Goal: Task Accomplishment & Management: Manage account settings

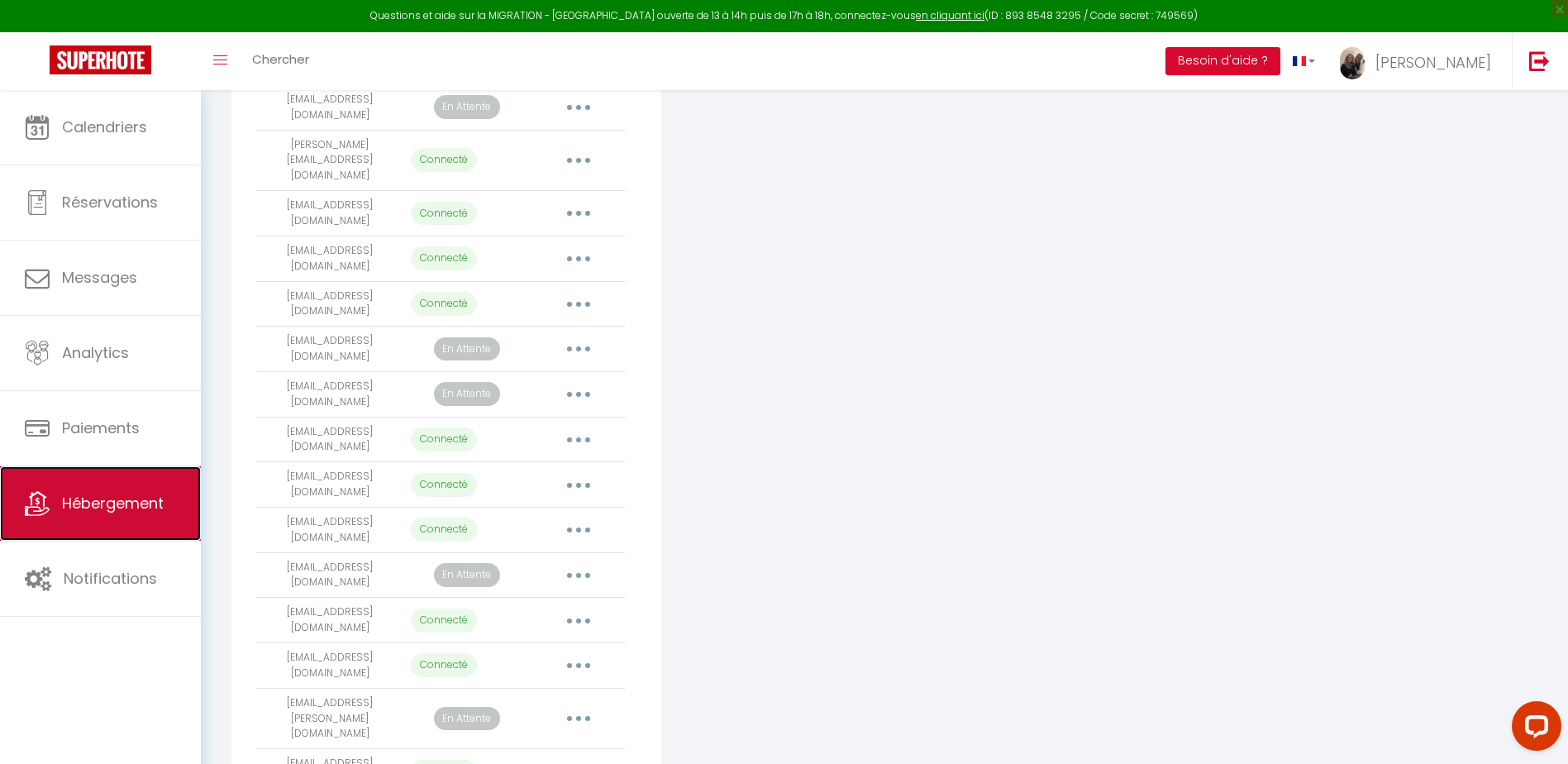
click at [128, 517] on link "Hébergement" at bounding box center [100, 503] width 201 height 74
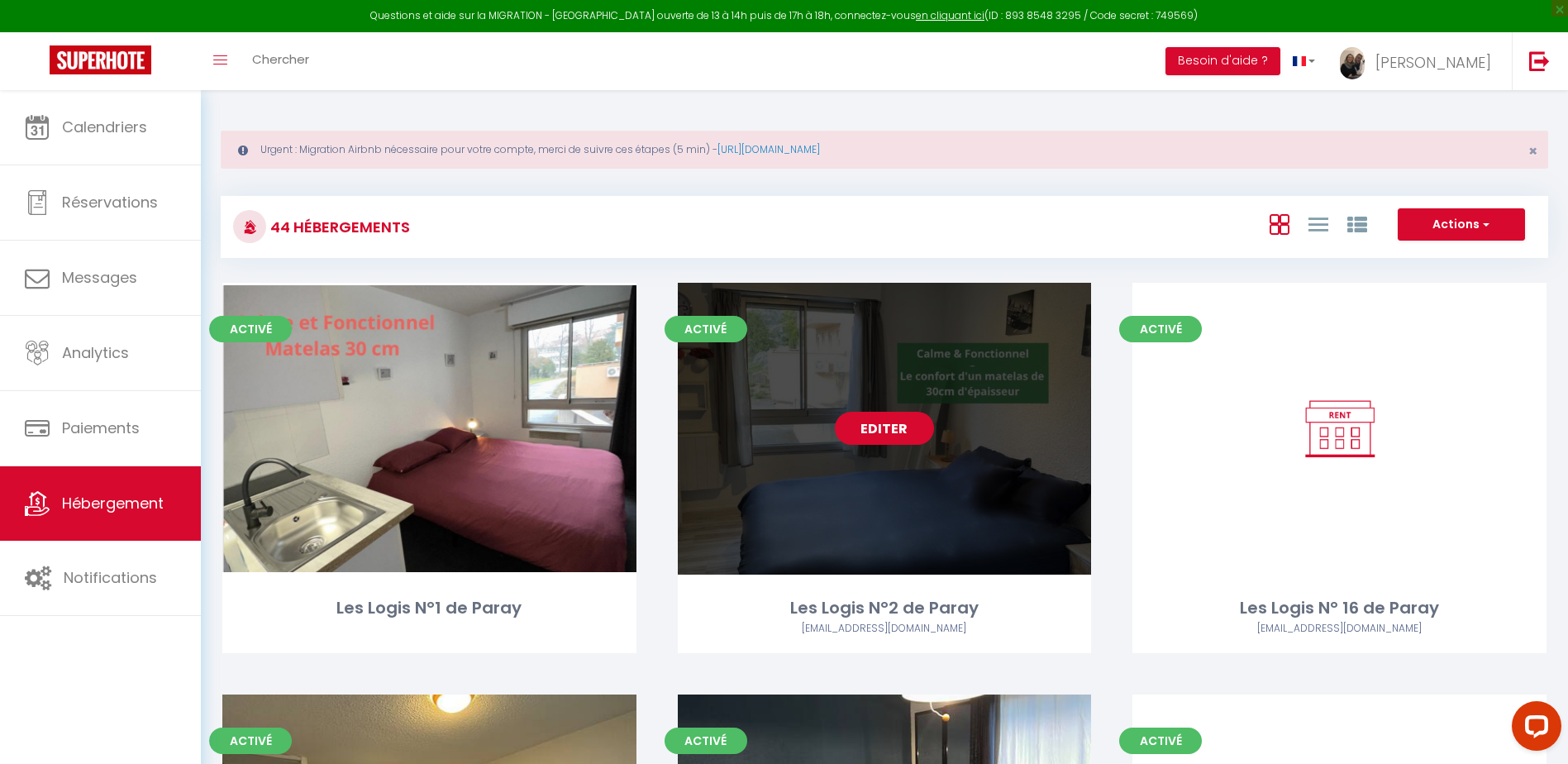
click at [880, 440] on link "Editer" at bounding box center [885, 428] width 99 height 33
select select "3"
select select "2"
select select "1"
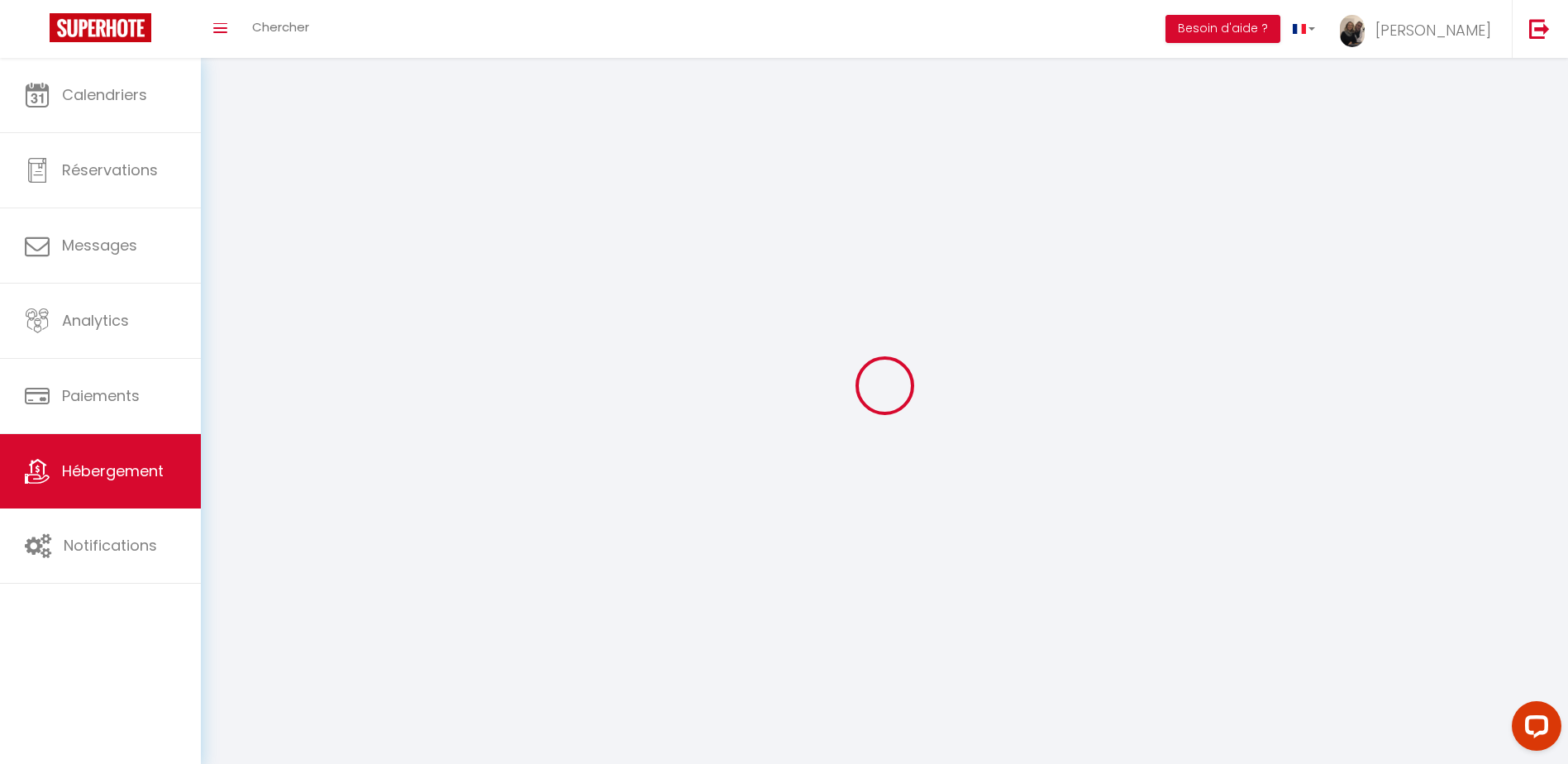
select select
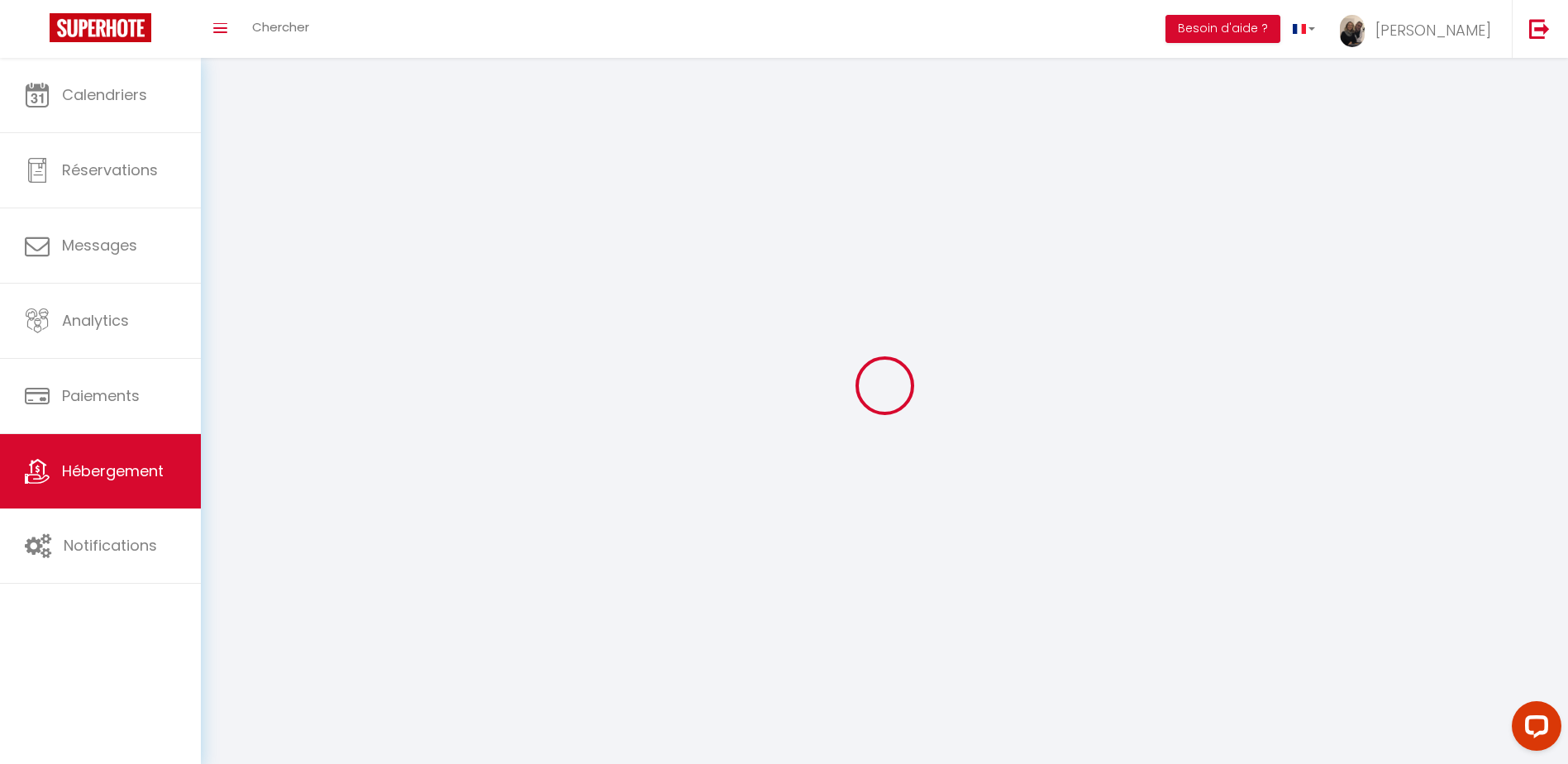
checkbox input "false"
select select
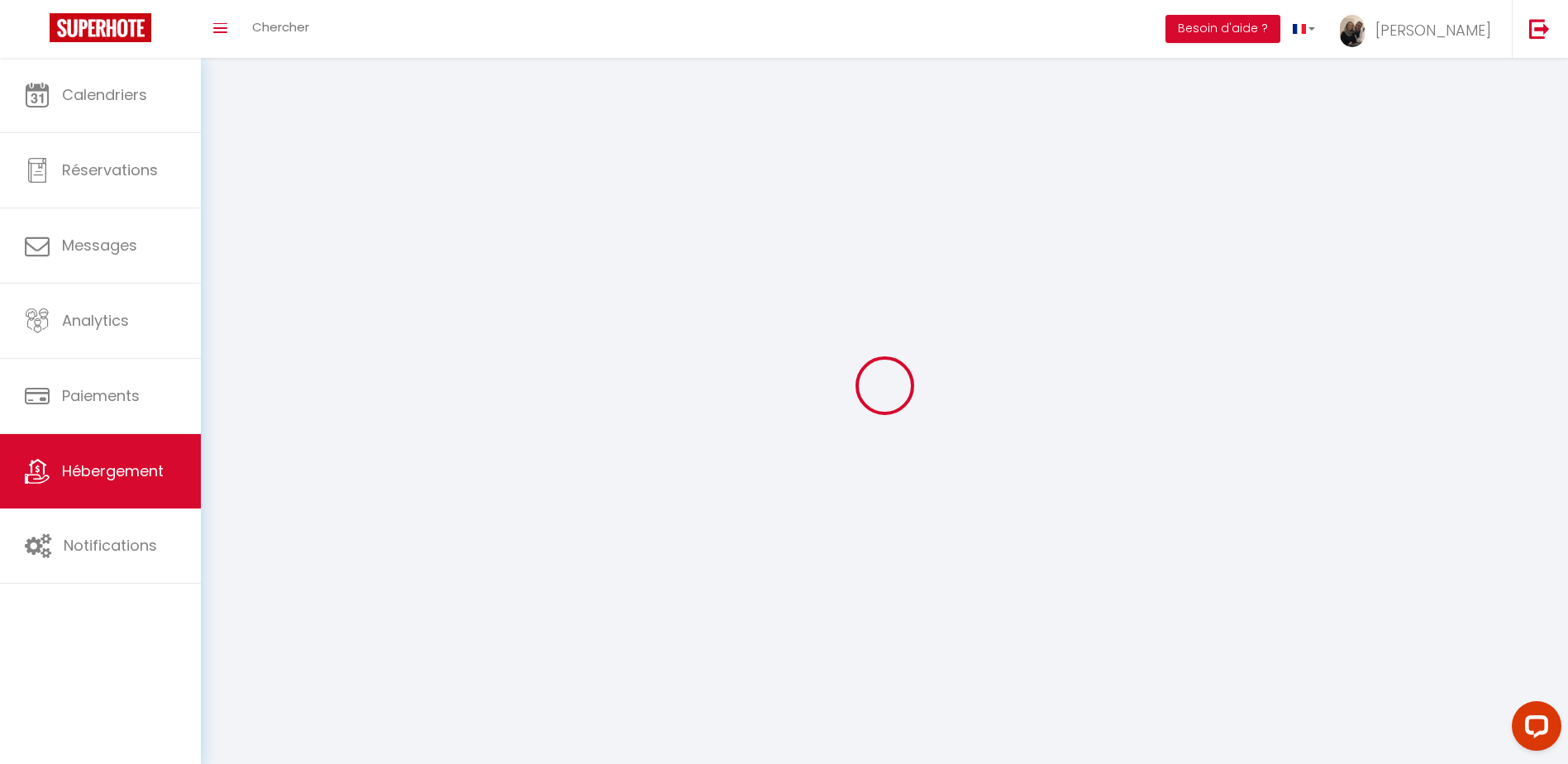
select select
select select "1"
select select
select select "28"
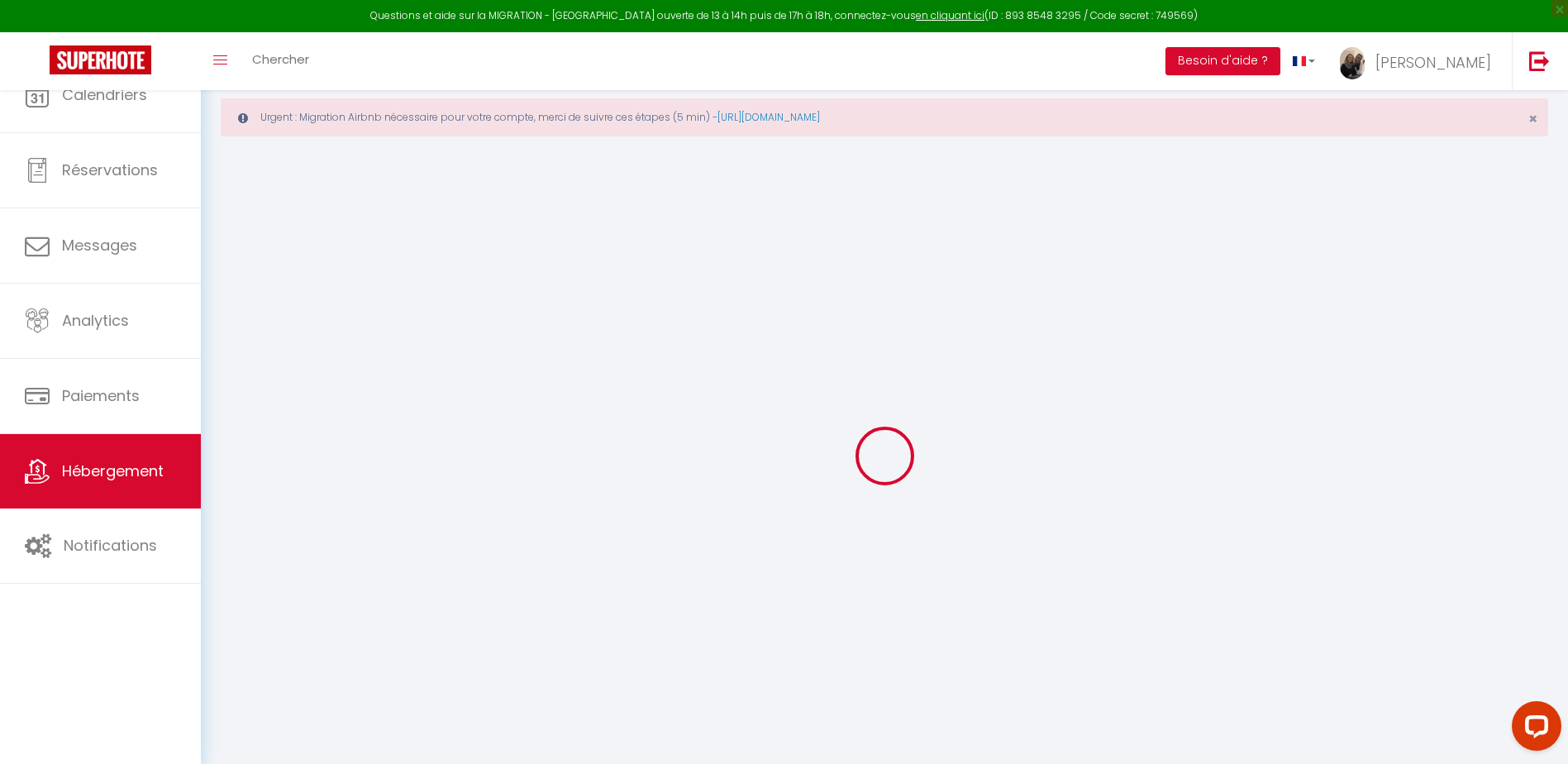
select select
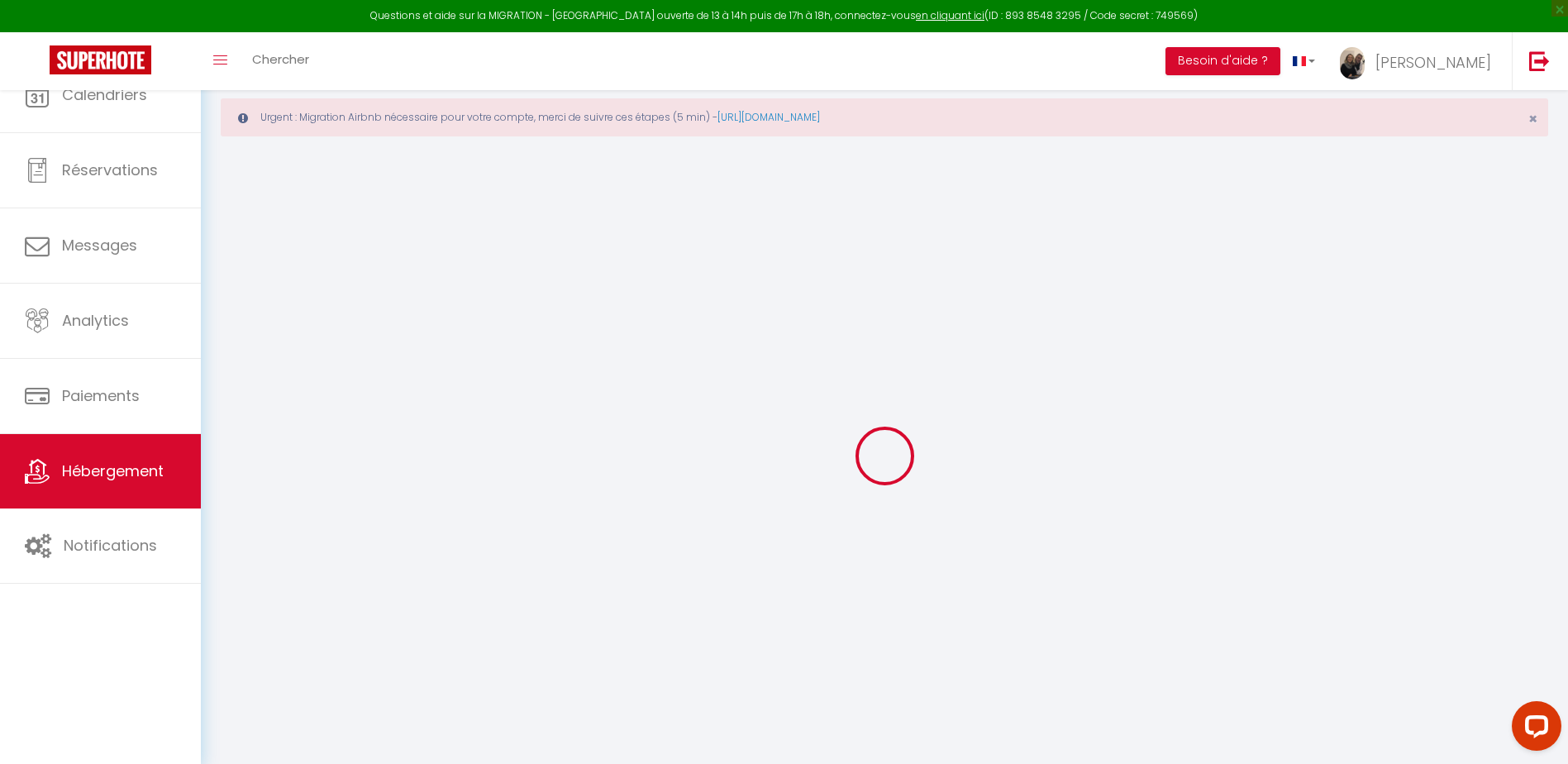
select select
checkbox input "false"
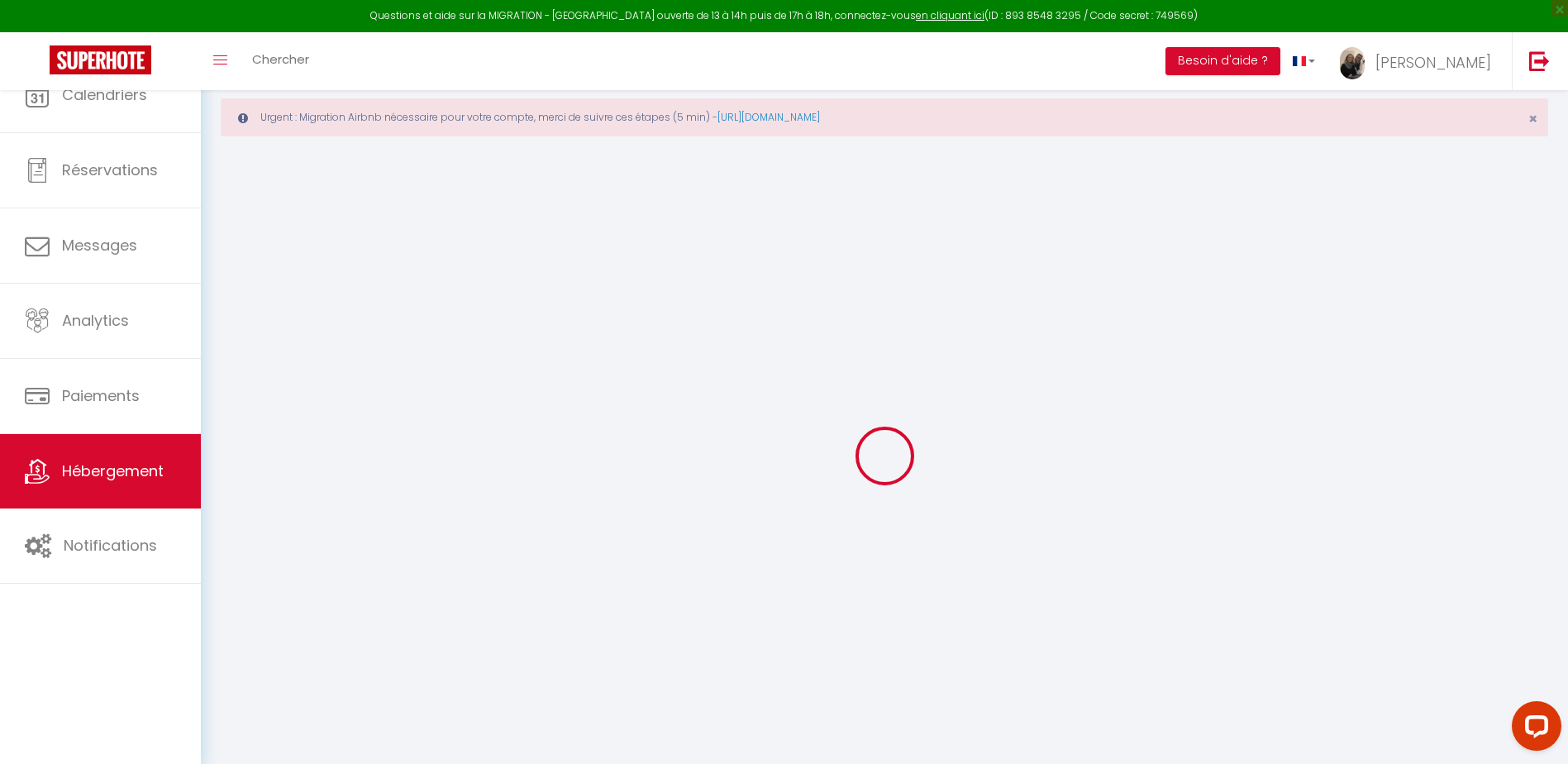
select select
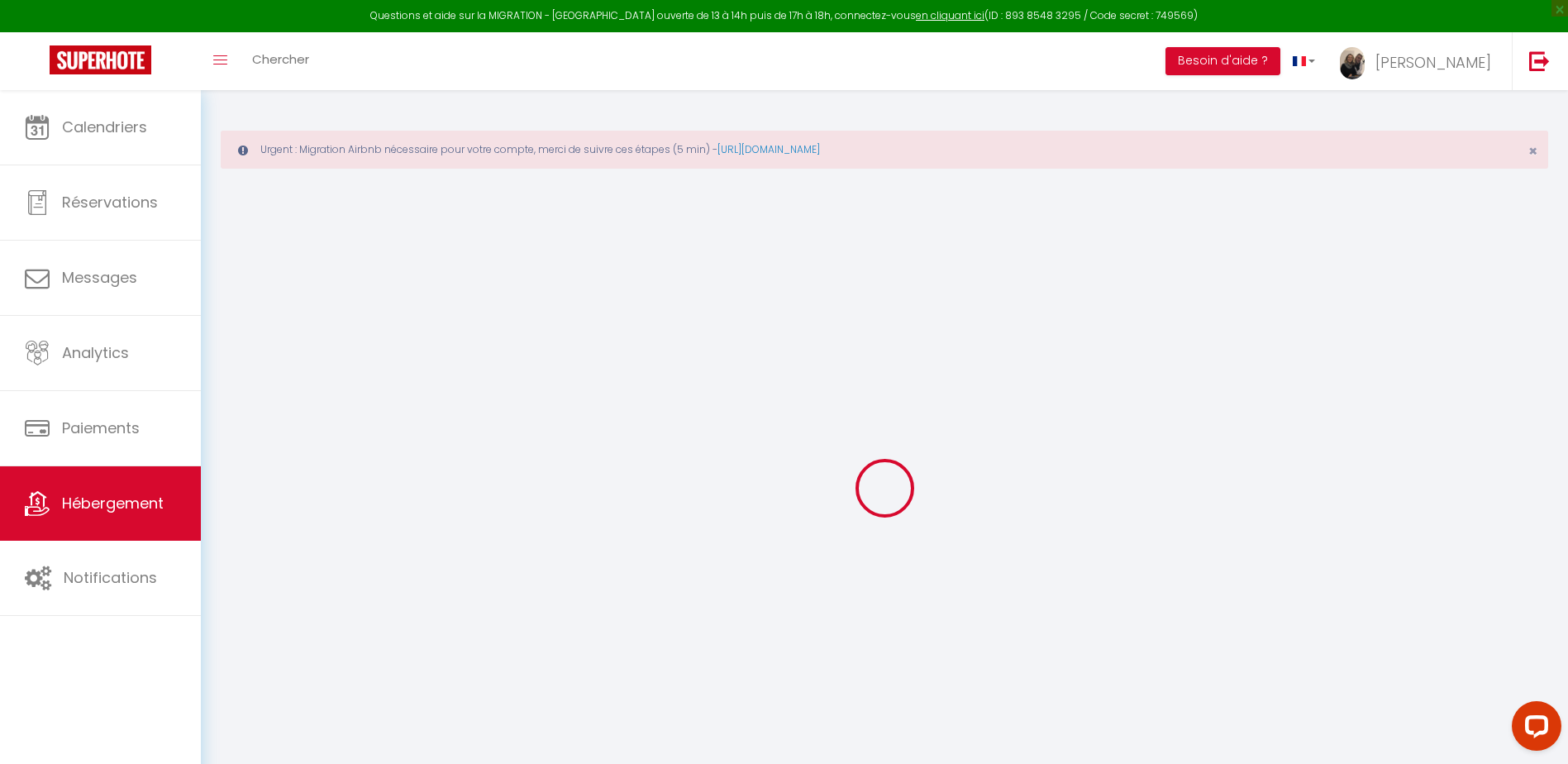
select select
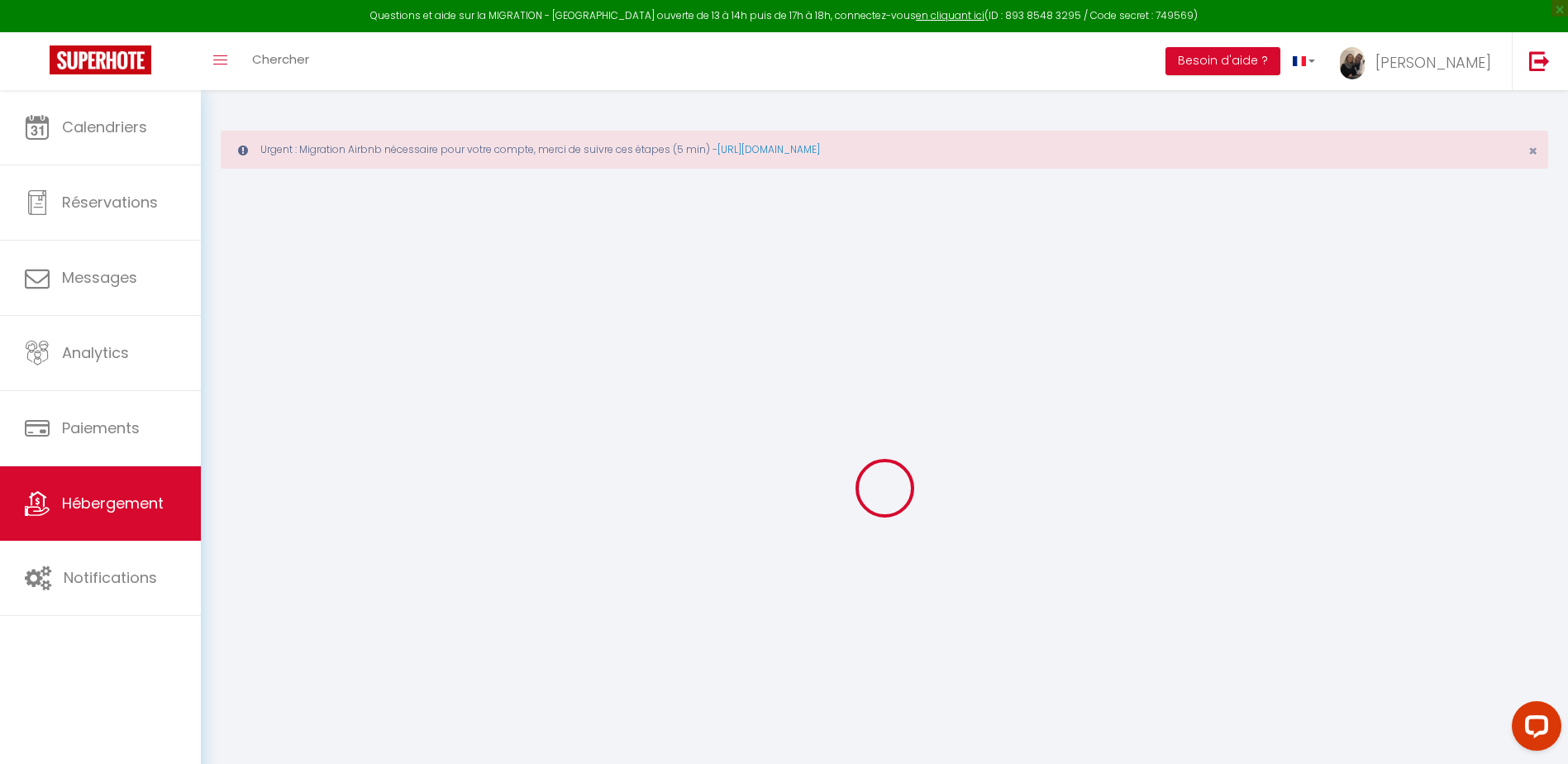
select select
checkbox input "false"
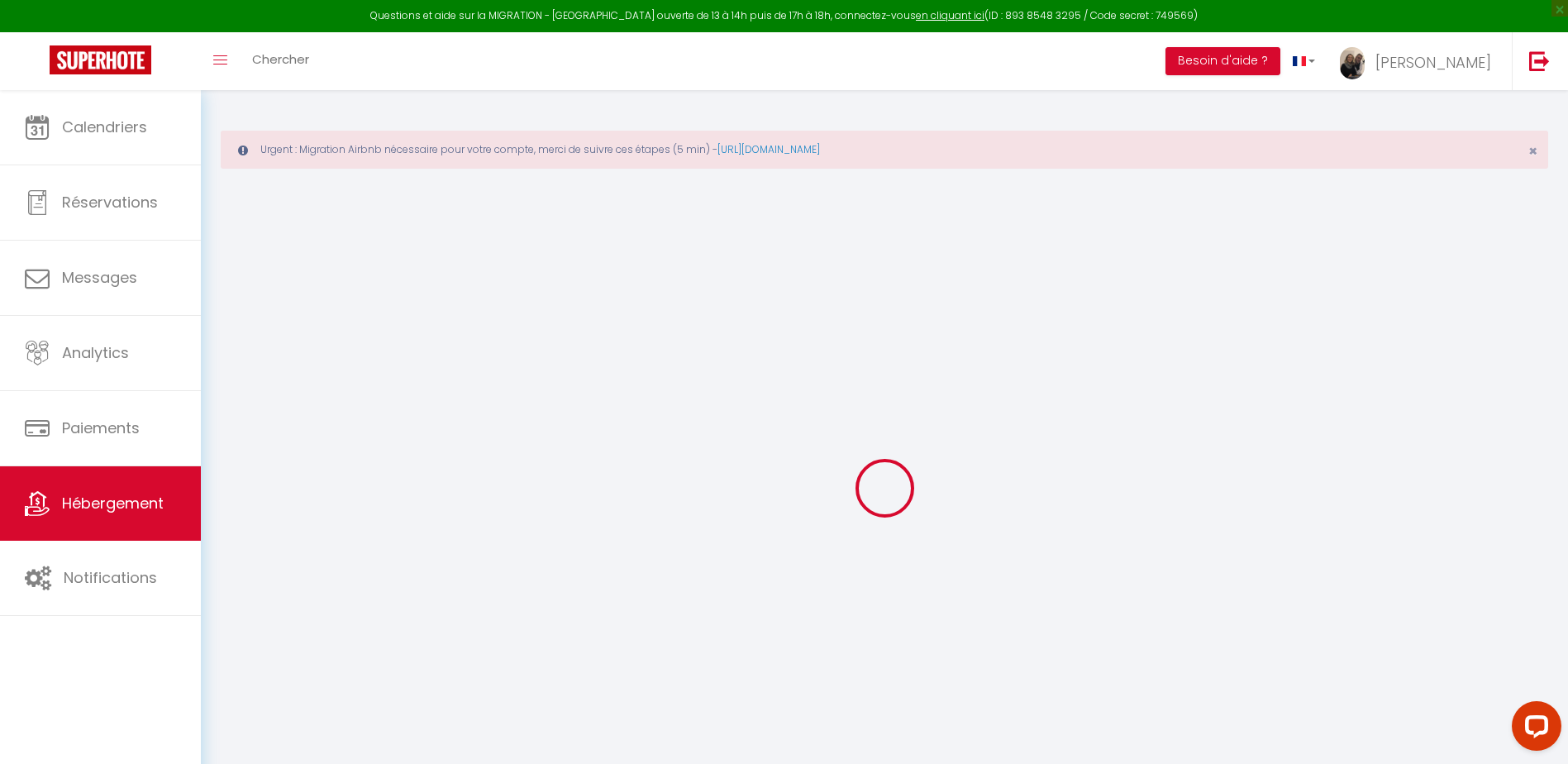
select select
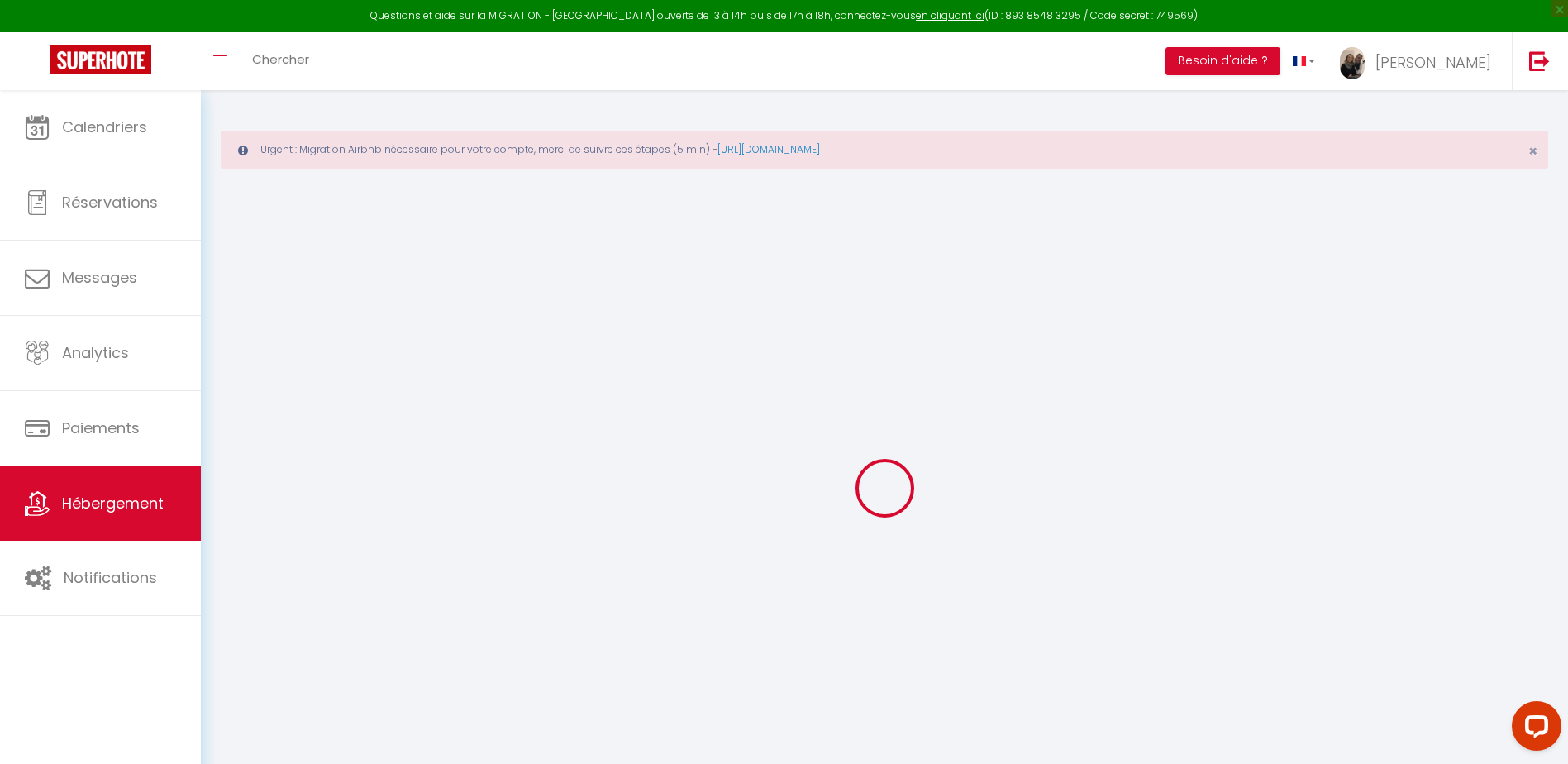
select select
checkbox input "false"
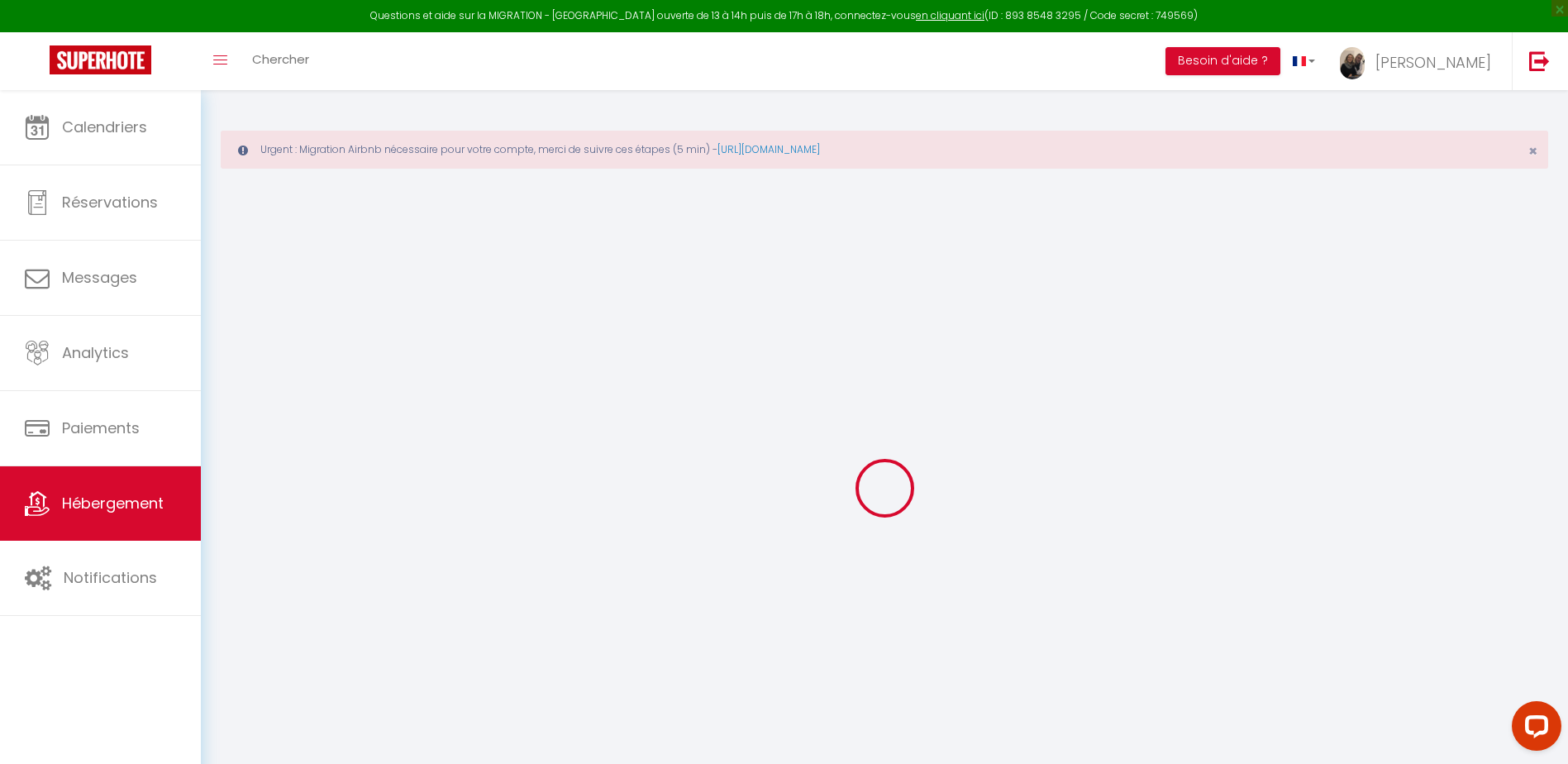
checkbox input "false"
select select
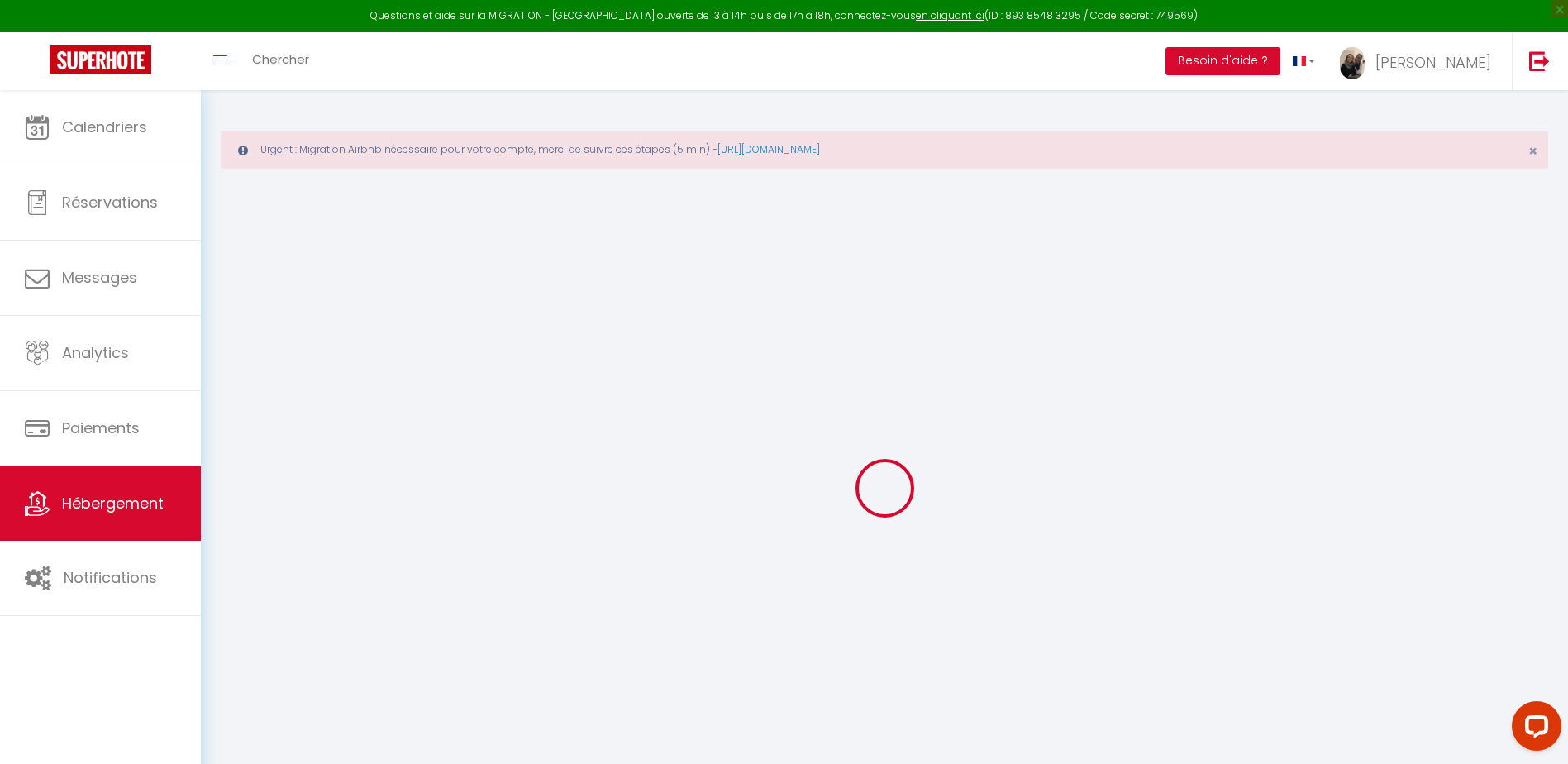
select select
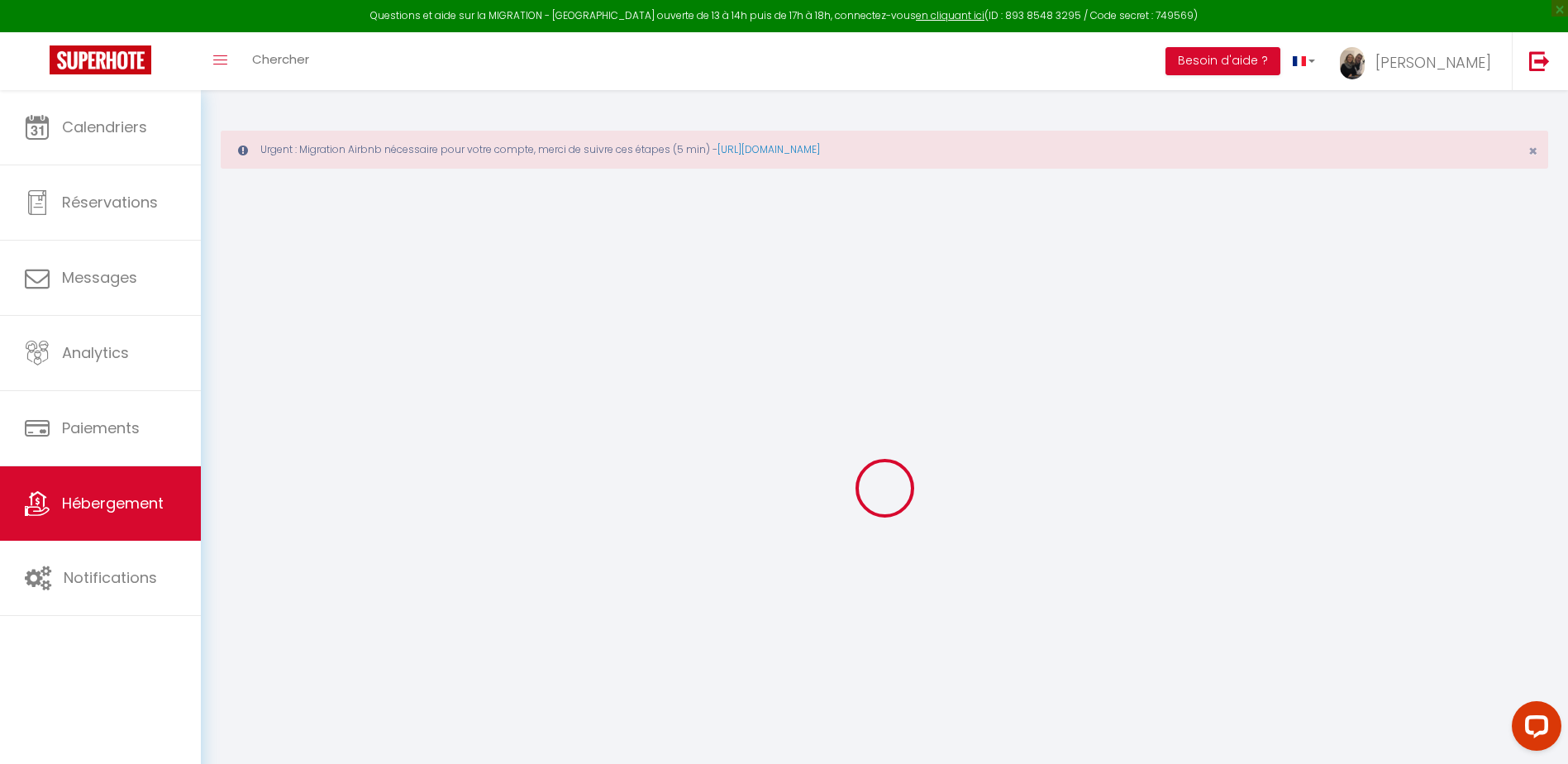
checkbox input "false"
select select
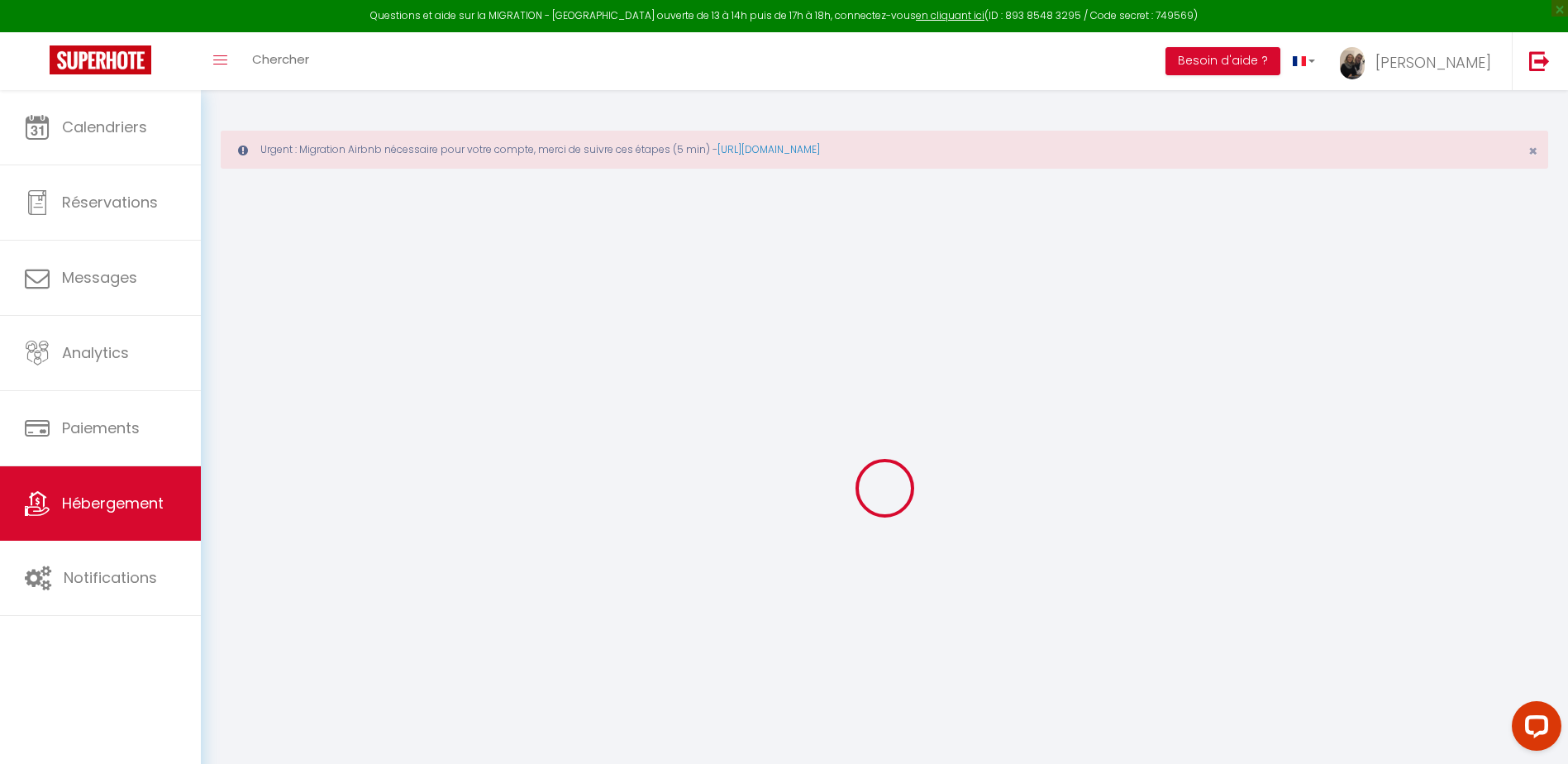
select select
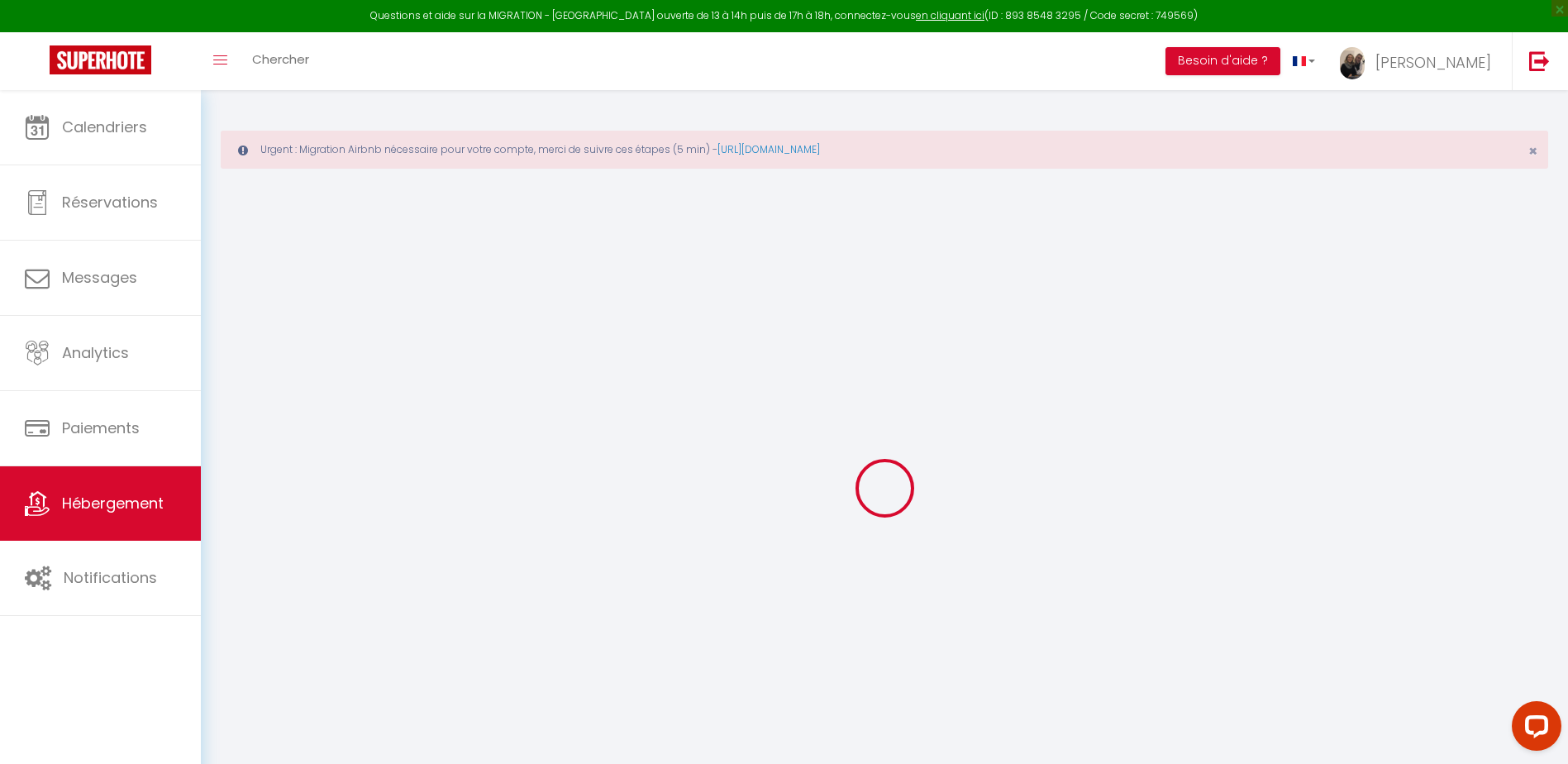
select select
checkbox input "false"
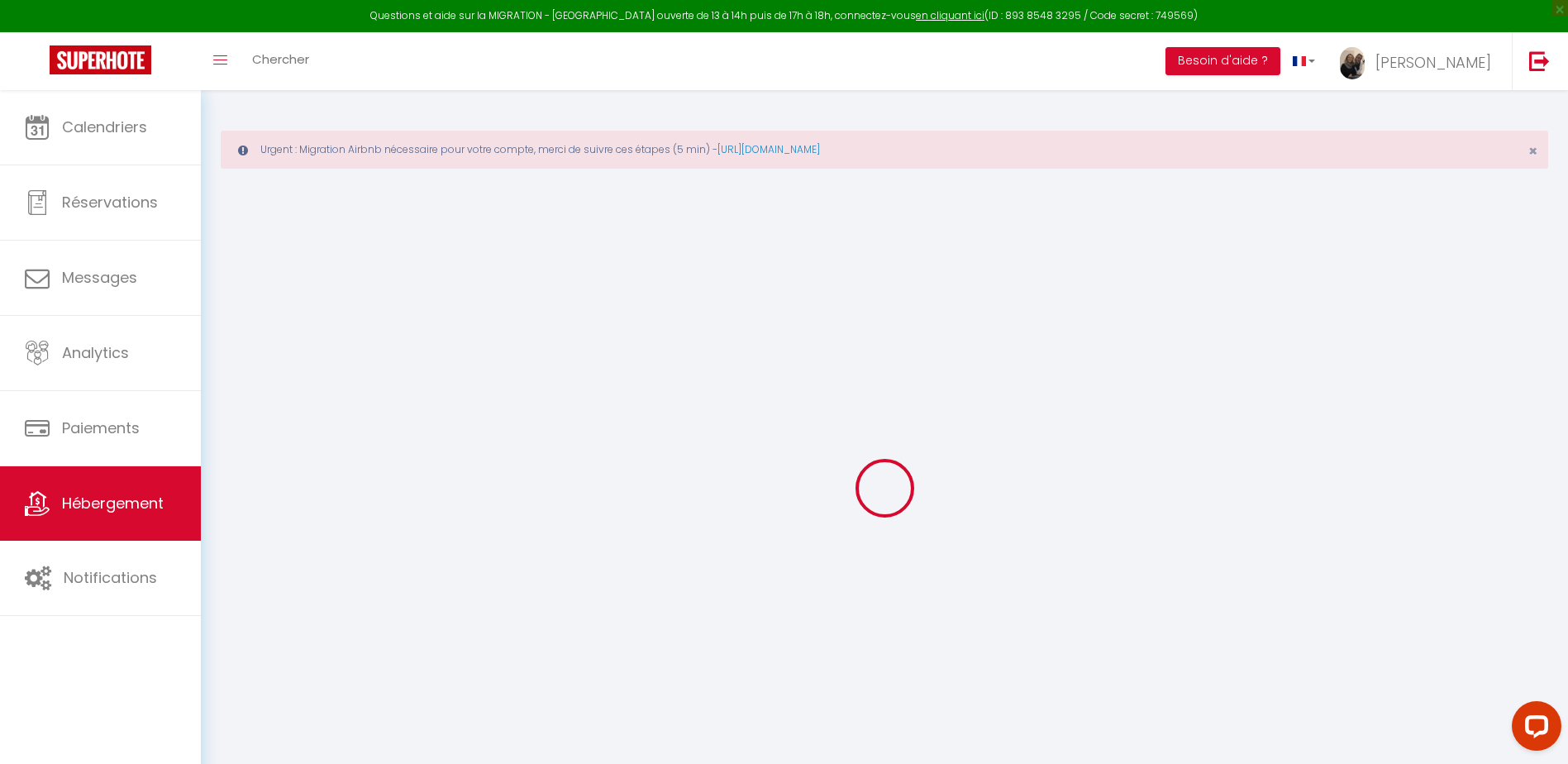
checkbox input "false"
select select
type input "Les Logis N°2 de Paray"
type input "Delphine"
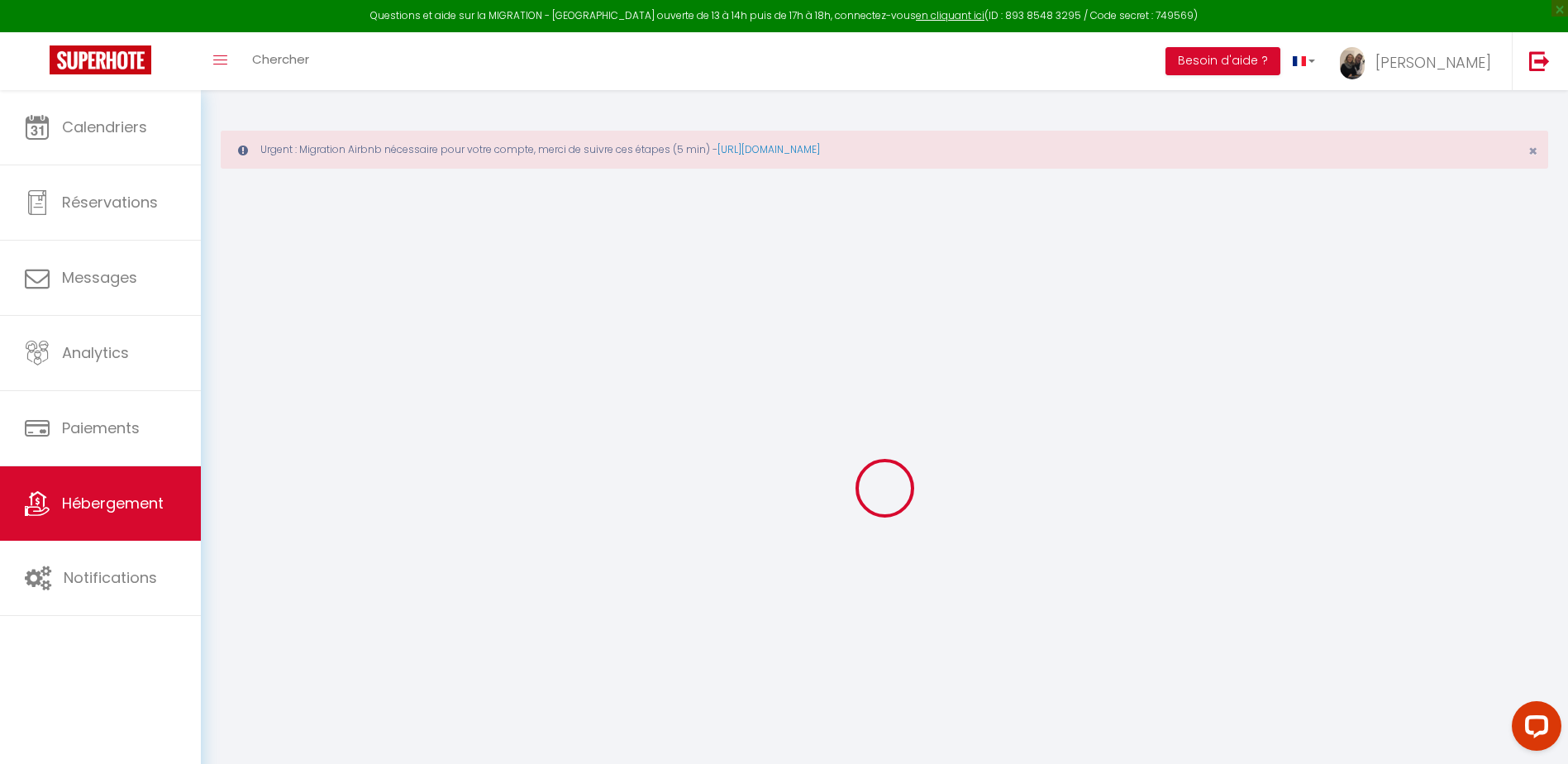
type input "Tillier"
type input "27 rue de Romay"
type input "71600"
type input "Volesvres"
select select "2"
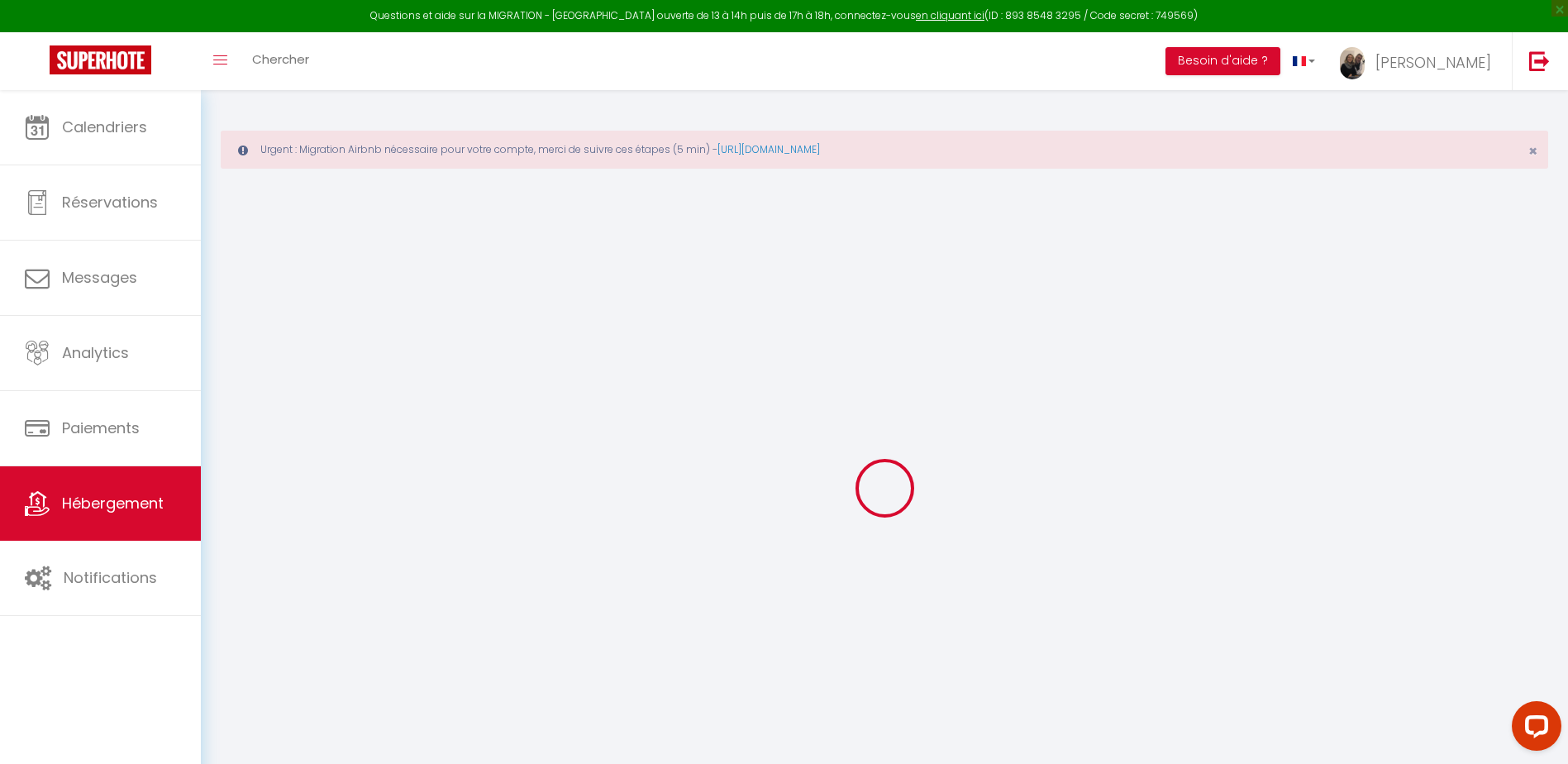
type input "40"
type input "30"
type input "5"
type input "0"
type input "200"
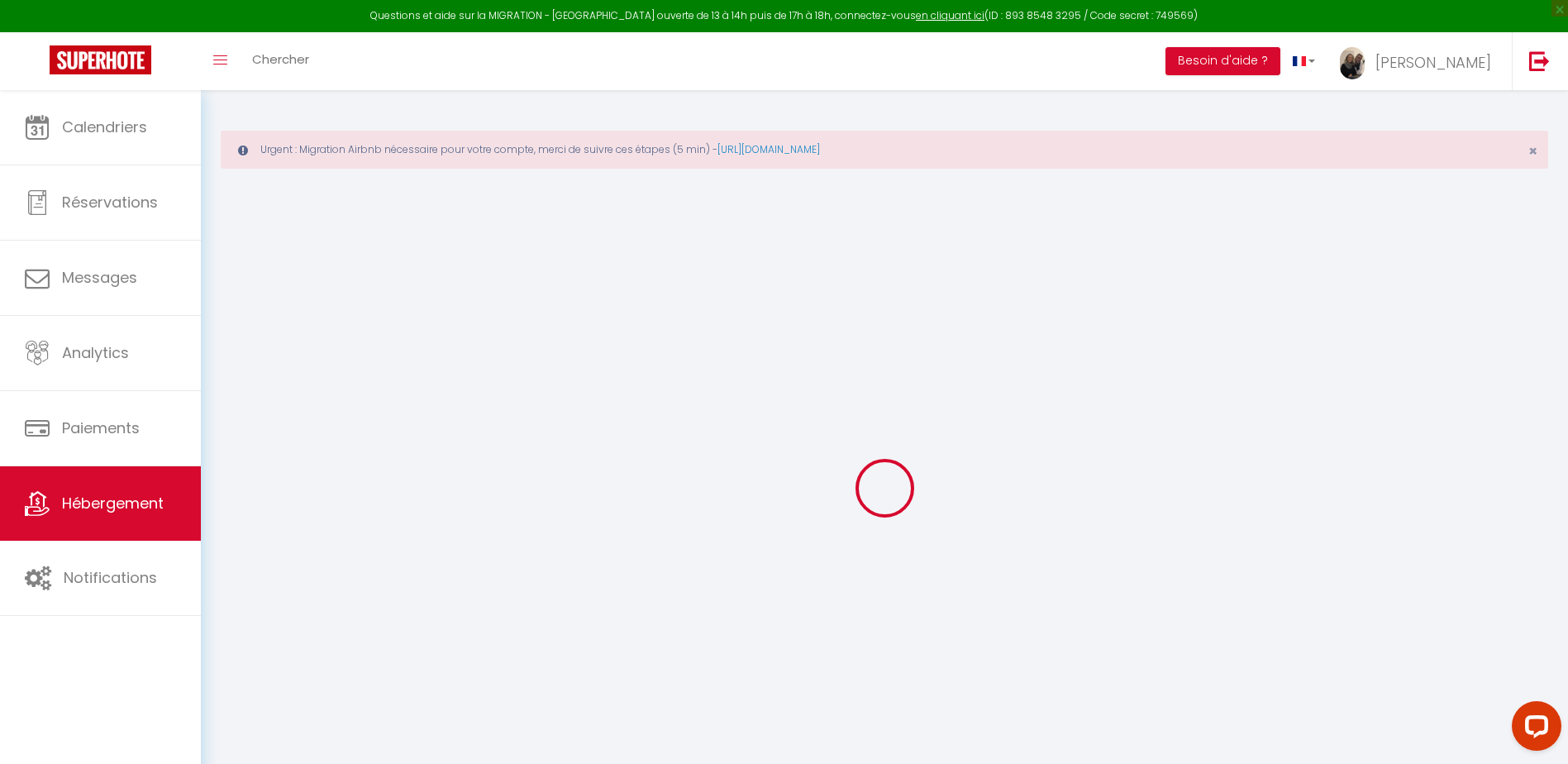
select select
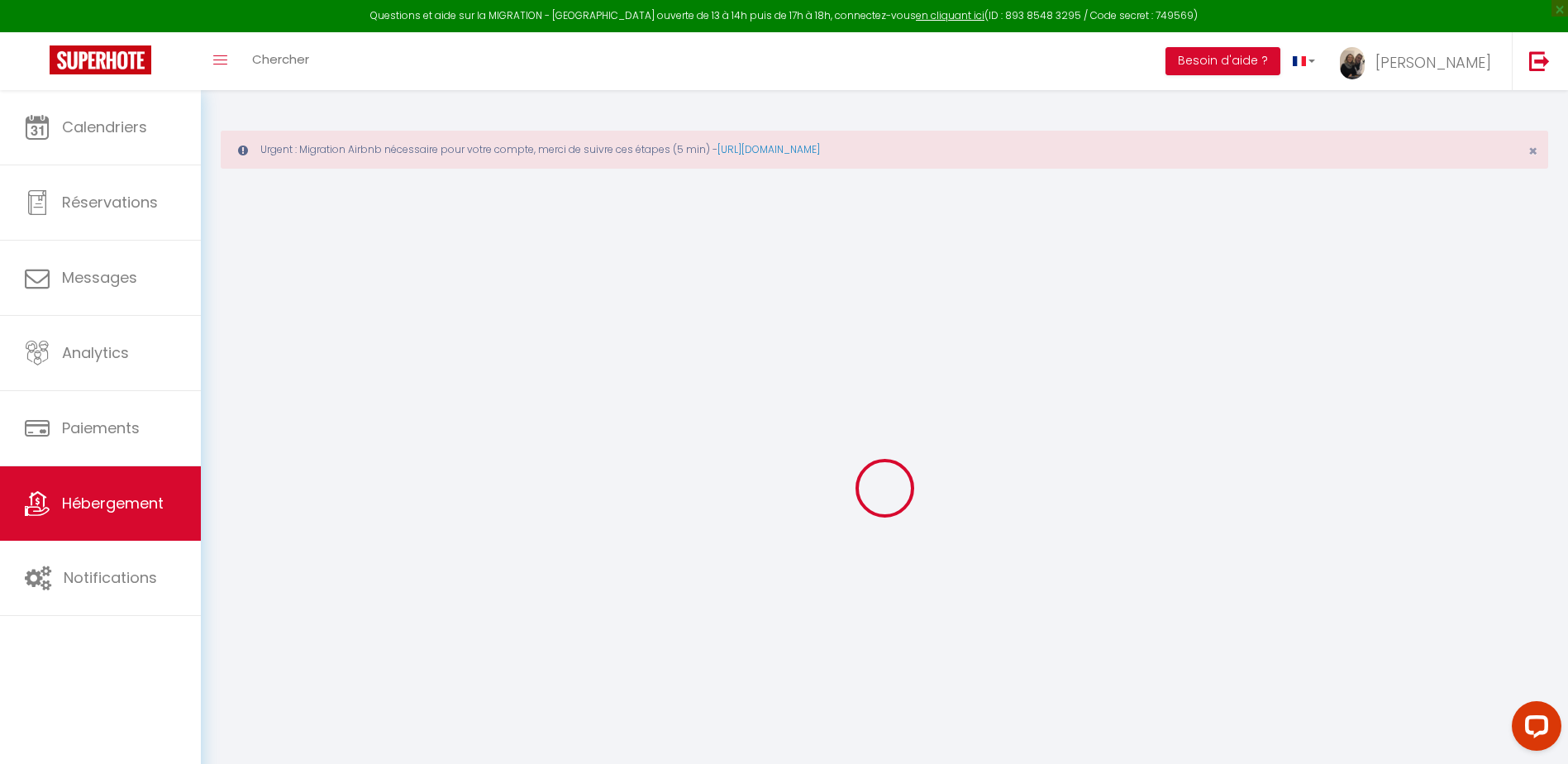
type input "2 Blv Henri regnier App N°2"
type input "71600"
type input "Paray-le-Monial"
type input "[EMAIL_ADDRESS][DOMAIN_NAME]"
select select "1872"
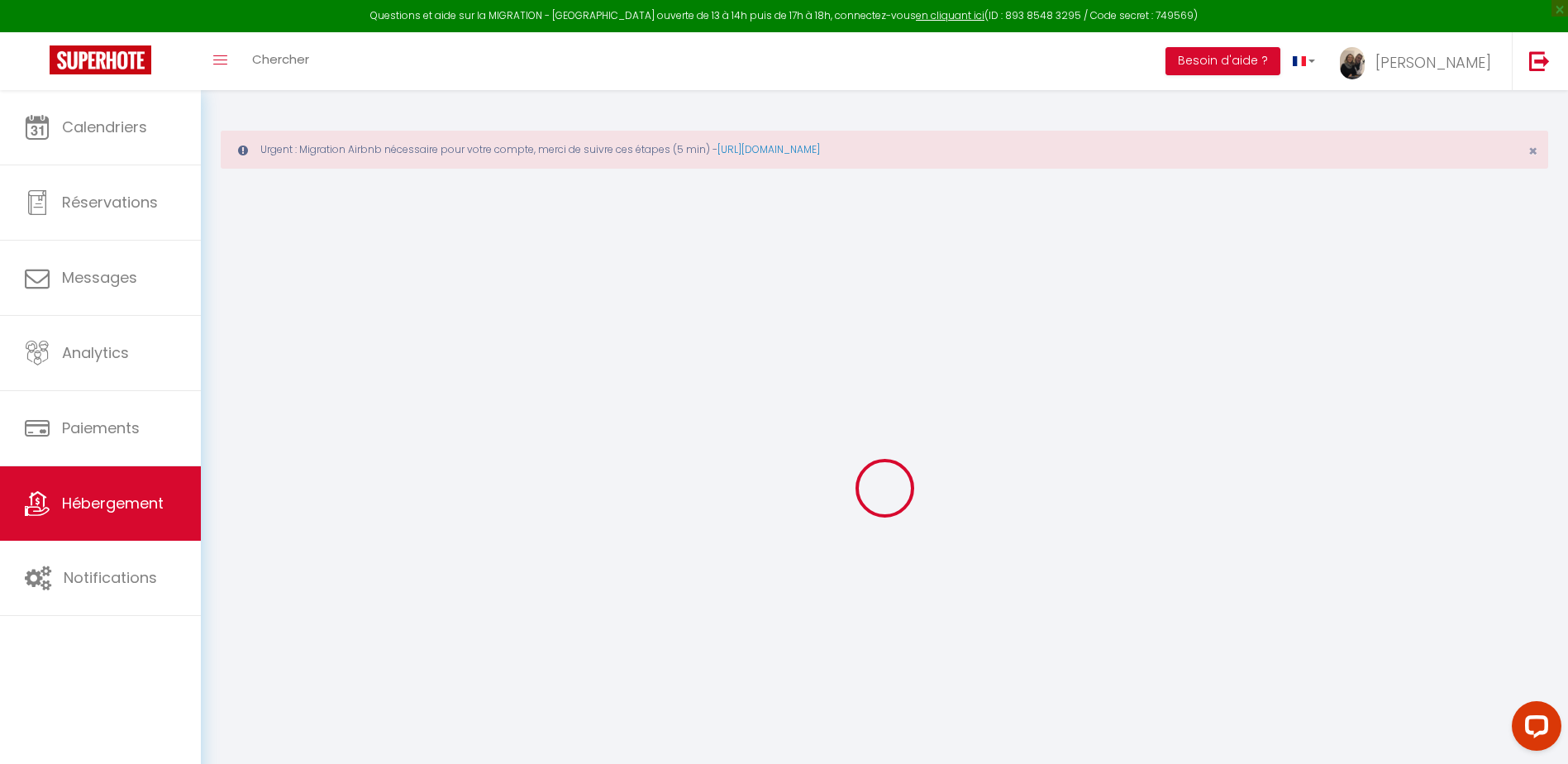
checkbox input "false"
radio input "true"
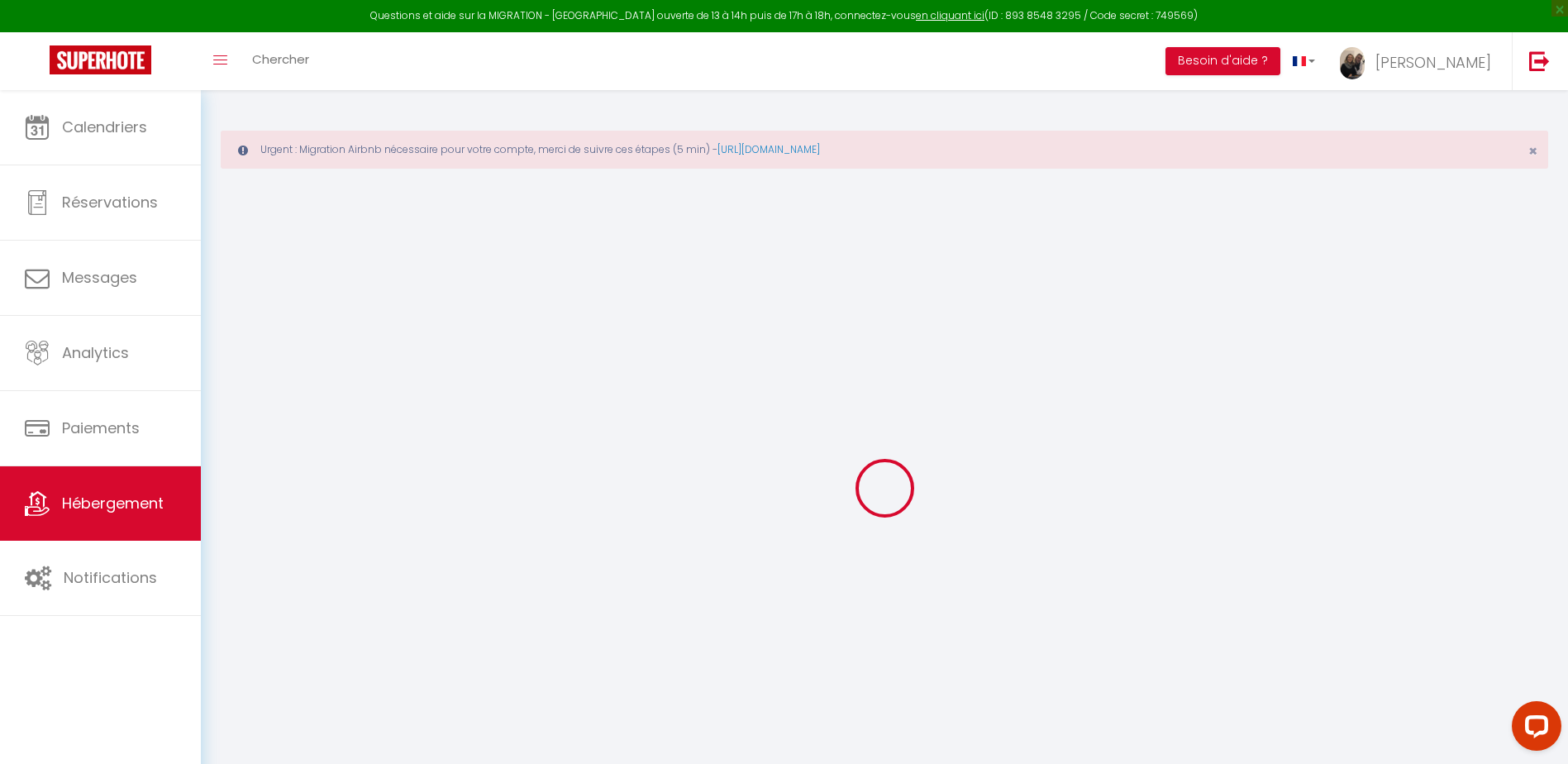
type input "0"
select select
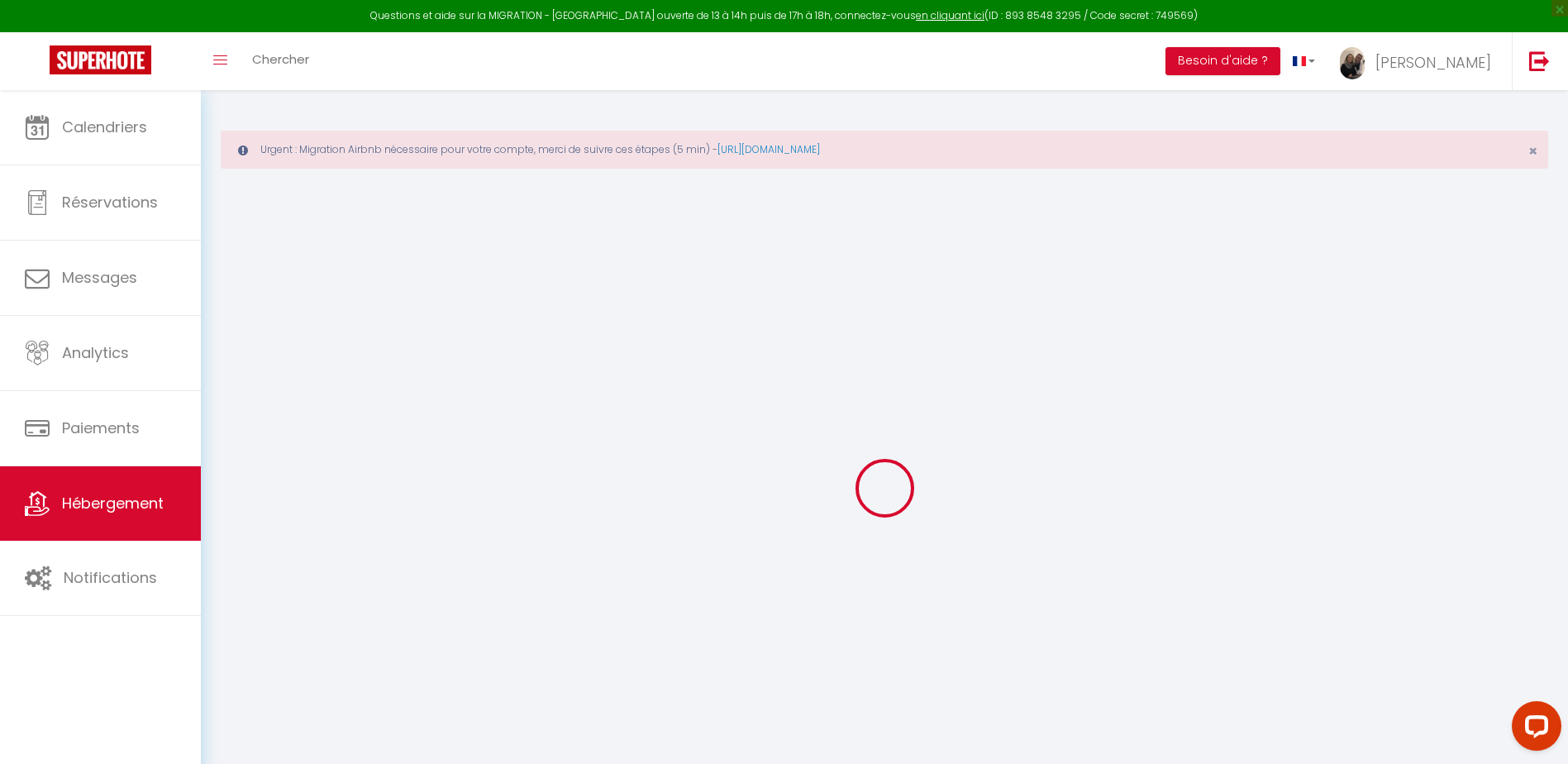
select select
checkbox input "false"
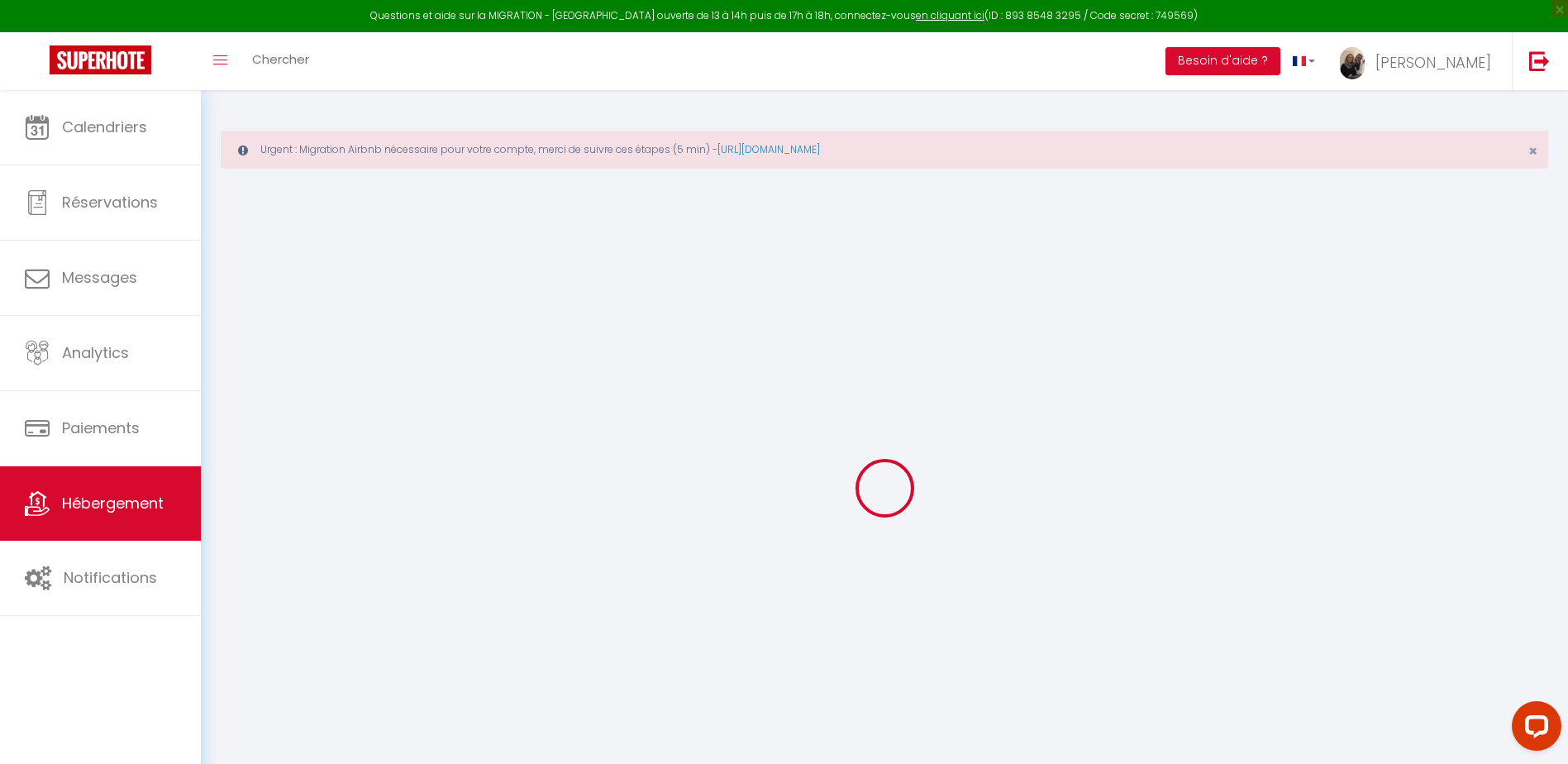
checkbox input "false"
select select "+ 45 %"
select select "+ 20 %"
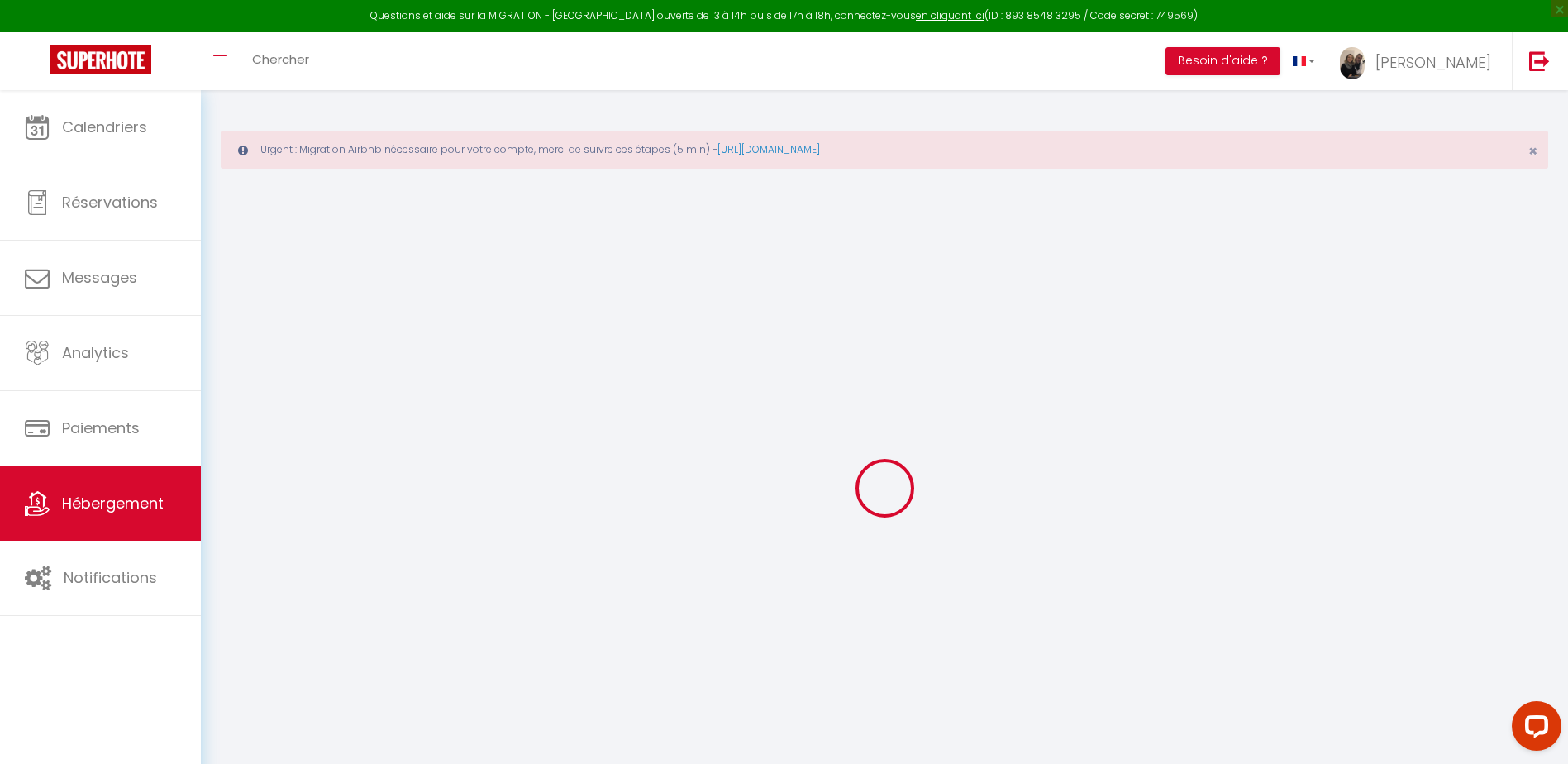
select select
checkbox input "false"
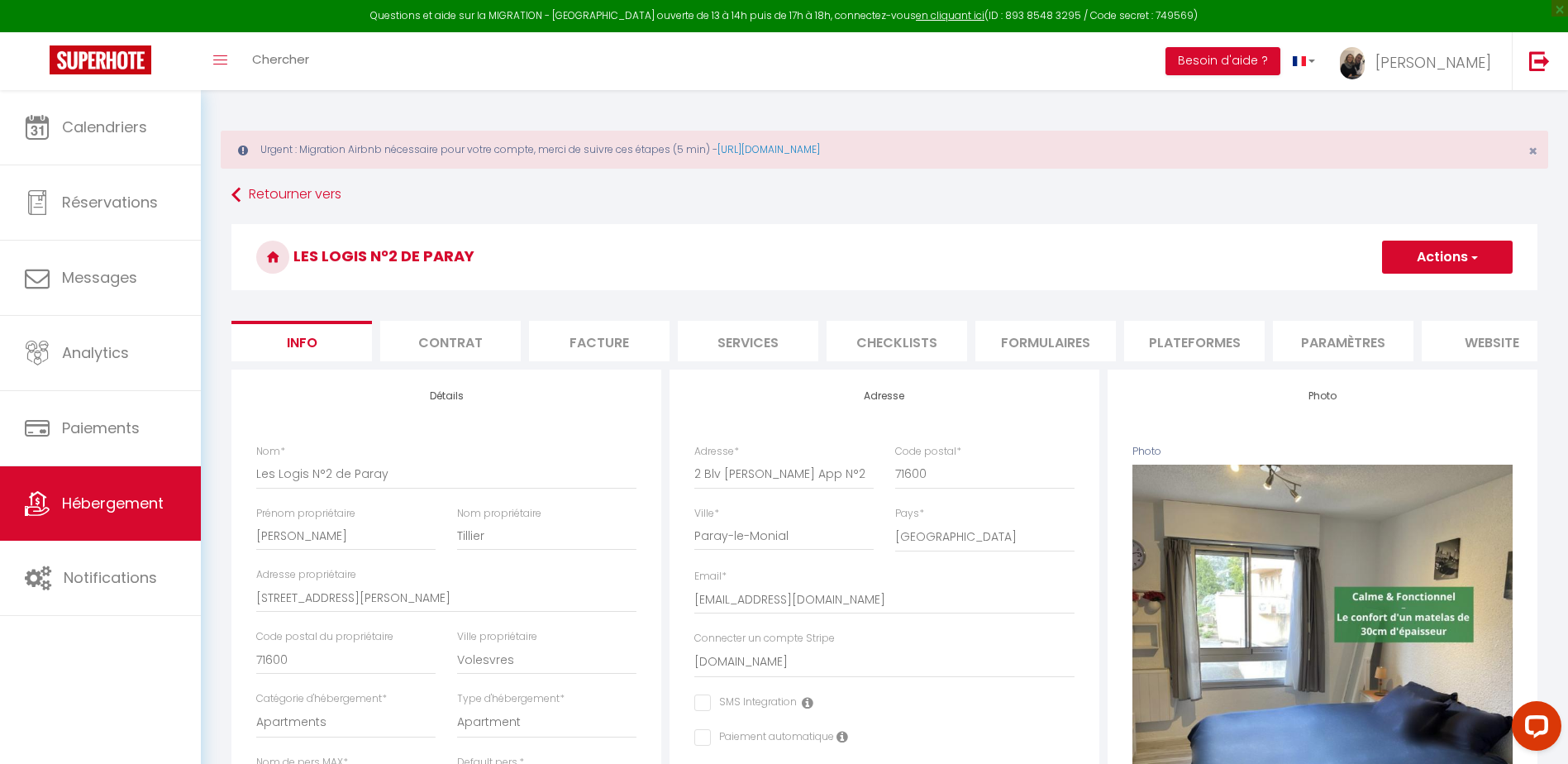
select select
checkbox input "false"
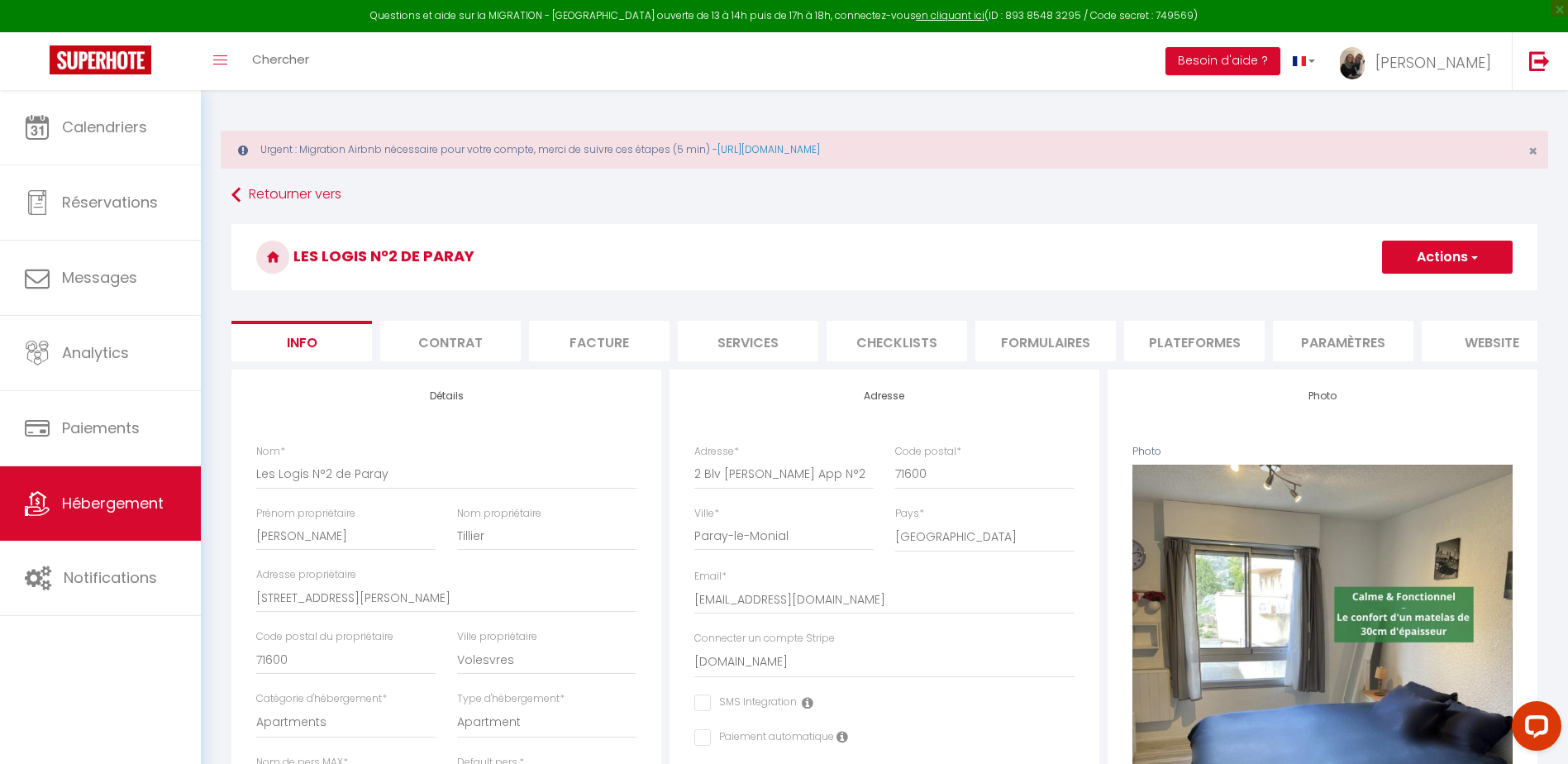
click at [1225, 349] on li "Plateformes" at bounding box center [1194, 341] width 140 height 41
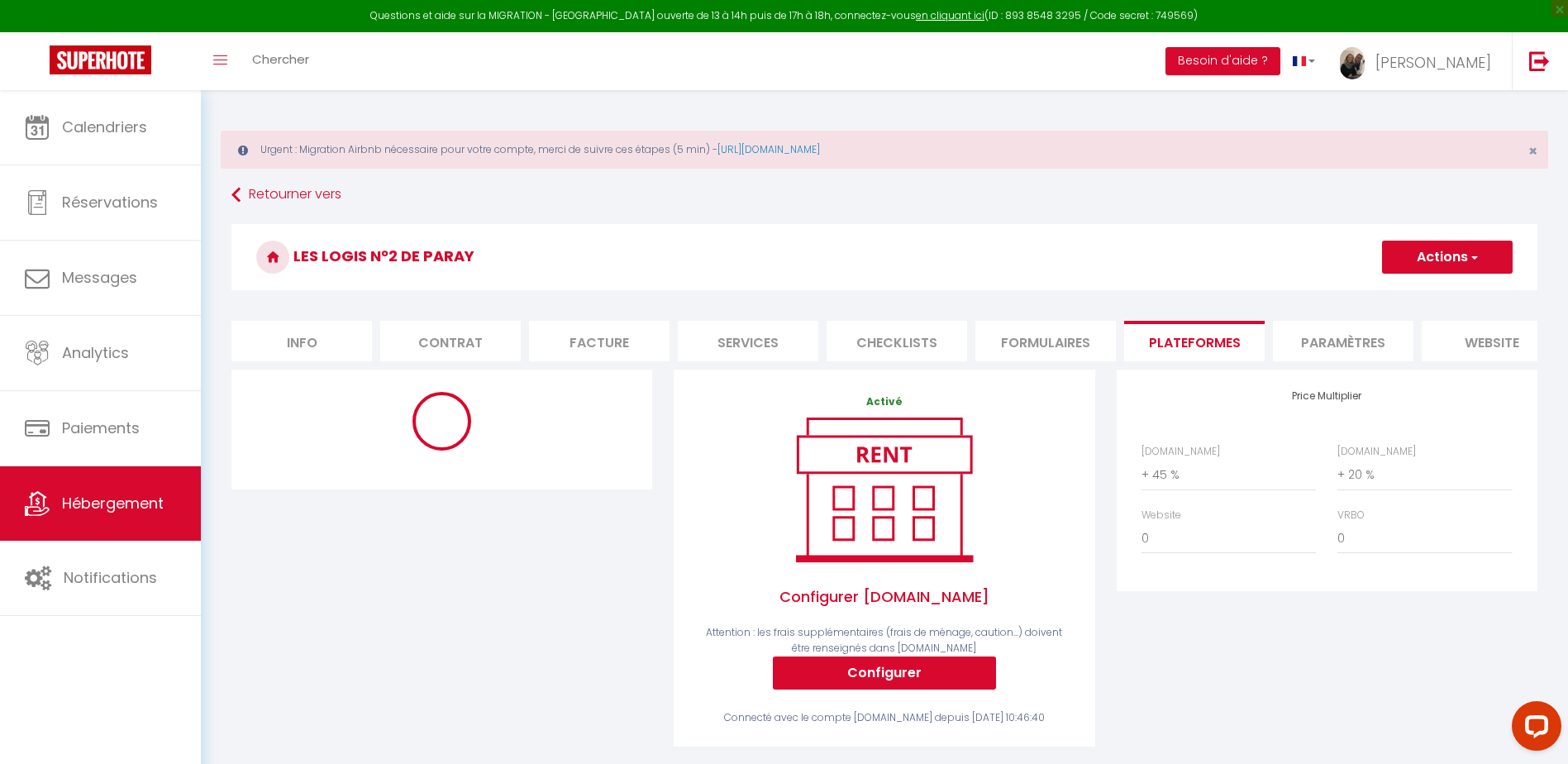
select select "1979-749798321794090244"
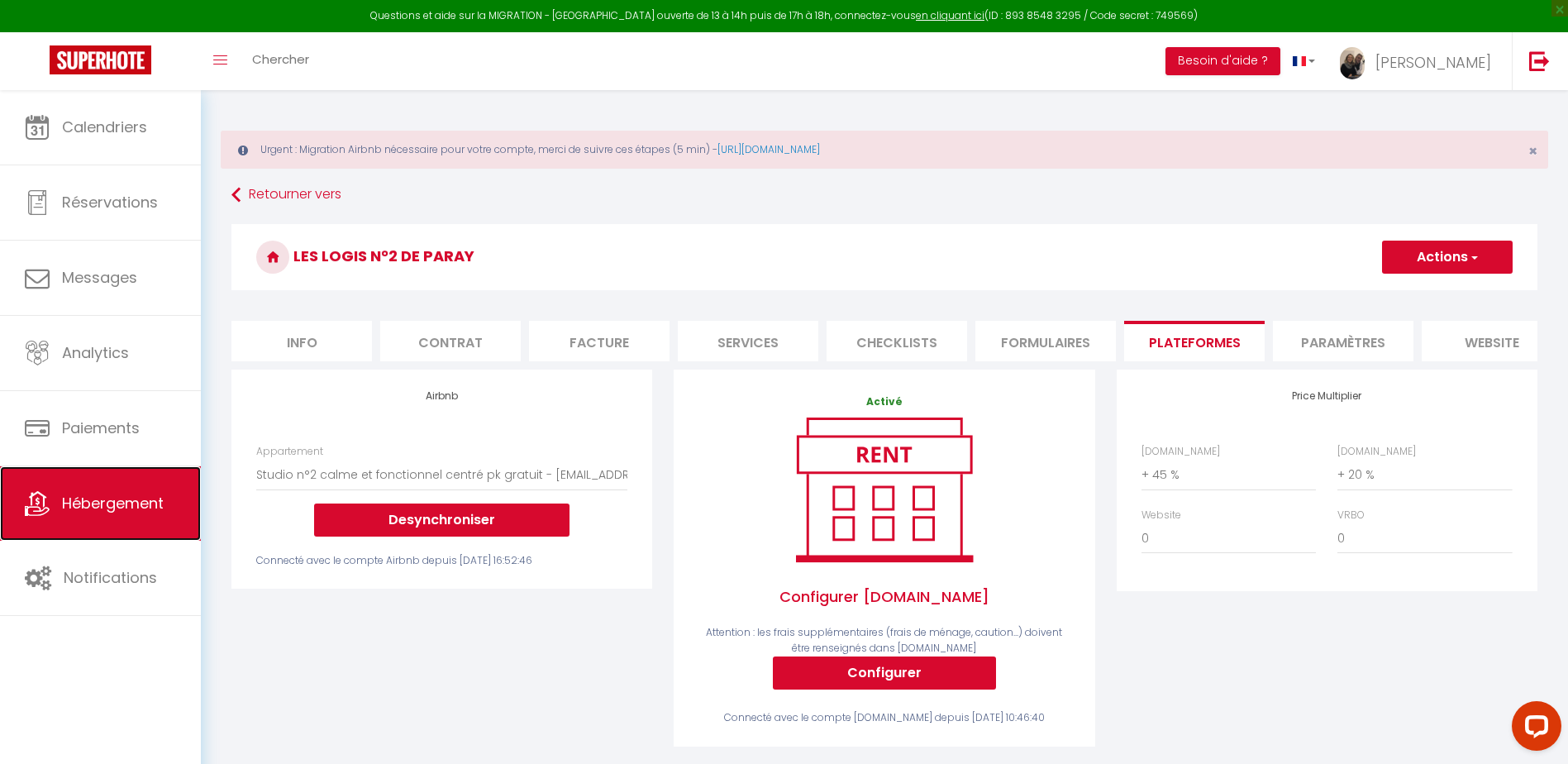
click at [127, 510] on span "Hébergement" at bounding box center [113, 503] width 102 height 21
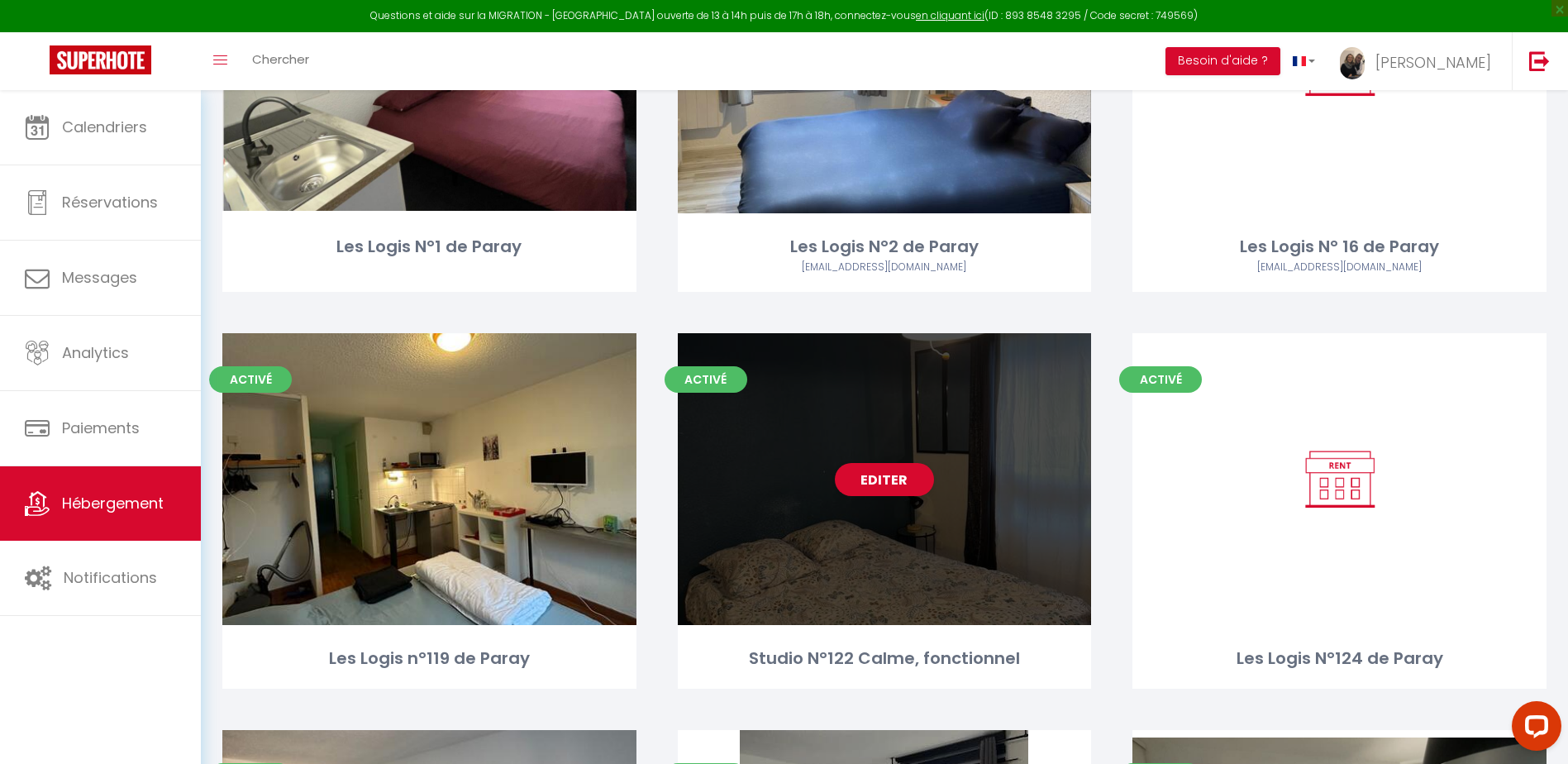
scroll to position [413, 0]
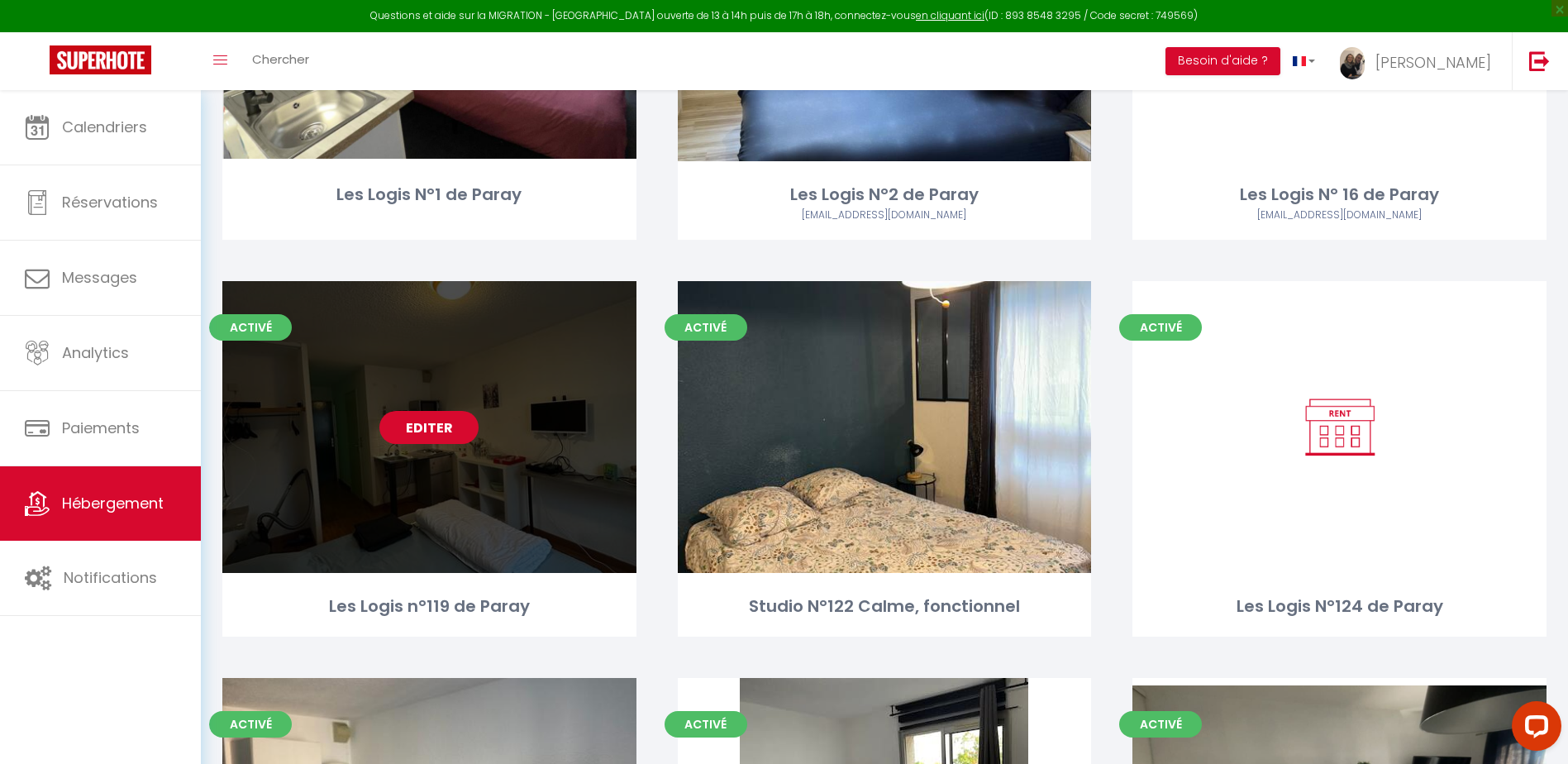
click at [436, 429] on link "Editer" at bounding box center [429, 428] width 99 height 33
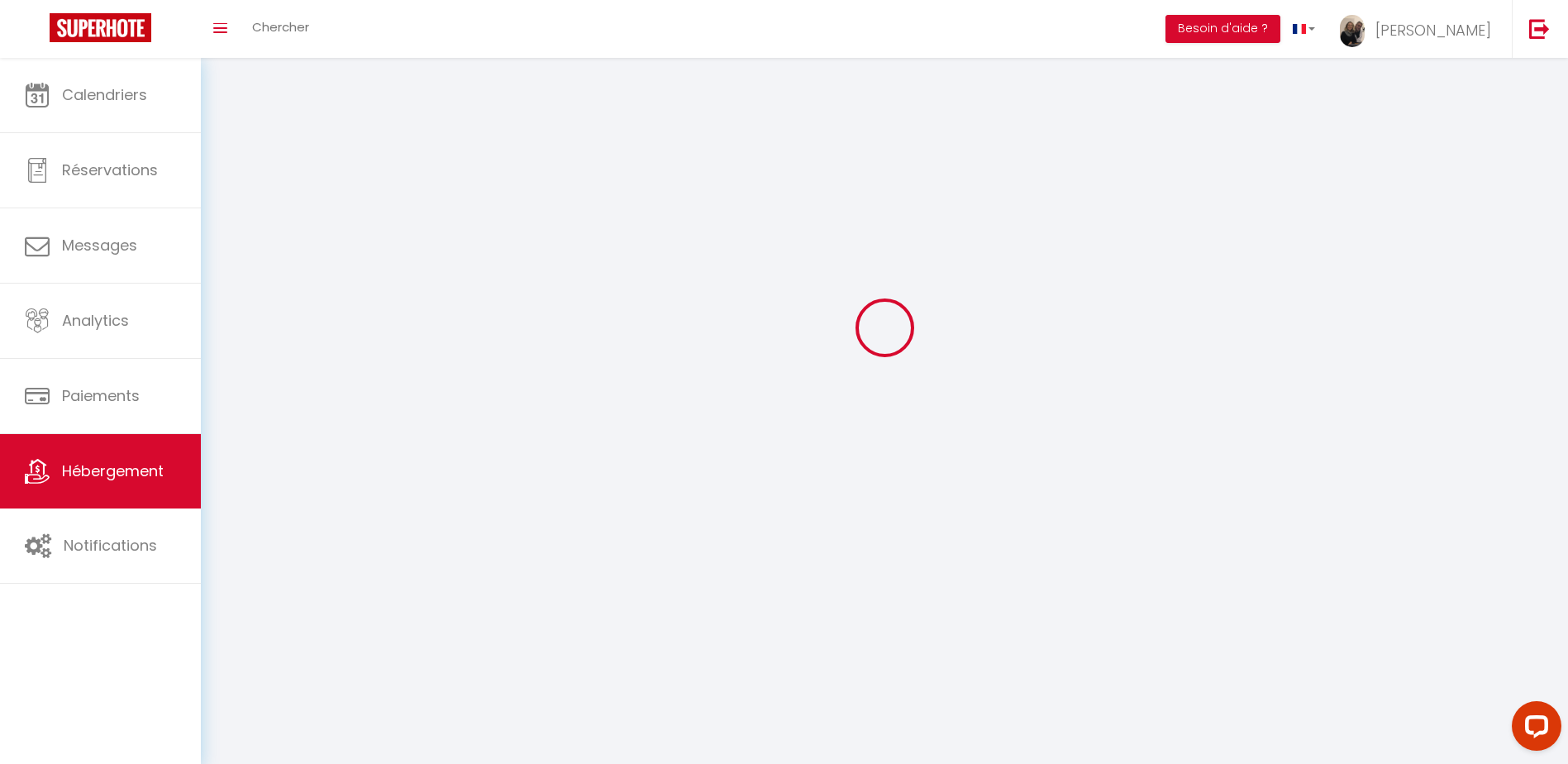
select select
select select "28"
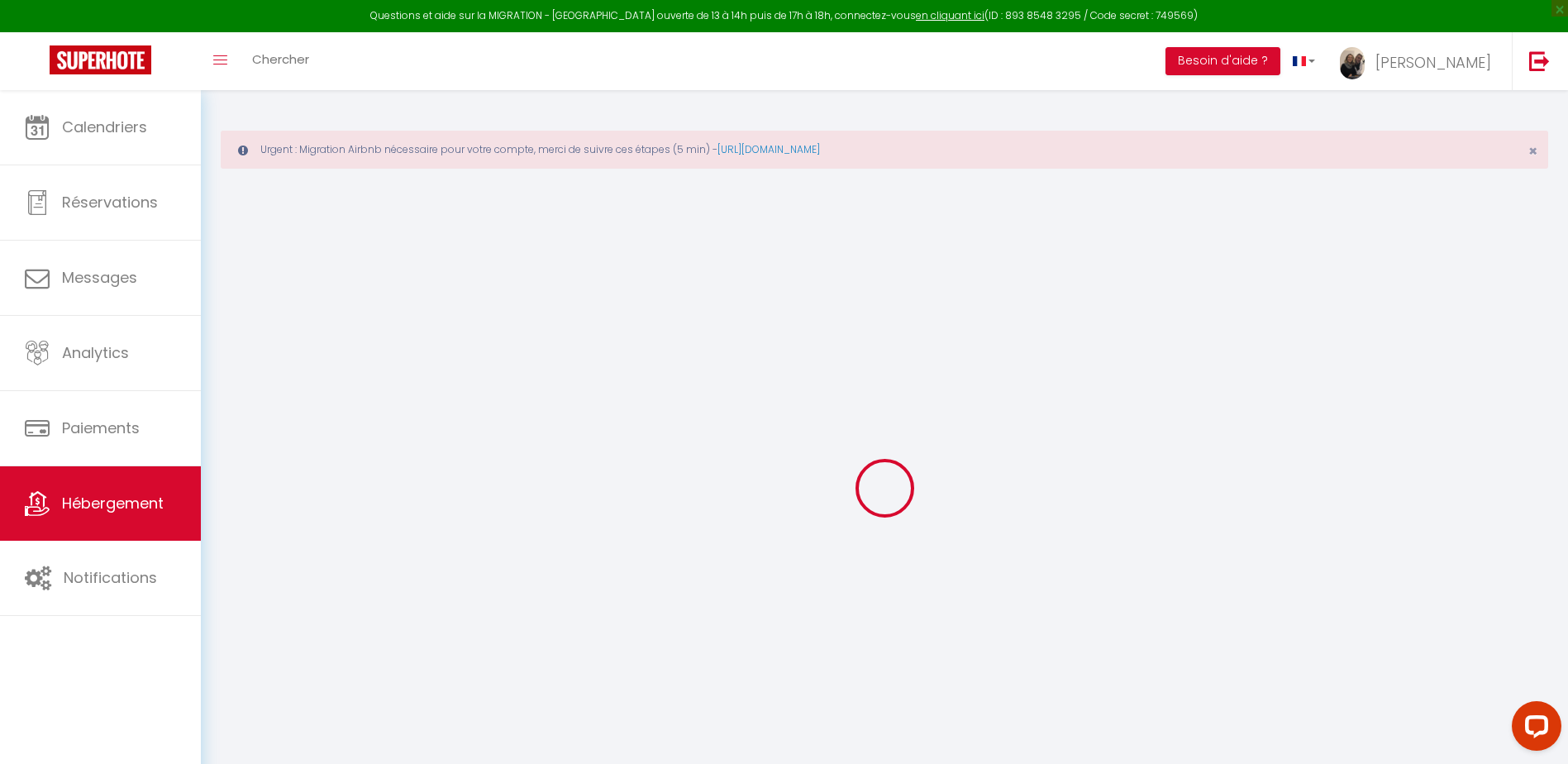
select select
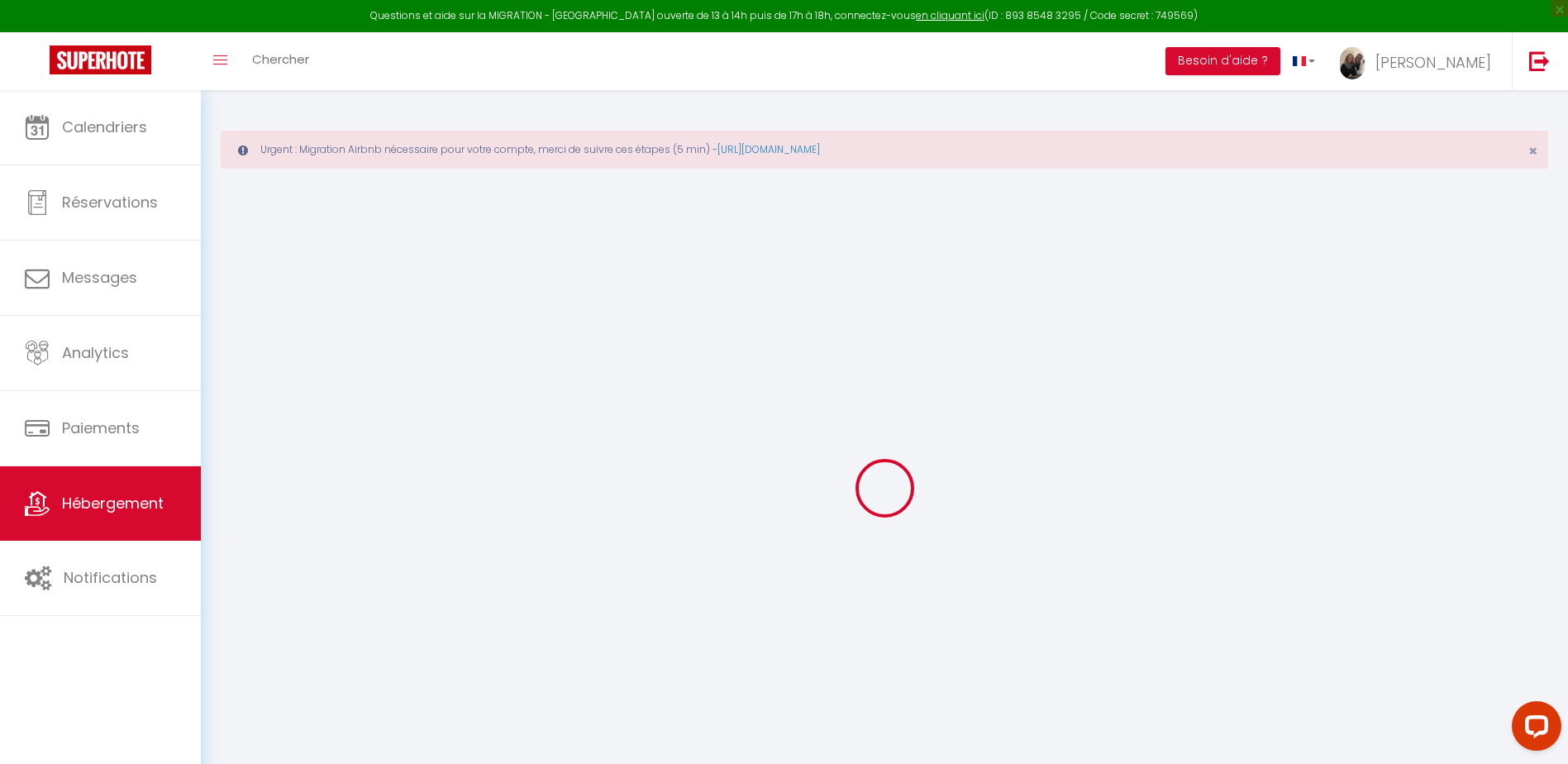
select select
checkbox input "false"
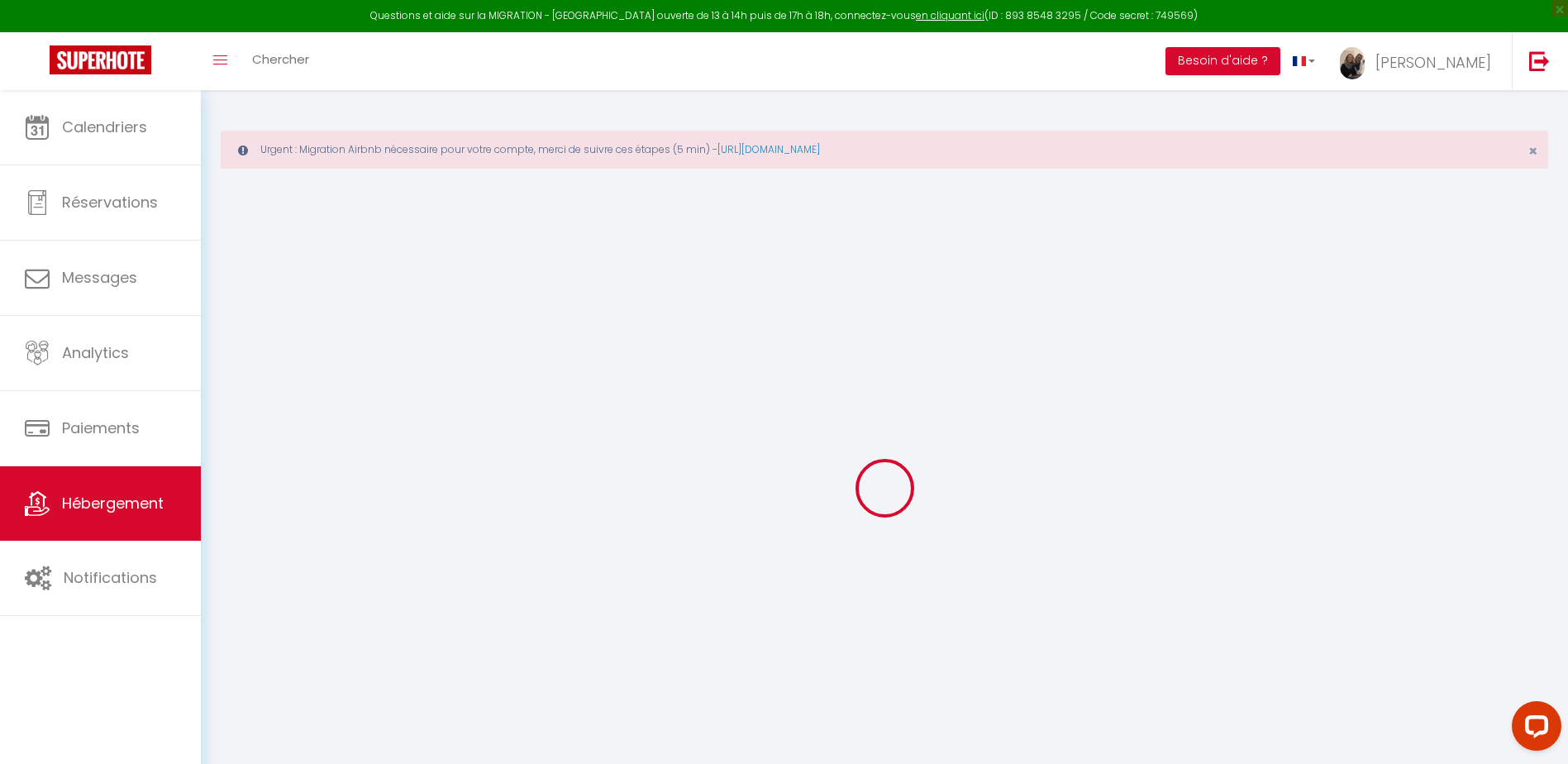
select select
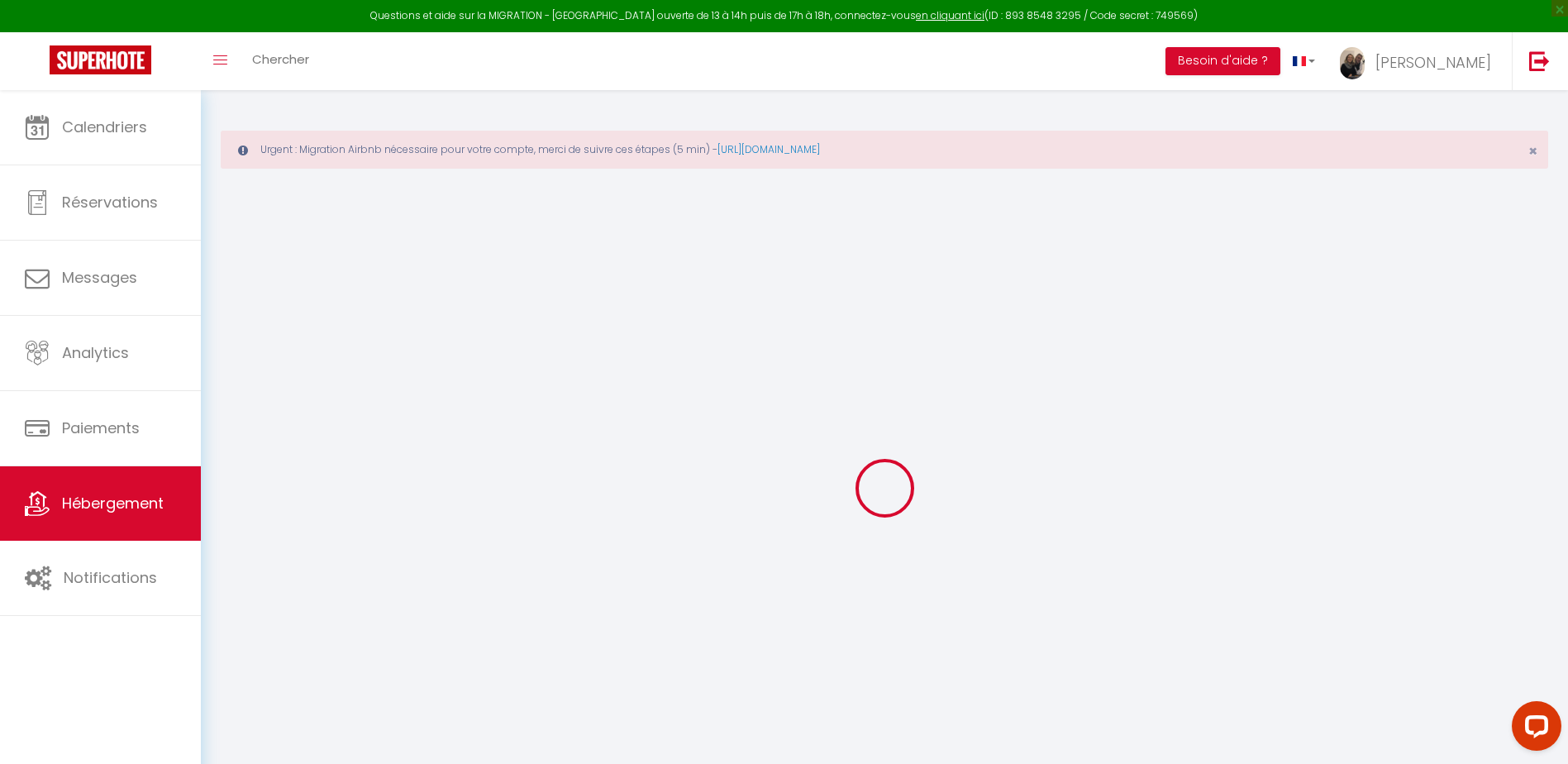
select select
checkbox input "false"
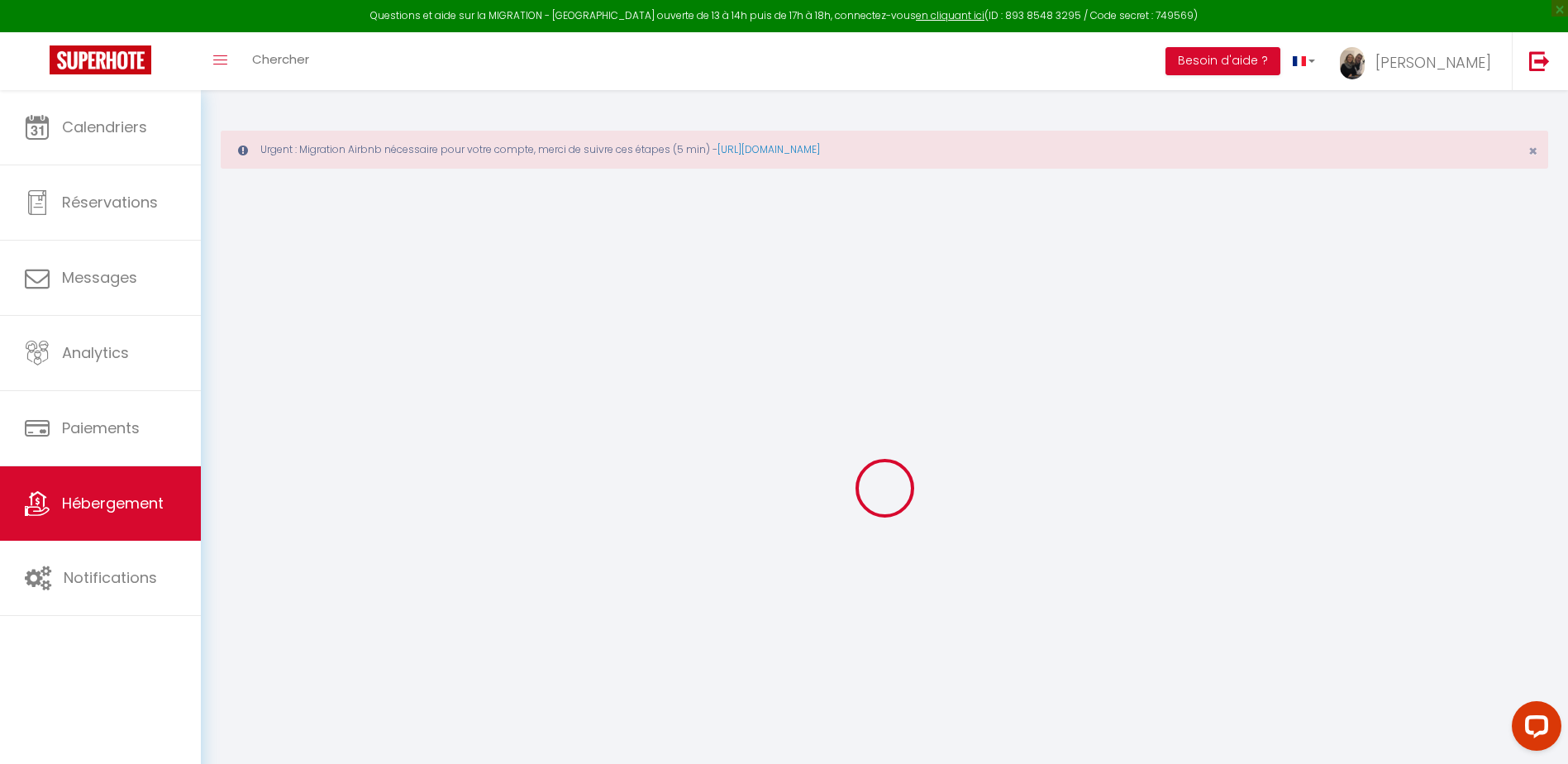
checkbox input "false"
select select
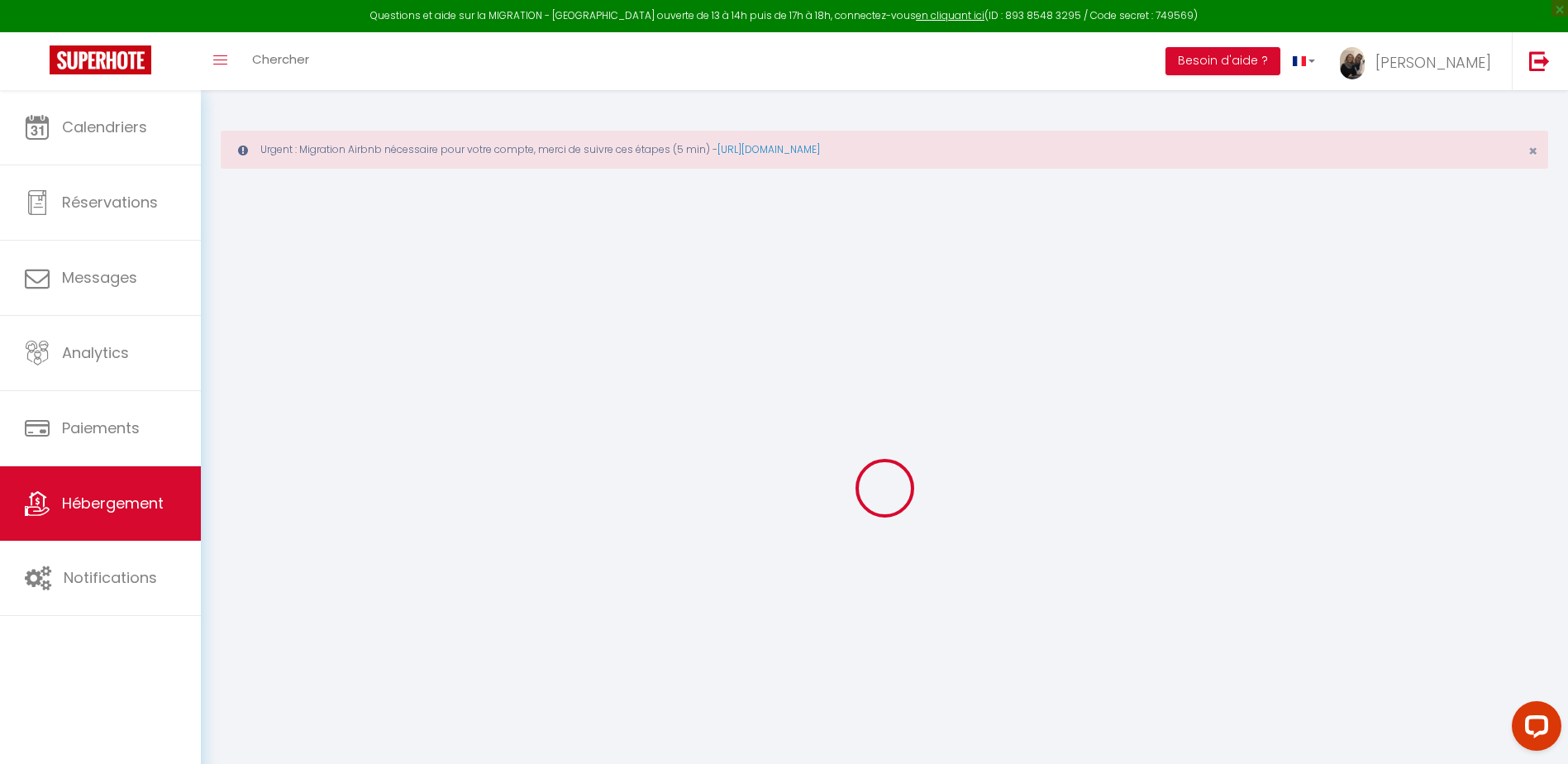
select select
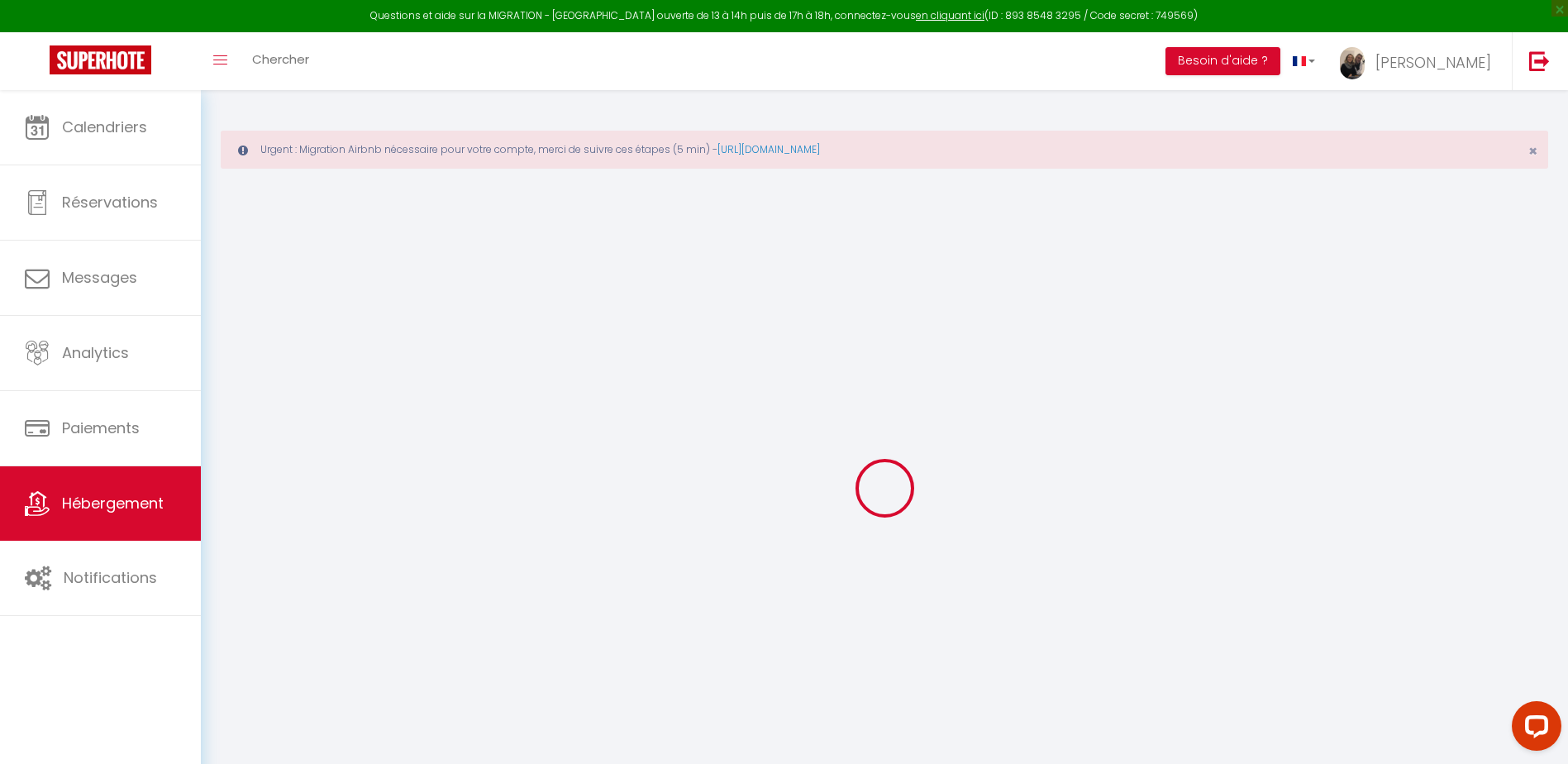
checkbox input "false"
select select
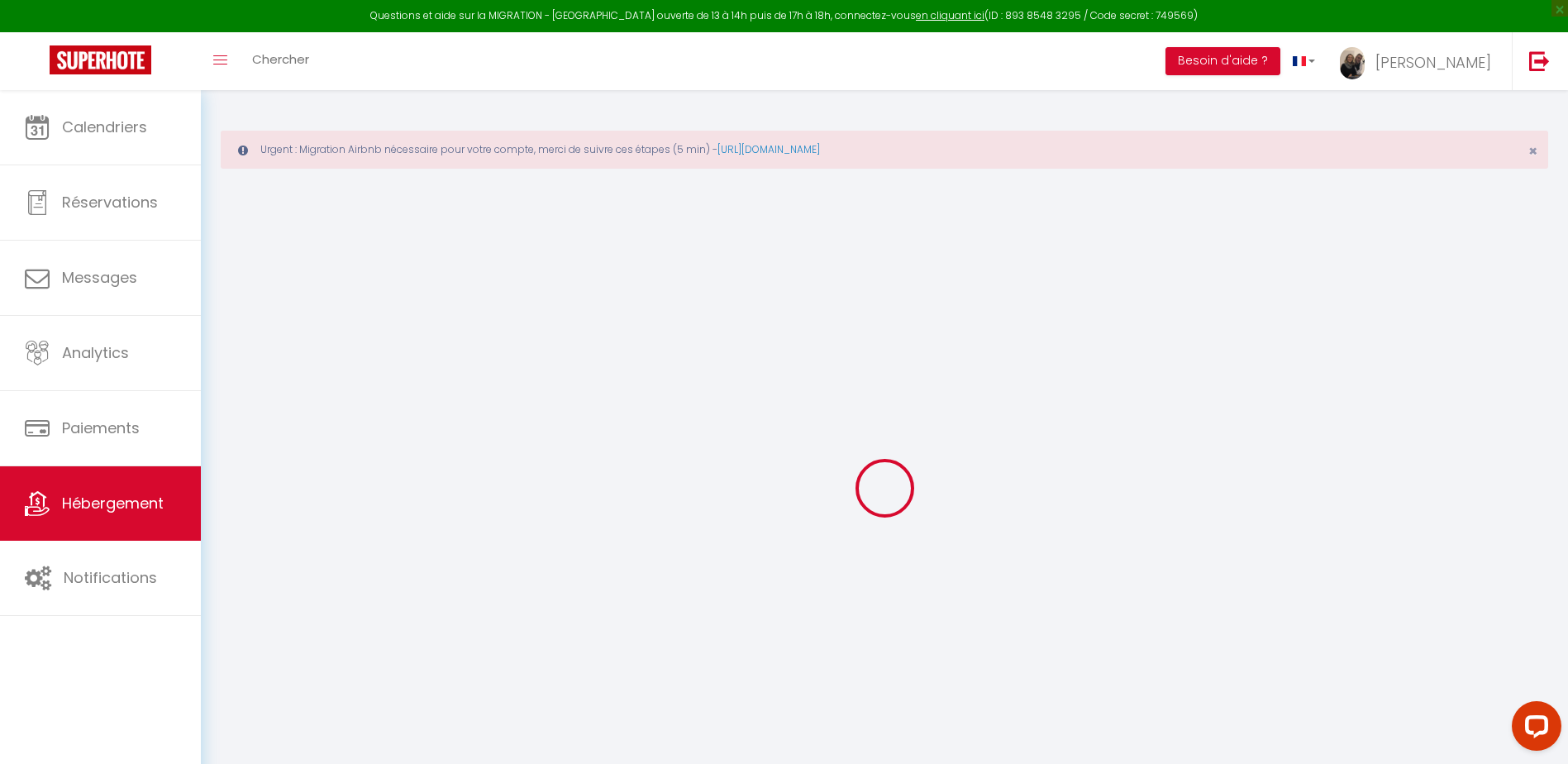
select select
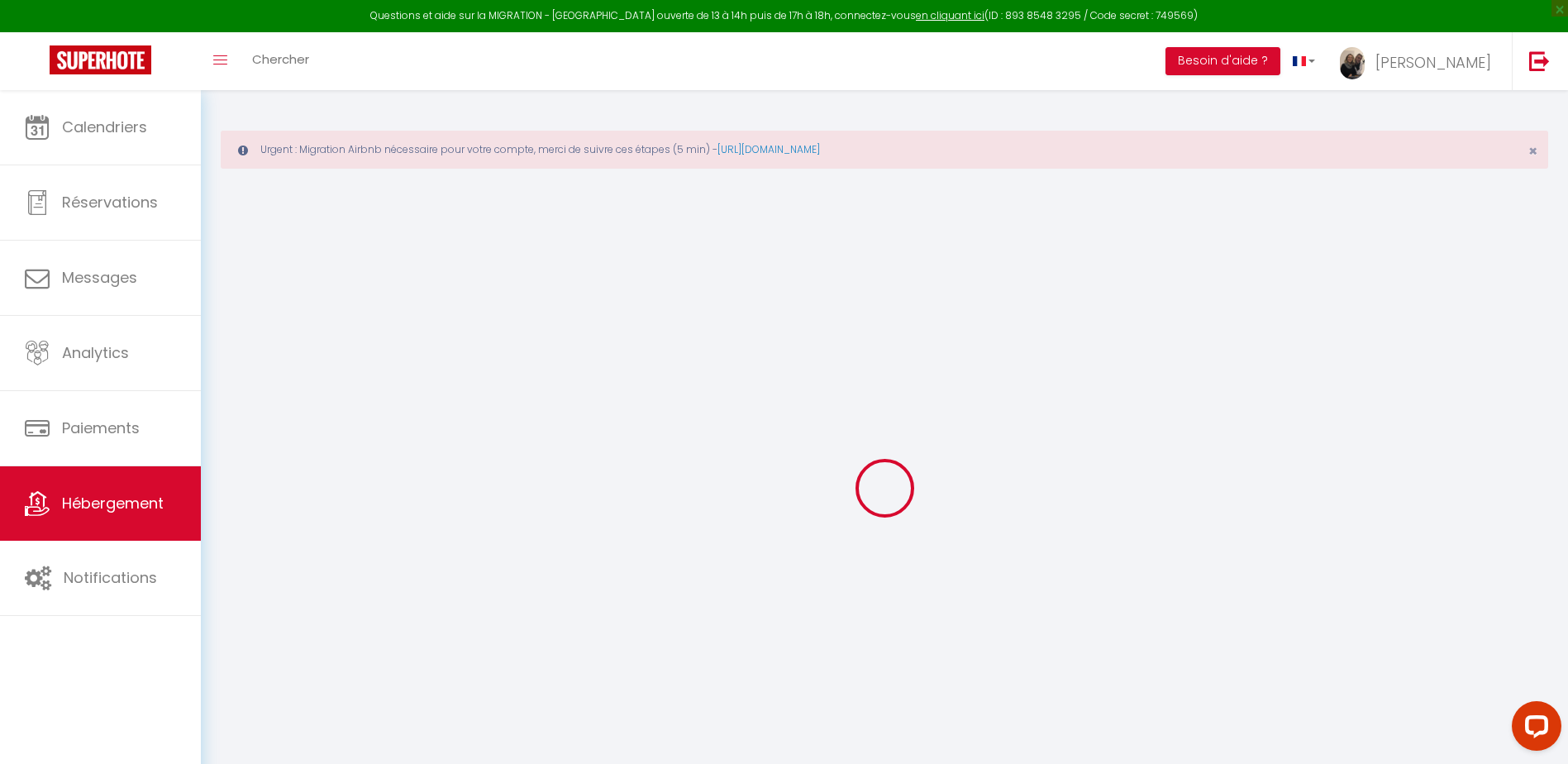
select select
checkbox input "false"
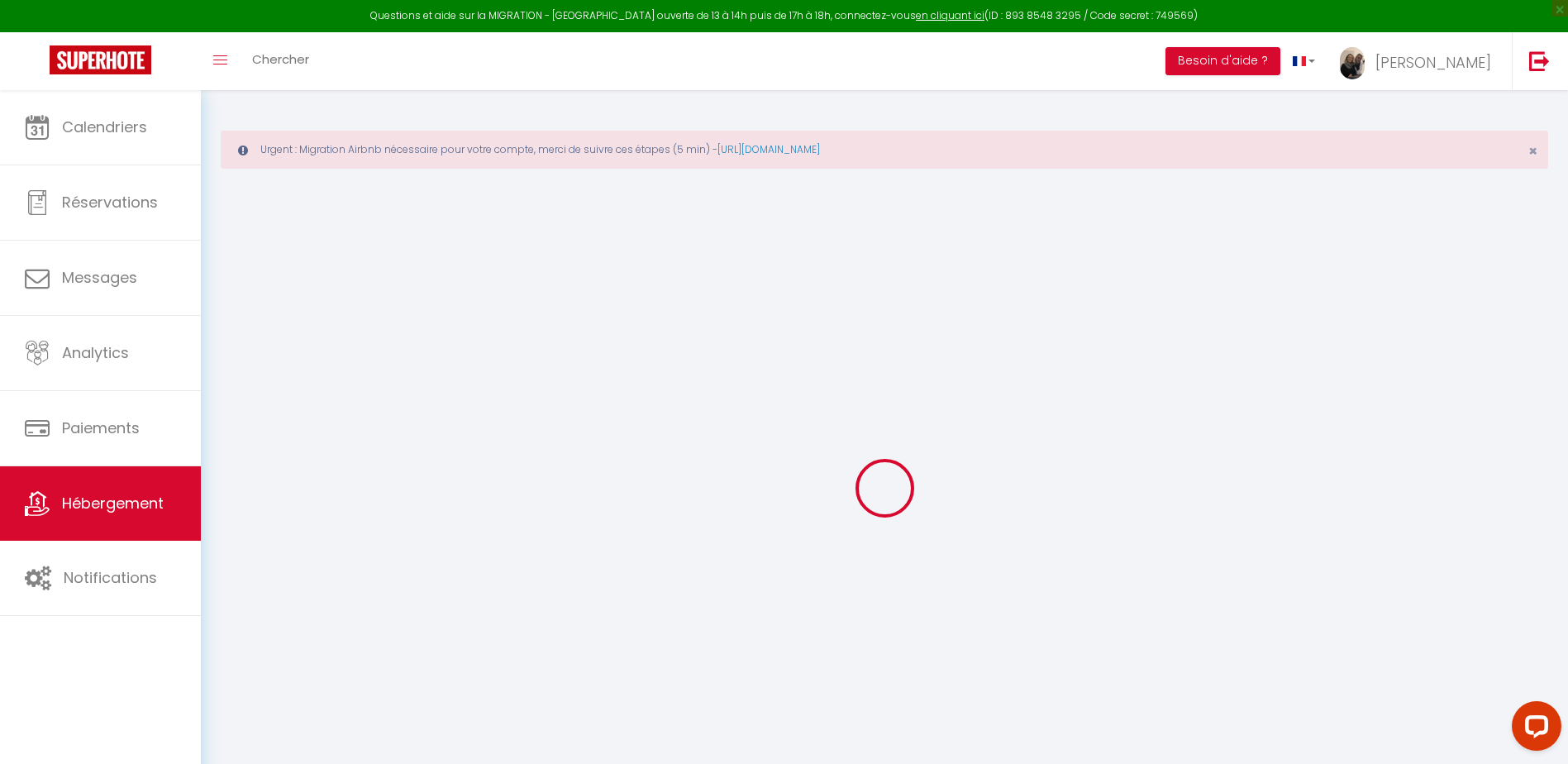
checkbox input "false"
select select
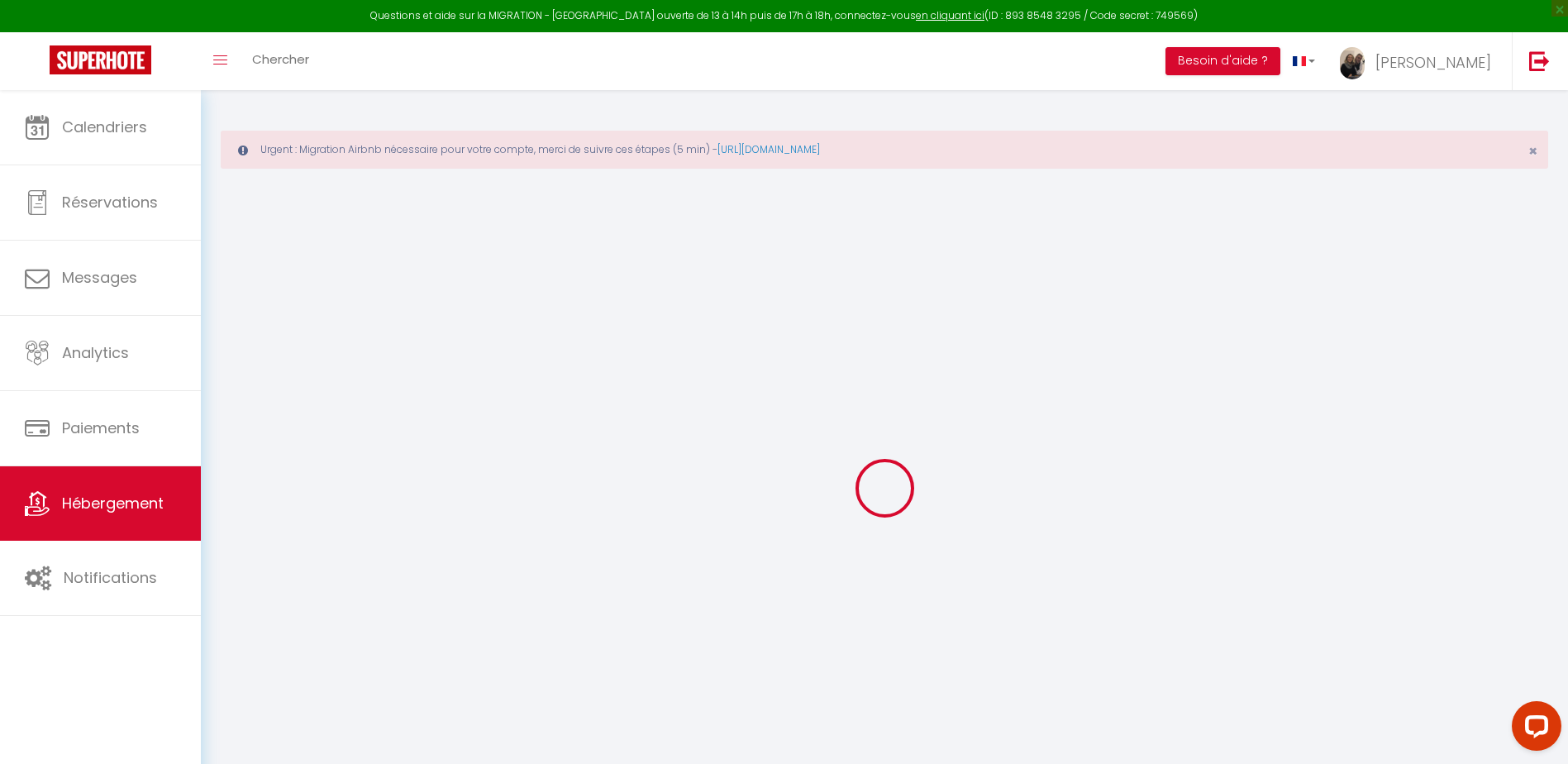
select select
checkbox input "false"
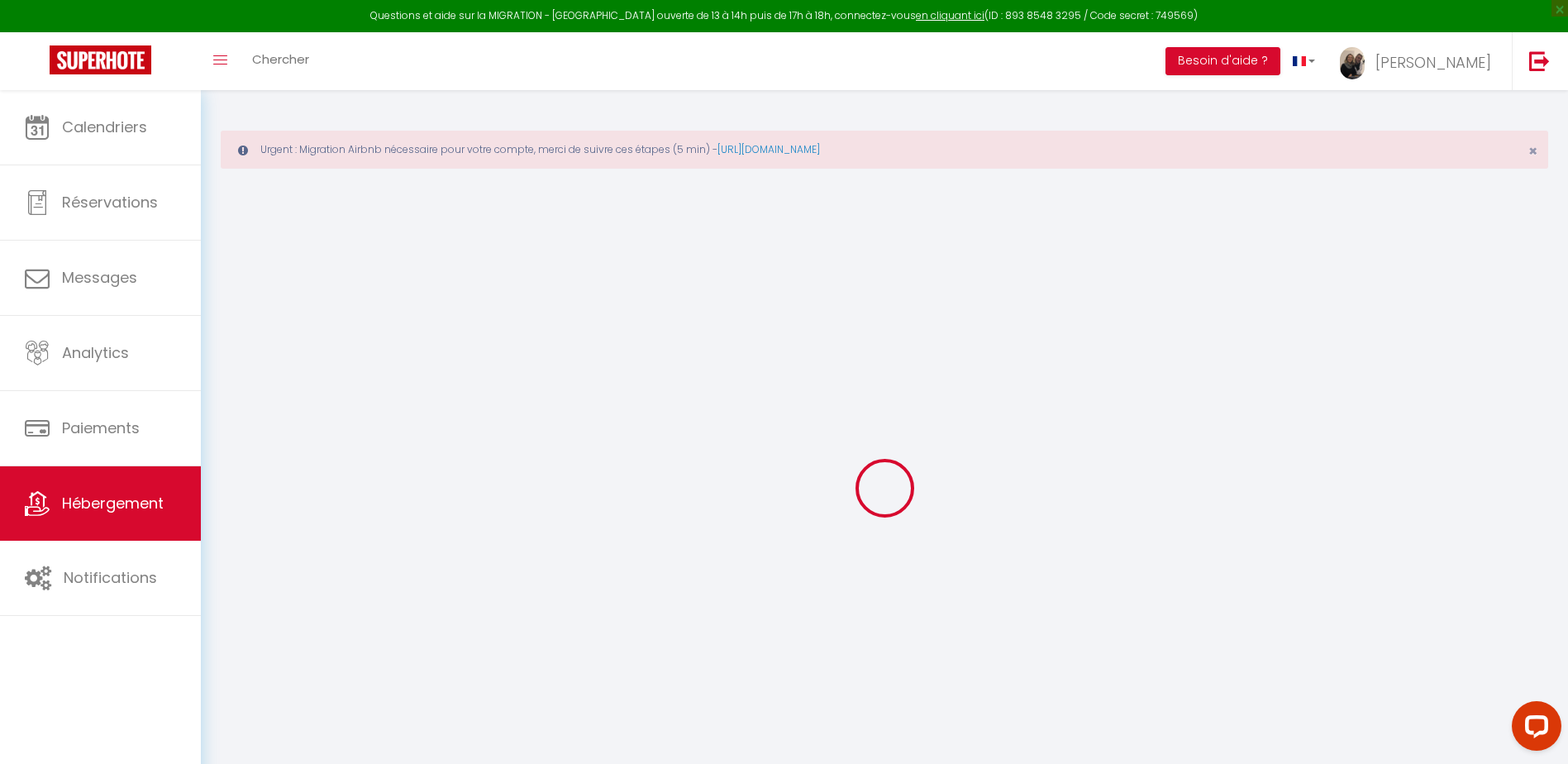
checkbox input "false"
select select
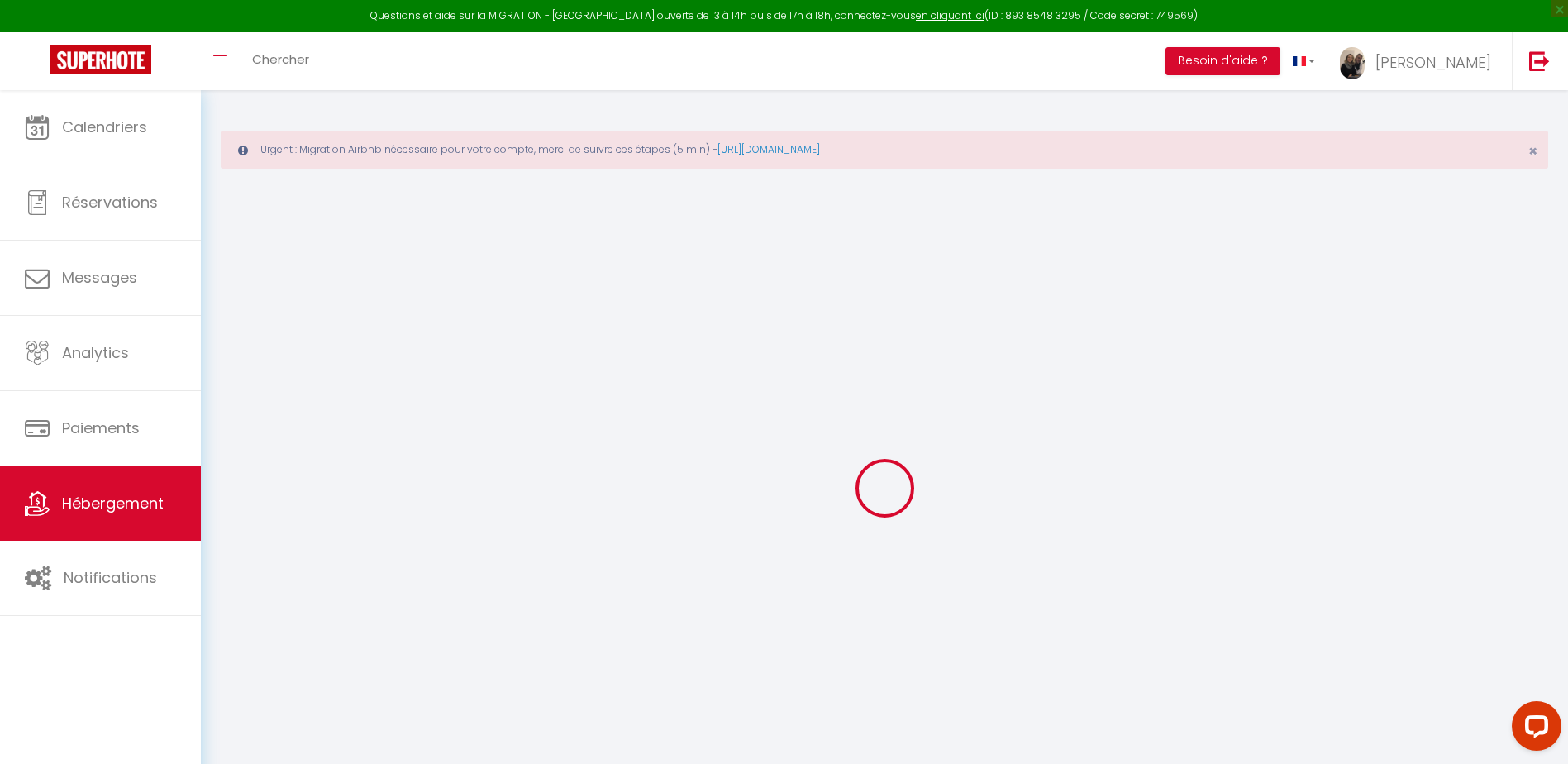
type input "Les Logis n°119 de Paray"
type input "L'agence"
type input "De Roanne"
type input "13 Place des promenades"
type input "42300"
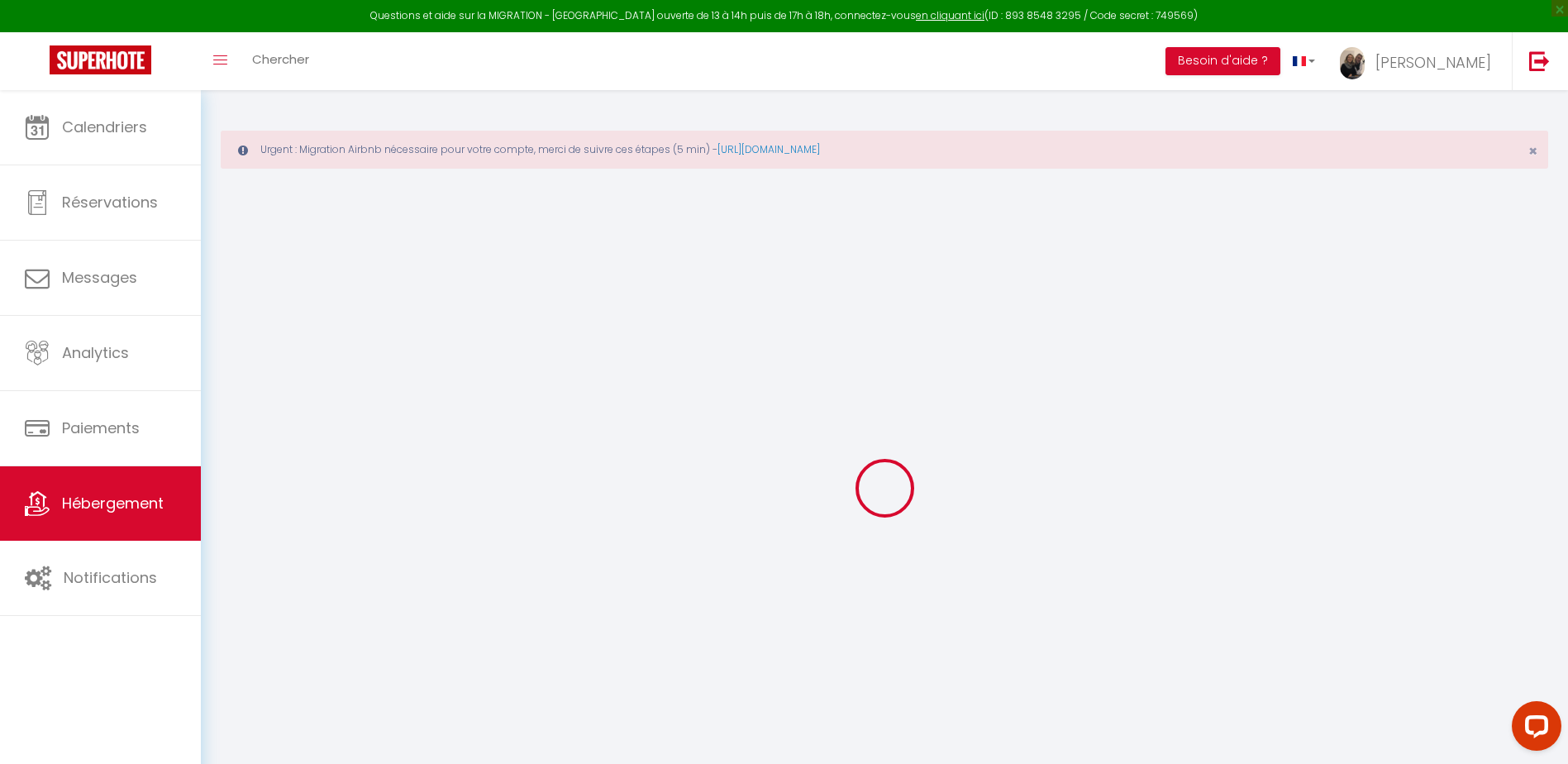
type input "Roanne"
select select "2"
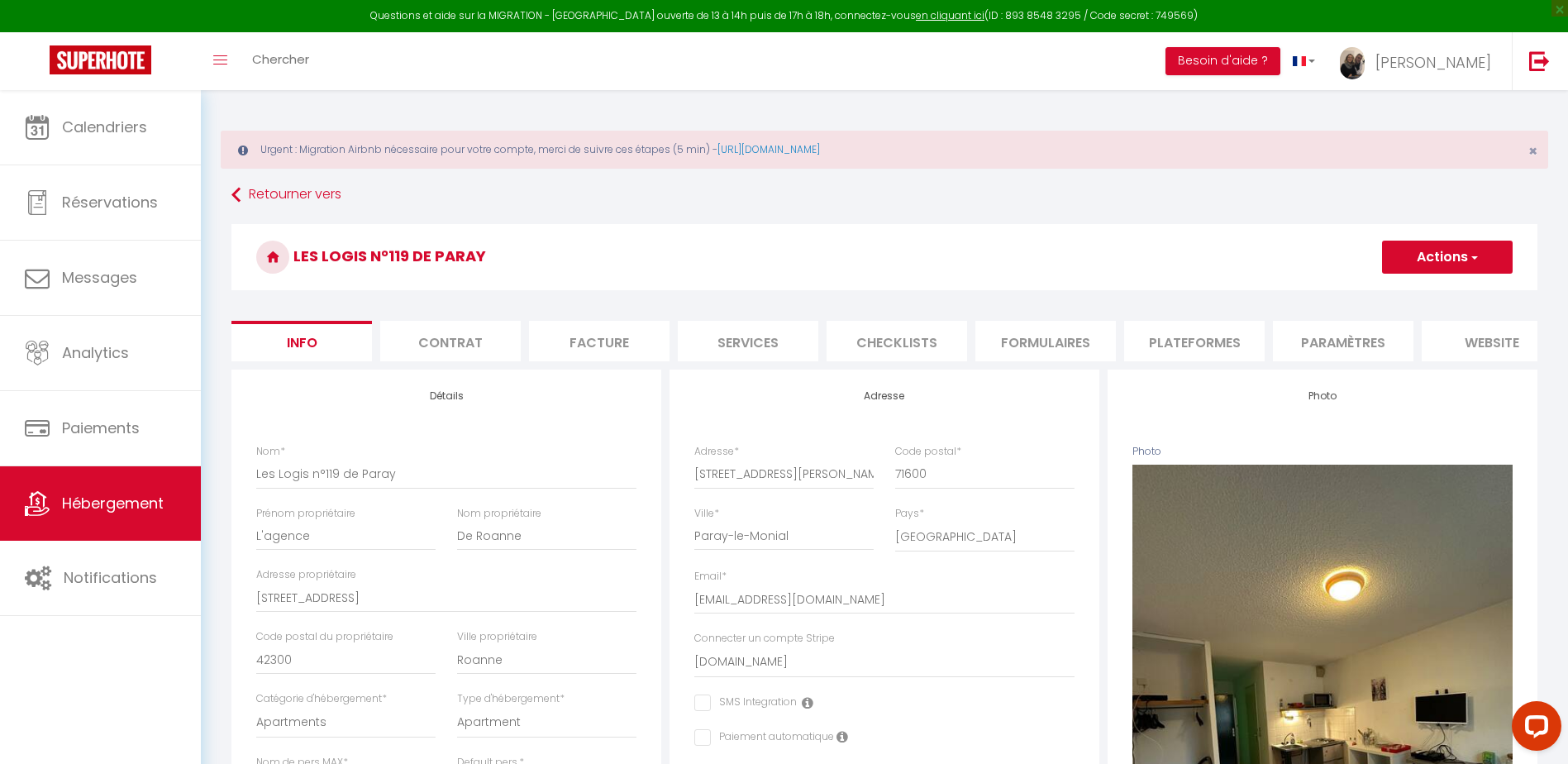
click at [1214, 344] on li "Plateformes" at bounding box center [1194, 341] width 140 height 41
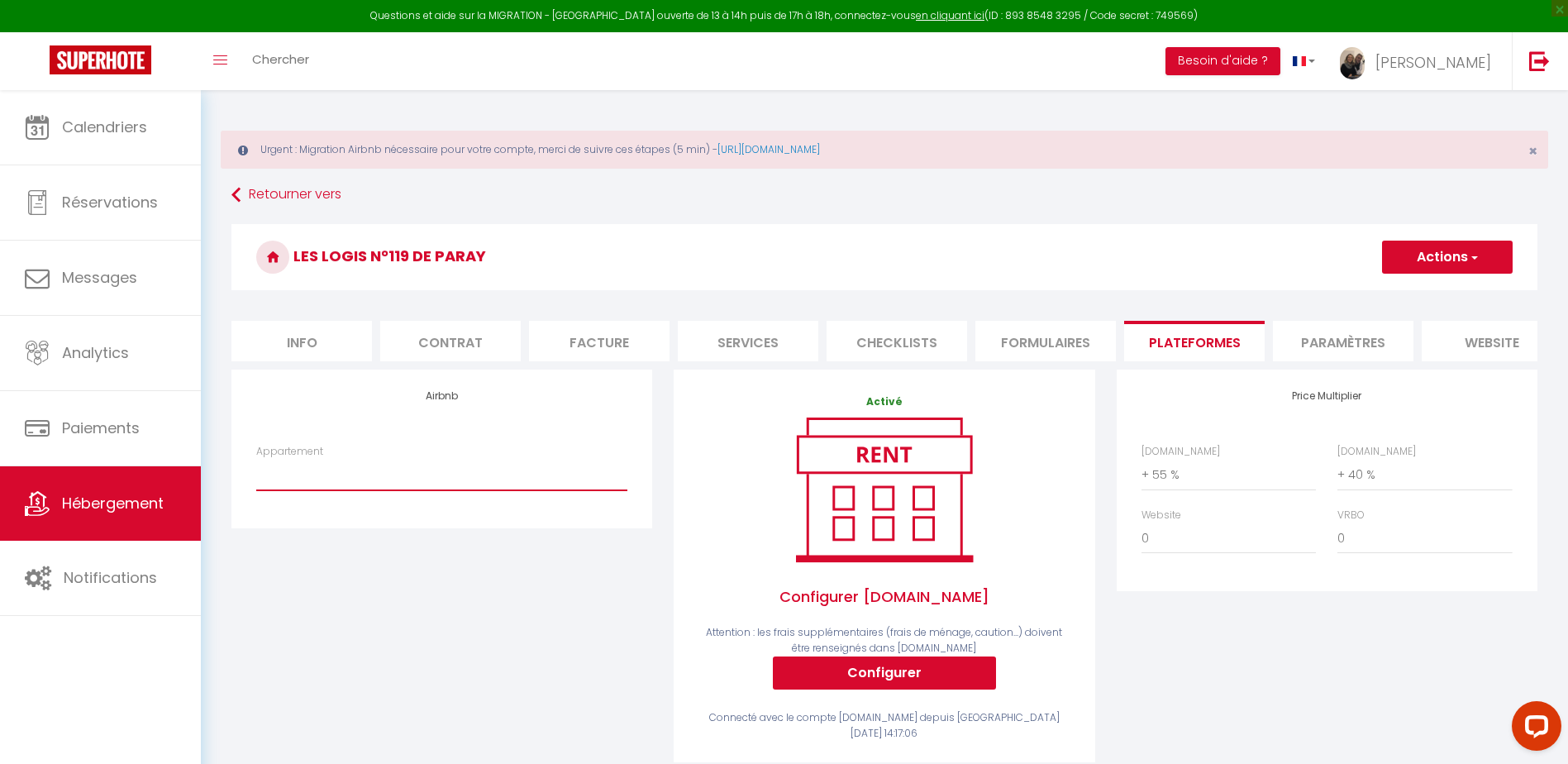
click at [578, 491] on select "Studio n°2 calme et fonctionnel centré pk gratuit - lagencederoanne@gmail.com S…" at bounding box center [441, 475] width 371 height 32
click at [429, 694] on div "Airbnb Appartement Studio n°2 calme et fonctionnel centré pk gratuit - lagenced…" at bounding box center [442, 577] width 442 height 414
click at [389, 486] on select "Studio n°2 calme et fonctionnel centré pk gratuit - lagencederoanne@gmail.com S…" at bounding box center [441, 475] width 371 height 32
click at [256, 472] on select "Studio n°2 calme et fonctionnel centré pk gratuit - lagencederoanne@gmail.com S…" at bounding box center [441, 475] width 371 height 32
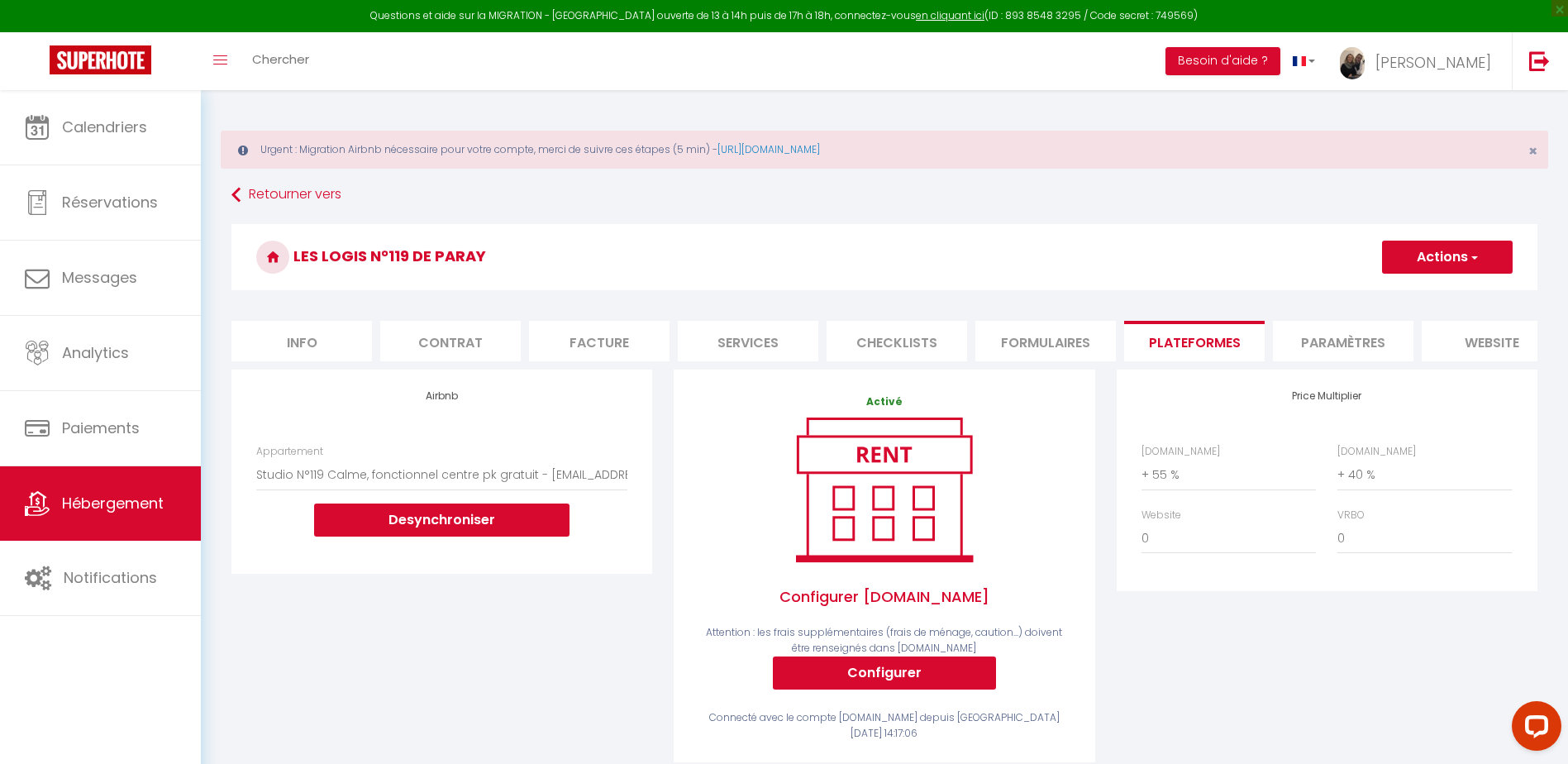
click at [1420, 271] on button "Actions" at bounding box center [1448, 257] width 131 height 33
click at [1414, 291] on link "Enregistrer" at bounding box center [1447, 294] width 131 height 22
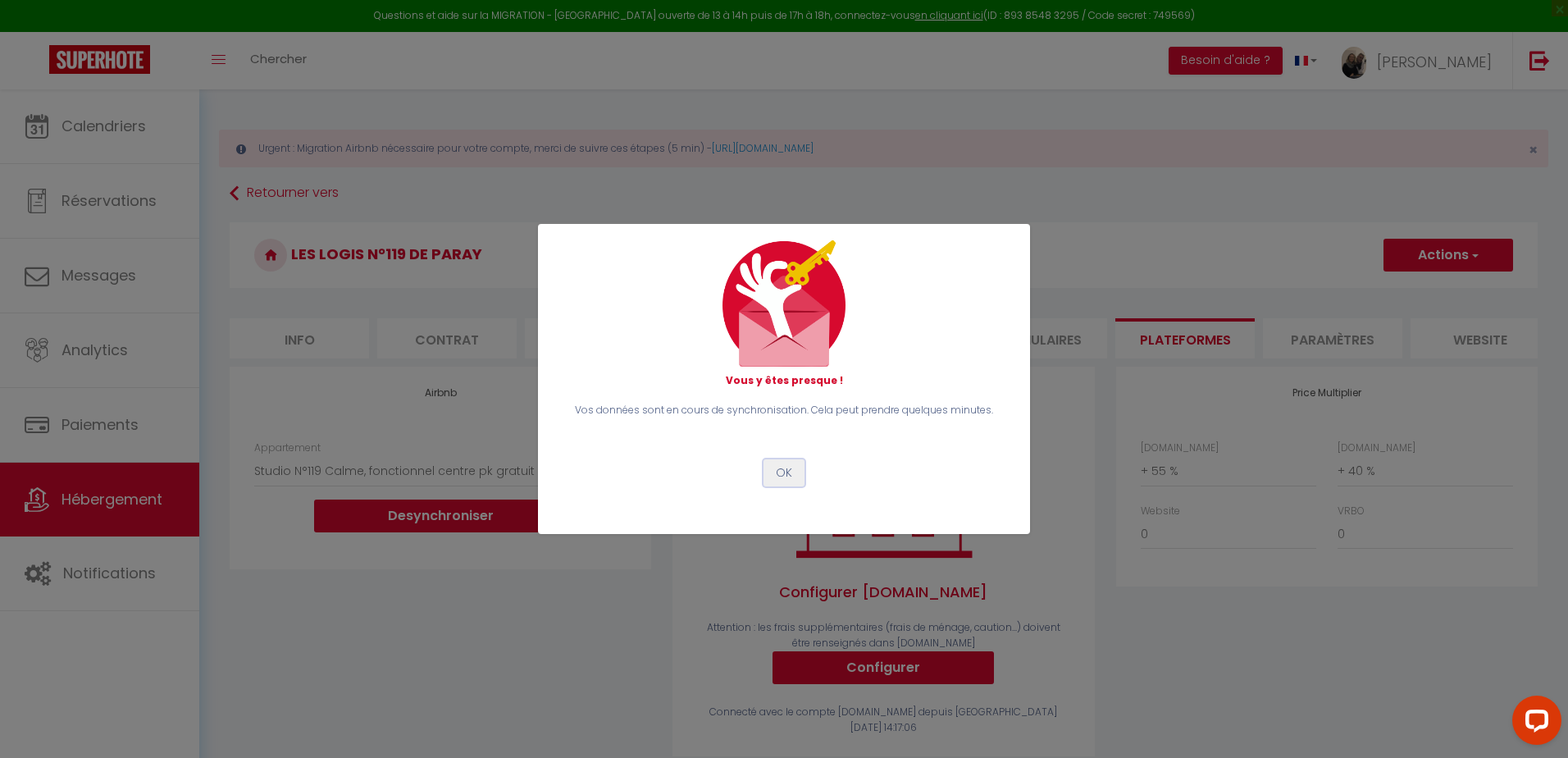
click at [786, 473] on button "OK" at bounding box center [784, 474] width 41 height 28
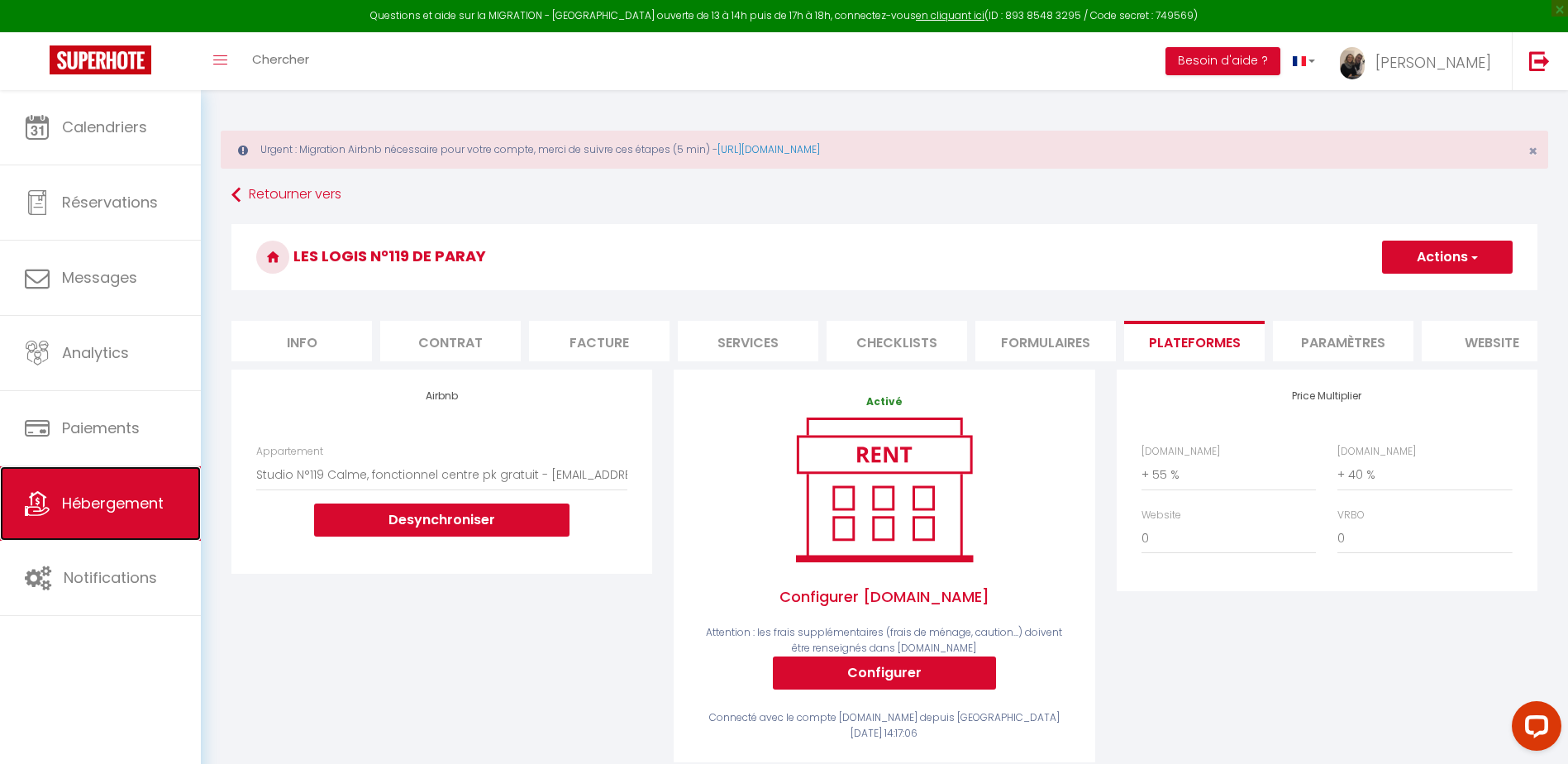
click at [149, 498] on span "Hébergement" at bounding box center [113, 503] width 102 height 21
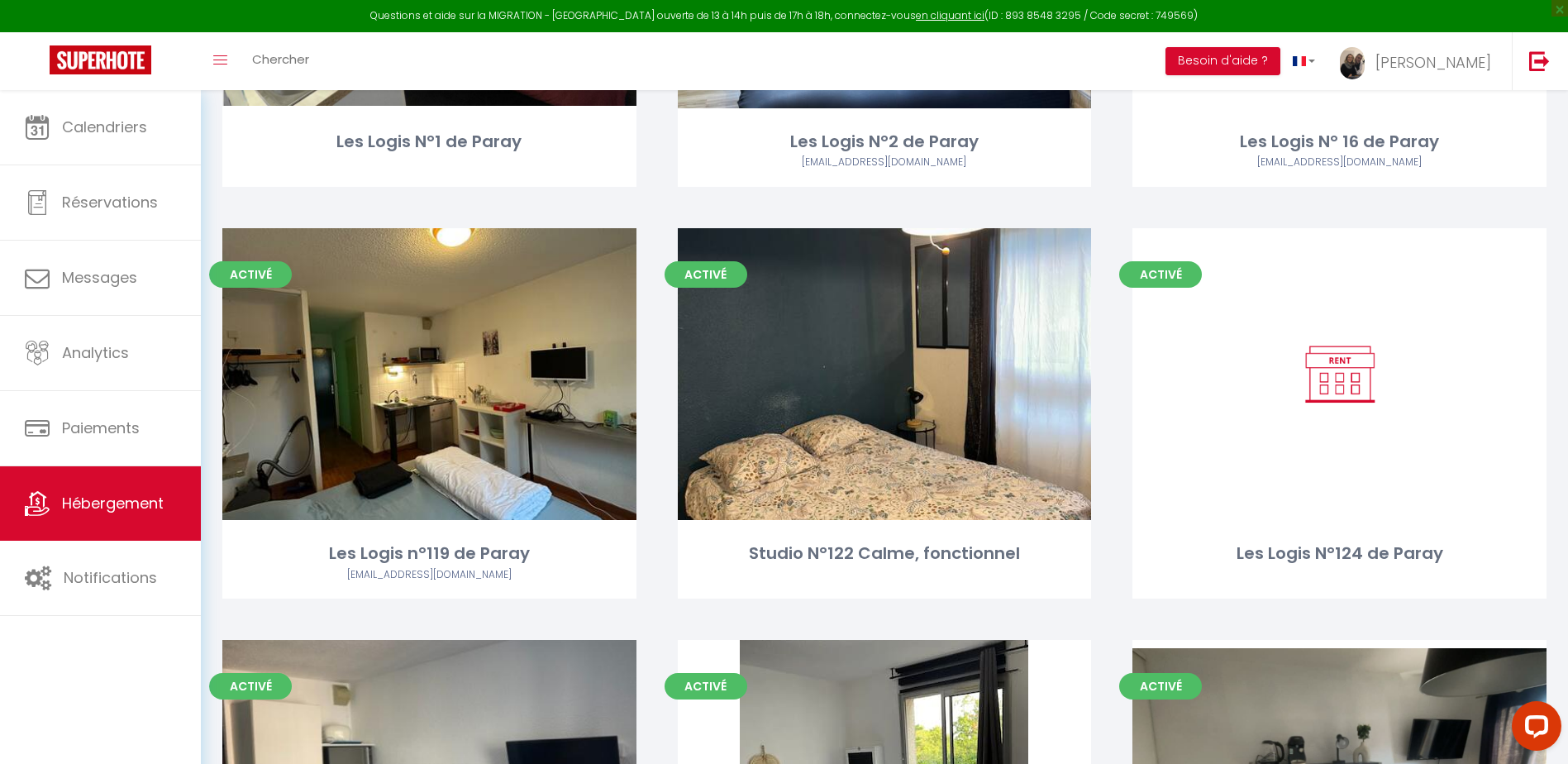
scroll to position [496, 0]
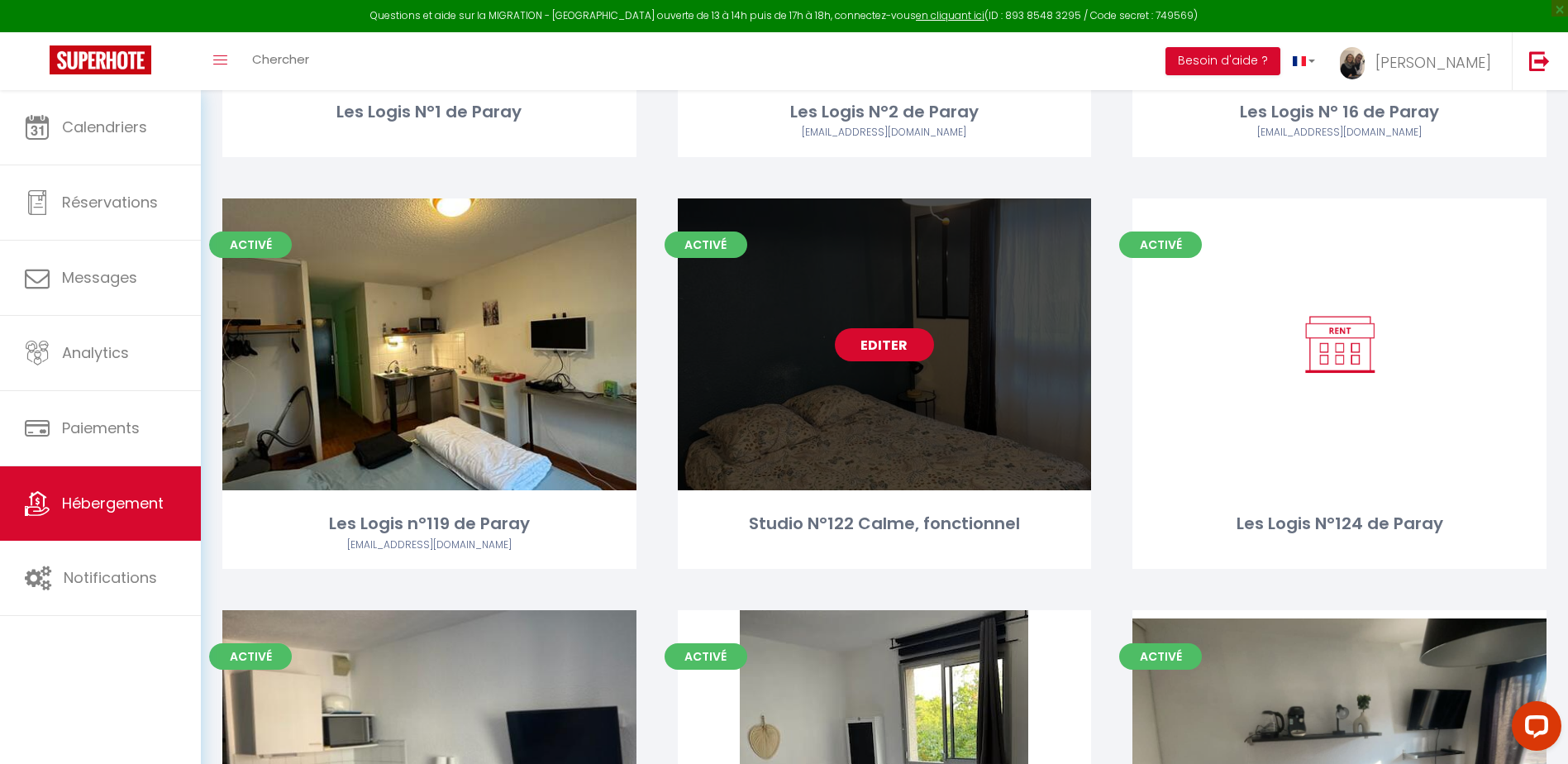
click at [883, 341] on link "Editer" at bounding box center [885, 345] width 99 height 33
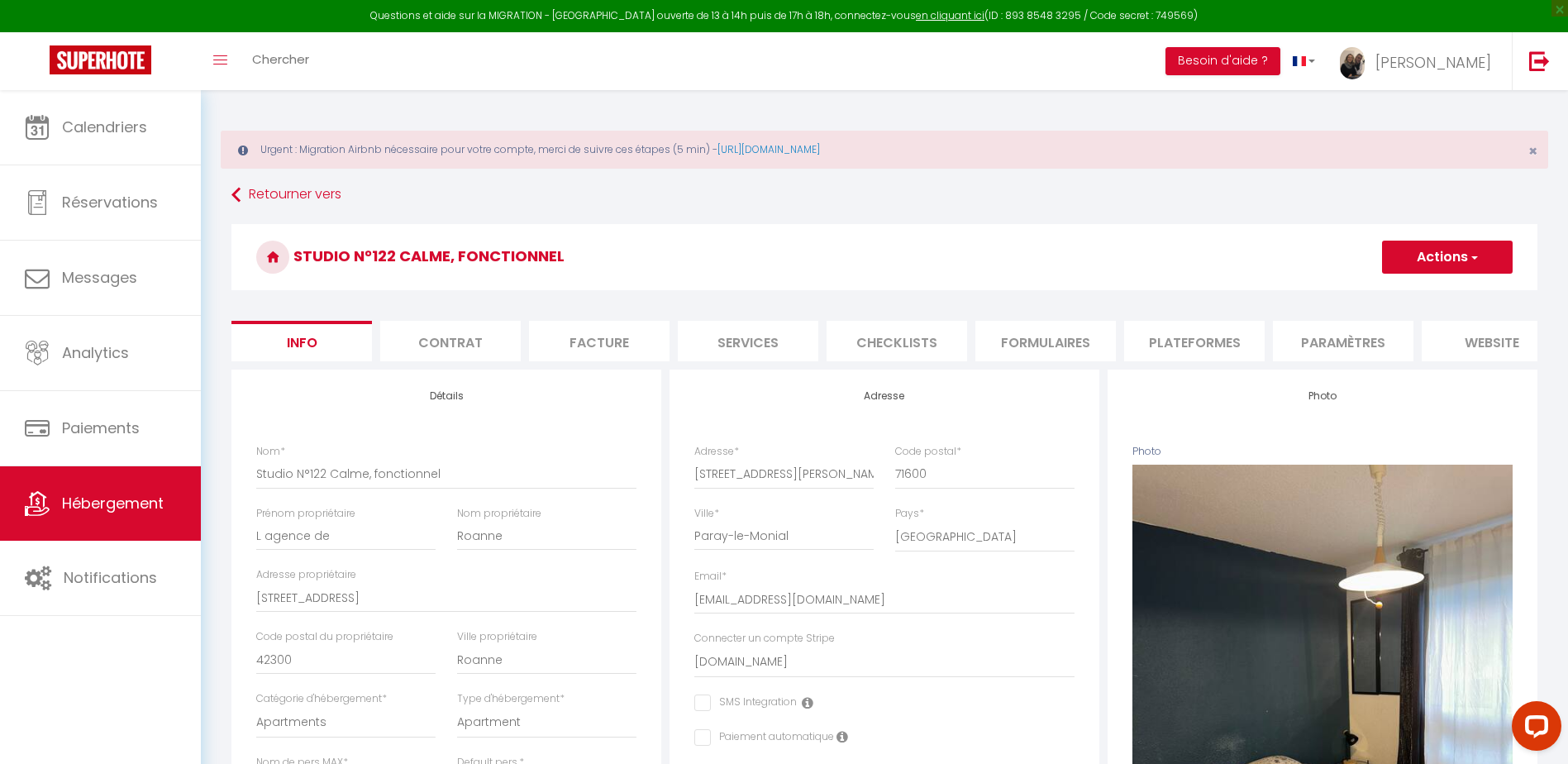
click at [1200, 347] on li "Plateformes" at bounding box center [1194, 341] width 140 height 41
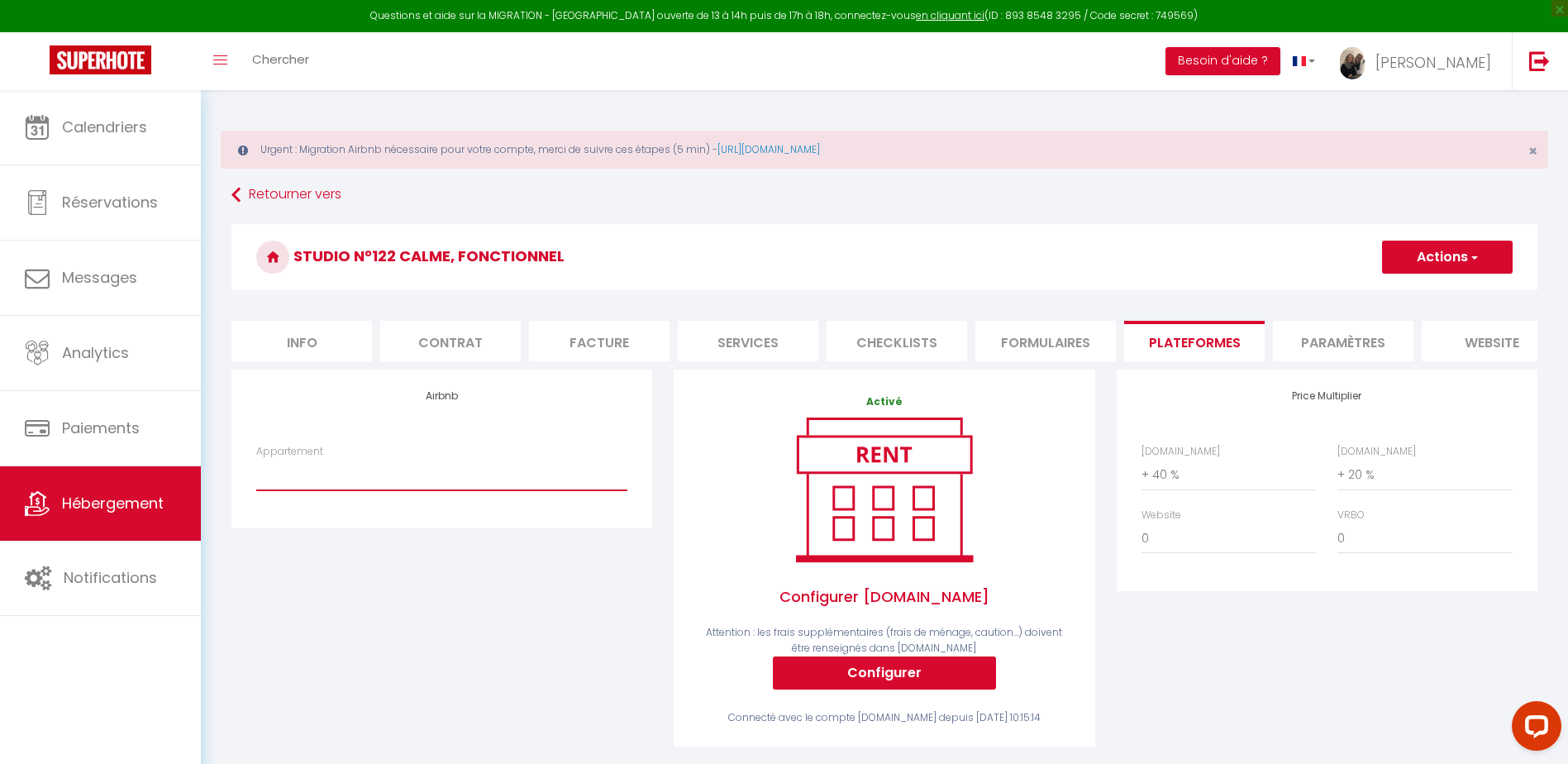
click at [401, 491] on select "Studio n°2 calme et fonctionnel centré pk gratuit - lagencederoanne@gmail.com S…" at bounding box center [441, 475] width 371 height 32
click at [354, 649] on div "Airbnb Appartement Studio n°2 calme et fonctionnel centré pk gratuit - lagenced…" at bounding box center [442, 569] width 442 height 399
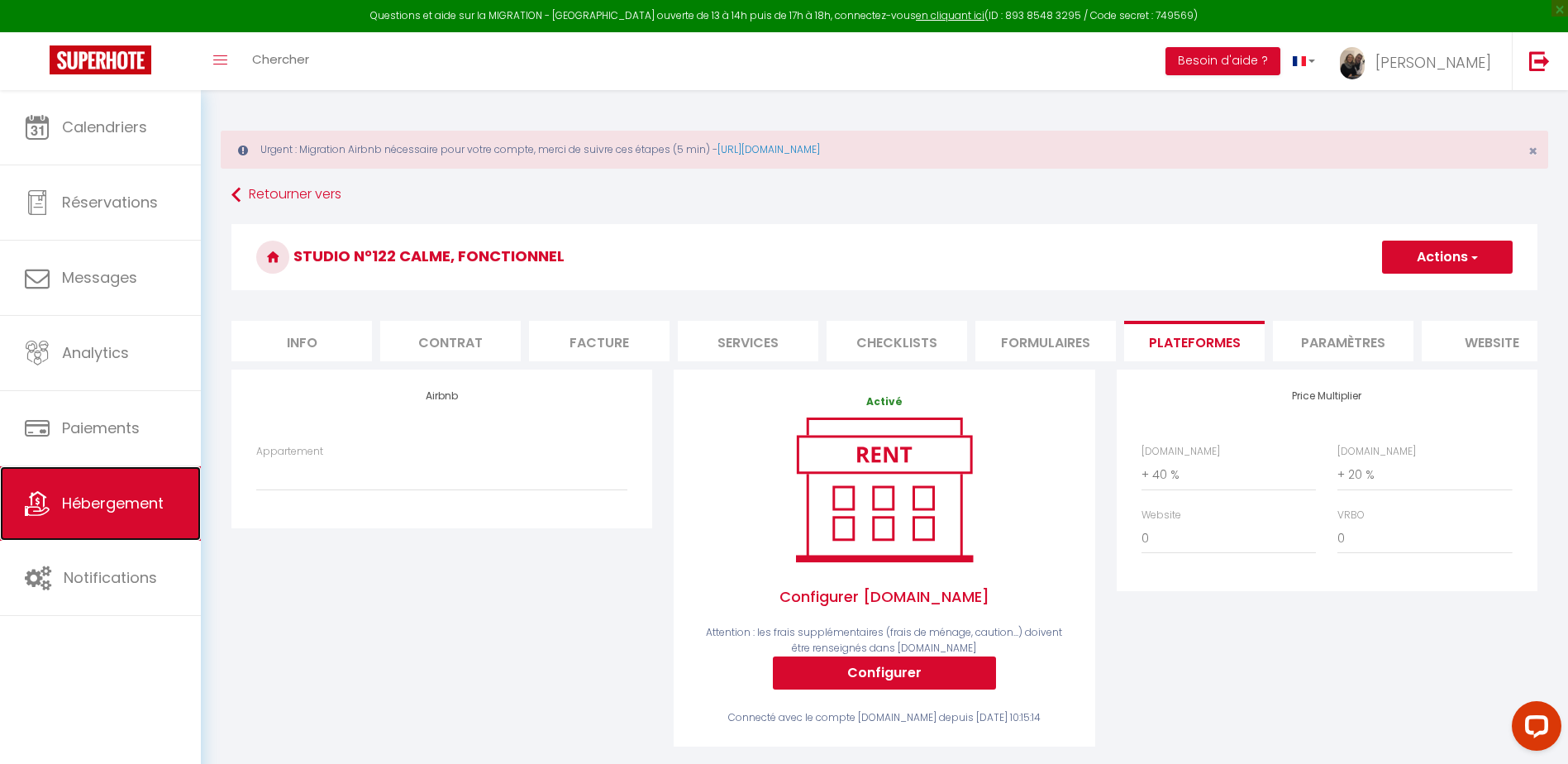
click at [154, 516] on link "Hébergement" at bounding box center [100, 503] width 201 height 74
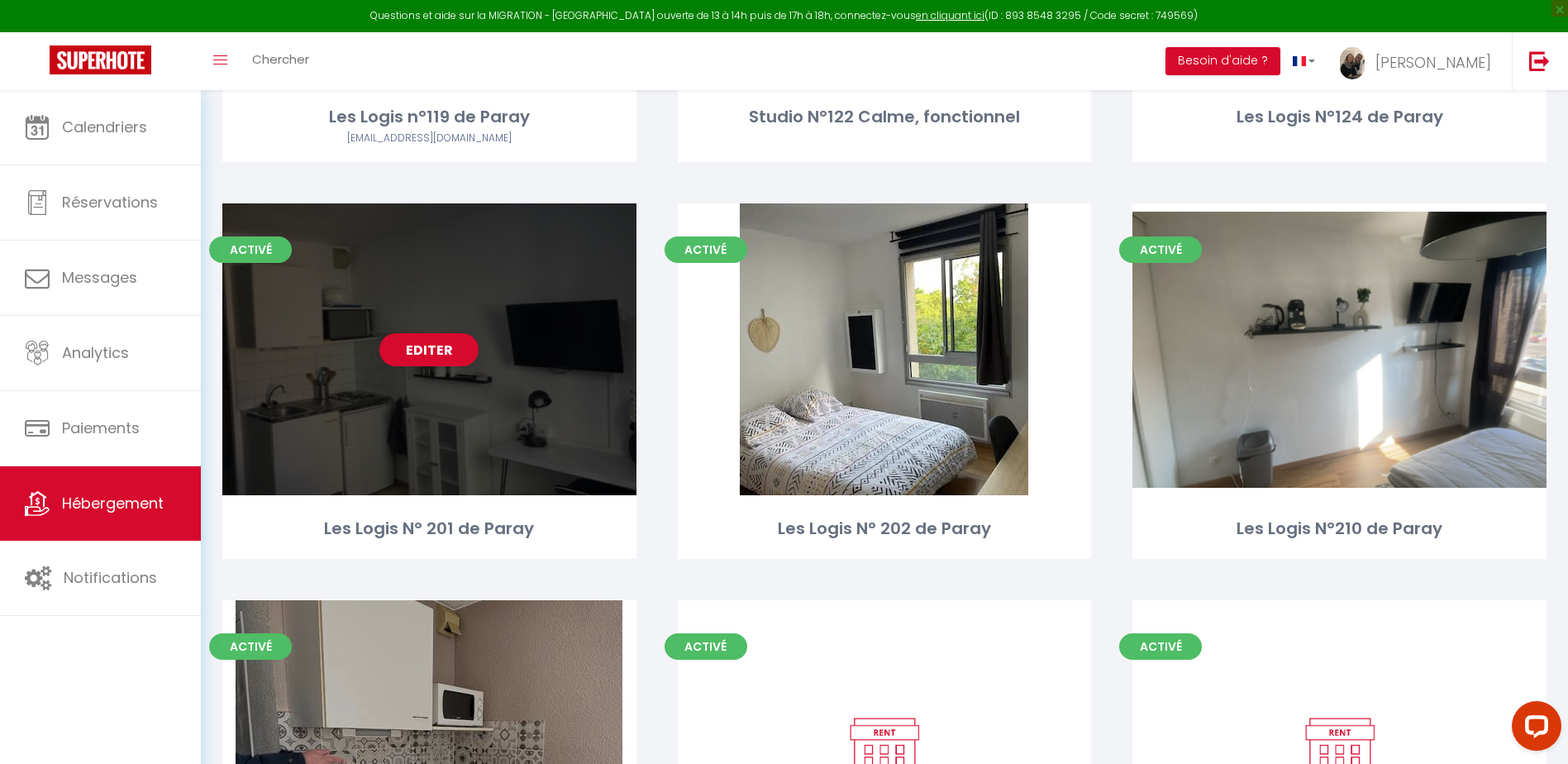
scroll to position [910, 0]
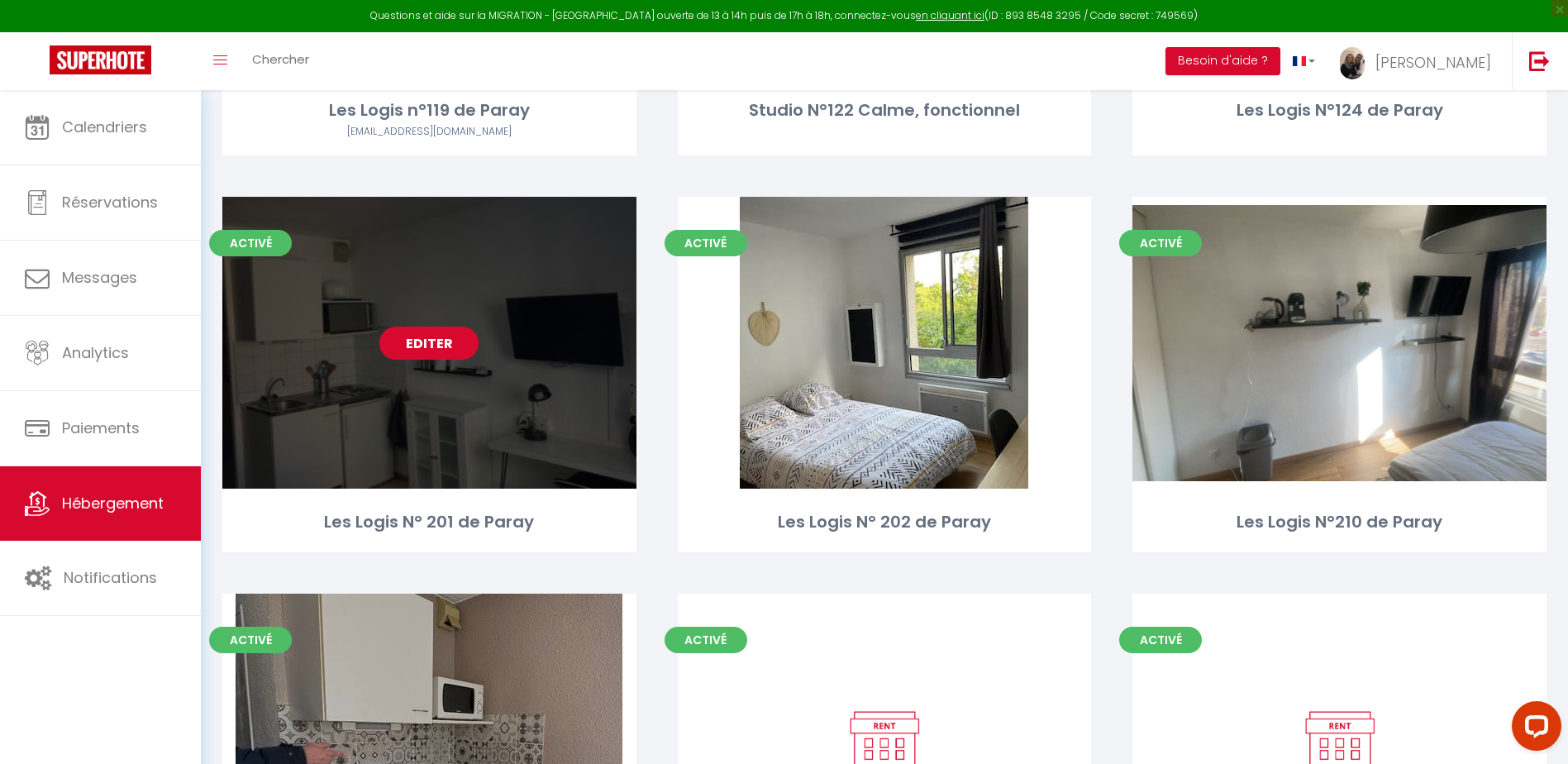
click at [418, 347] on link "Editer" at bounding box center [429, 343] width 99 height 33
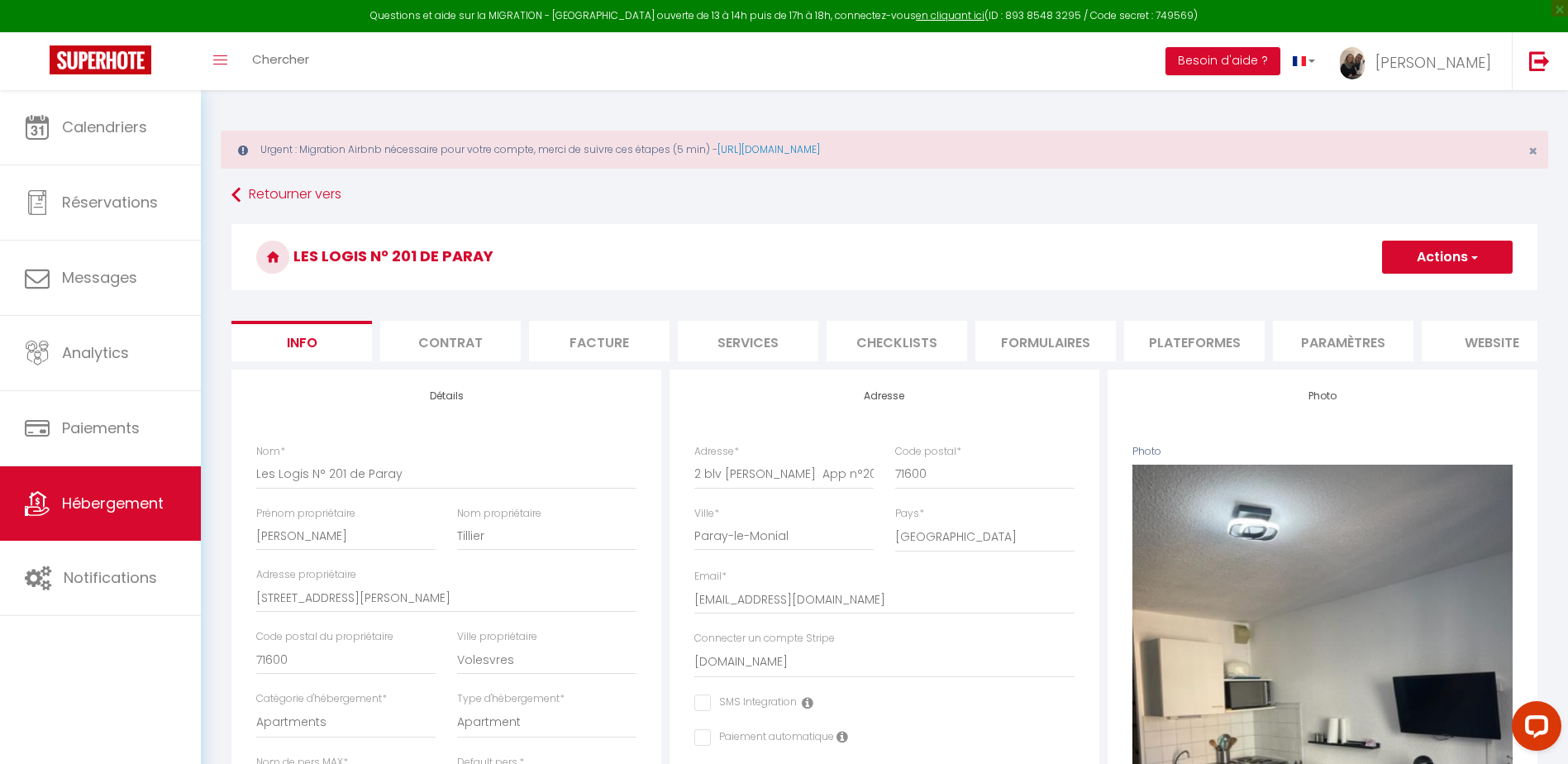
click at [1203, 350] on li "Plateformes" at bounding box center [1194, 341] width 140 height 41
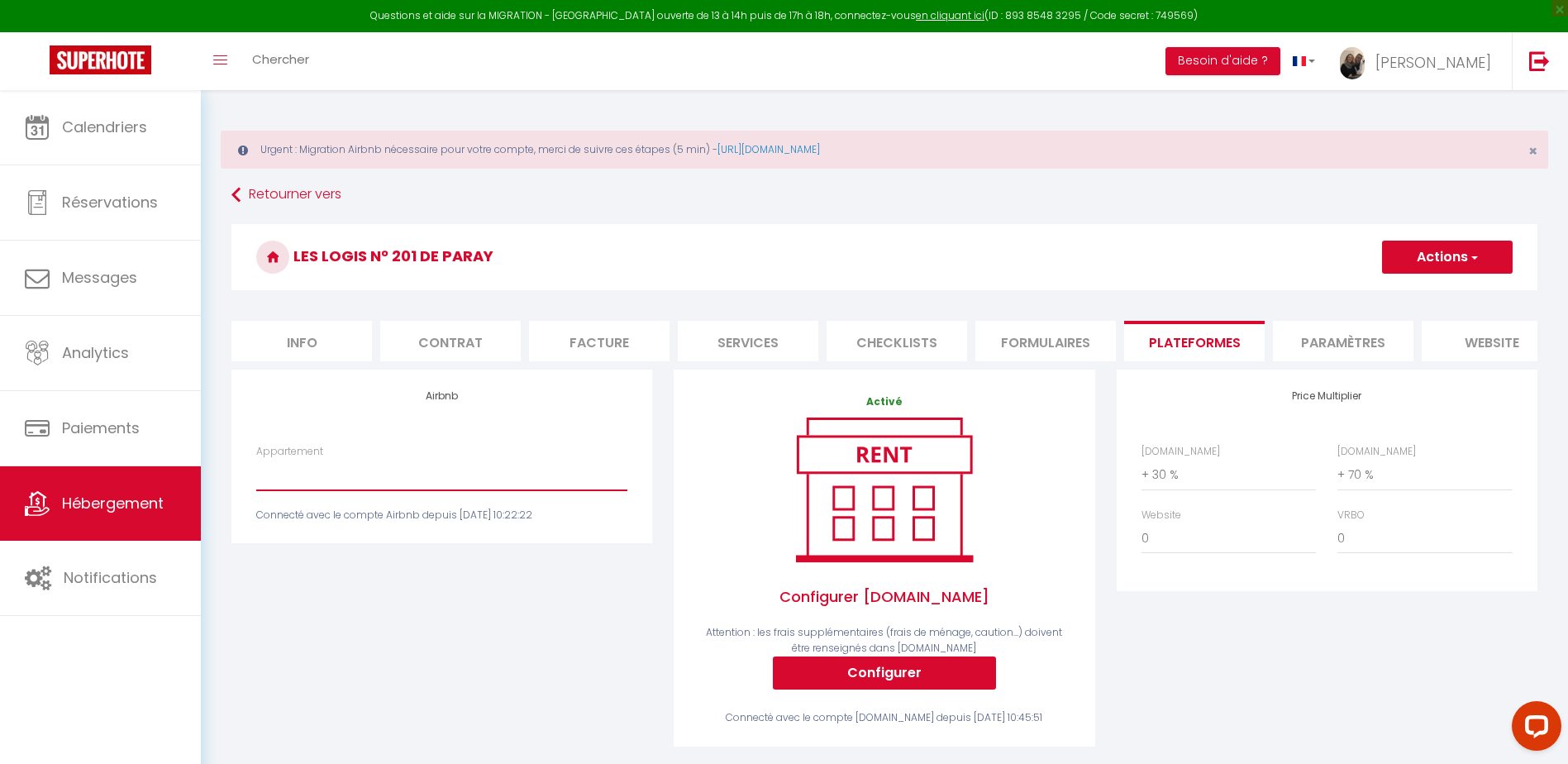
click at [401, 491] on select "Studio n°2 calme et fonctionnel centré pk gratuit - lagencederoanne@gmail.com S…" at bounding box center [441, 475] width 371 height 32
click at [427, 623] on div "Airbnb Appartement Studio n°2 calme et fonctionnel centré pk gratuit - lagenced…" at bounding box center [442, 569] width 442 height 399
click at [411, 491] on select "Studio n°2 calme et fonctionnel centré pk gratuit - lagencederoanne@gmail.com S…" at bounding box center [441, 475] width 371 height 32
click at [256, 472] on select "Studio n°2 calme et fonctionnel centré pk gratuit - lagencederoanne@gmail.com S…" at bounding box center [441, 475] width 371 height 32
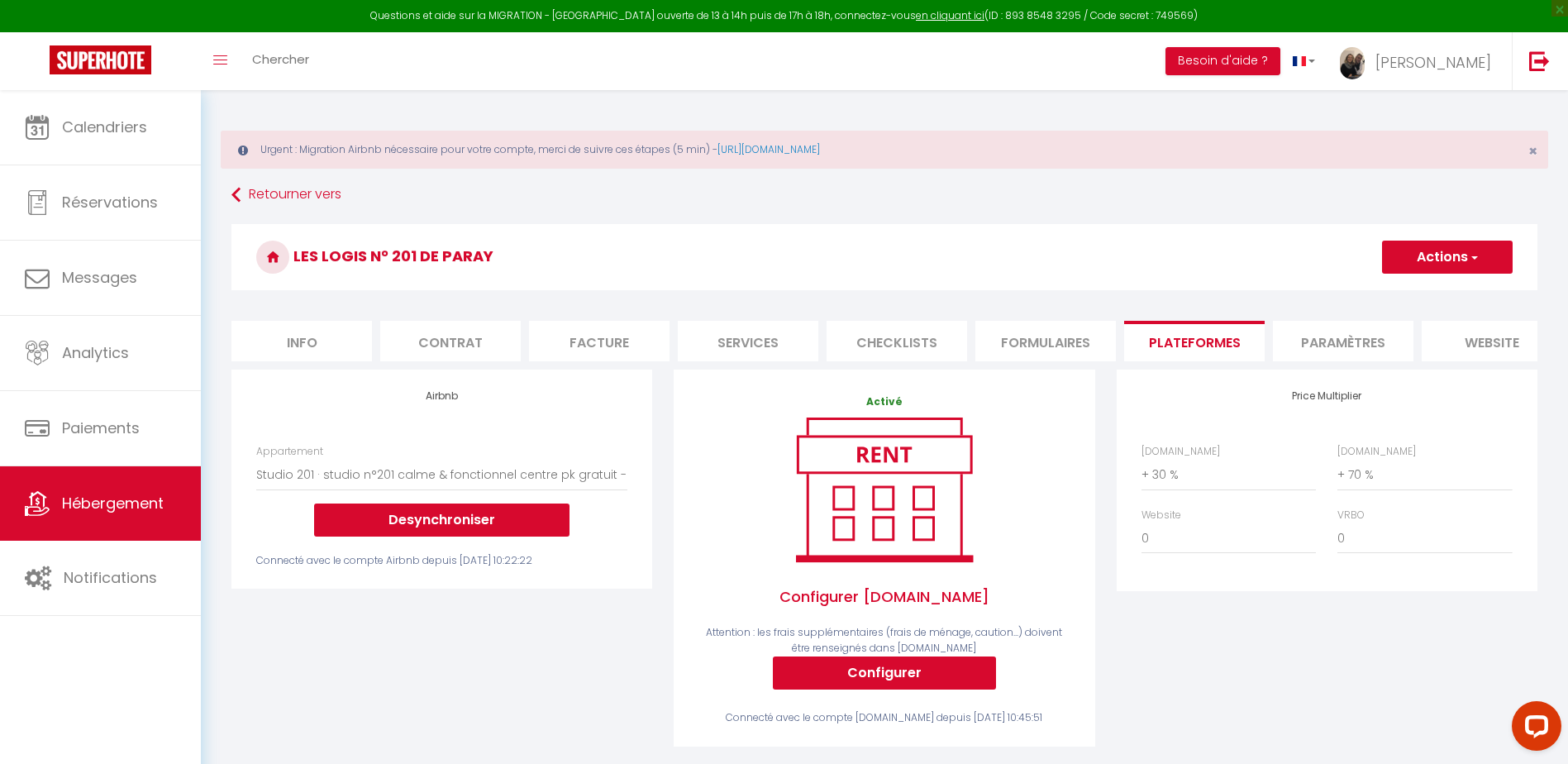
click at [1478, 246] on button "Actions" at bounding box center [1448, 257] width 131 height 33
click at [1427, 294] on link "Enregistrer" at bounding box center [1447, 294] width 131 height 22
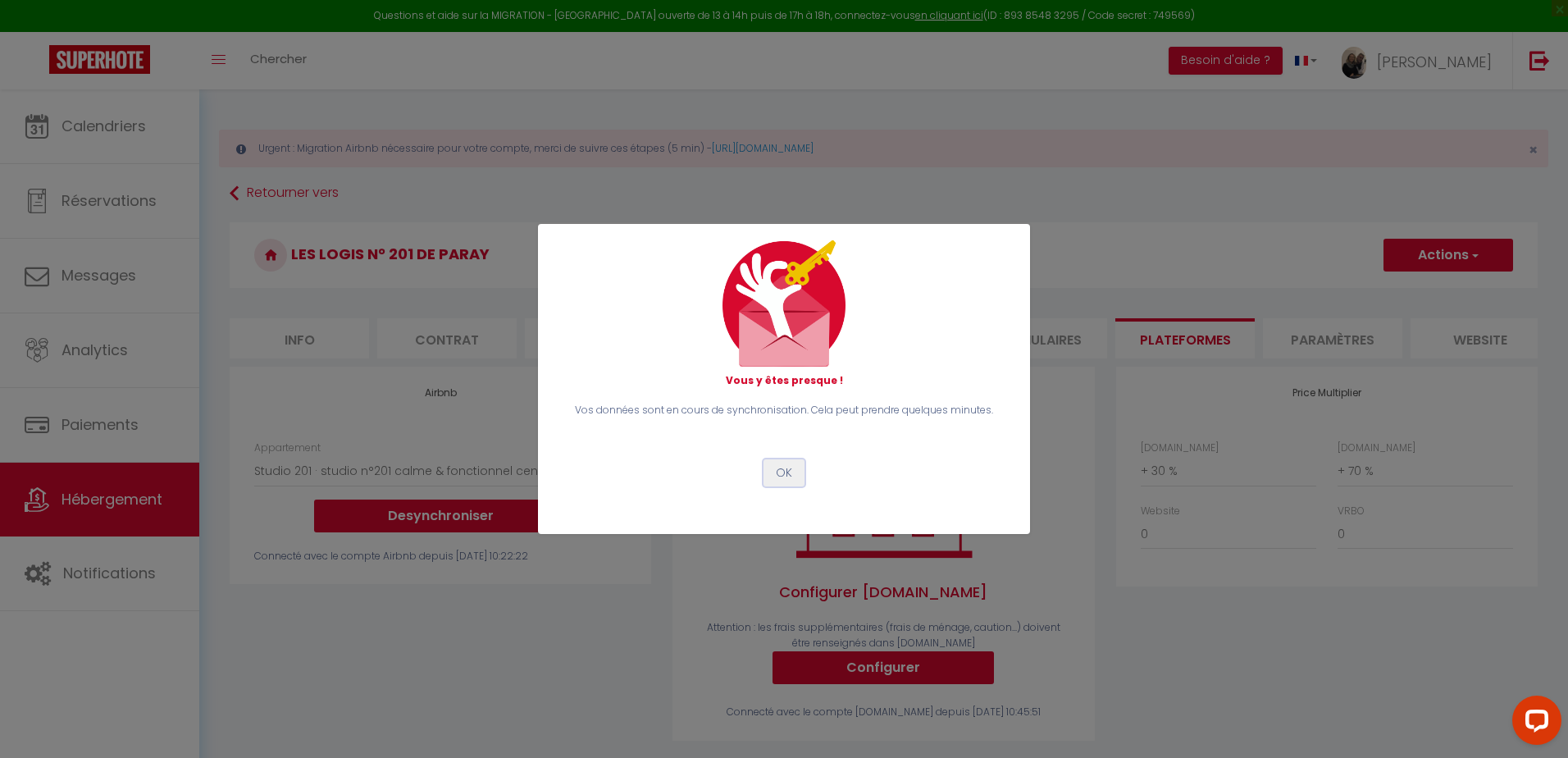
click at [786, 479] on button "OK" at bounding box center [784, 474] width 41 height 28
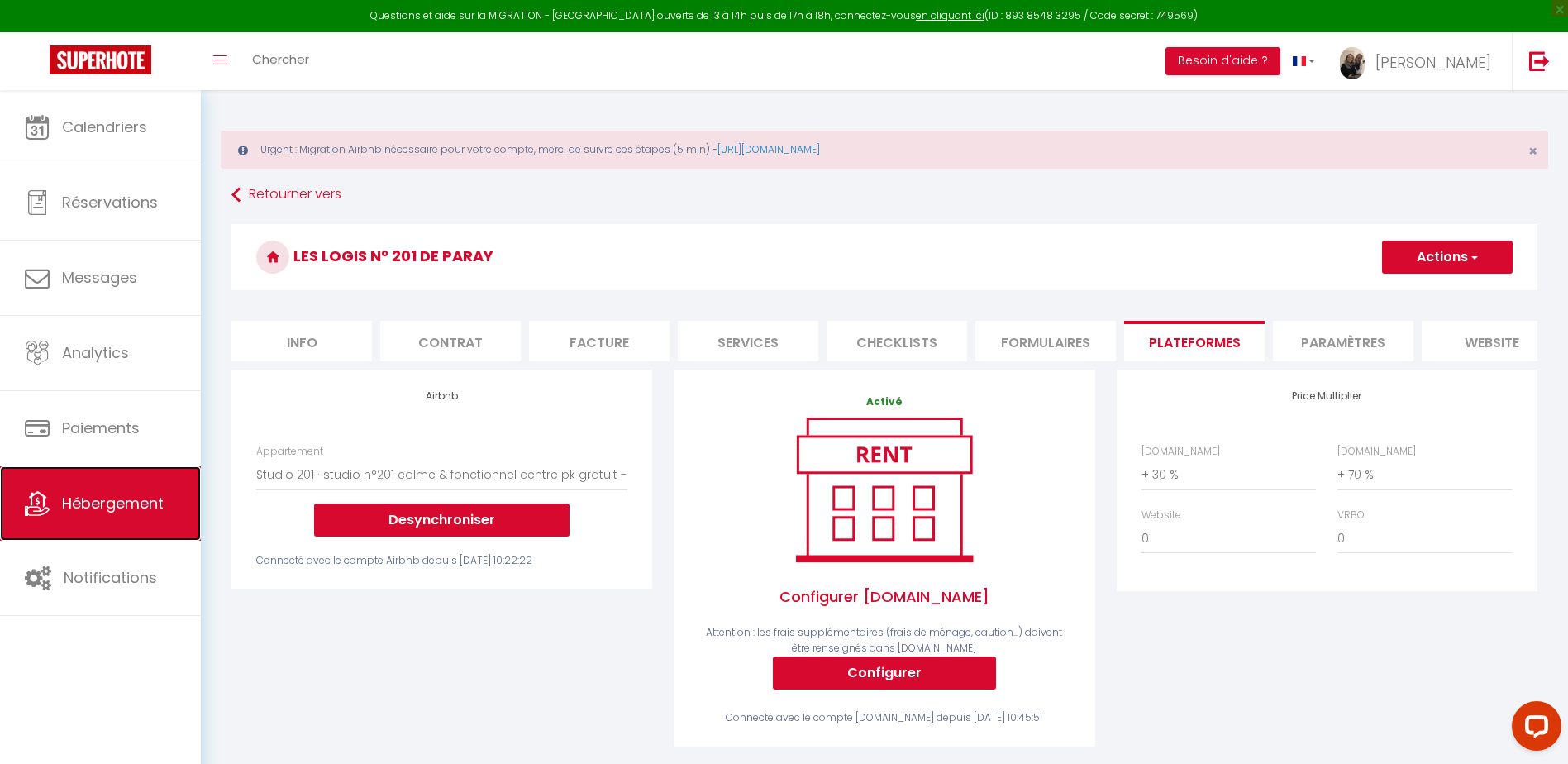
click at [122, 497] on span "Hébergement" at bounding box center [113, 503] width 102 height 21
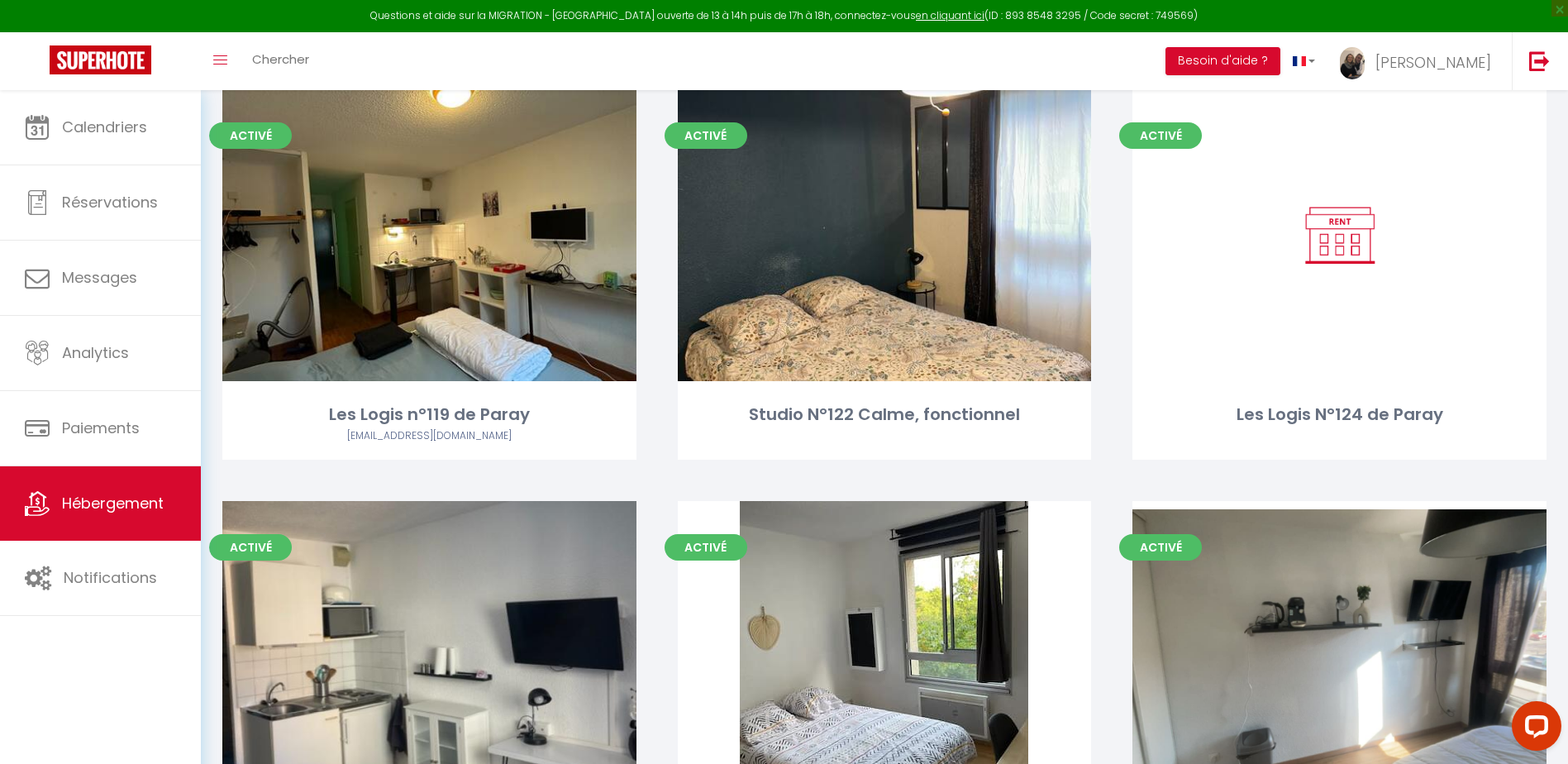
scroll to position [910, 0]
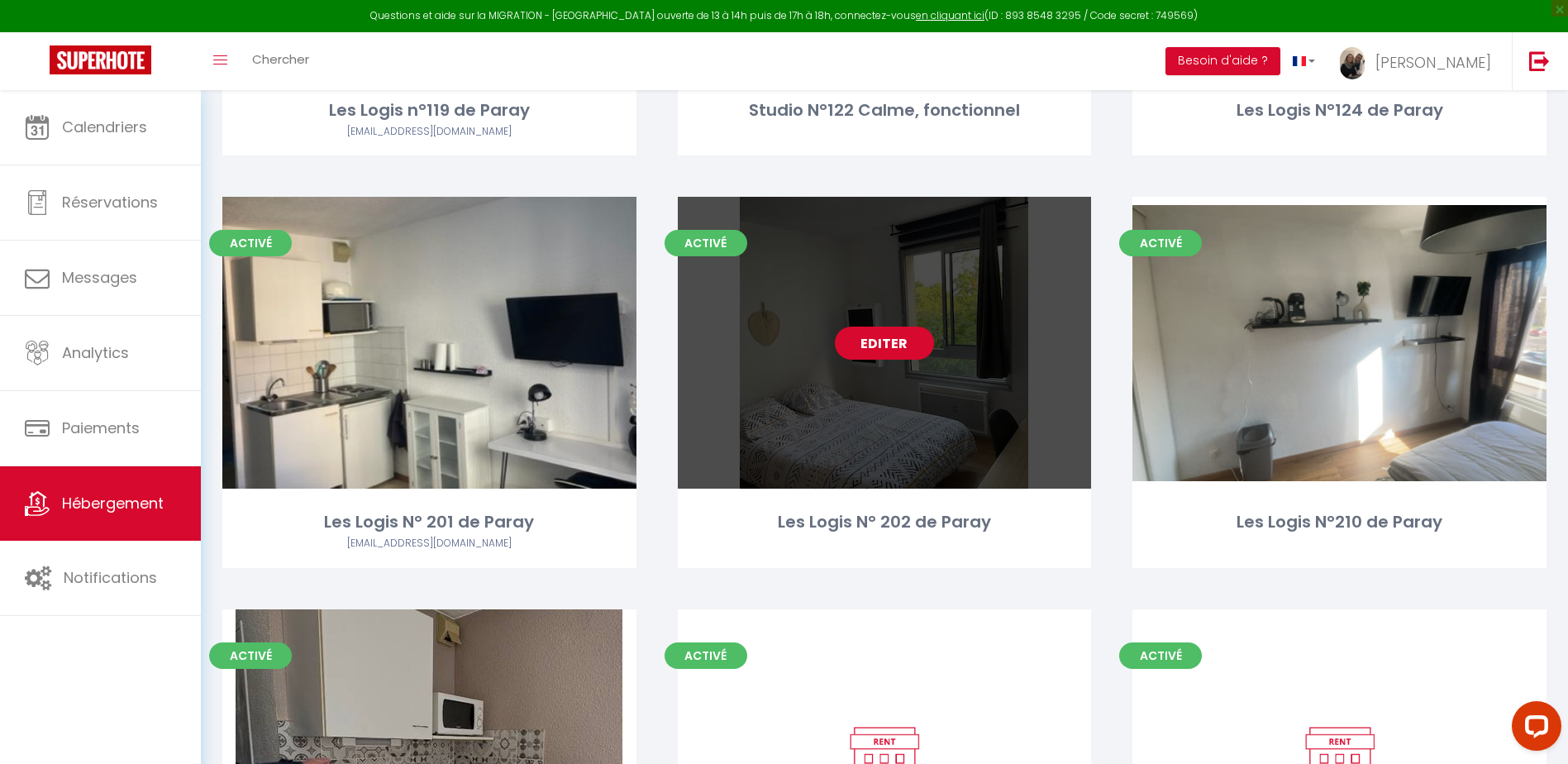
click at [885, 351] on link "Editer" at bounding box center [885, 343] width 99 height 33
click at [873, 351] on link "Editer" at bounding box center [885, 343] width 99 height 33
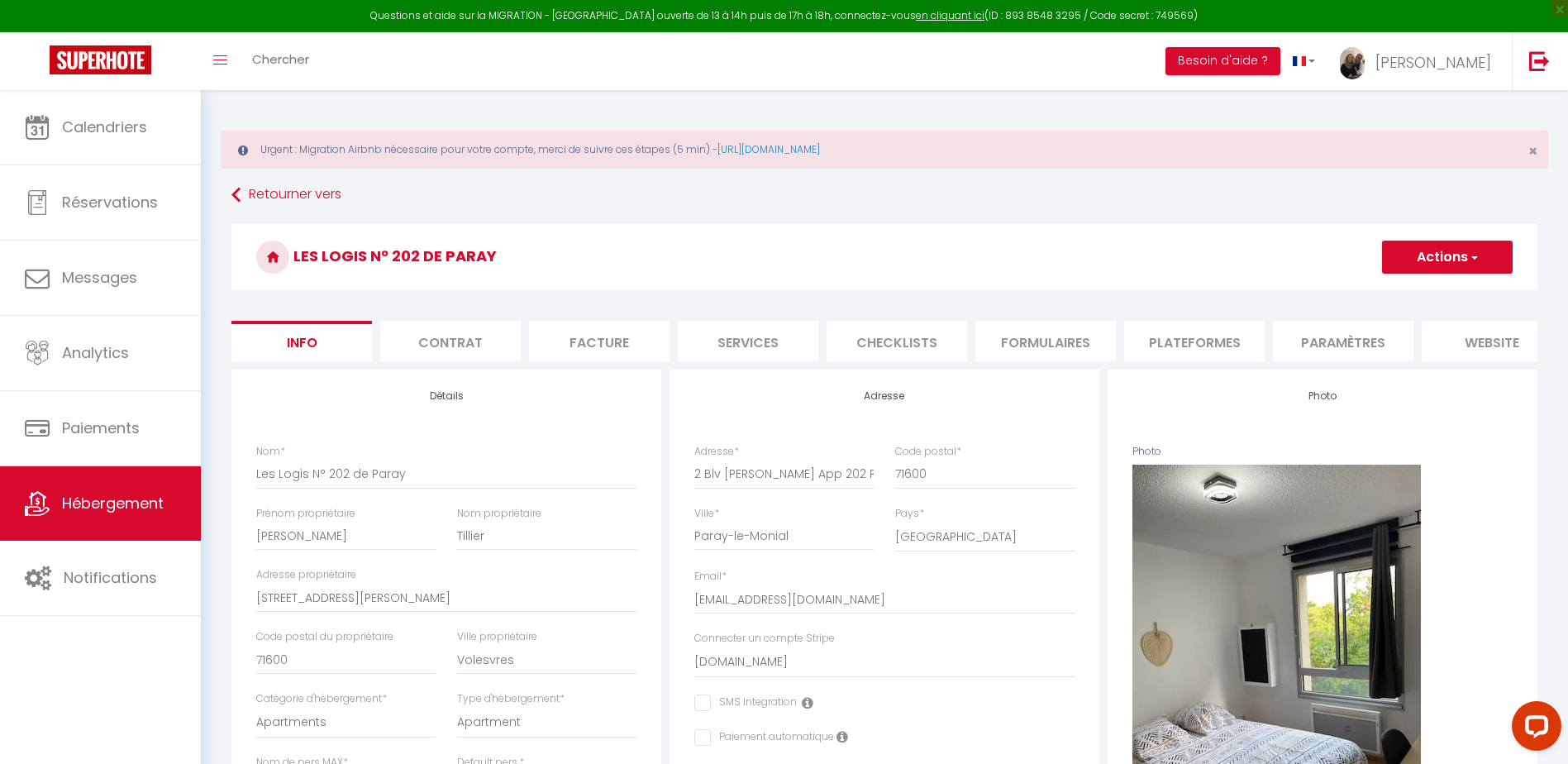
click at [1195, 336] on li "Plateformes" at bounding box center [1194, 341] width 140 height 41
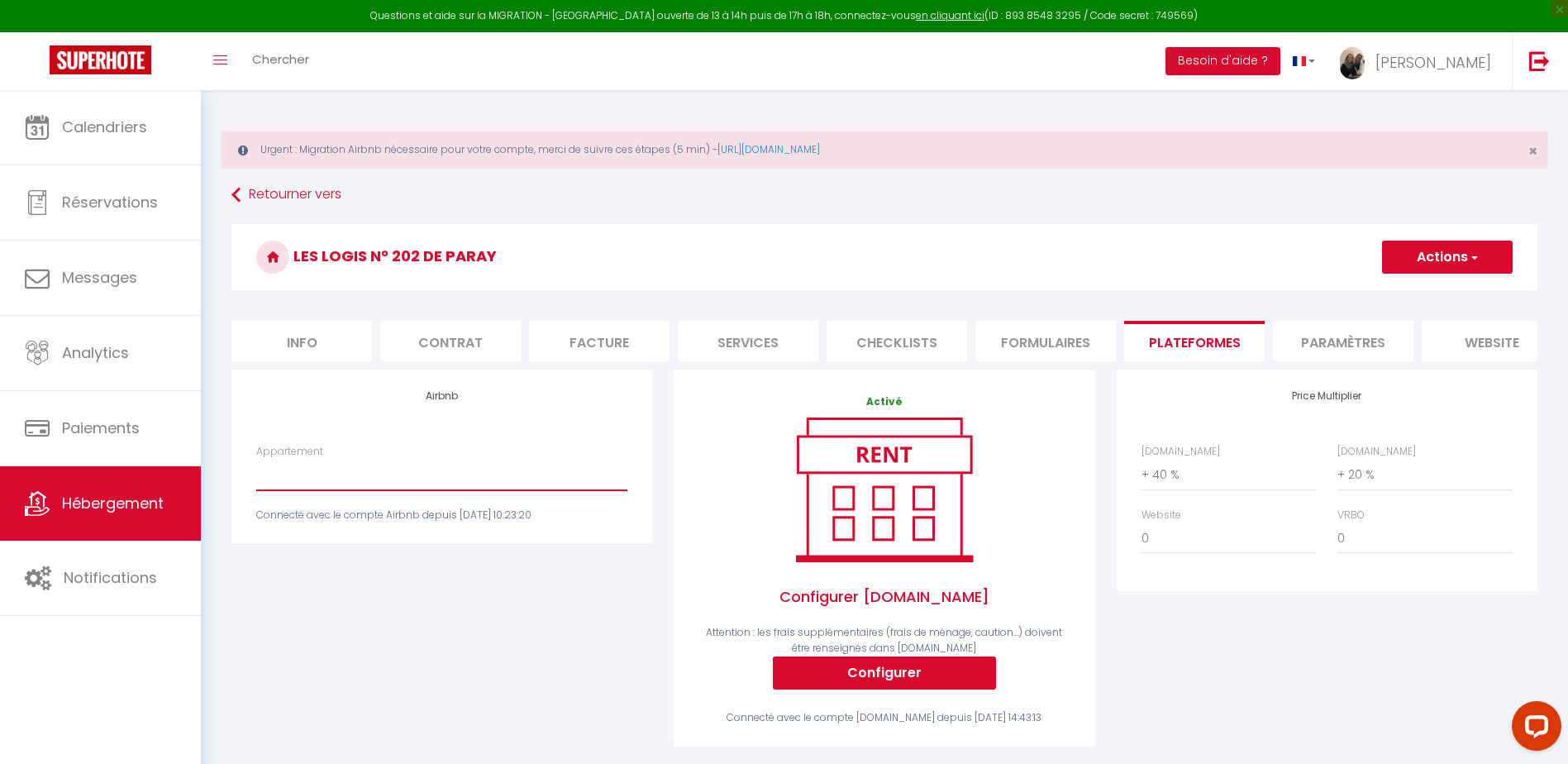
click at [421, 491] on select "Studio n°2 calme et fonctionnel centré pk gratuit - lagencederoanne@gmail.com S…" at bounding box center [441, 475] width 371 height 32
click at [256, 472] on select "Studio n°2 calme et fonctionnel centré pk gratuit - lagencederoanne@gmail.com S…" at bounding box center [441, 475] width 371 height 32
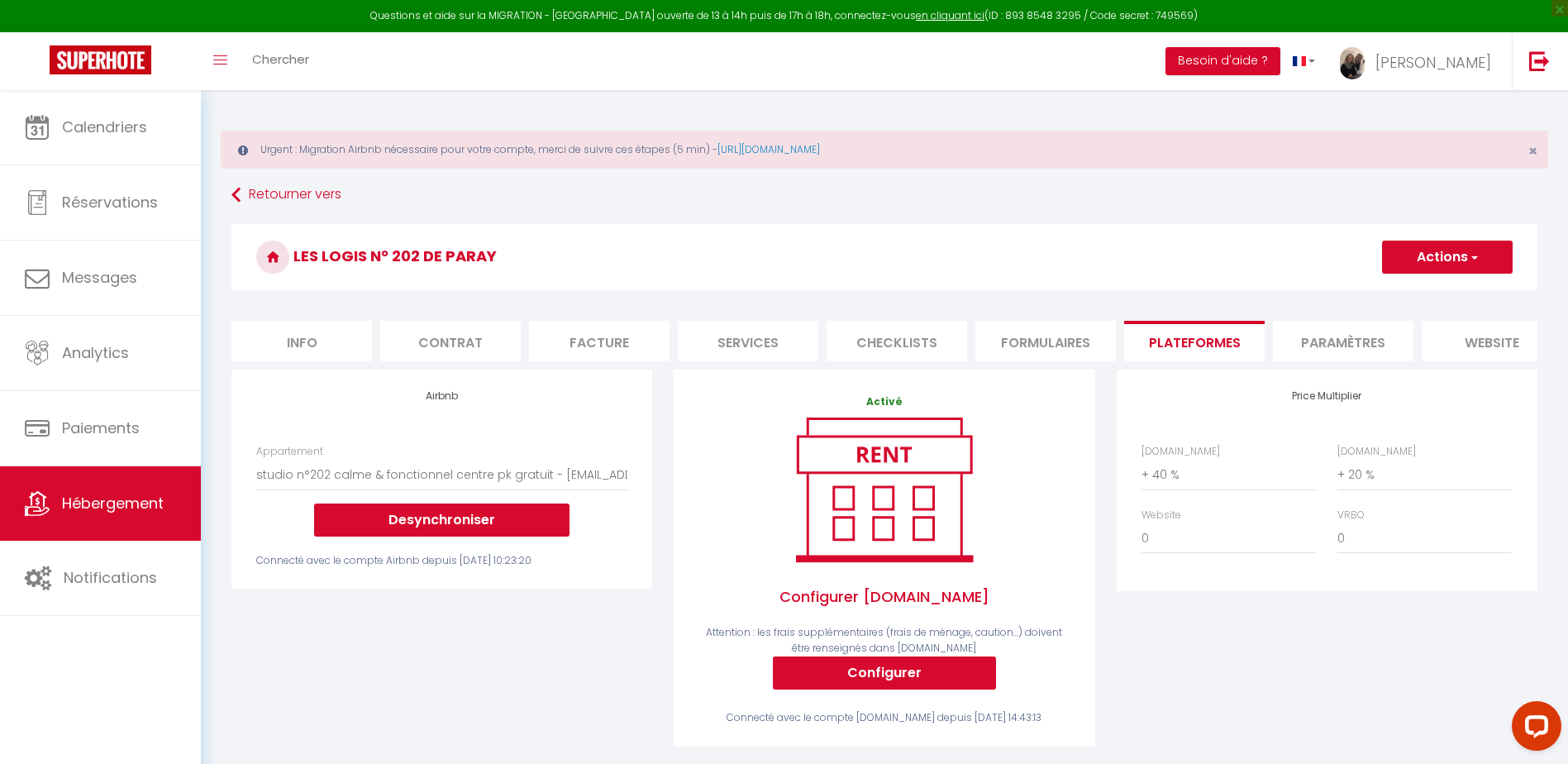
click at [1456, 260] on button "Actions" at bounding box center [1448, 257] width 131 height 33
click at [1424, 291] on link "Enregistrer" at bounding box center [1447, 294] width 131 height 22
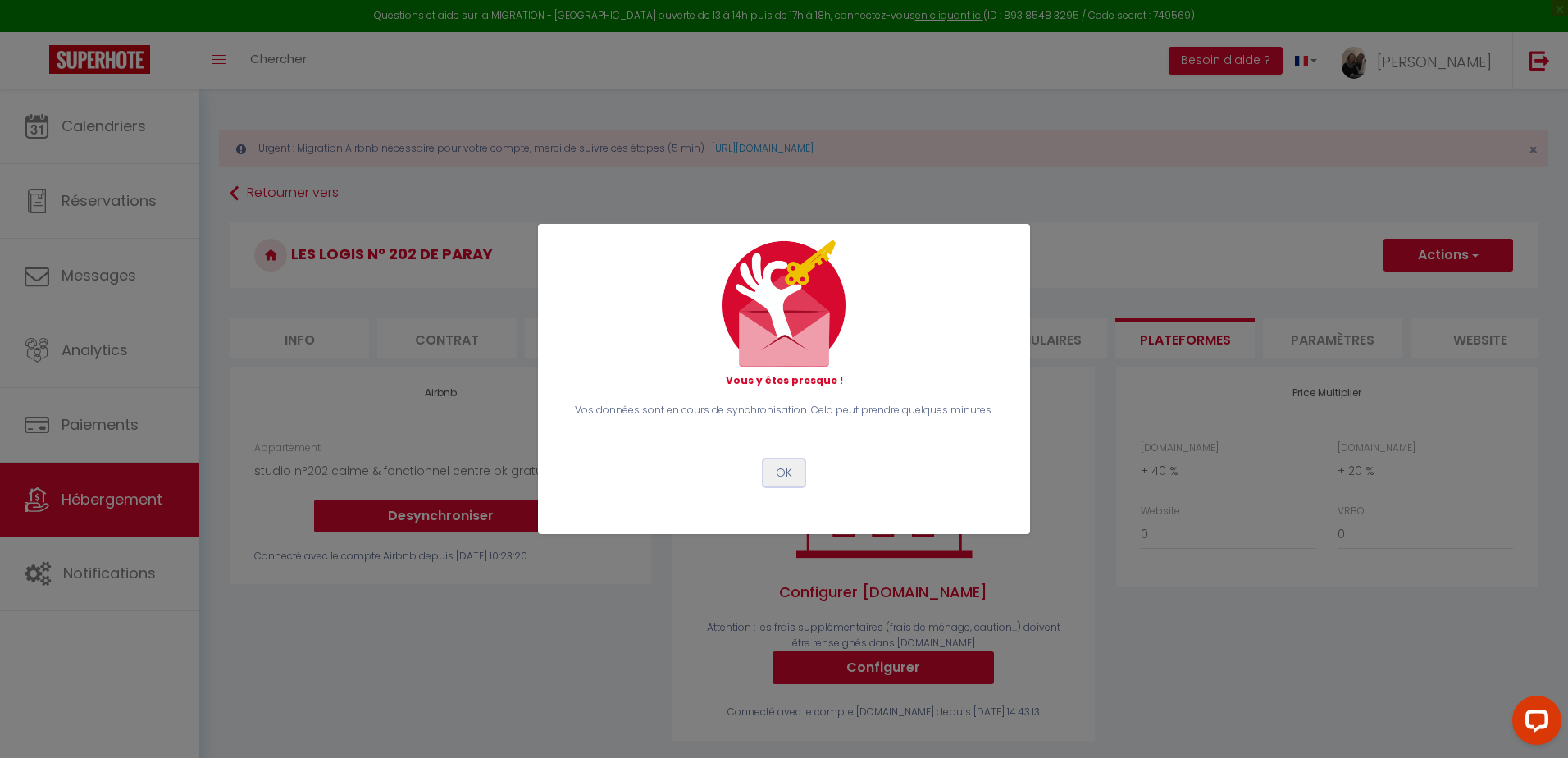
click at [784, 471] on button "OK" at bounding box center [784, 474] width 41 height 28
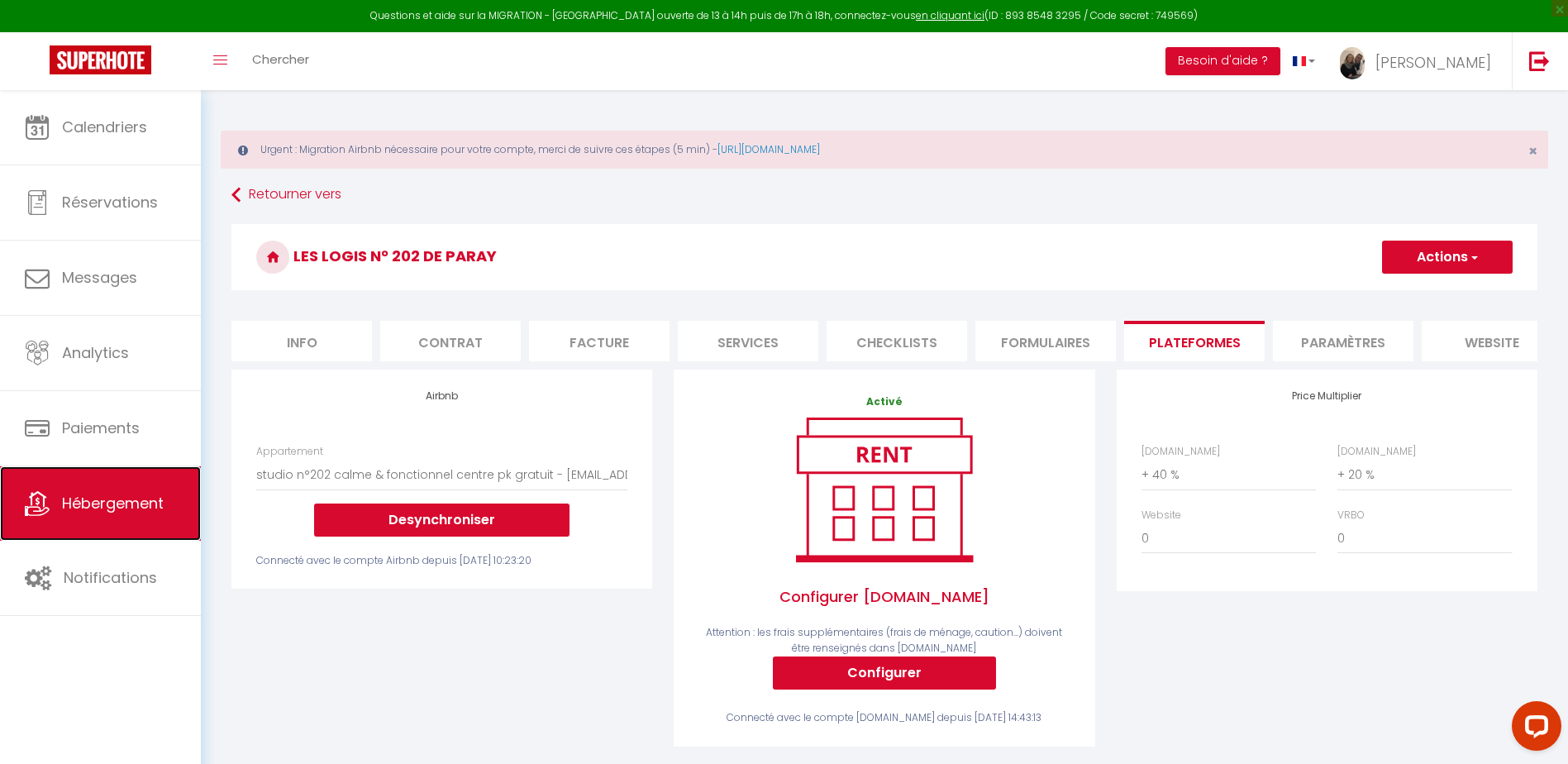
click at [144, 512] on span "Hébergement" at bounding box center [113, 503] width 102 height 21
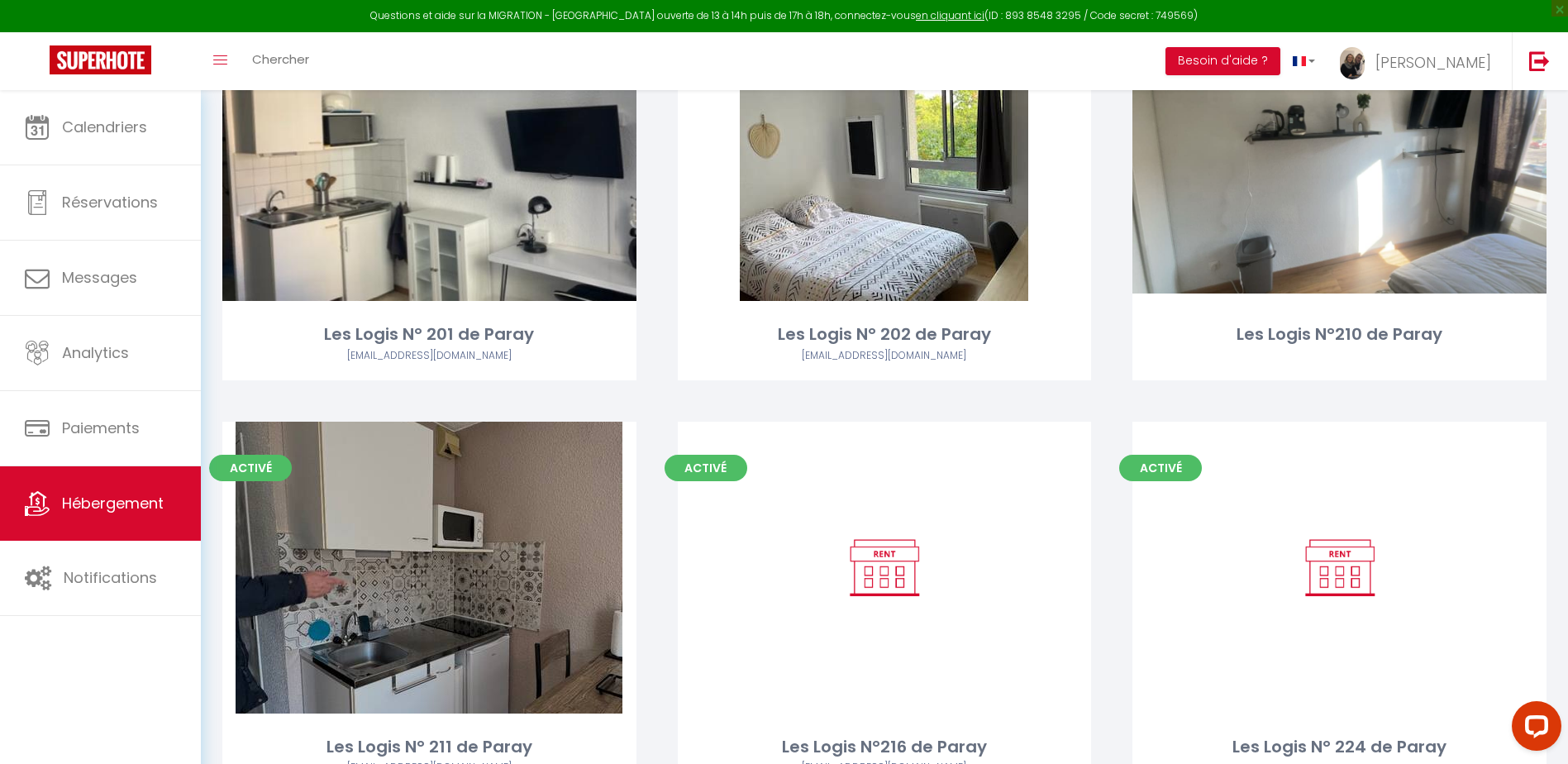
scroll to position [910, 0]
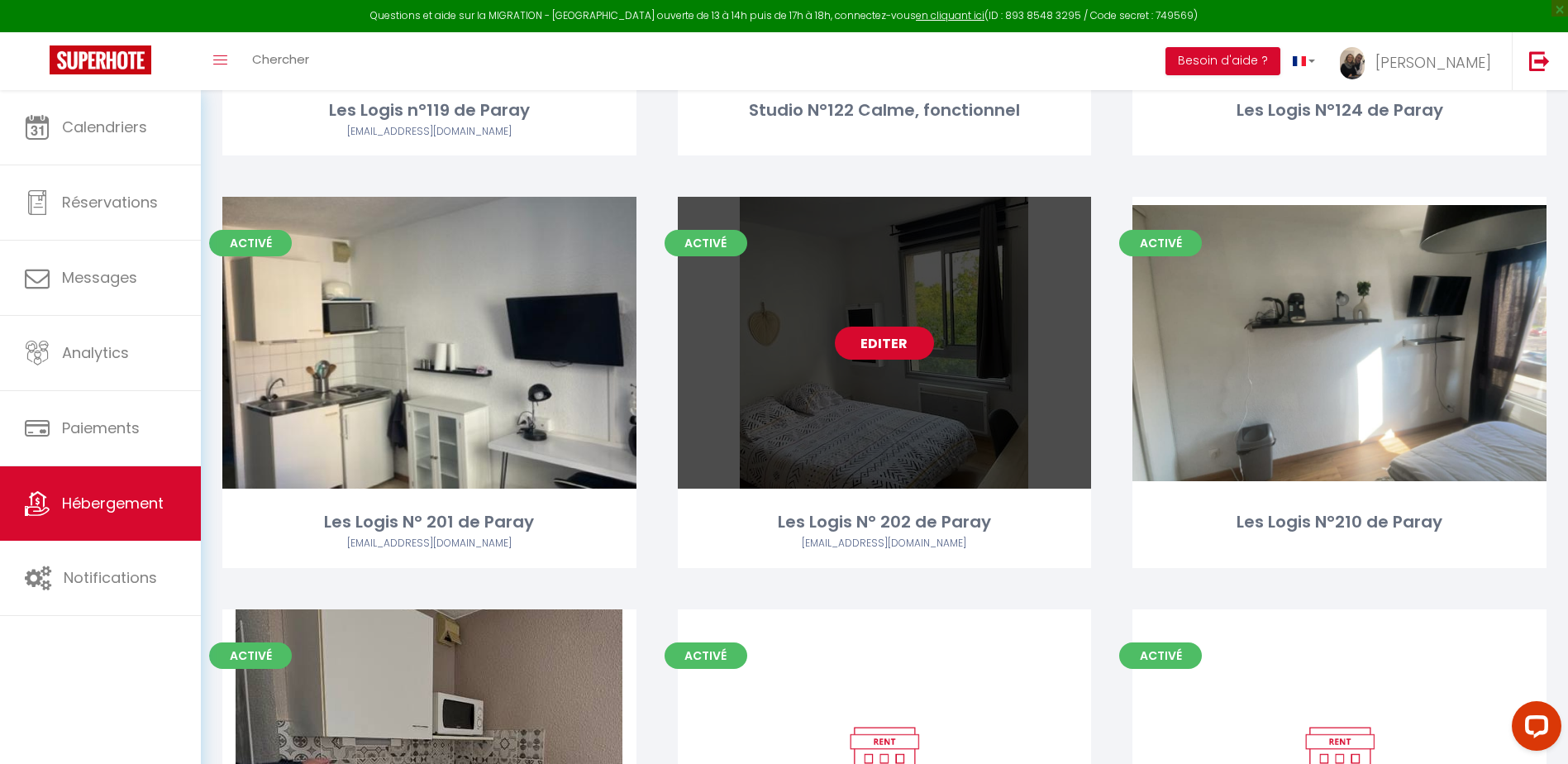
click at [876, 338] on link "Editer" at bounding box center [885, 343] width 99 height 33
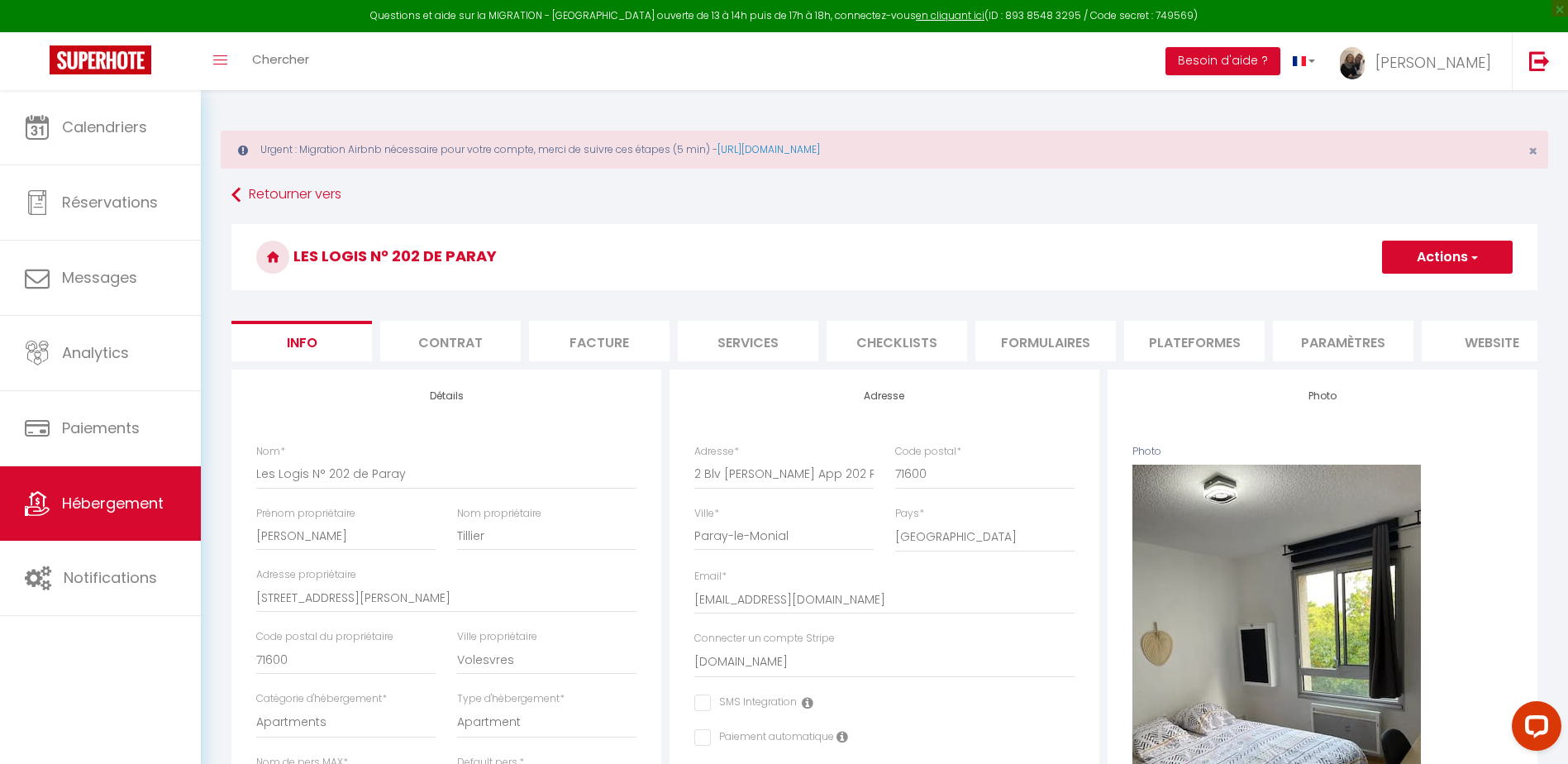
click at [1346, 347] on li "Paramètres" at bounding box center [1344, 341] width 140 height 41
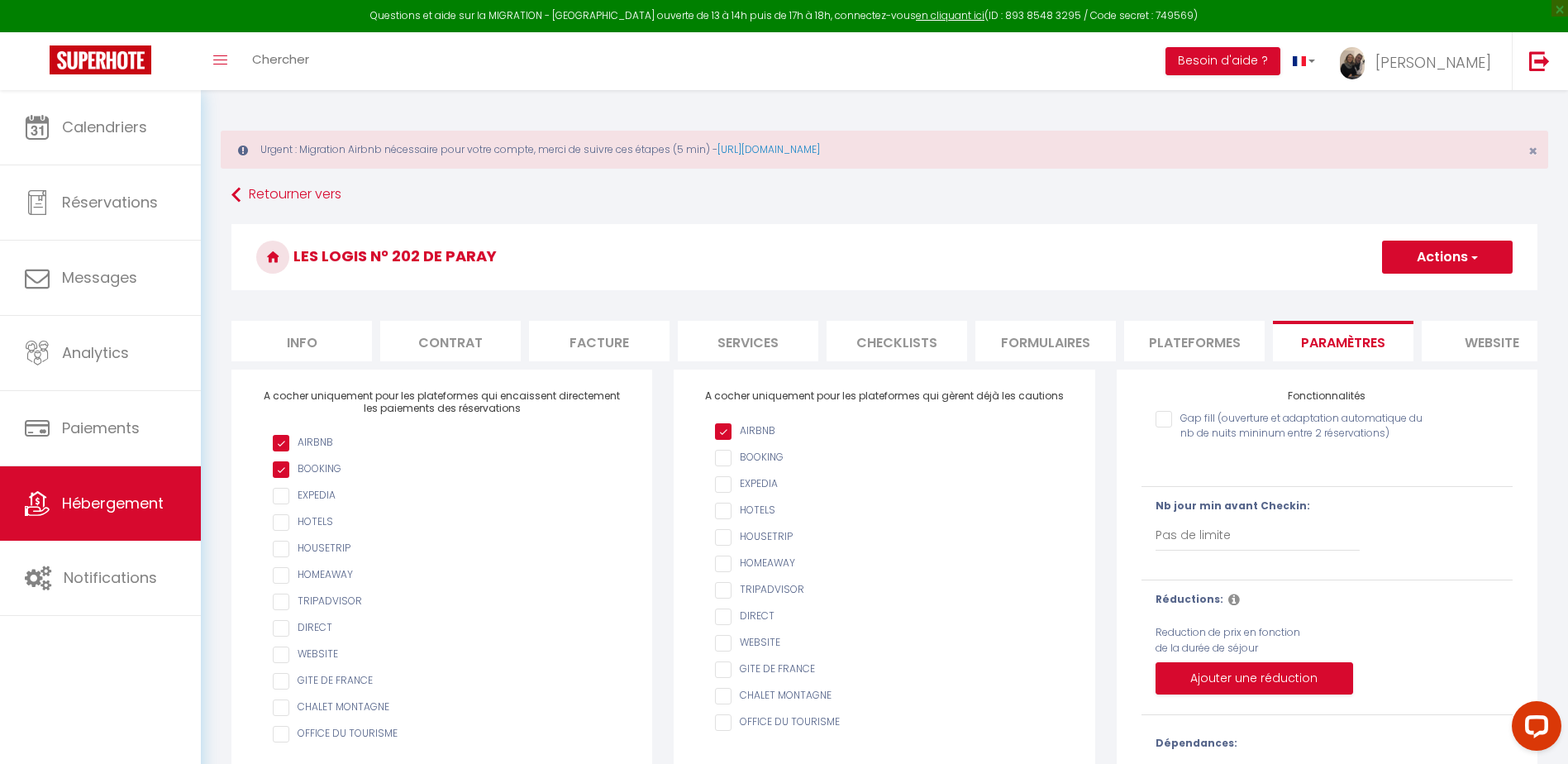
click at [1215, 347] on li "Plateformes" at bounding box center [1194, 341] width 140 height 41
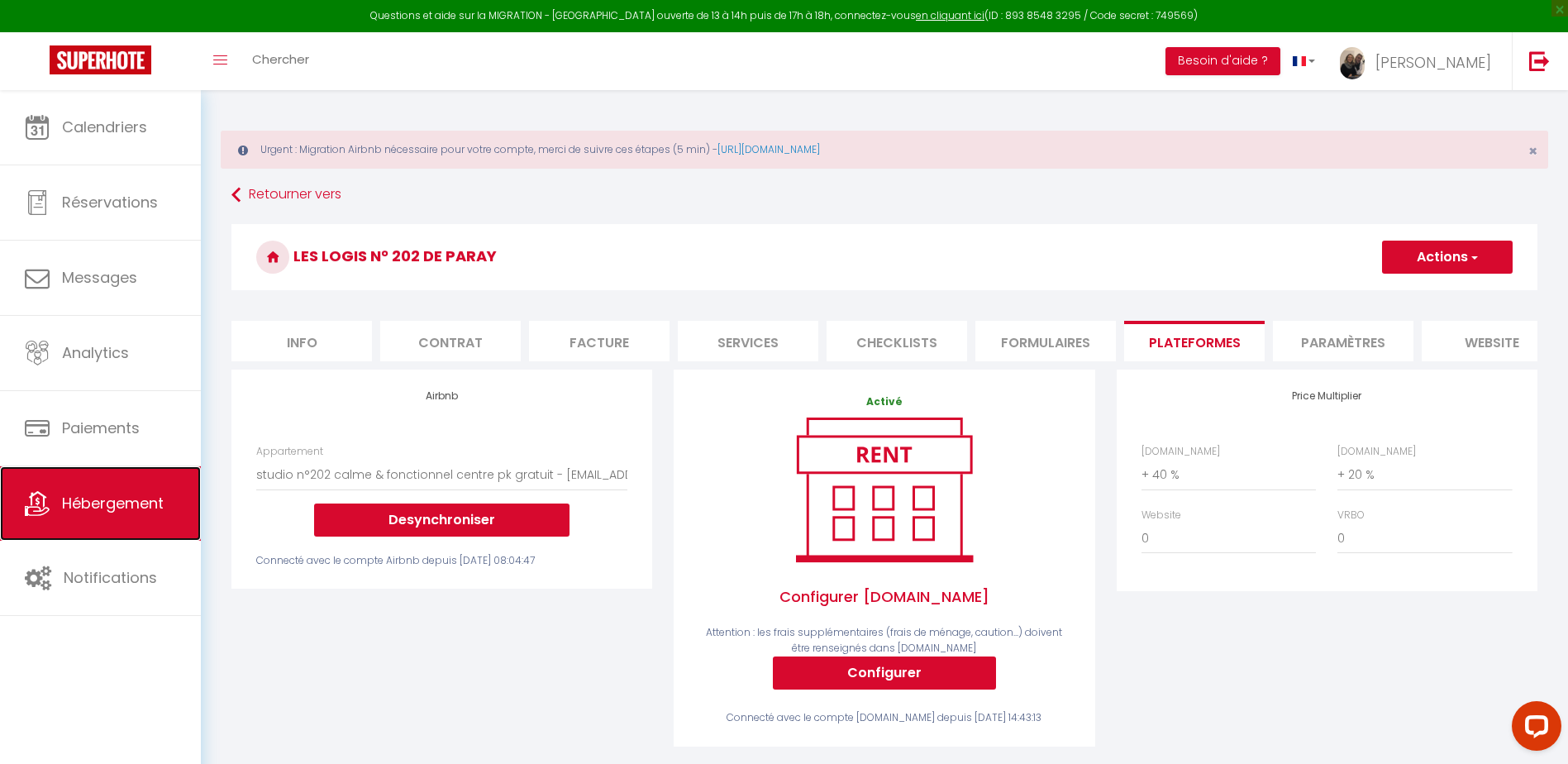
click at [164, 514] on link "Hébergement" at bounding box center [100, 503] width 201 height 74
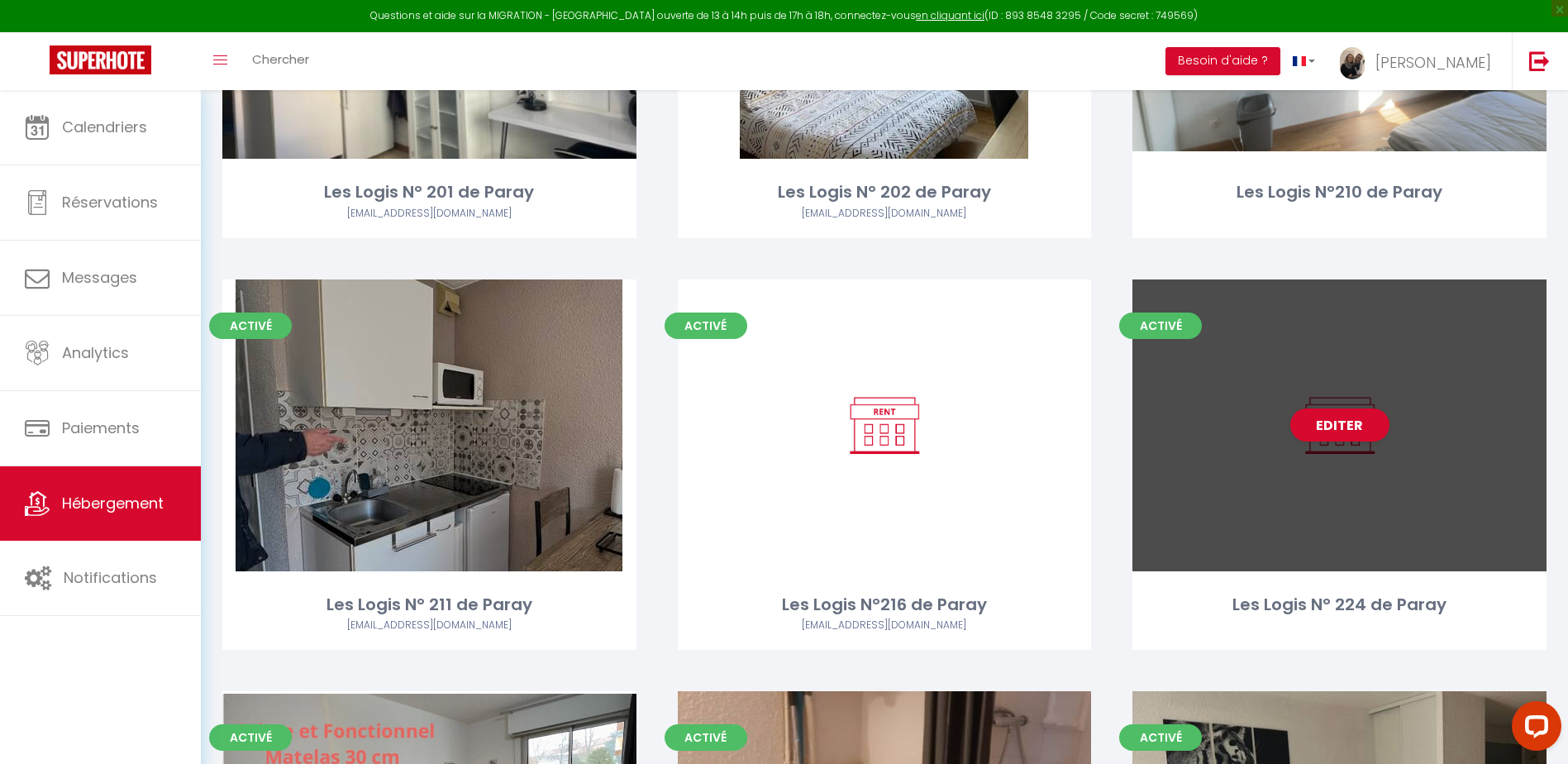
scroll to position [1323, 0]
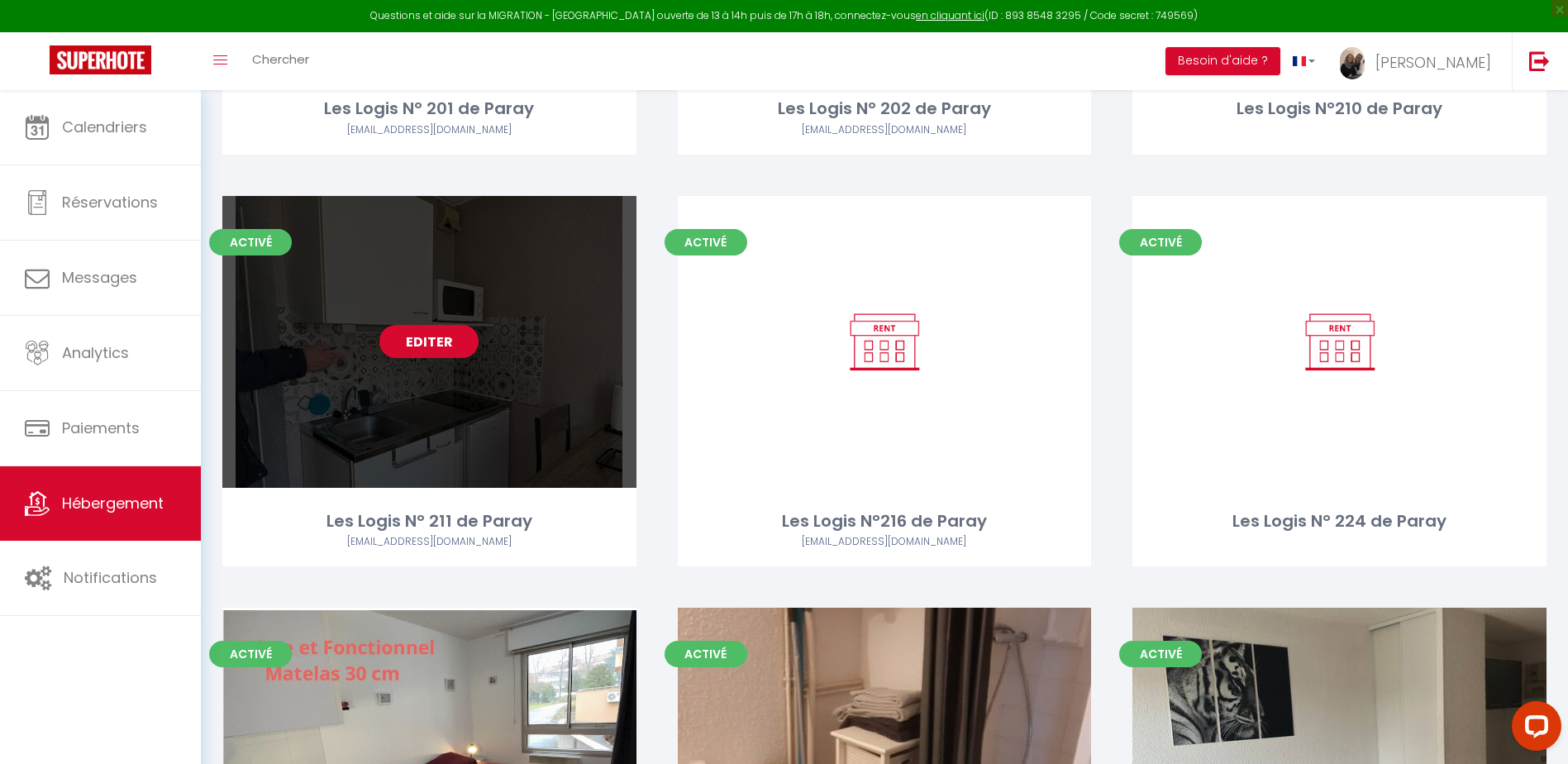
click at [440, 342] on link "Editer" at bounding box center [429, 342] width 99 height 33
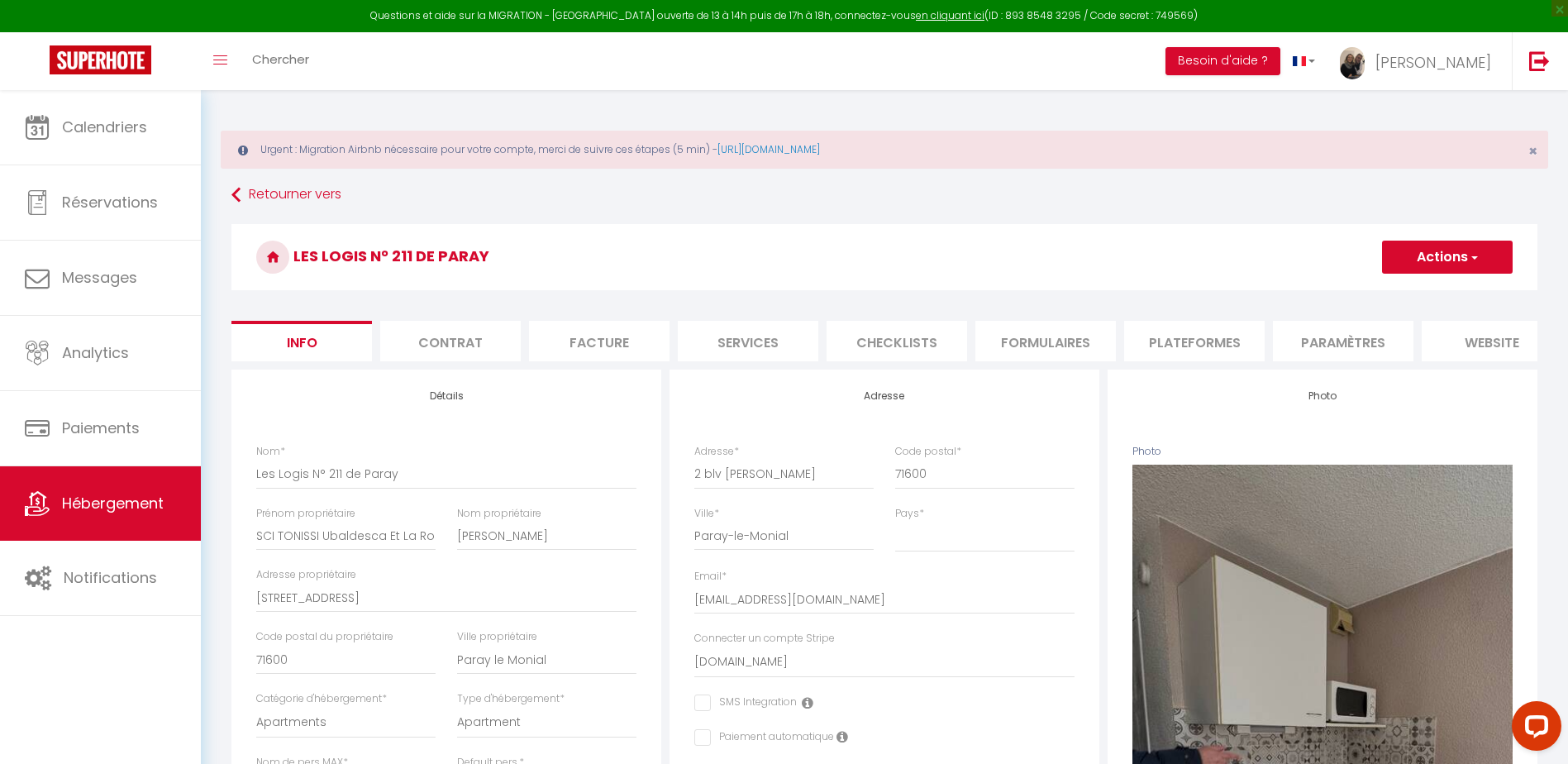
click at [1204, 345] on li "Plateformes" at bounding box center [1194, 341] width 140 height 41
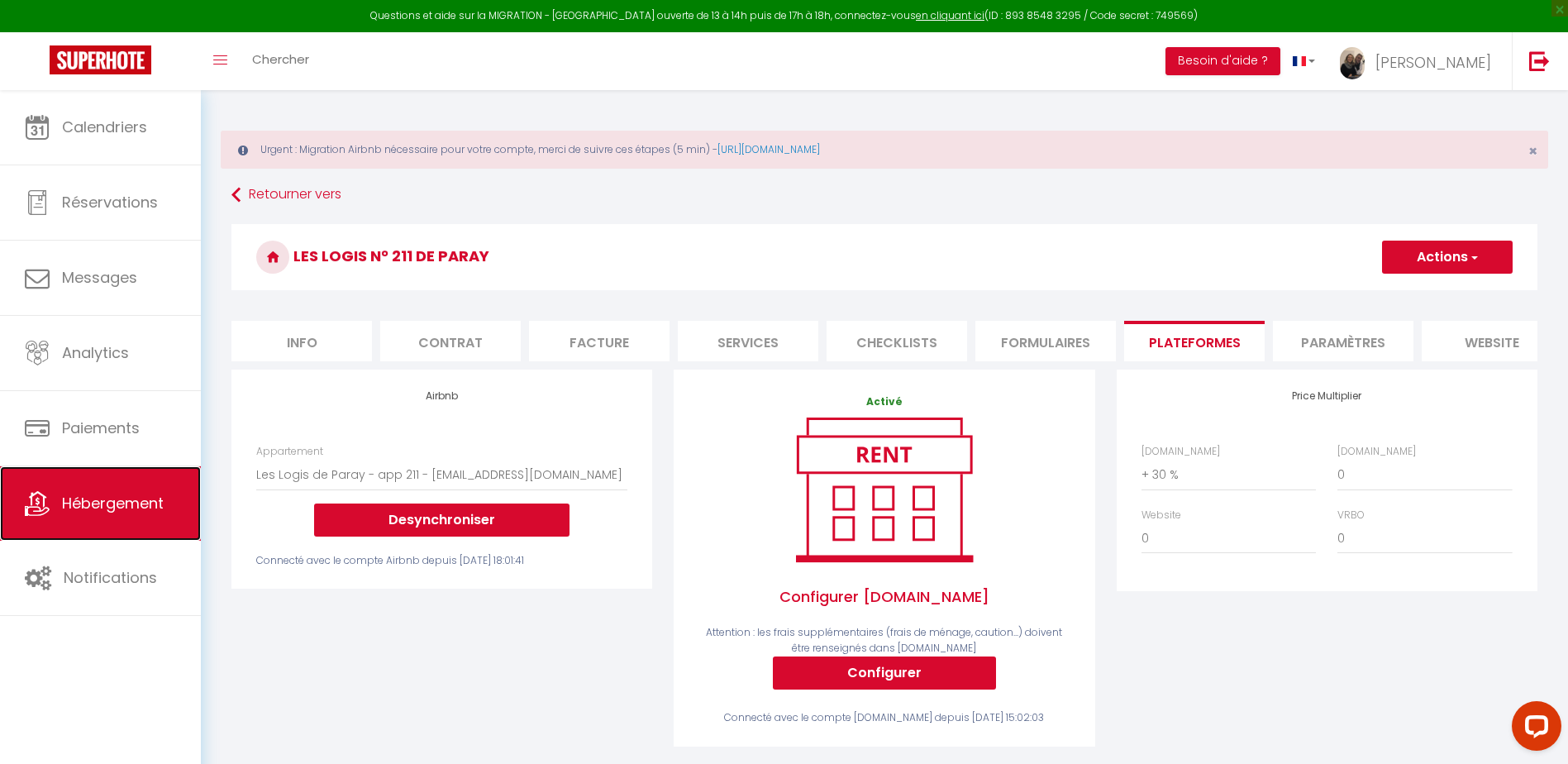
click at [84, 521] on link "Hébergement" at bounding box center [100, 503] width 201 height 74
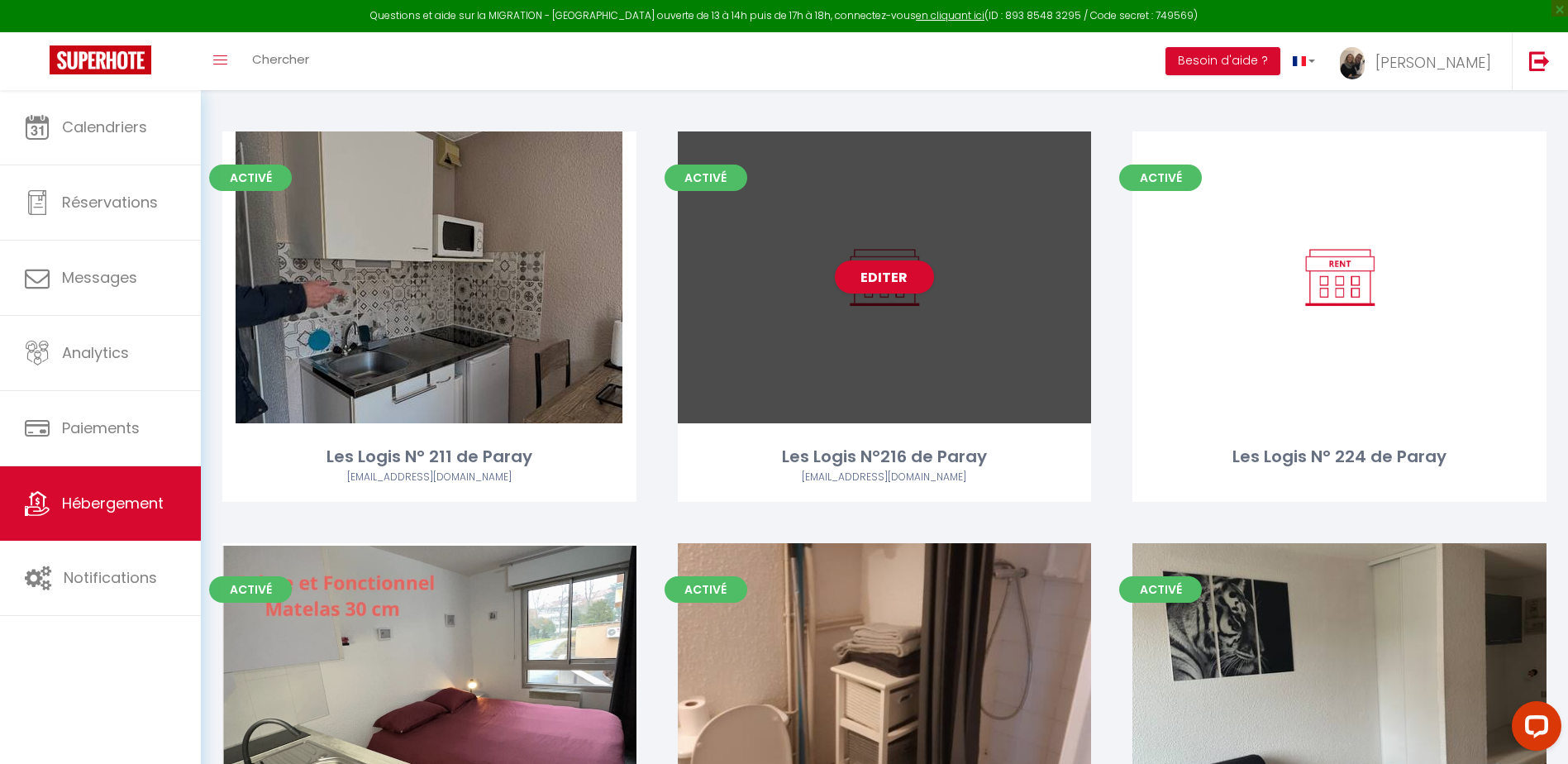
scroll to position [1489, 0]
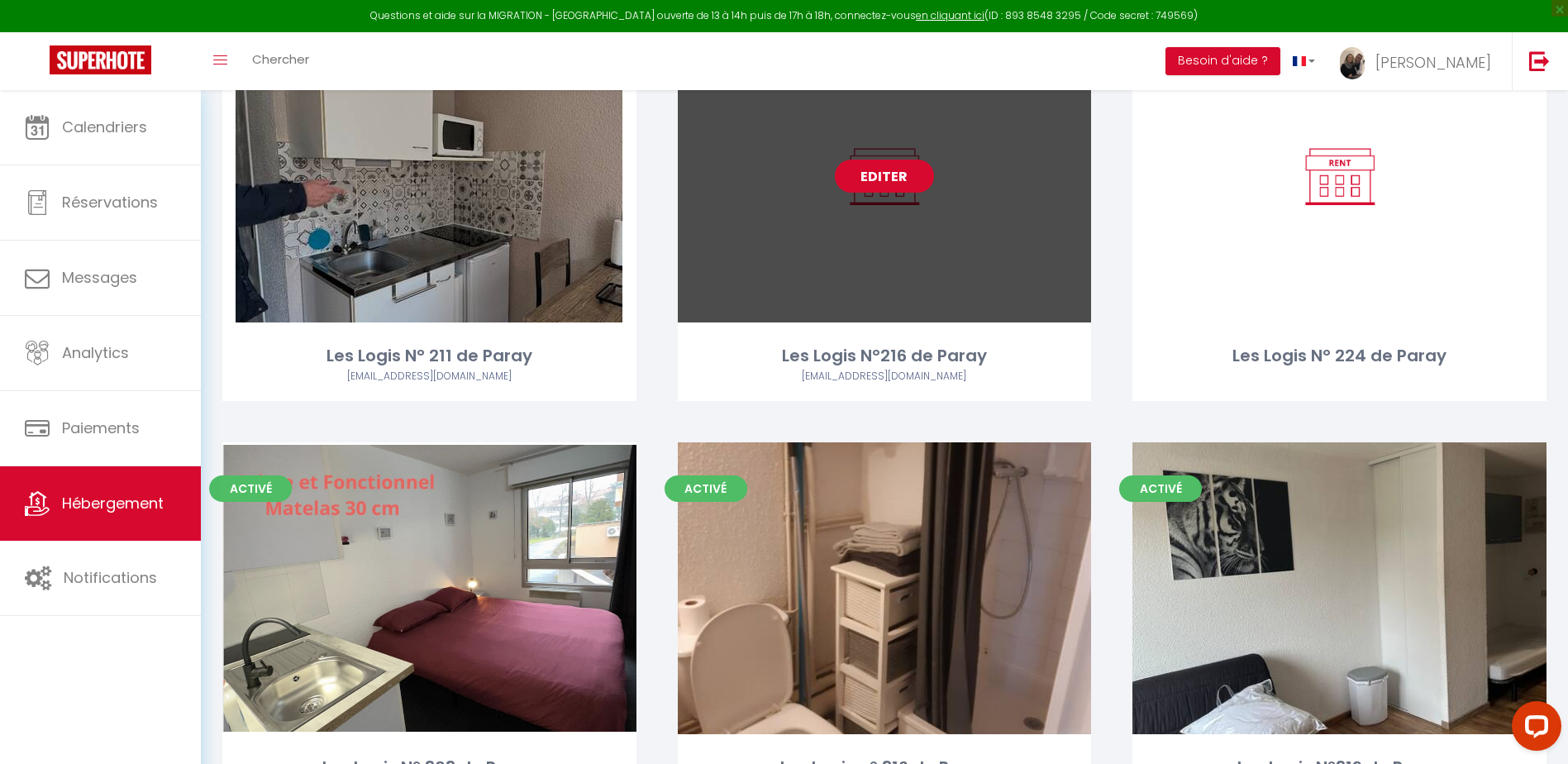
click at [887, 173] on link "Editer" at bounding box center [885, 176] width 99 height 33
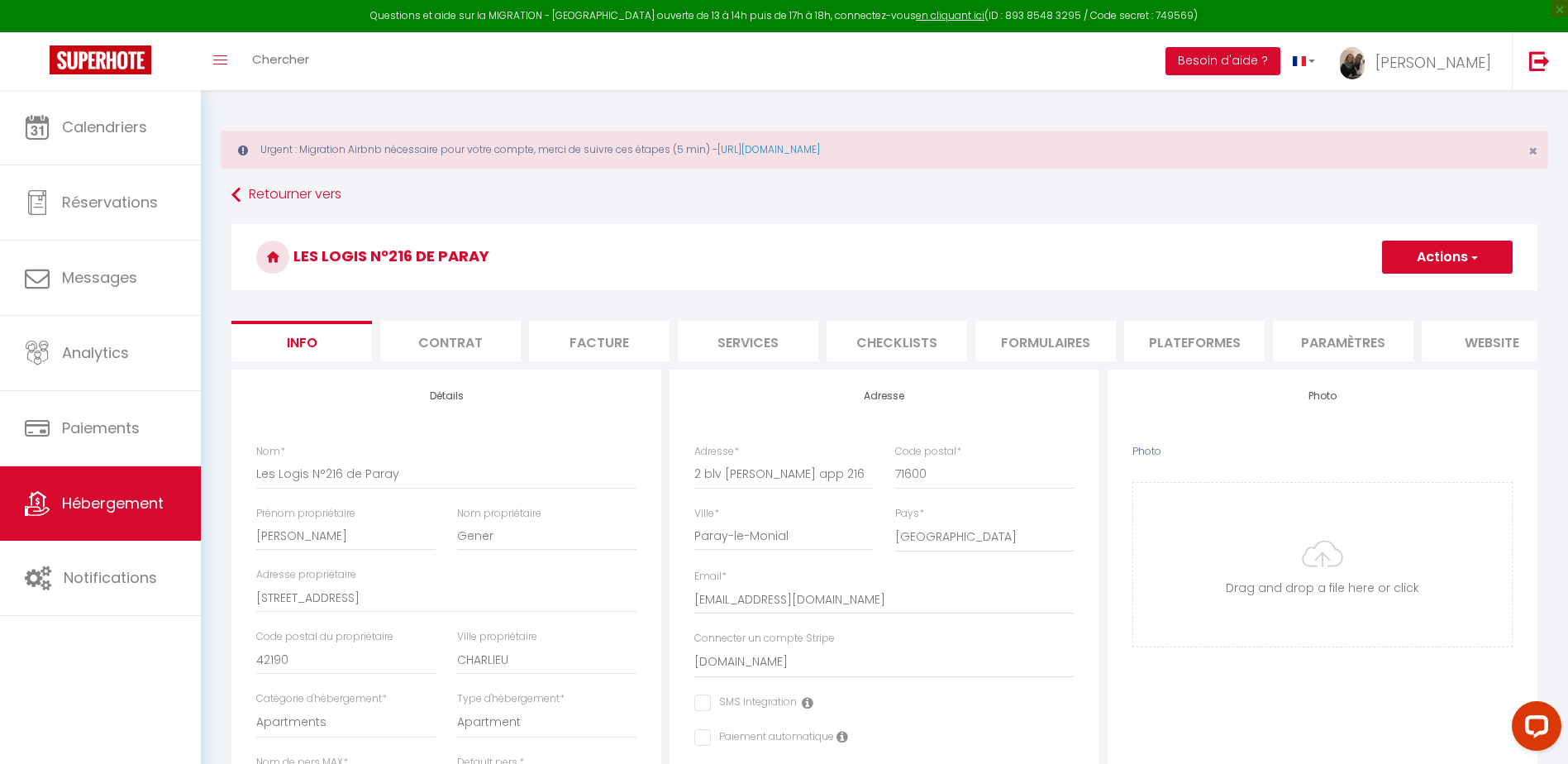
click at [1228, 339] on li "Plateformes" at bounding box center [1194, 341] width 140 height 41
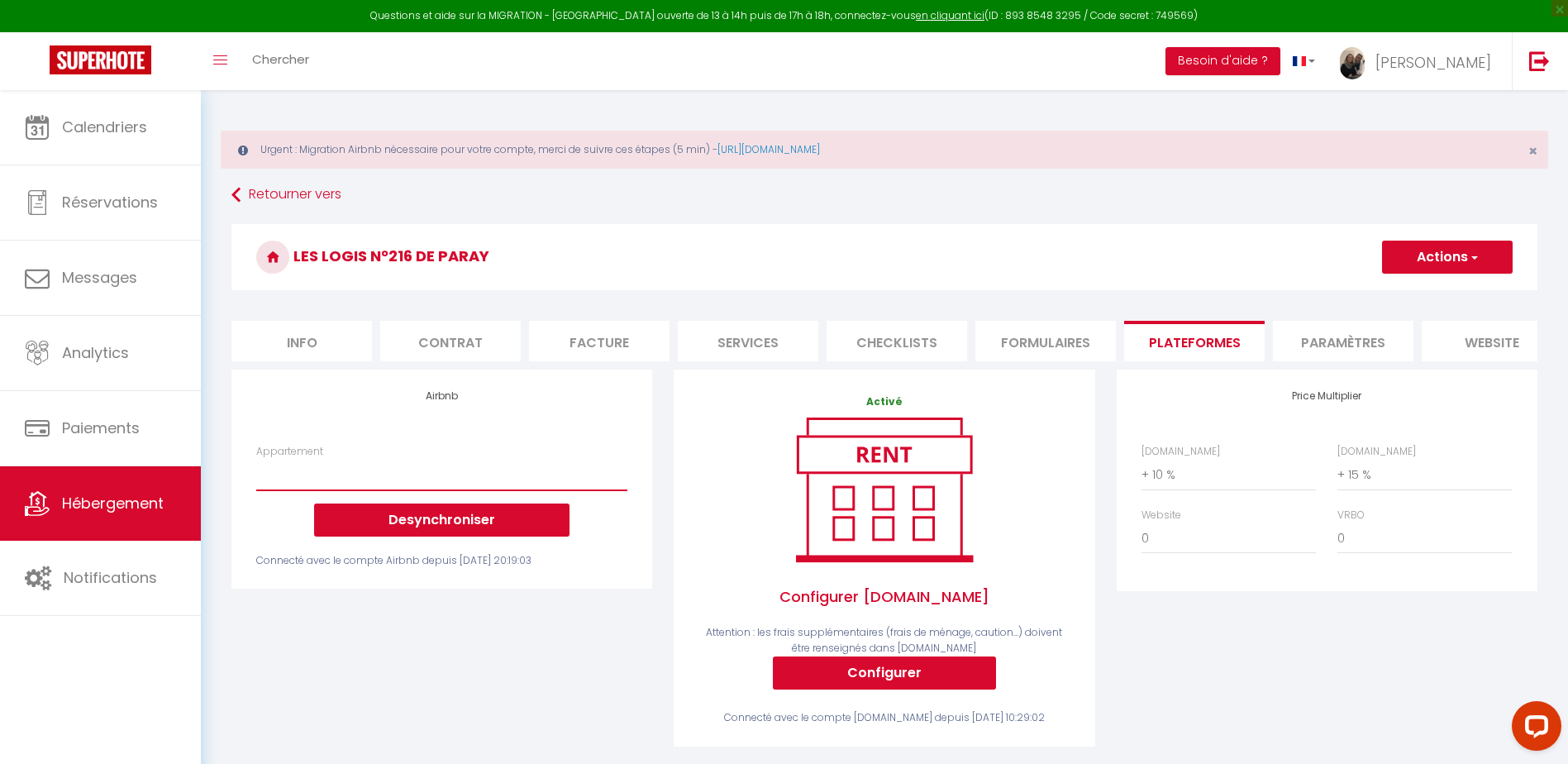
click at [457, 491] on select "Studio n°2 calme et fonctionnel centré pk gratuit - lagencederoanne@gmail.com S…" at bounding box center [441, 475] width 371 height 32
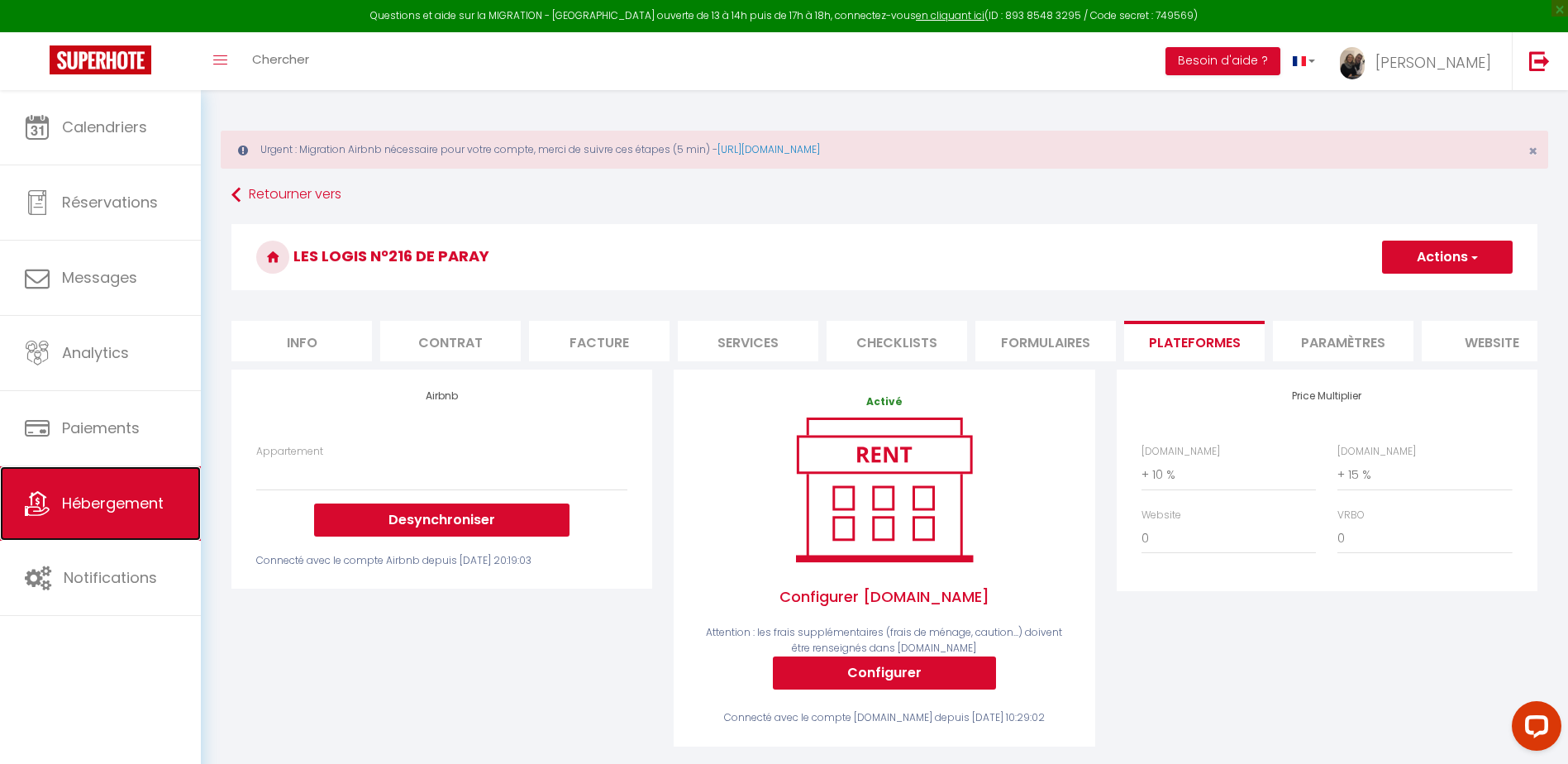
click at [129, 499] on span "Hébergement" at bounding box center [113, 503] width 102 height 21
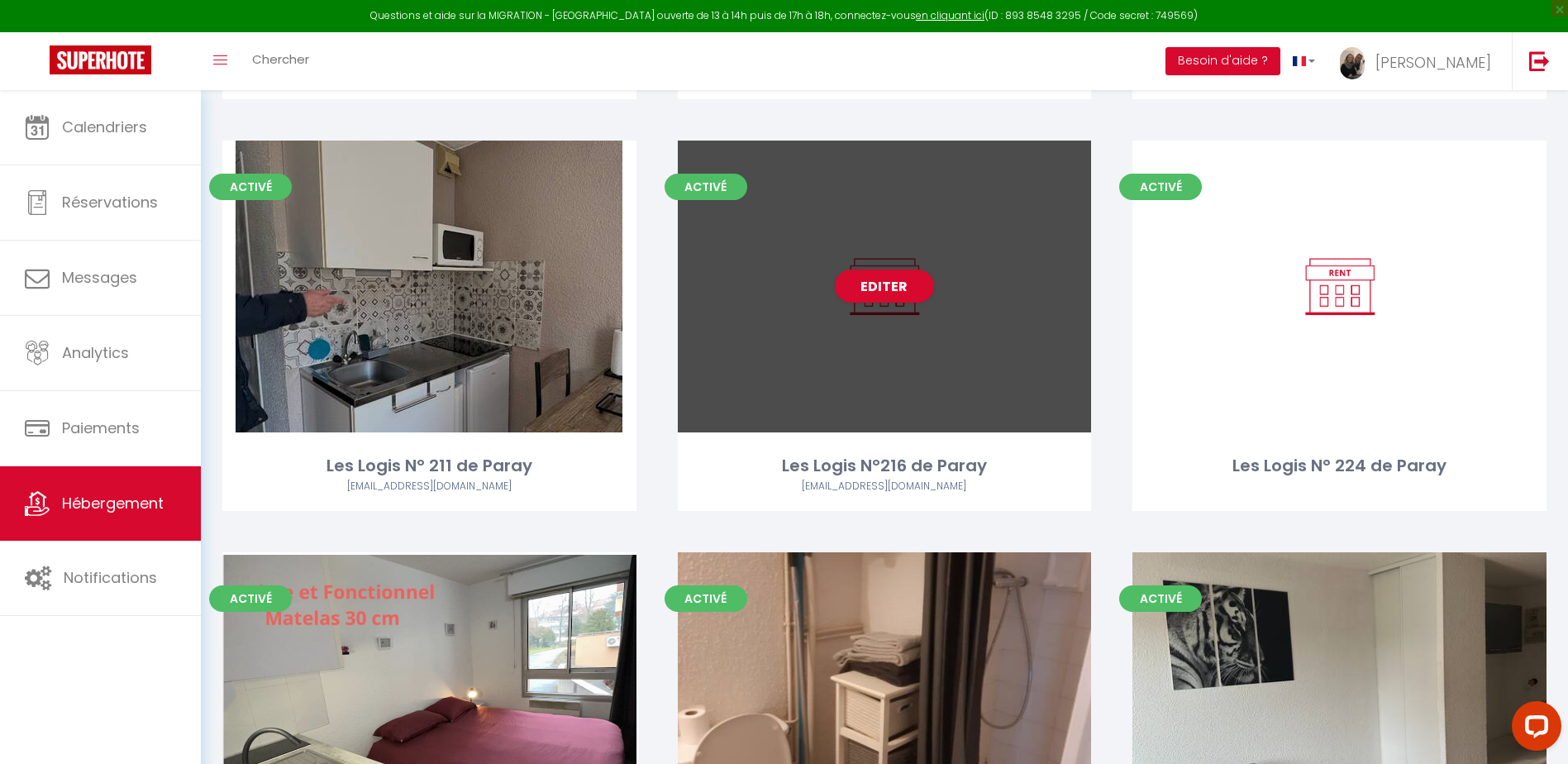
scroll to position [1489, 0]
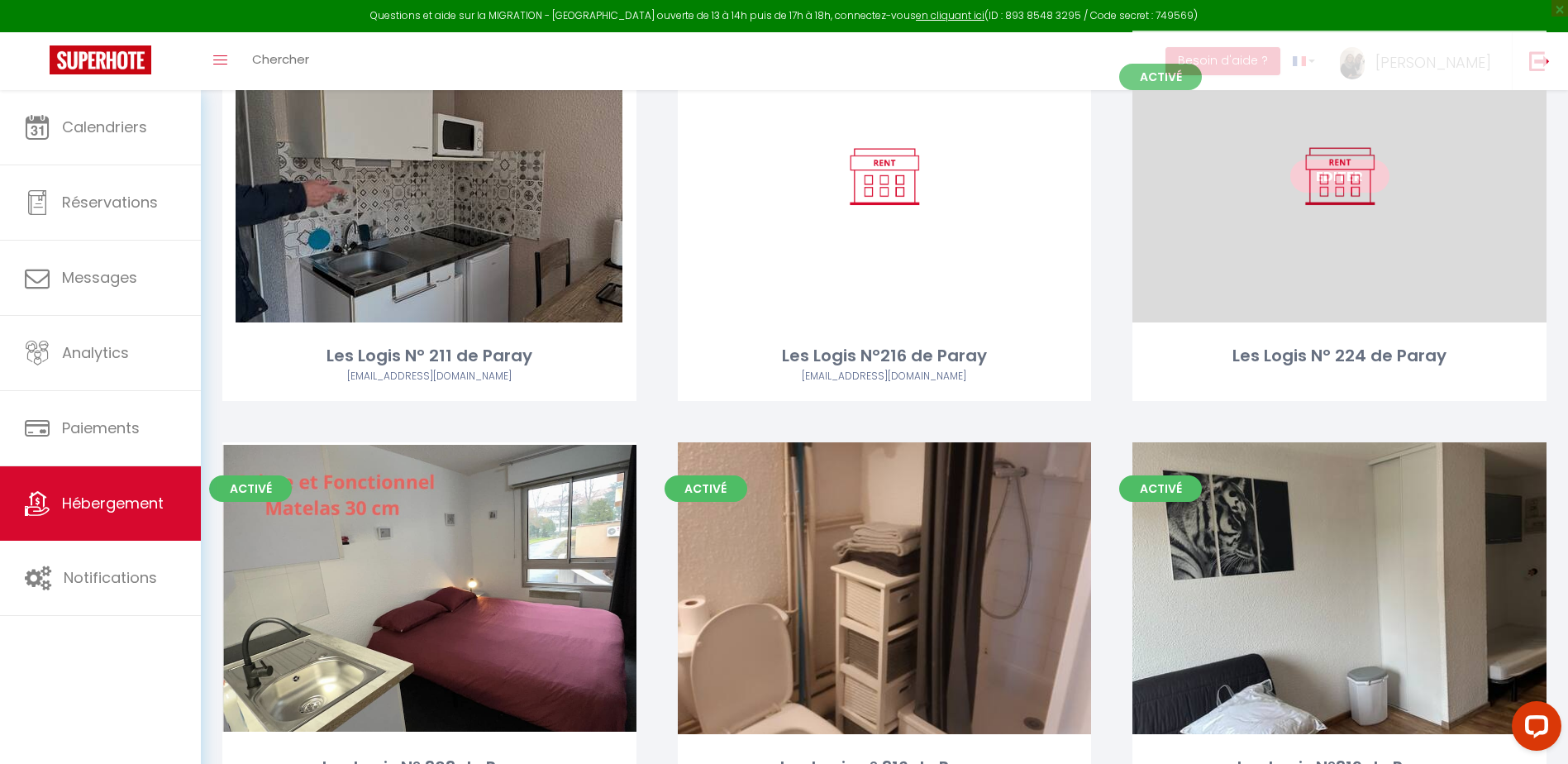
click at [1362, 190] on link "Editer" at bounding box center [1340, 176] width 99 height 33
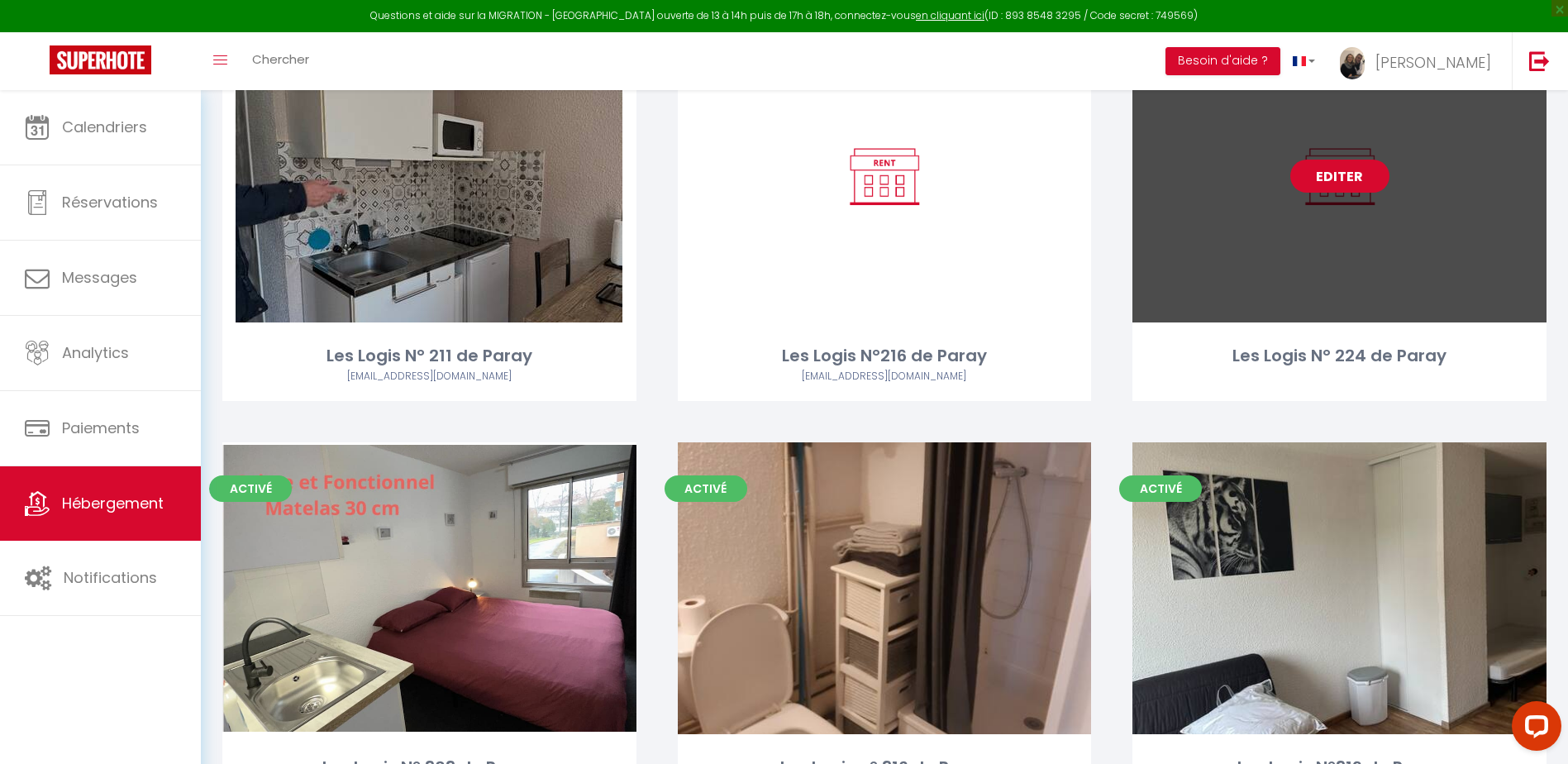
click at [1329, 178] on link "Editer" at bounding box center [1340, 176] width 99 height 33
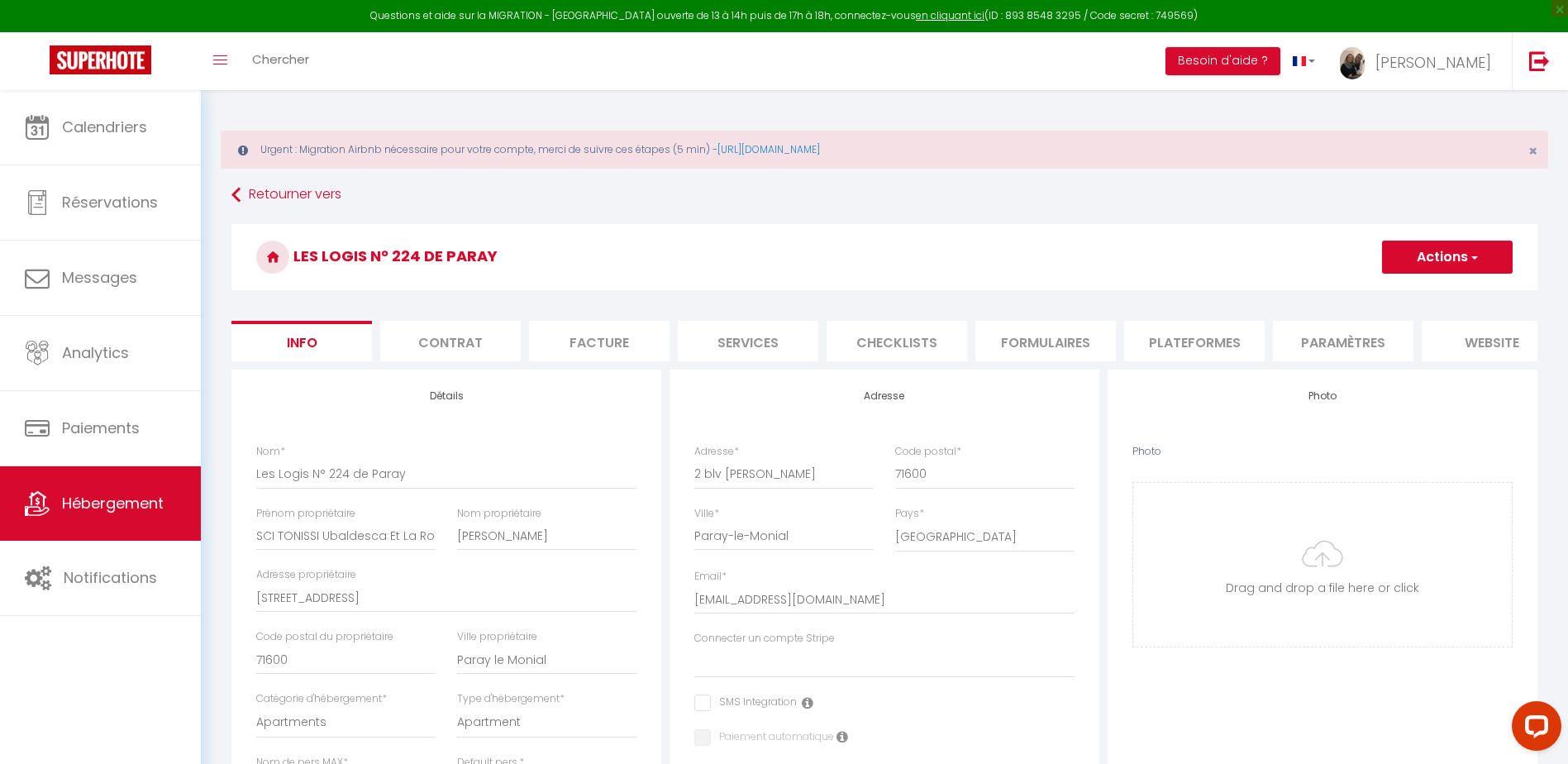
click at [1171, 341] on li "Plateformes" at bounding box center [1194, 341] width 140 height 41
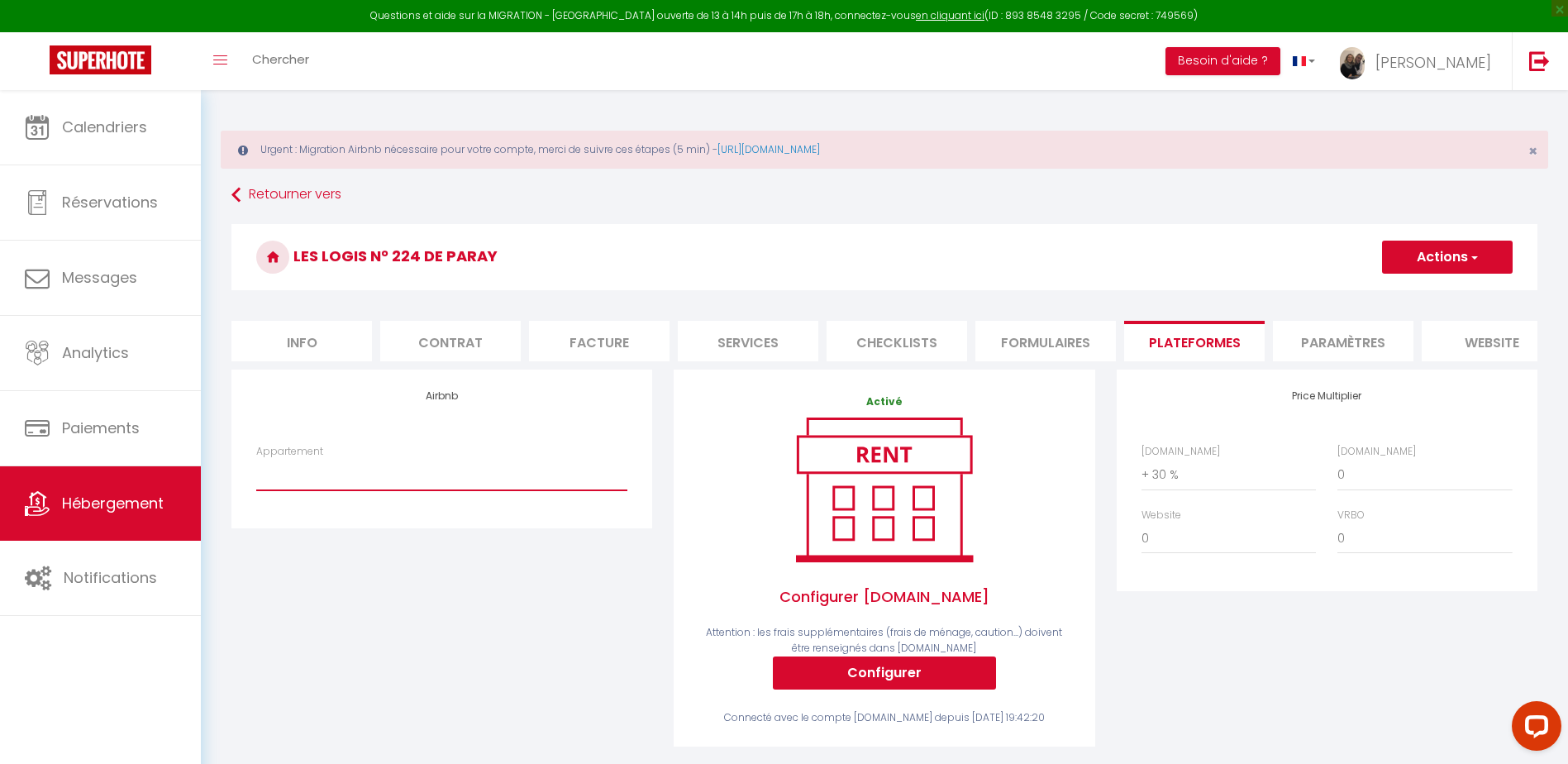
click at [451, 491] on select "Studio n°2 calme et fonctionnel centré pk gratuit - lagencederoanne@gmail.com S…" at bounding box center [441, 475] width 371 height 32
click at [449, 633] on div "Airbnb Appartement Studio n°2 calme et fonctionnel centré pk gratuit - lagenced…" at bounding box center [442, 569] width 442 height 399
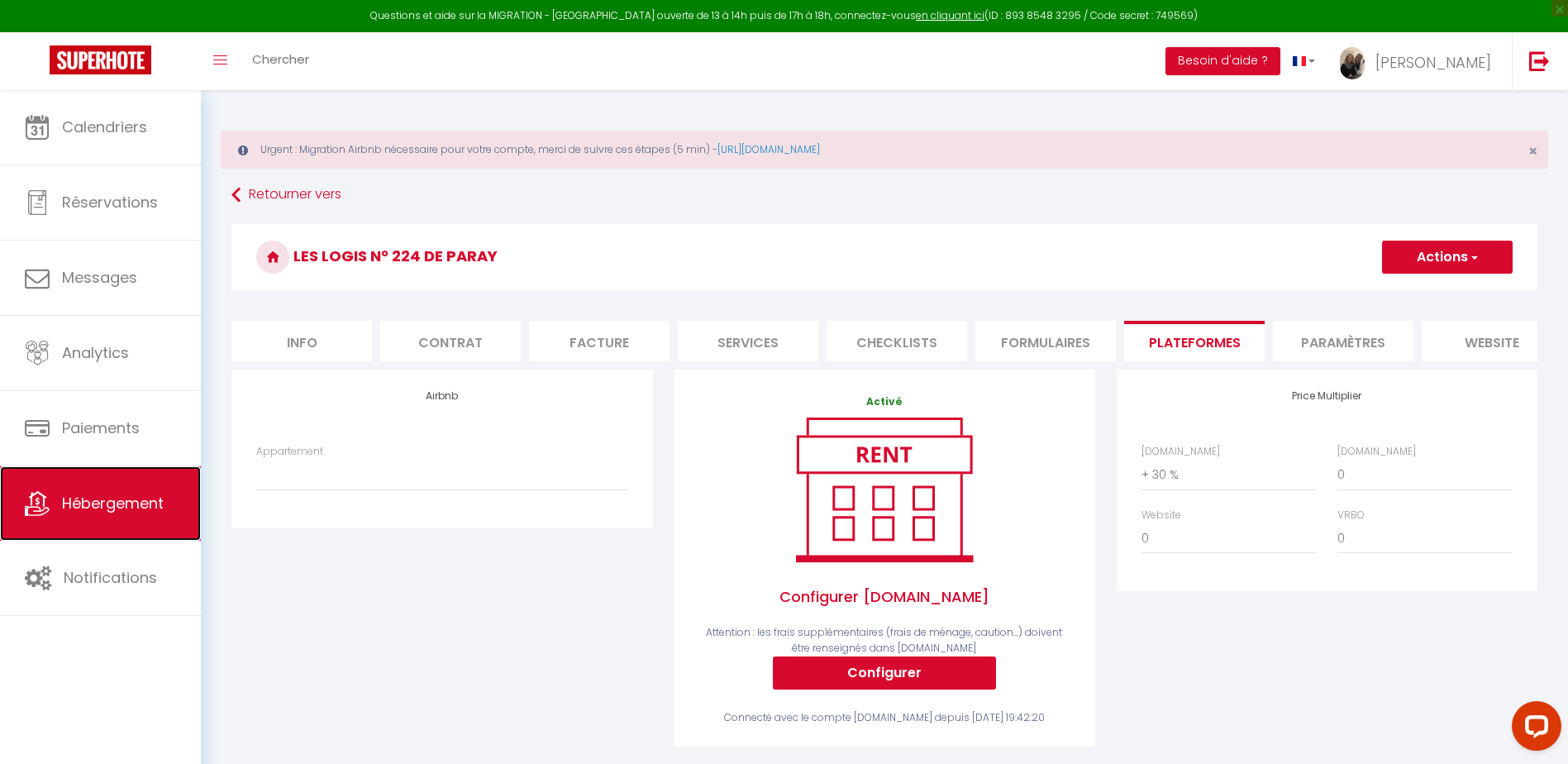
click at [88, 517] on link "Hébergement" at bounding box center [100, 503] width 201 height 74
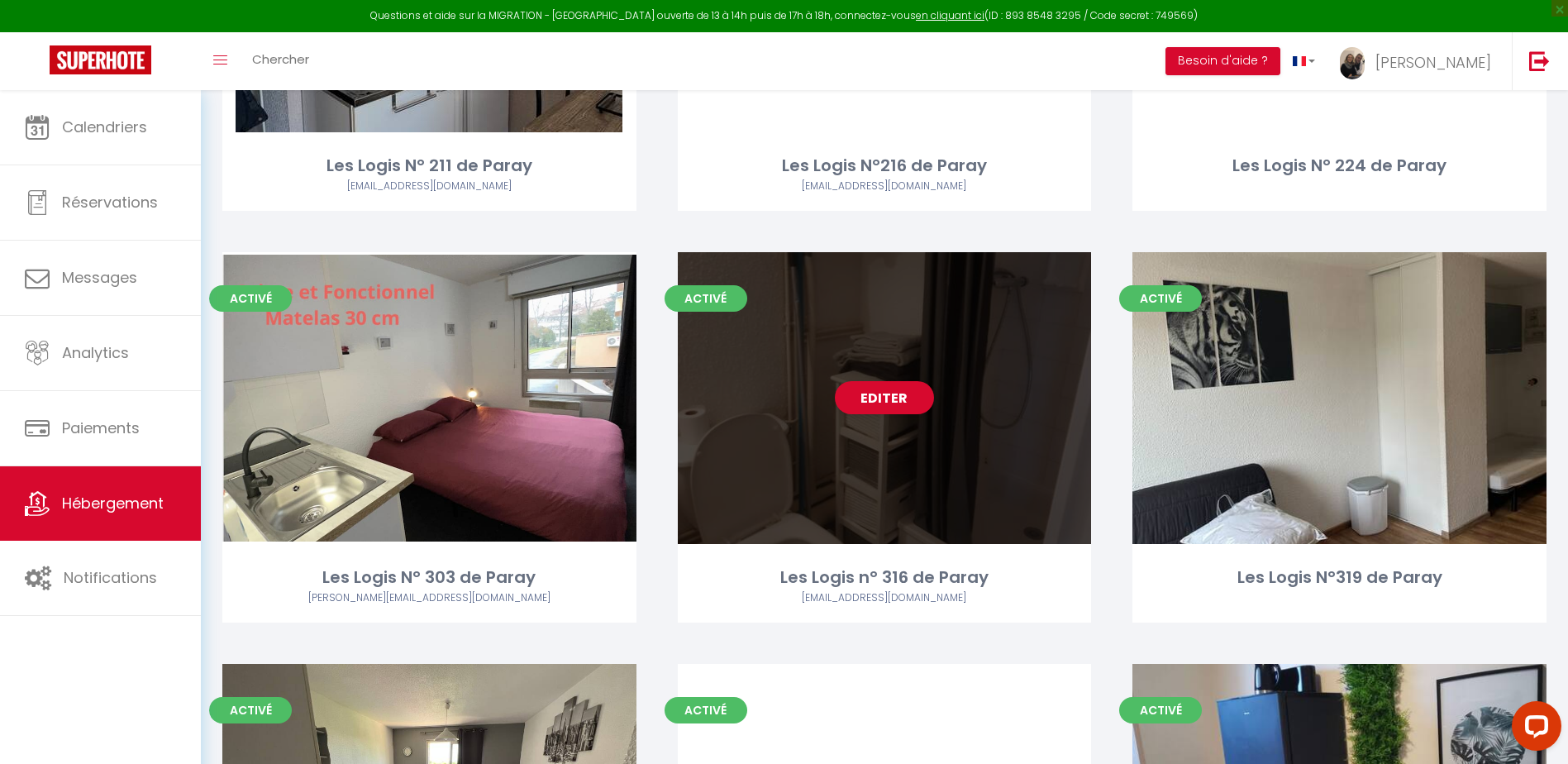
scroll to position [1738, 0]
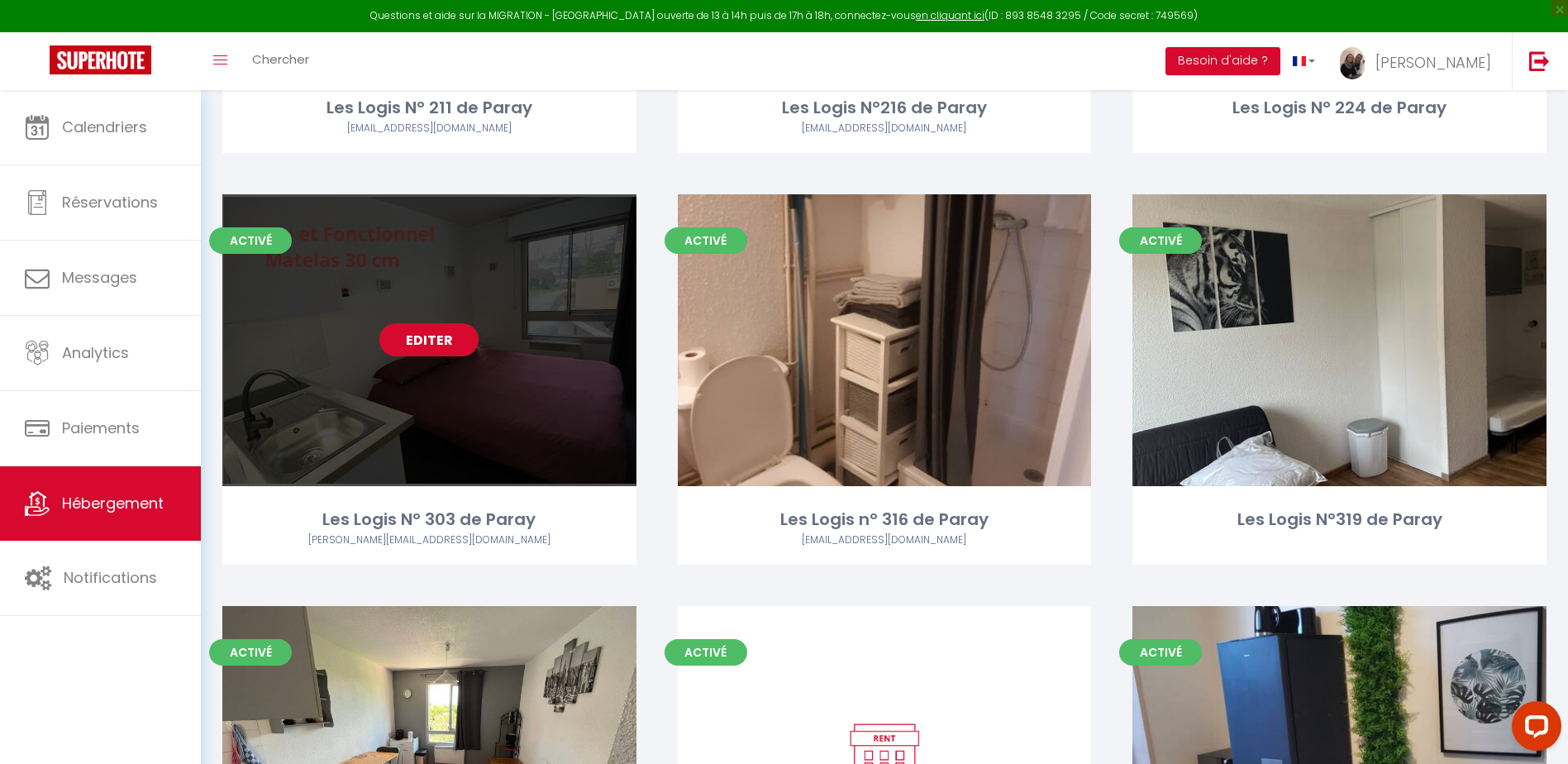
click at [440, 342] on link "Editer" at bounding box center [429, 340] width 99 height 33
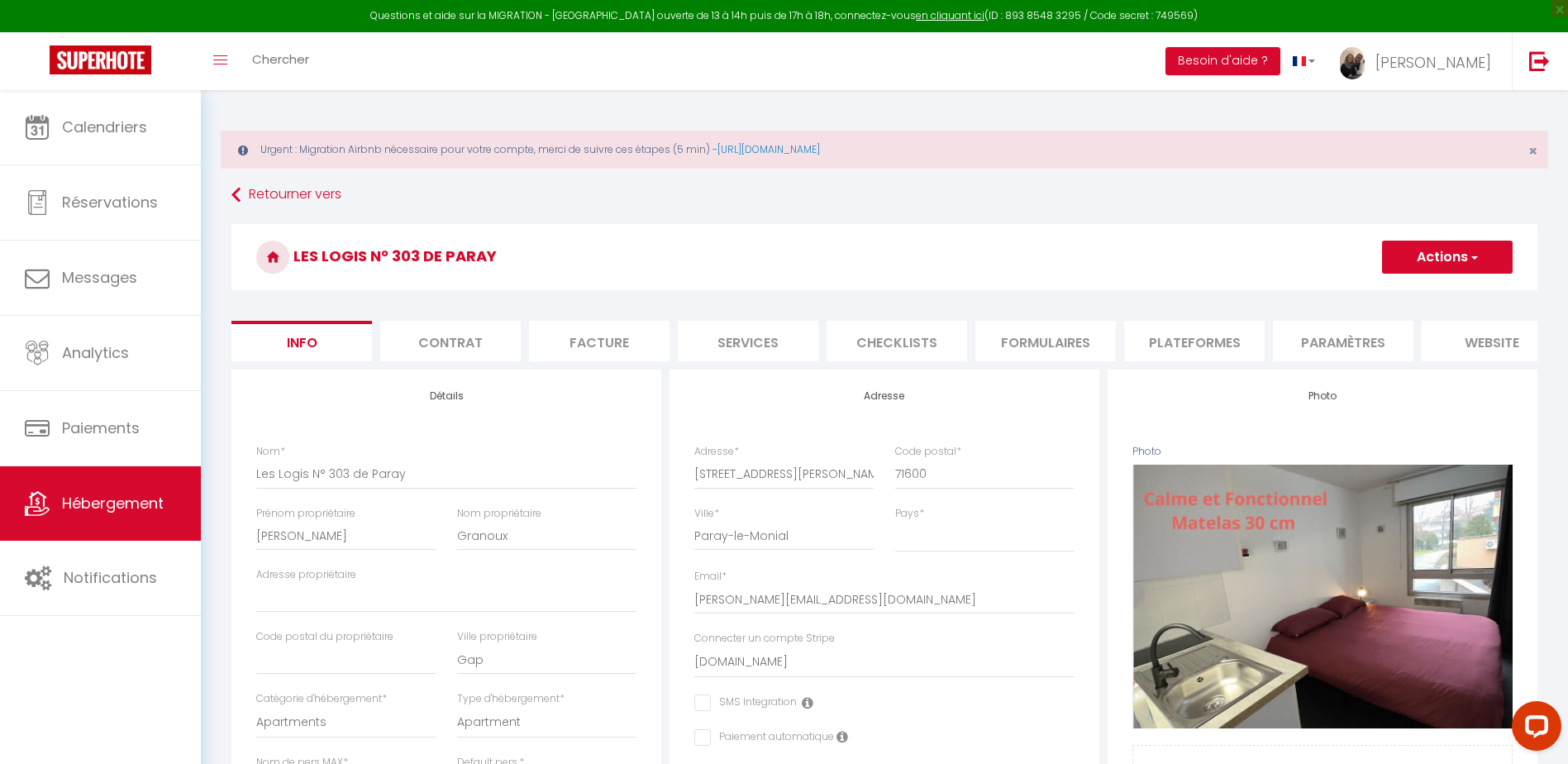
click at [1217, 348] on li "Plateformes" at bounding box center [1194, 341] width 140 height 41
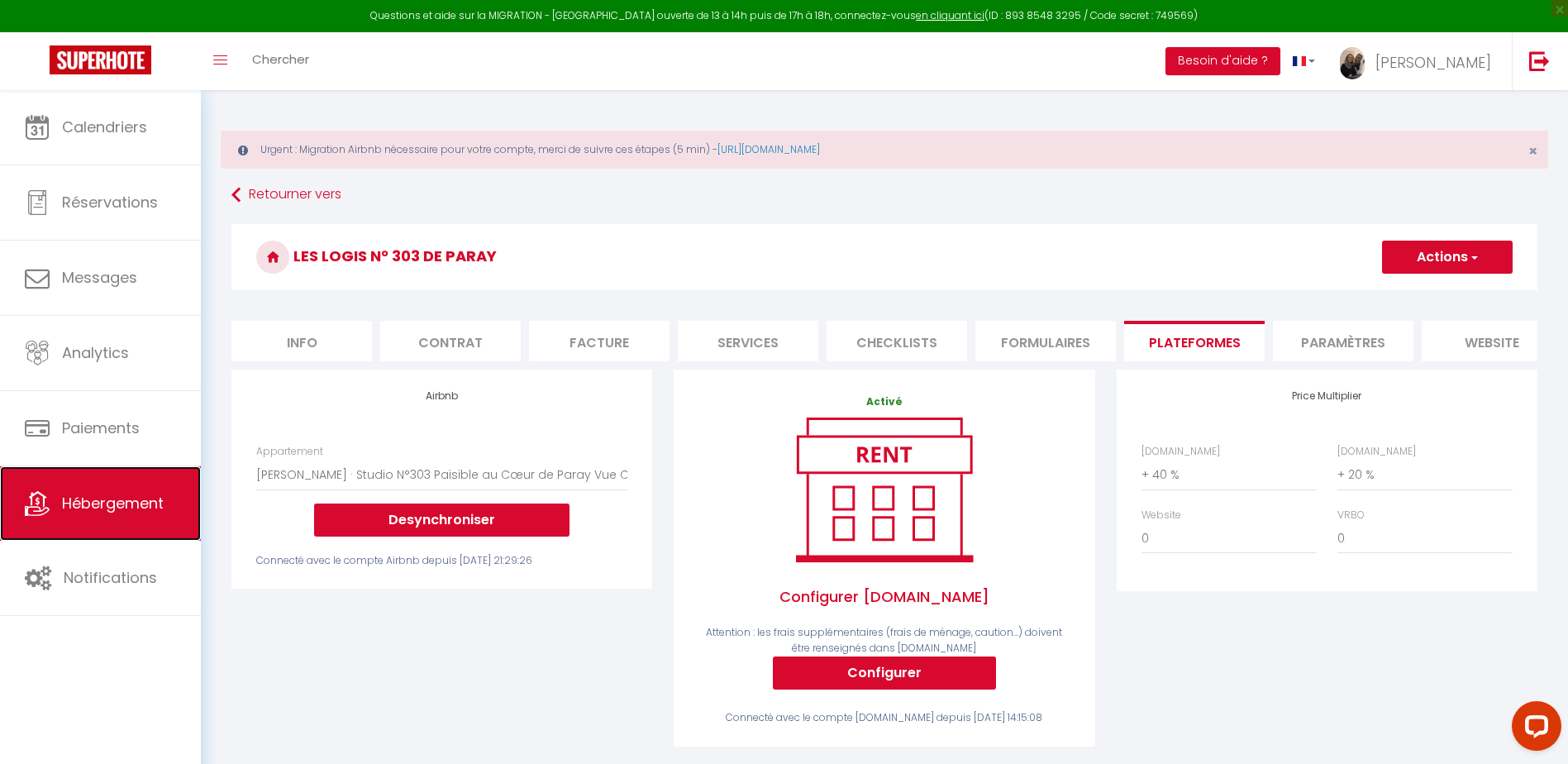
click at [149, 516] on link "Hébergement" at bounding box center [100, 503] width 201 height 74
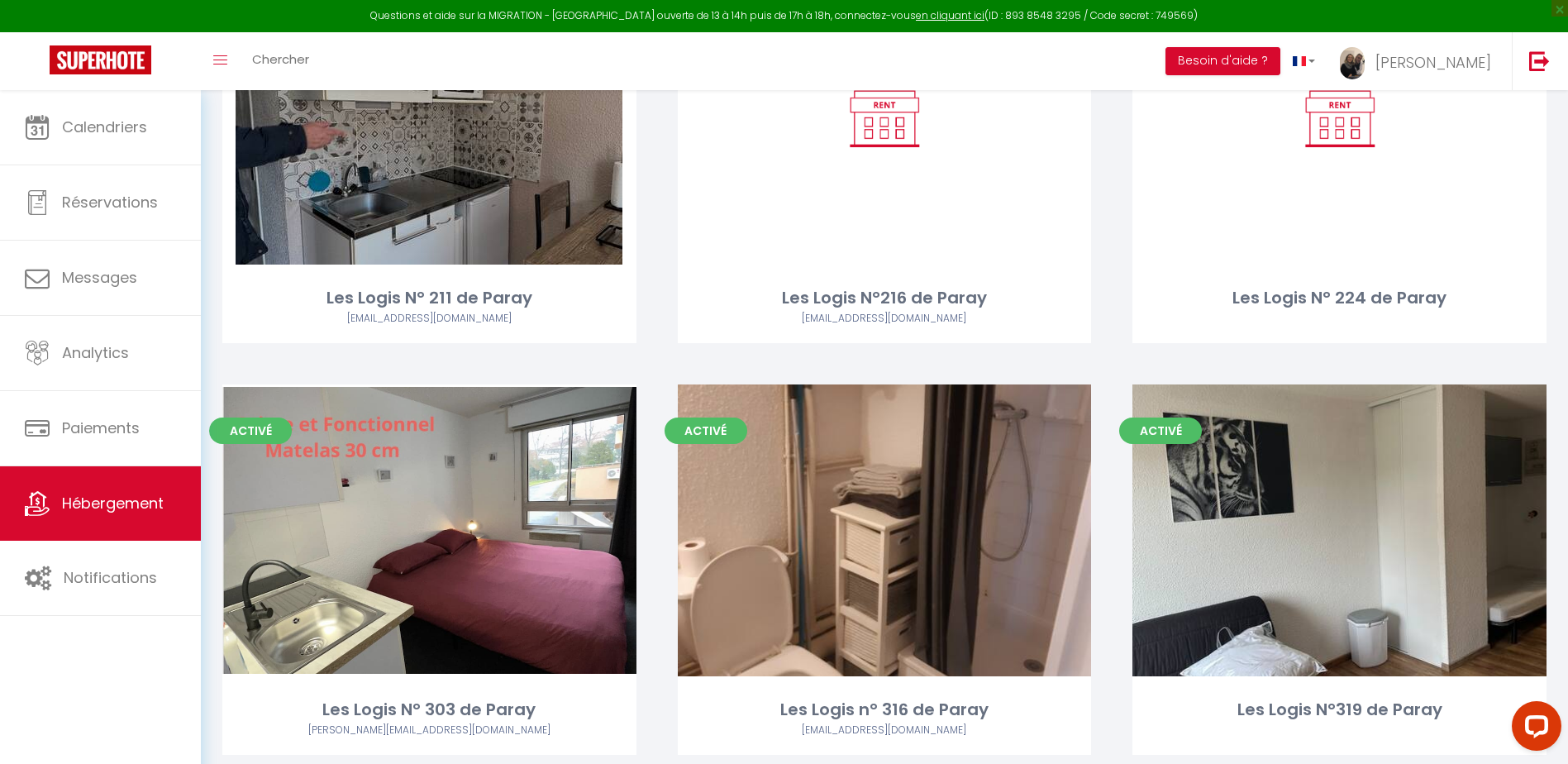
scroll to position [1654, 0]
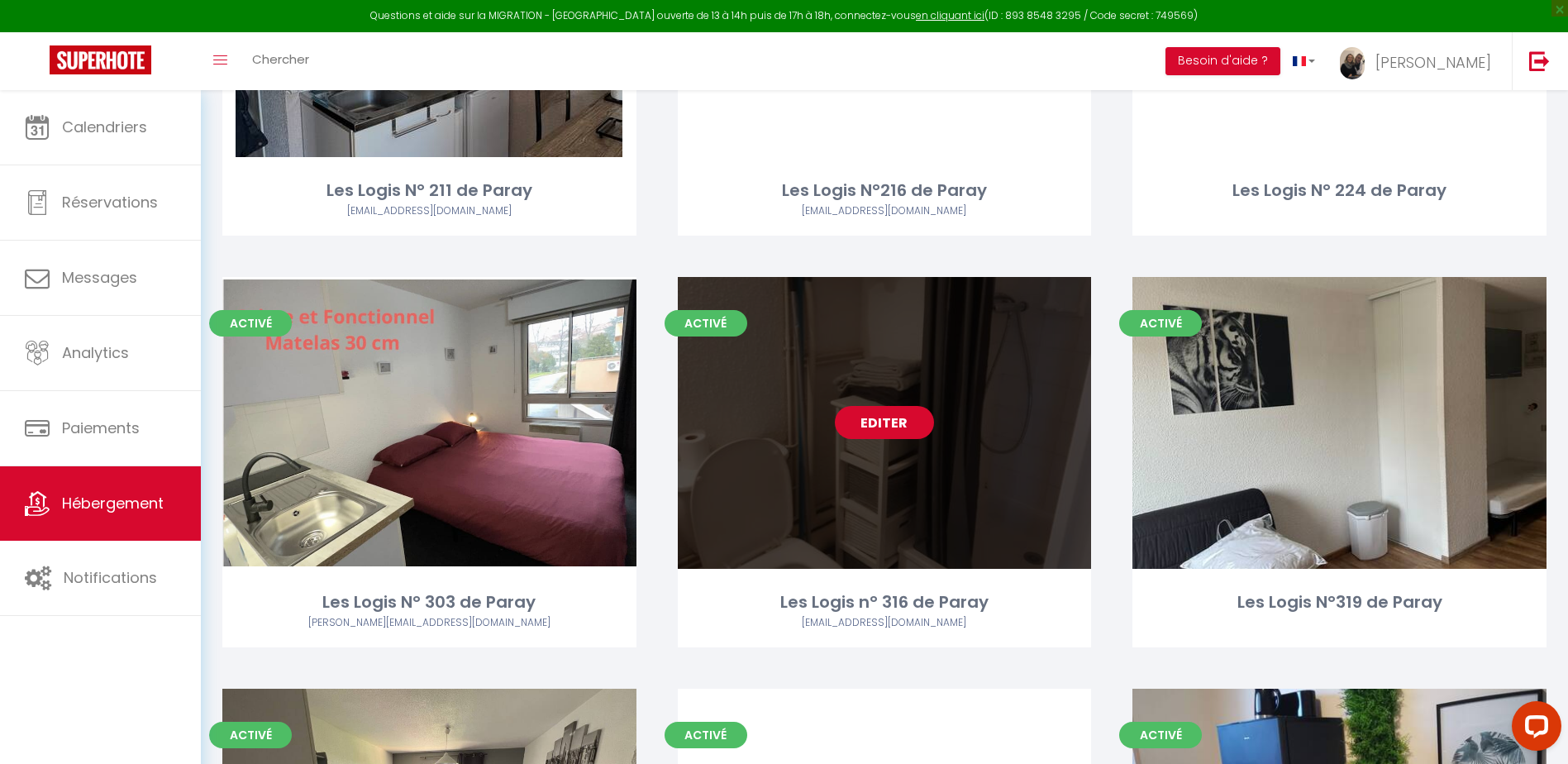
click at [892, 430] on link "Editer" at bounding box center [885, 422] width 99 height 33
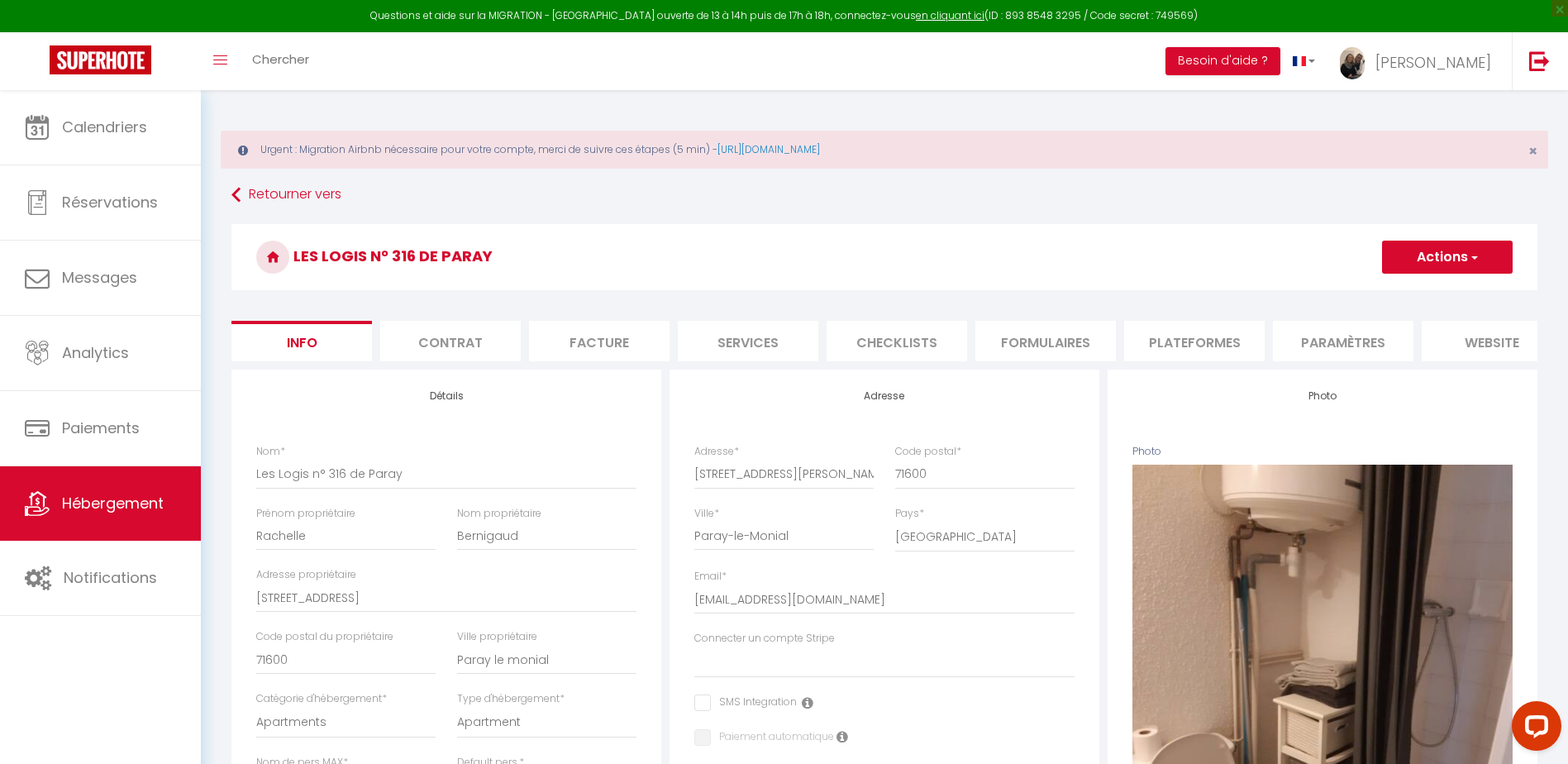
click at [1197, 347] on li "Plateformes" at bounding box center [1194, 341] width 140 height 41
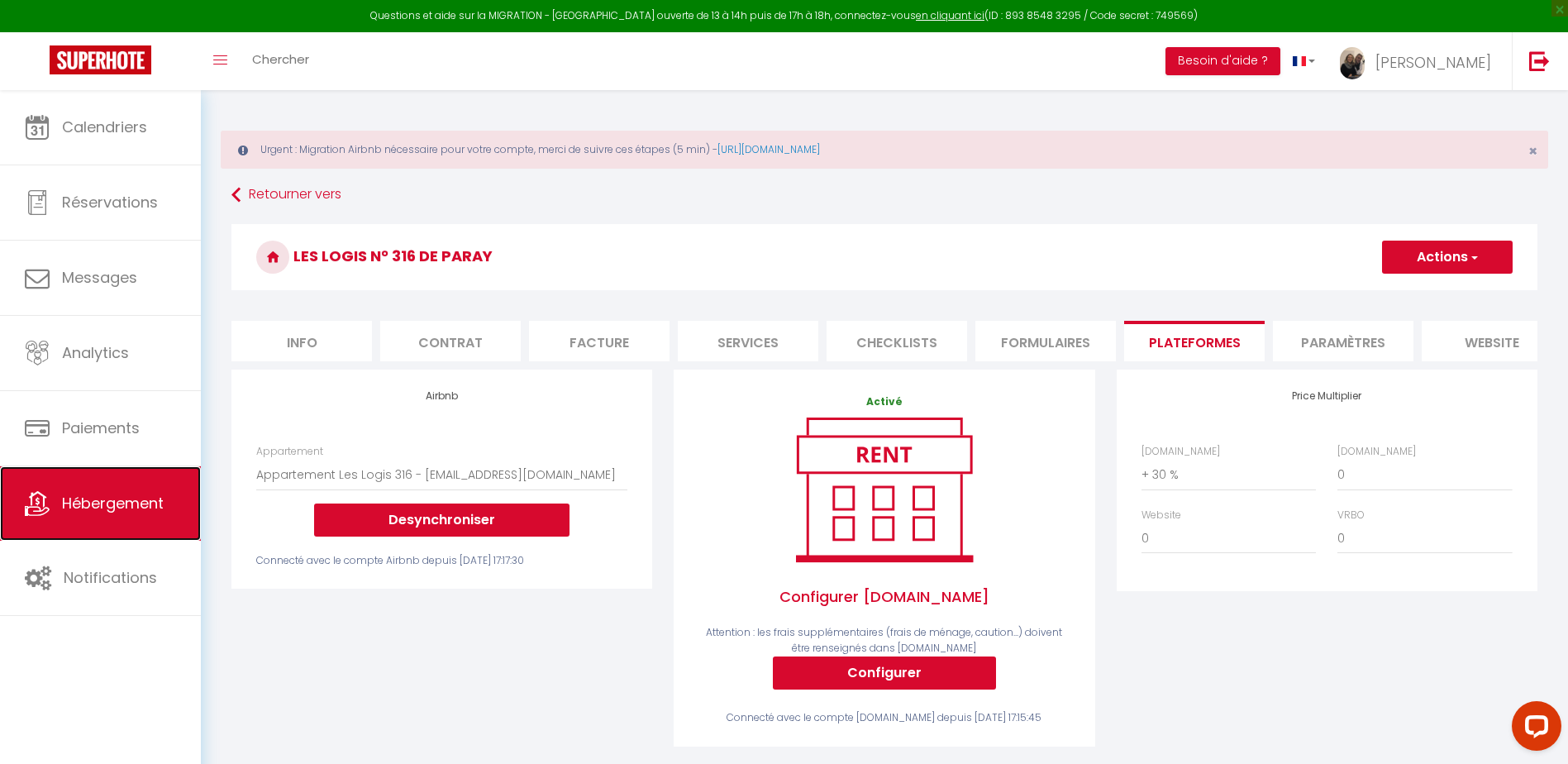
click at [129, 498] on span "Hébergement" at bounding box center [113, 503] width 102 height 21
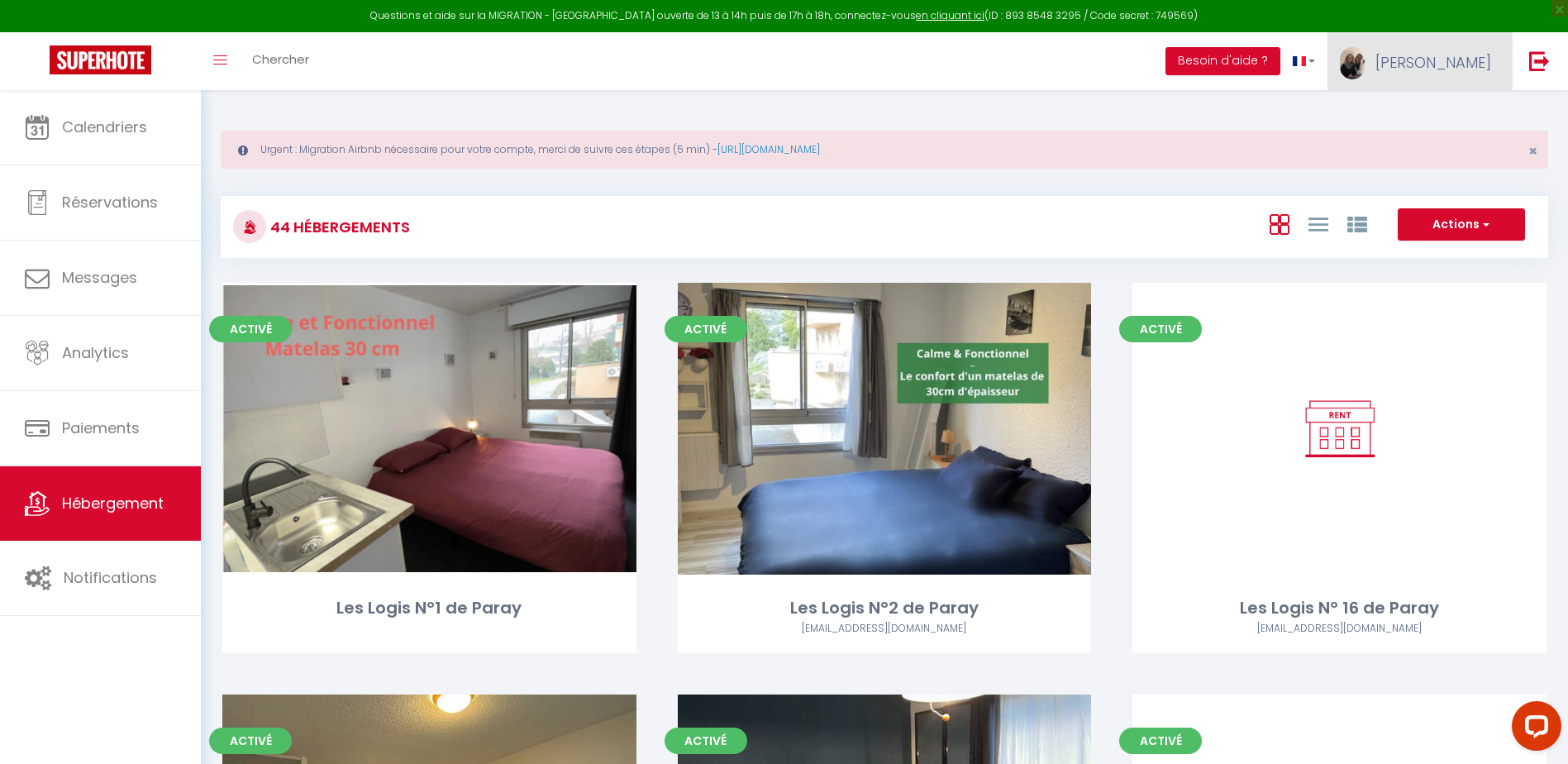
click at [1460, 48] on link "[PERSON_NAME]" at bounding box center [1419, 61] width 184 height 58
click at [1447, 119] on link "Paramètres" at bounding box center [1445, 115] width 123 height 28
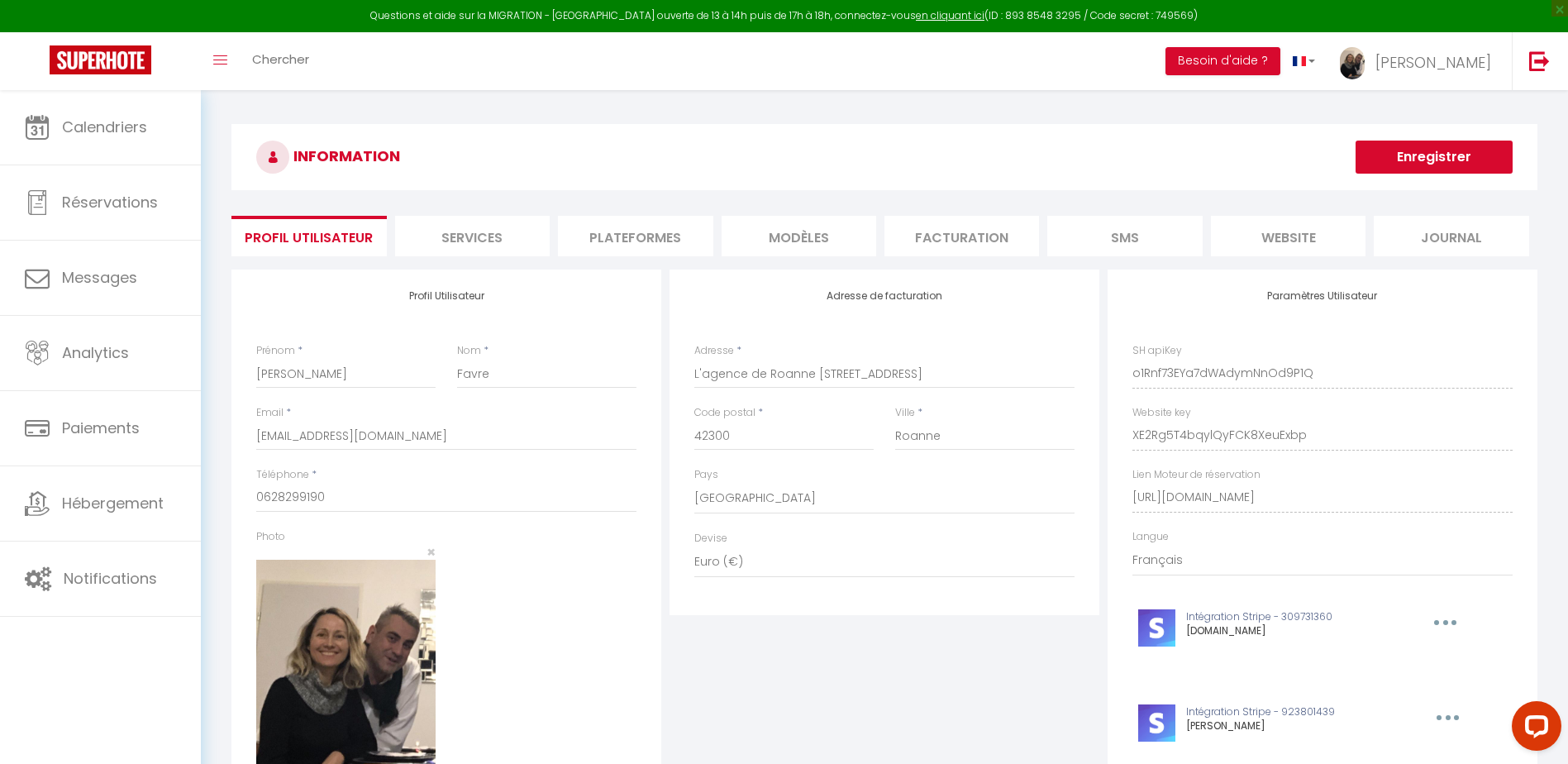
click at [613, 246] on li "Plateformes" at bounding box center [635, 236] width 154 height 41
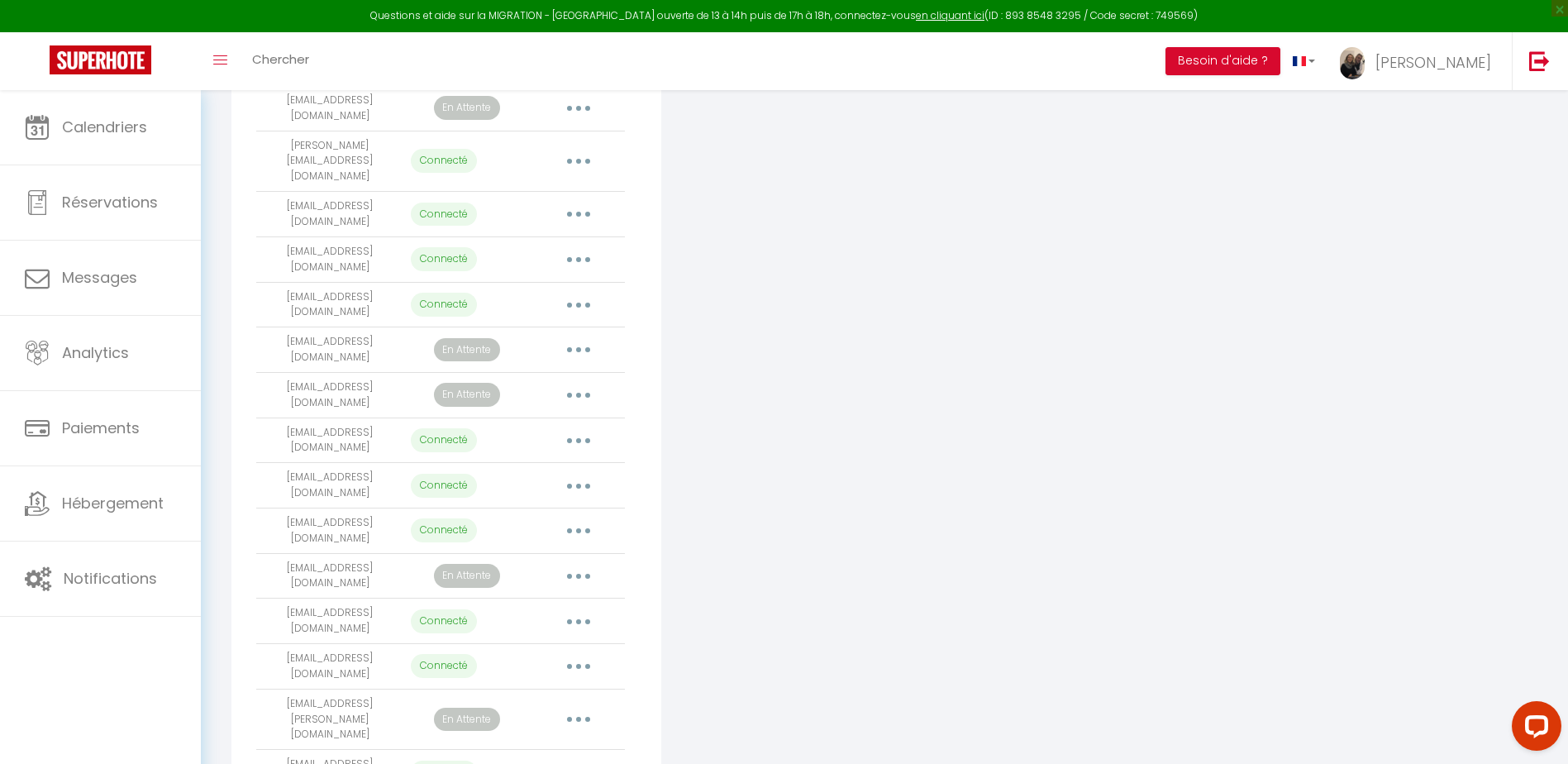
scroll to position [579, 0]
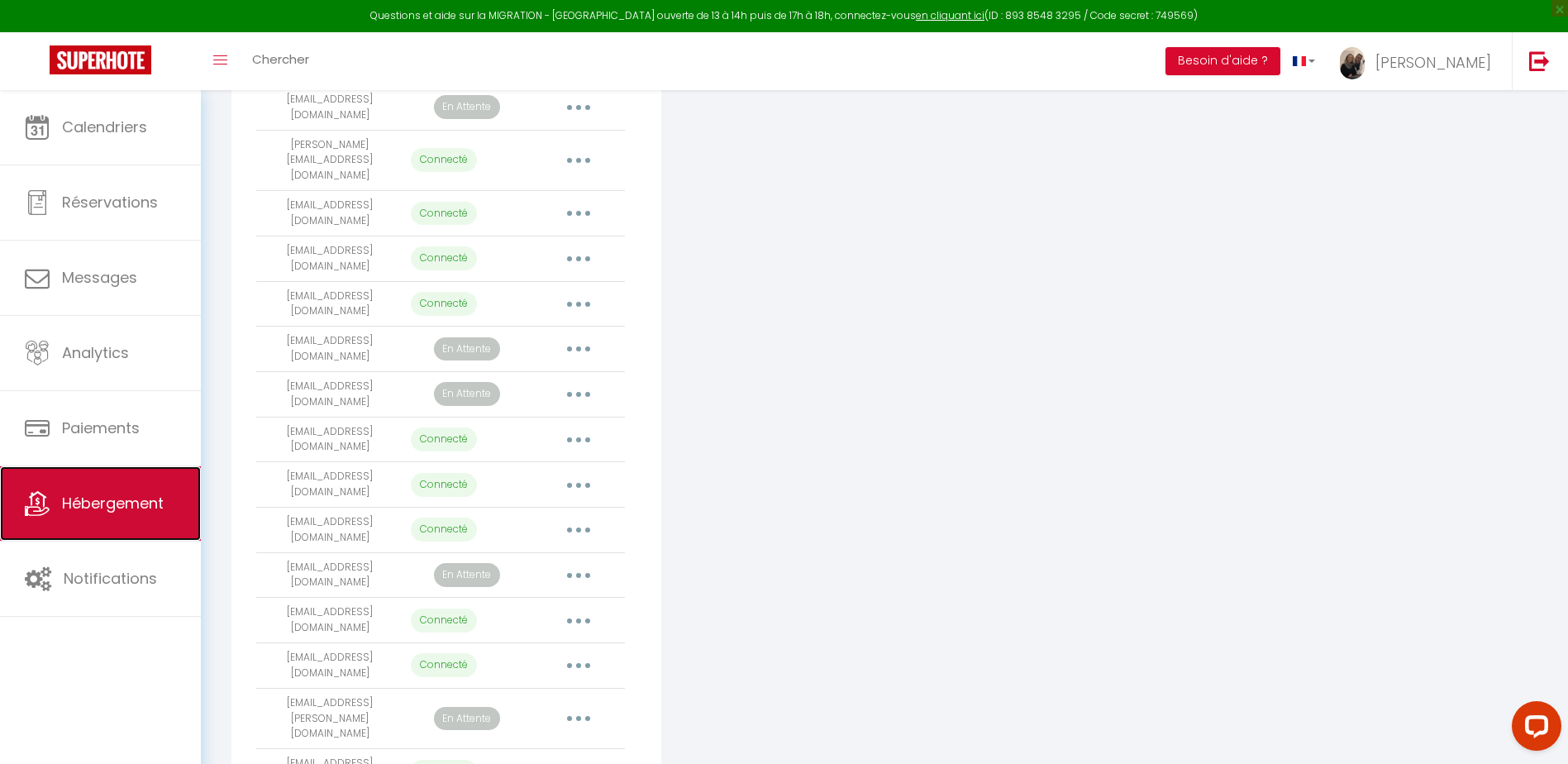
click at [109, 523] on link "Hébergement" at bounding box center [100, 503] width 201 height 74
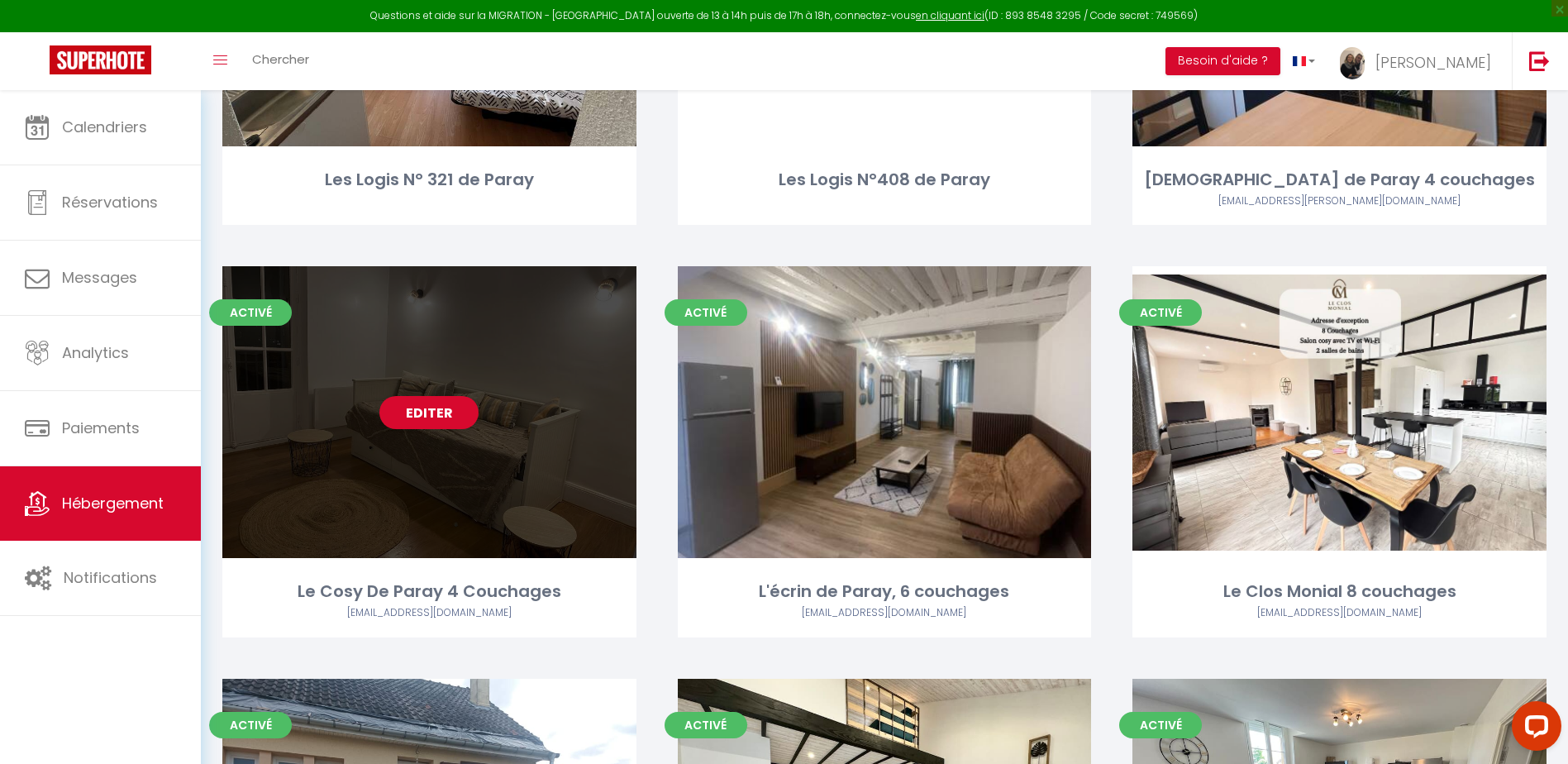
scroll to position [2482, 0]
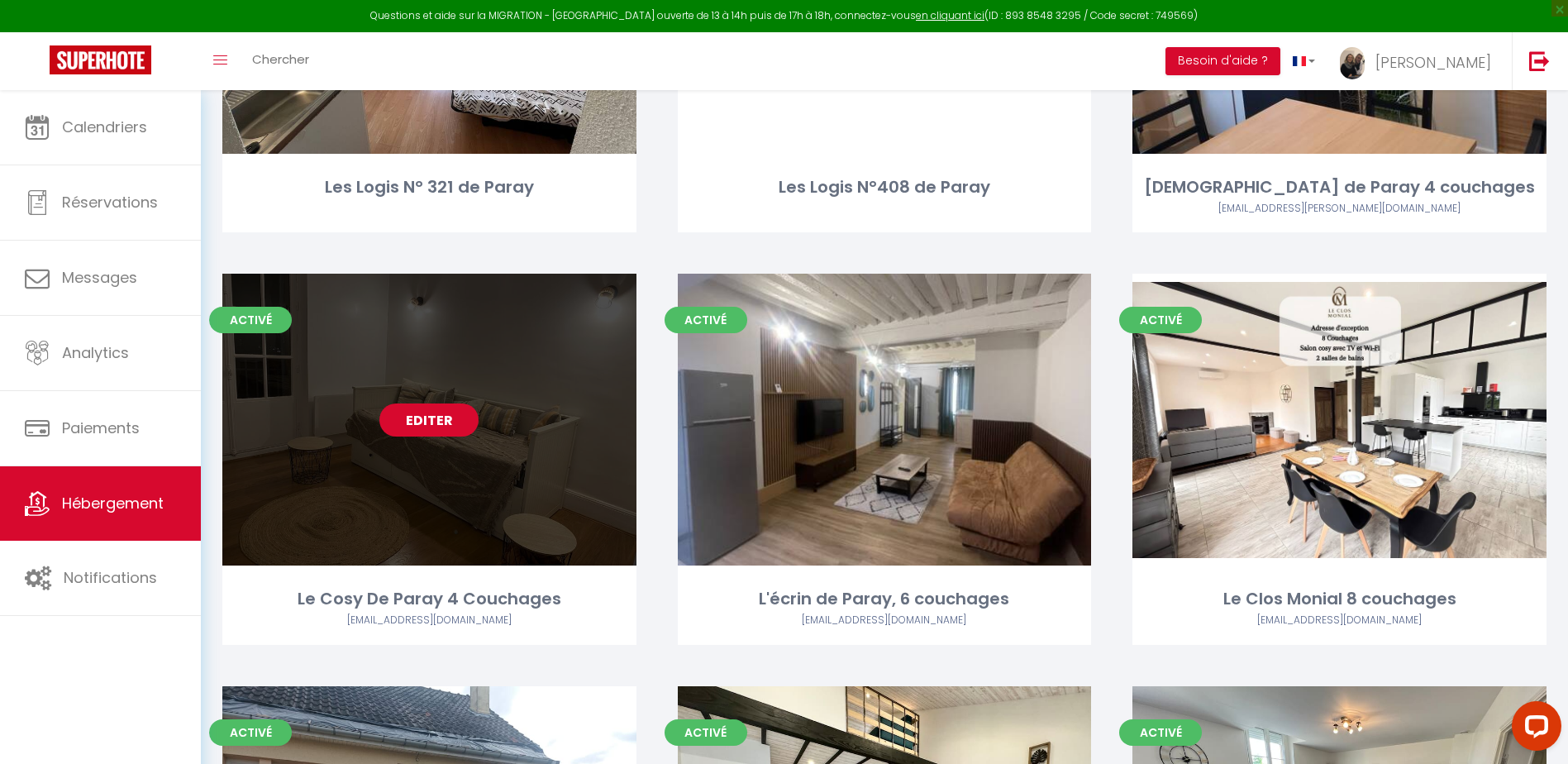
click at [431, 428] on link "Editer" at bounding box center [429, 420] width 99 height 33
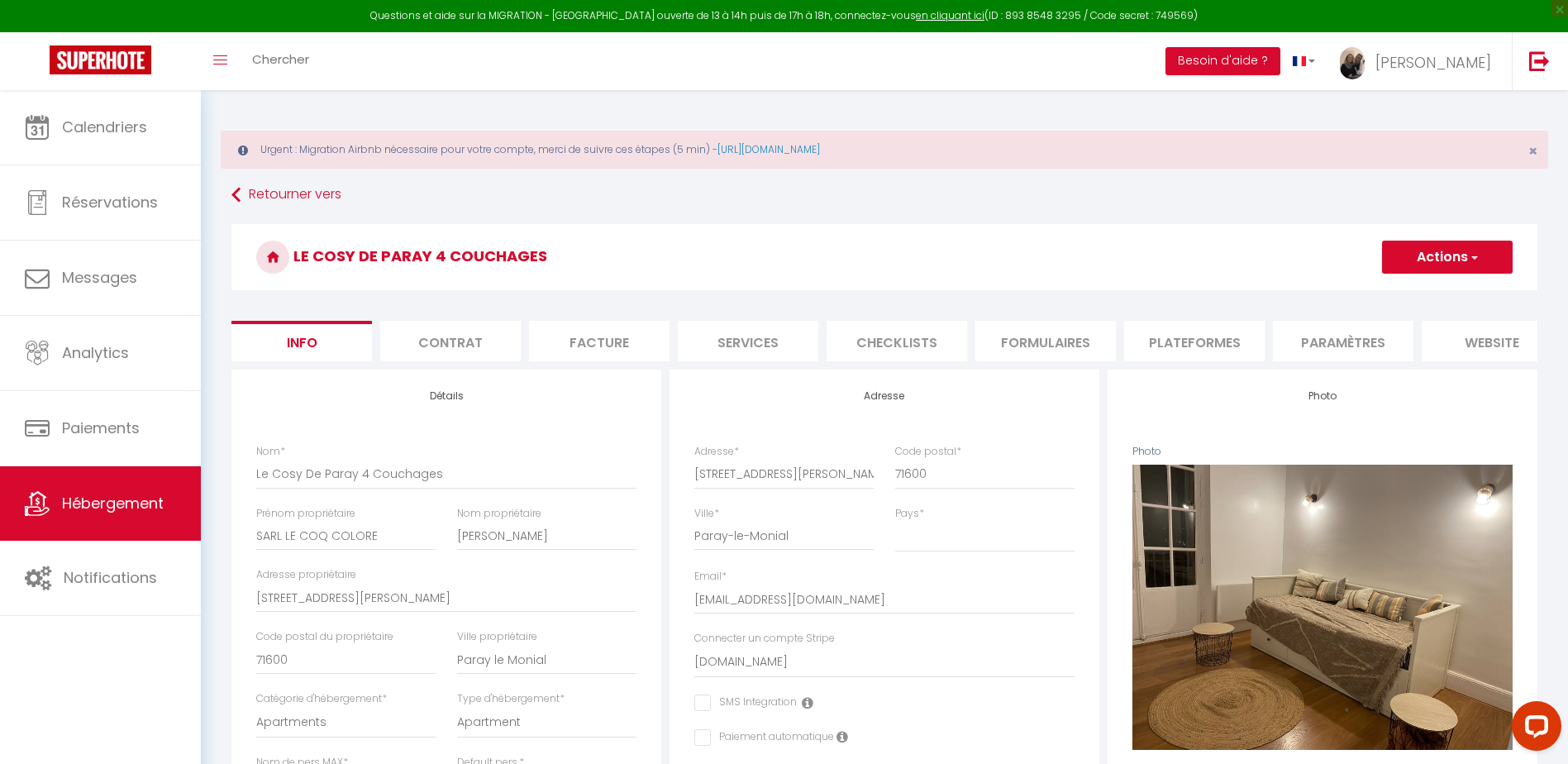
drag, startPoint x: 1192, startPoint y: 338, endPoint x: 1088, endPoint y: 384, distance: 113.7
click at [1192, 338] on li "Plateformes" at bounding box center [1194, 341] width 140 height 41
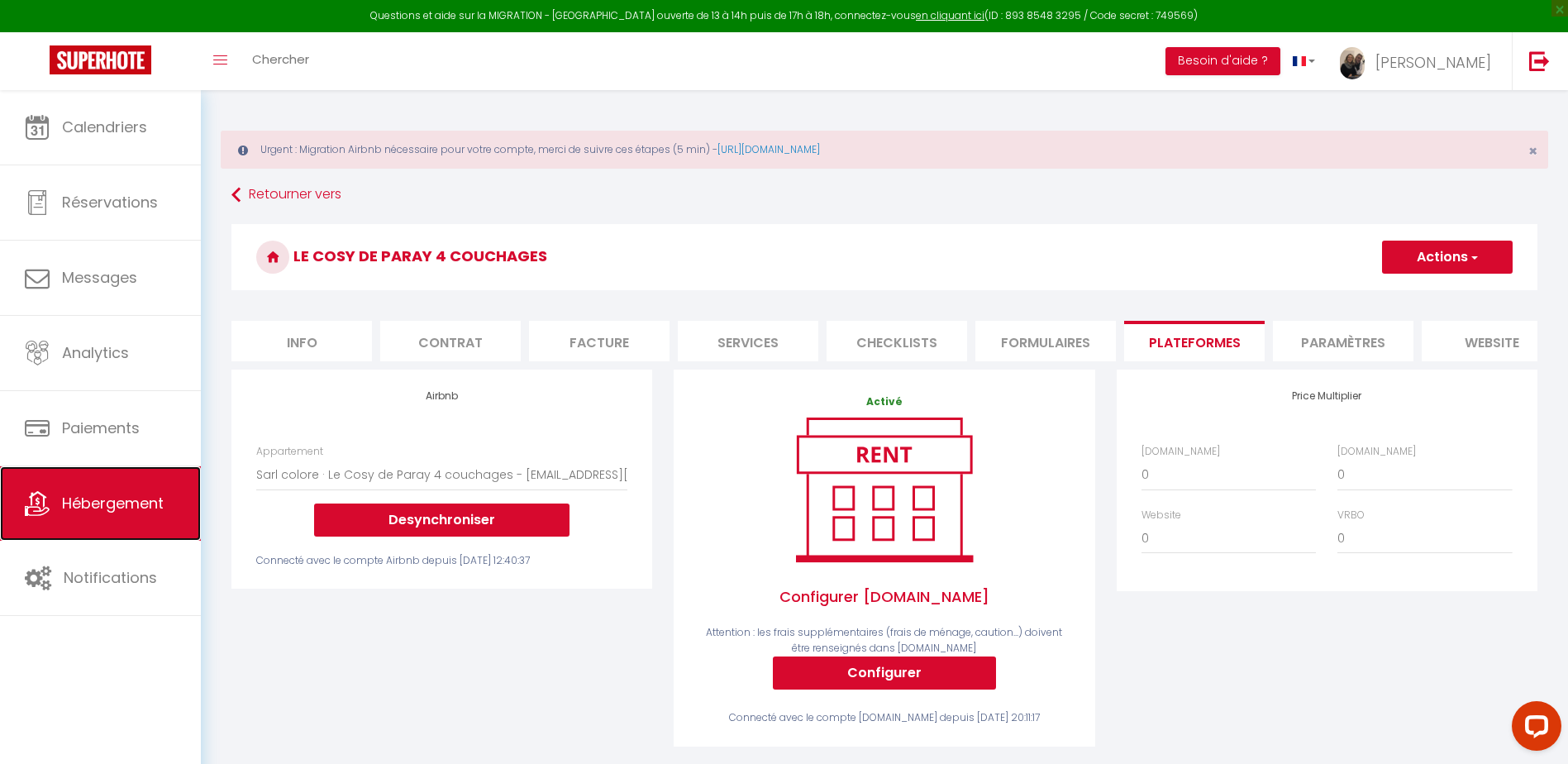
click at [134, 516] on link "Hébergement" at bounding box center [100, 503] width 201 height 74
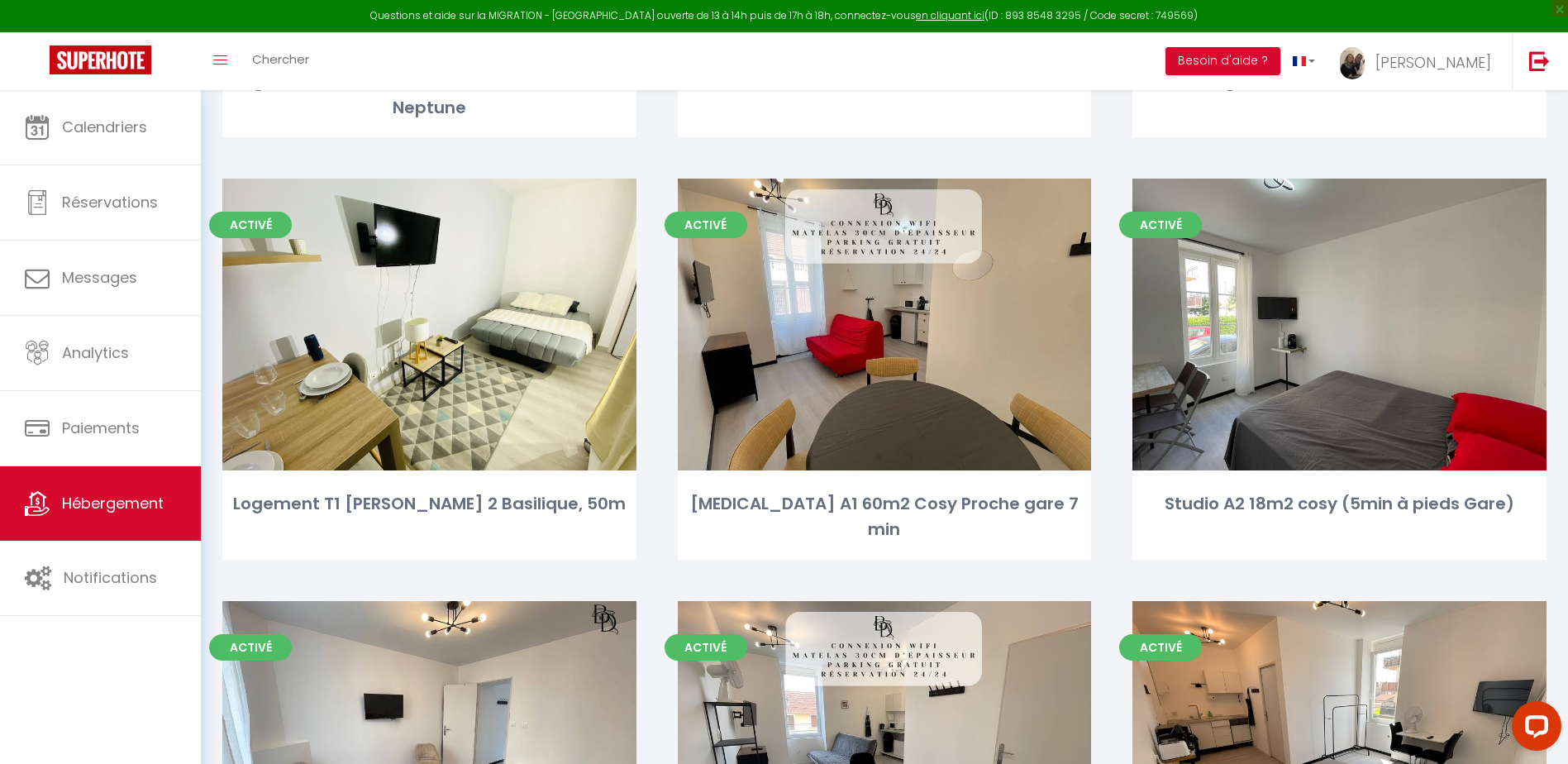
scroll to position [3805, 0]
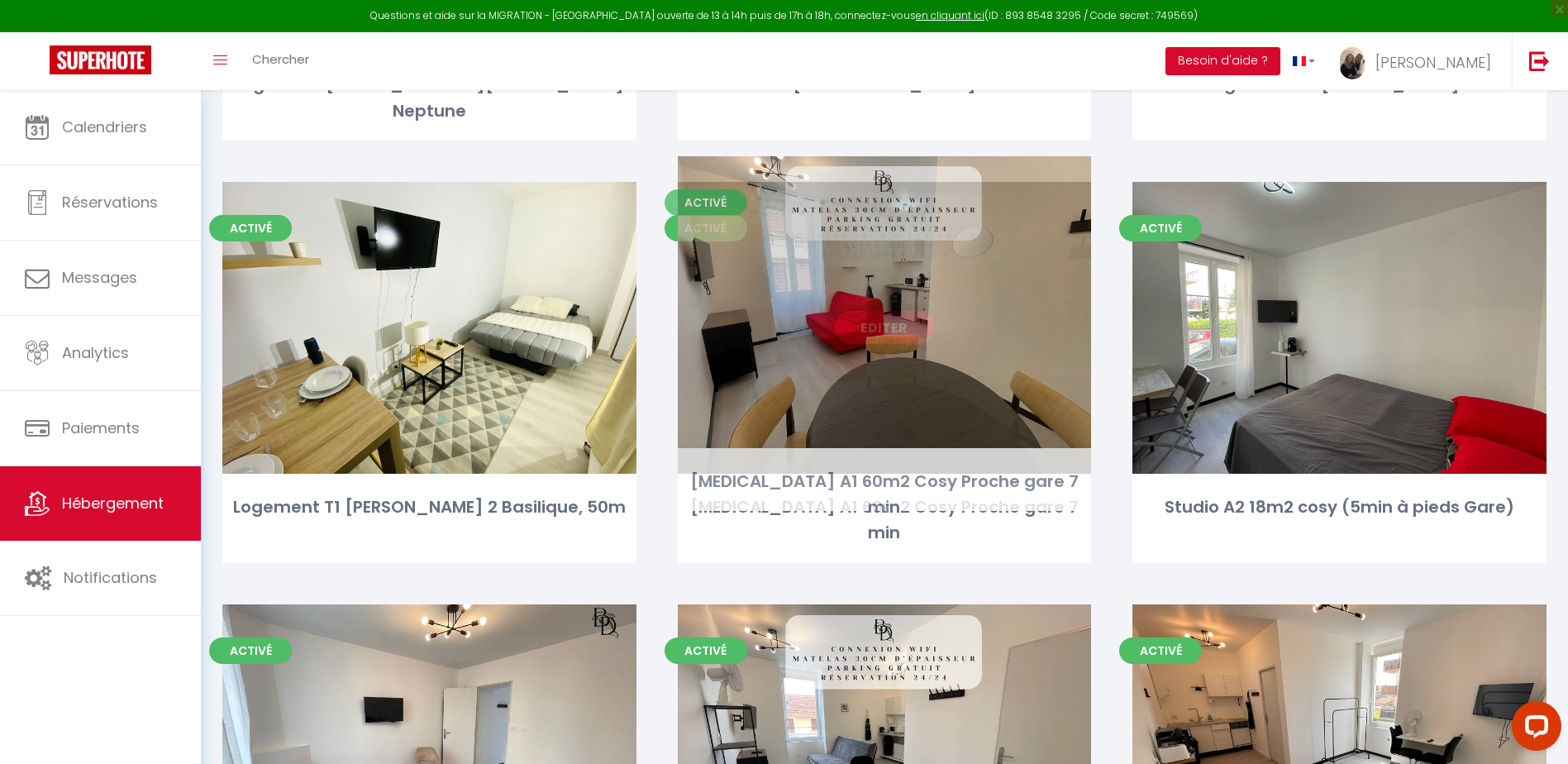
click at [893, 311] on link "Editer" at bounding box center [885, 328] width 99 height 33
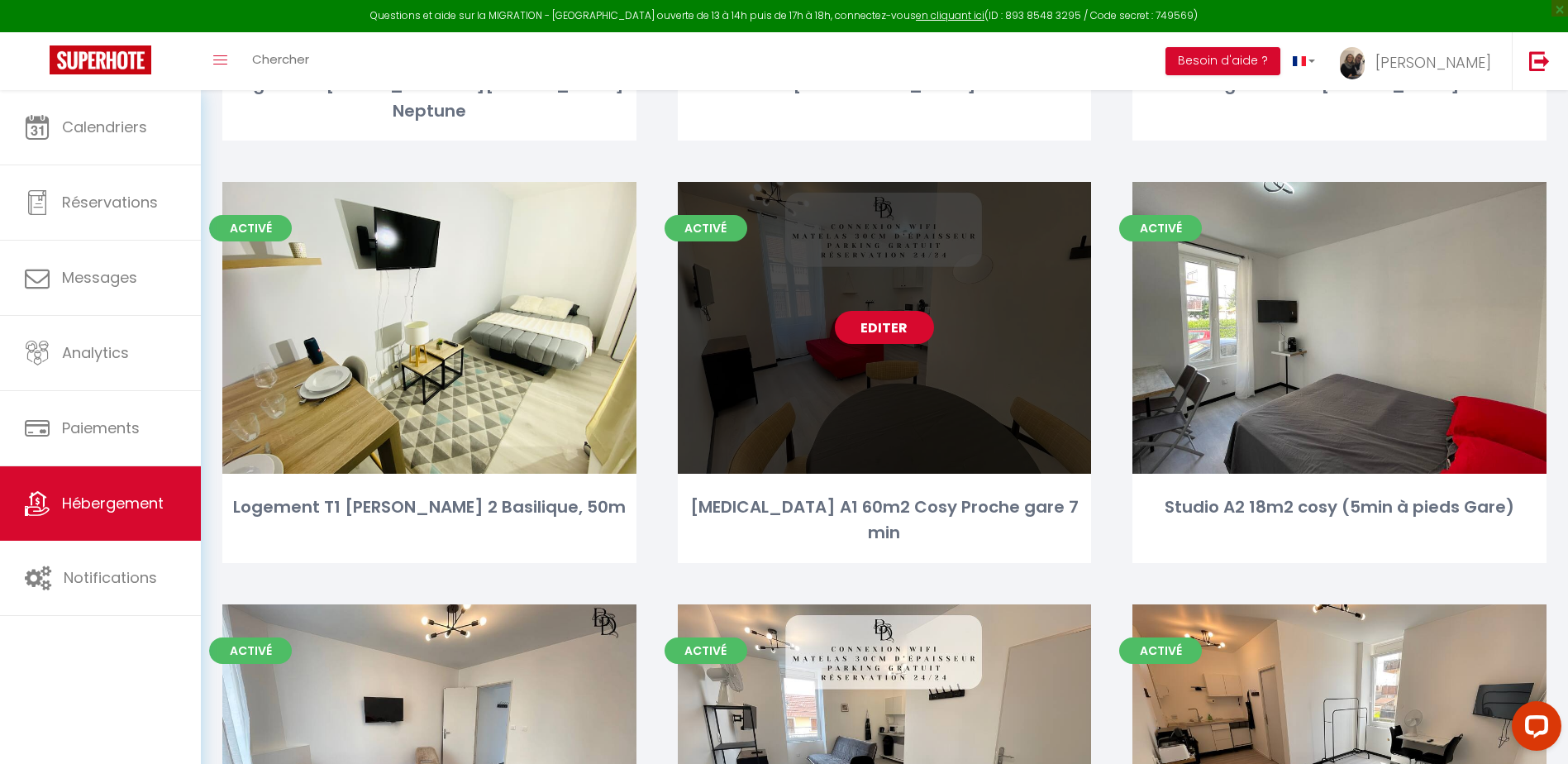
click at [899, 311] on link "Editer" at bounding box center [885, 328] width 99 height 33
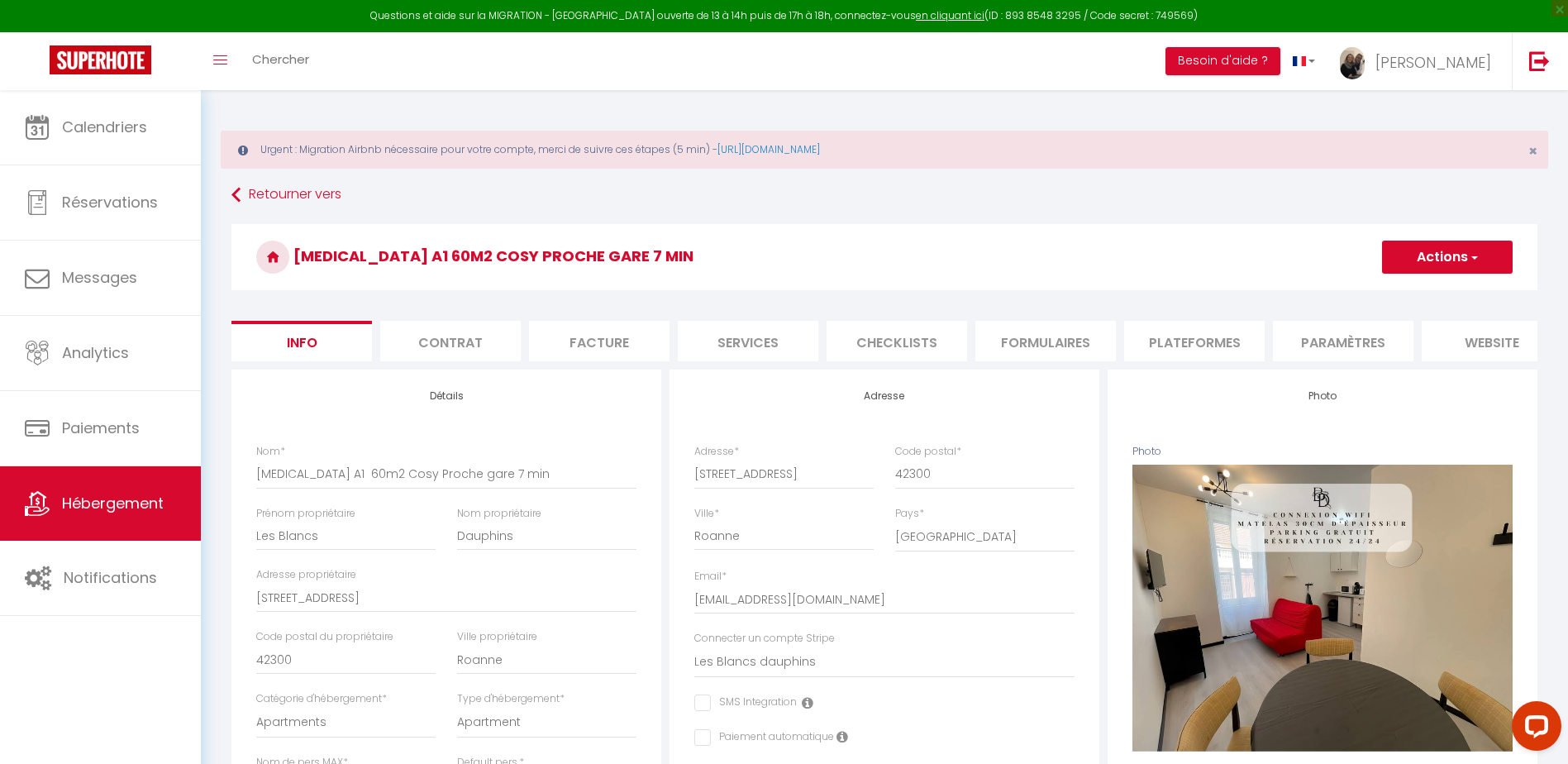
click at [1204, 354] on li "Plateformes" at bounding box center [1194, 341] width 140 height 41
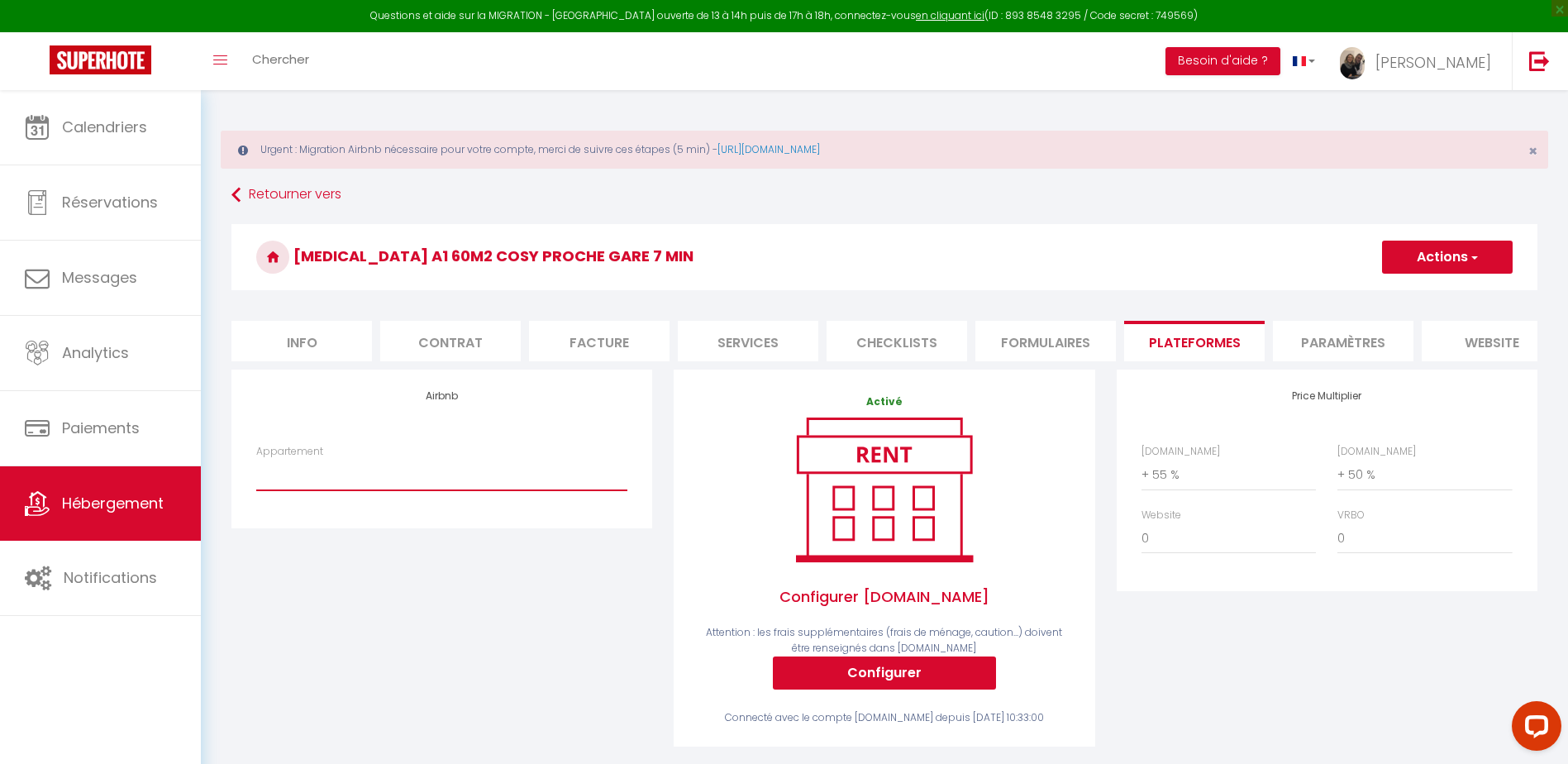
click at [440, 491] on select "Studio n°2 calme et fonctionnel centré pk gratuit - lagencederoanne@gmail.com S…" at bounding box center [441, 475] width 371 height 32
click at [256, 472] on select "Studio n°2 calme et fonctionnel centré pk gratuit - lagencederoanne@gmail.com S…" at bounding box center [441, 475] width 371 height 32
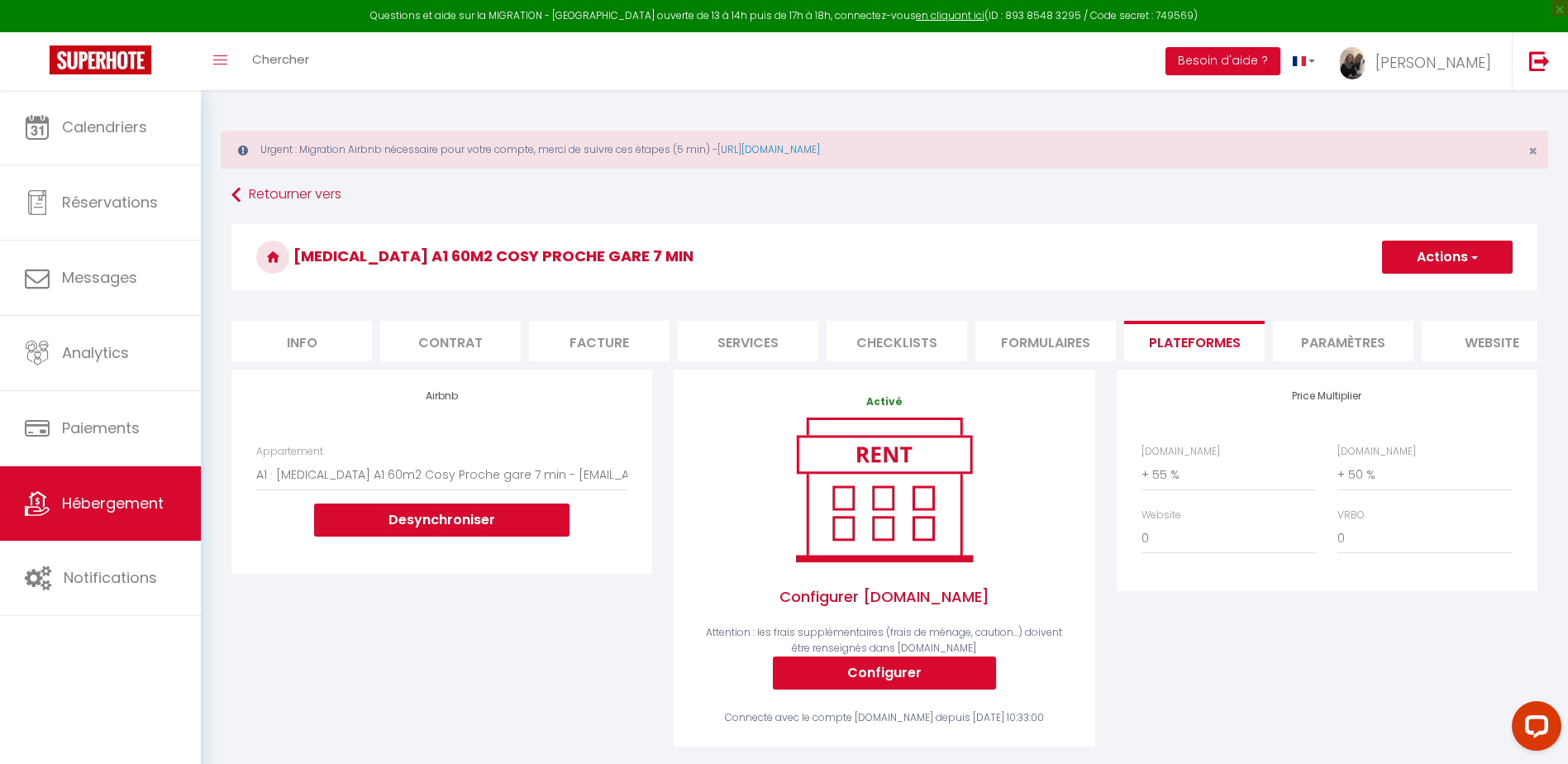
click at [1450, 251] on button "Actions" at bounding box center [1448, 257] width 131 height 33
click at [1406, 294] on link "Enregistrer" at bounding box center [1447, 294] width 131 height 22
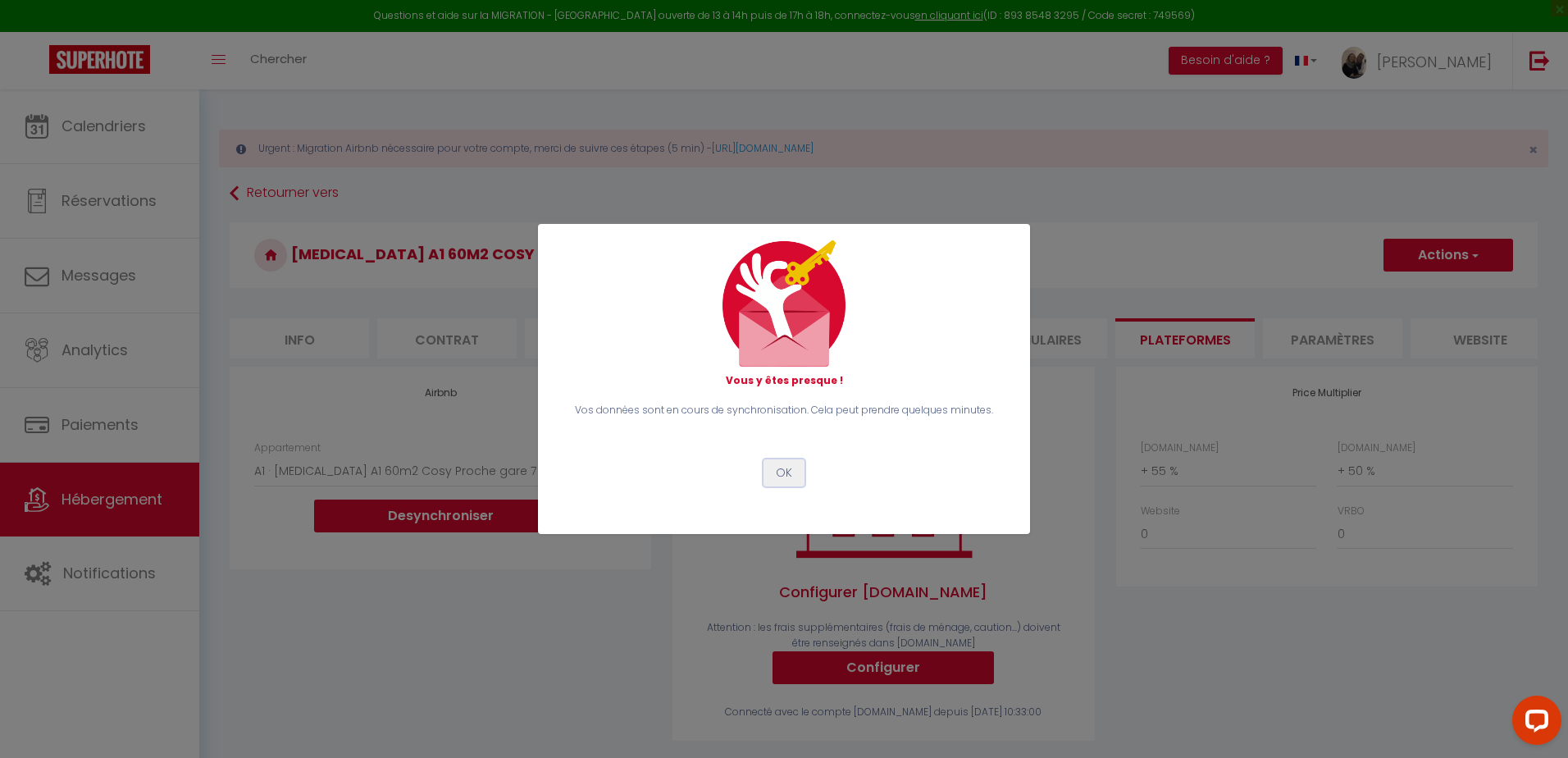
click at [781, 475] on button "OK" at bounding box center [784, 474] width 41 height 28
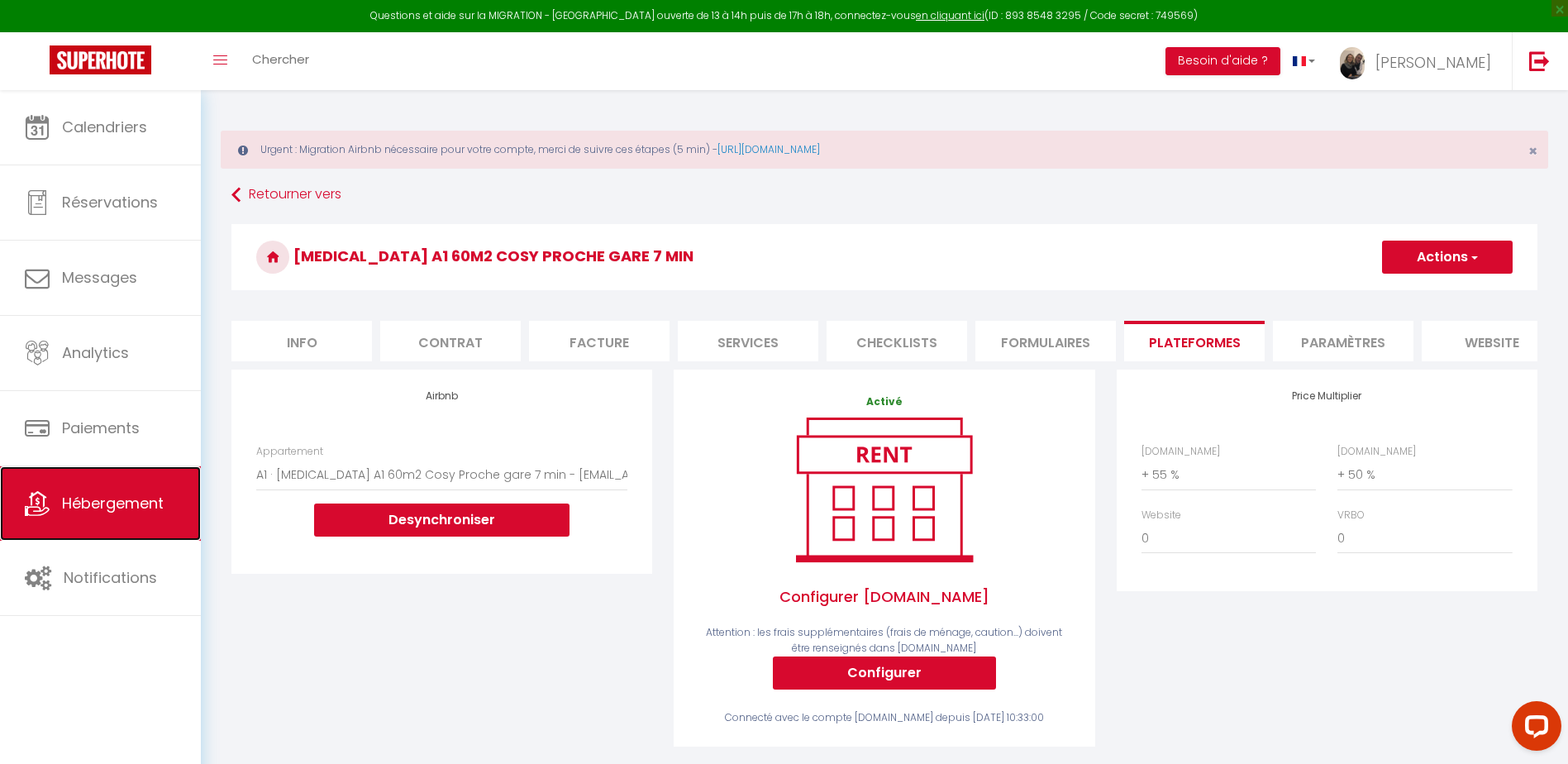
click at [160, 506] on span "Hébergement" at bounding box center [113, 503] width 102 height 21
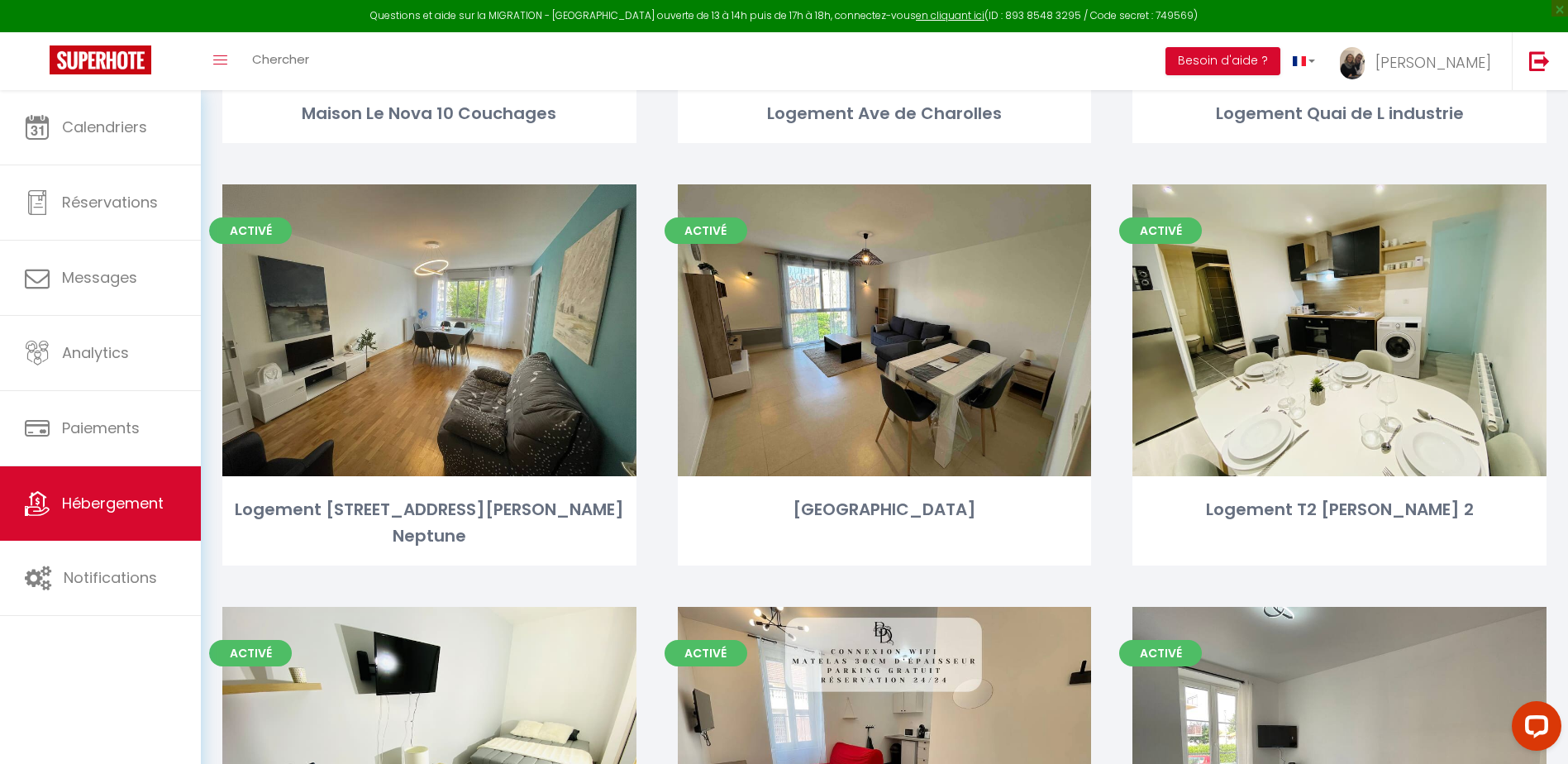
scroll to position [3640, 0]
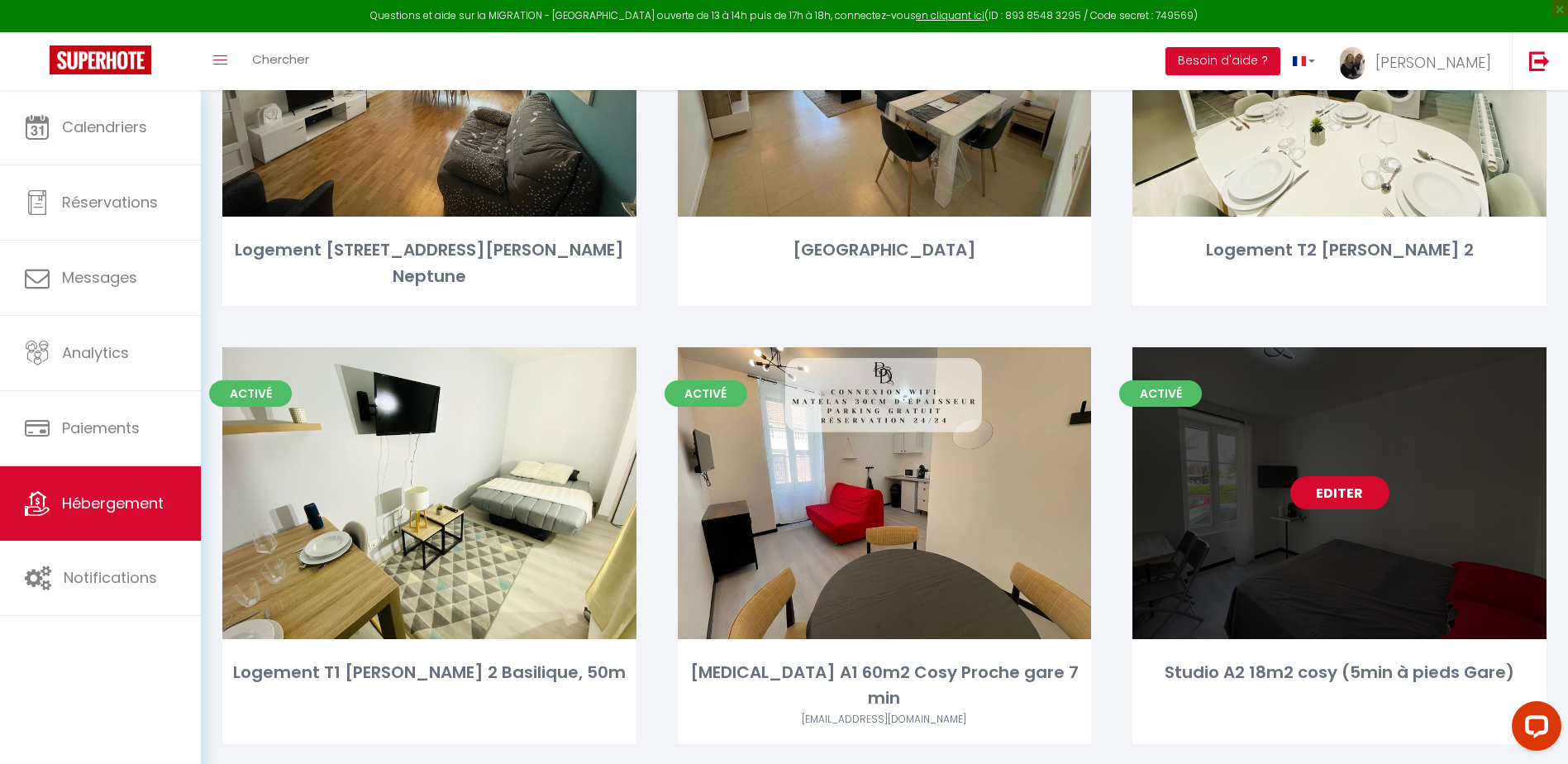
click at [1355, 477] on link "Editer" at bounding box center [1340, 493] width 99 height 33
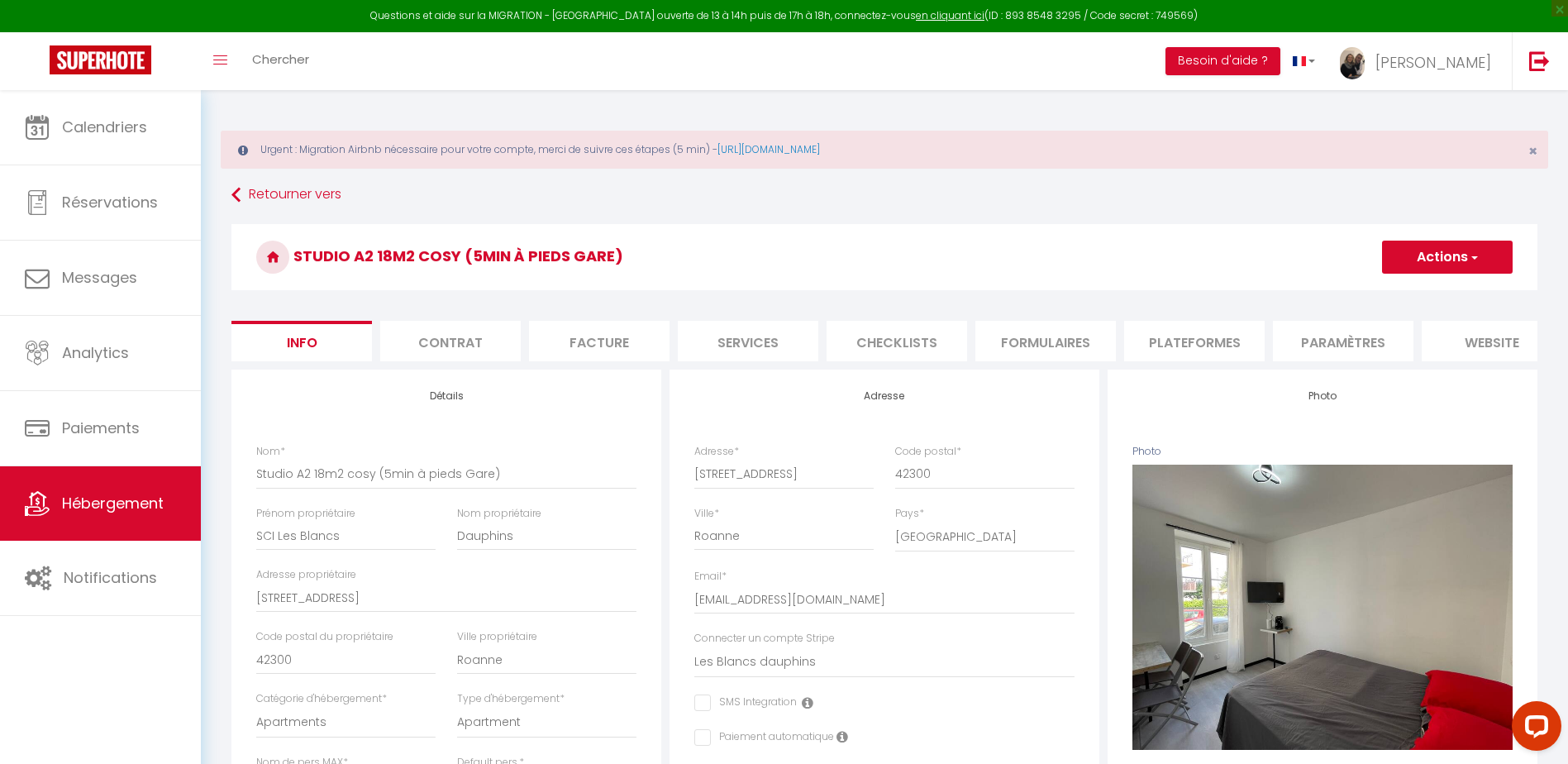
click at [1217, 339] on li "Plateformes" at bounding box center [1194, 341] width 140 height 41
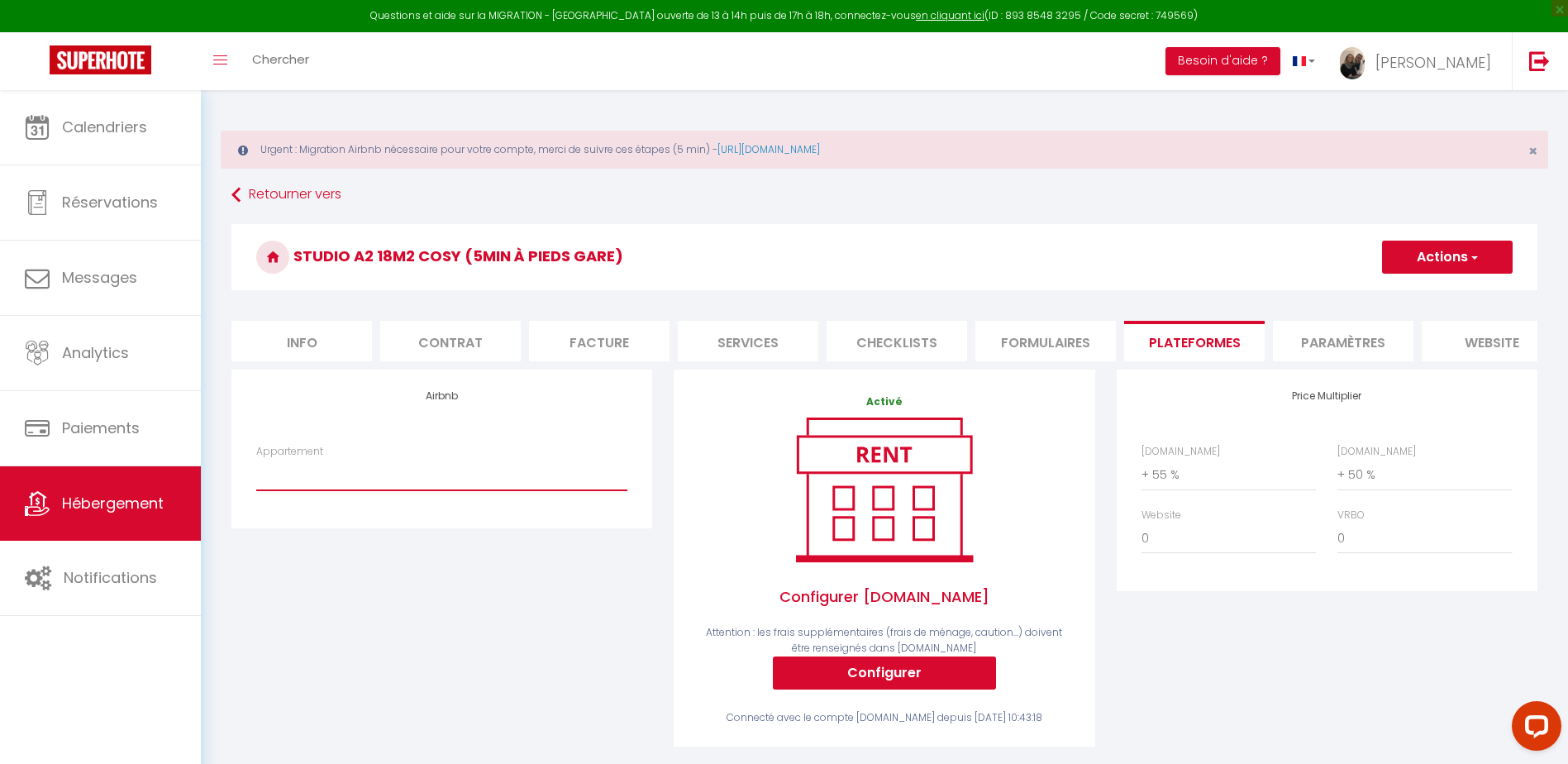
click at [446, 491] on select "Studio n°2 calme et fonctionnel centré pk gratuit - lagencederoanne@gmail.com S…" at bounding box center [441, 475] width 371 height 32
click at [479, 668] on div "Airbnb Appartement Studio n°2 calme et fonctionnel centré pk gratuit - lagenced…" at bounding box center [442, 569] width 442 height 399
click at [456, 491] on select "Studio n°2 calme et fonctionnel centré pk gratuit - lagencederoanne@gmail.com S…" at bounding box center [441, 475] width 371 height 32
click at [256, 472] on select "Studio n°2 calme et fonctionnel centré pk gratuit - lagencederoanne@gmail.com S…" at bounding box center [441, 475] width 371 height 32
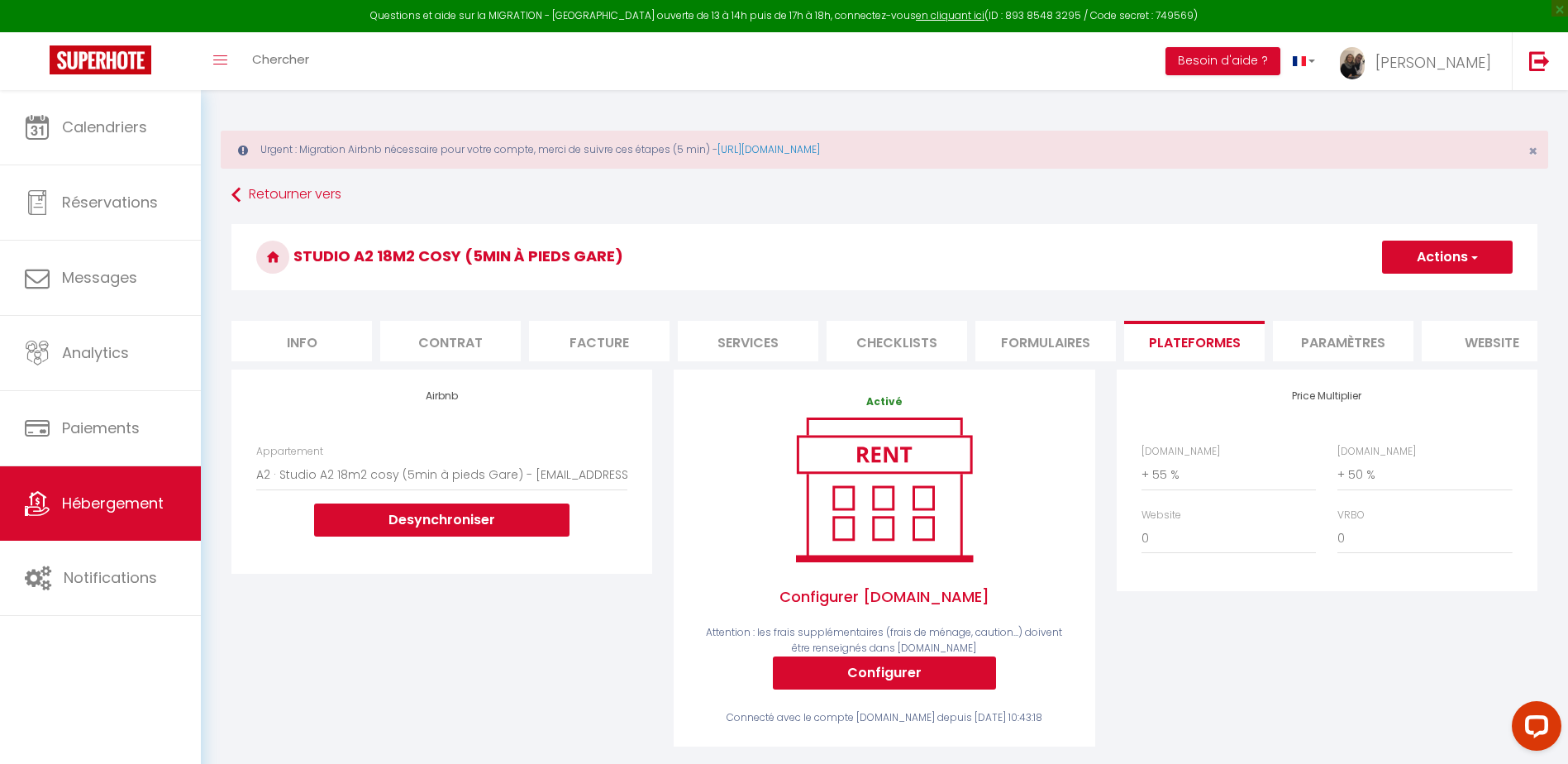
click at [1445, 263] on button "Actions" at bounding box center [1448, 257] width 131 height 33
click at [1412, 293] on link "Enregistrer" at bounding box center [1447, 294] width 131 height 22
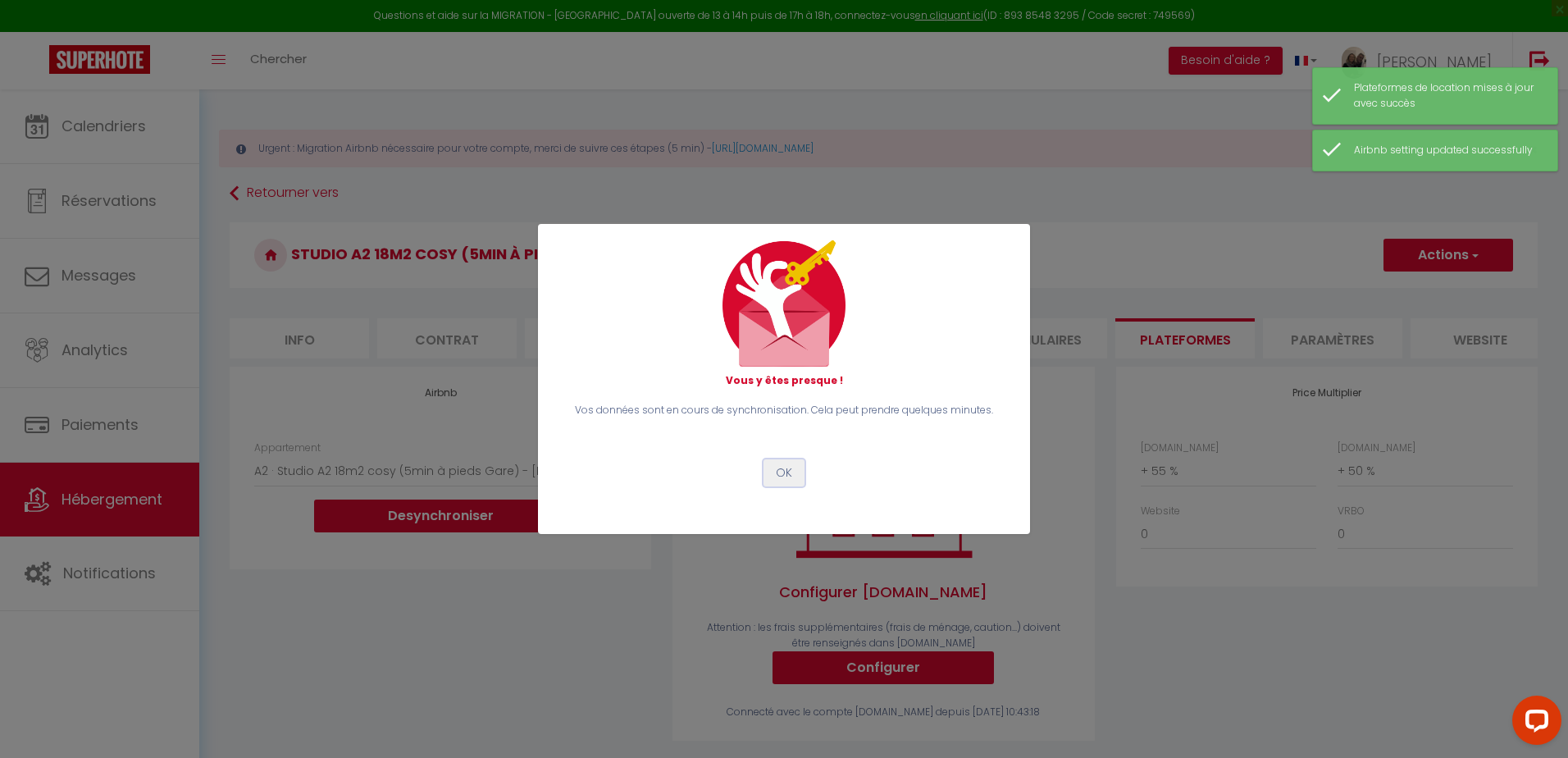
click at [796, 479] on button "OK" at bounding box center [784, 474] width 41 height 28
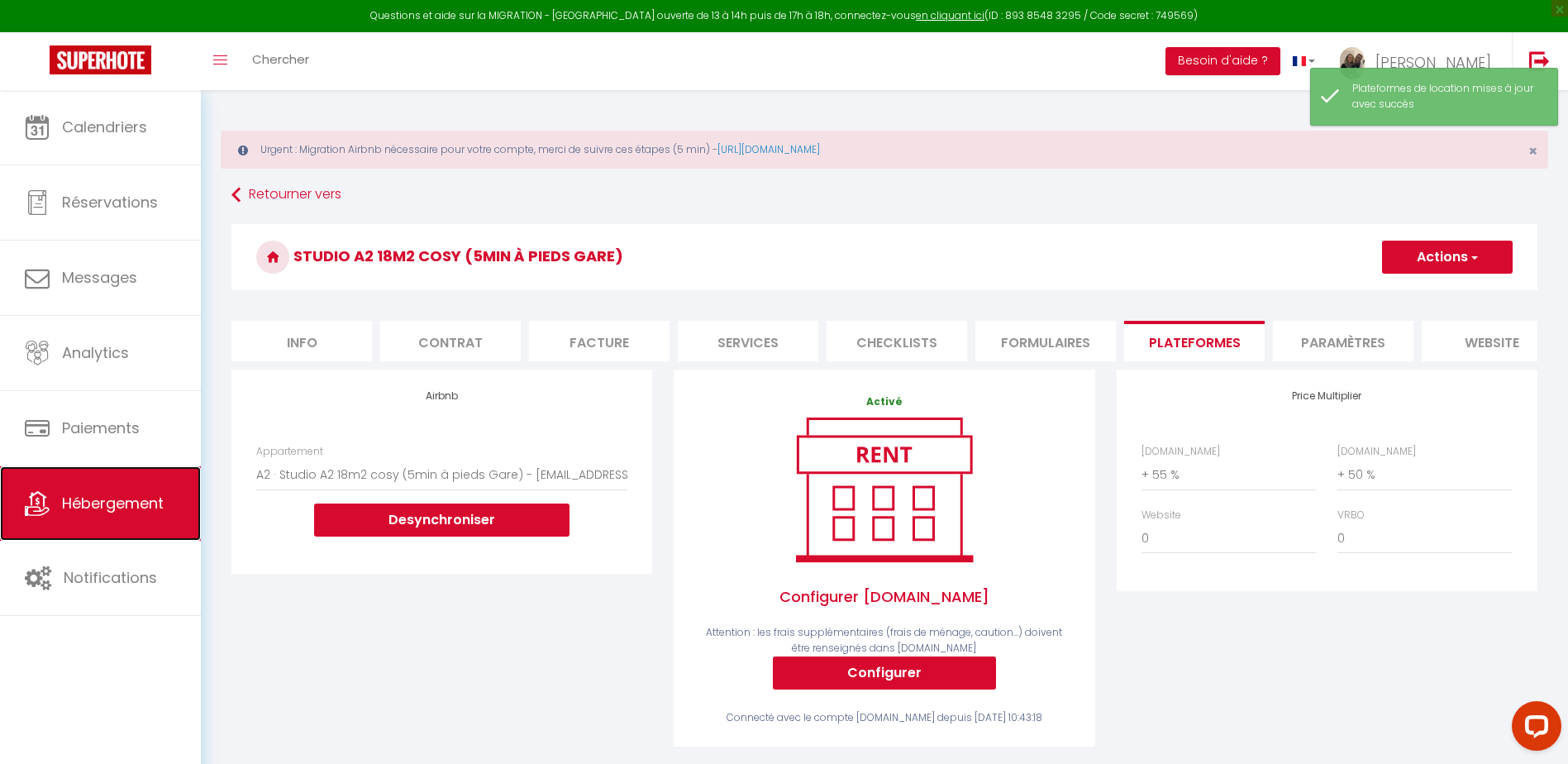
click at [169, 500] on link "Hébergement" at bounding box center [100, 503] width 201 height 74
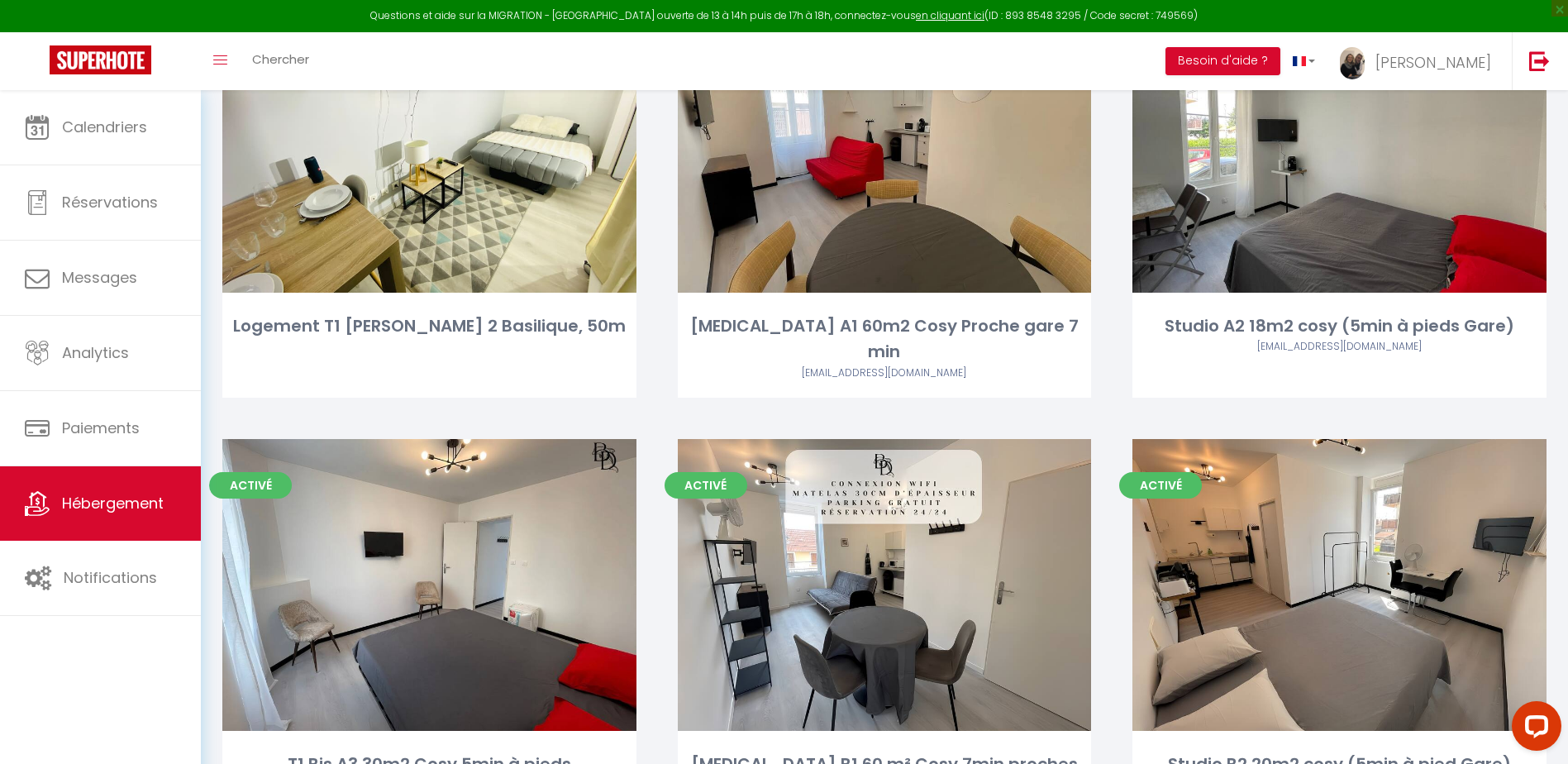
scroll to position [4054, 0]
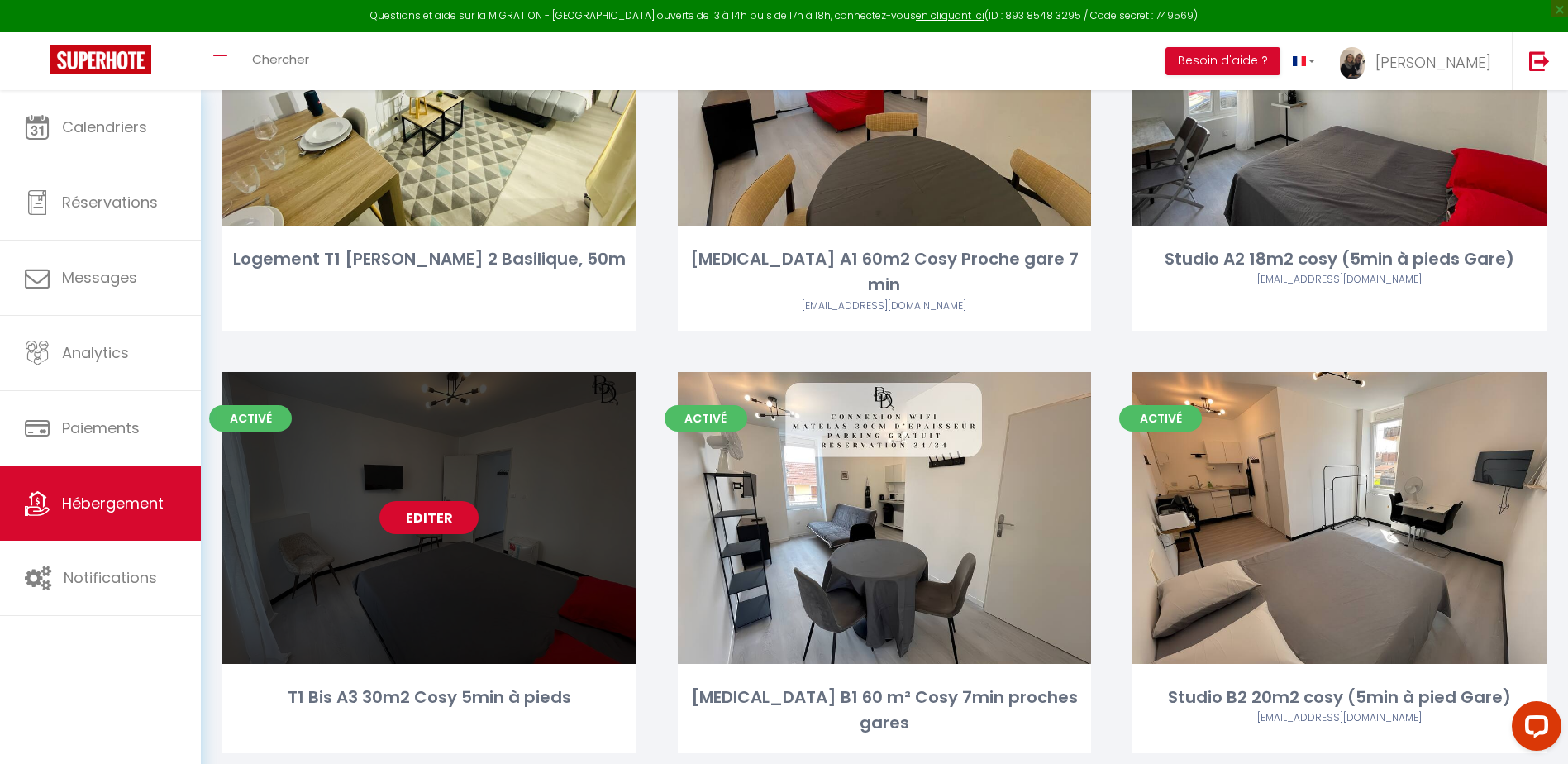
click at [431, 501] on link "Editer" at bounding box center [429, 518] width 99 height 33
click at [433, 501] on link "Editer" at bounding box center [429, 518] width 99 height 33
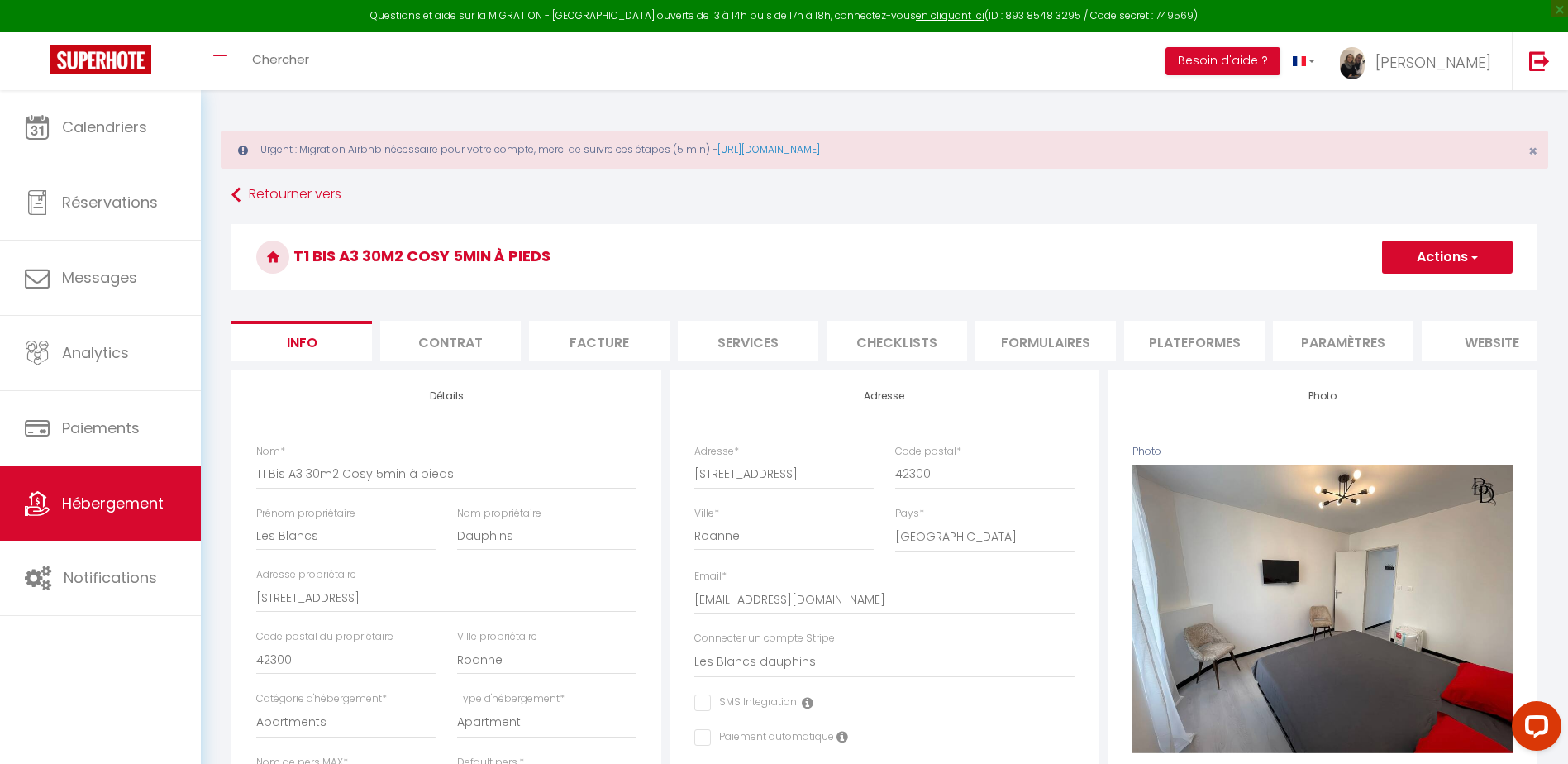
click at [1192, 354] on li "Plateformes" at bounding box center [1194, 341] width 140 height 41
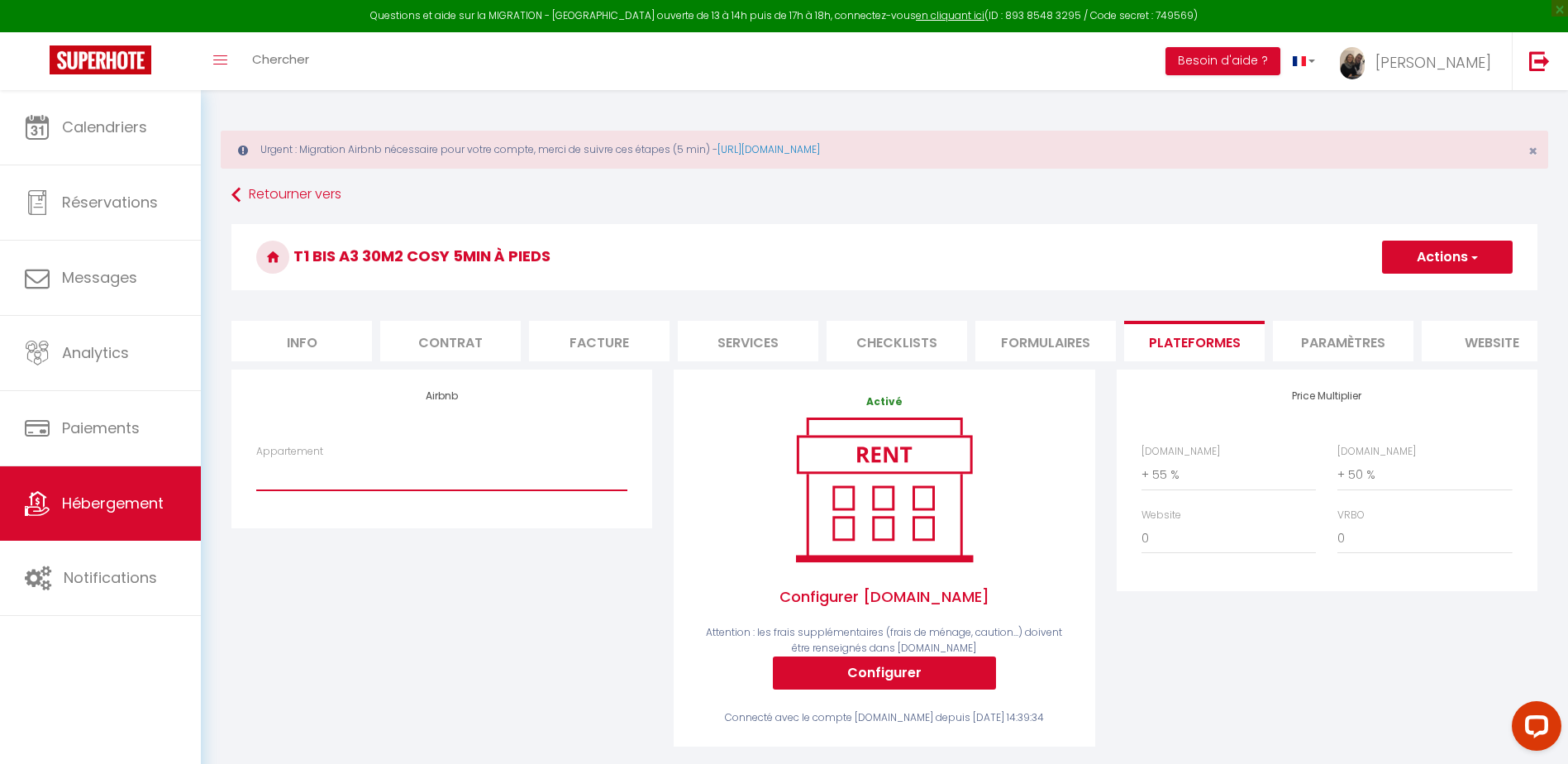
click at [334, 484] on select "Studio n°2 calme et fonctionnel centré pk gratuit - lagencederoanne@gmail.com S…" at bounding box center [441, 475] width 371 height 32
click at [256, 472] on select "Studio n°2 calme et fonctionnel centré pk gratuit - lagencederoanne@gmail.com S…" at bounding box center [441, 475] width 371 height 32
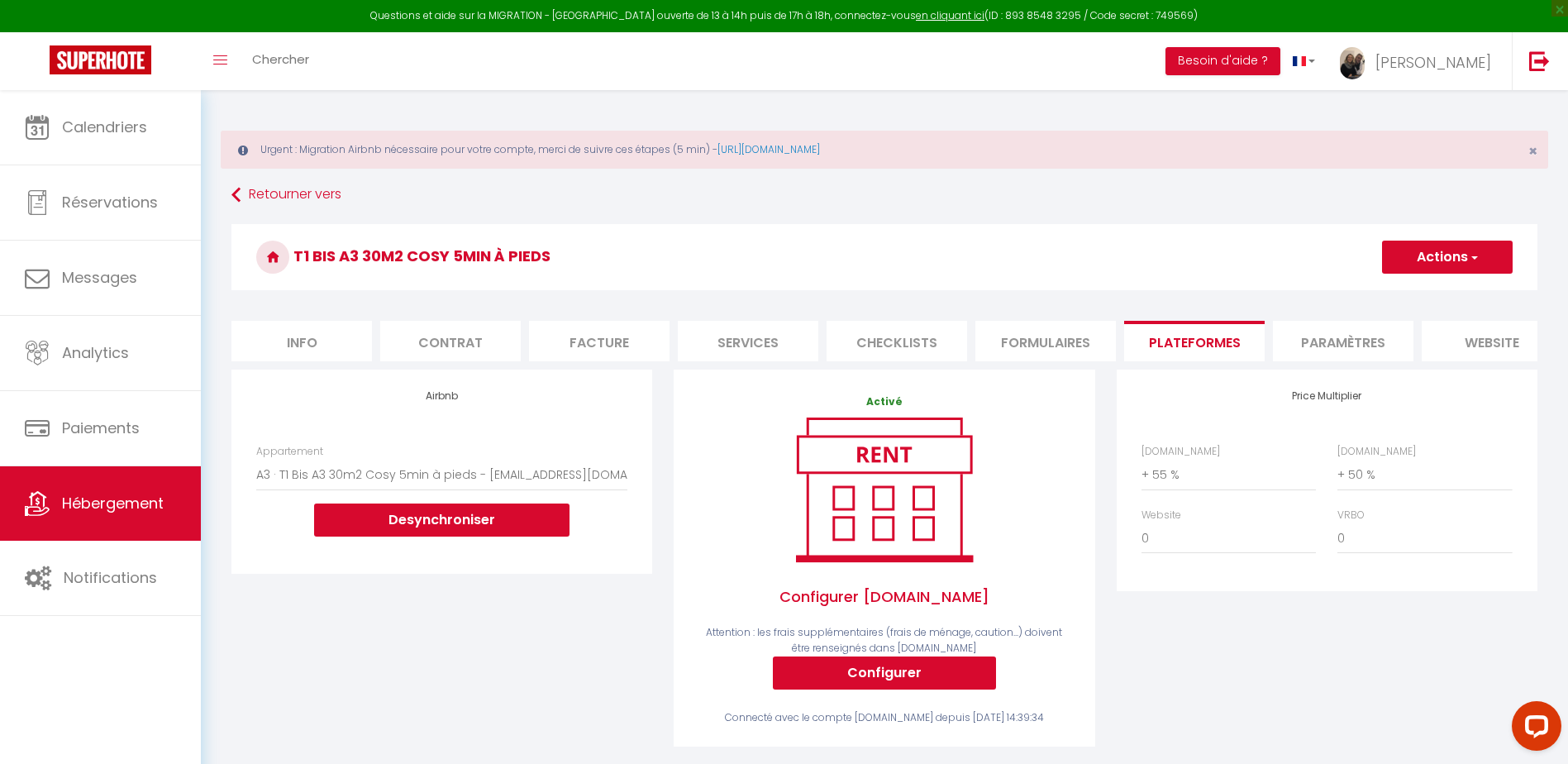
click at [1444, 254] on button "Actions" at bounding box center [1448, 257] width 131 height 33
click at [1410, 291] on link "Enregistrer" at bounding box center [1447, 294] width 131 height 22
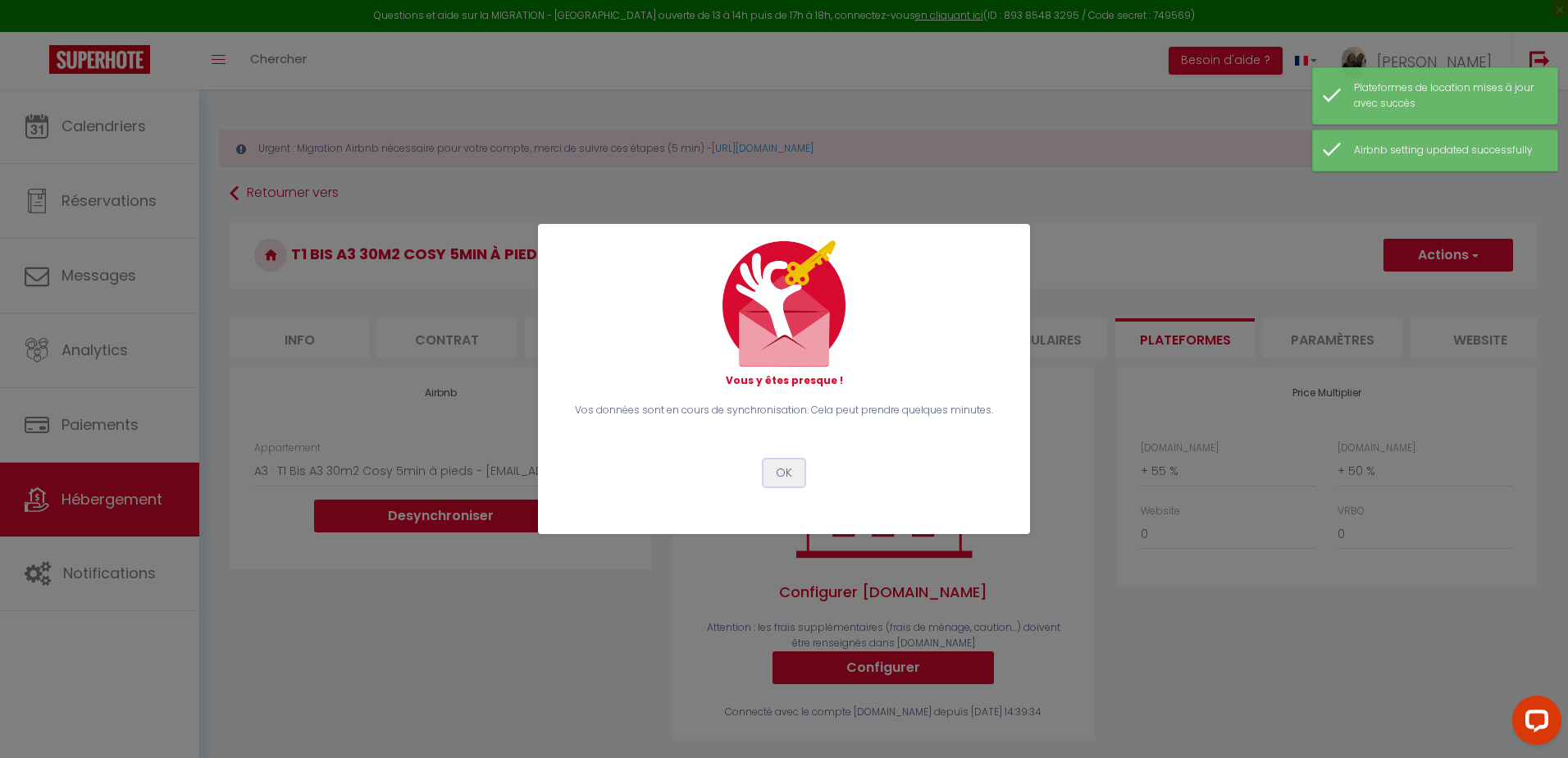
click at [794, 480] on button "OK" at bounding box center [784, 474] width 41 height 28
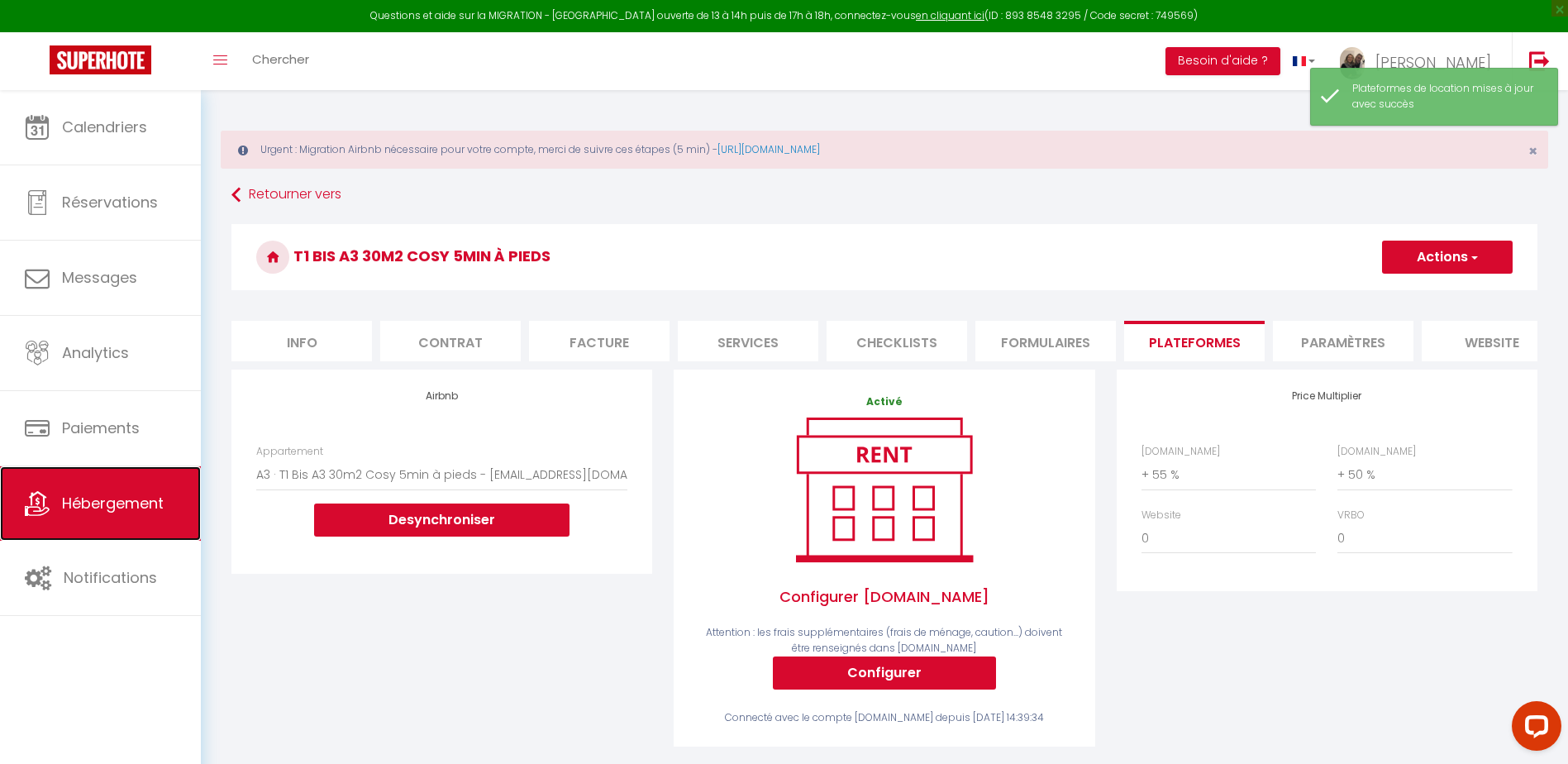
click at [116, 498] on span "Hébergement" at bounding box center [113, 503] width 102 height 21
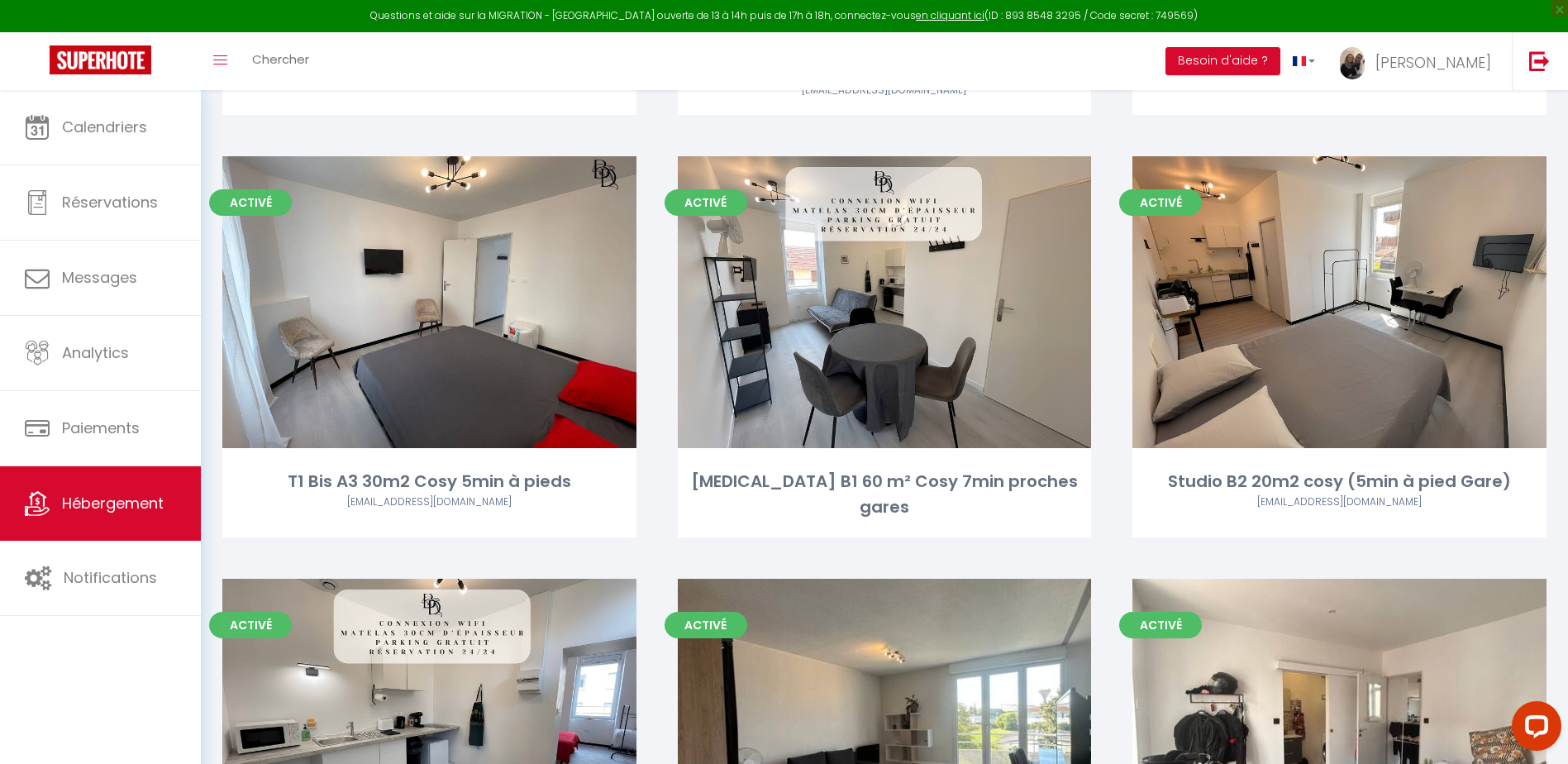
scroll to position [4302, 0]
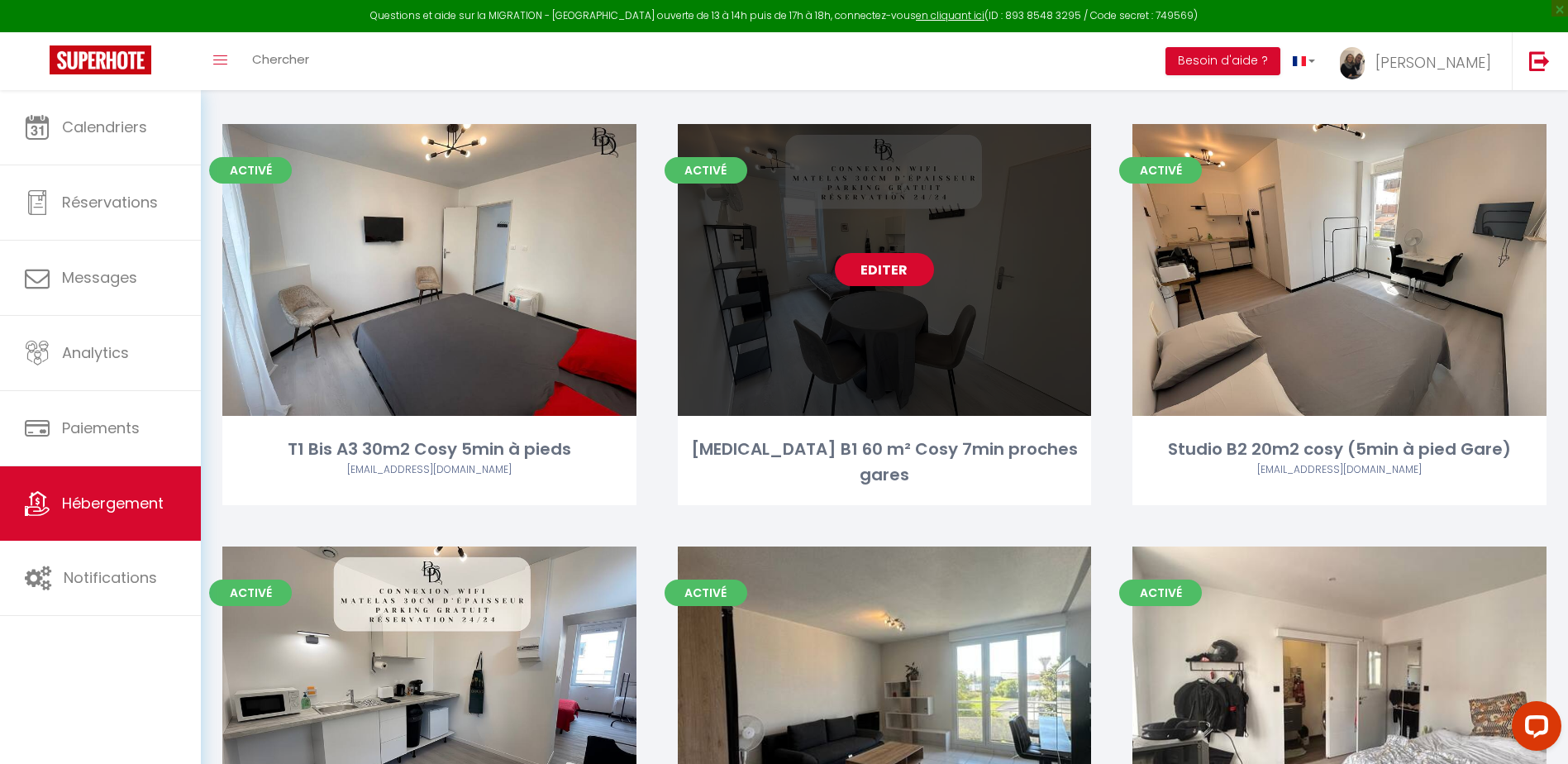
click at [895, 253] on link "Editer" at bounding box center [885, 270] width 99 height 33
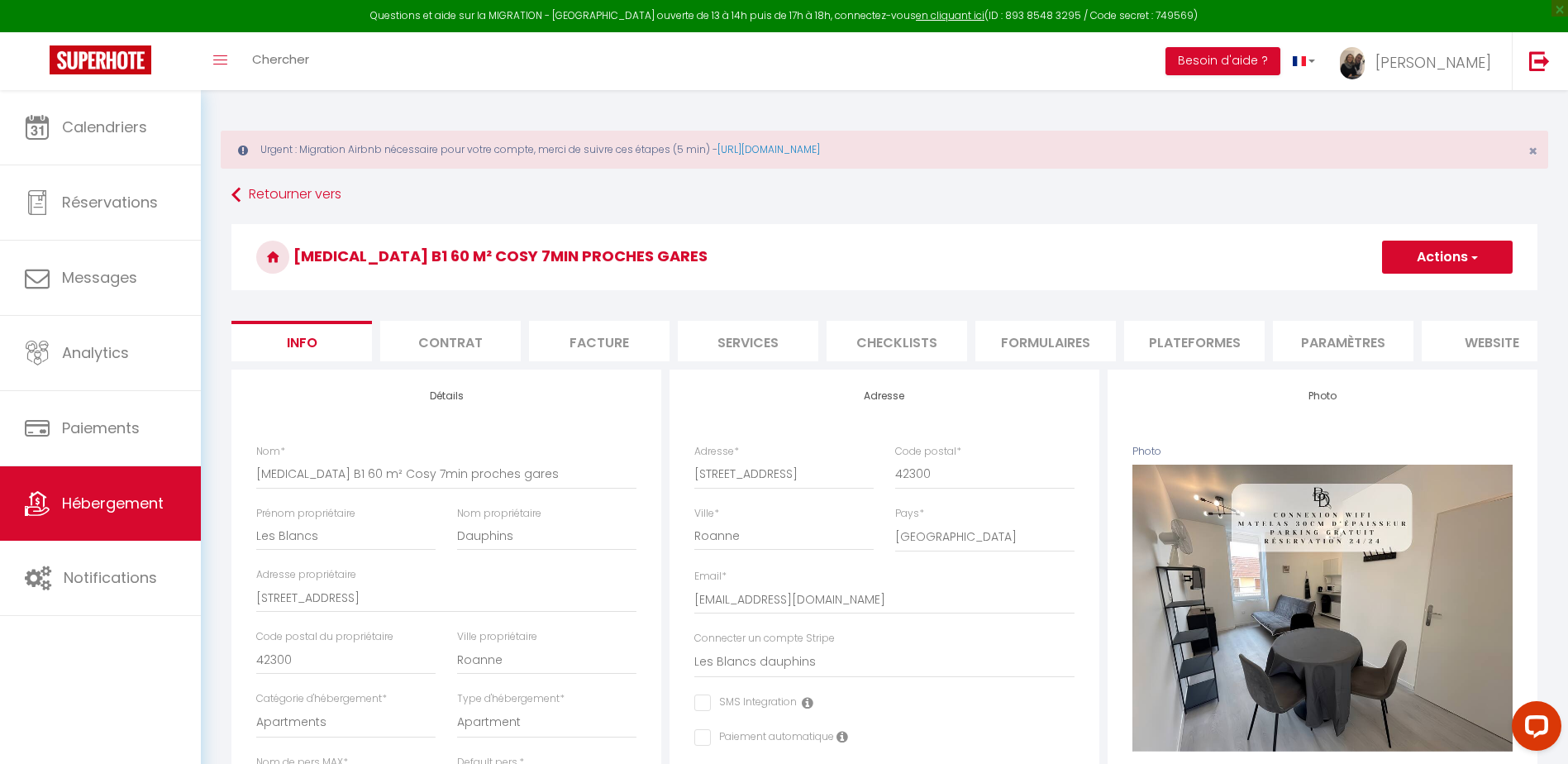
click at [1221, 340] on li "Plateformes" at bounding box center [1194, 341] width 140 height 41
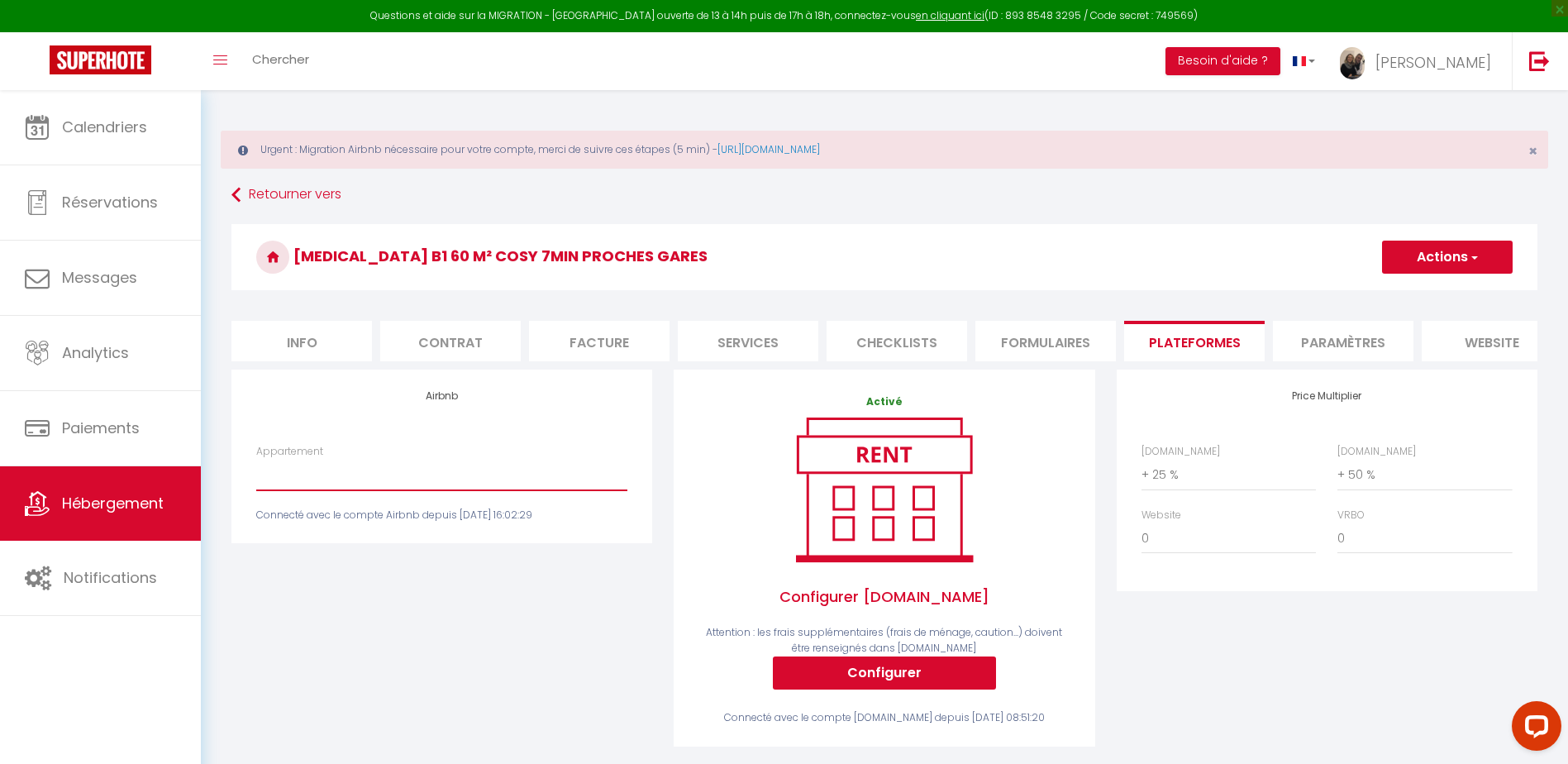
click at [426, 491] on select "Studio n°2 calme et fonctionnel centré pk gratuit - lagencederoanne@gmail.com S…" at bounding box center [441, 475] width 371 height 32
click at [256, 472] on select "Studio n°2 calme et fonctionnel centré pk gratuit - lagencederoanne@gmail.com S…" at bounding box center [441, 475] width 371 height 32
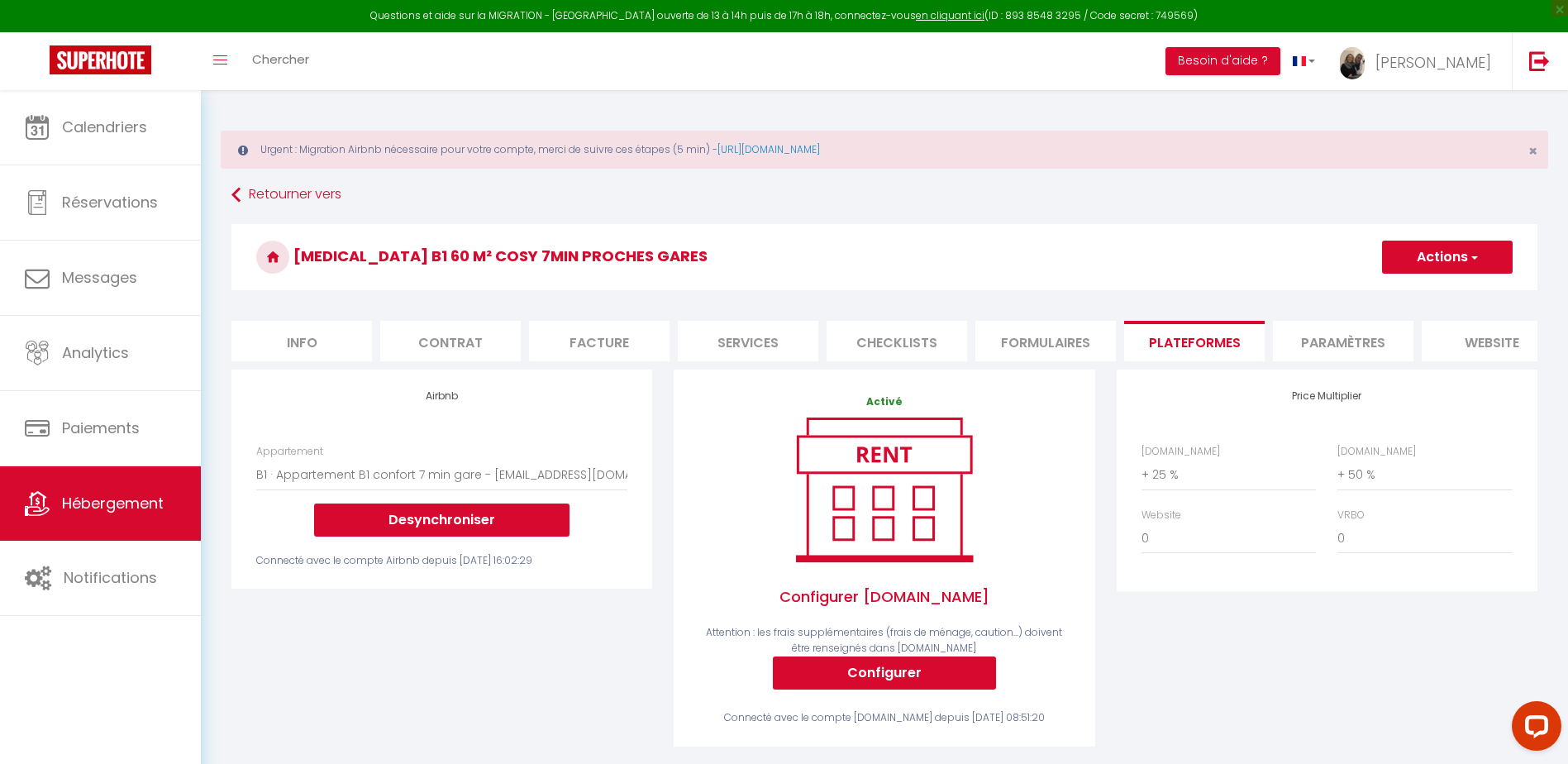
click at [1424, 266] on button "Actions" at bounding box center [1448, 257] width 131 height 33
click at [1411, 299] on link "Enregistrer" at bounding box center [1447, 294] width 131 height 22
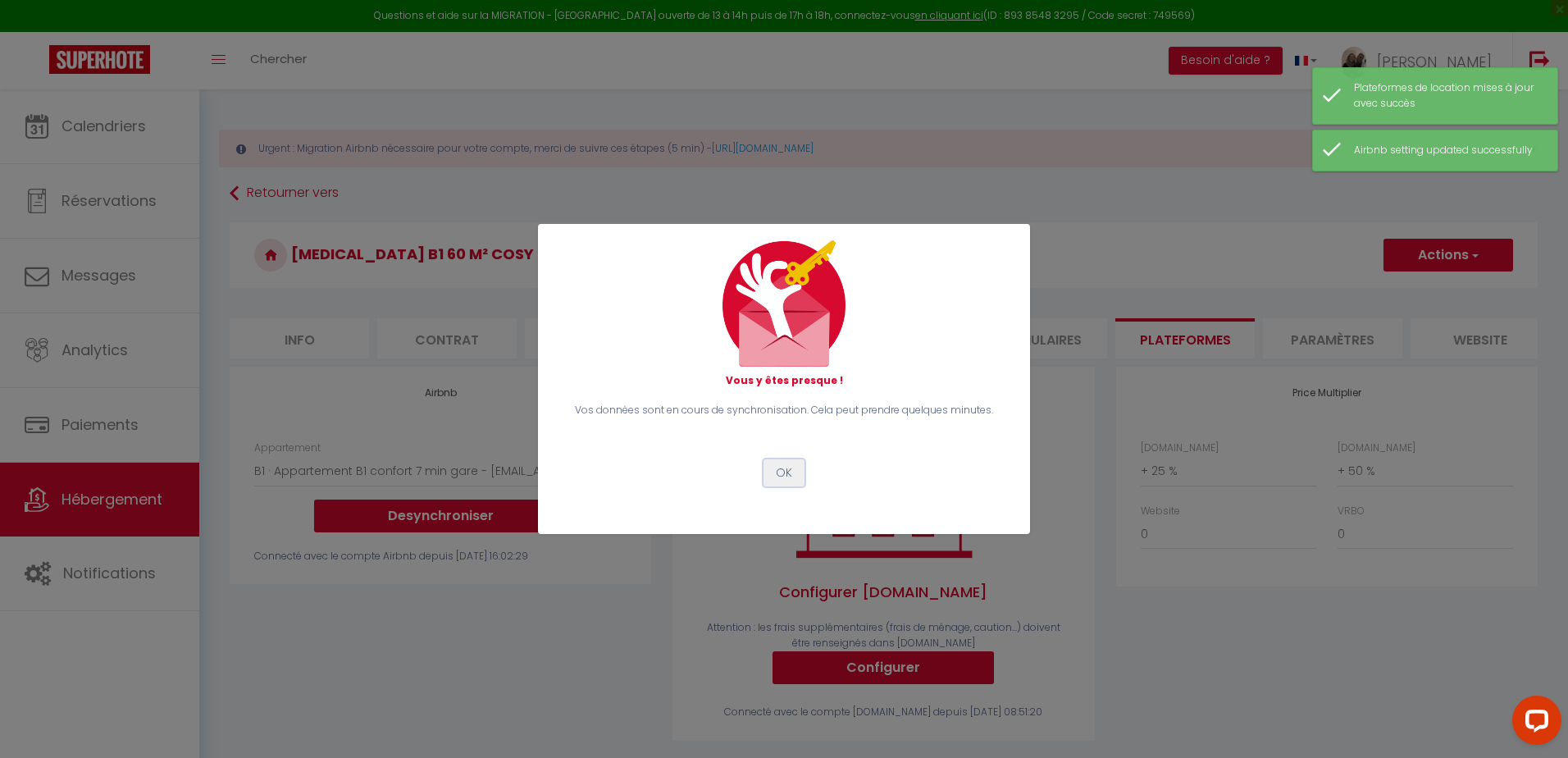
click at [789, 474] on button "OK" at bounding box center [784, 474] width 41 height 28
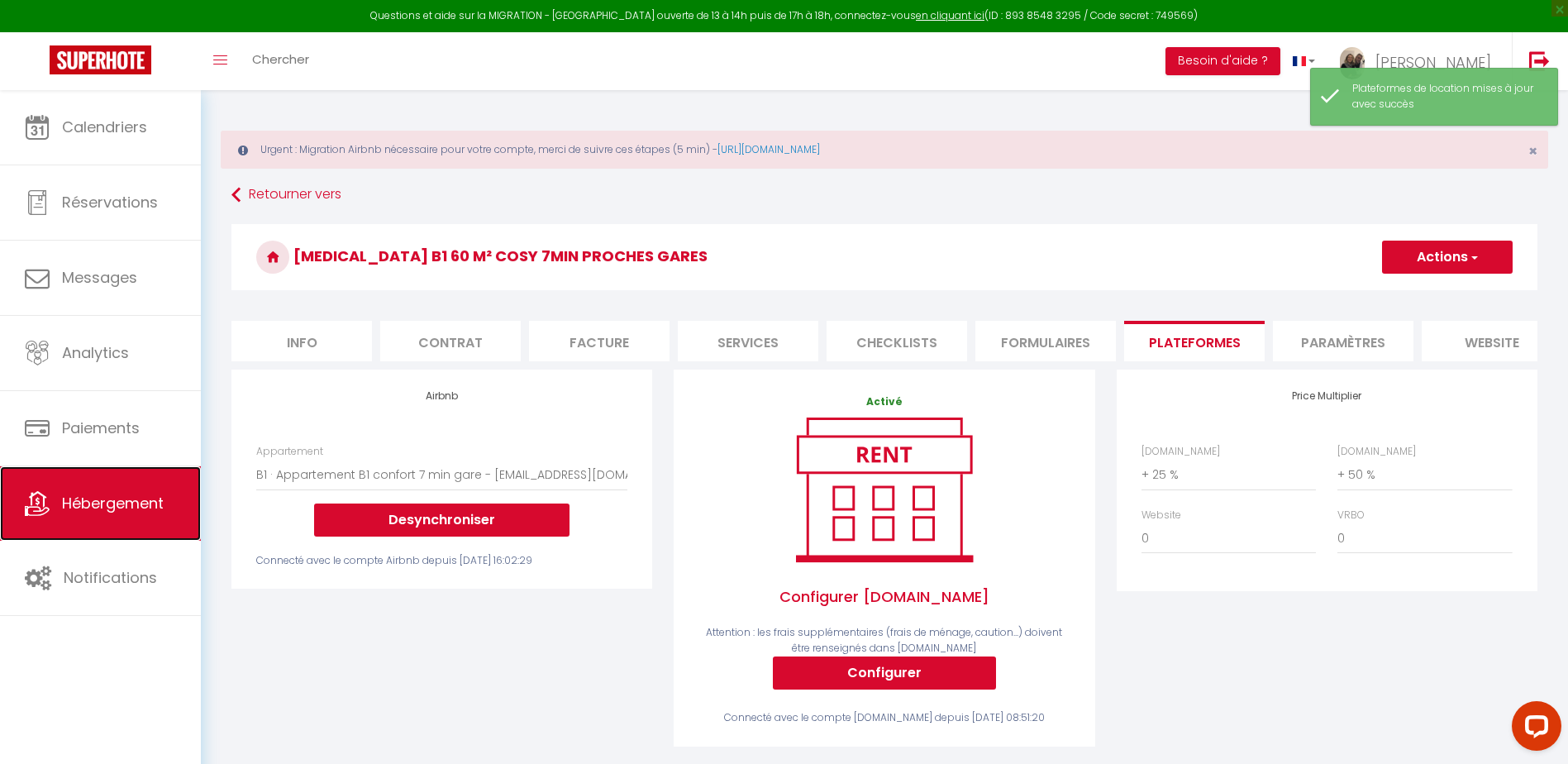
click at [164, 499] on span "Hébergement" at bounding box center [113, 503] width 102 height 21
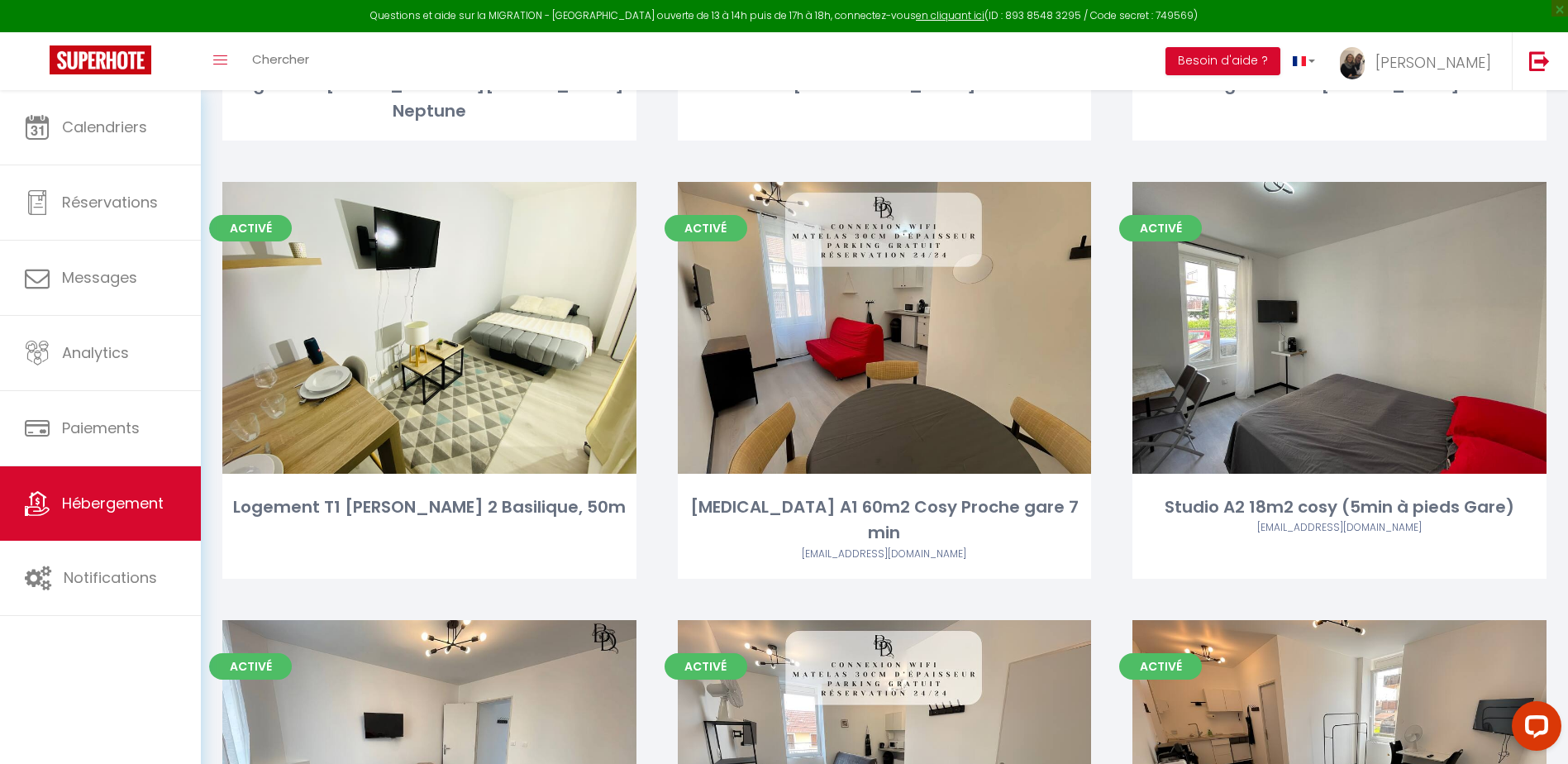
scroll to position [4219, 0]
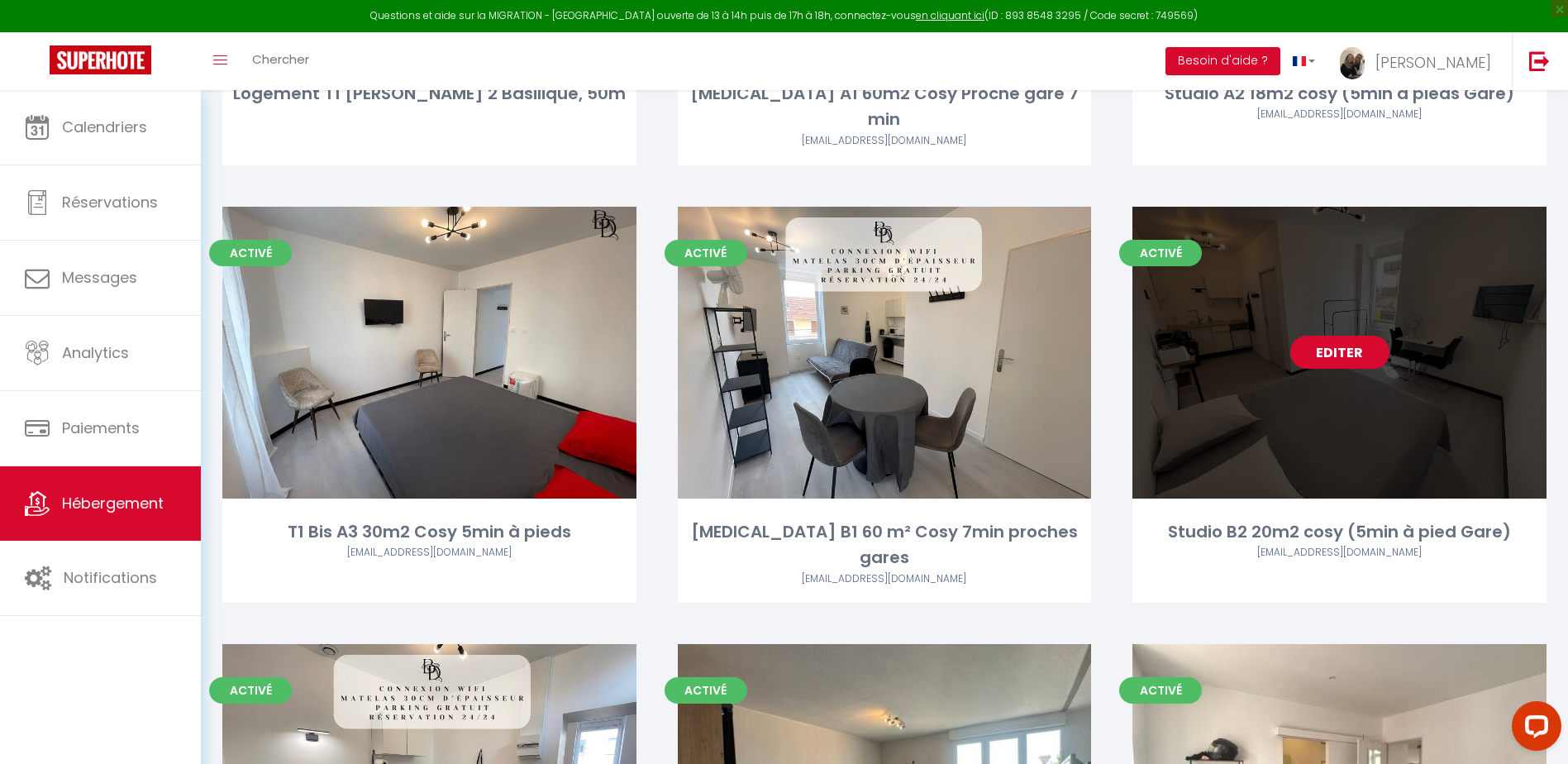
click at [1344, 336] on link "Editer" at bounding box center [1340, 352] width 99 height 33
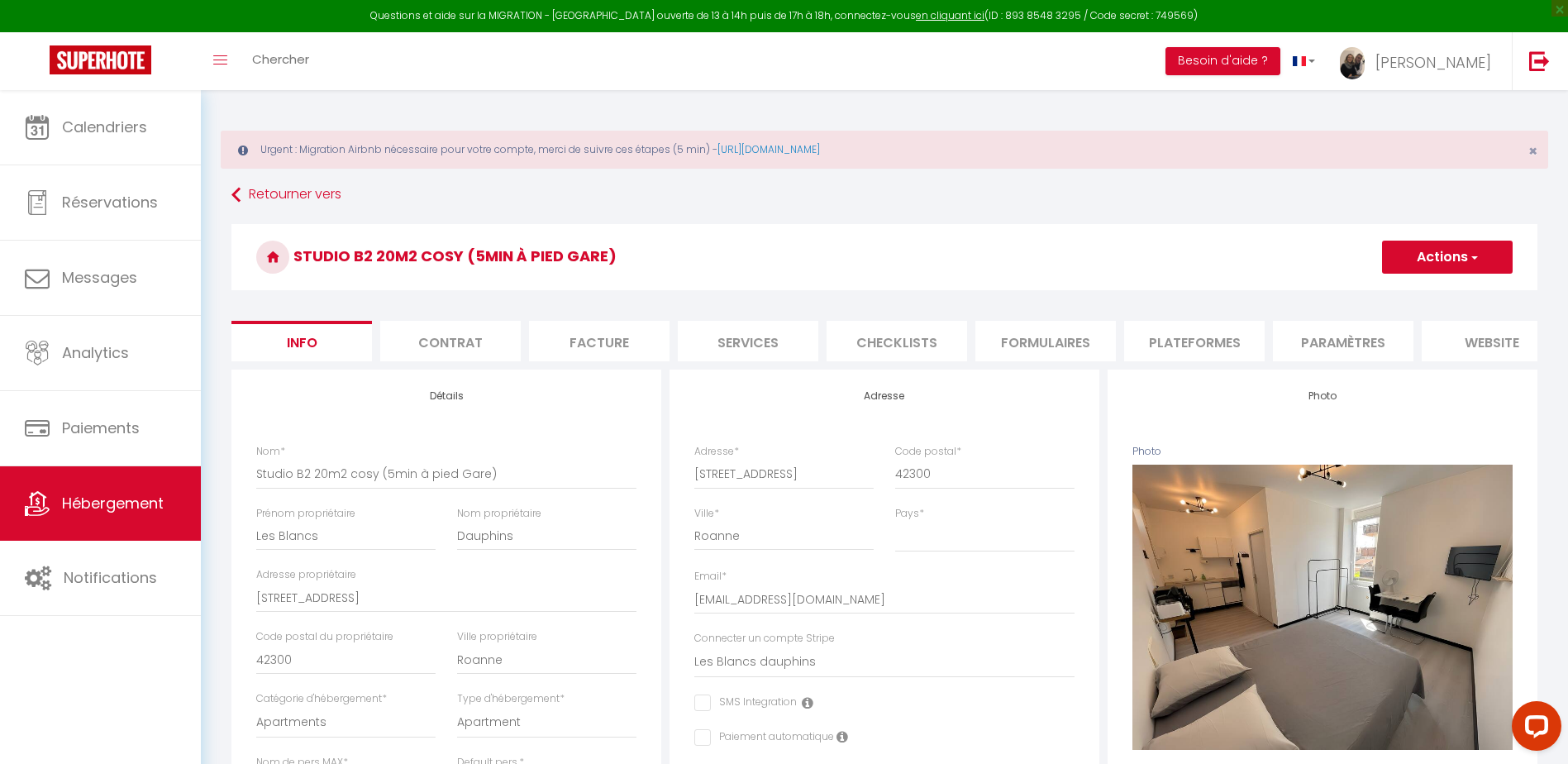
click at [1172, 345] on li "Plateformes" at bounding box center [1194, 341] width 140 height 41
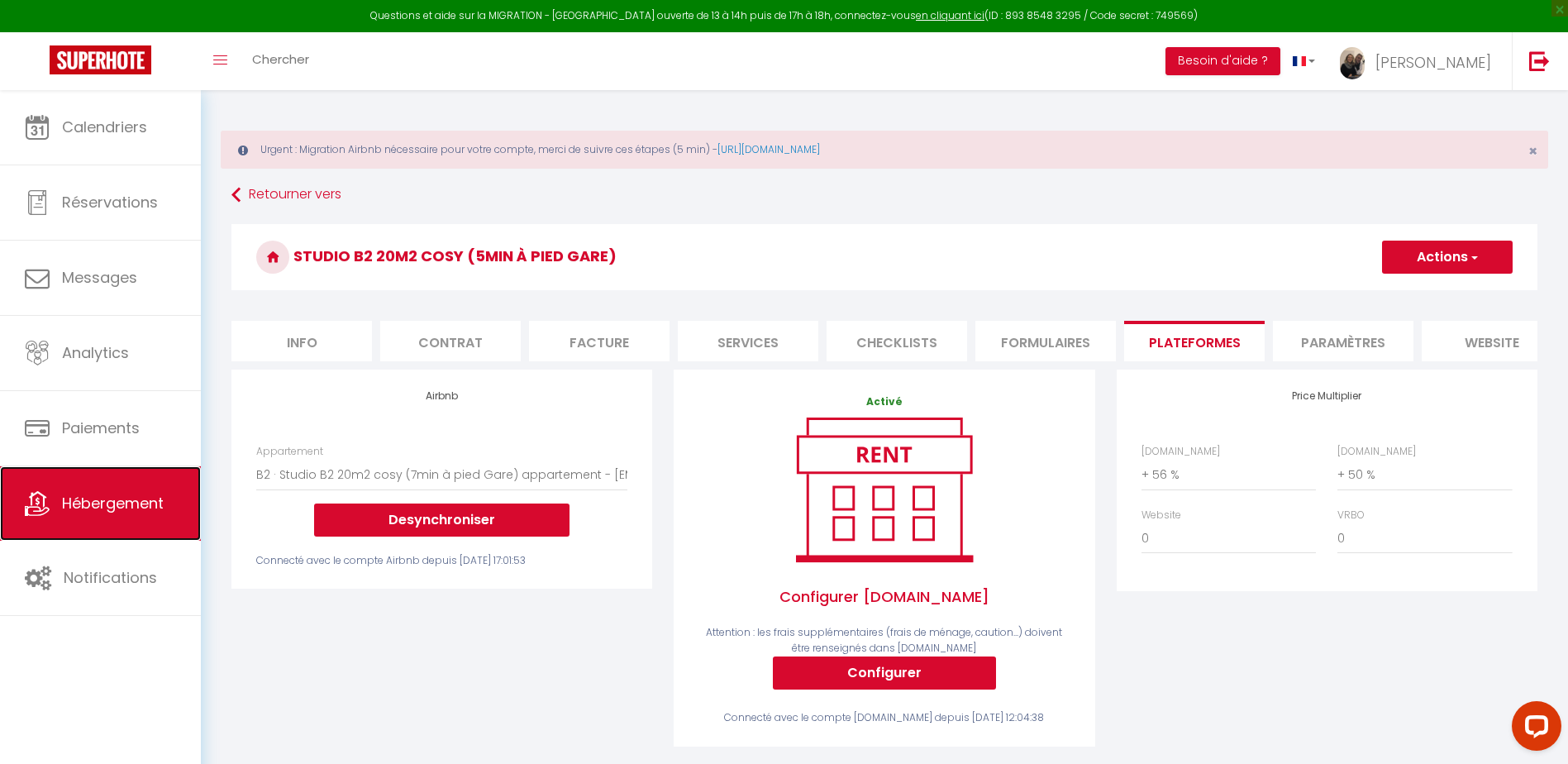
click at [137, 503] on span "Hébergement" at bounding box center [113, 503] width 102 height 21
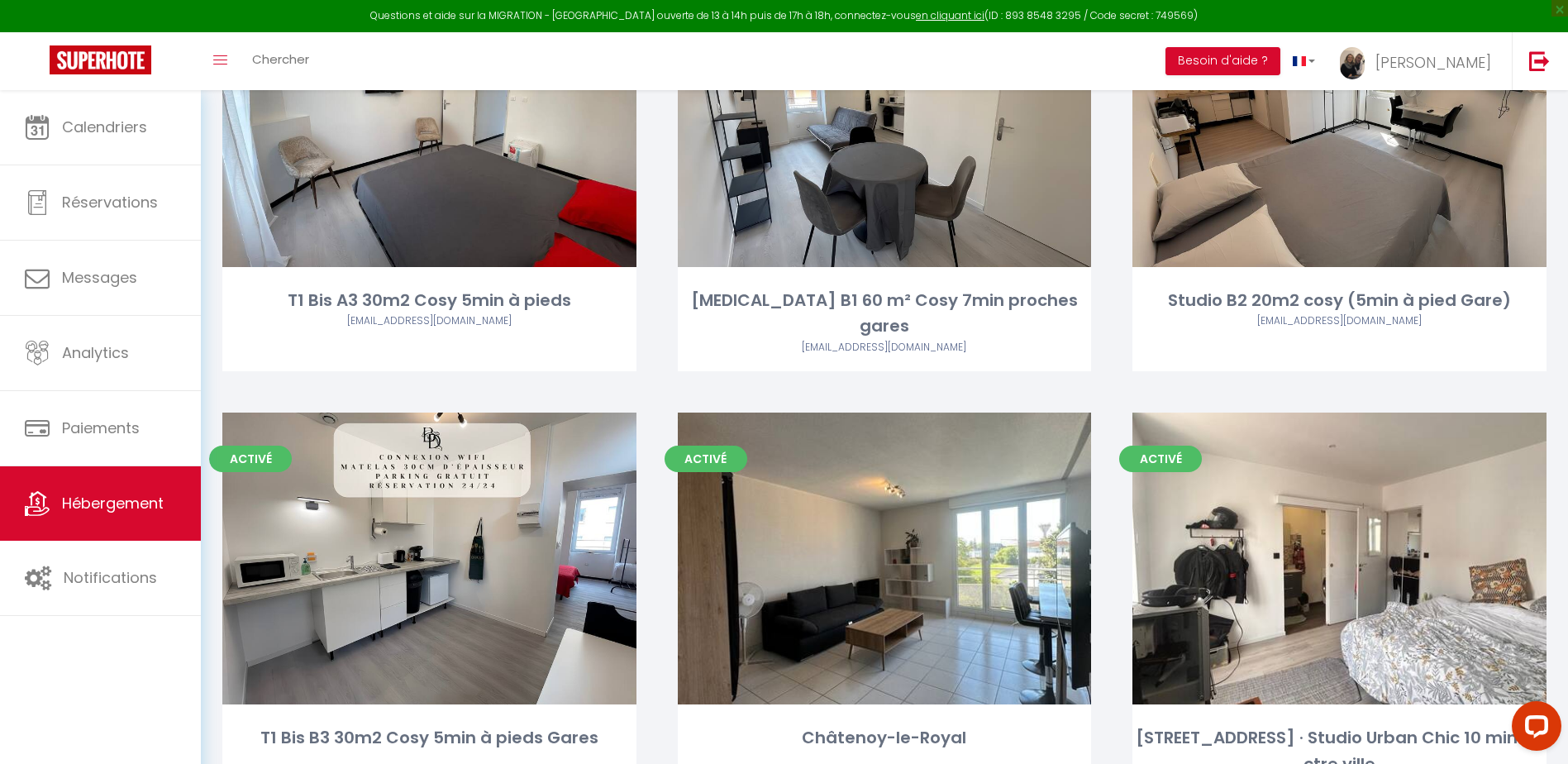
scroll to position [4715, 0]
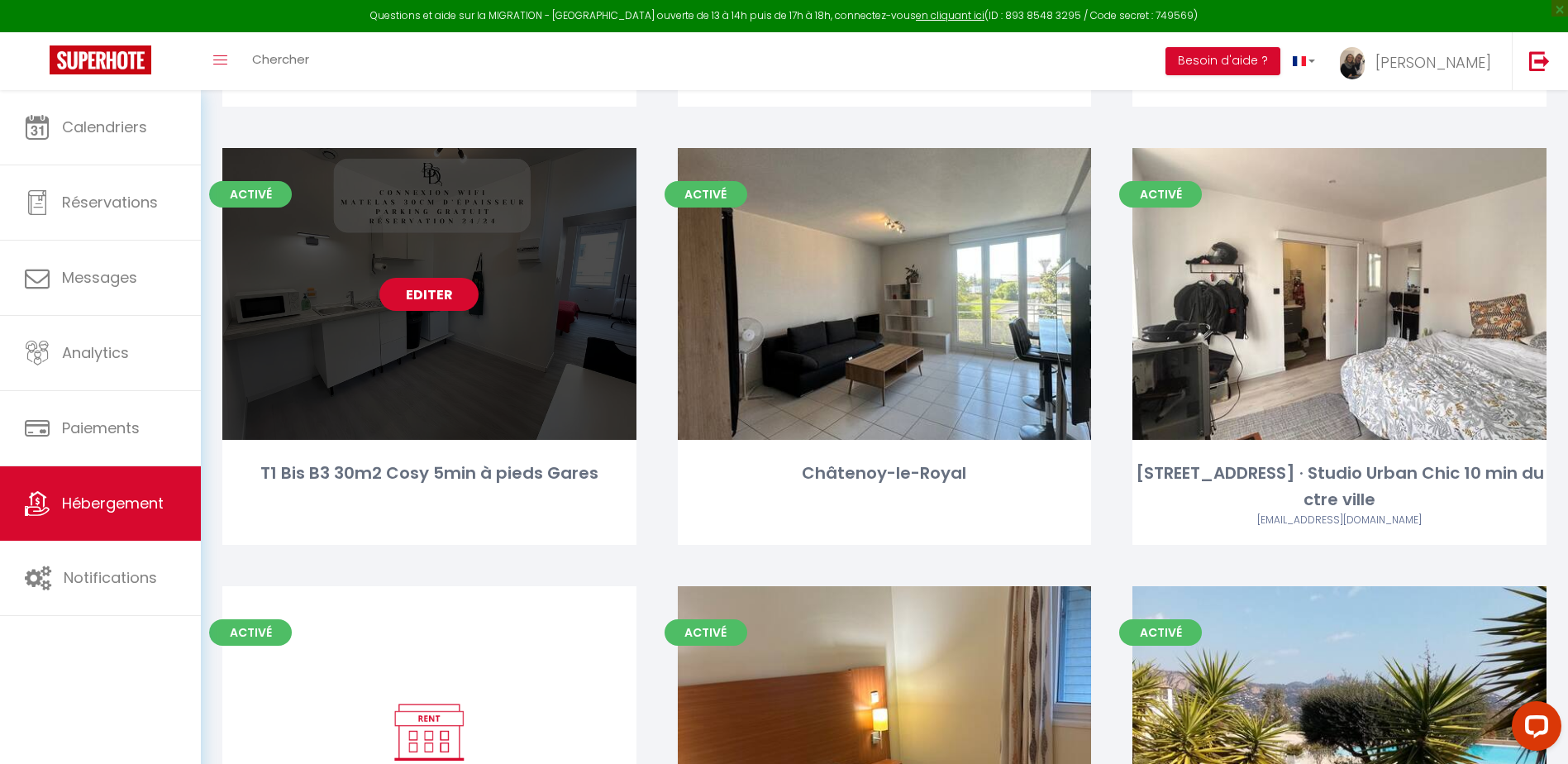
click at [445, 278] on link "Editer" at bounding box center [429, 295] width 99 height 33
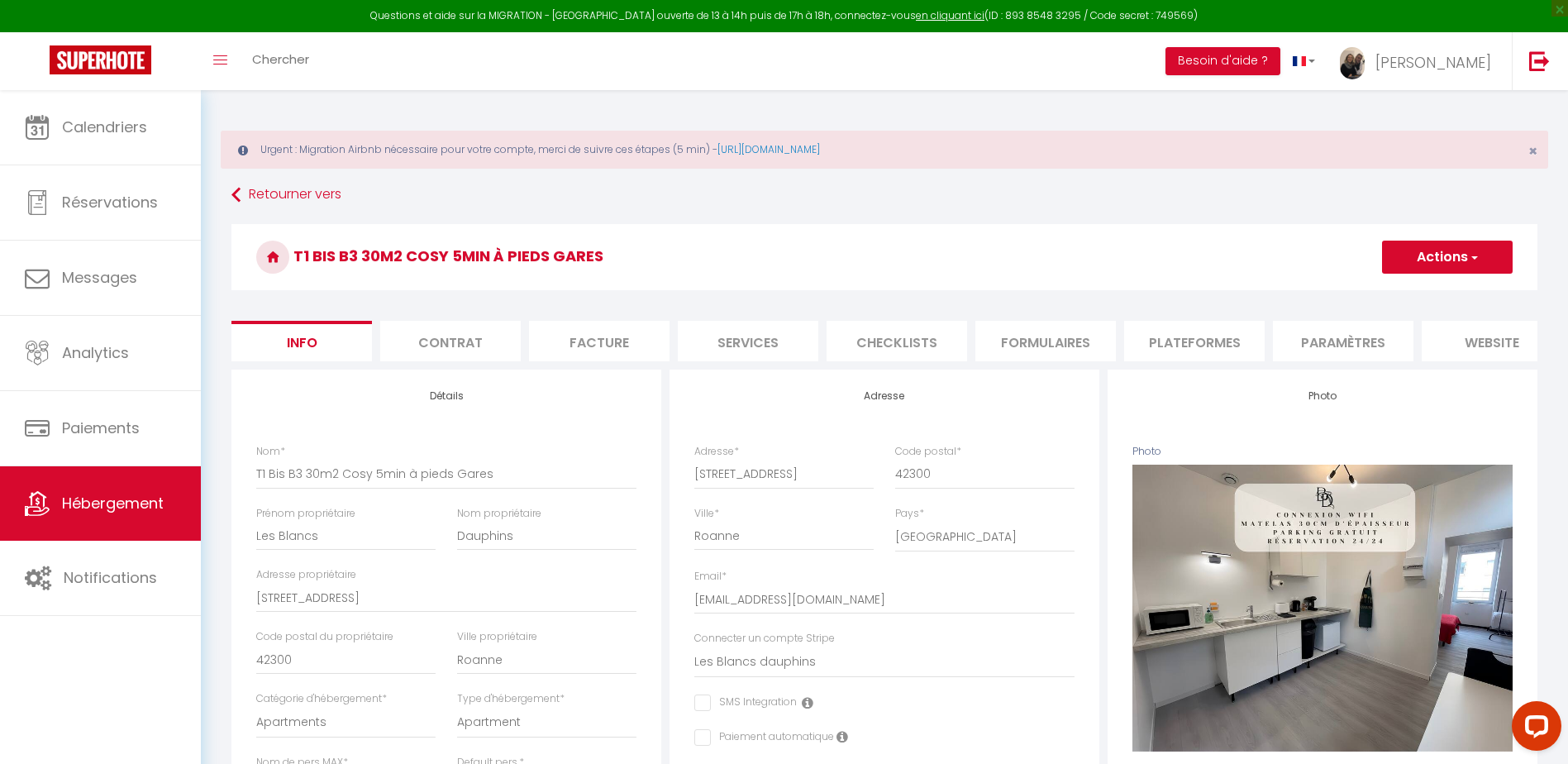
click at [1211, 342] on li "Plateformes" at bounding box center [1194, 341] width 140 height 41
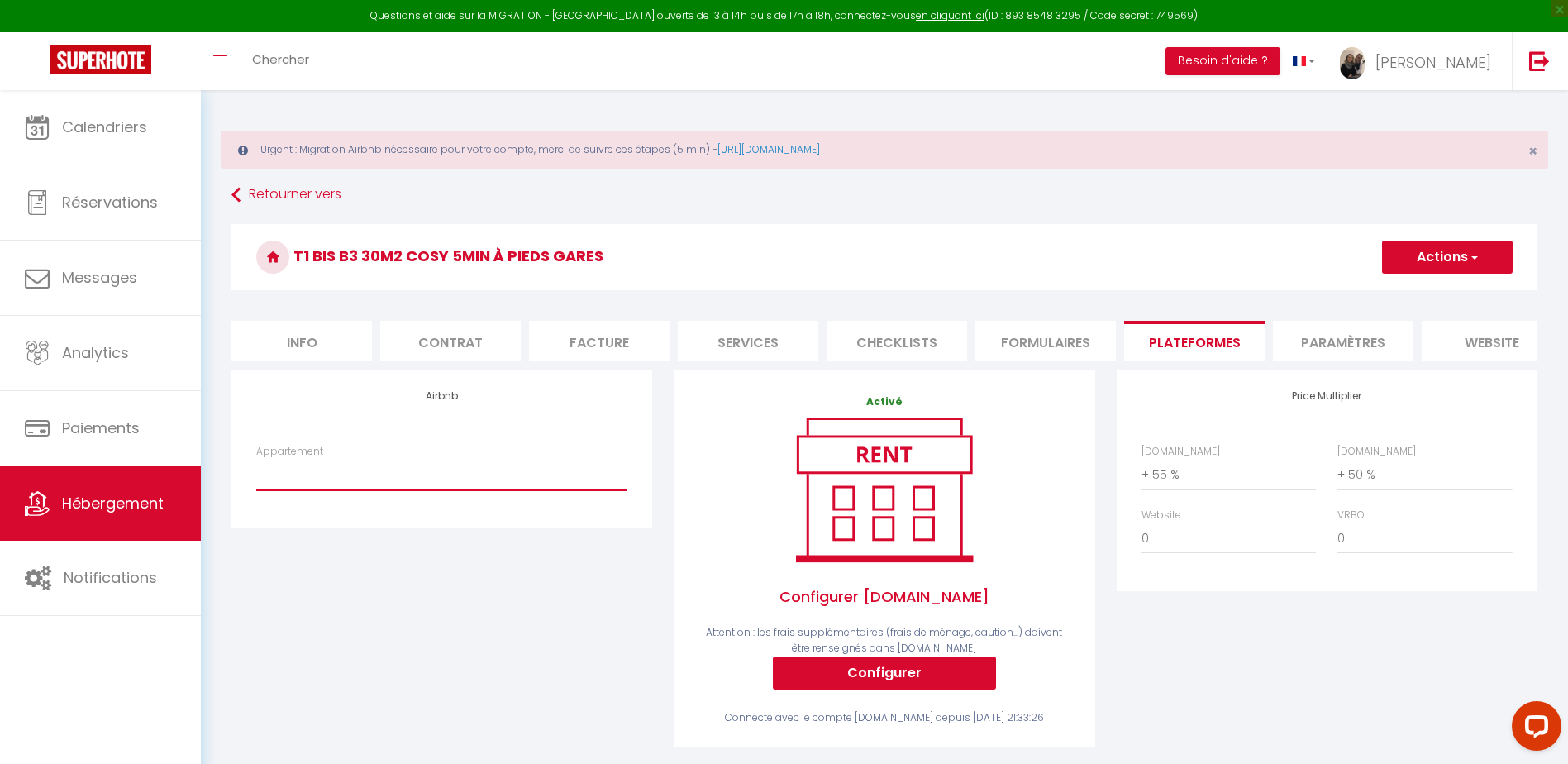
click at [491, 491] on select "Studio n°2 calme et fonctionnel centré pk gratuit - lagencederoanne@gmail.com S…" at bounding box center [441, 475] width 371 height 32
click at [256, 472] on select "Studio n°2 calme et fonctionnel centré pk gratuit - lagencederoanne@gmail.com S…" at bounding box center [441, 475] width 371 height 32
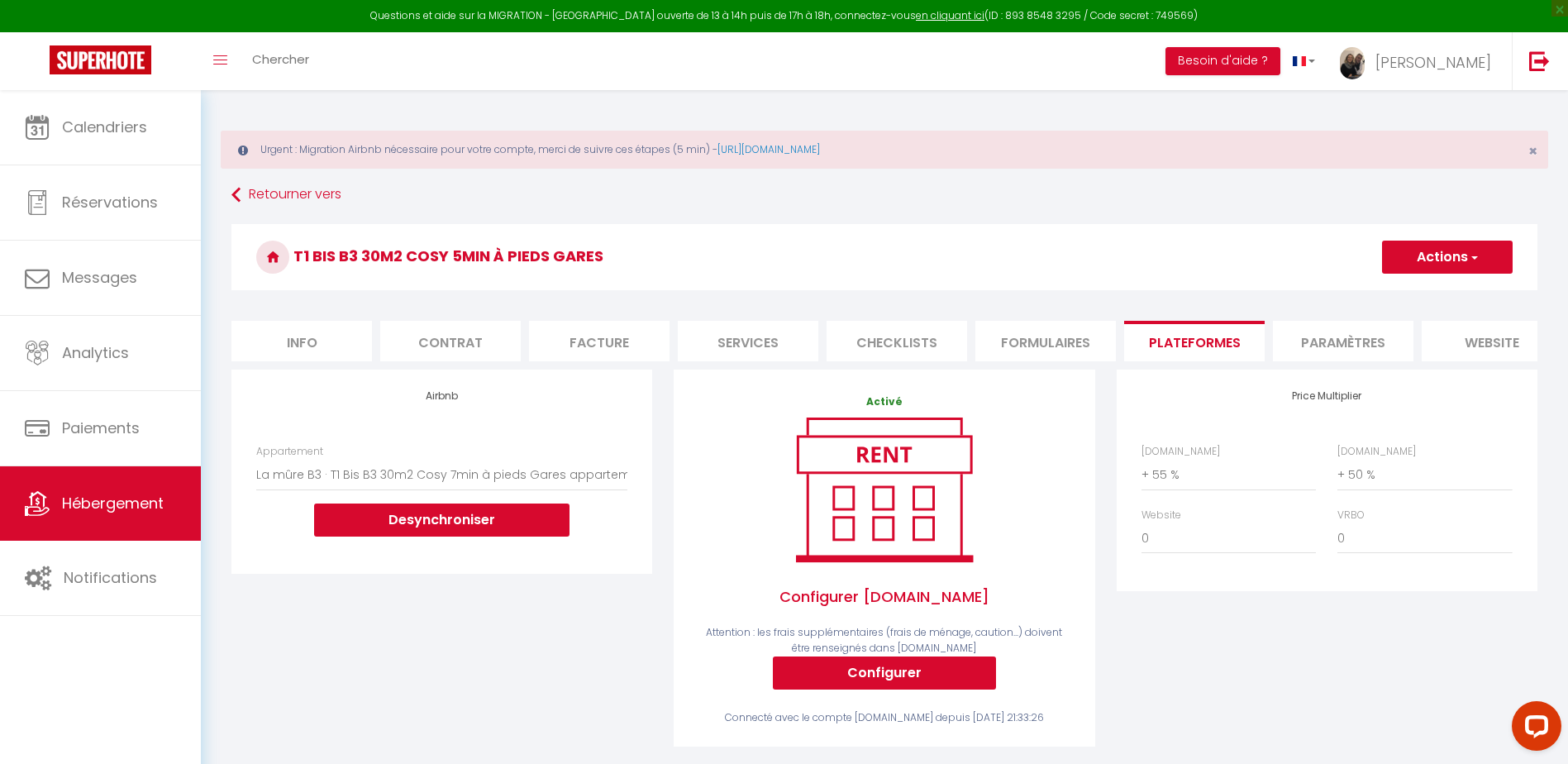
click at [1457, 257] on button "Actions" at bounding box center [1448, 257] width 131 height 33
click at [1419, 287] on link "Enregistrer" at bounding box center [1447, 294] width 131 height 22
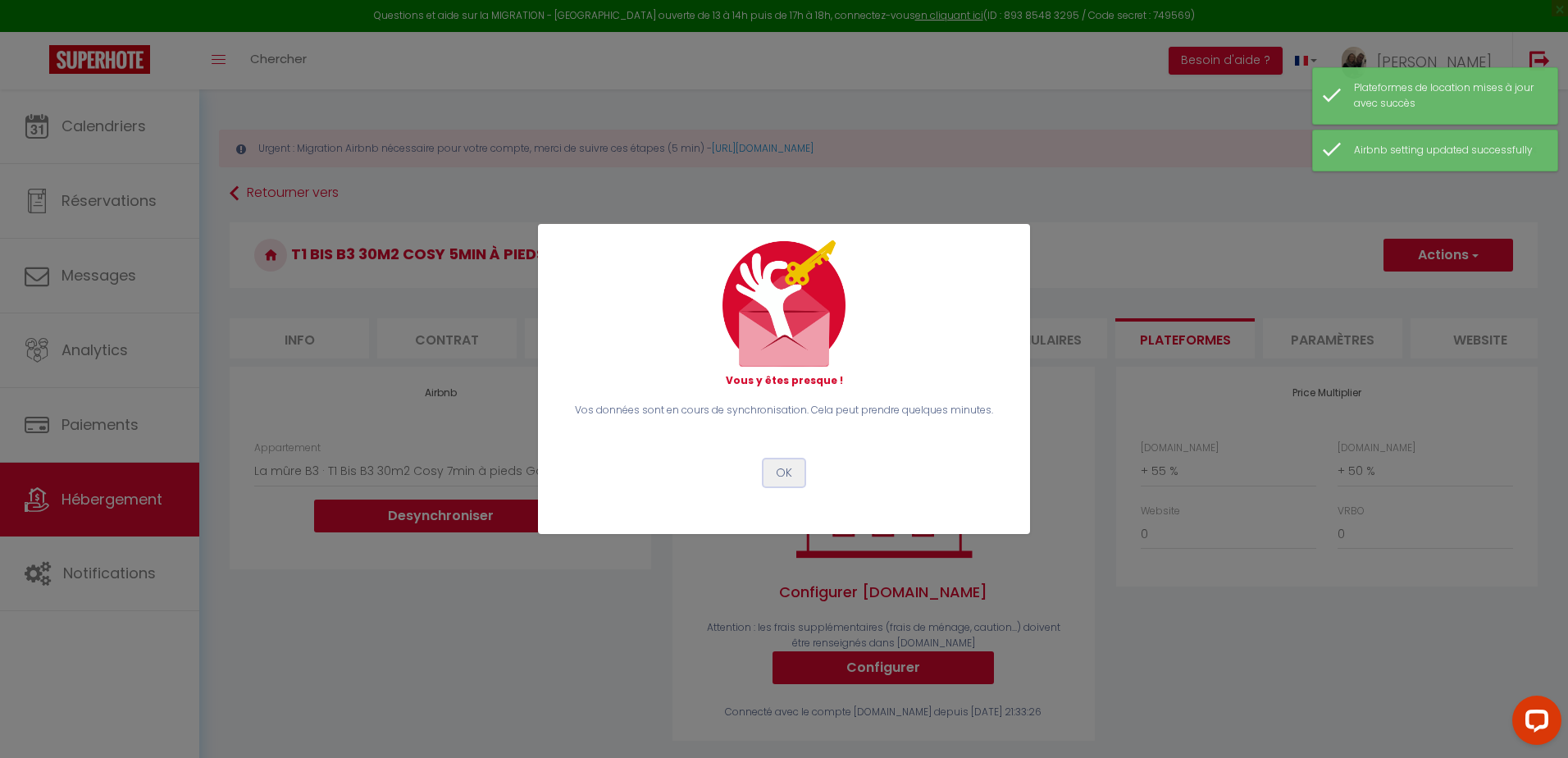
click at [782, 476] on button "OK" at bounding box center [784, 474] width 41 height 28
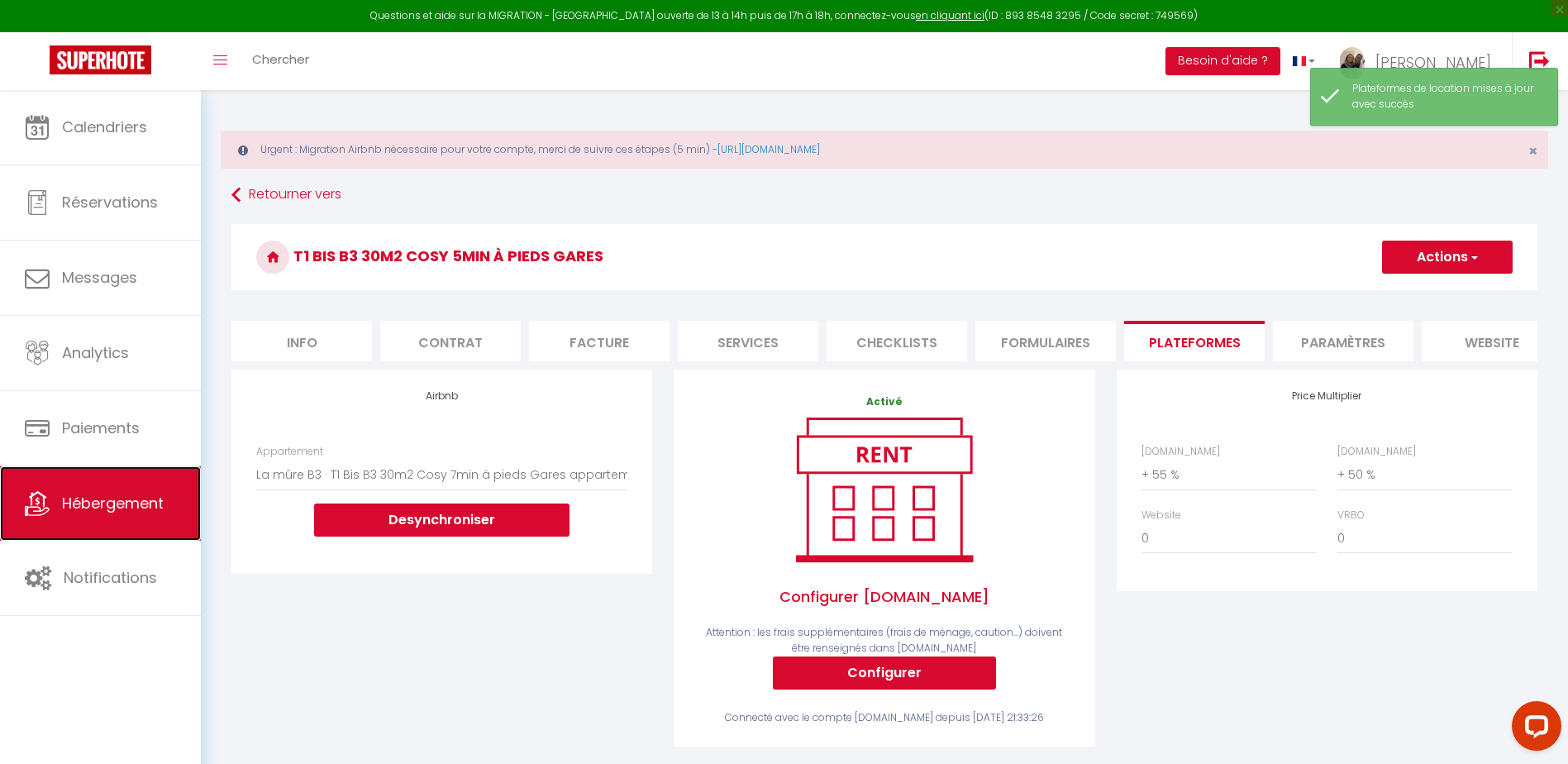
click at [118, 513] on span "Hébergement" at bounding box center [113, 503] width 102 height 21
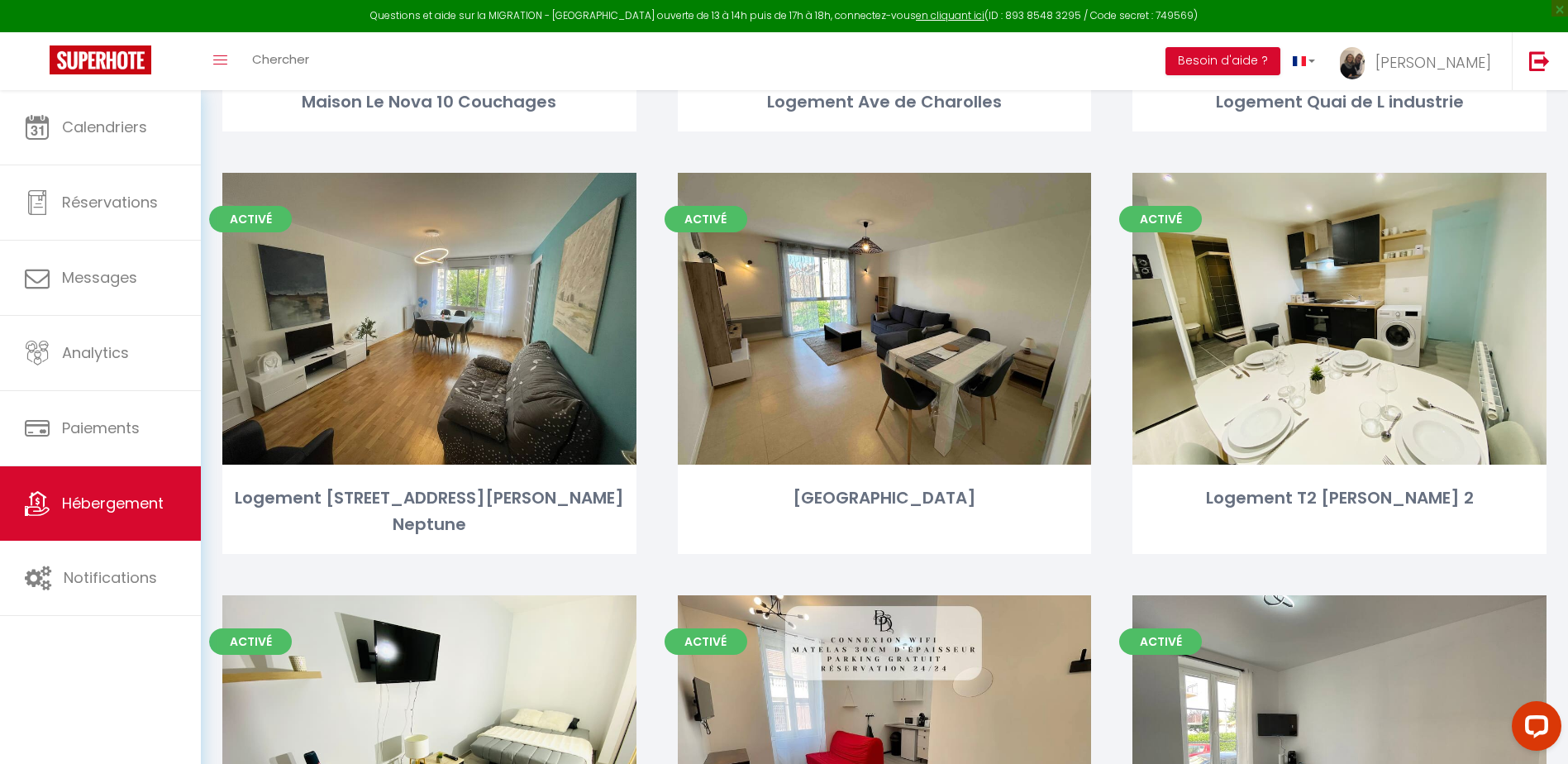
scroll to position [3488, 0]
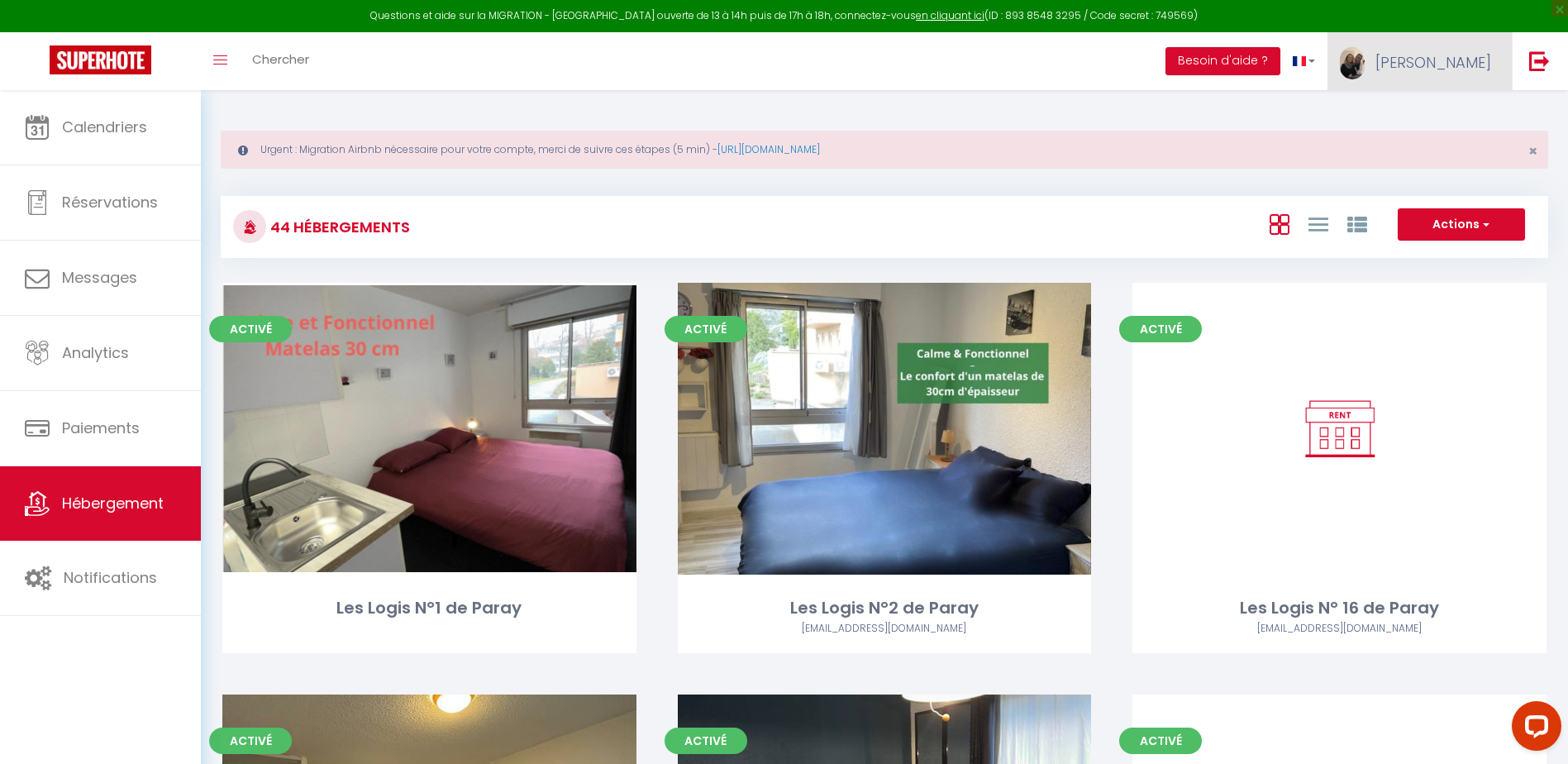
click at [1458, 68] on link "[PERSON_NAME]" at bounding box center [1419, 61] width 184 height 58
click at [1439, 115] on link "Paramètres" at bounding box center [1445, 115] width 123 height 28
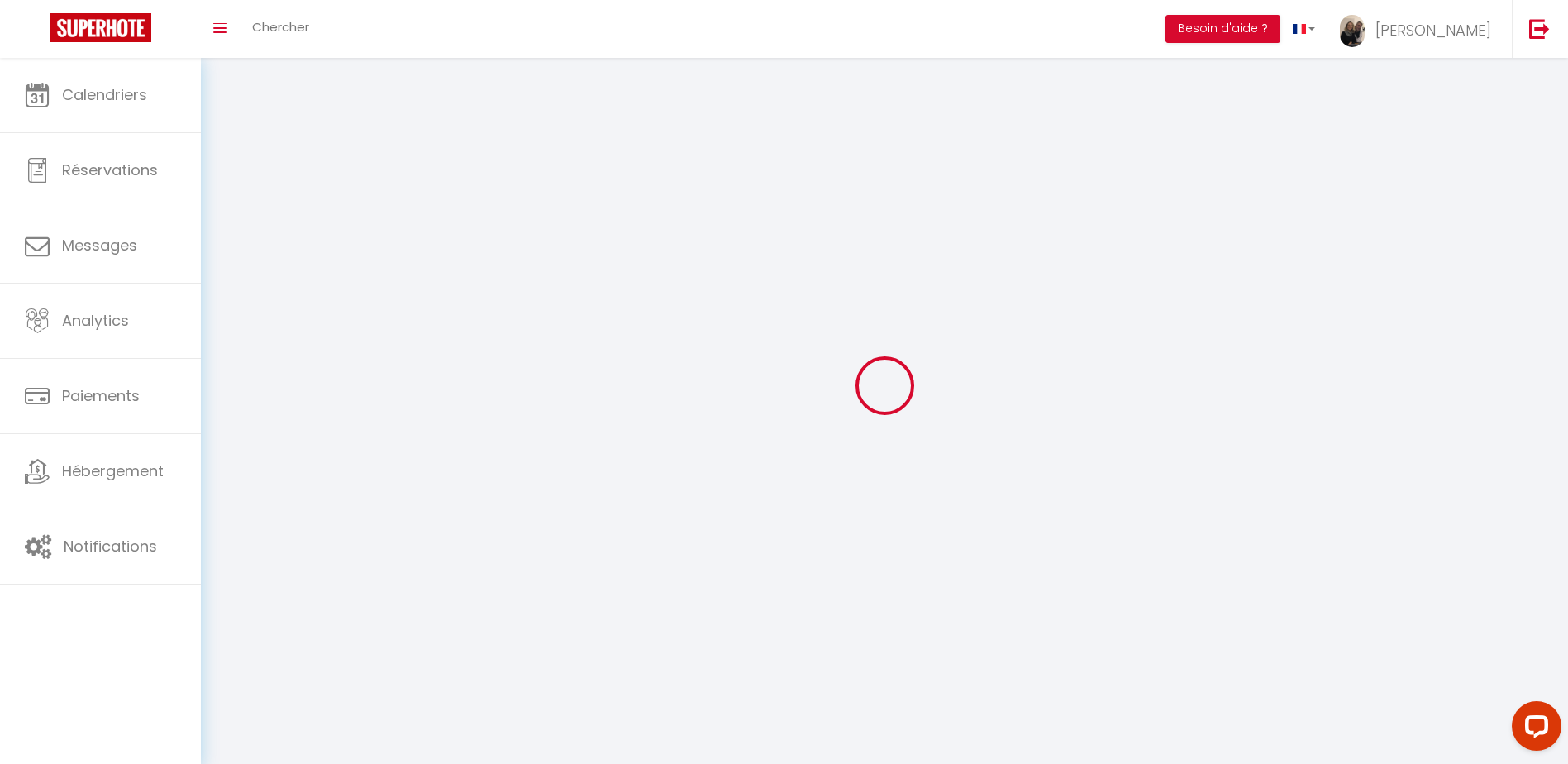
select select
type input "[PERSON_NAME]"
type input "Favre"
type input "0628299190"
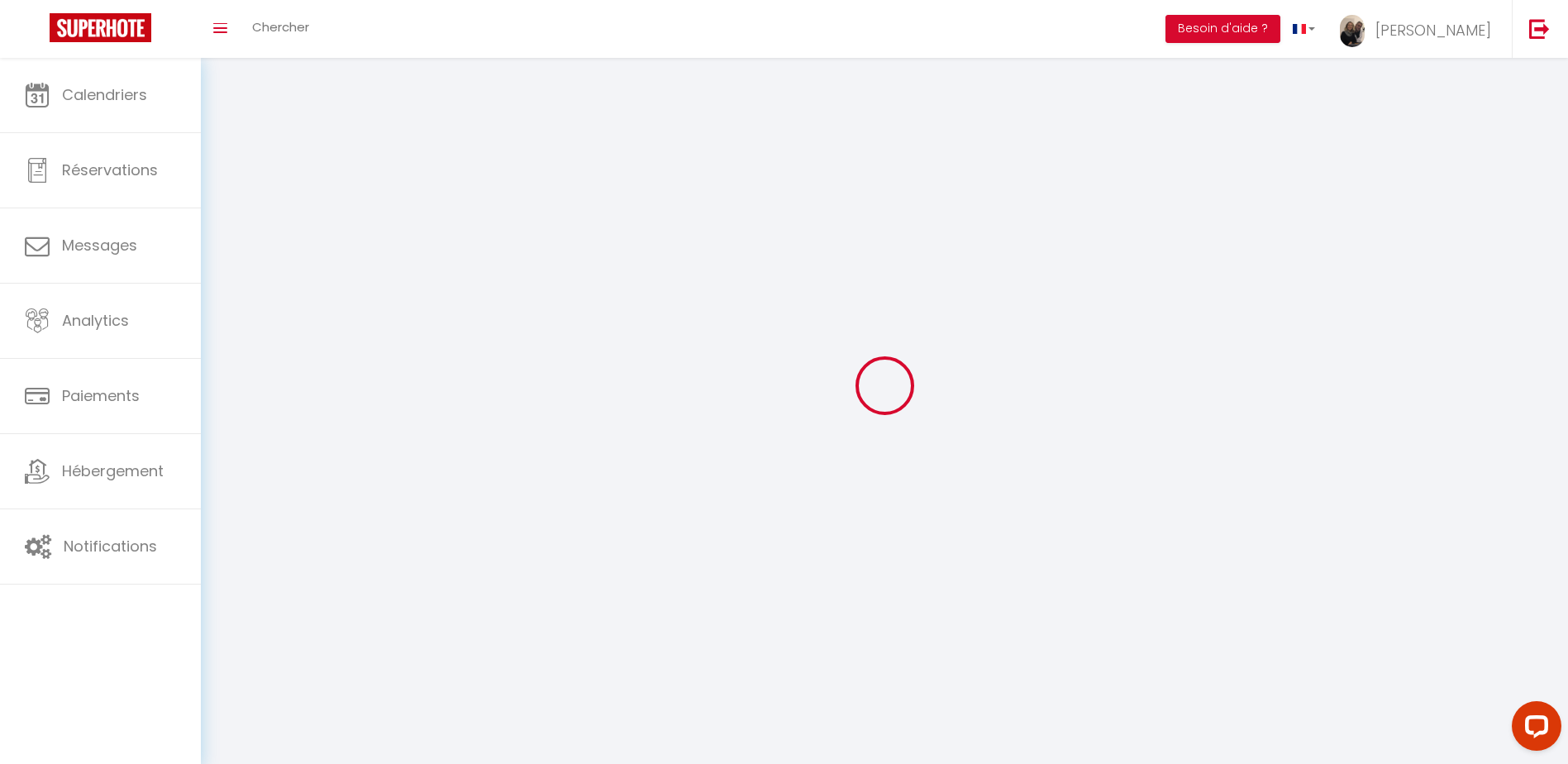
type input "L'agence de Roanne [STREET_ADDRESS]"
type input "42300"
type input "Roanne"
type input "o1Rnf73EYa7dWAdymNnOd9P1Q"
type input "XE2Rg5T4bqylQyFCK8XeuExbp"
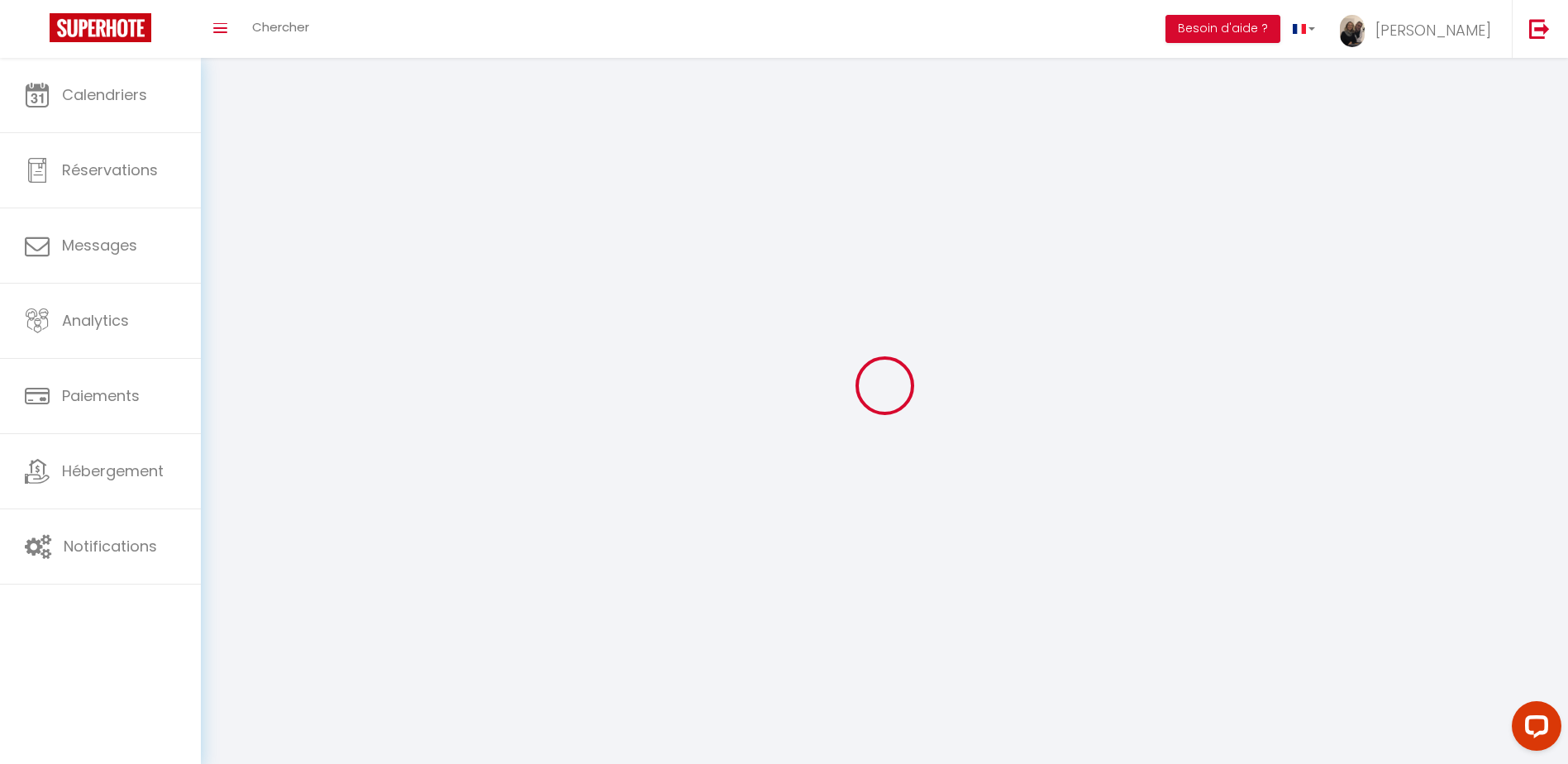
type input "[URL][DOMAIN_NAME]"
type input "FO27250"
select select "28"
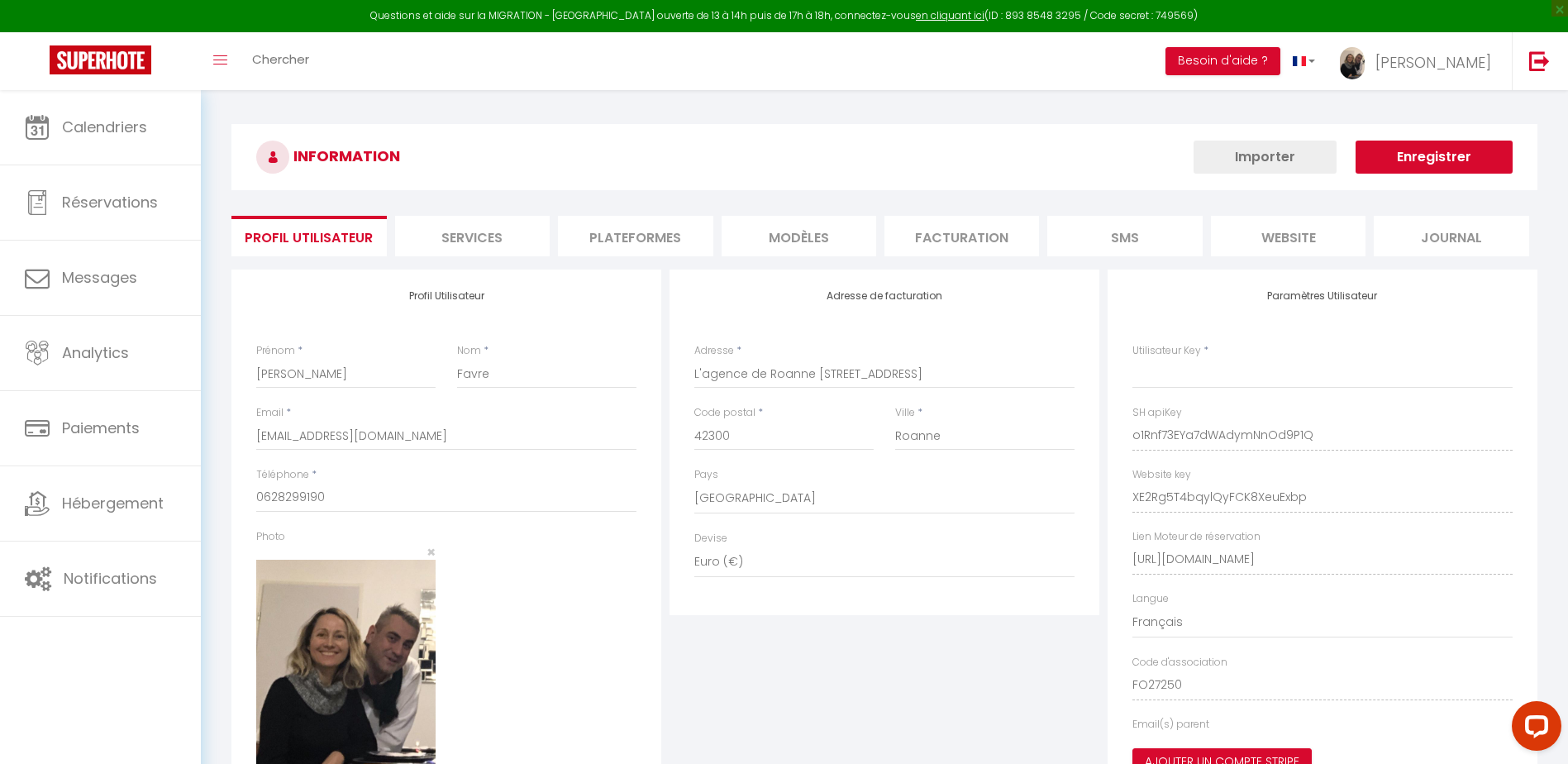
type input "o1Rnf73EYa7dWAdymNnOd9P1Q"
type input "XE2Rg5T4bqylQyFCK8XeuExbp"
type input "[URL][DOMAIN_NAME]"
select select "fr"
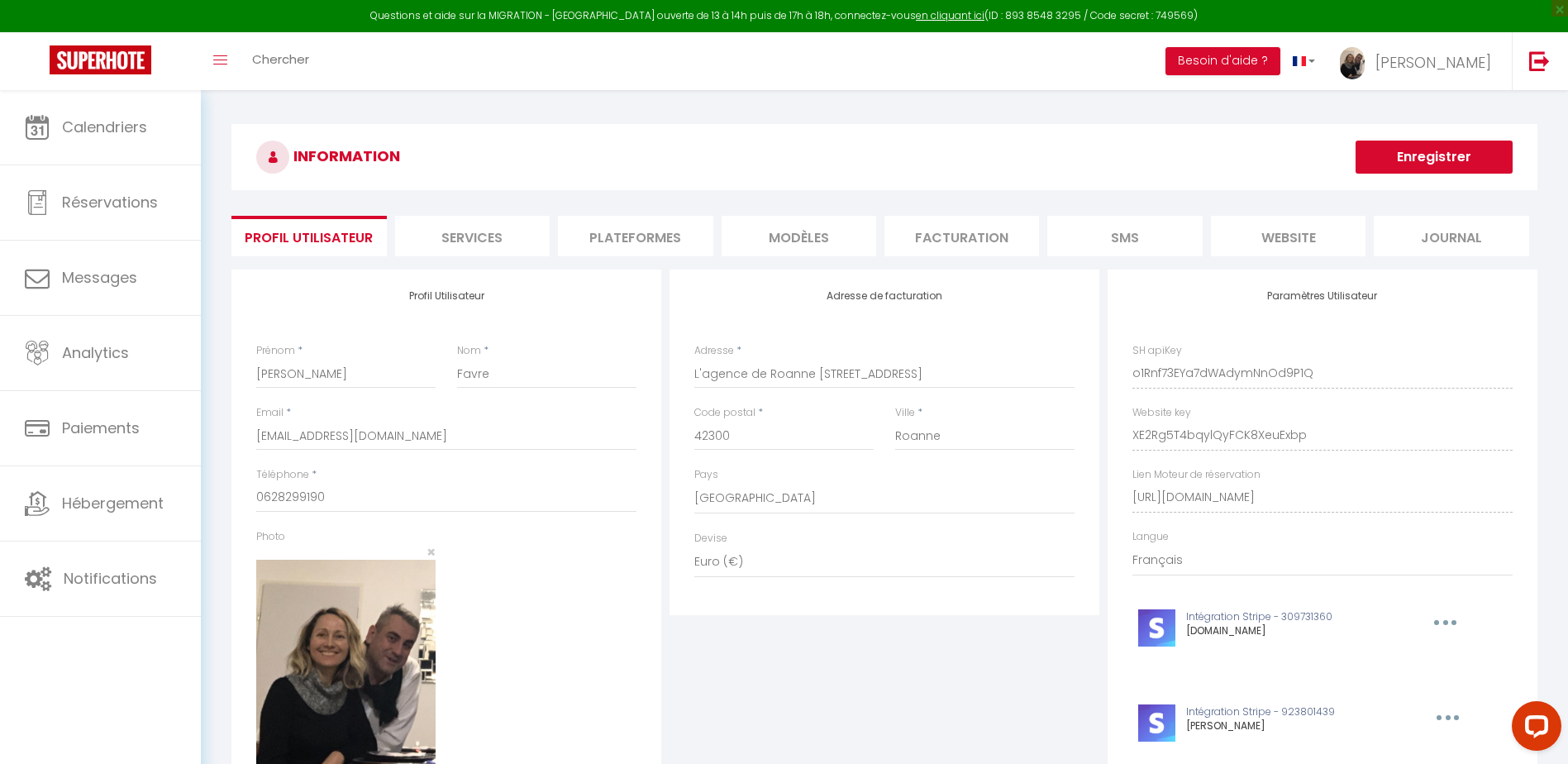
click at [641, 243] on li "Plateformes" at bounding box center [635, 236] width 154 height 41
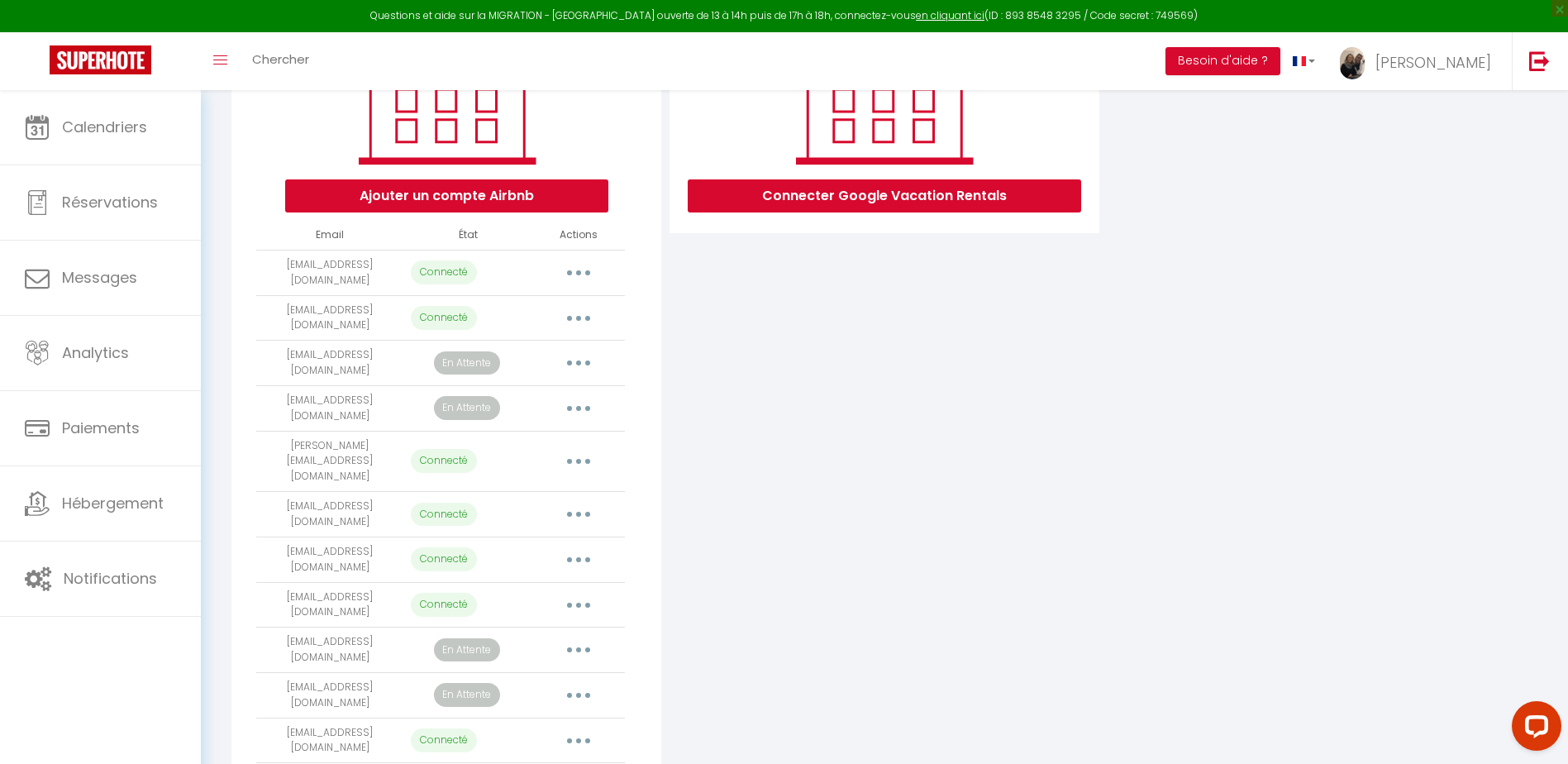
scroll to position [195, 0]
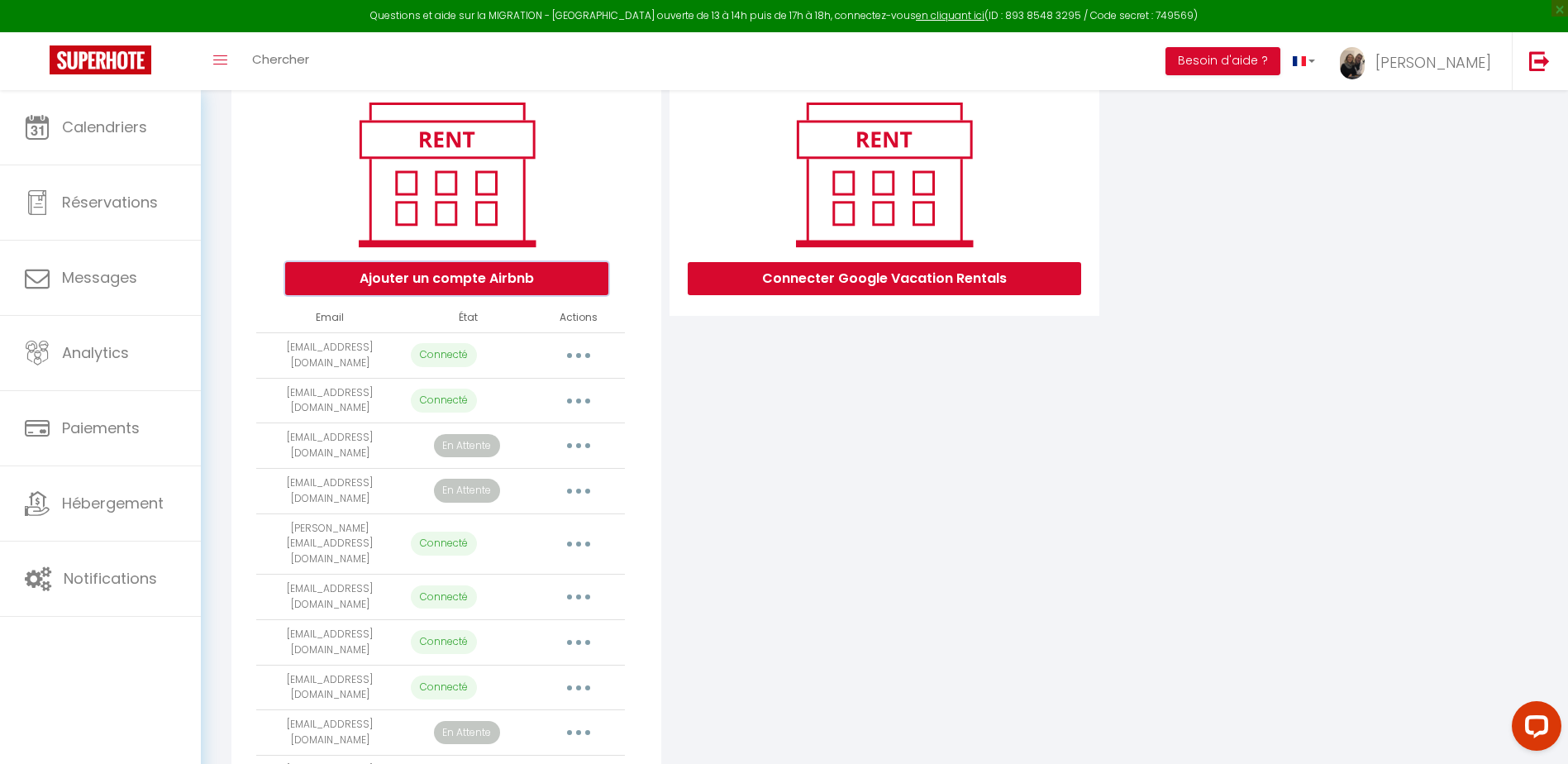
click at [446, 283] on button "Ajouter un compte Airbnb" at bounding box center [446, 279] width 323 height 33
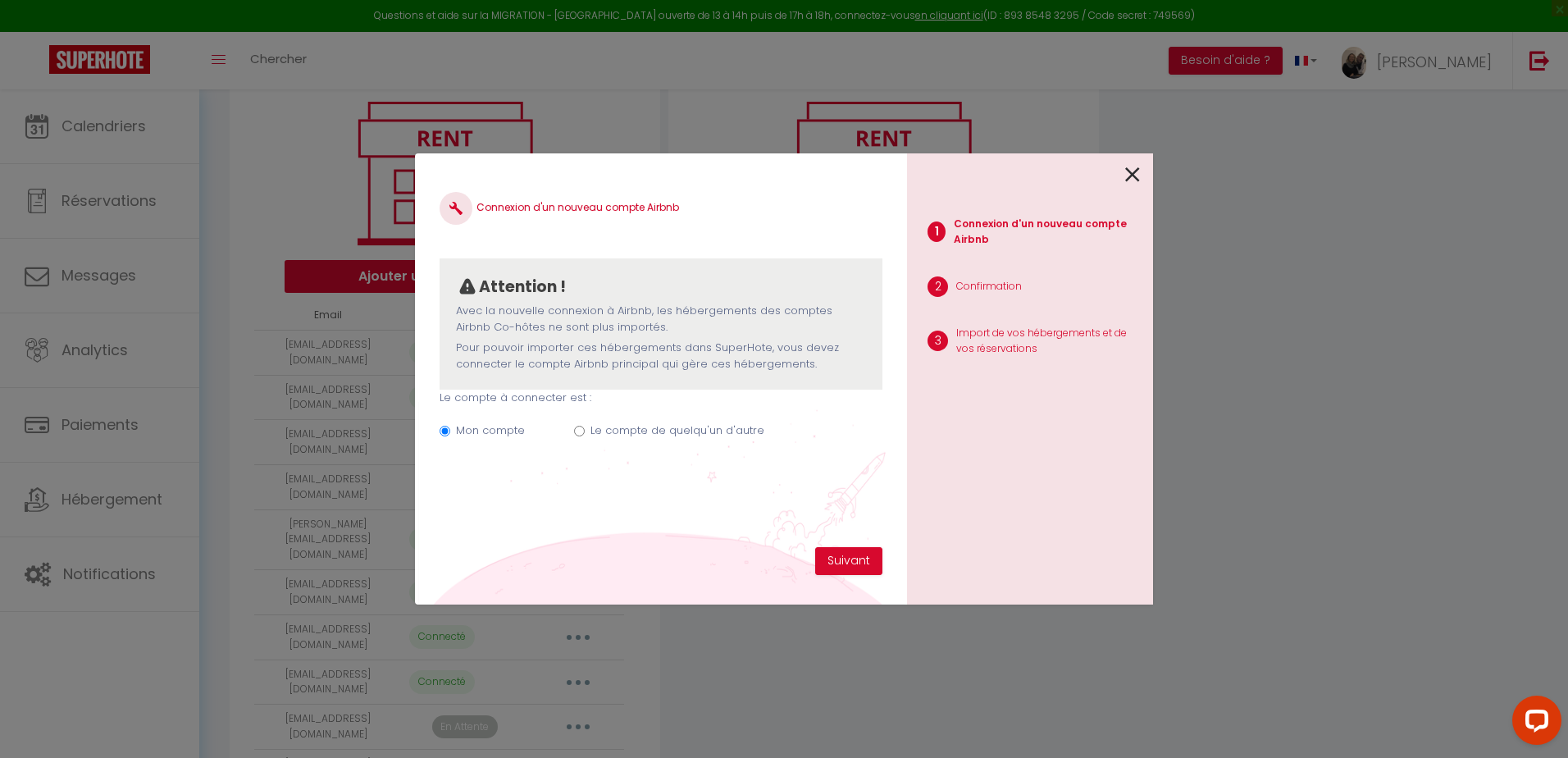
click at [608, 434] on label "Le compte de quelqu'un d'autre" at bounding box center [677, 431] width 174 height 17
click at [584, 434] on input "Le compte de quelqu'un d'autre" at bounding box center [580, 431] width 11 height 11
radio input "true"
radio input "false"
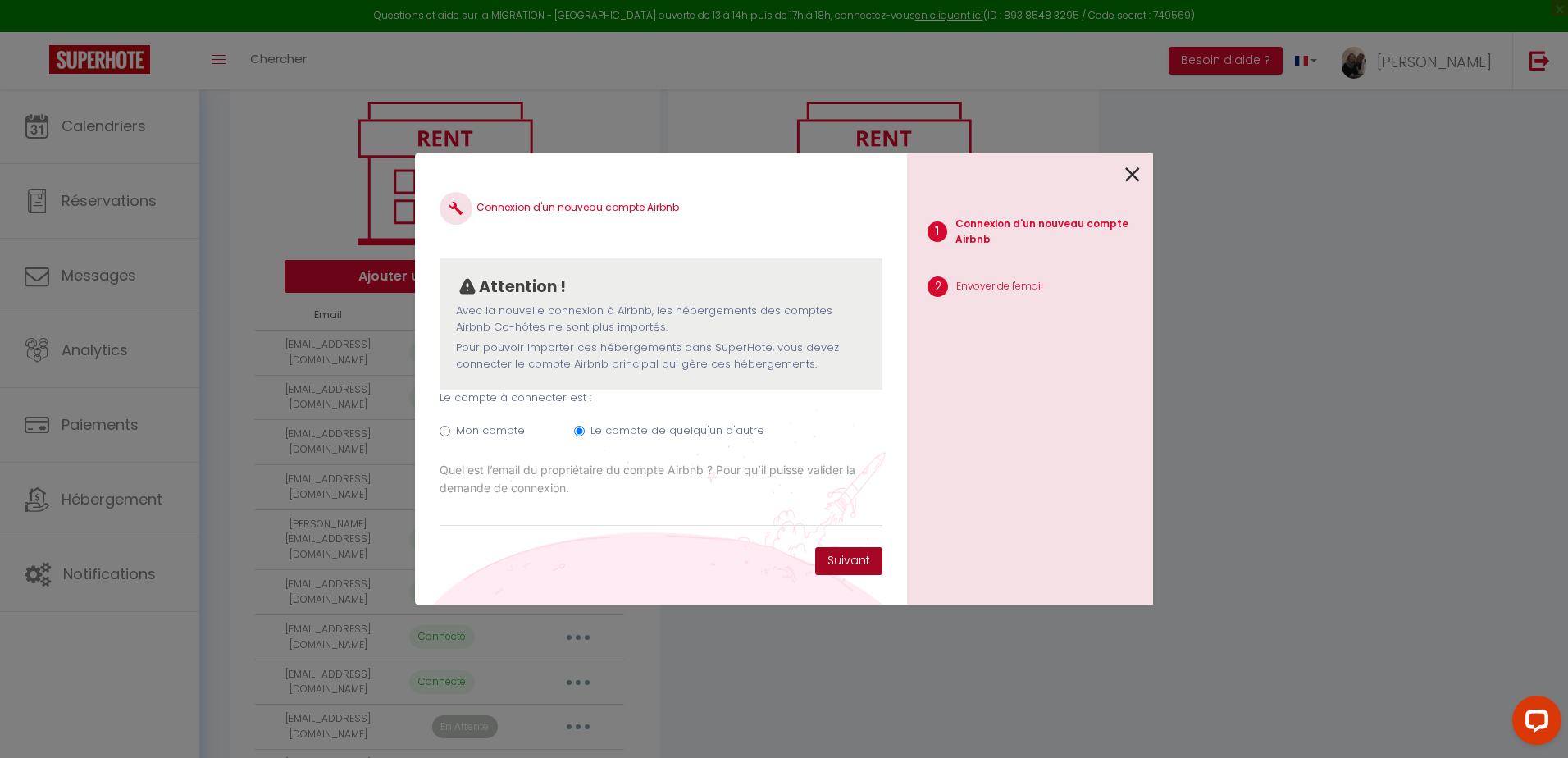
click at [850, 564] on button "Suivant" at bounding box center [849, 562] width 67 height 28
click at [463, 518] on input "Email connexion Airbnb" at bounding box center [661, 512] width 443 height 30
type input "mathieudu71600@hotmail.fr"
click at [853, 563] on button "Suivant" at bounding box center [849, 562] width 67 height 28
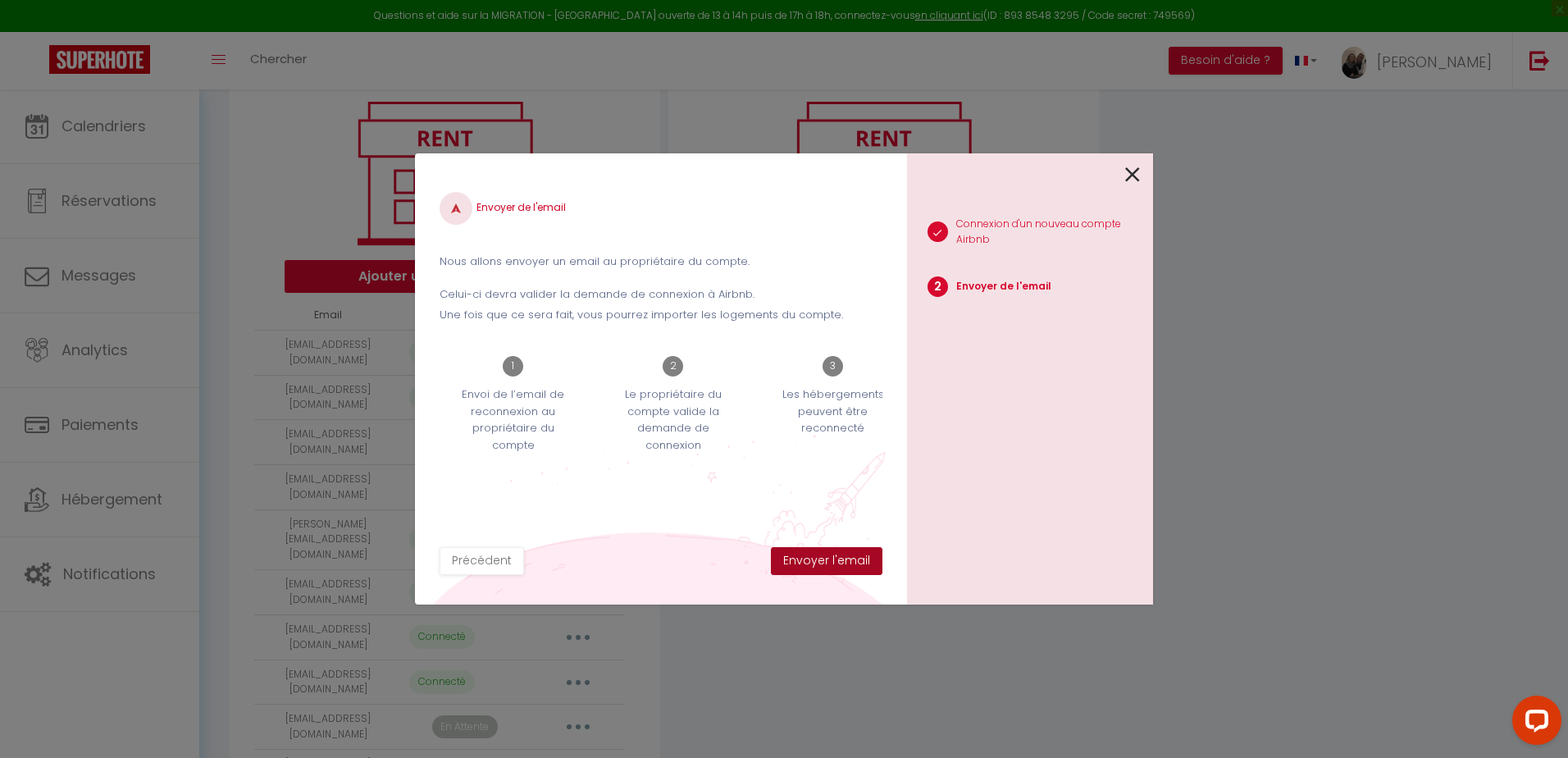
click at [843, 567] on button "Envoyer l'email" at bounding box center [826, 562] width 112 height 28
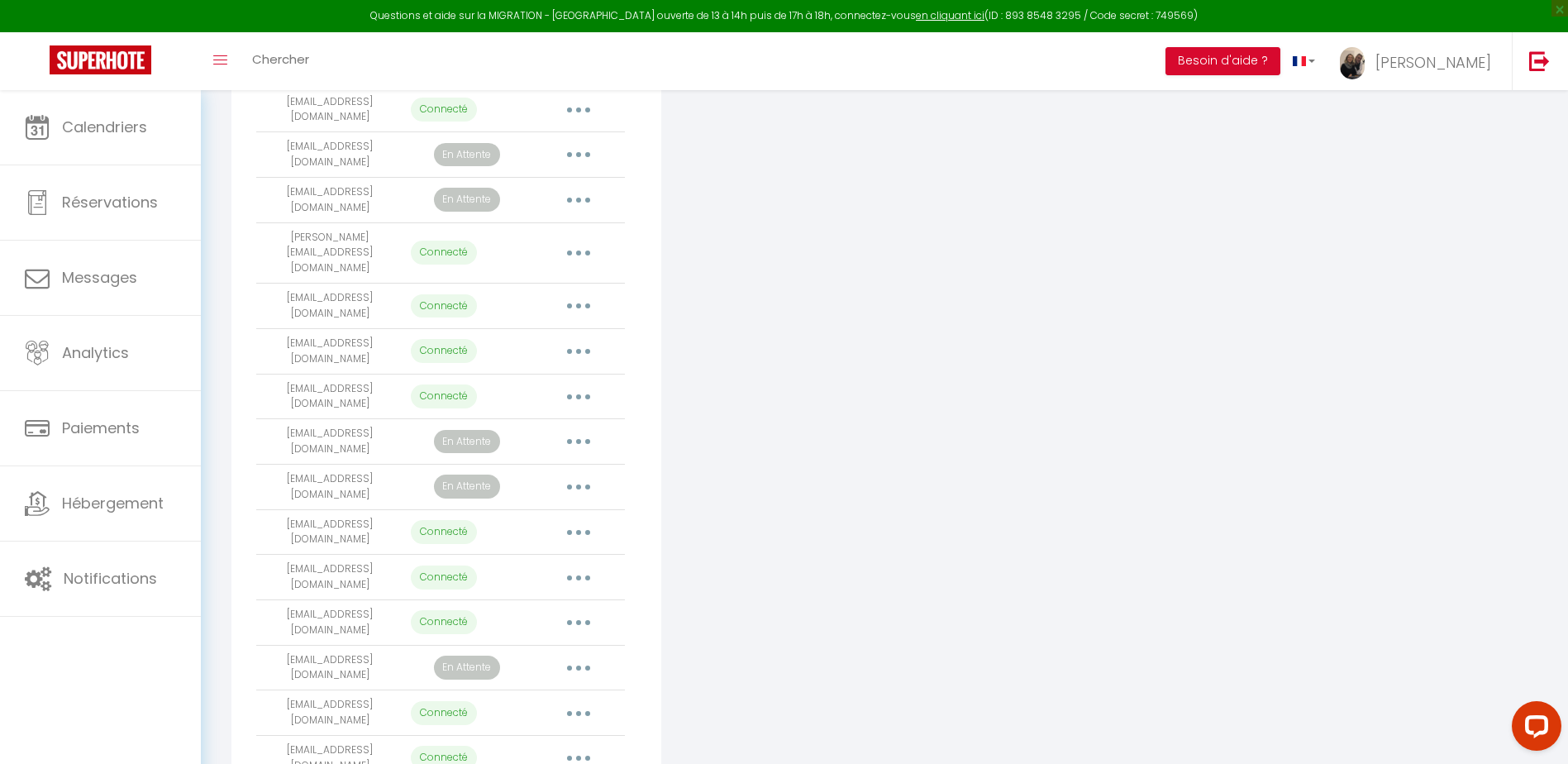
scroll to position [736, 0]
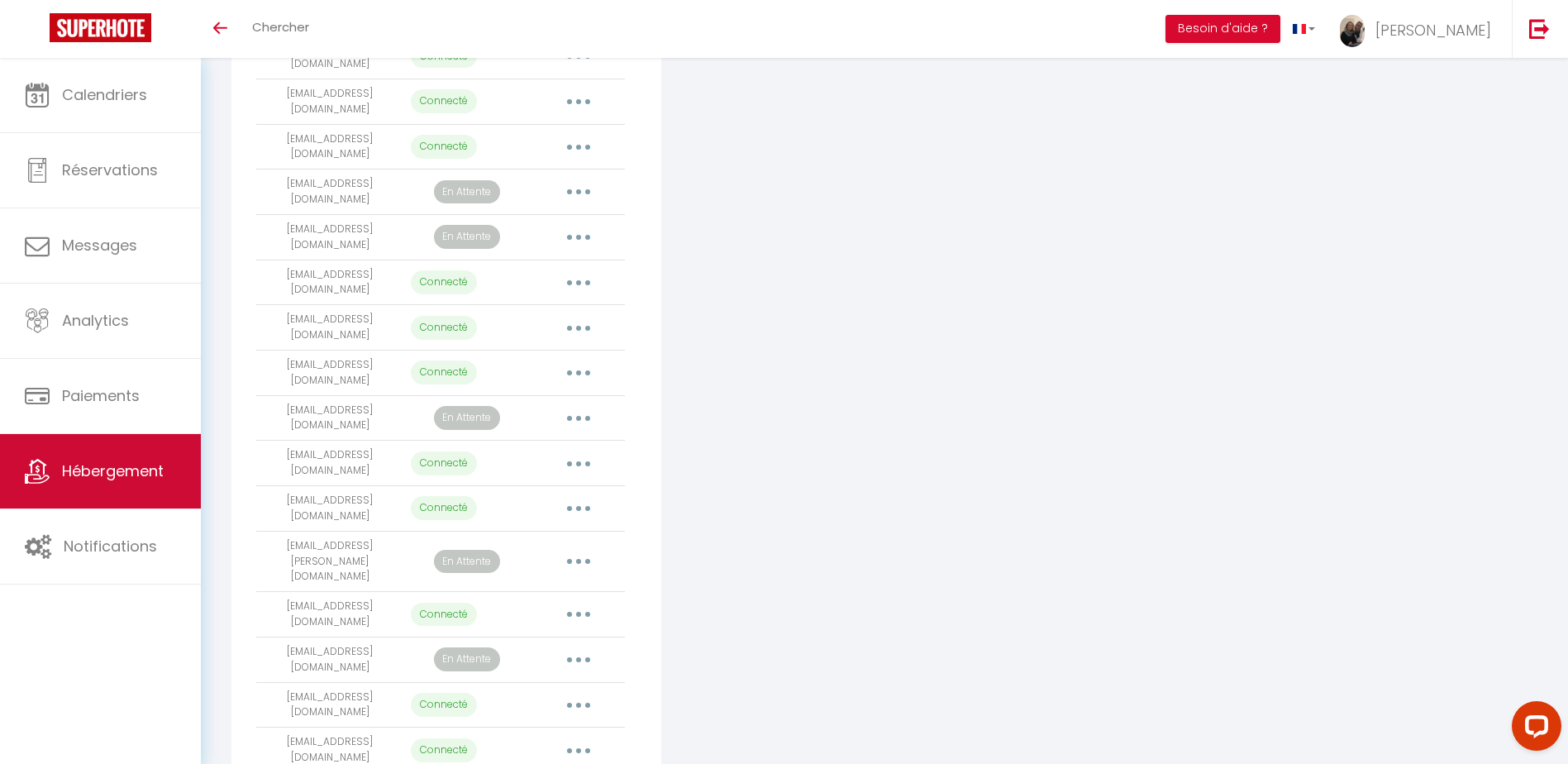
click at [126, 474] on span "Hébergement" at bounding box center [113, 471] width 102 height 21
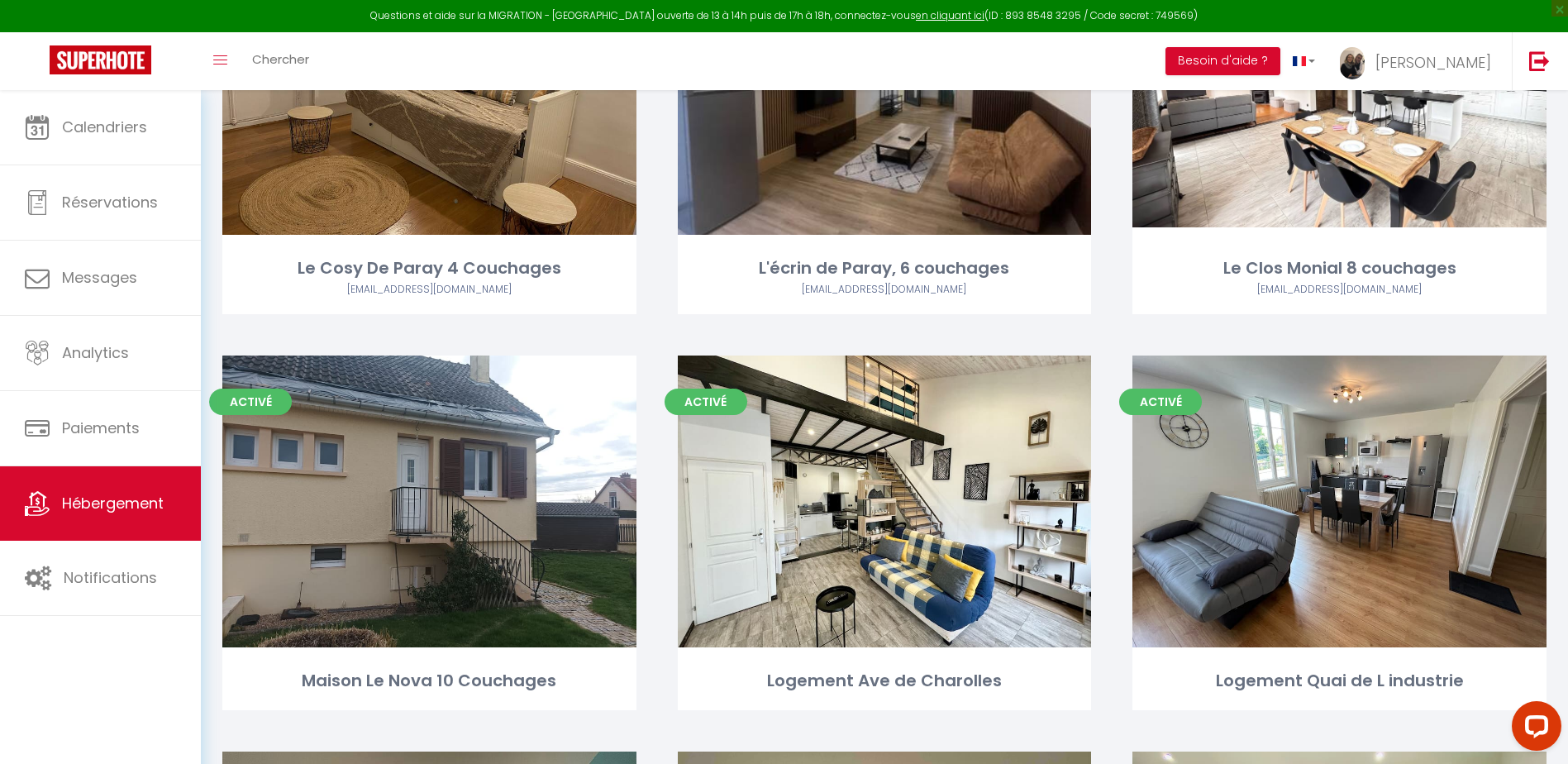
scroll to position [2896, 0]
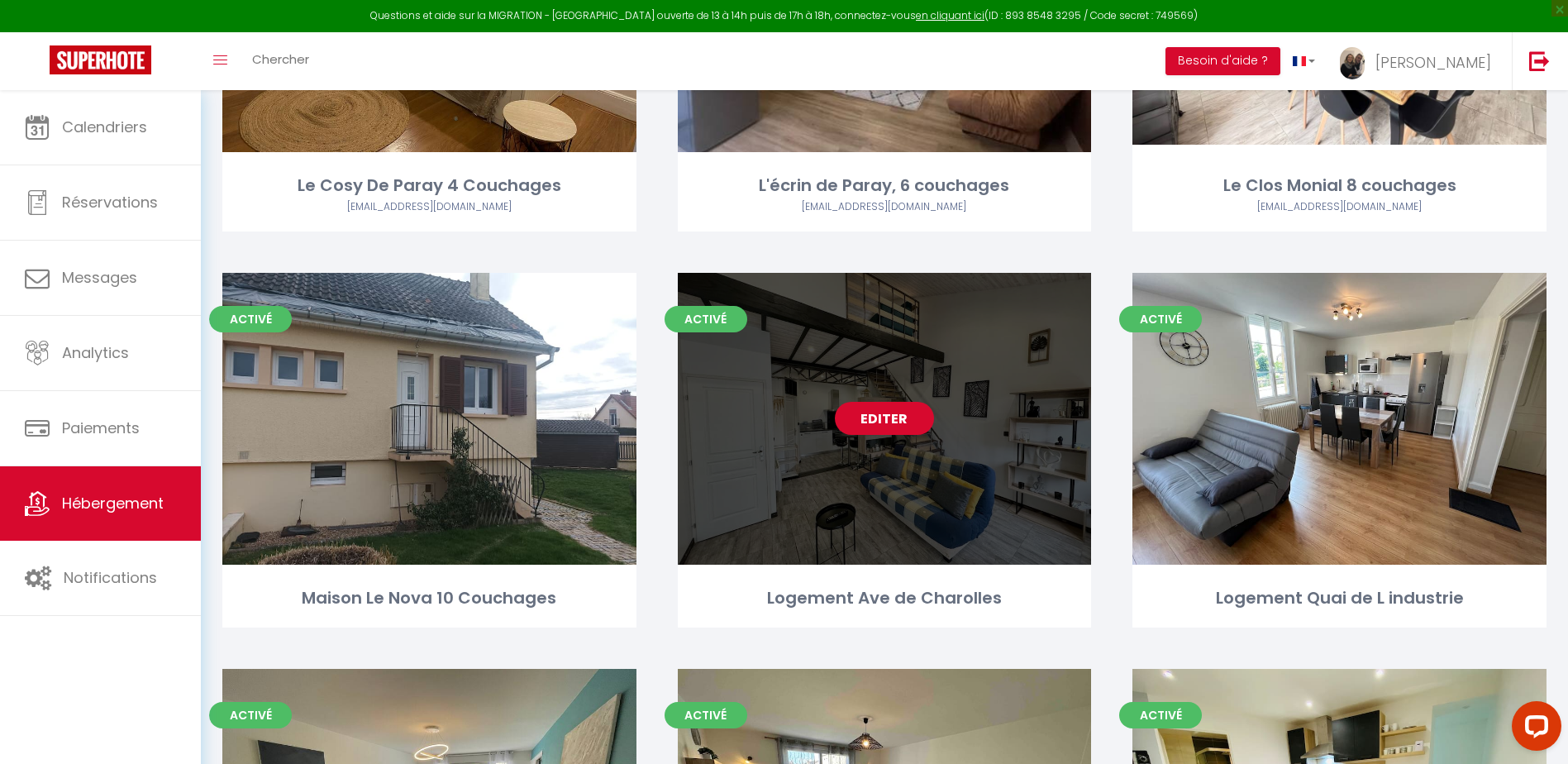
click at [897, 415] on link "Editer" at bounding box center [885, 418] width 99 height 33
click at [890, 417] on link "Editer" at bounding box center [885, 418] width 99 height 33
select select "3"
select select "2"
select select "1"
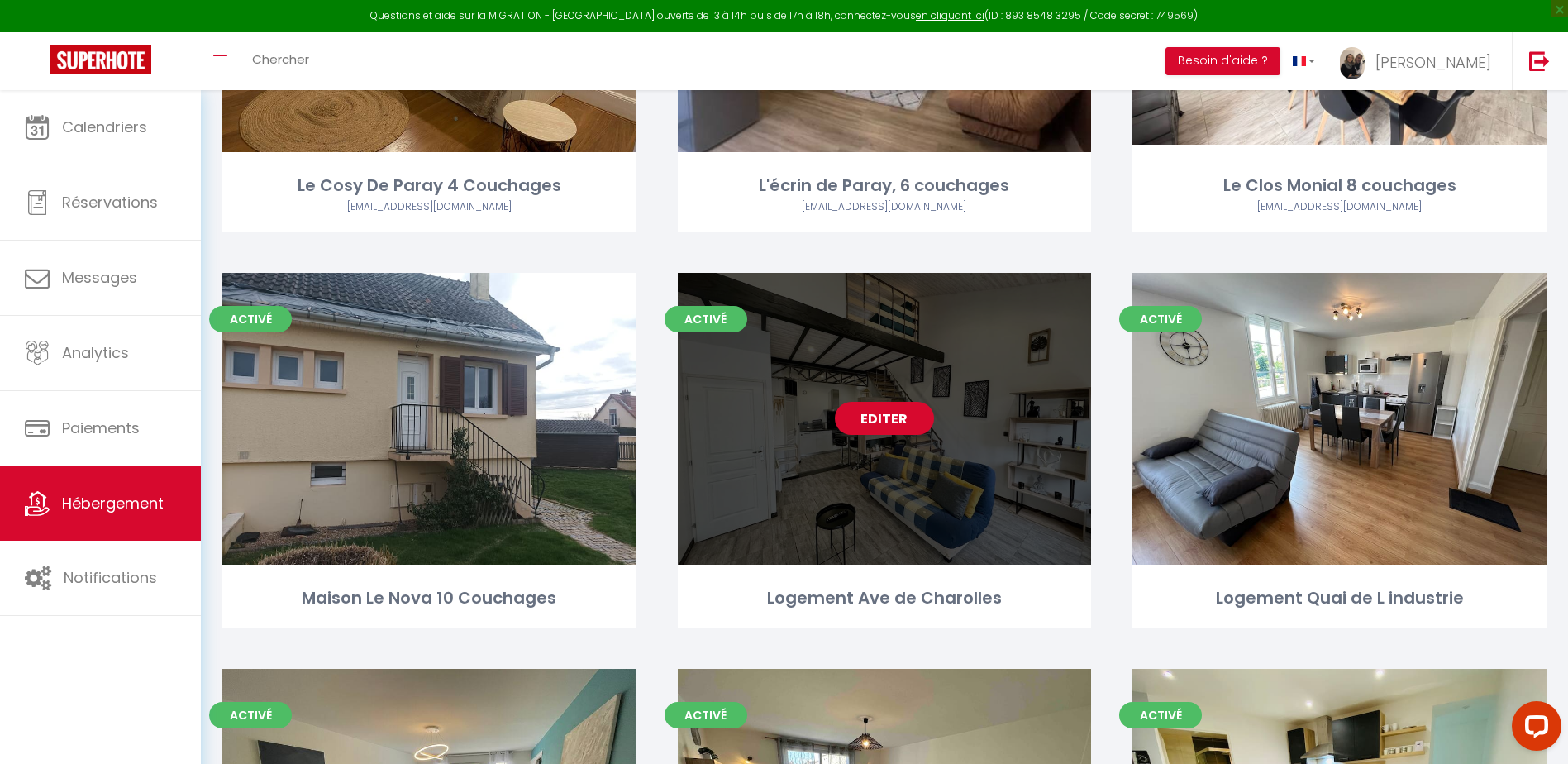
select select "1"
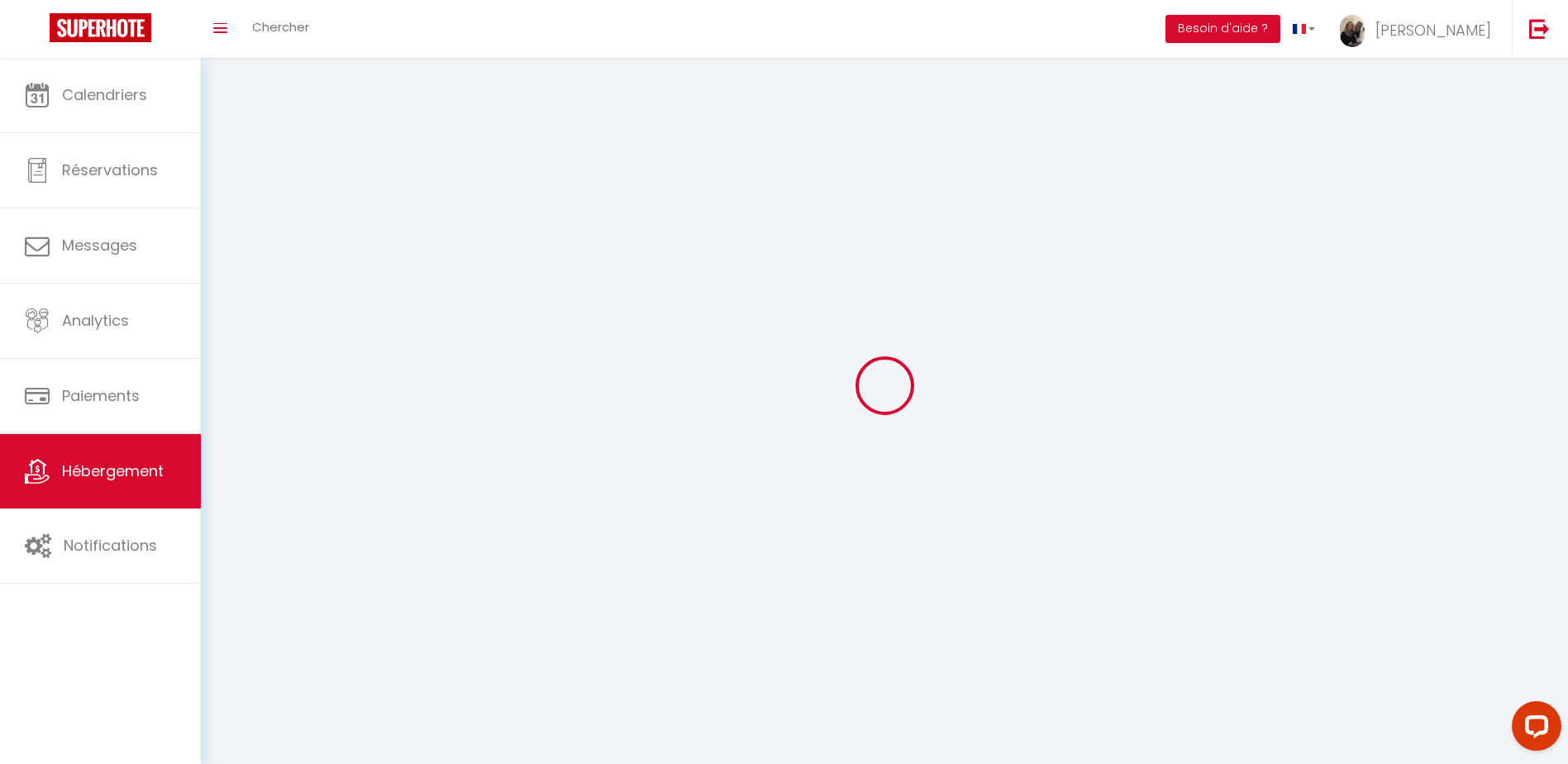
select select
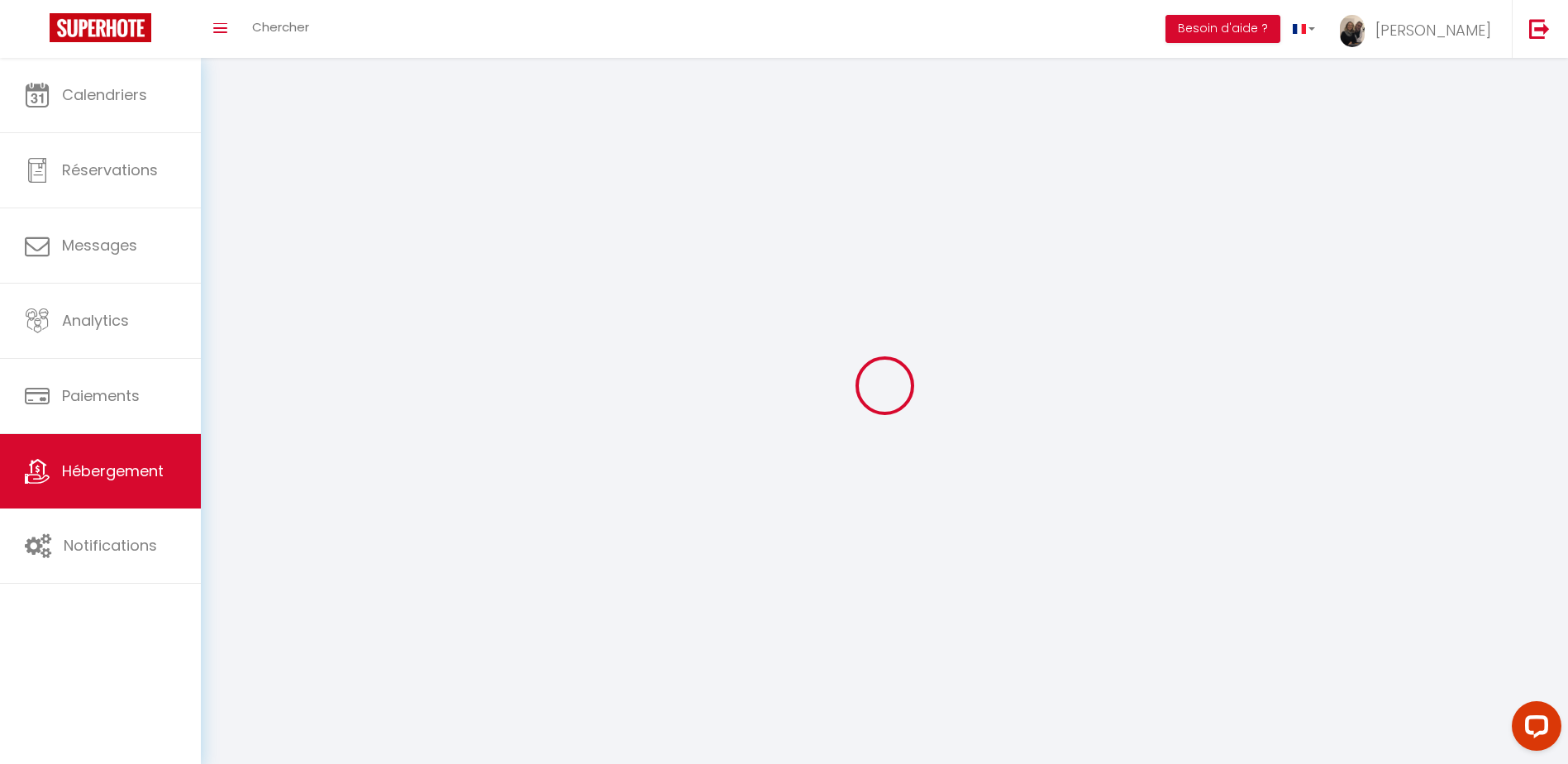
checkbox input "false"
select select
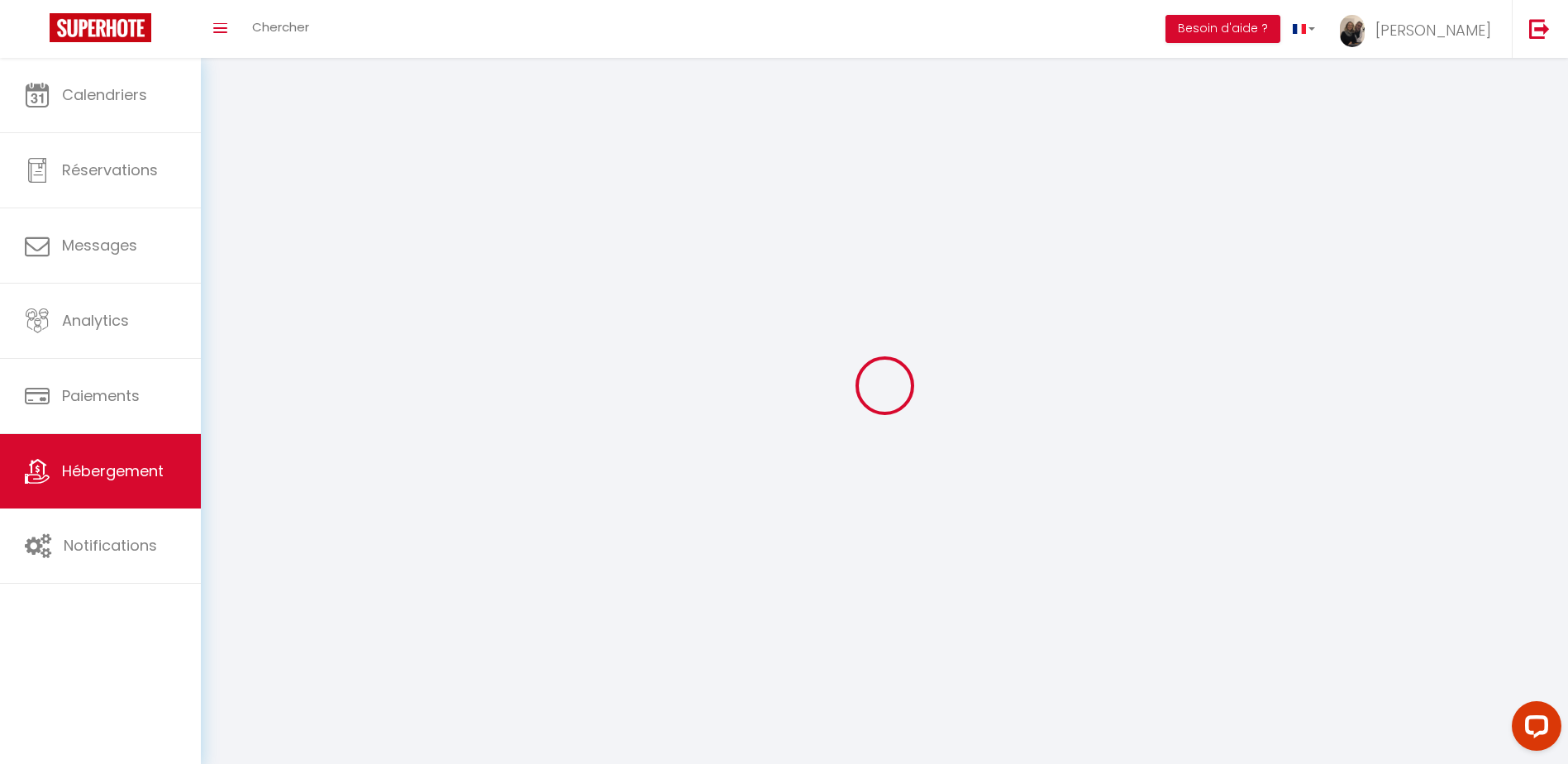
select select
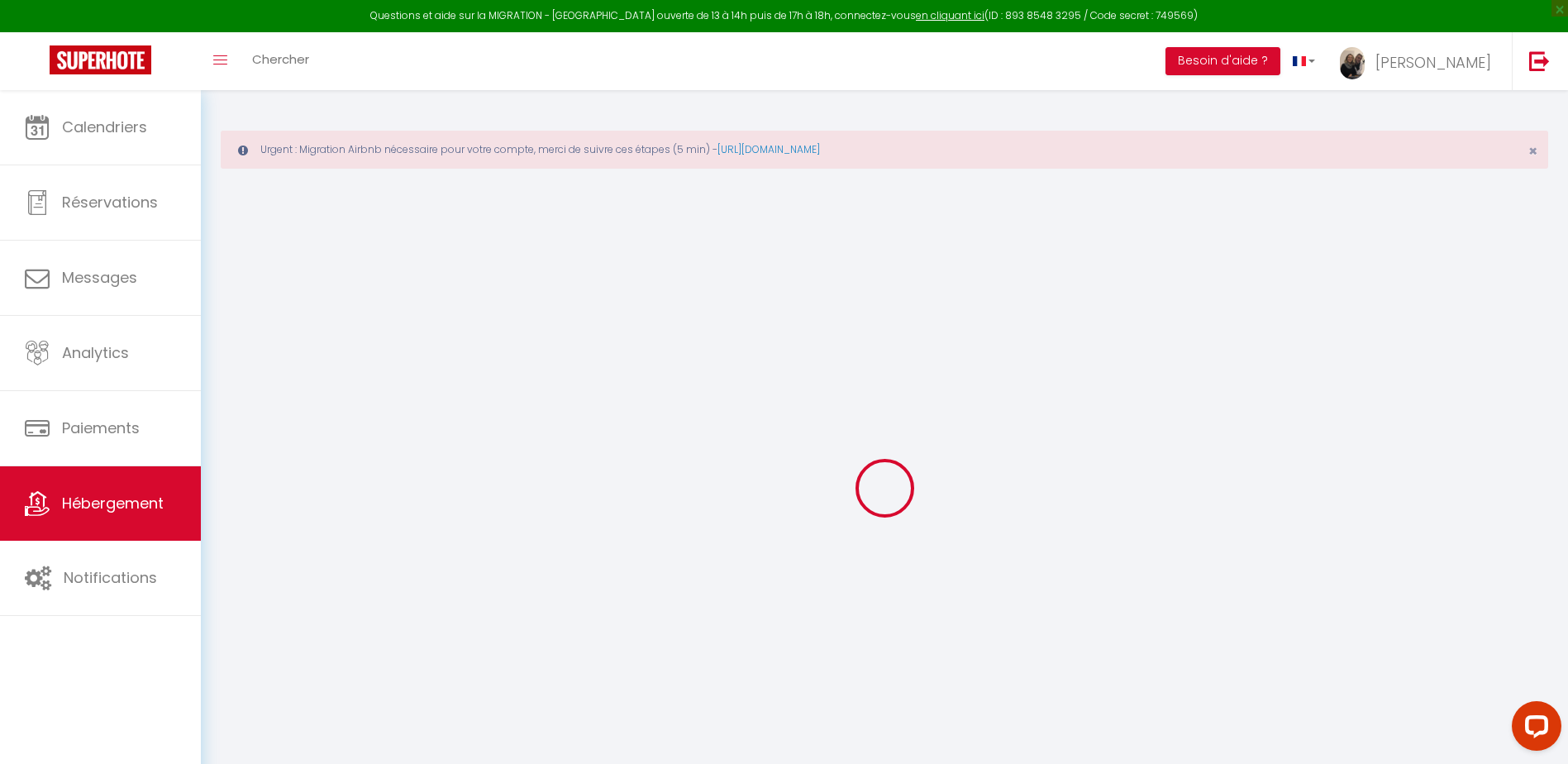
select select
checkbox input "false"
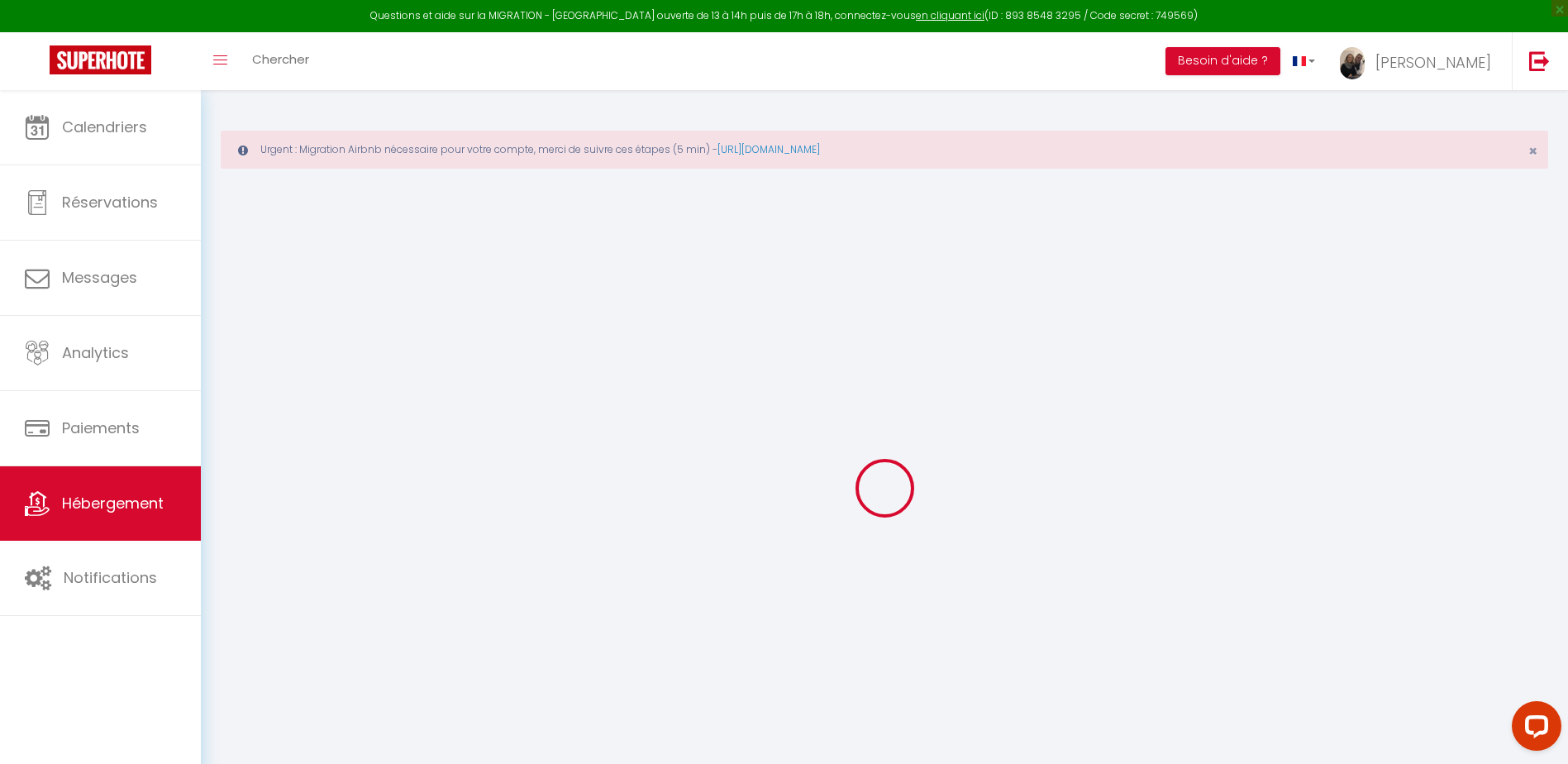
checkbox input "false"
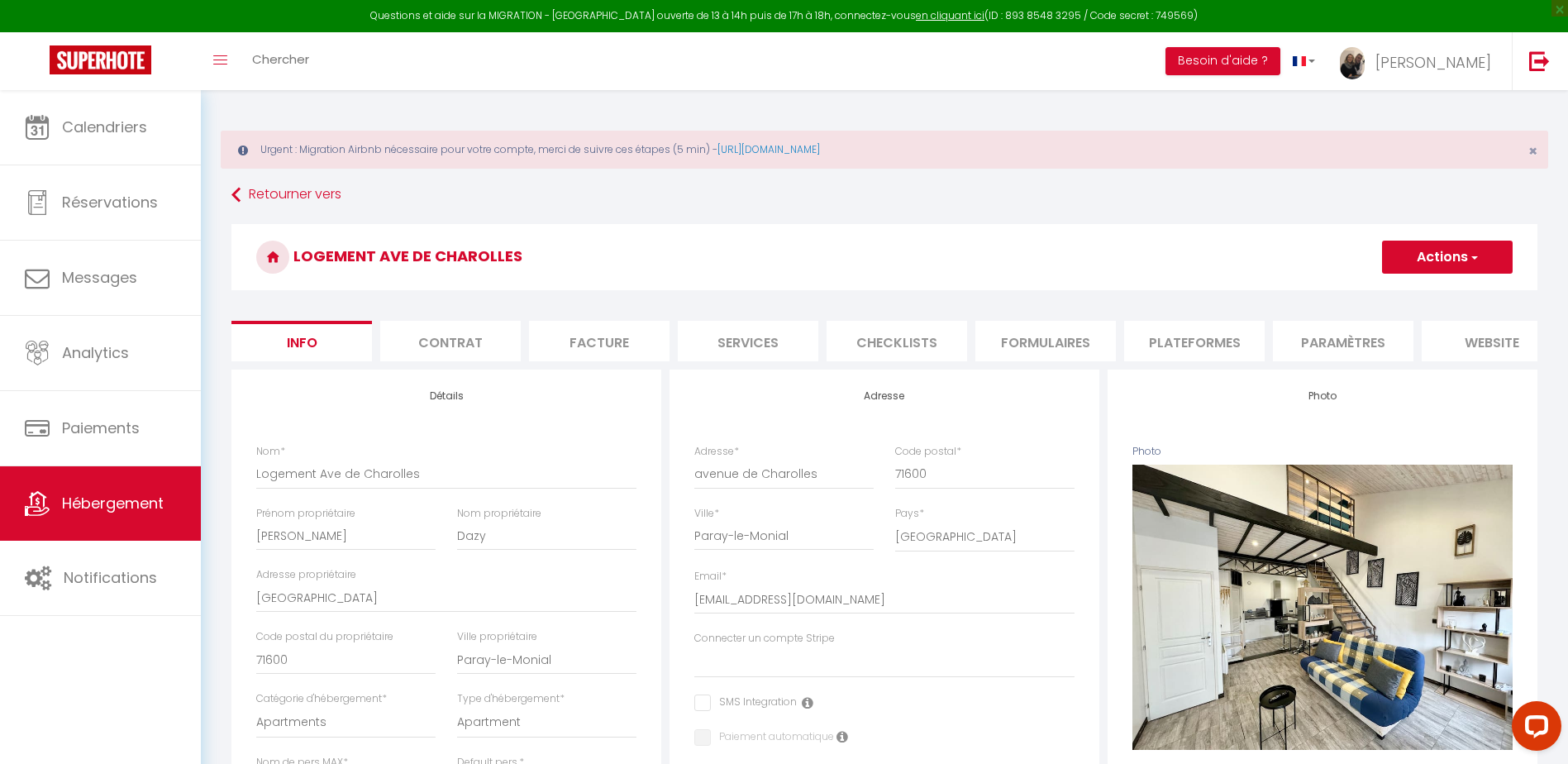
select select
checkbox input "false"
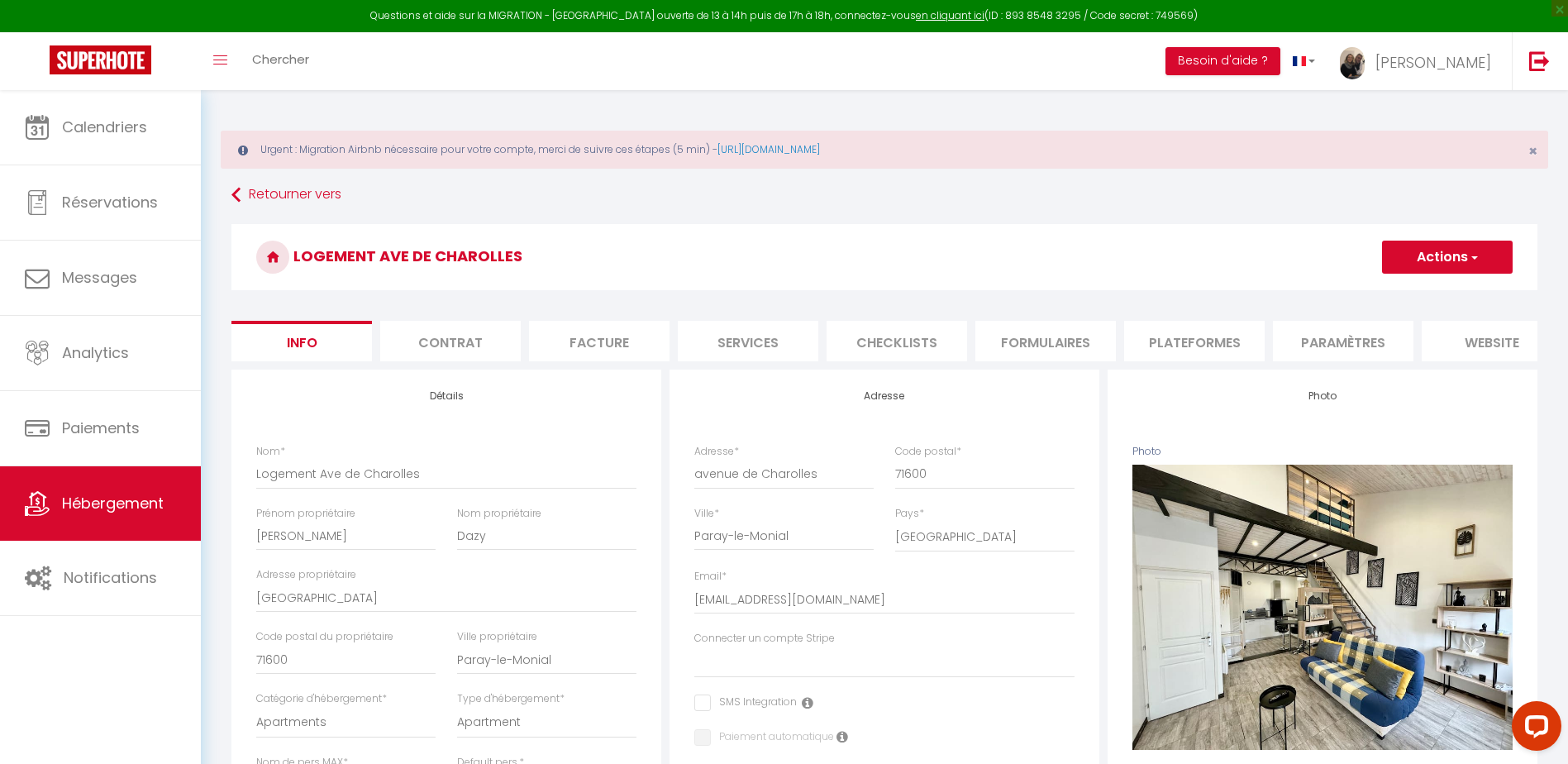
checkbox input "false"
click at [1174, 356] on li "Plateformes" at bounding box center [1194, 341] width 140 height 41
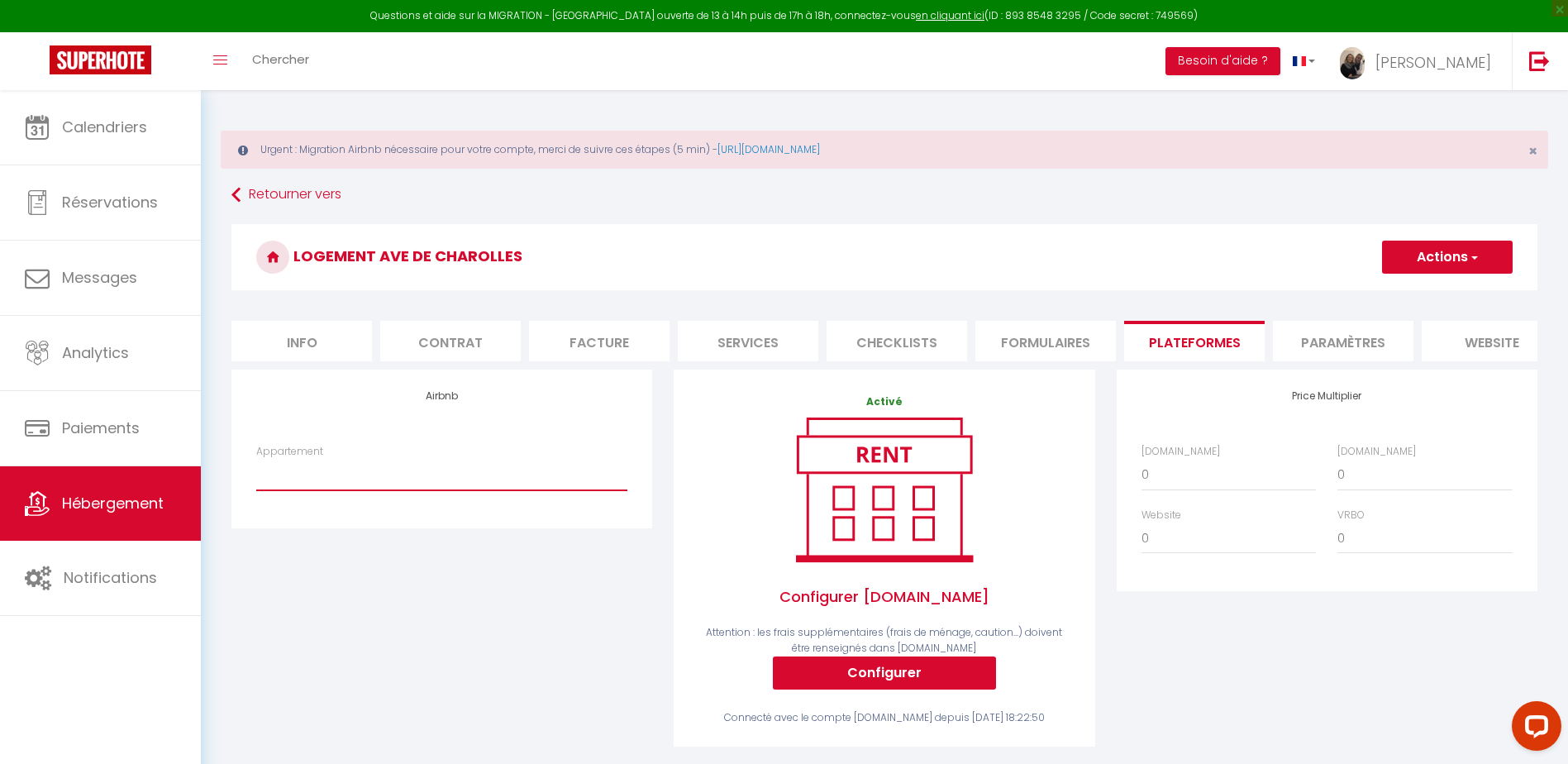
click at [365, 491] on select "Studio n°2 calme et fonctionnel centré pk gratuit - lagencederoanne@gmail.com S…" at bounding box center [441, 475] width 371 height 32
select select "10556-1039156162261607667"
click at [256, 472] on select "Studio n°2 calme et fonctionnel centré pk gratuit - lagencederoanne@gmail.com S…" at bounding box center [441, 475] width 371 height 32
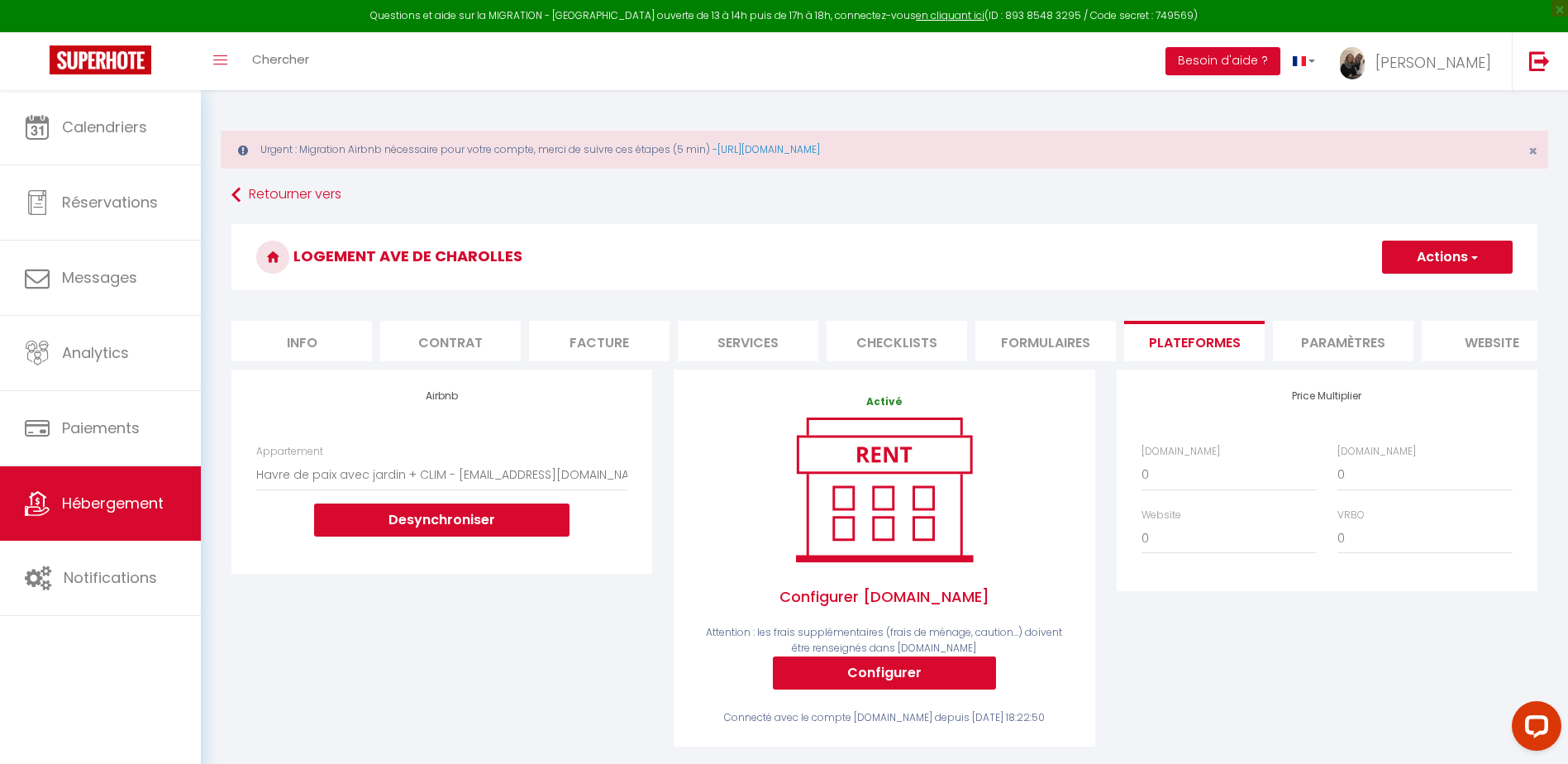
click at [1455, 260] on button "Actions" at bounding box center [1448, 257] width 131 height 33
click at [1418, 291] on link "Enregistrer" at bounding box center [1447, 294] width 131 height 22
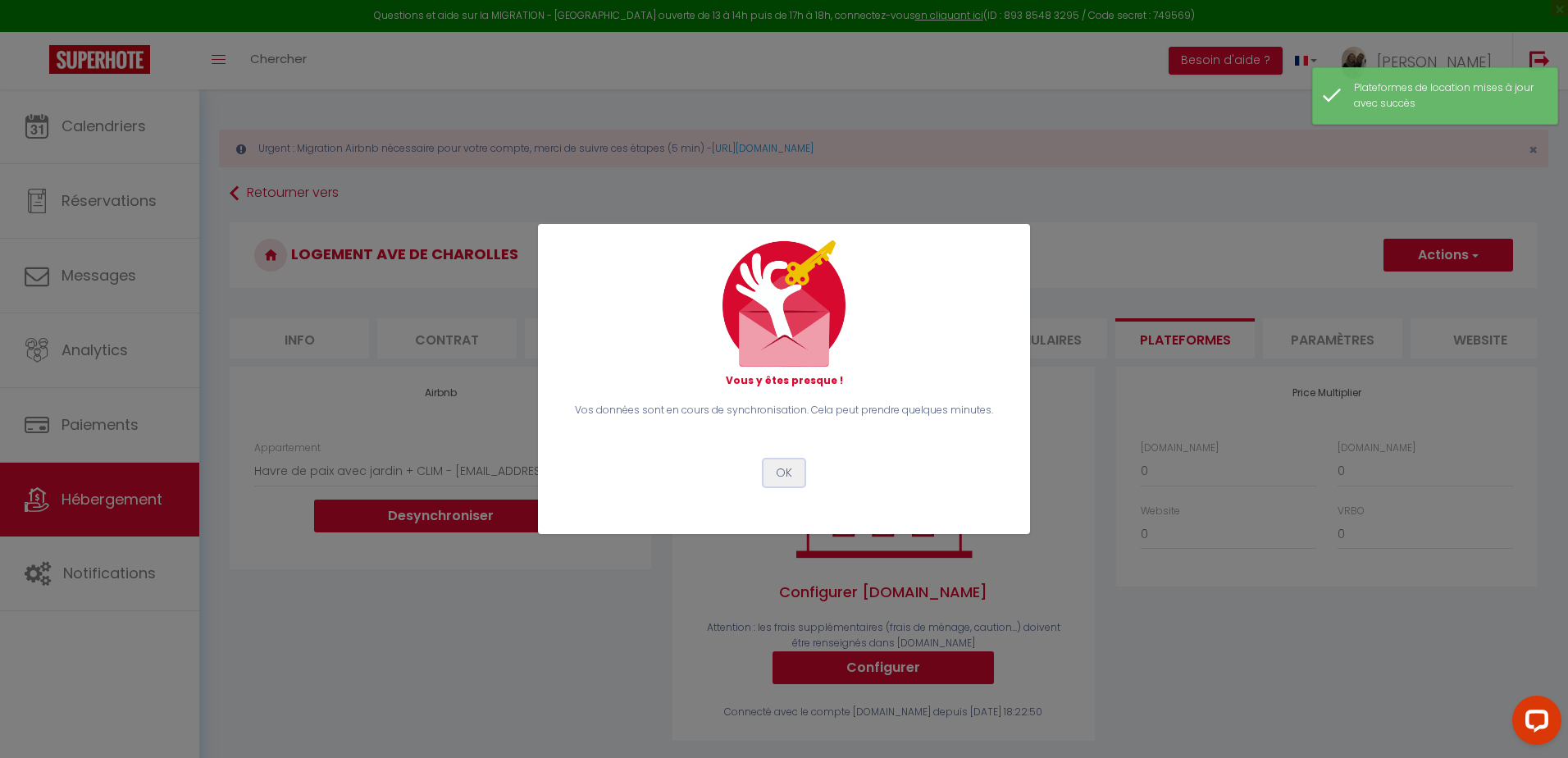
click at [786, 476] on button "OK" at bounding box center [784, 474] width 41 height 28
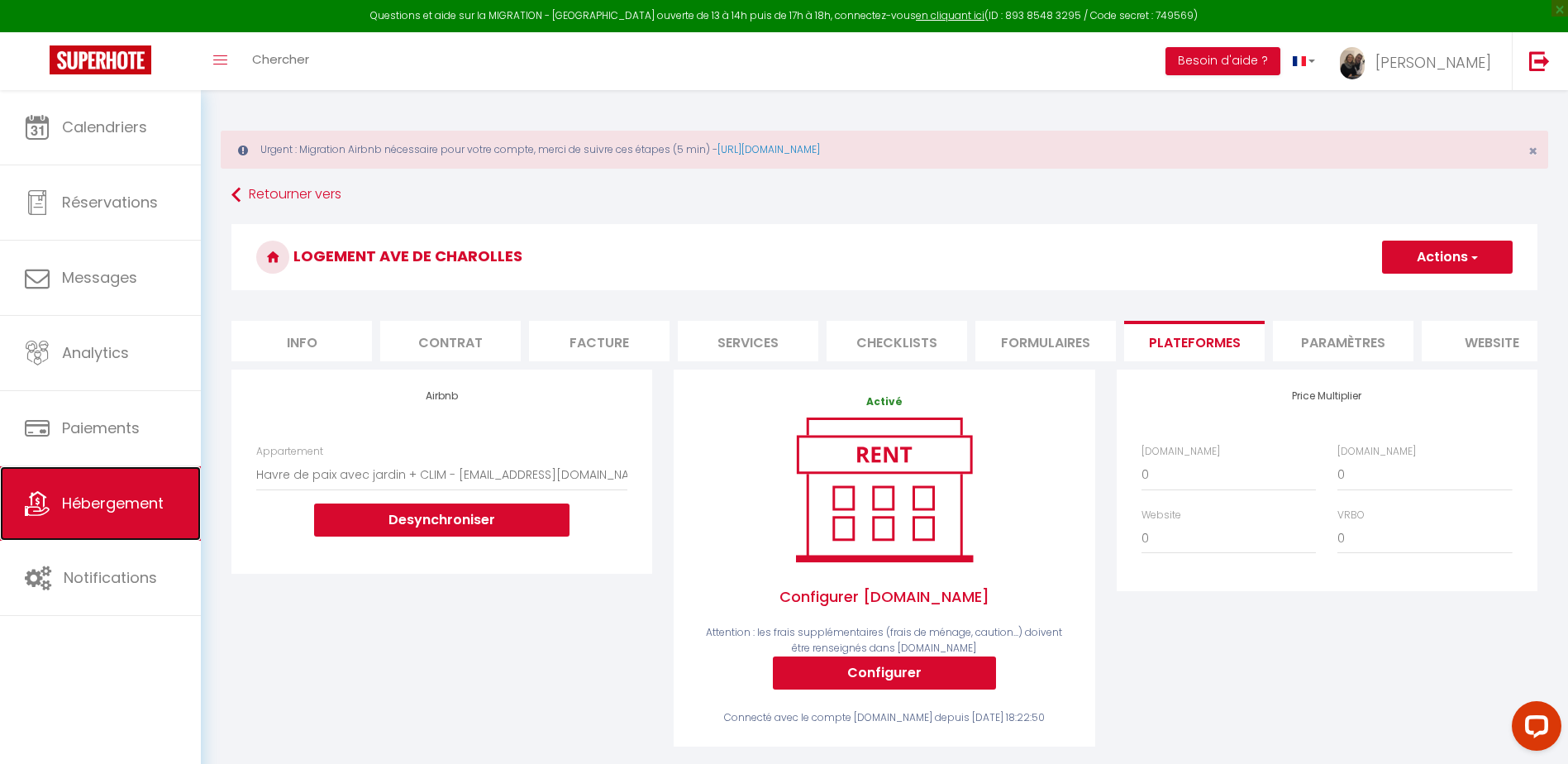
click at [146, 506] on span "Hébergement" at bounding box center [113, 503] width 102 height 21
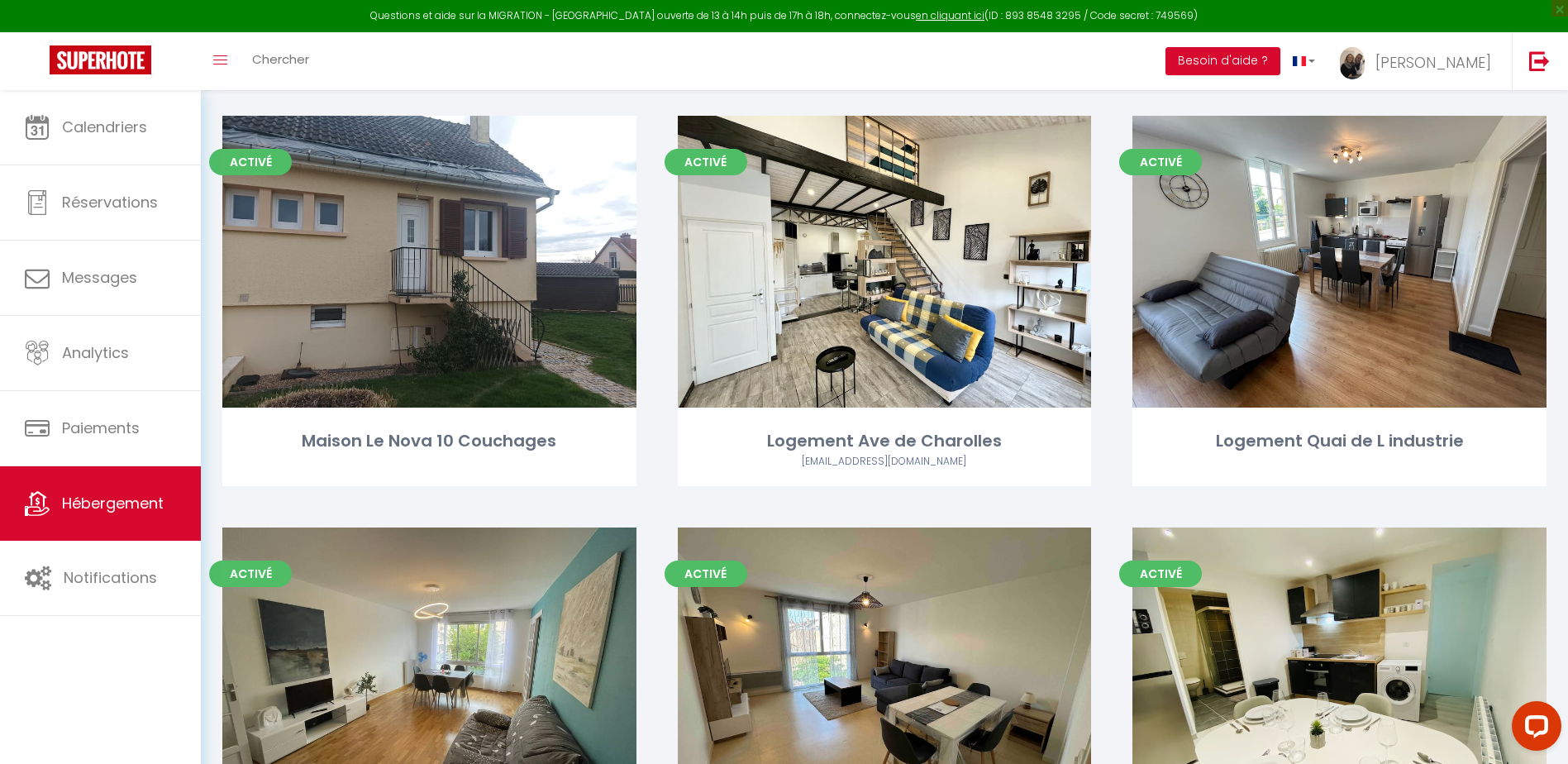
scroll to position [3061, 0]
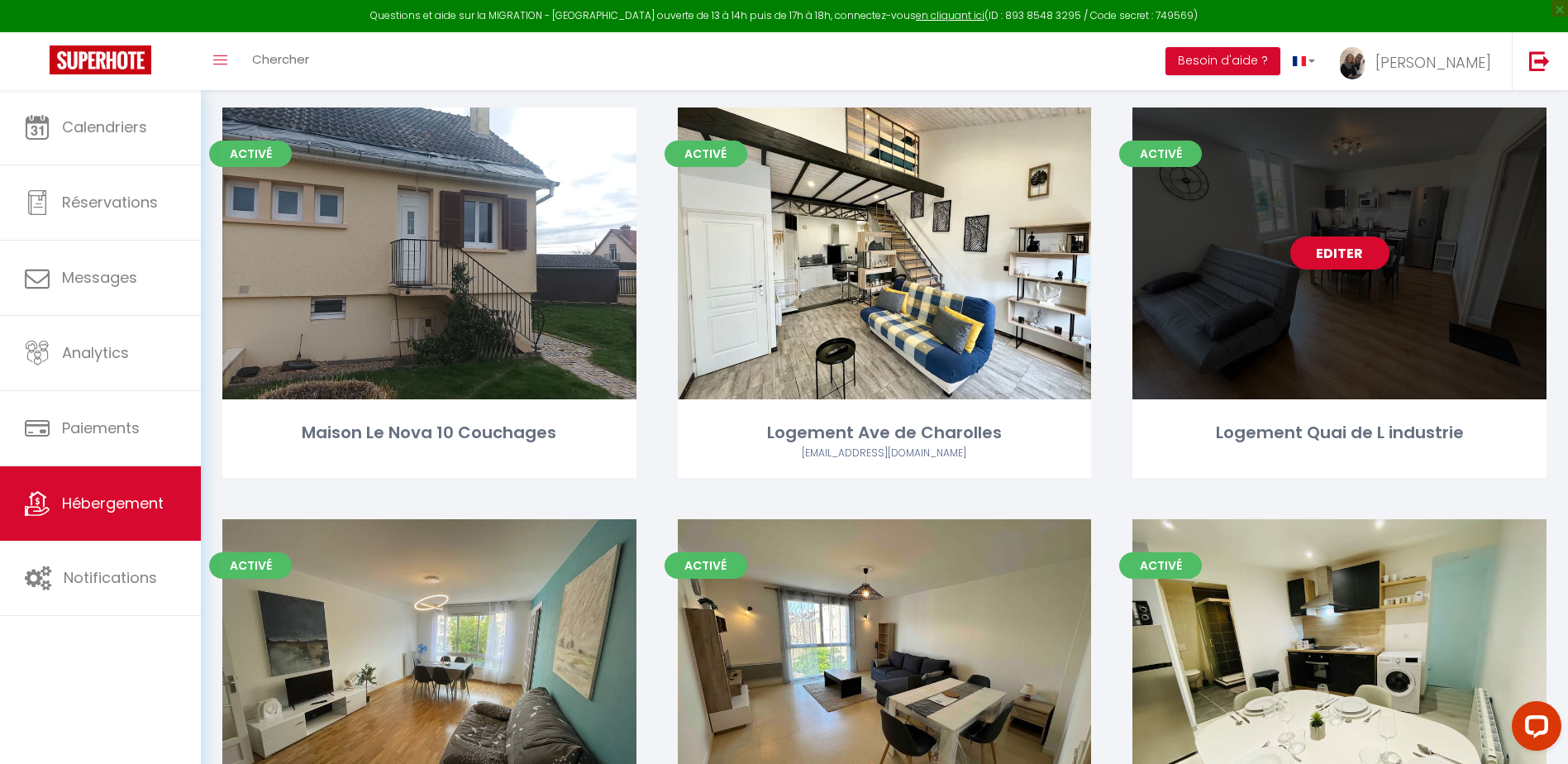
click at [1354, 258] on link "Editer" at bounding box center [1340, 253] width 99 height 33
select select "3"
select select "2"
select select "1"
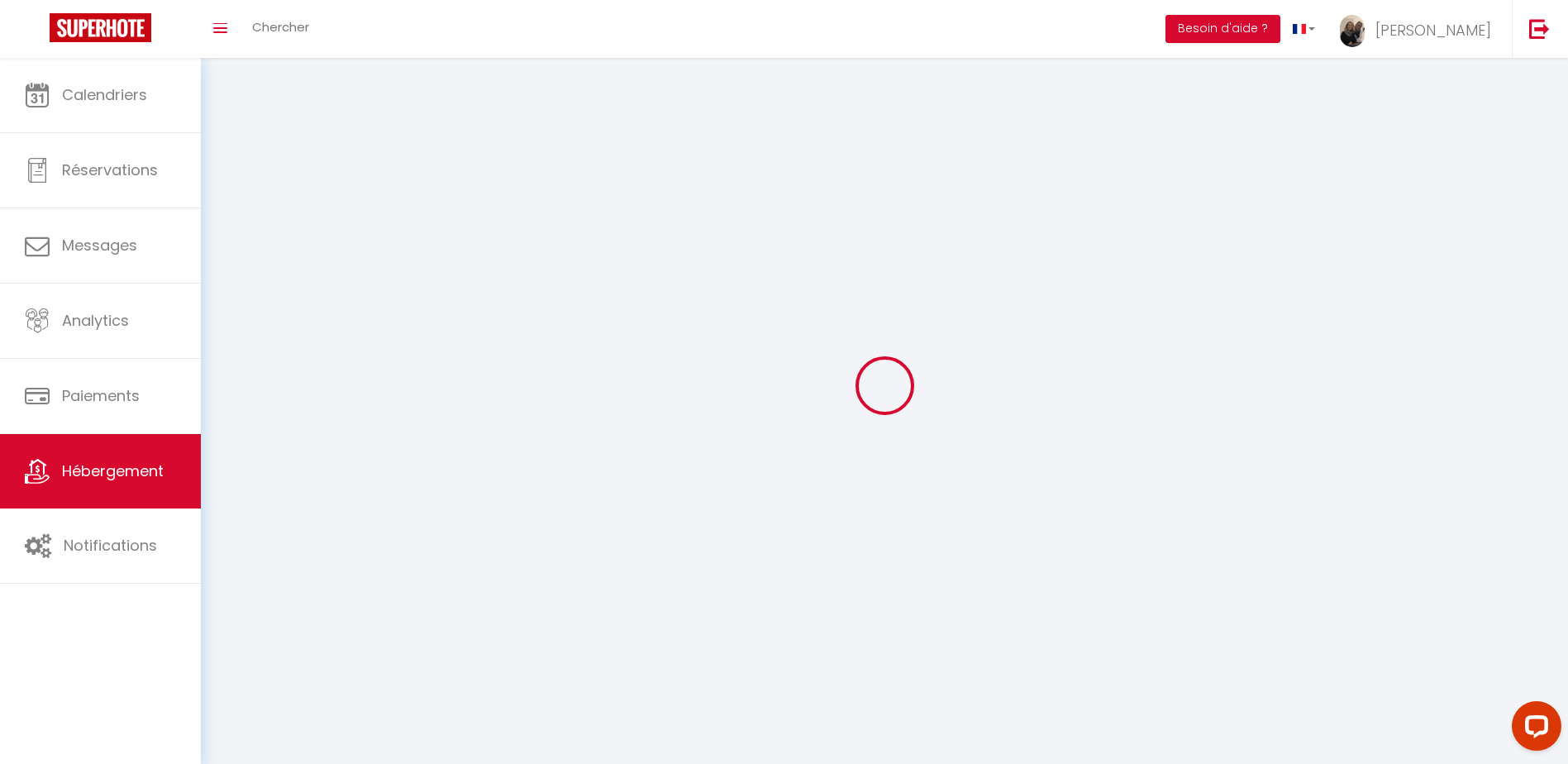
select select
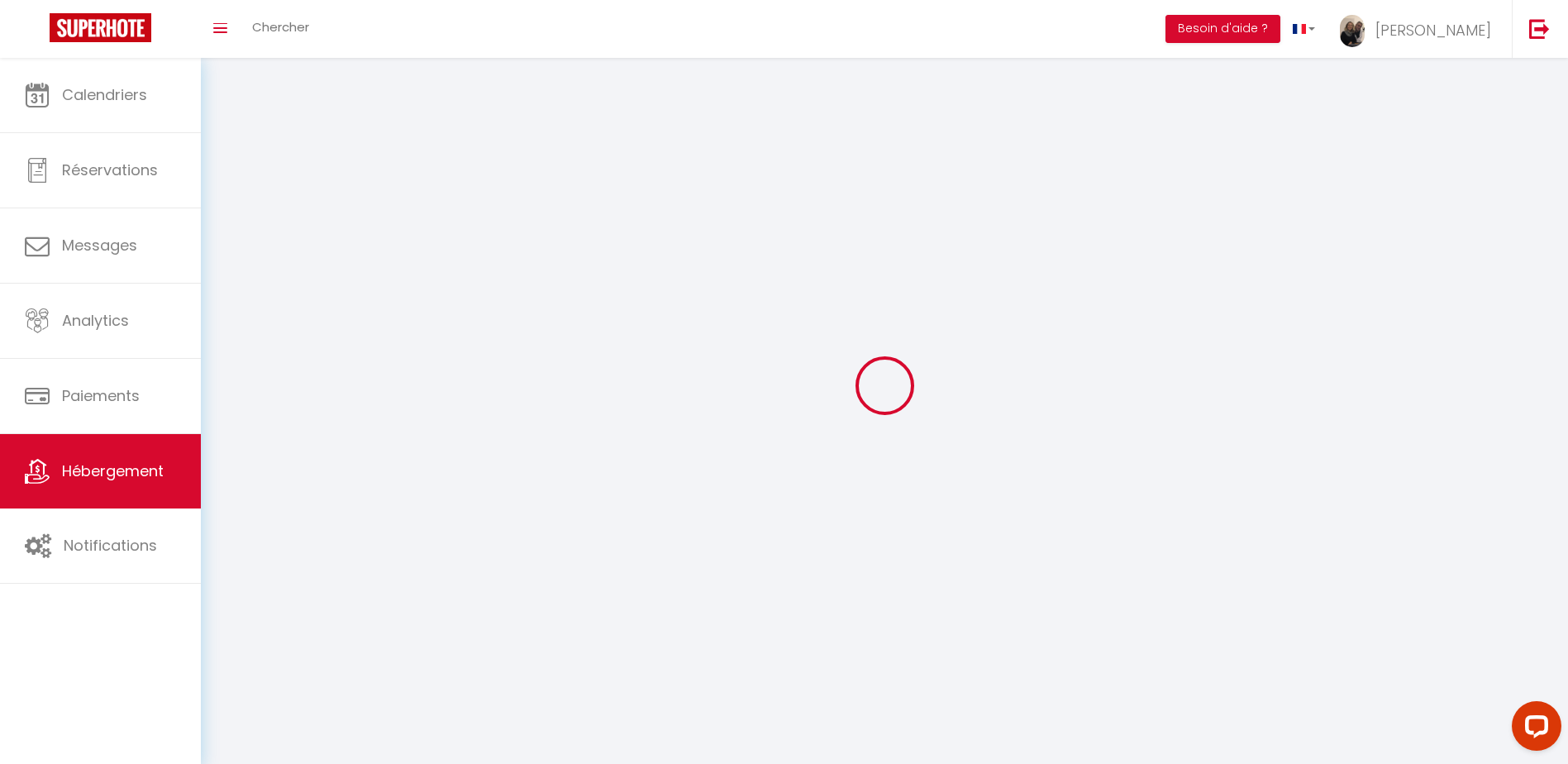
select select
checkbox input "false"
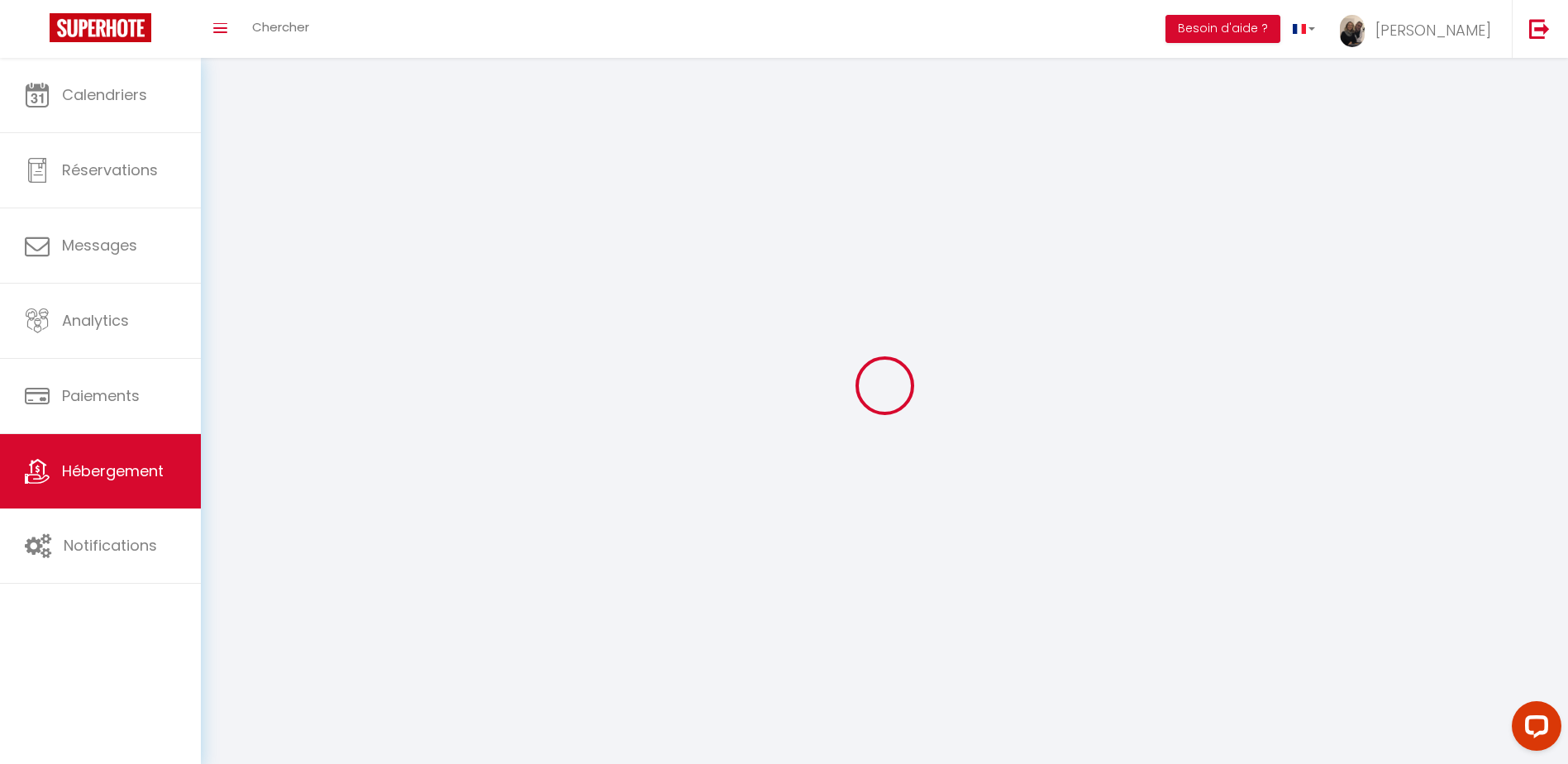
select select
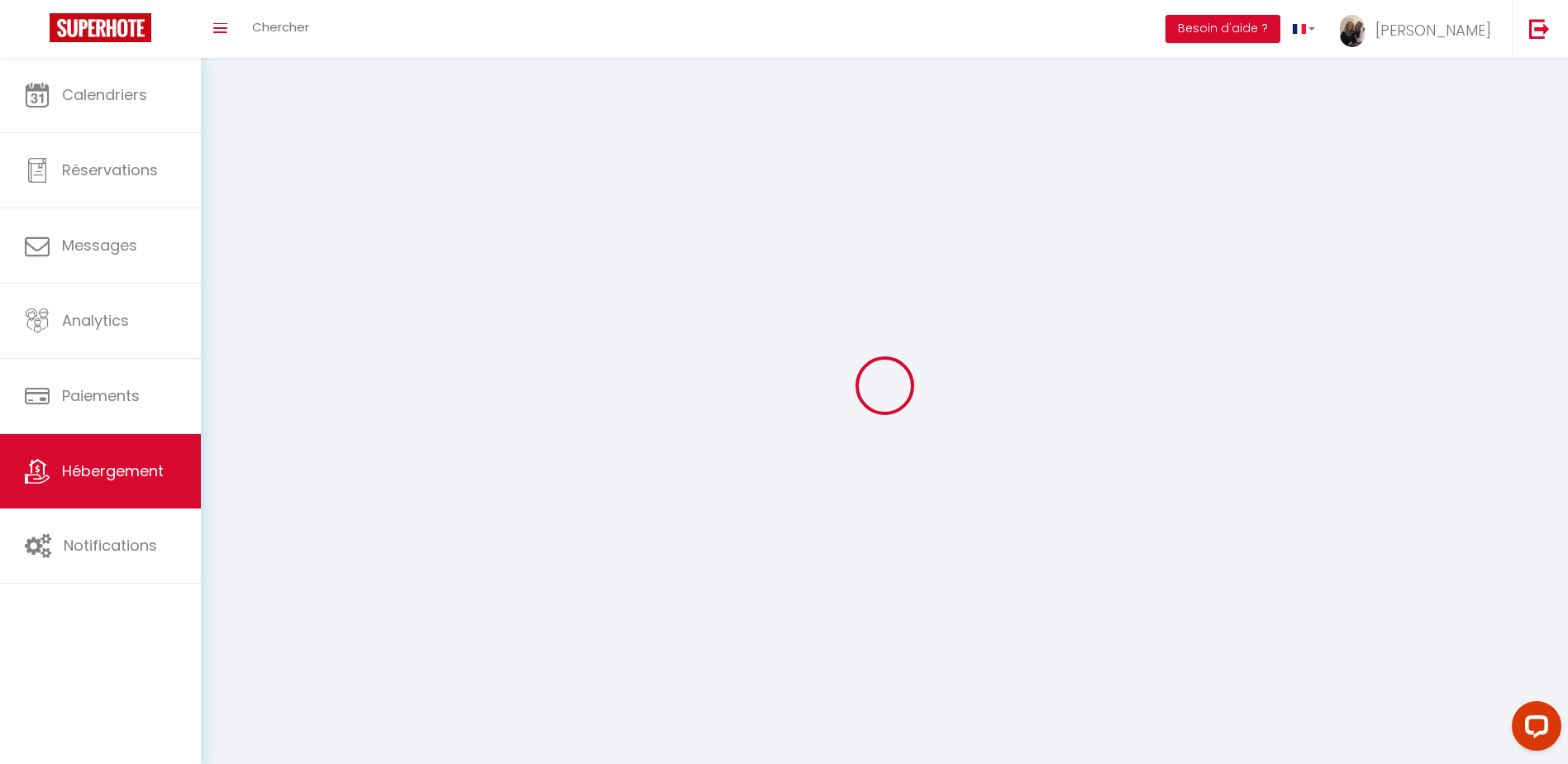
select select
checkbox input "false"
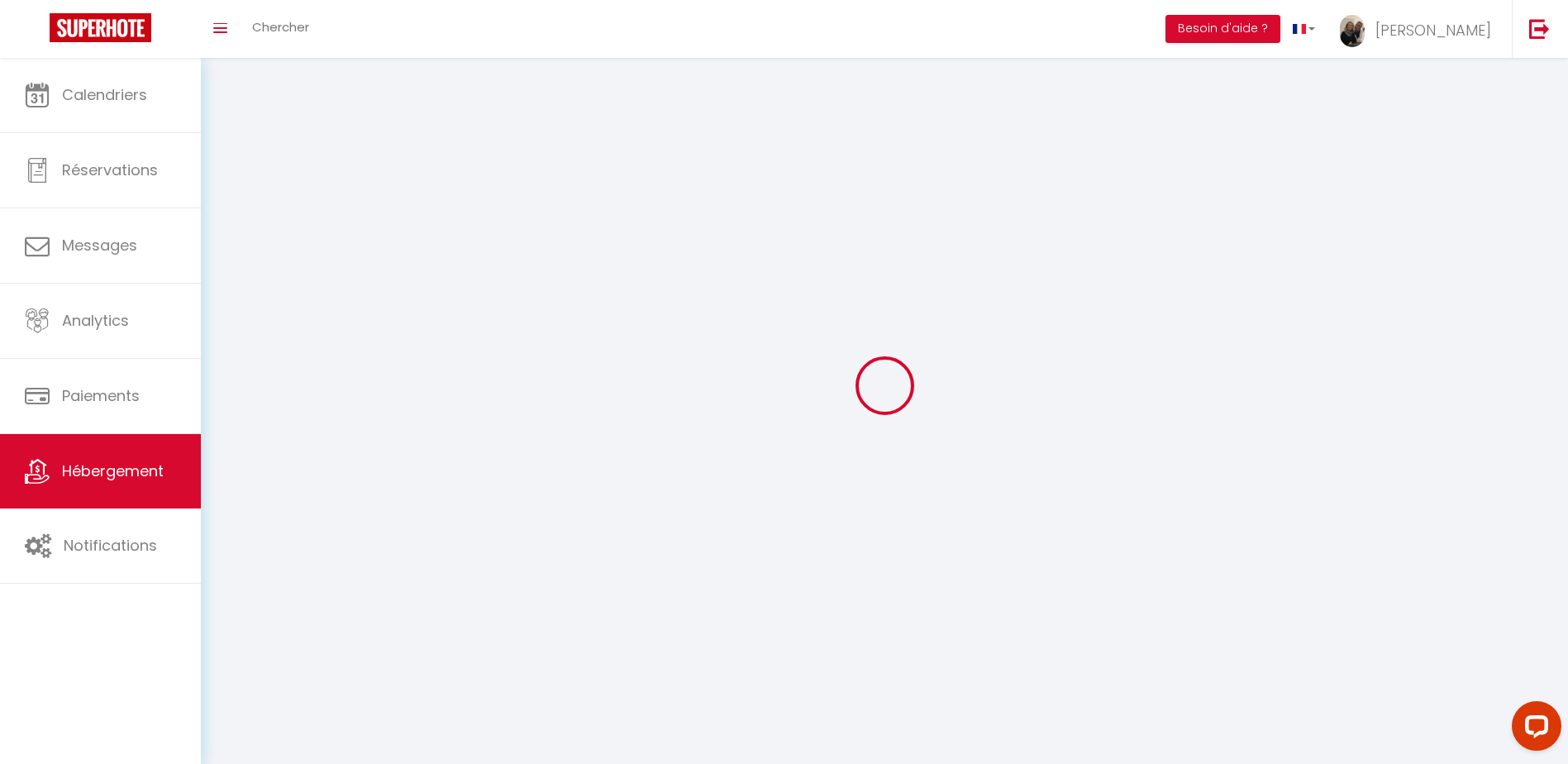
checkbox input "false"
select select
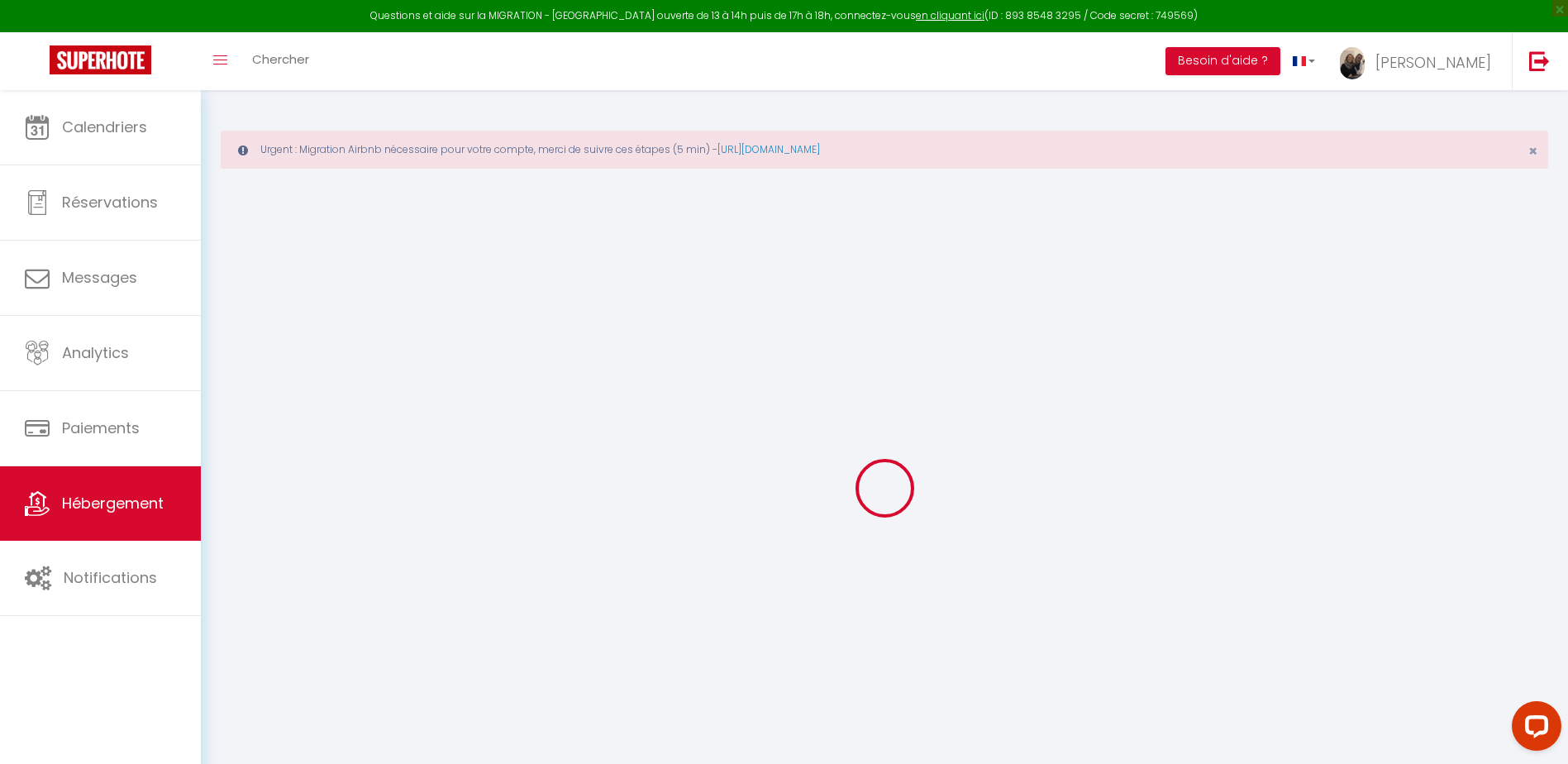
select select
checkbox input "false"
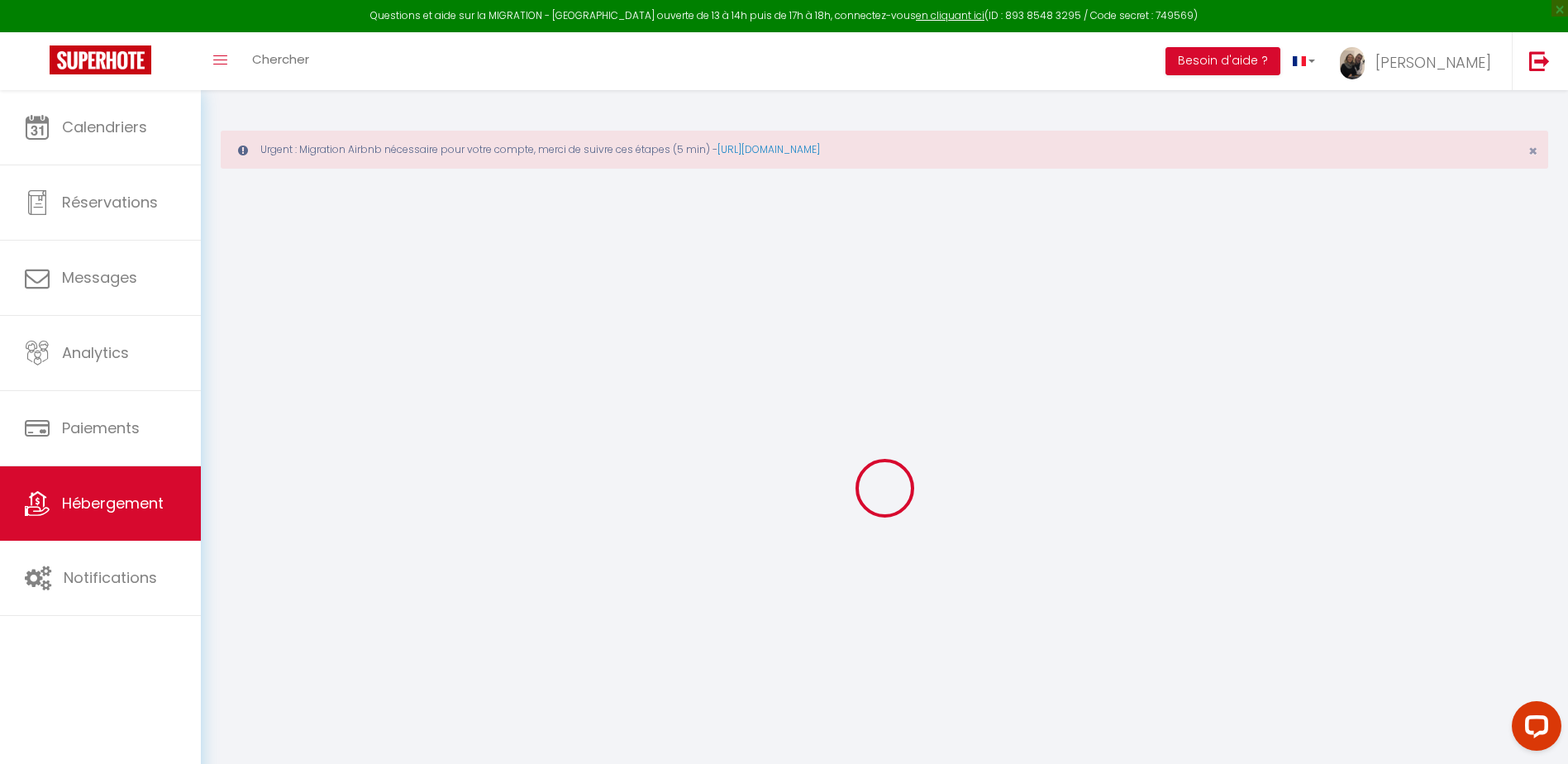
checkbox input "false"
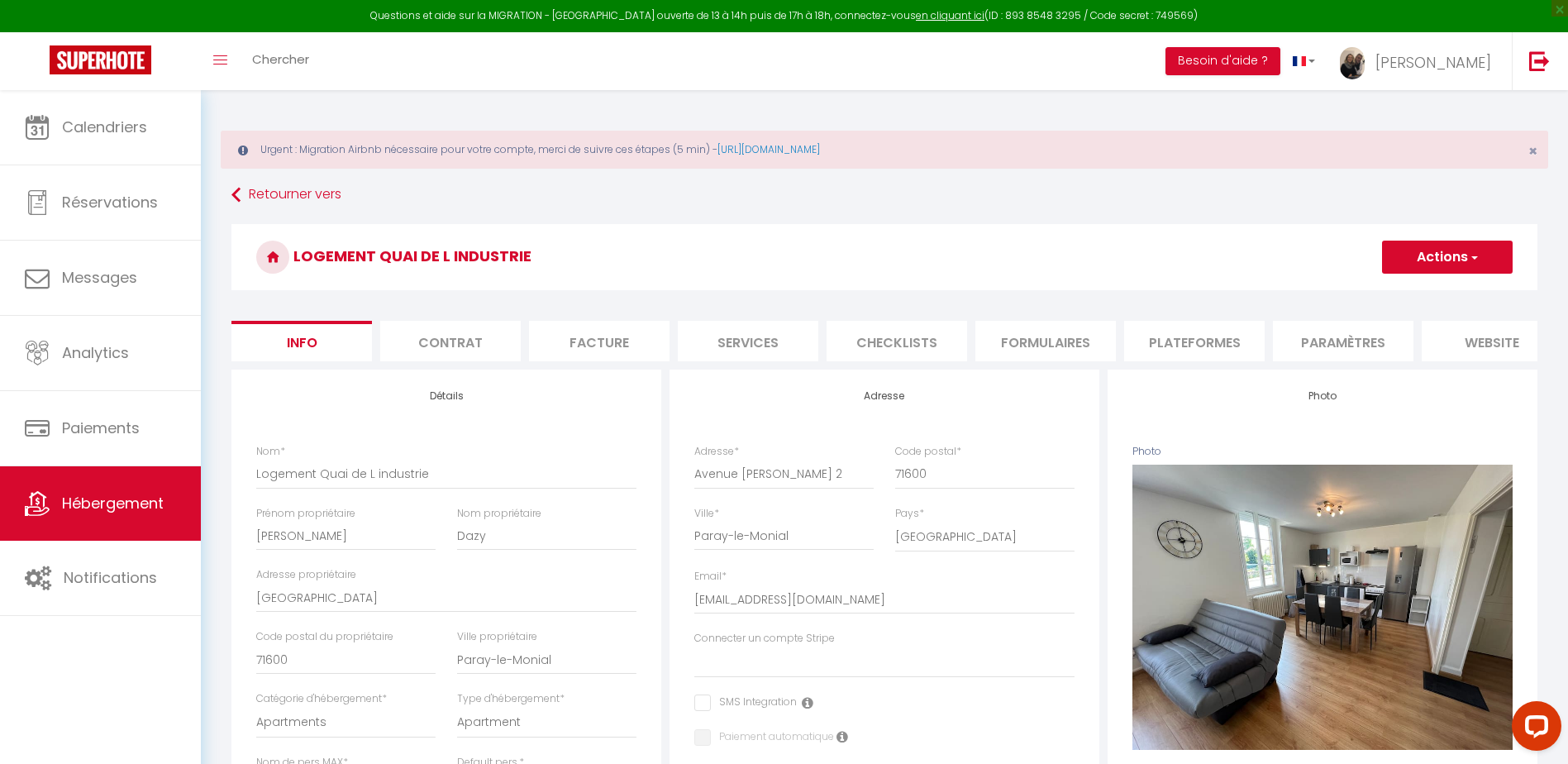
select select
checkbox input "false"
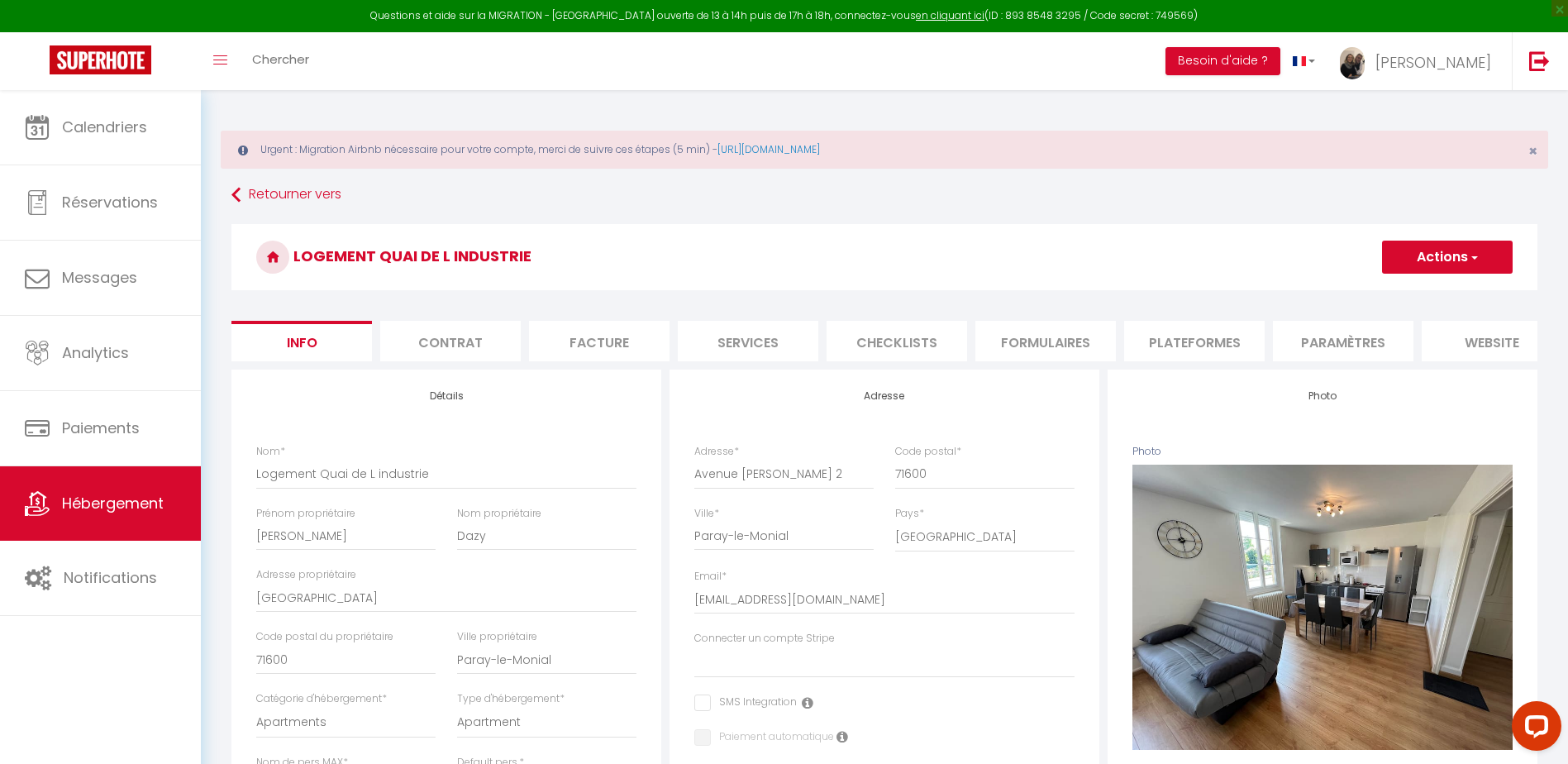
checkbox input "false"
click at [1204, 343] on li "Plateformes" at bounding box center [1194, 341] width 140 height 41
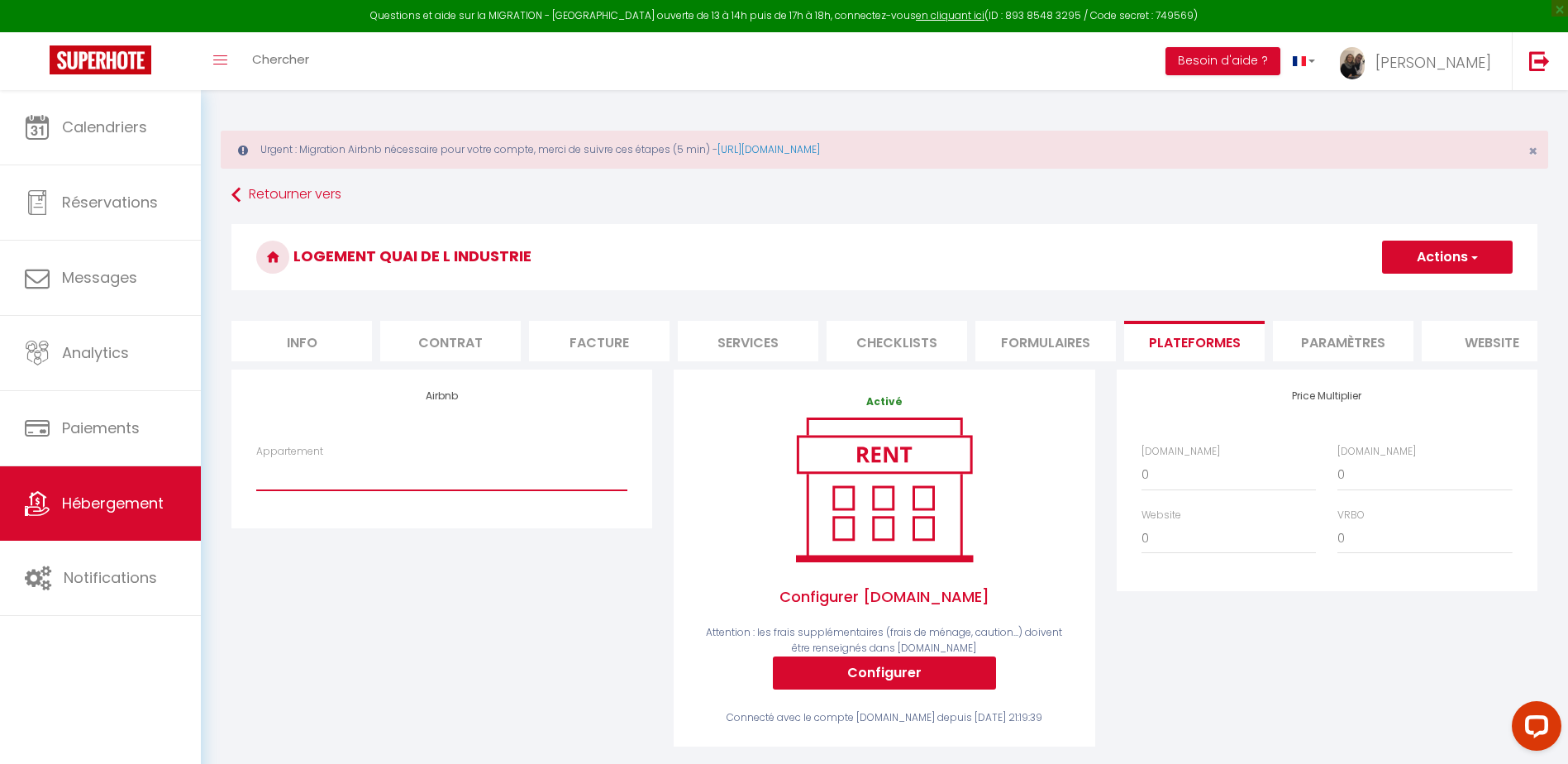
click at [445, 479] on select "Studio n°2 calme et fonctionnel centré pk gratuit - lagencederoanne@gmail.com S…" at bounding box center [441, 475] width 371 height 32
select select "10556-43043760"
click at [256, 472] on select "Studio n°2 calme et fonctionnel centré pk gratuit - lagencederoanne@gmail.com S…" at bounding box center [441, 475] width 371 height 32
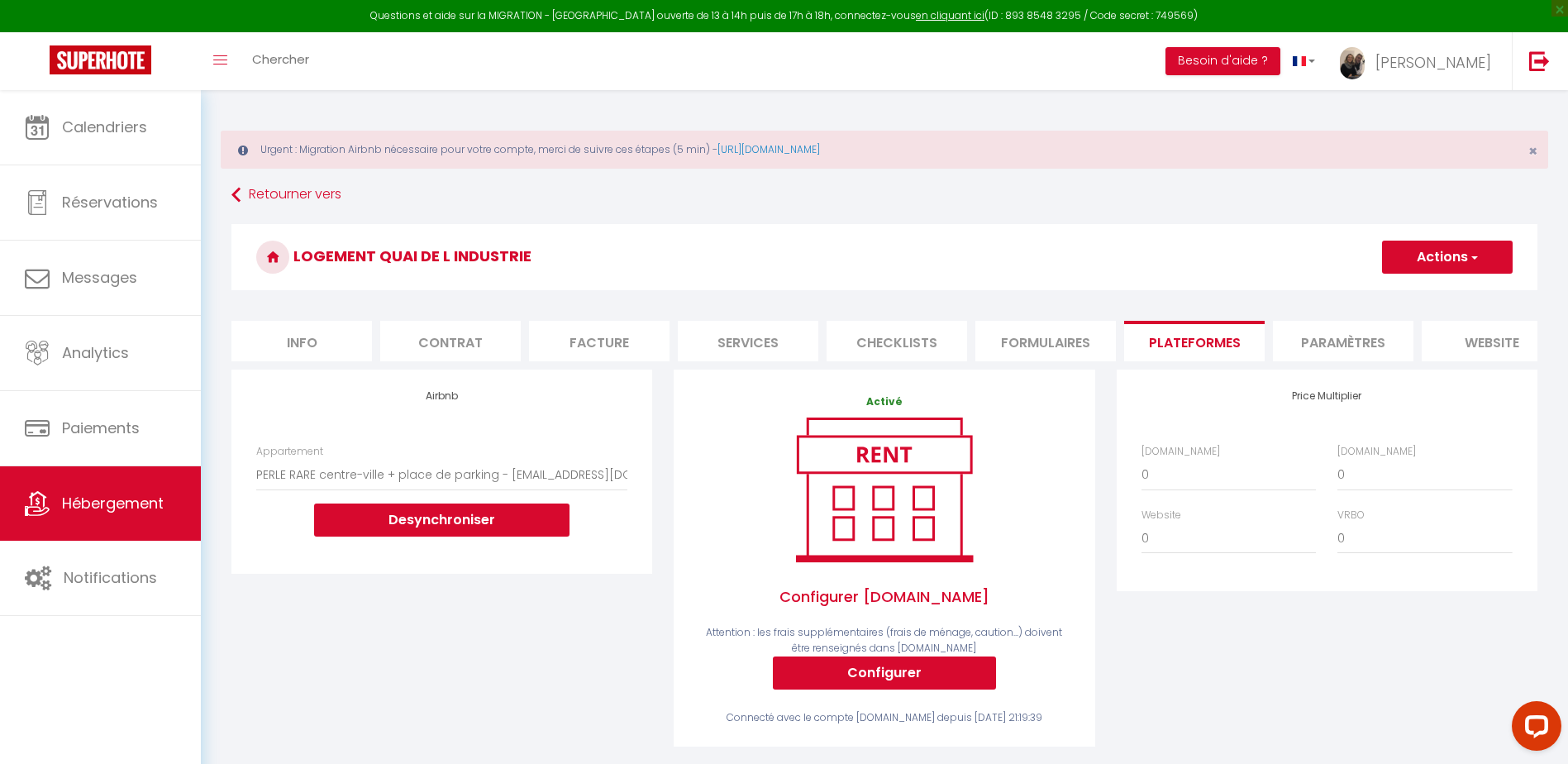
click at [1449, 251] on button "Actions" at bounding box center [1448, 257] width 131 height 33
click at [1434, 291] on link "Enregistrer" at bounding box center [1447, 294] width 131 height 22
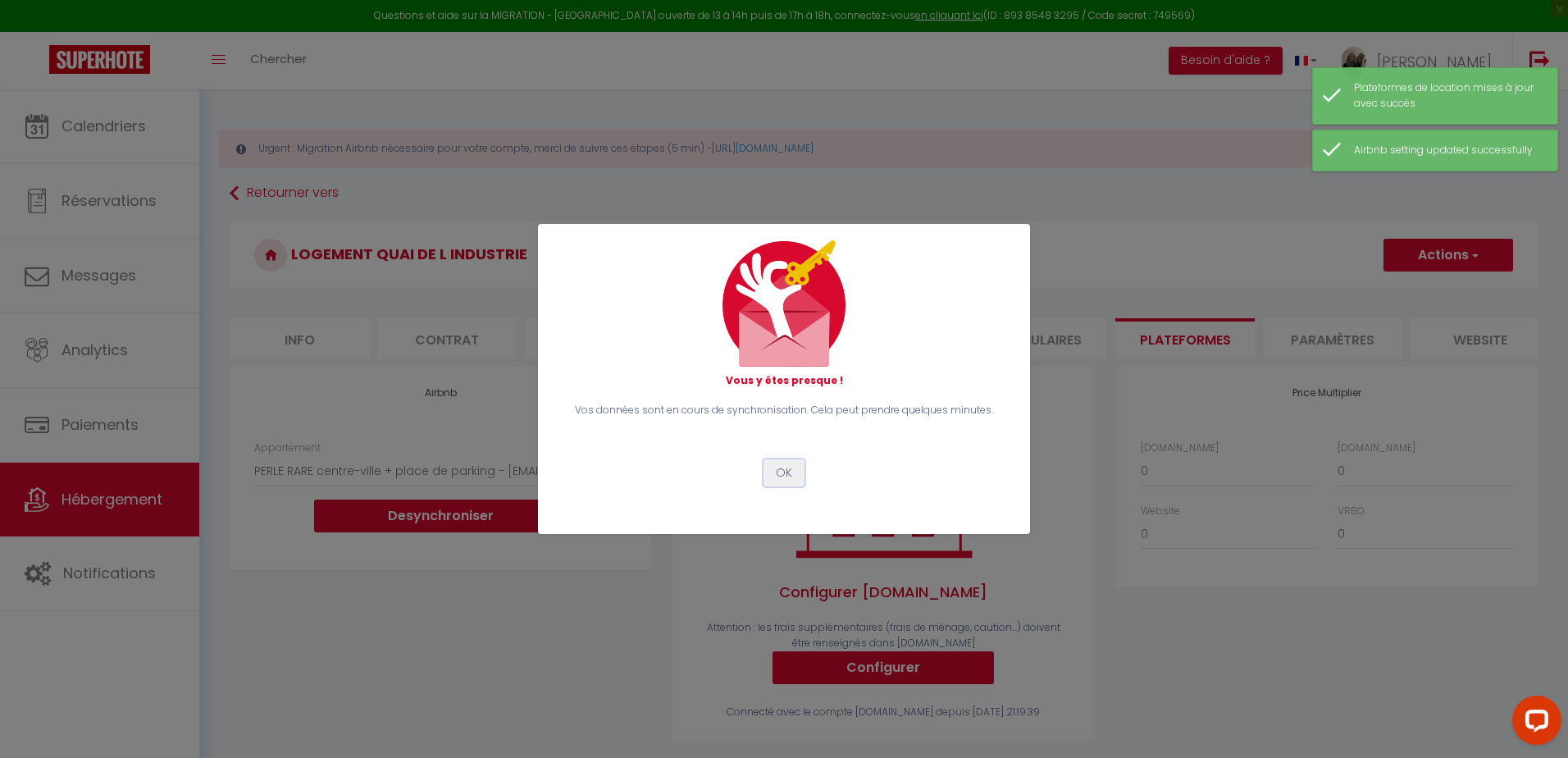
click at [786, 473] on button "OK" at bounding box center [784, 474] width 41 height 28
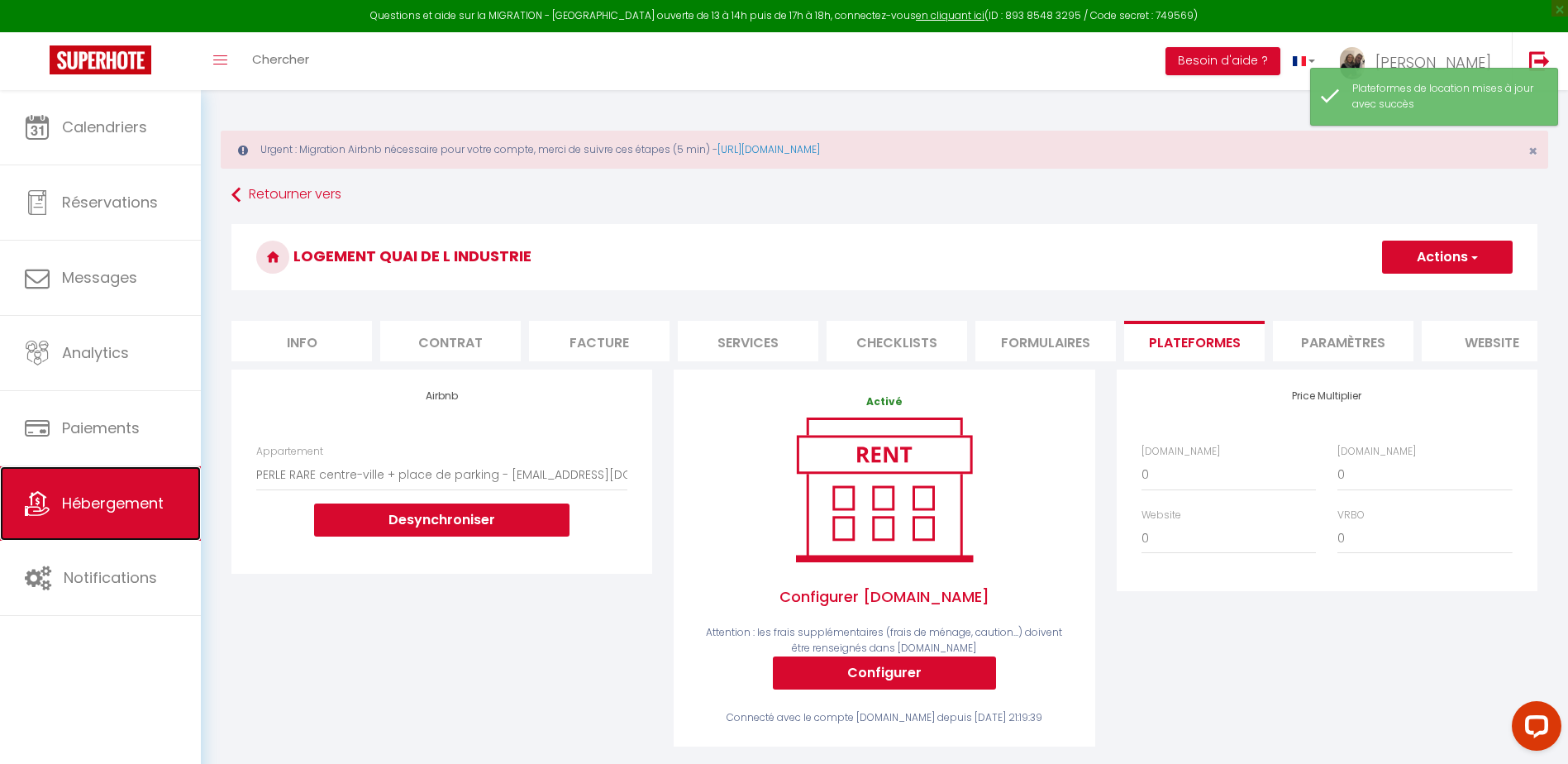
click at [115, 502] on span "Hébergement" at bounding box center [113, 503] width 102 height 21
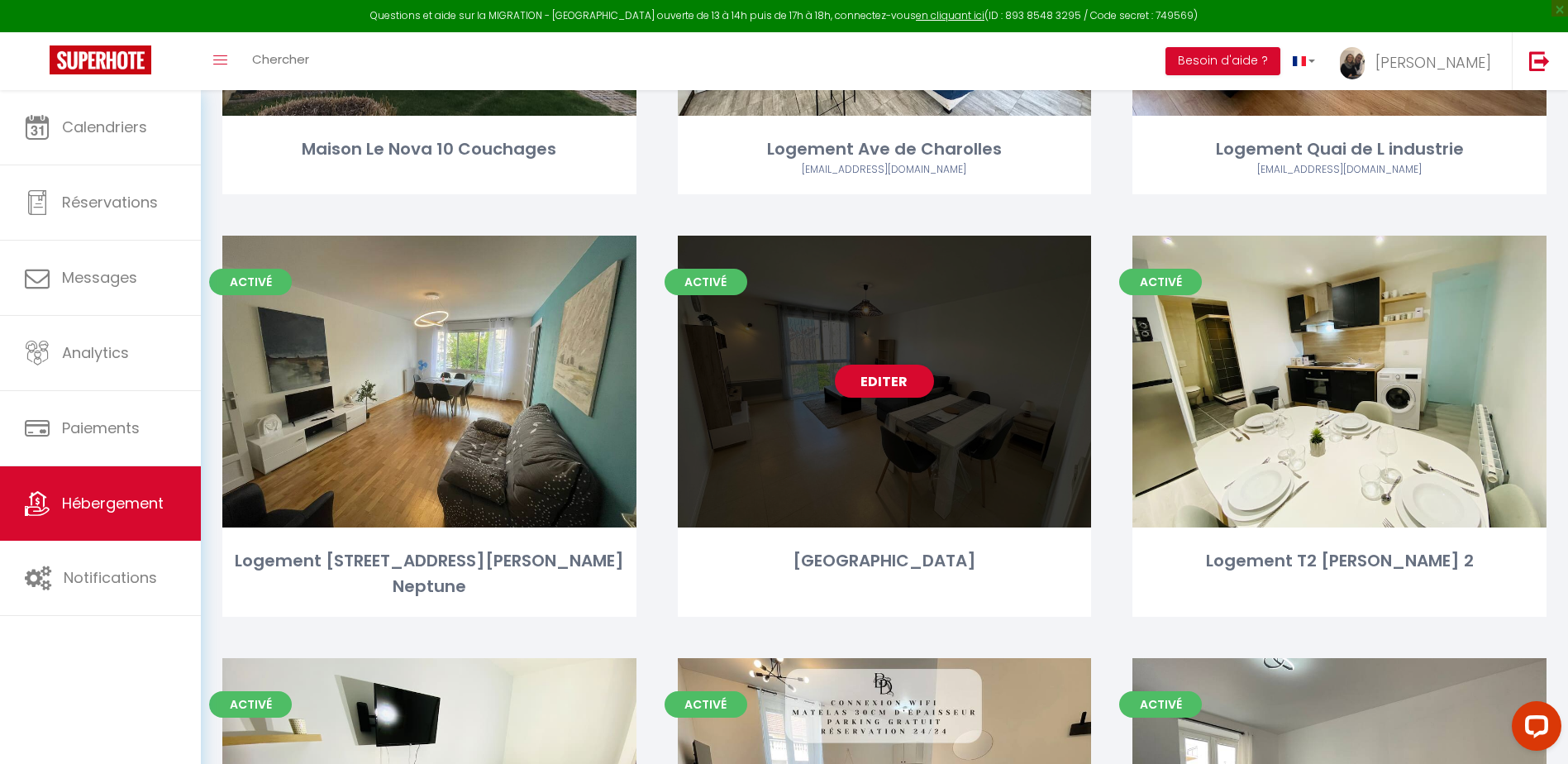
scroll to position [3392, 0]
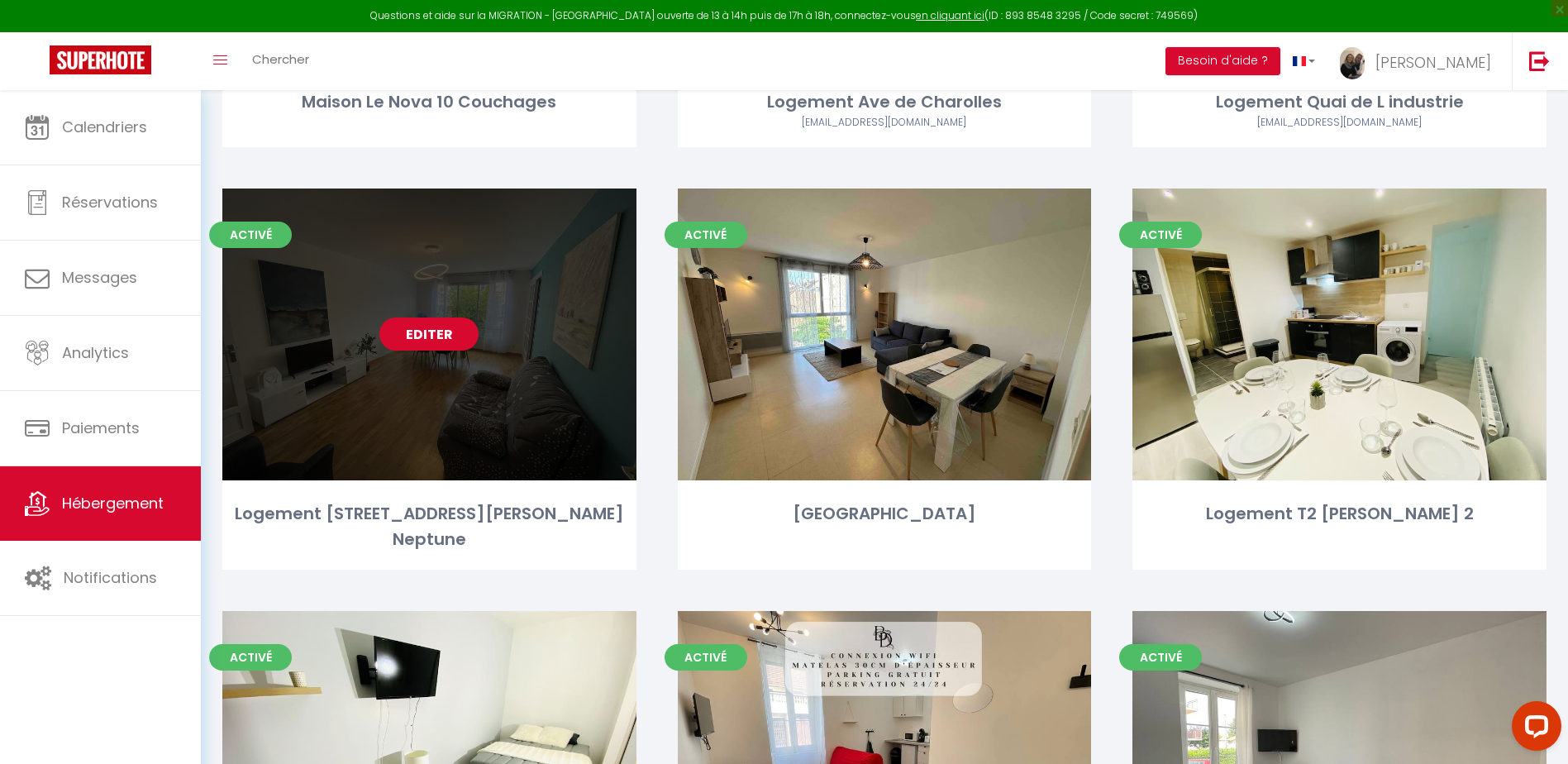
click at [444, 341] on link "Editer" at bounding box center [429, 334] width 99 height 33
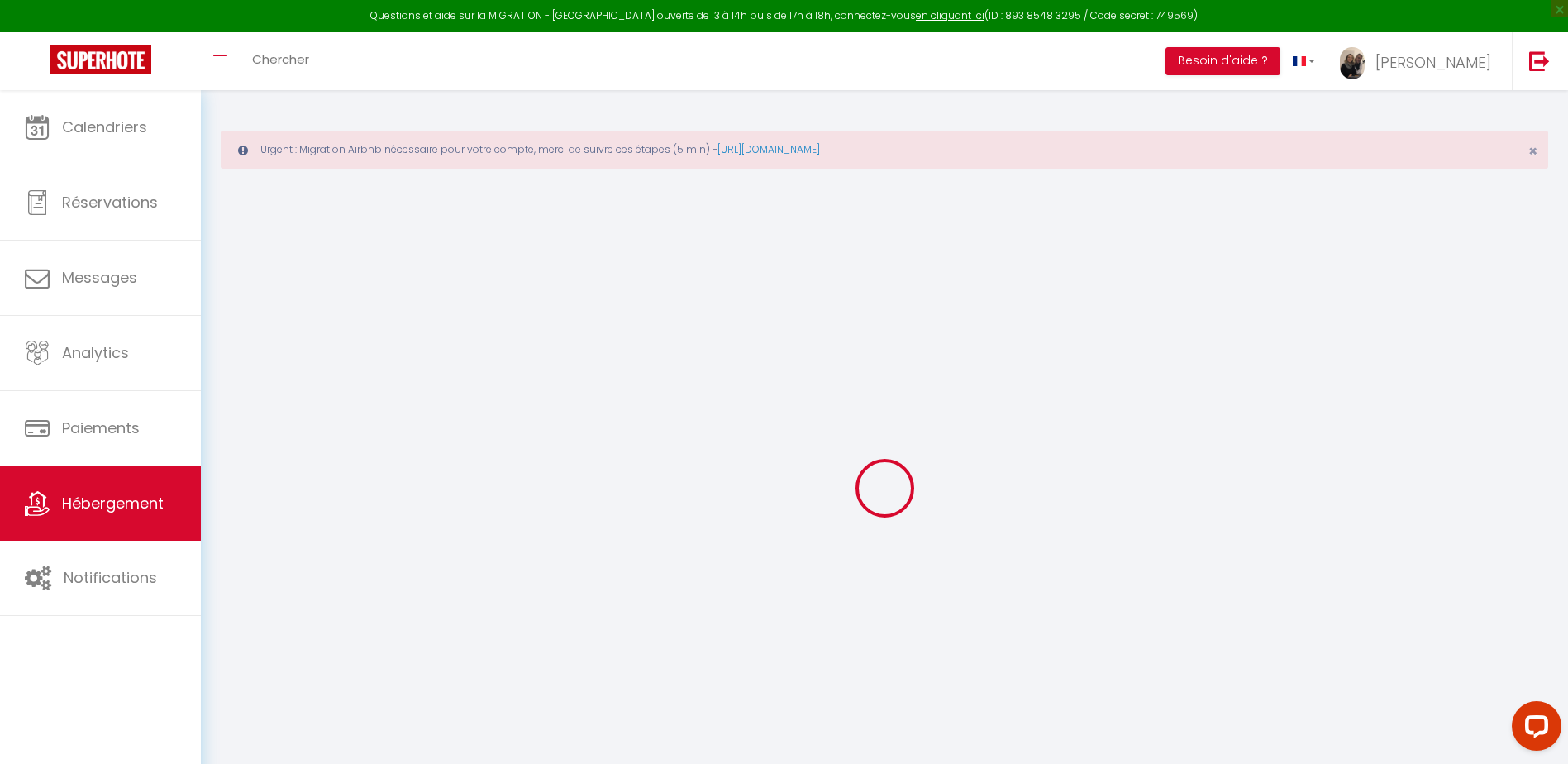
select select
checkbox input "false"
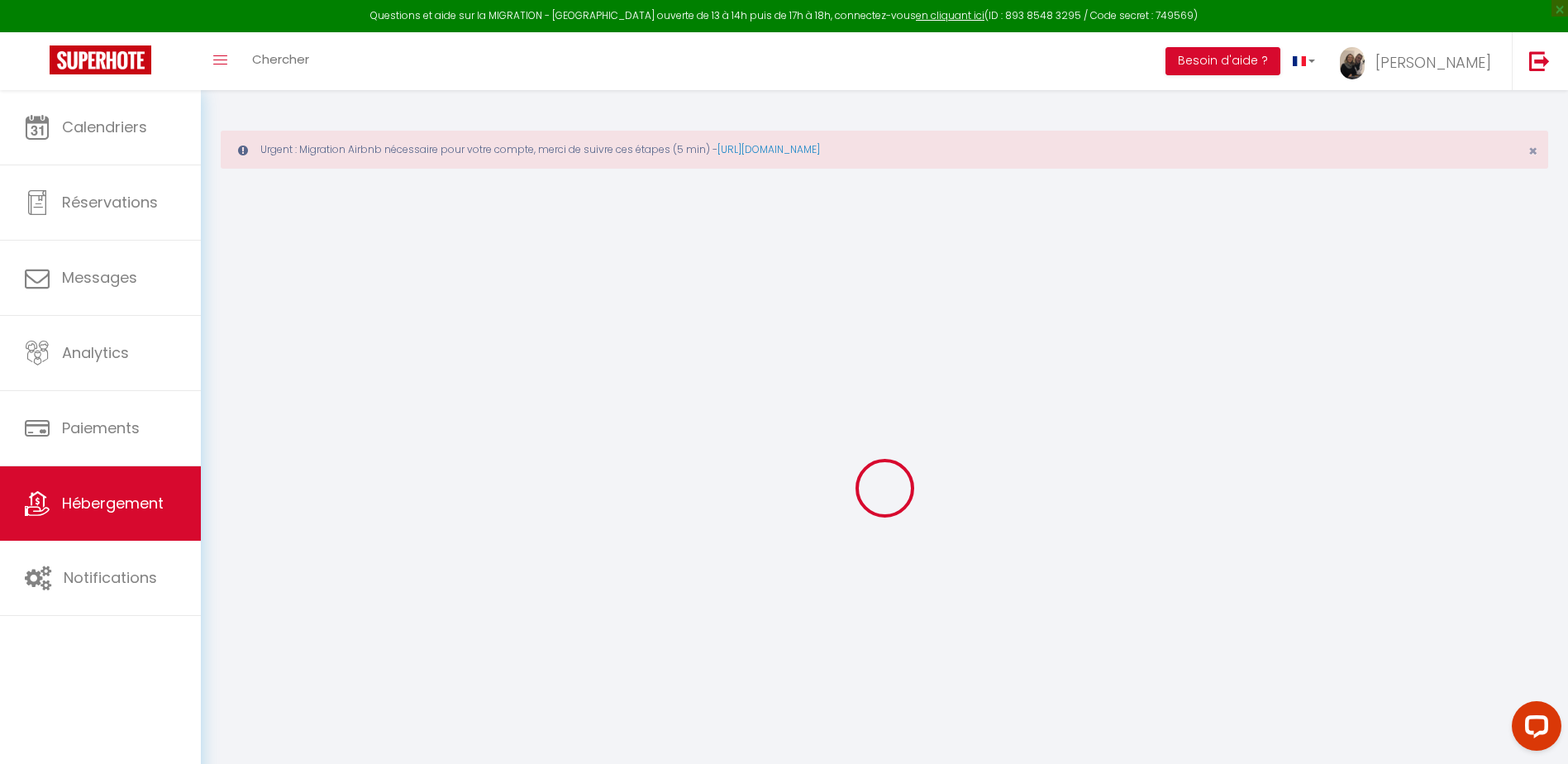
checkbox input "false"
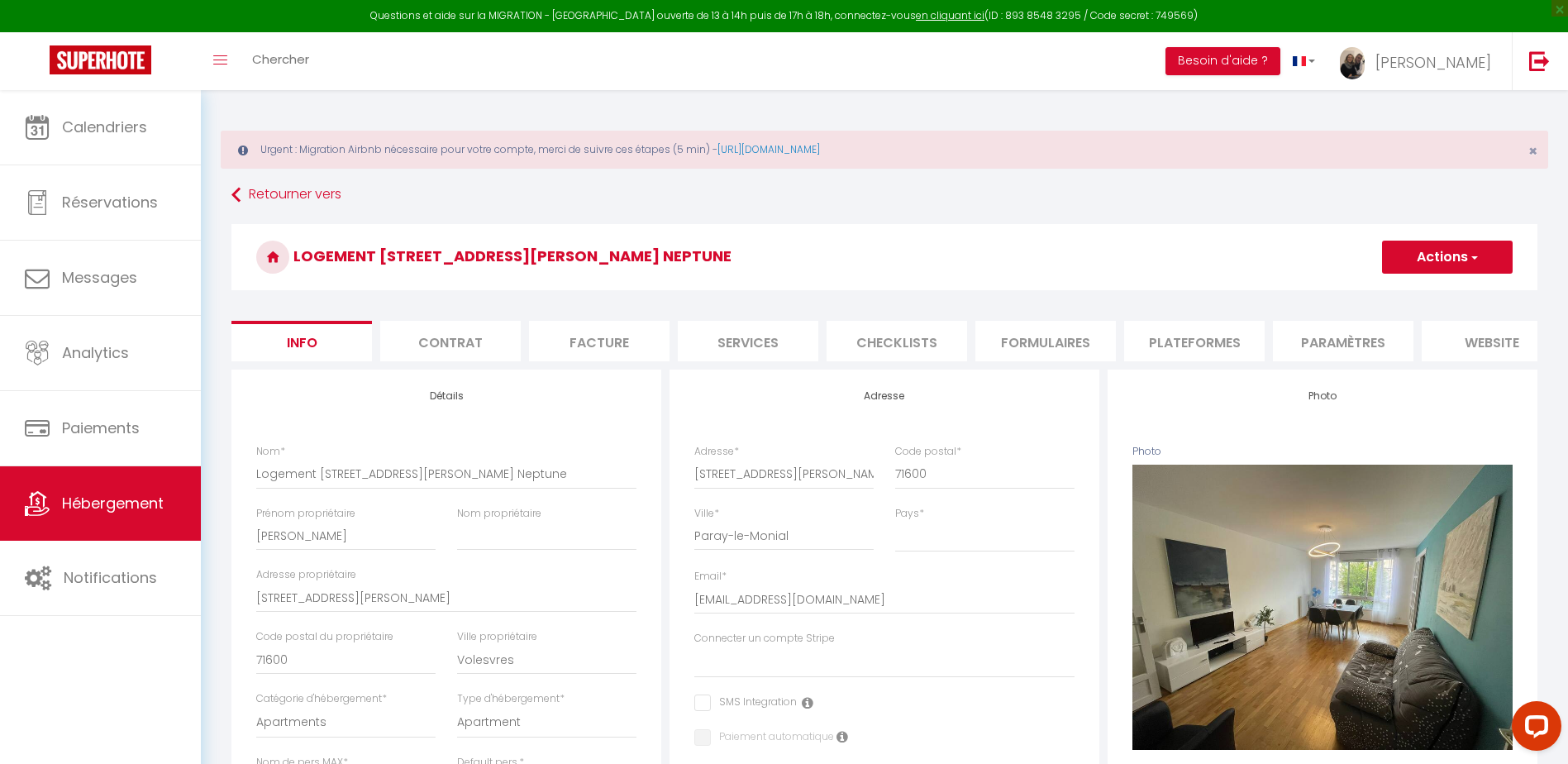
select select
checkbox input "false"
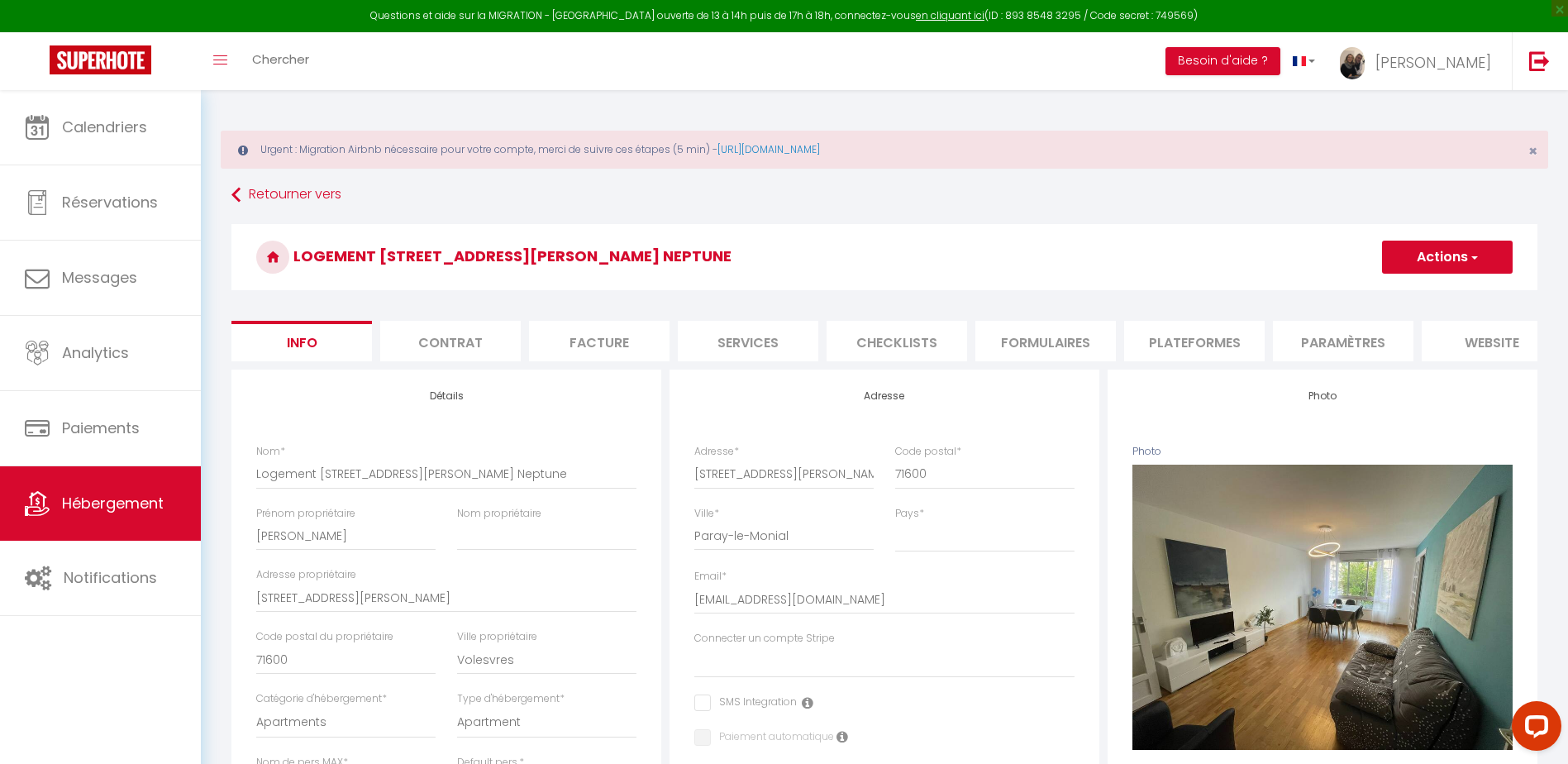
checkbox input "false"
click at [1214, 355] on li "Plateformes" at bounding box center [1194, 341] width 140 height 41
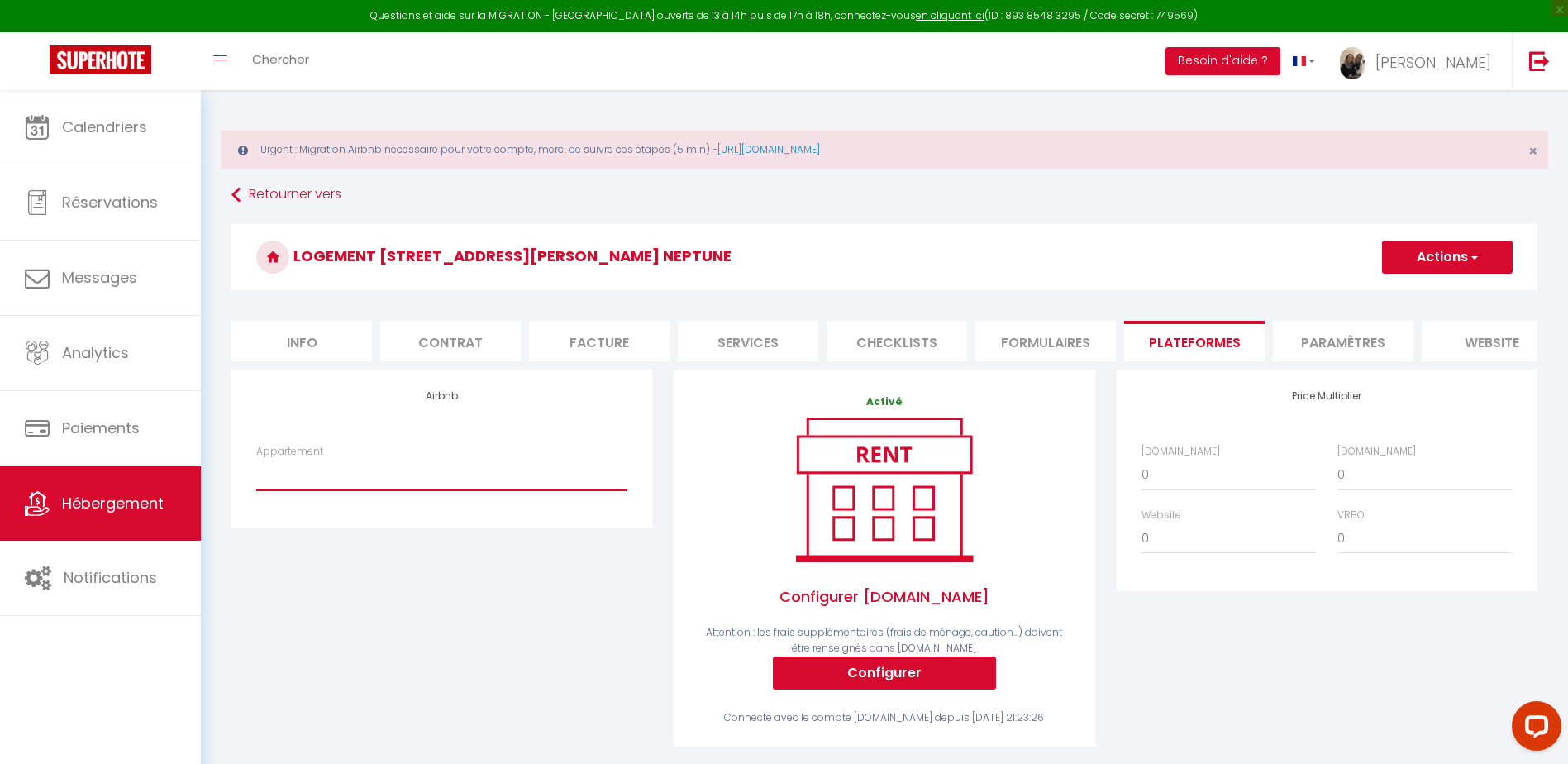
click at [457, 488] on select "Studio n°2 calme et fonctionnel centré pk gratuit - lagencederoanne@gmail.com S…" at bounding box center [441, 475] width 371 height 32
click at [411, 690] on div "Airbnb Appartement Studio n°2 calme et fonctionnel centré pk gratuit - lagenced…" at bounding box center [442, 569] width 442 height 399
click at [406, 487] on select "Studio n°2 calme et fonctionnel centré pk gratuit - lagencederoanne@gmail.com S…" at bounding box center [441, 475] width 371 height 32
select select "10556-847220735709016227"
click at [256, 472] on select "Studio n°2 calme et fonctionnel centré pk gratuit - lagencederoanne@gmail.com S…" at bounding box center [441, 475] width 371 height 32
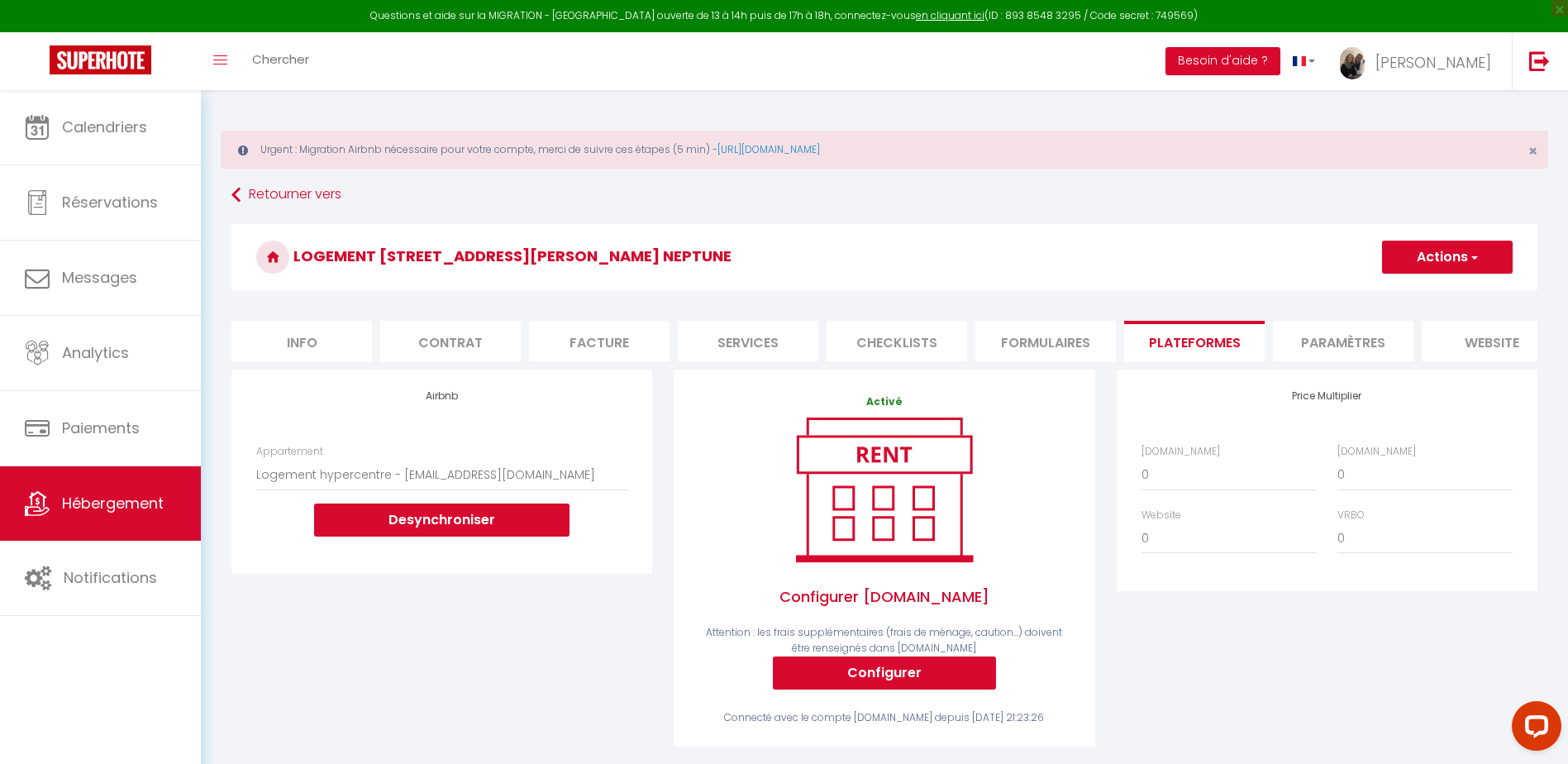
click at [1470, 261] on span "button" at bounding box center [1474, 257] width 11 height 17
click at [1433, 299] on link "Enregistrer" at bounding box center [1447, 294] width 131 height 22
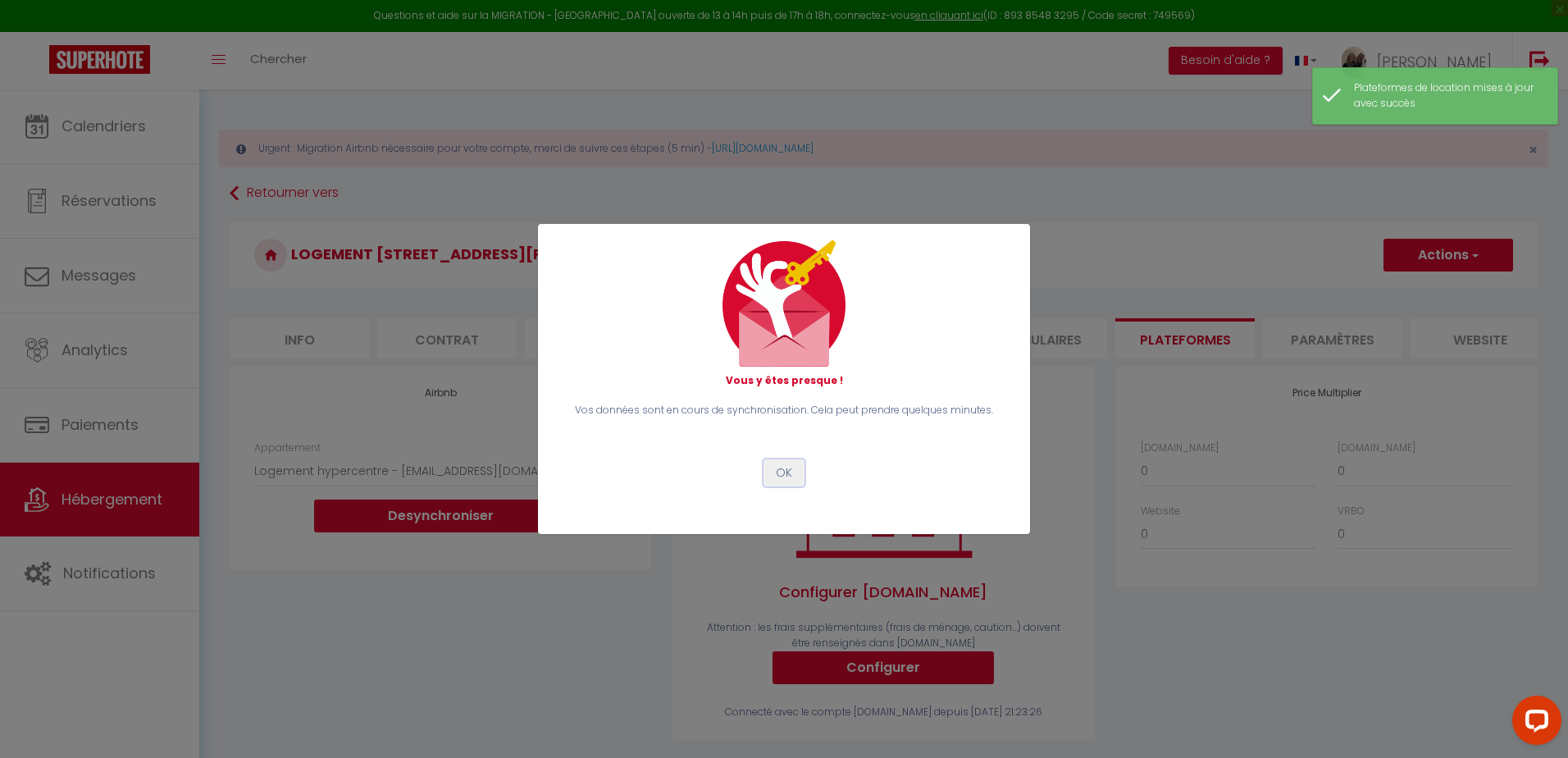
click at [783, 469] on button "OK" at bounding box center [784, 474] width 41 height 28
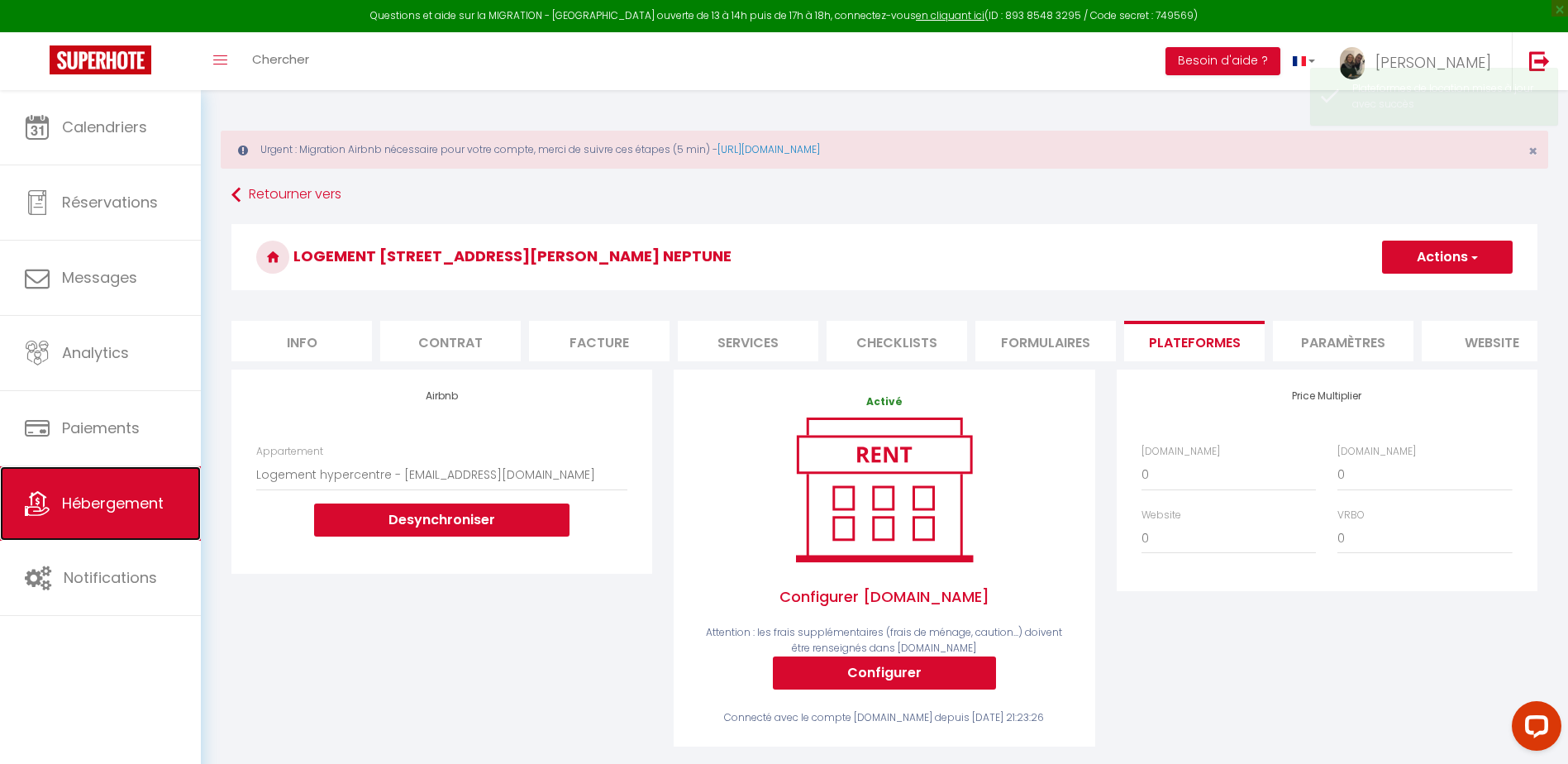
click at [113, 503] on span "Hébergement" at bounding box center [113, 503] width 102 height 21
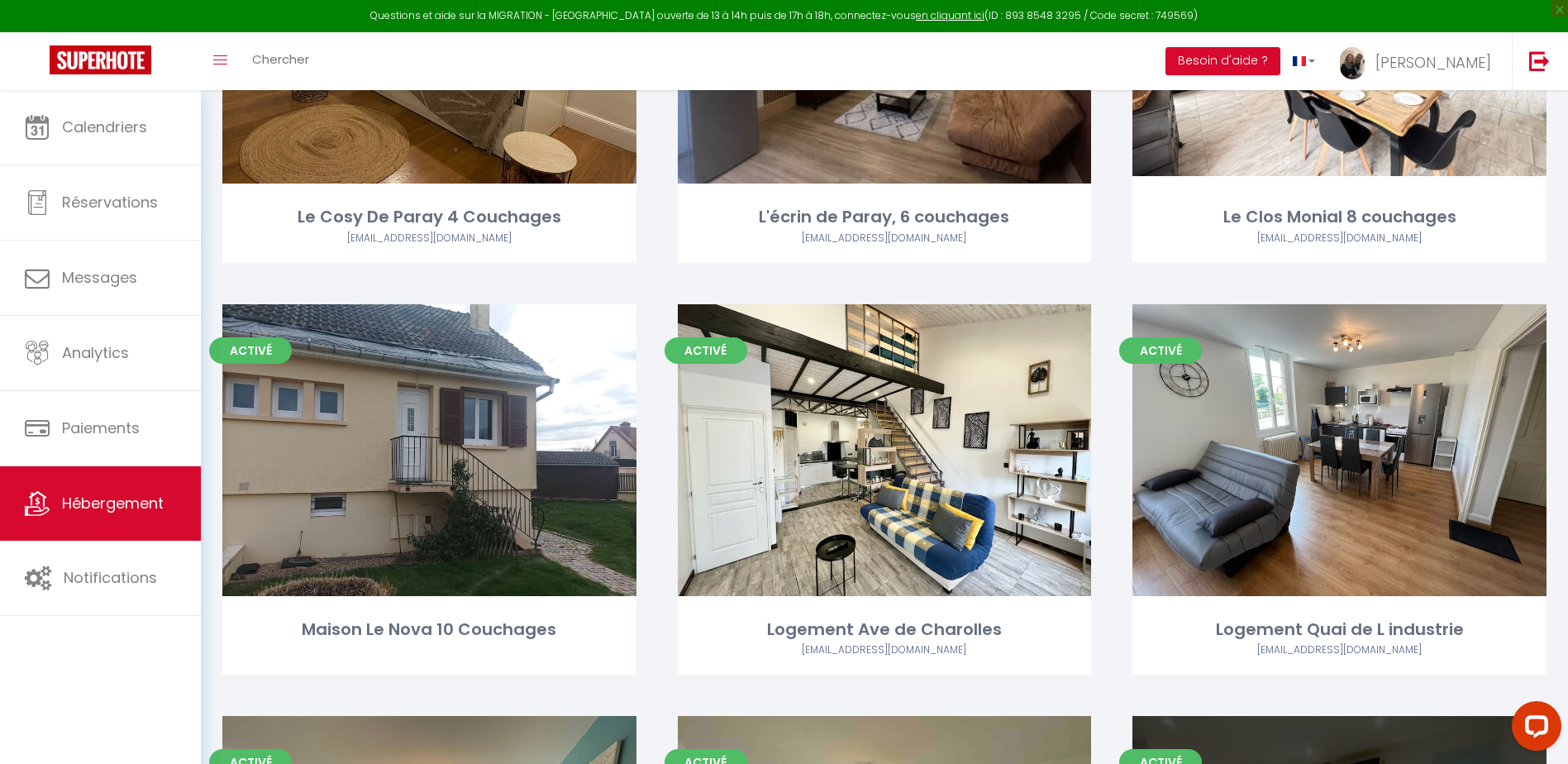
scroll to position [3226, 0]
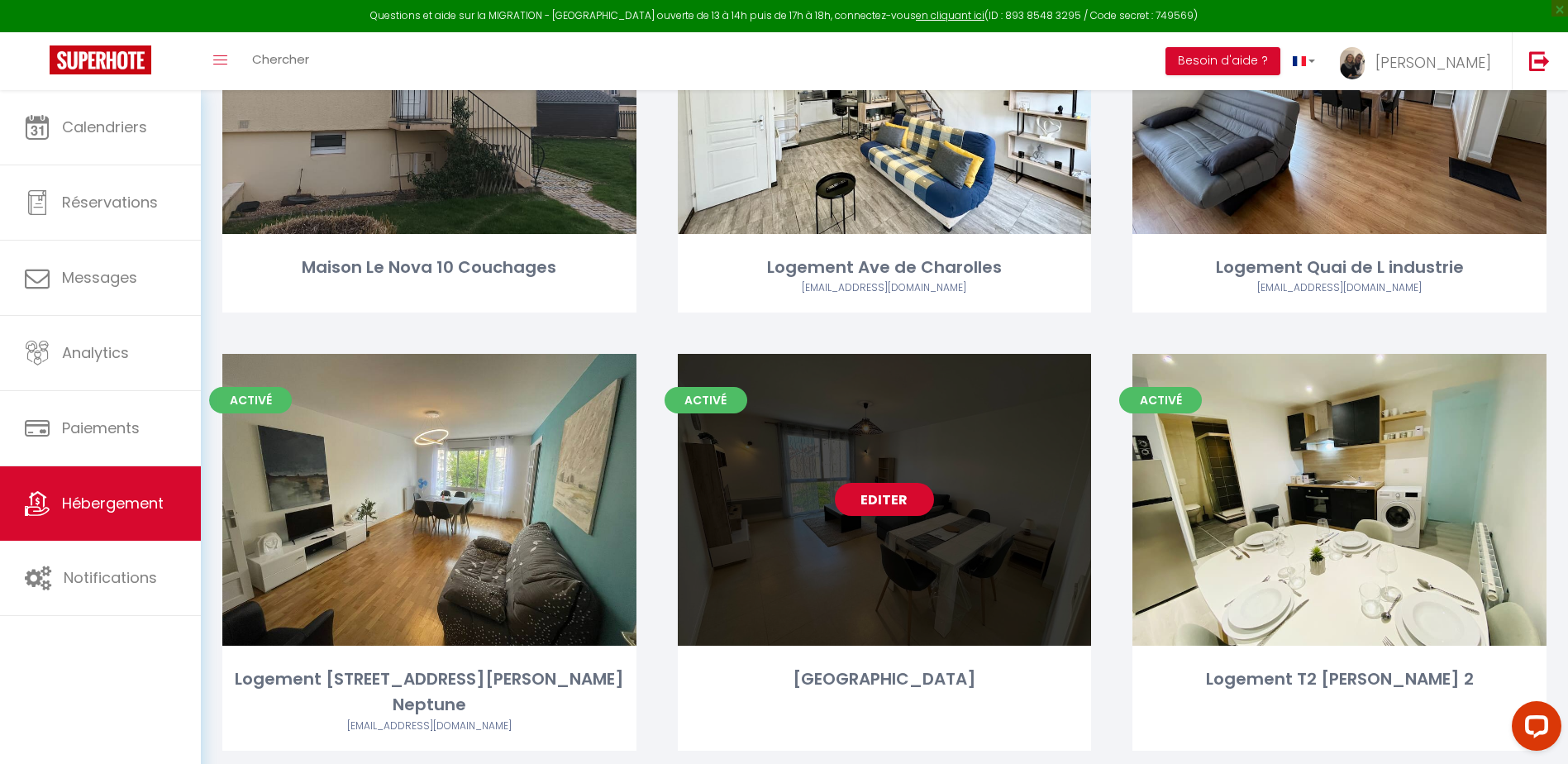
click at [889, 497] on link "Editer" at bounding box center [885, 500] width 99 height 33
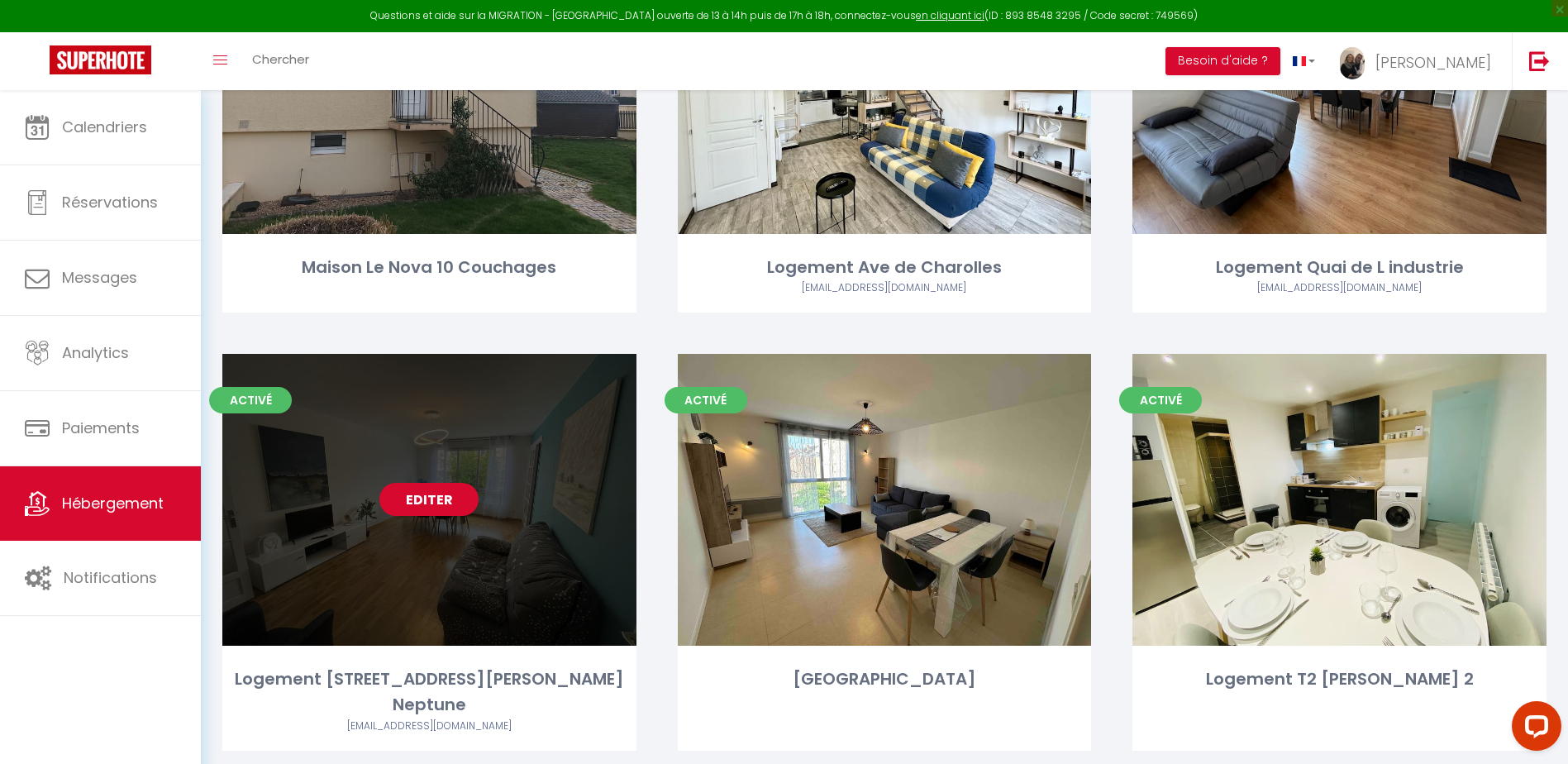
click at [438, 500] on link "Editer" at bounding box center [429, 500] width 99 height 33
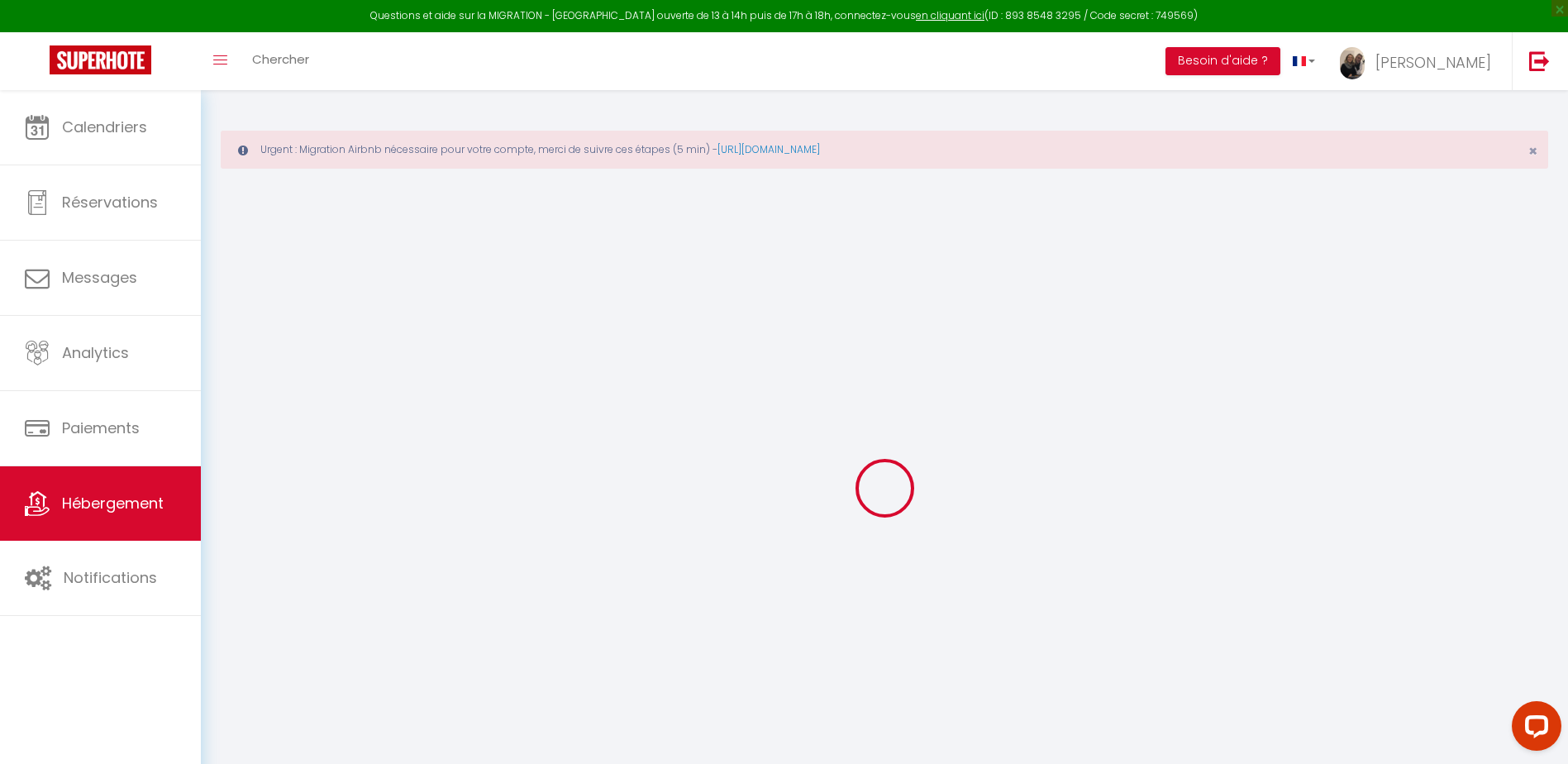
select select
checkbox input "false"
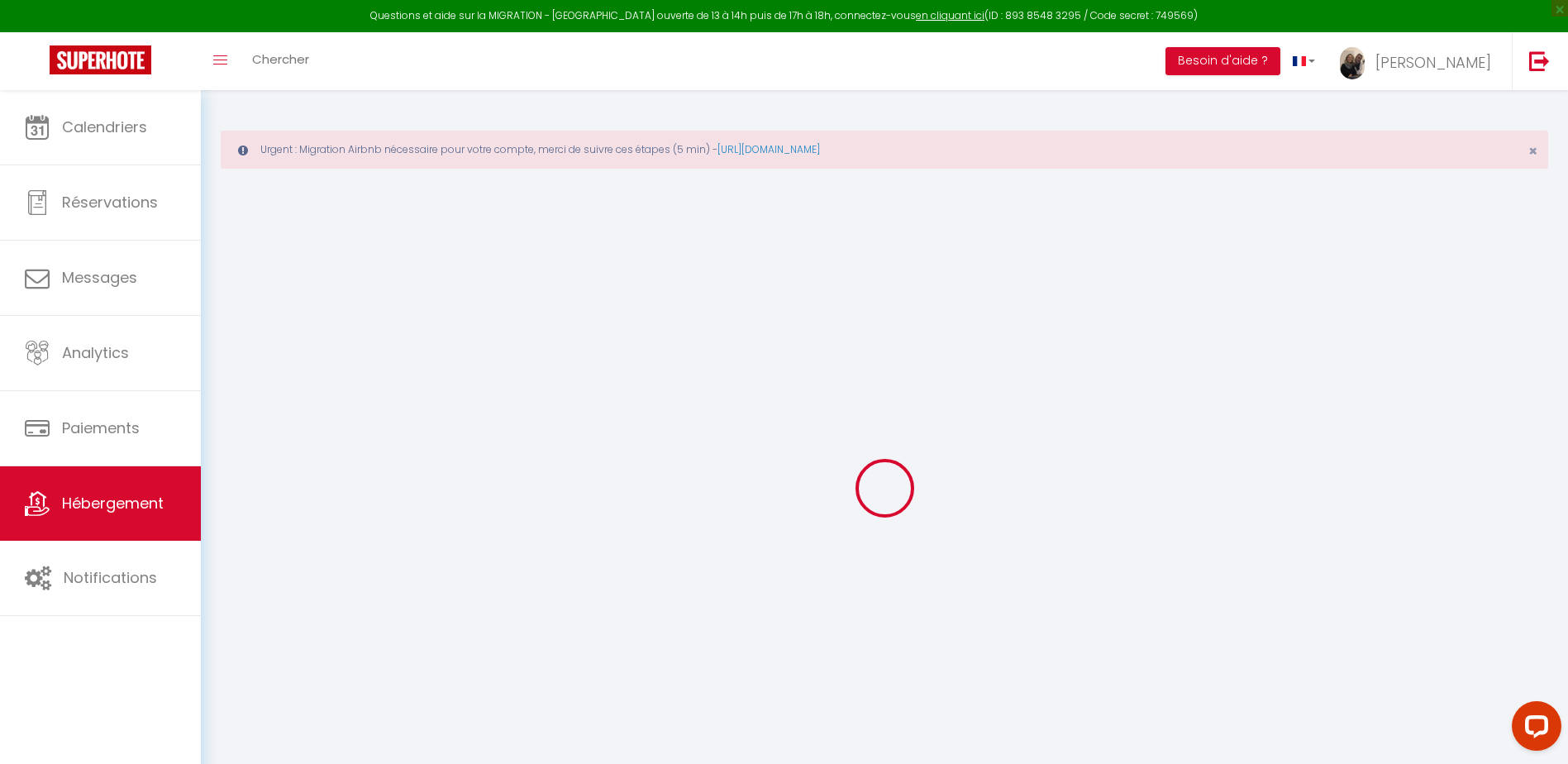
checkbox input "false"
select select
checkbox input "false"
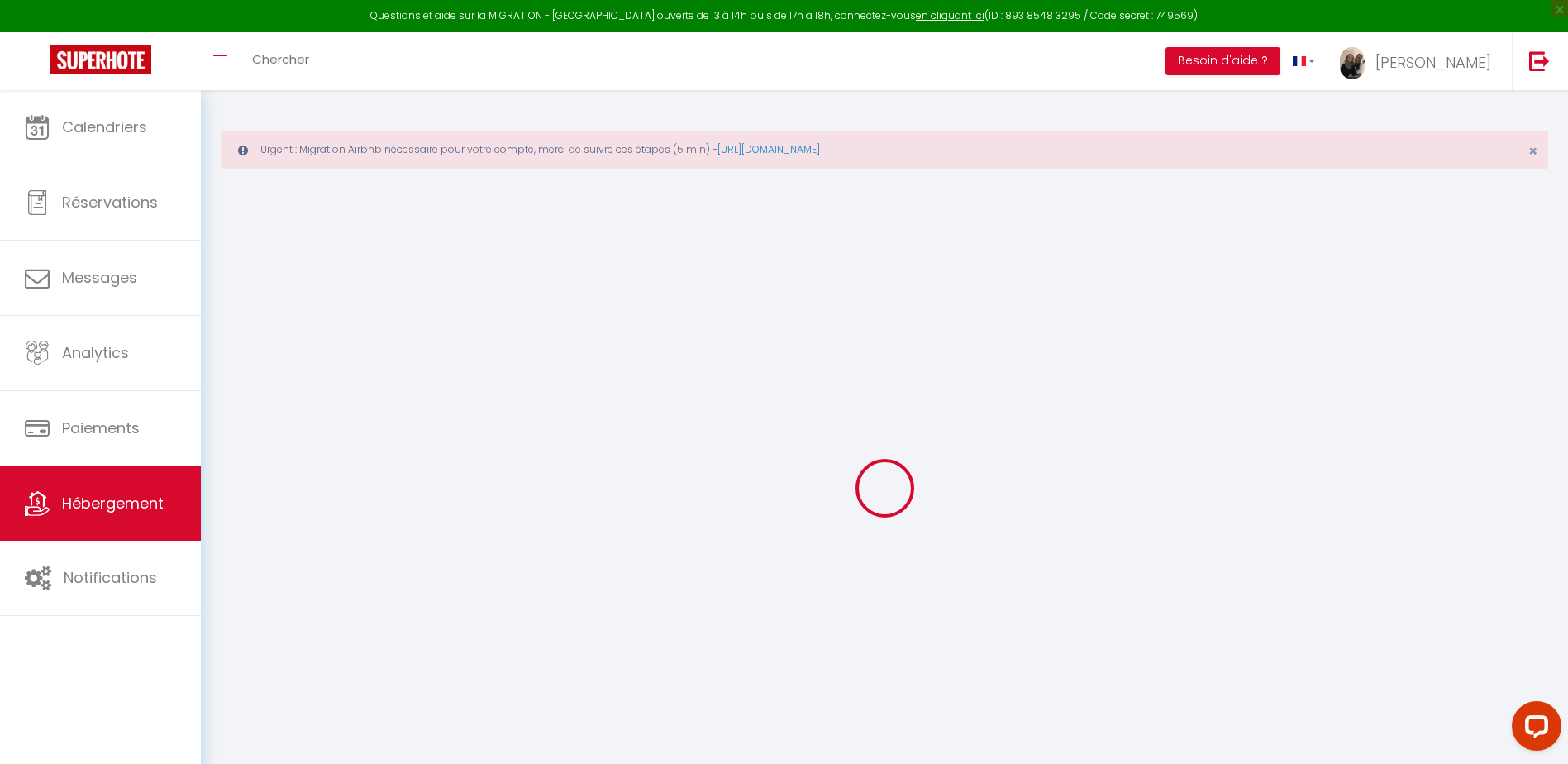
checkbox input "false"
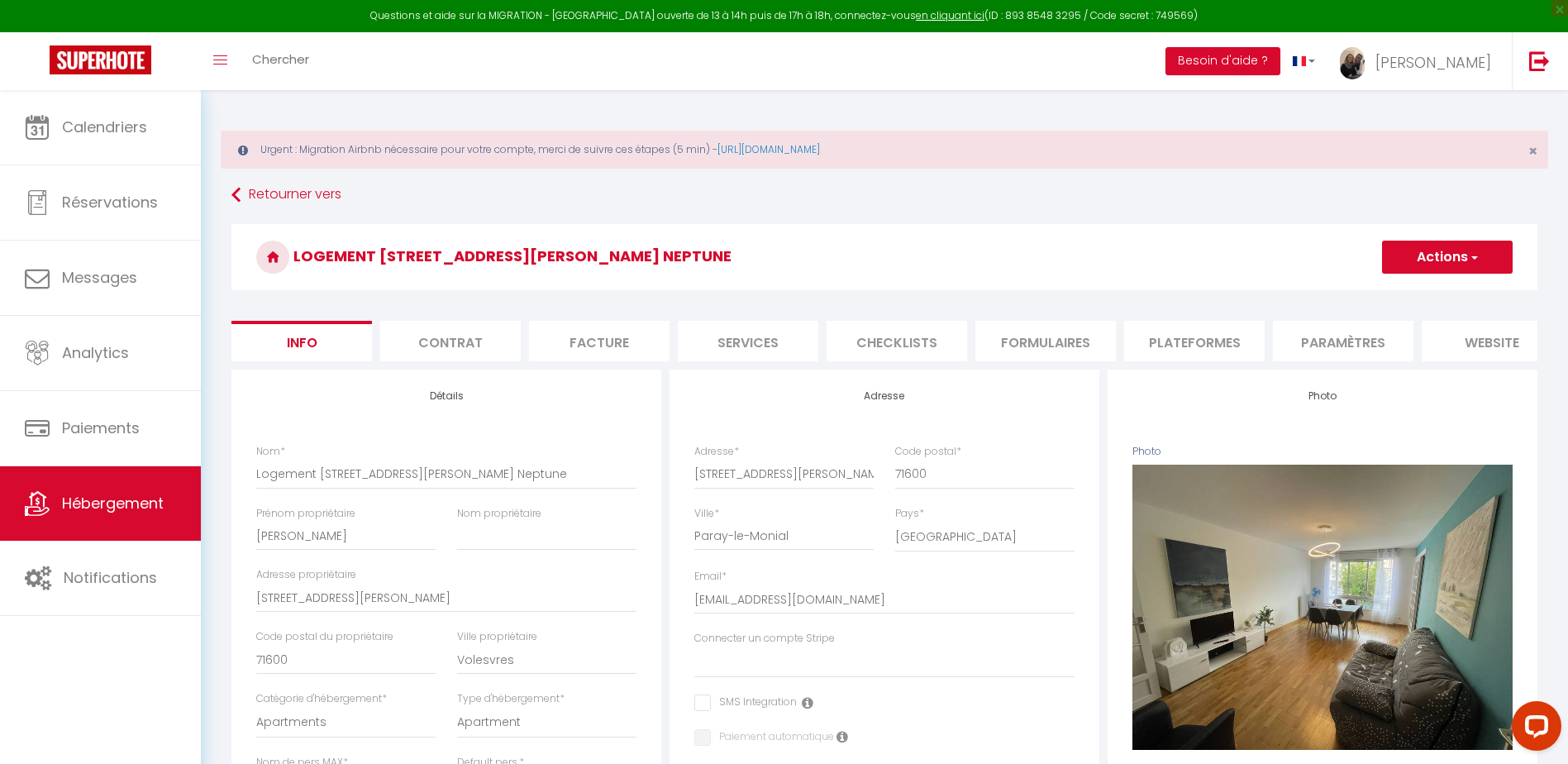
click at [1202, 348] on li "Plateformes" at bounding box center [1194, 341] width 140 height 41
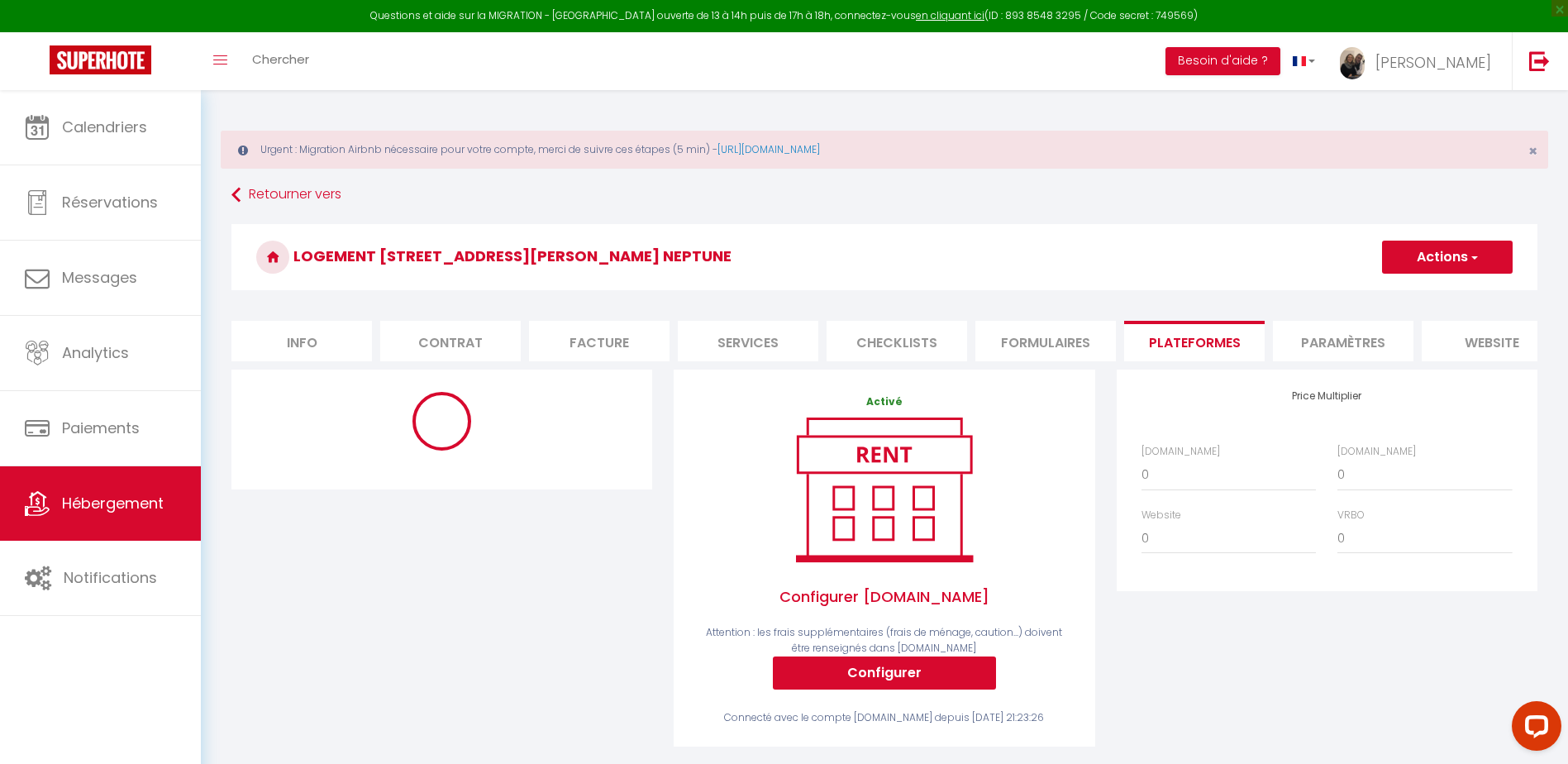
select select "10556-847220735709016227"
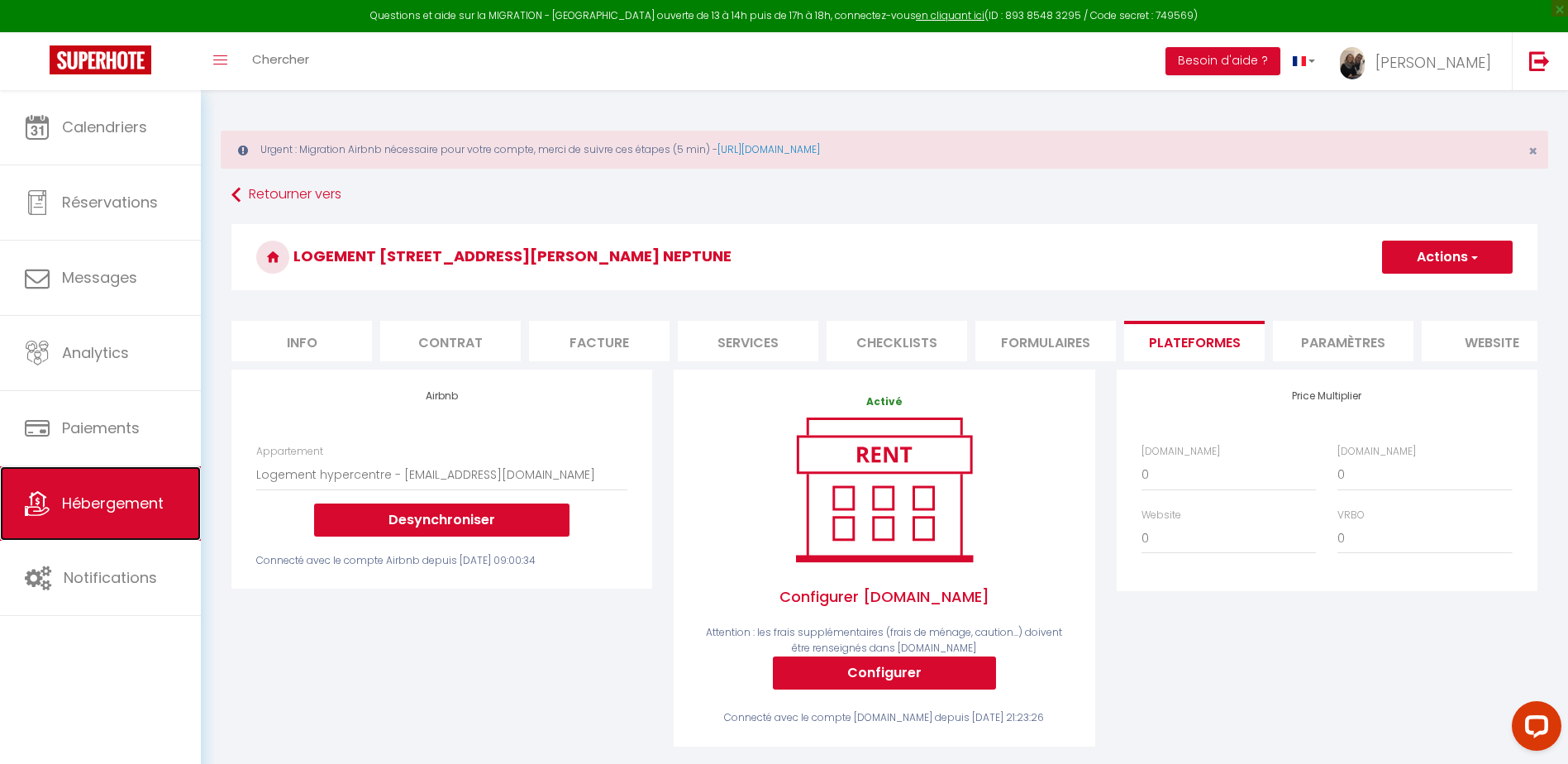
click at [108, 519] on link "Hébergement" at bounding box center [100, 503] width 201 height 74
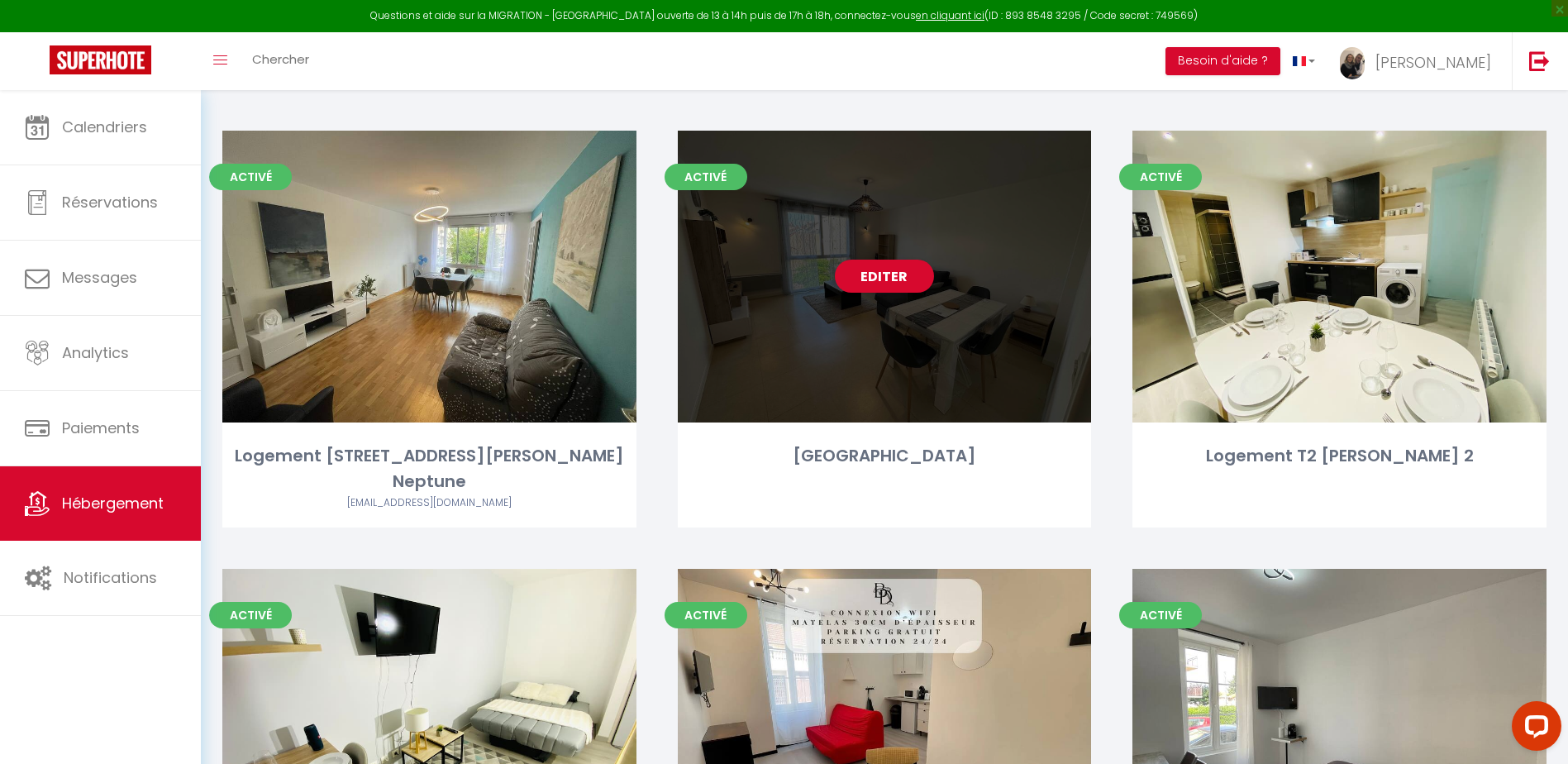
scroll to position [3557, 0]
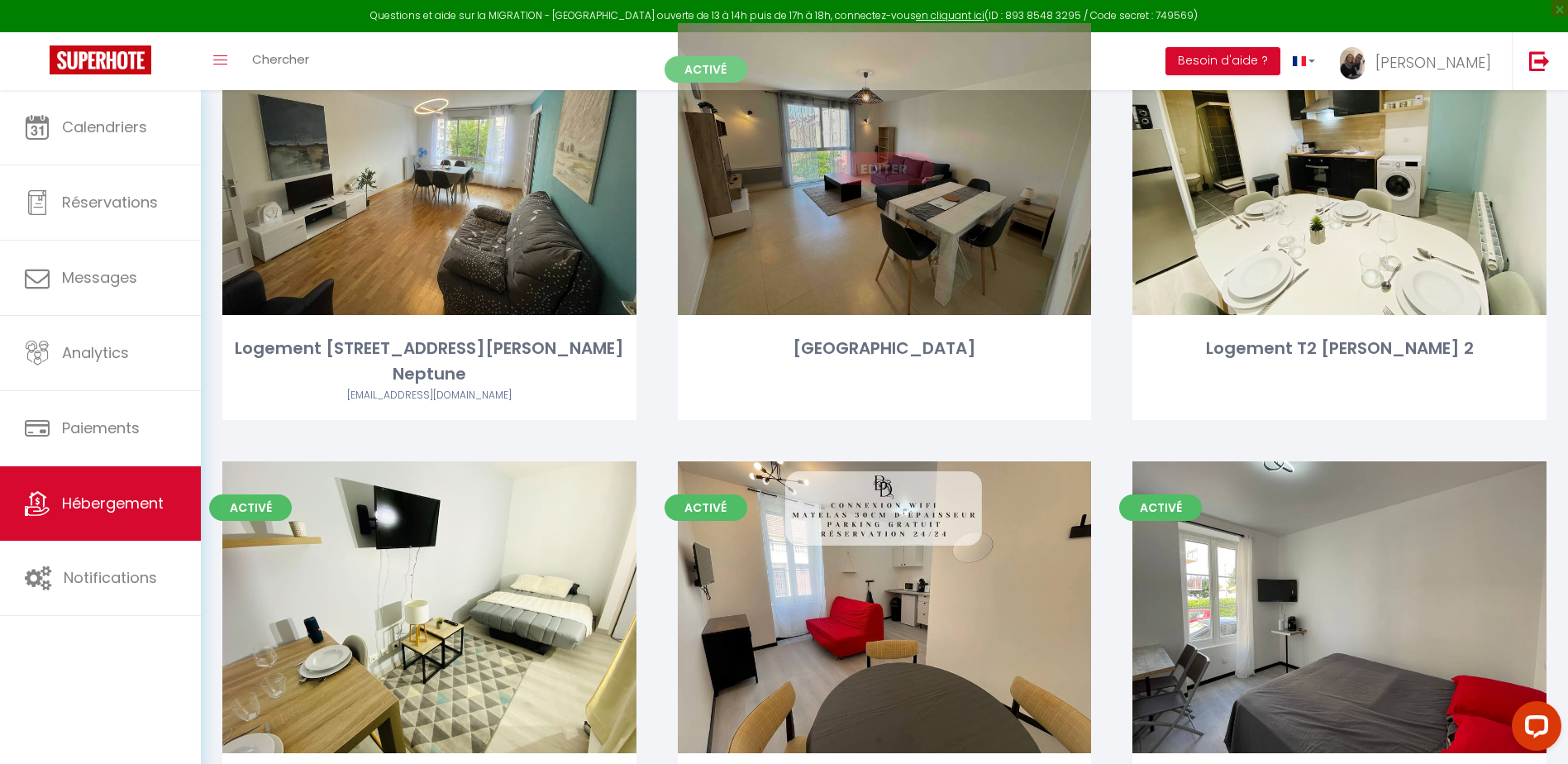
click at [891, 169] on link "Editer" at bounding box center [885, 169] width 99 height 33
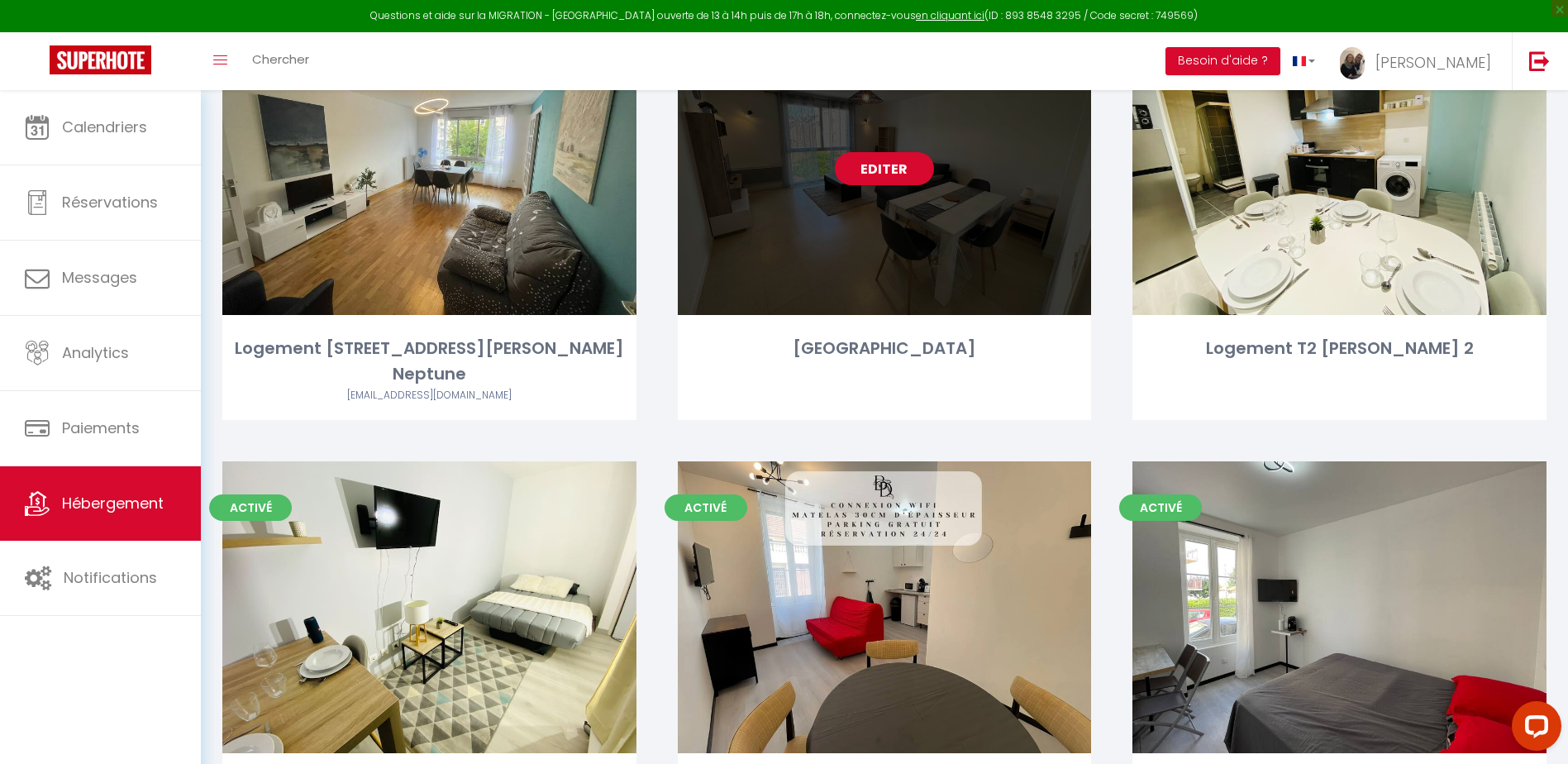
click at [891, 169] on link "Editer" at bounding box center [885, 169] width 99 height 33
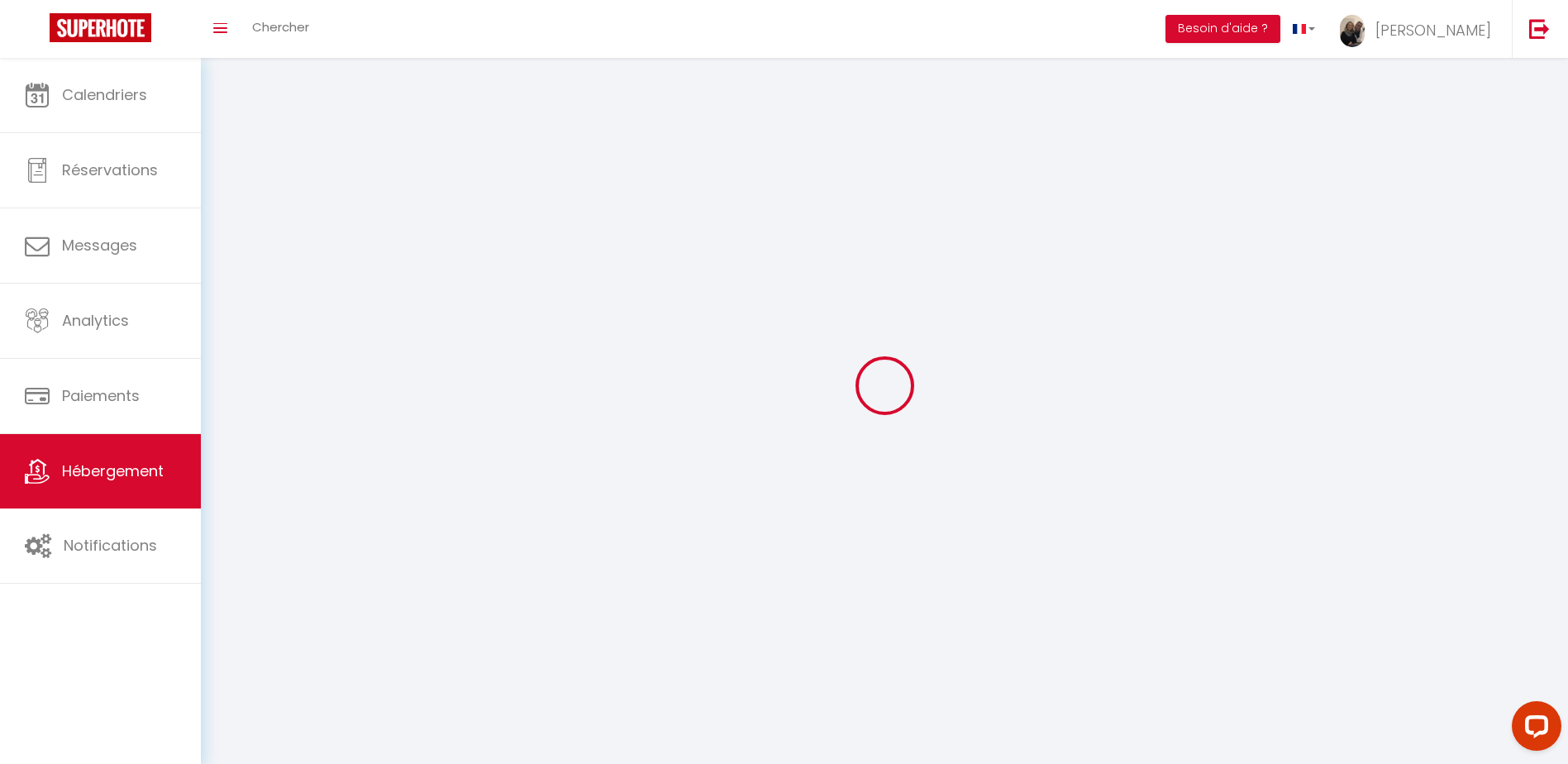
select select "1"
select select
select select "28"
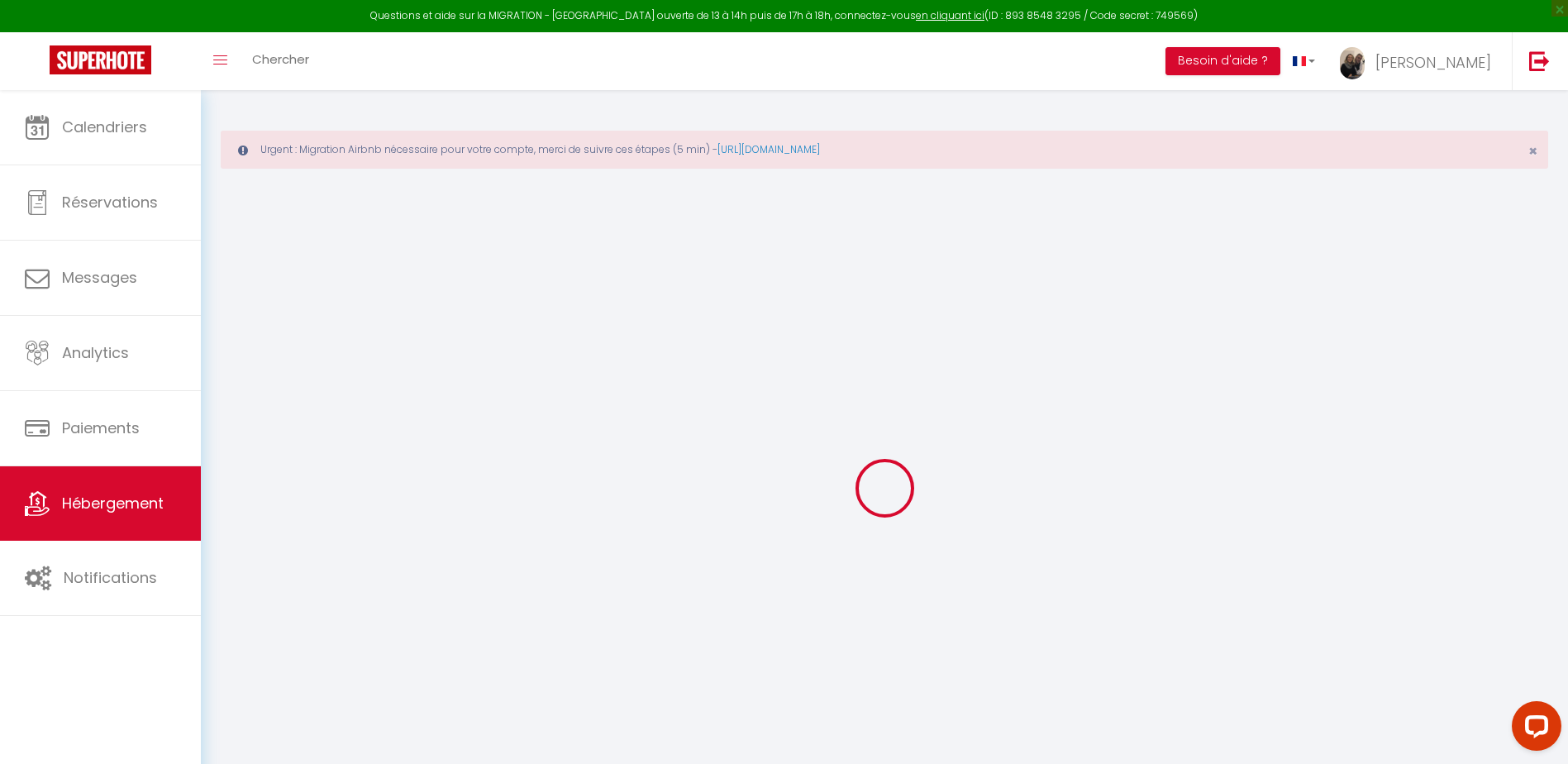
select select
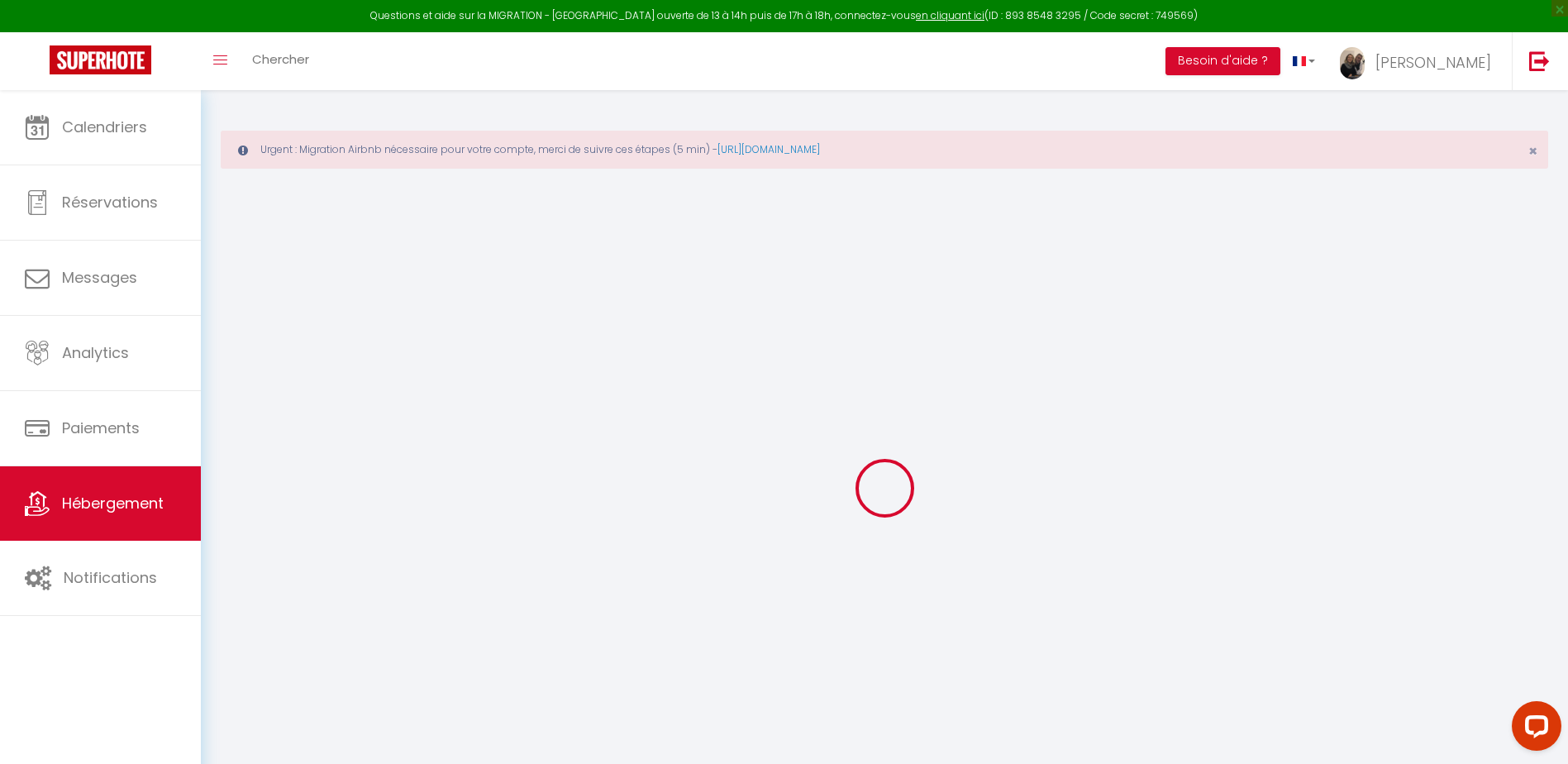
select select
checkbox input "false"
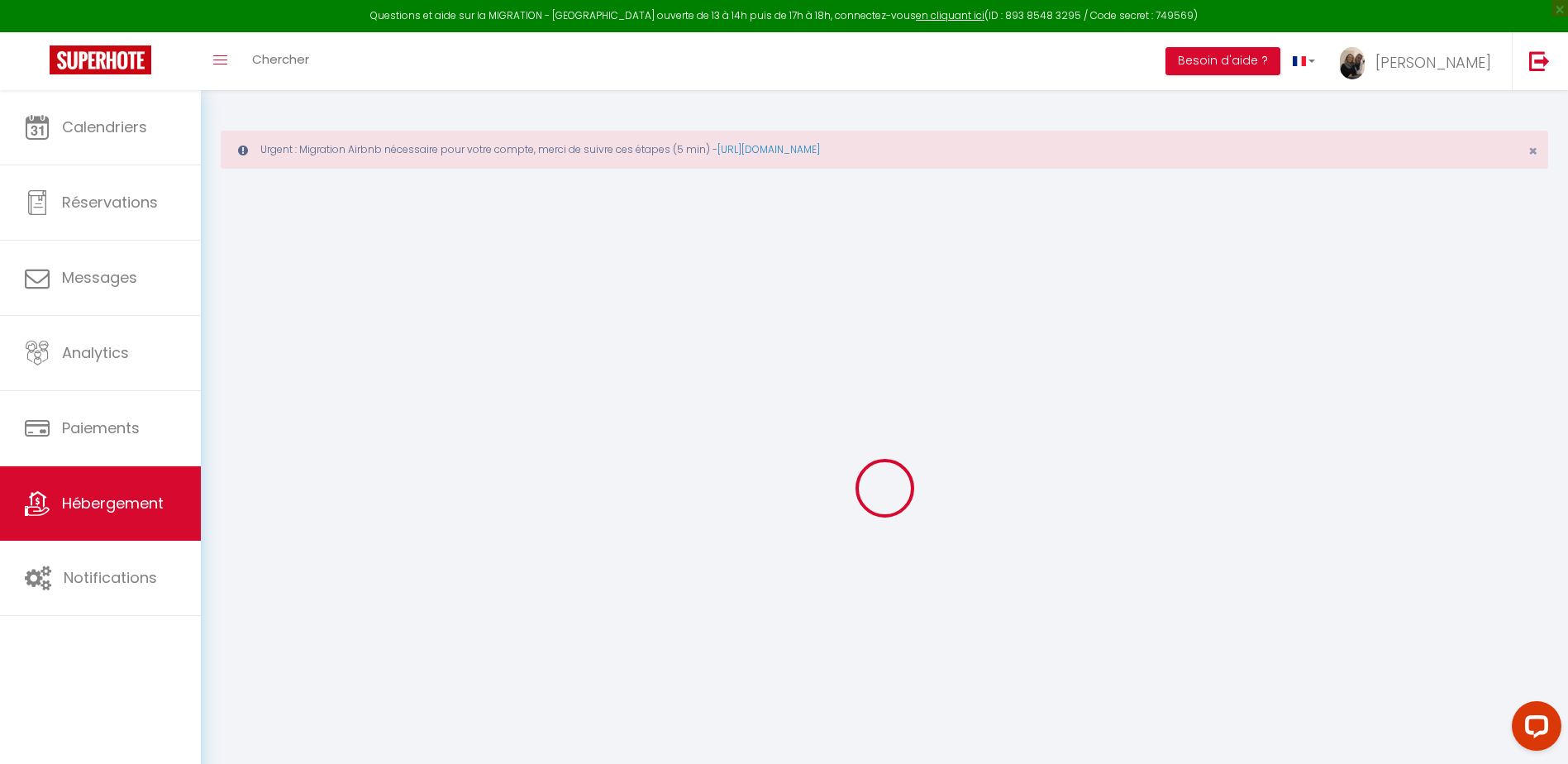
select select
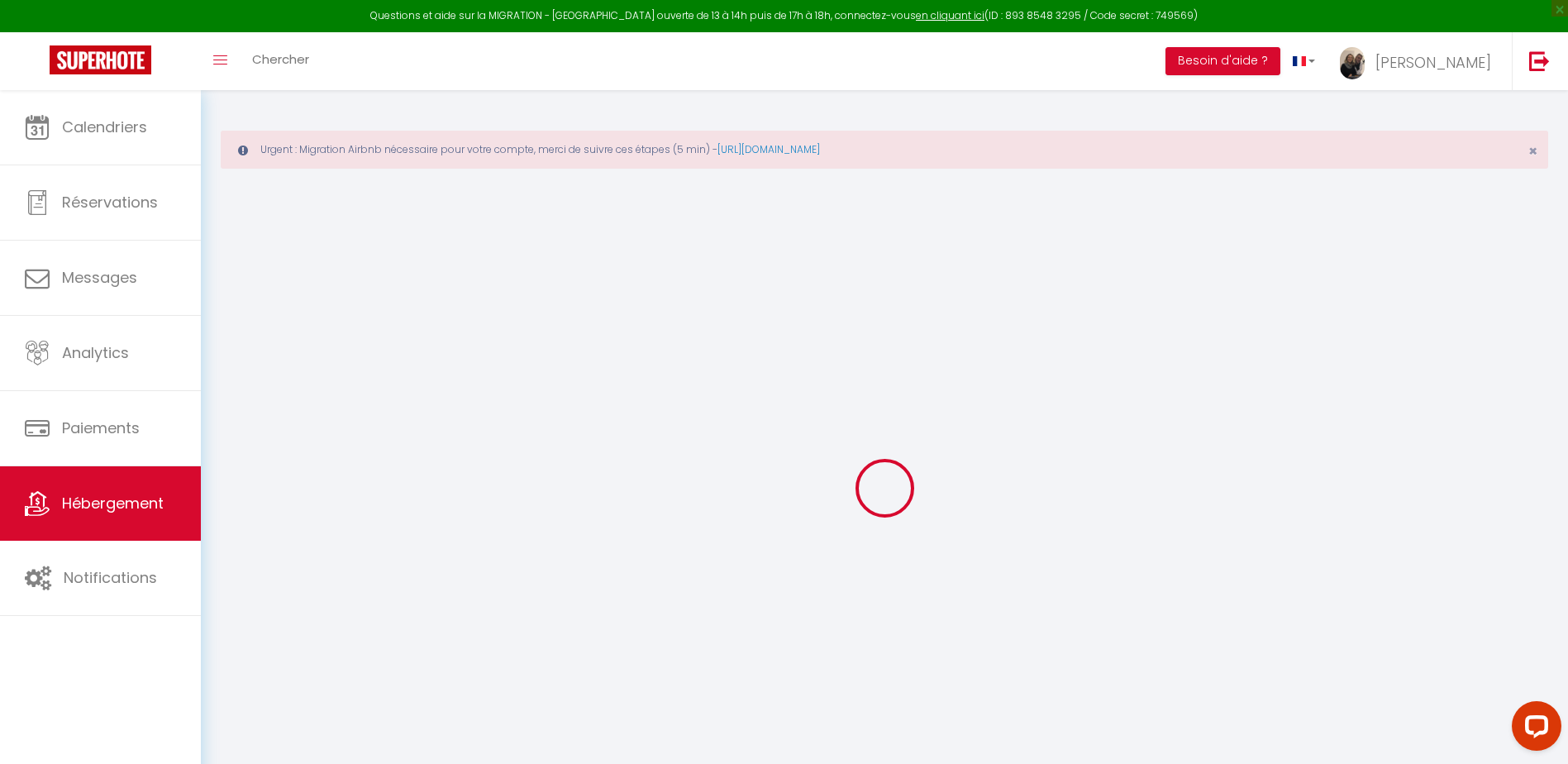
select select
checkbox input "false"
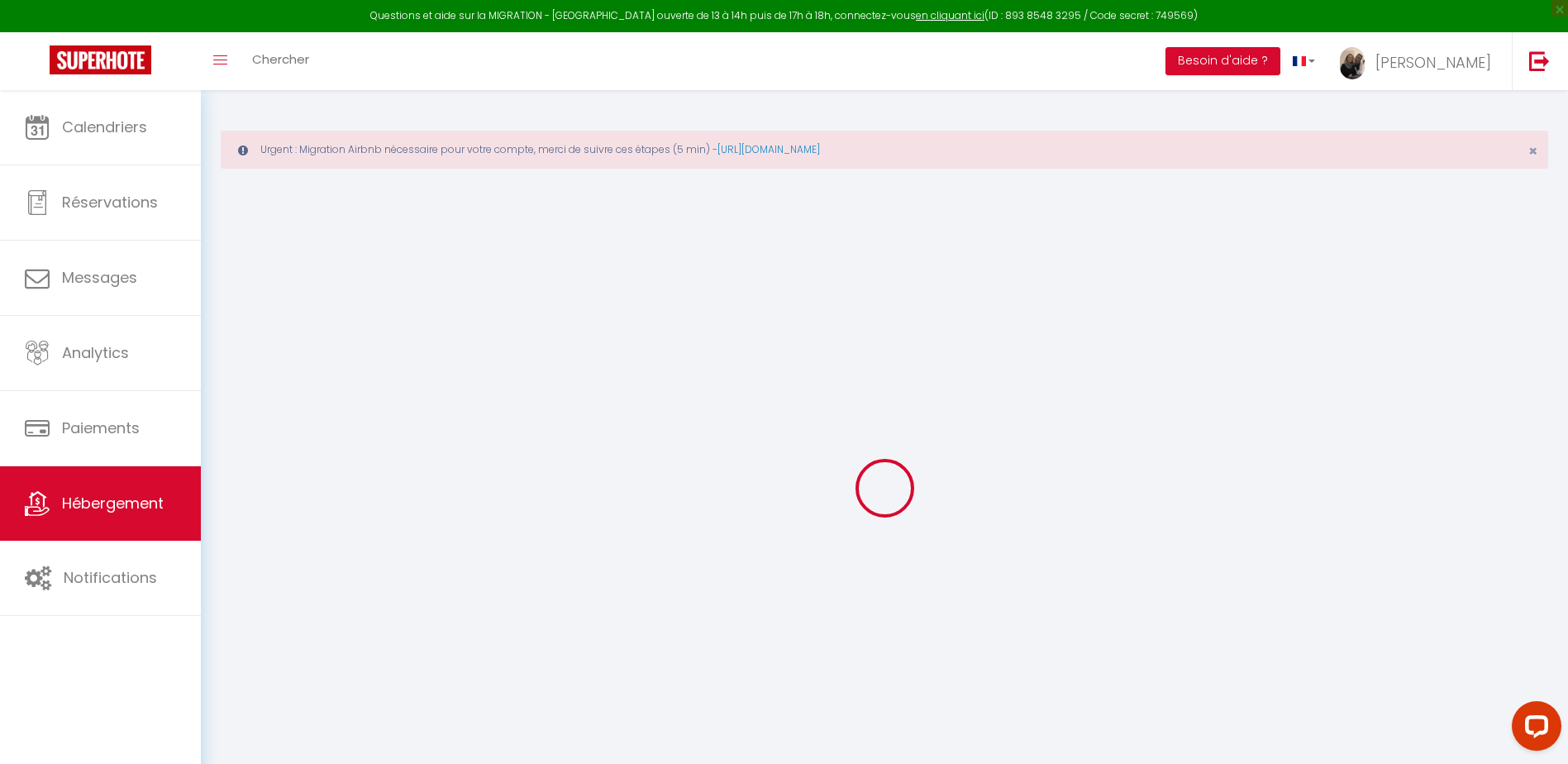
checkbox input "false"
select select
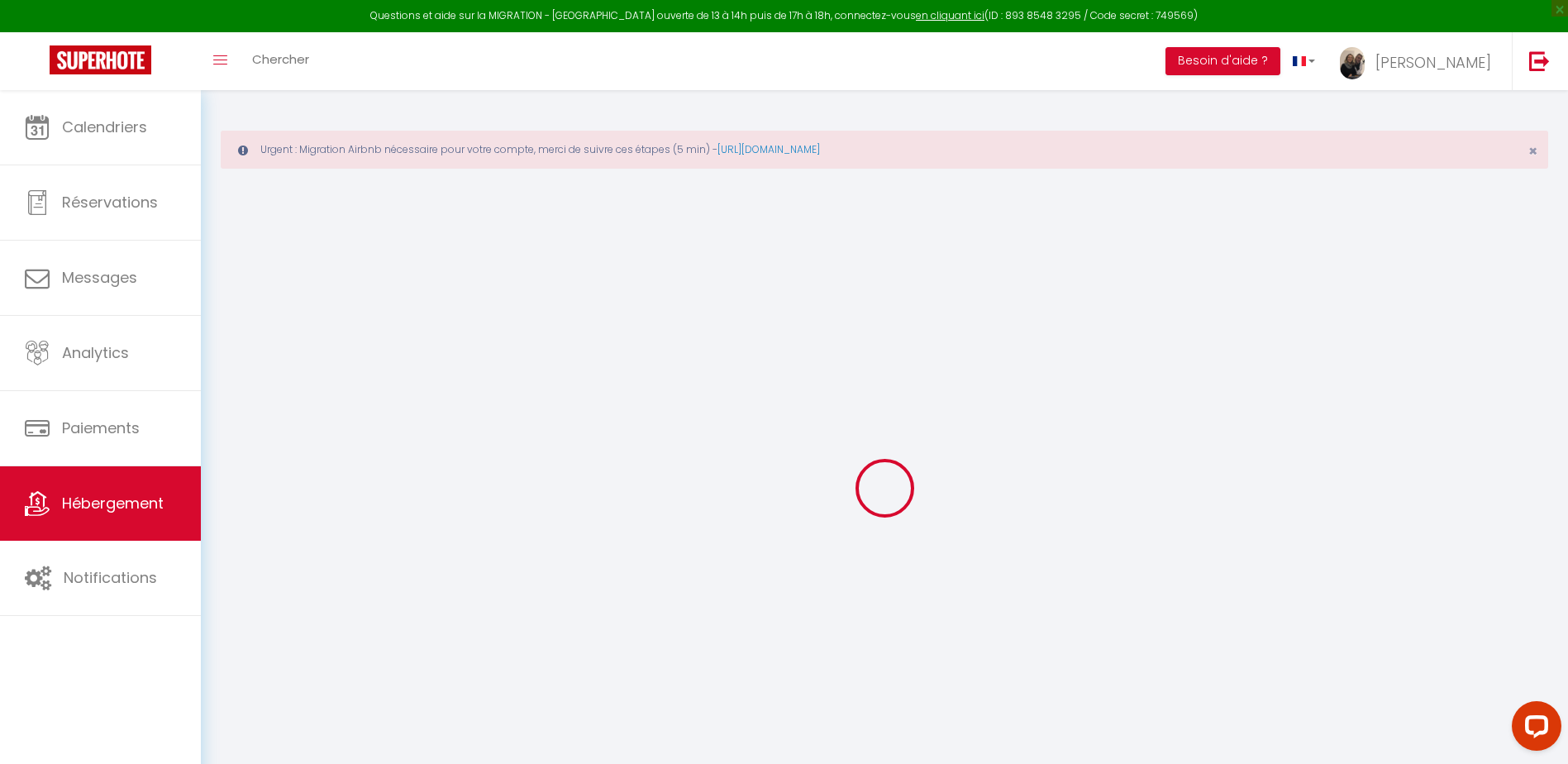
select select
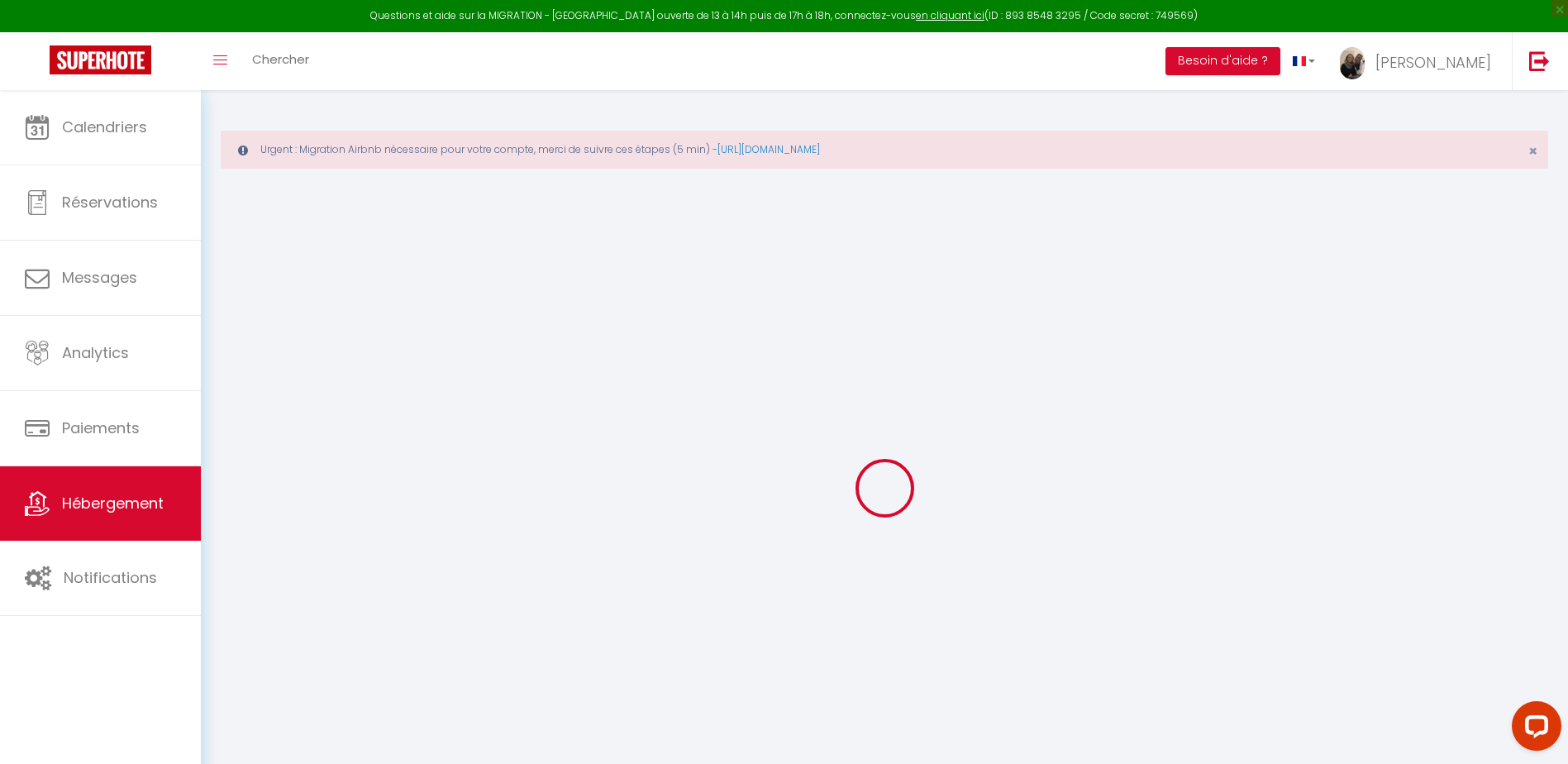
checkbox input "false"
select select
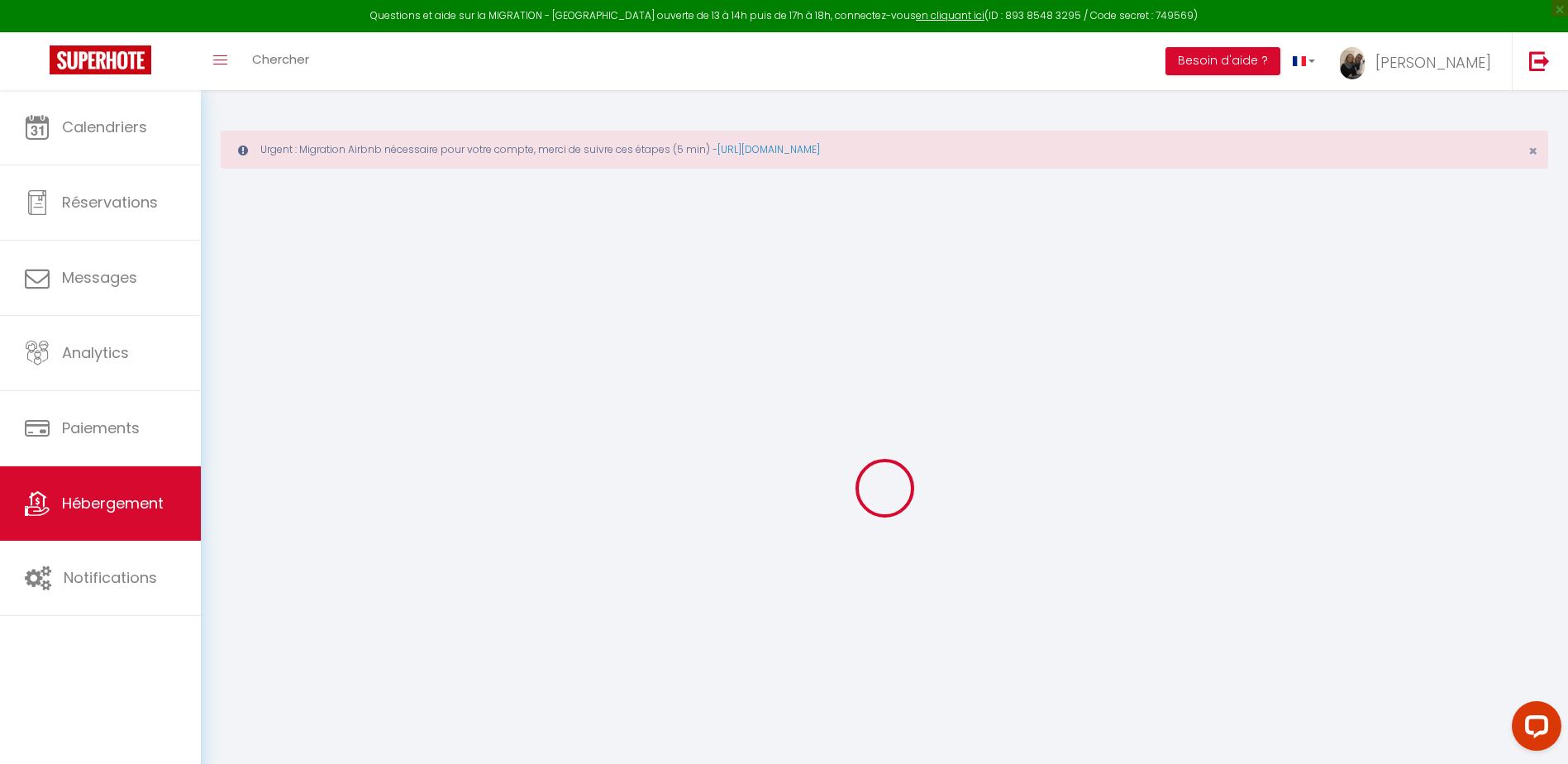
select select
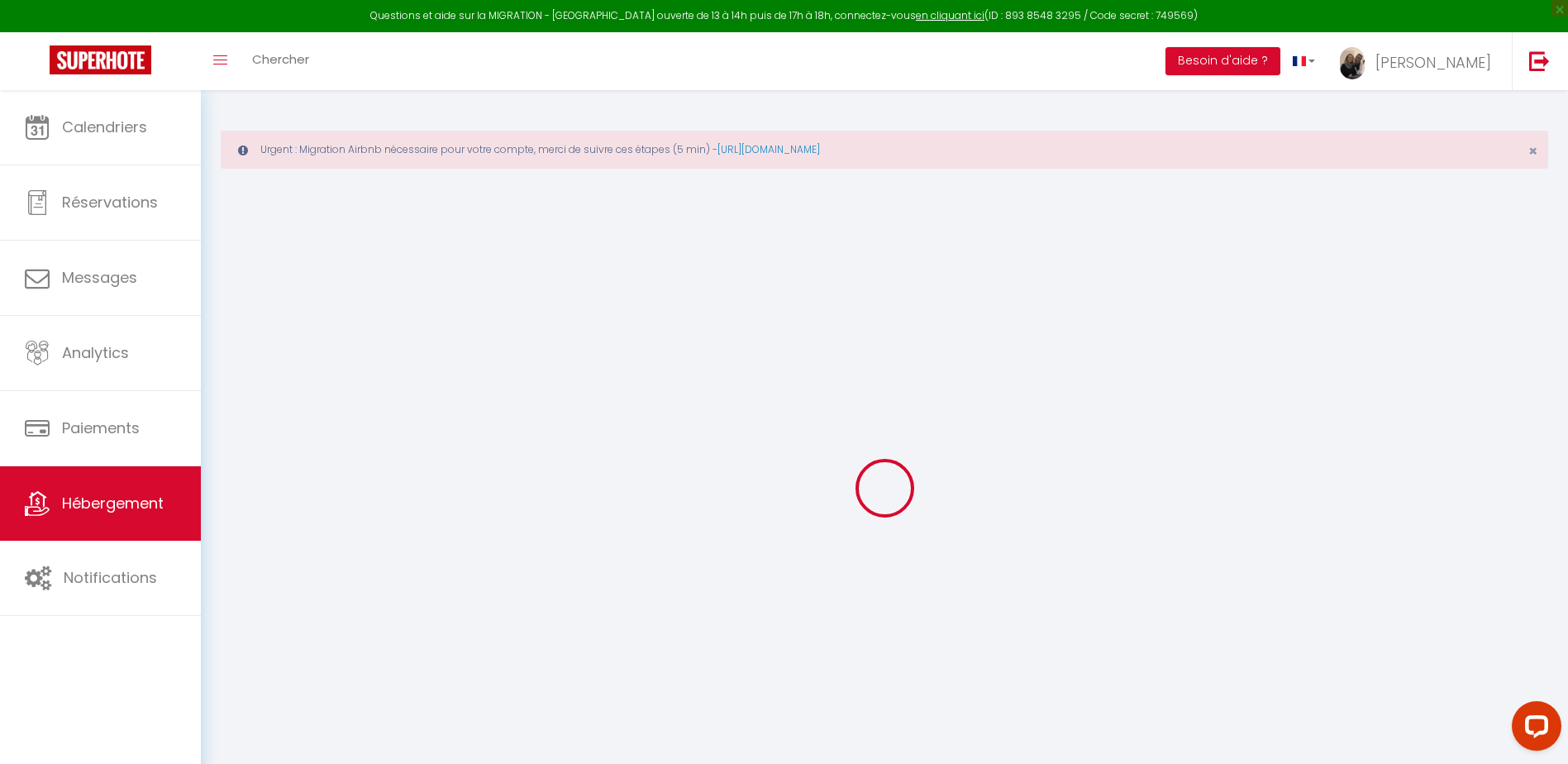
select select
checkbox input "false"
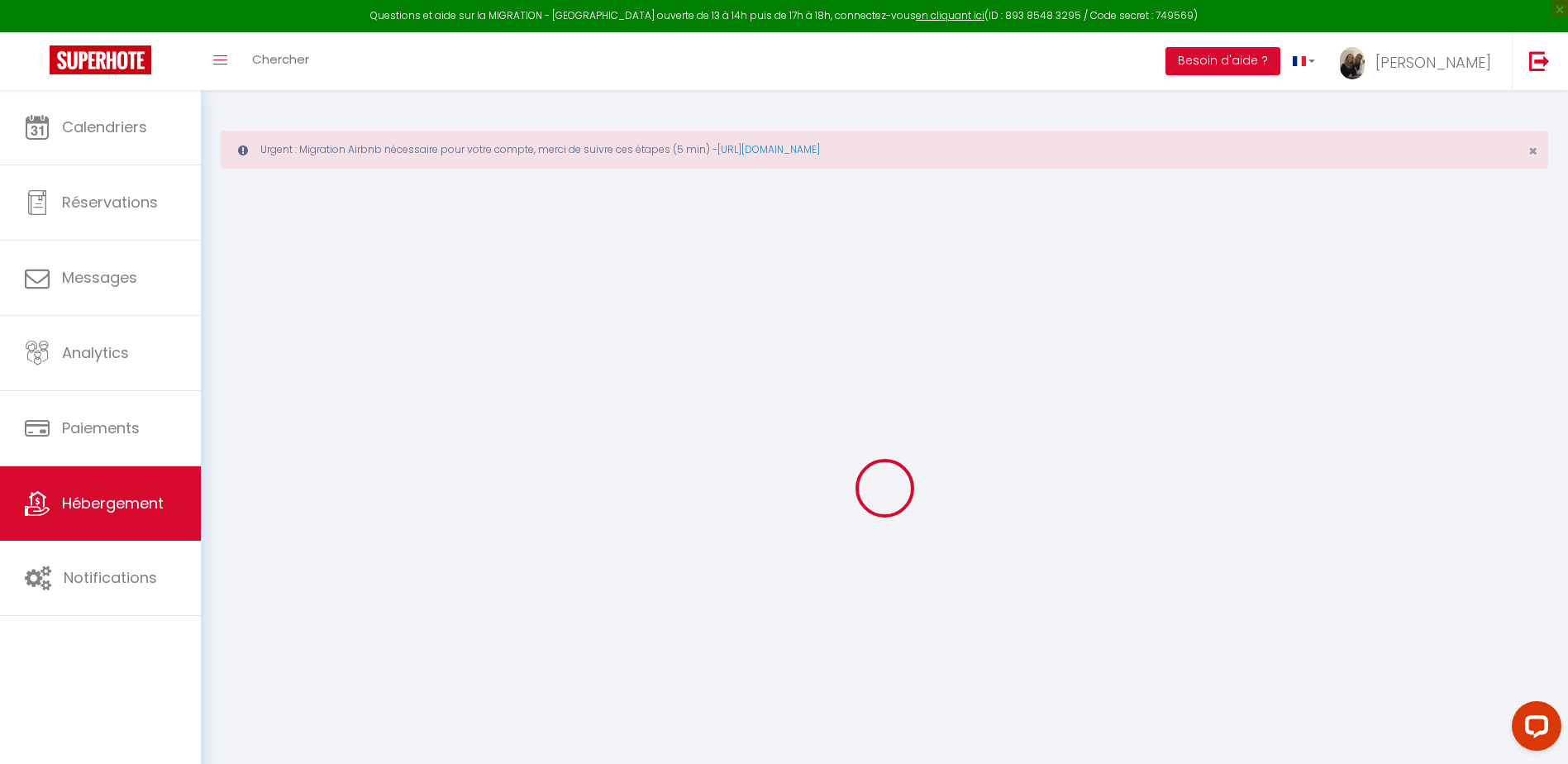
checkbox input "false"
select select
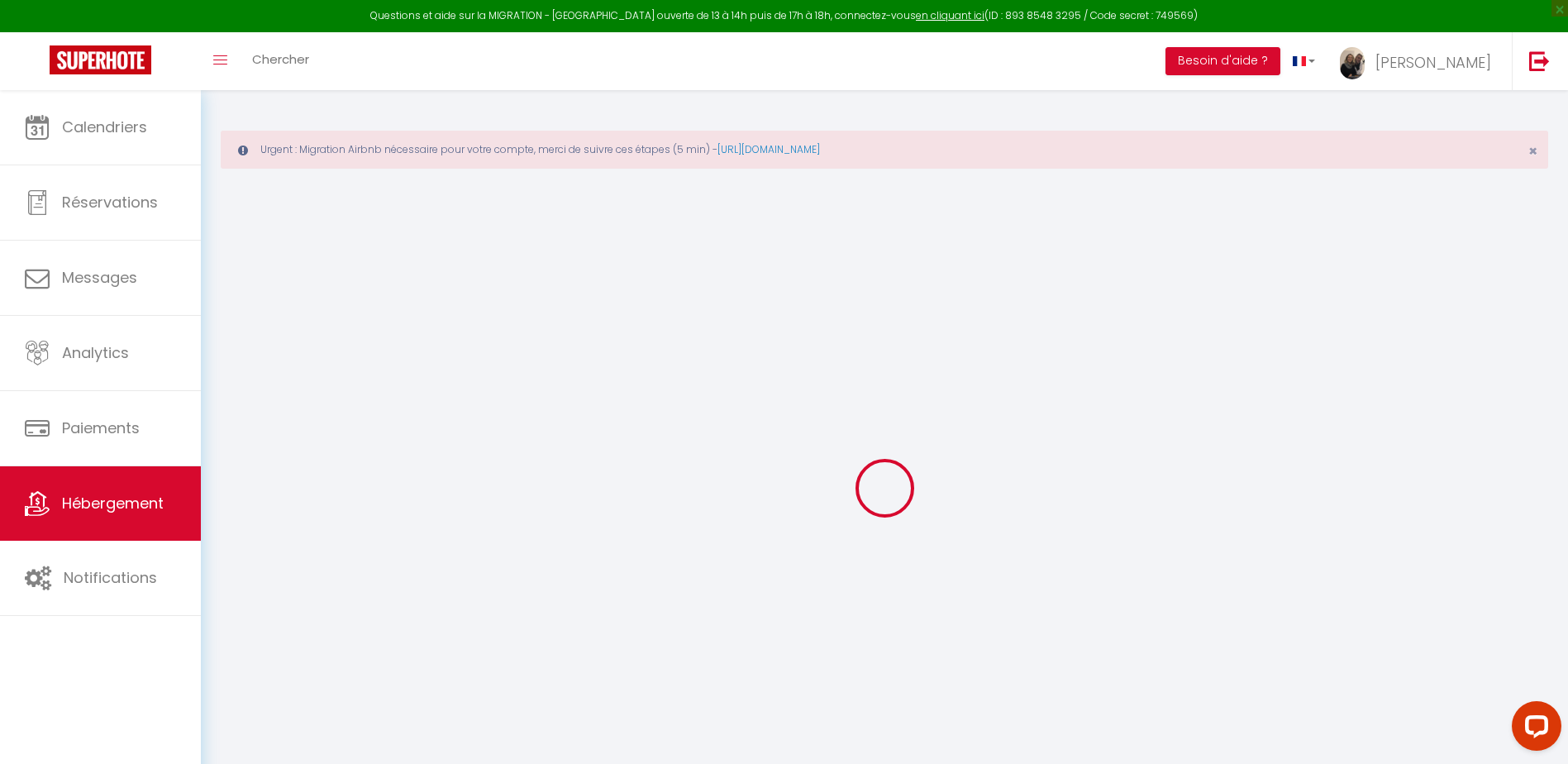
select select
checkbox input "false"
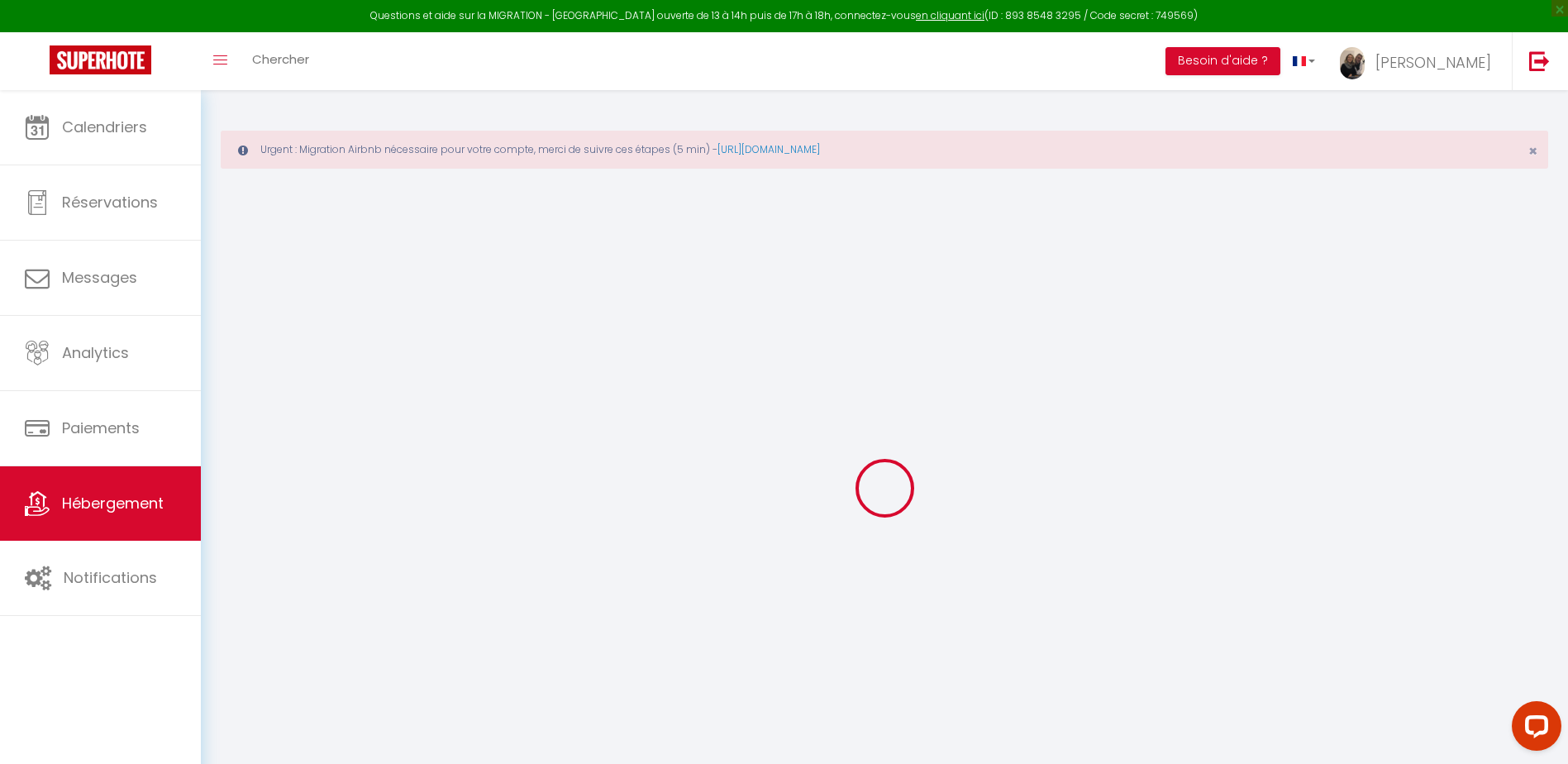
checkbox input "false"
select select
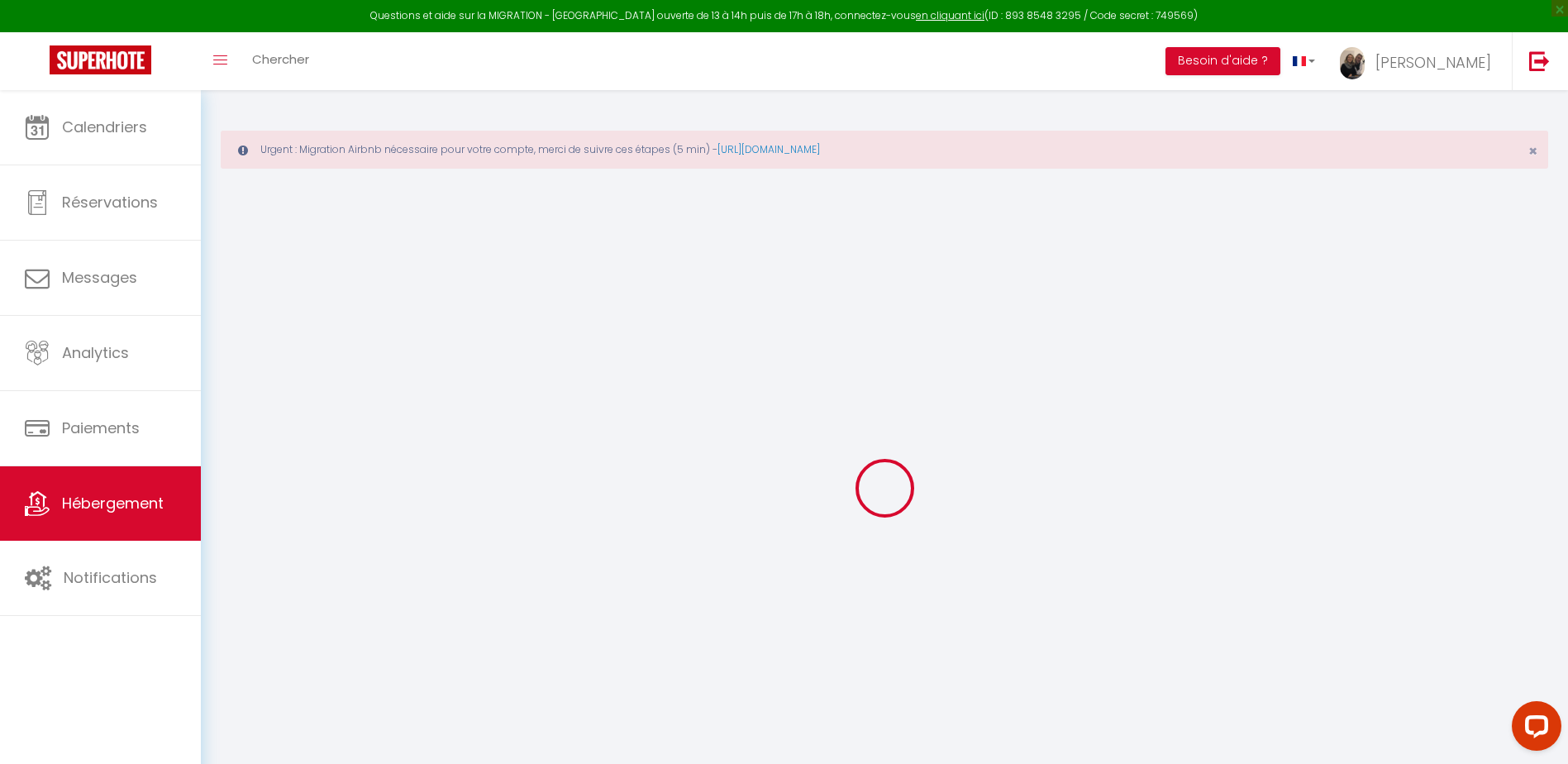
type input "[GEOGRAPHIC_DATA]"
type input "Mathieu"
type input "Dazy"
type input "Blv du college"
type input "71600"
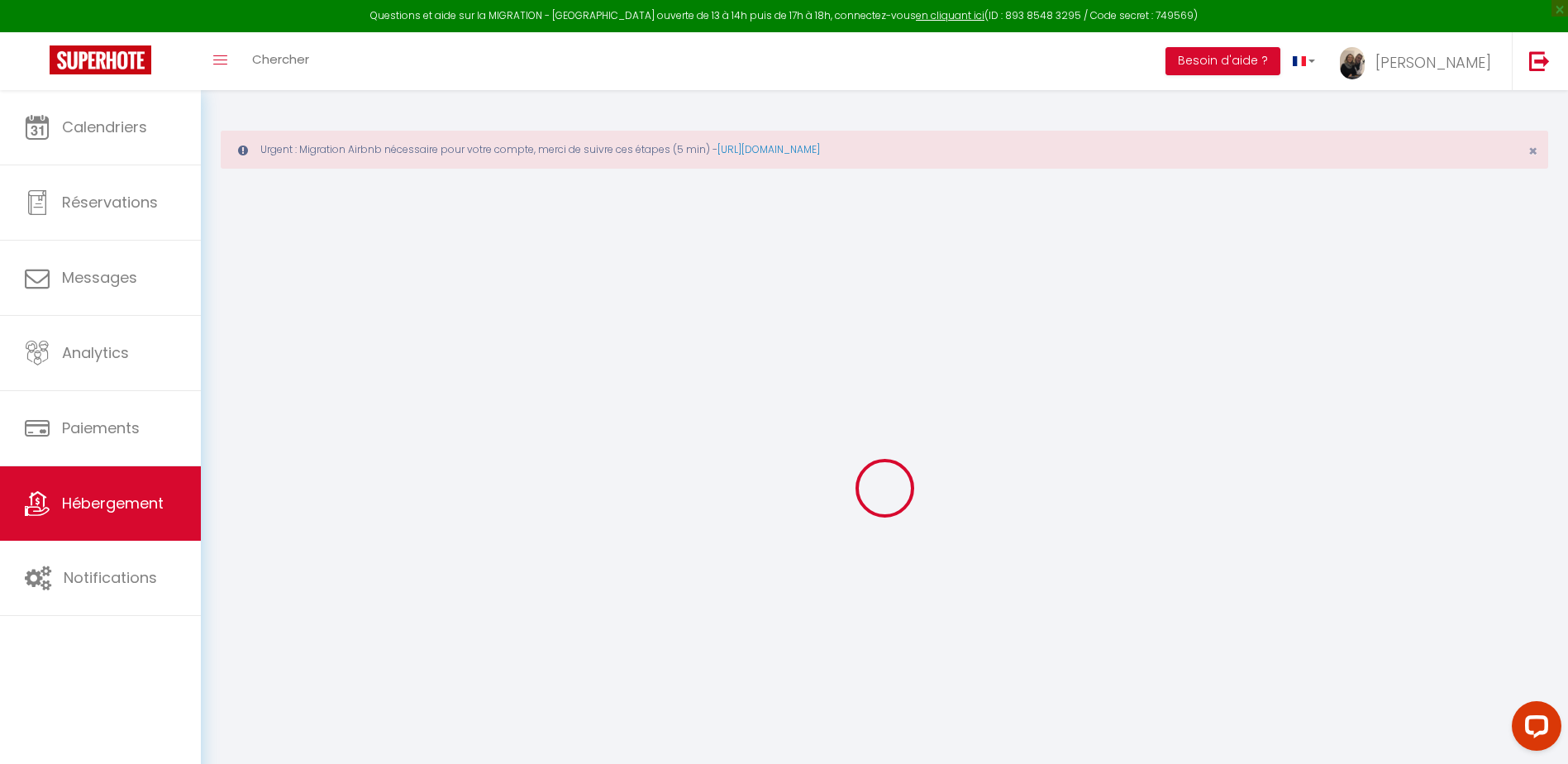
type input "Paray-le-Monial"
select select "6"
type input "63"
select select
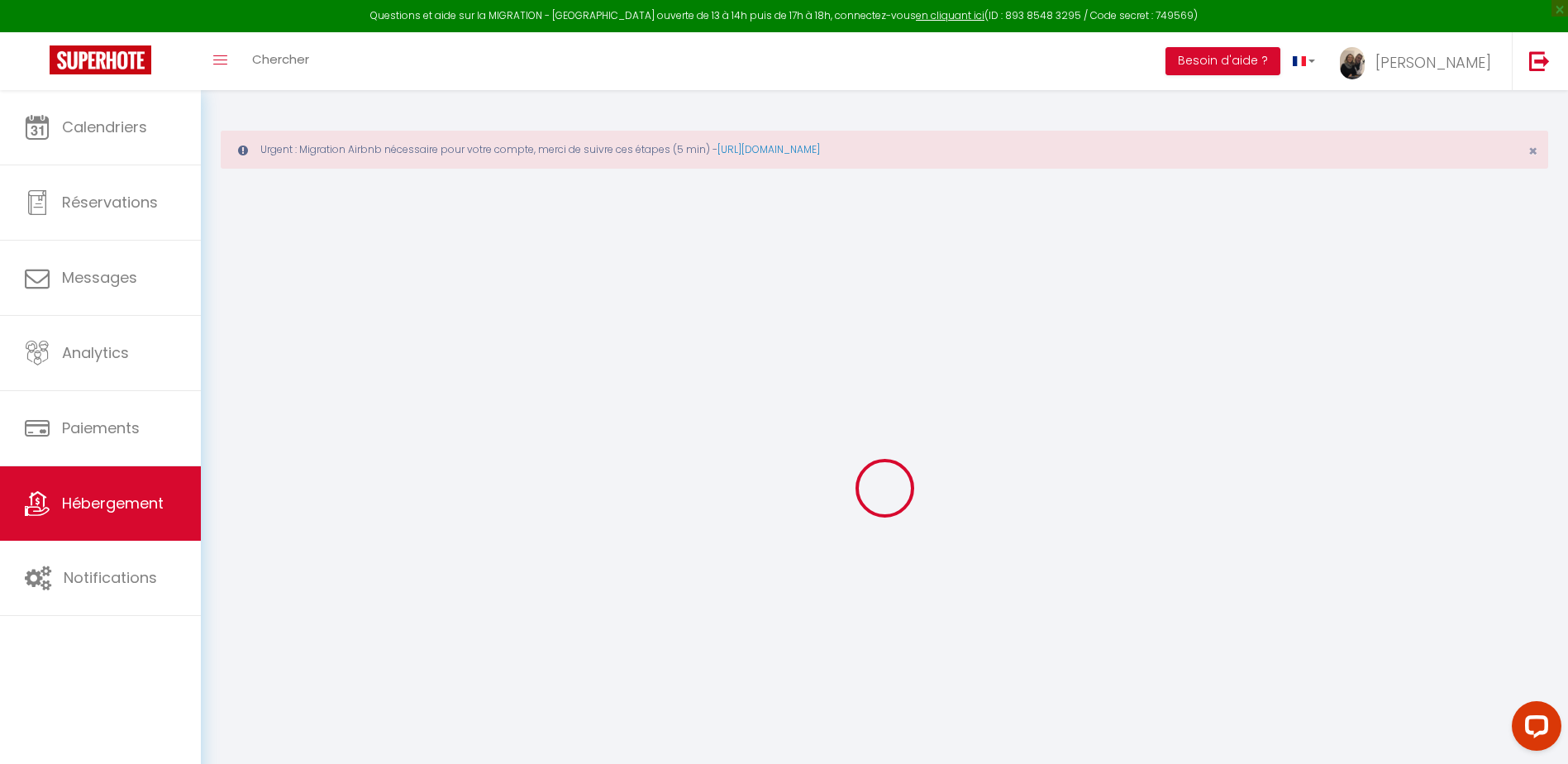
select select
type input "Blv du college"
type input "71600"
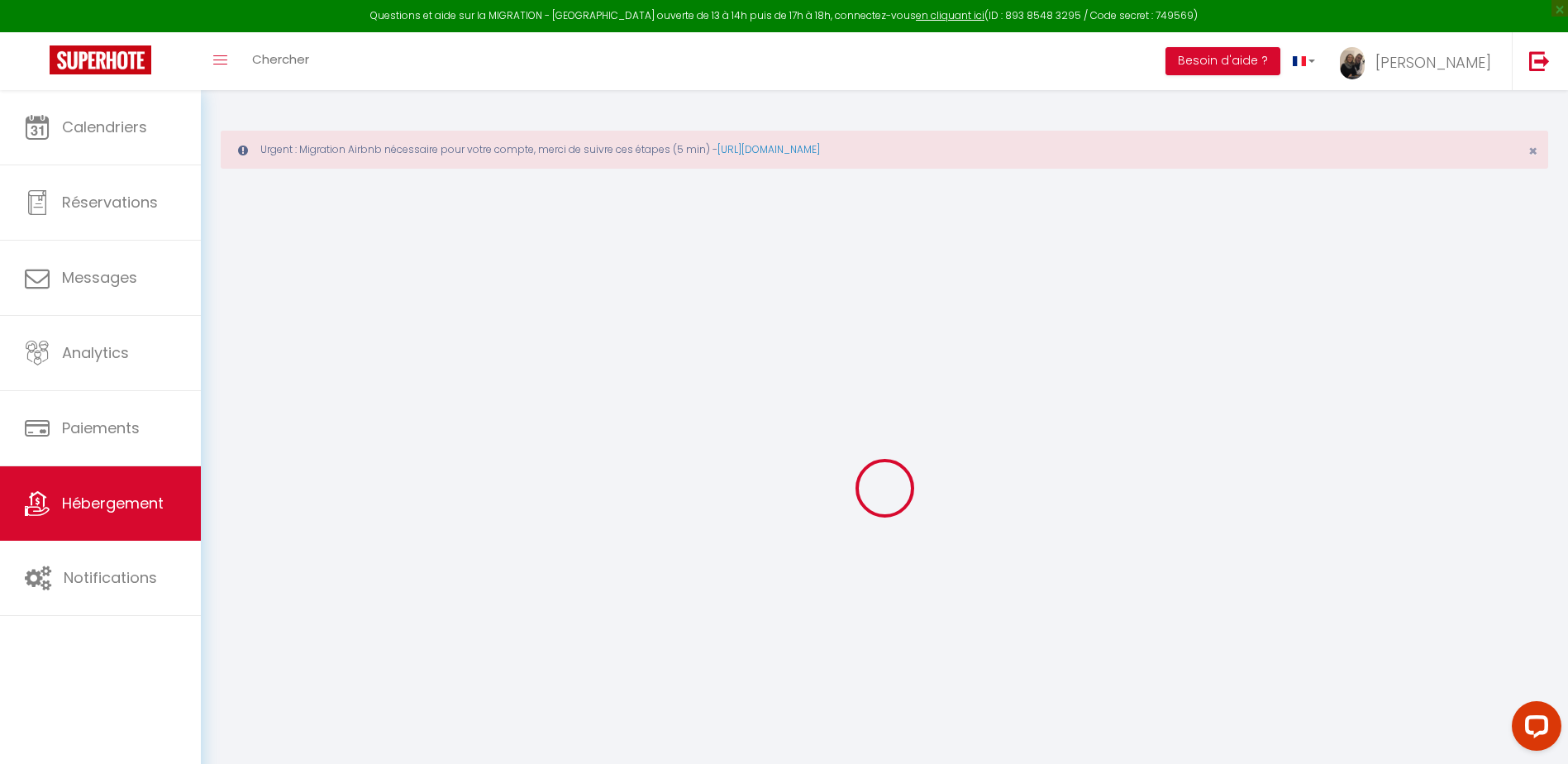
type input "Paray-le-Monial"
type input "[EMAIL_ADDRESS][DOMAIN_NAME]"
select select
checkbox input "false"
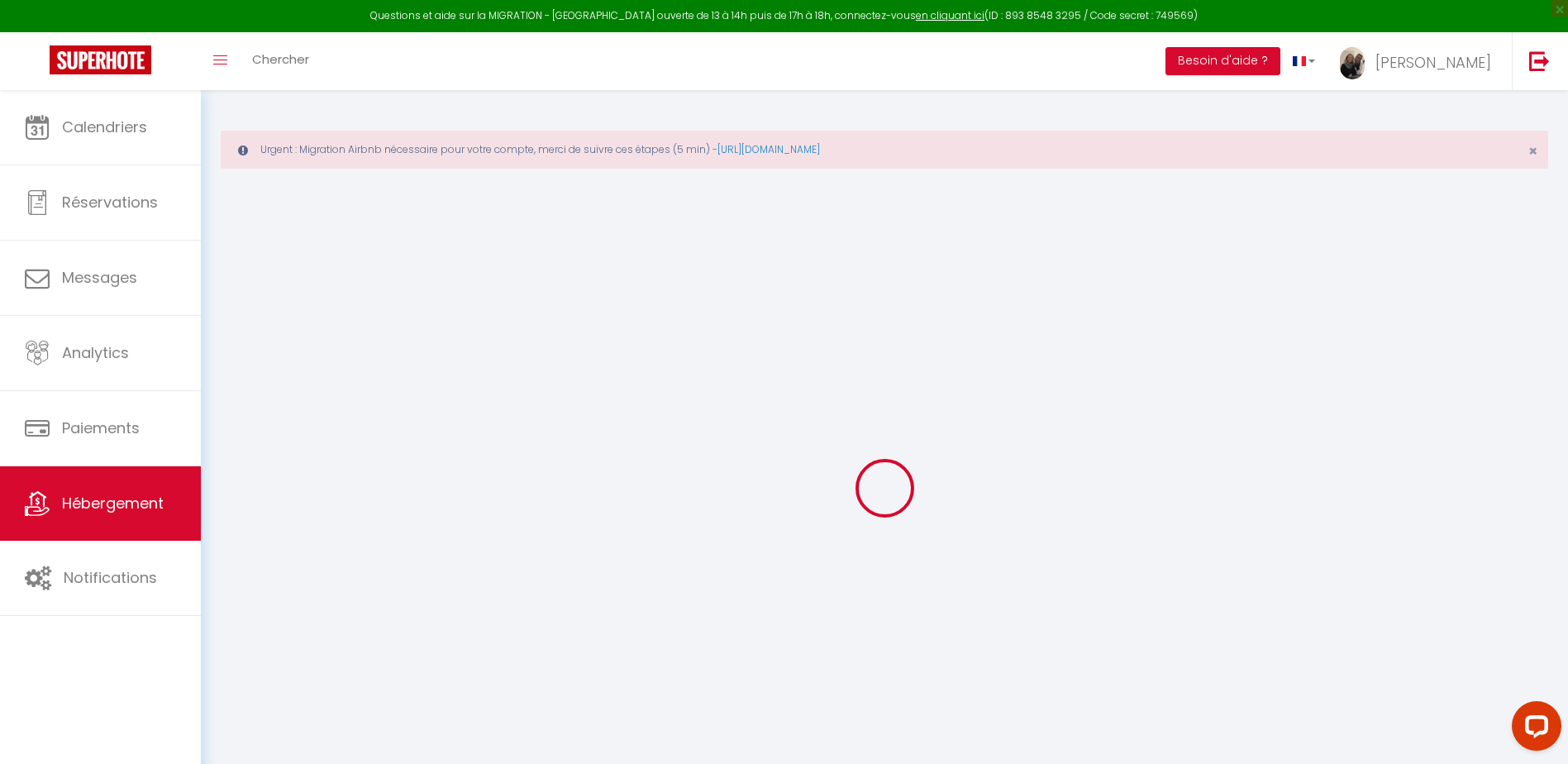
checkbox input "false"
type input "0"
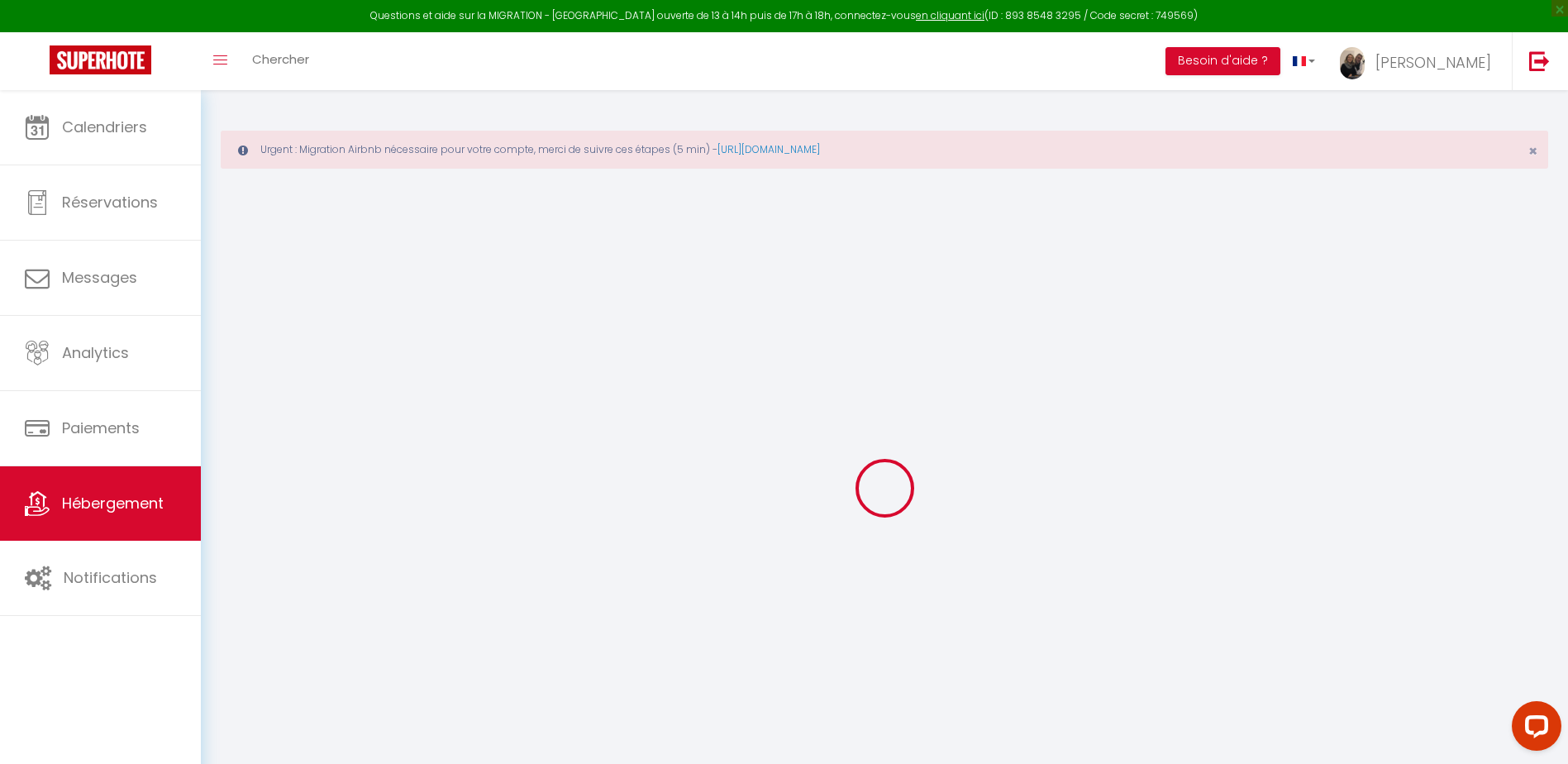
type input "0"
select select
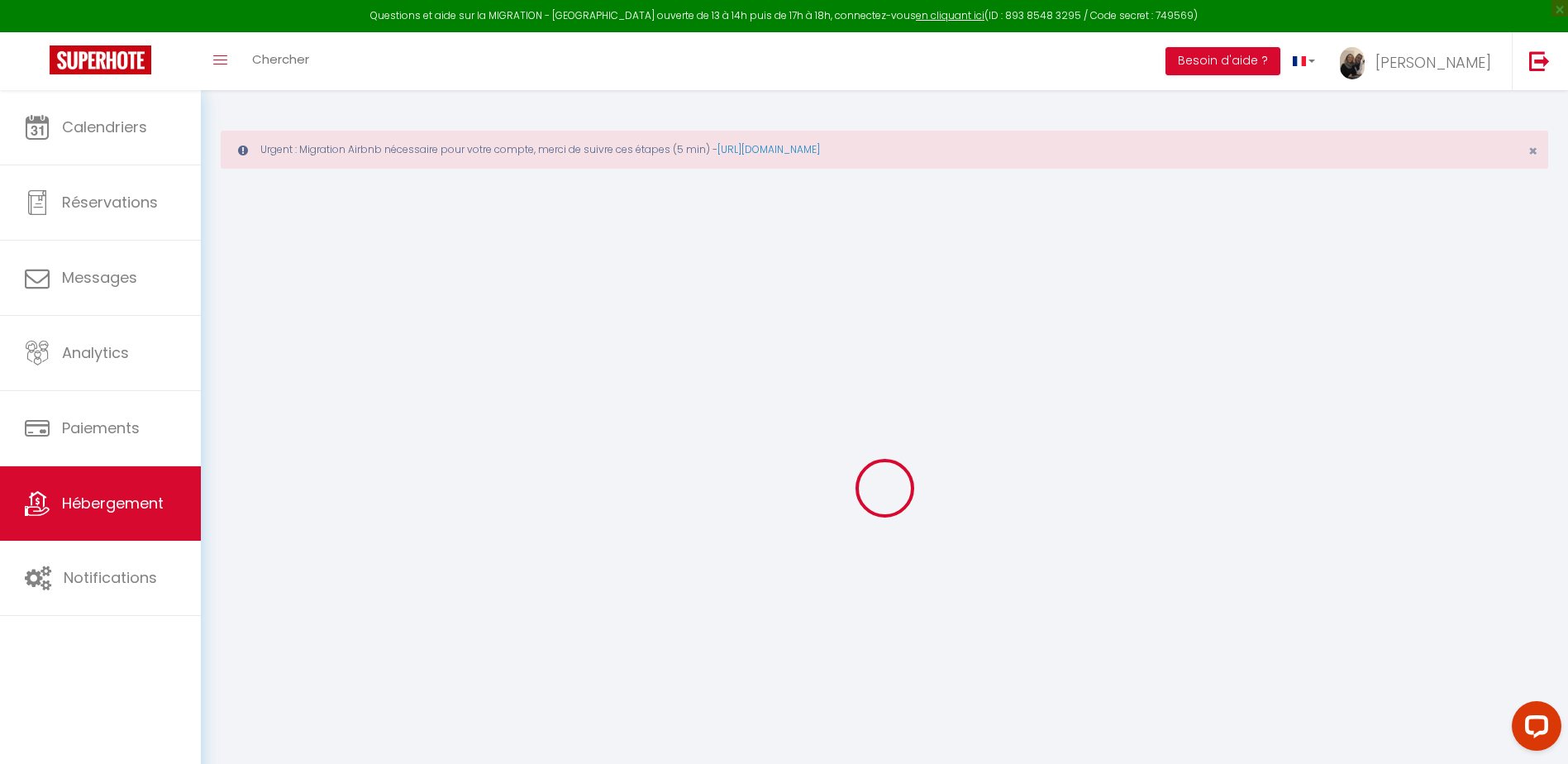
select select
checkbox input "false"
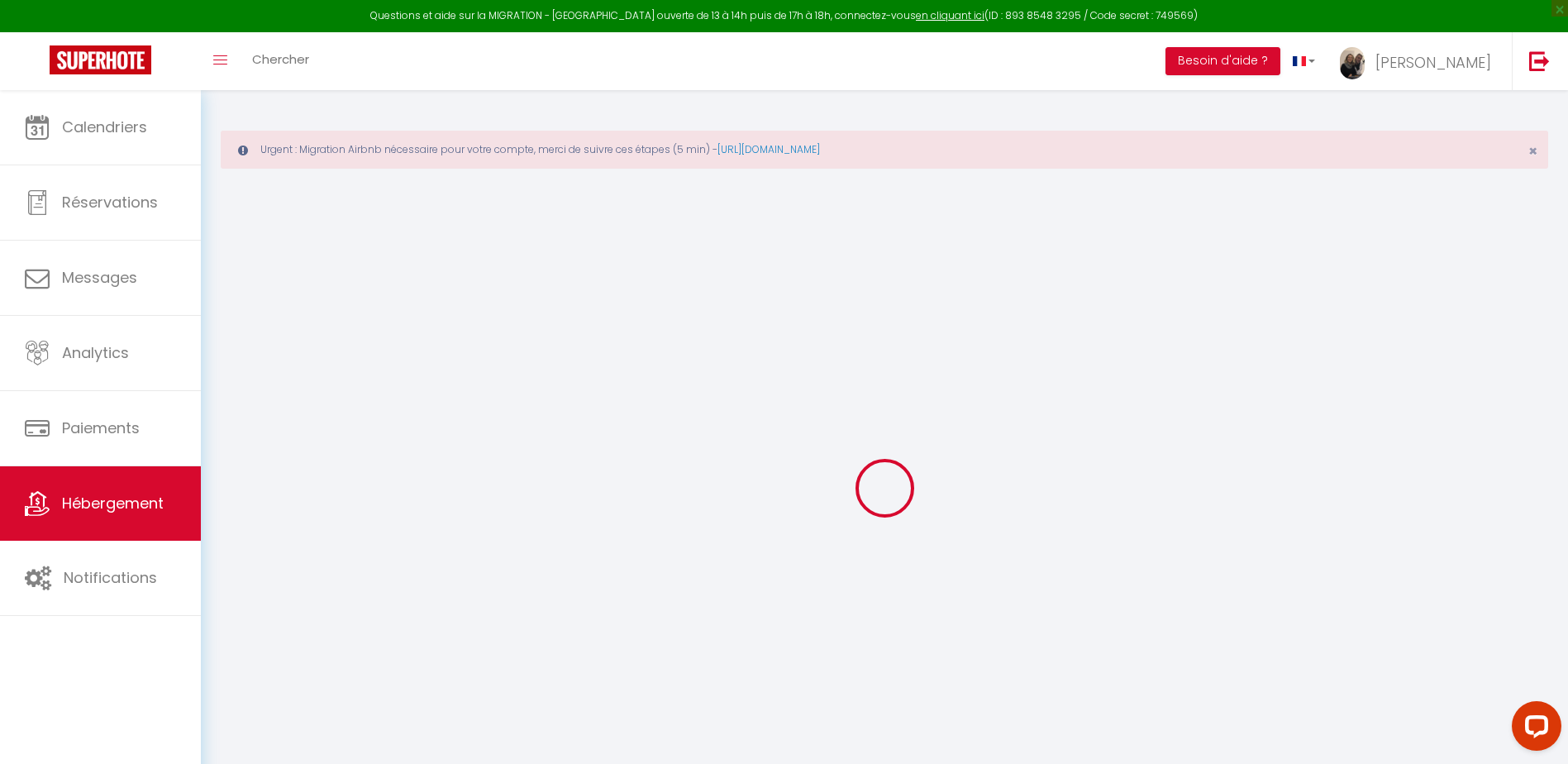
checkbox input "false"
select select
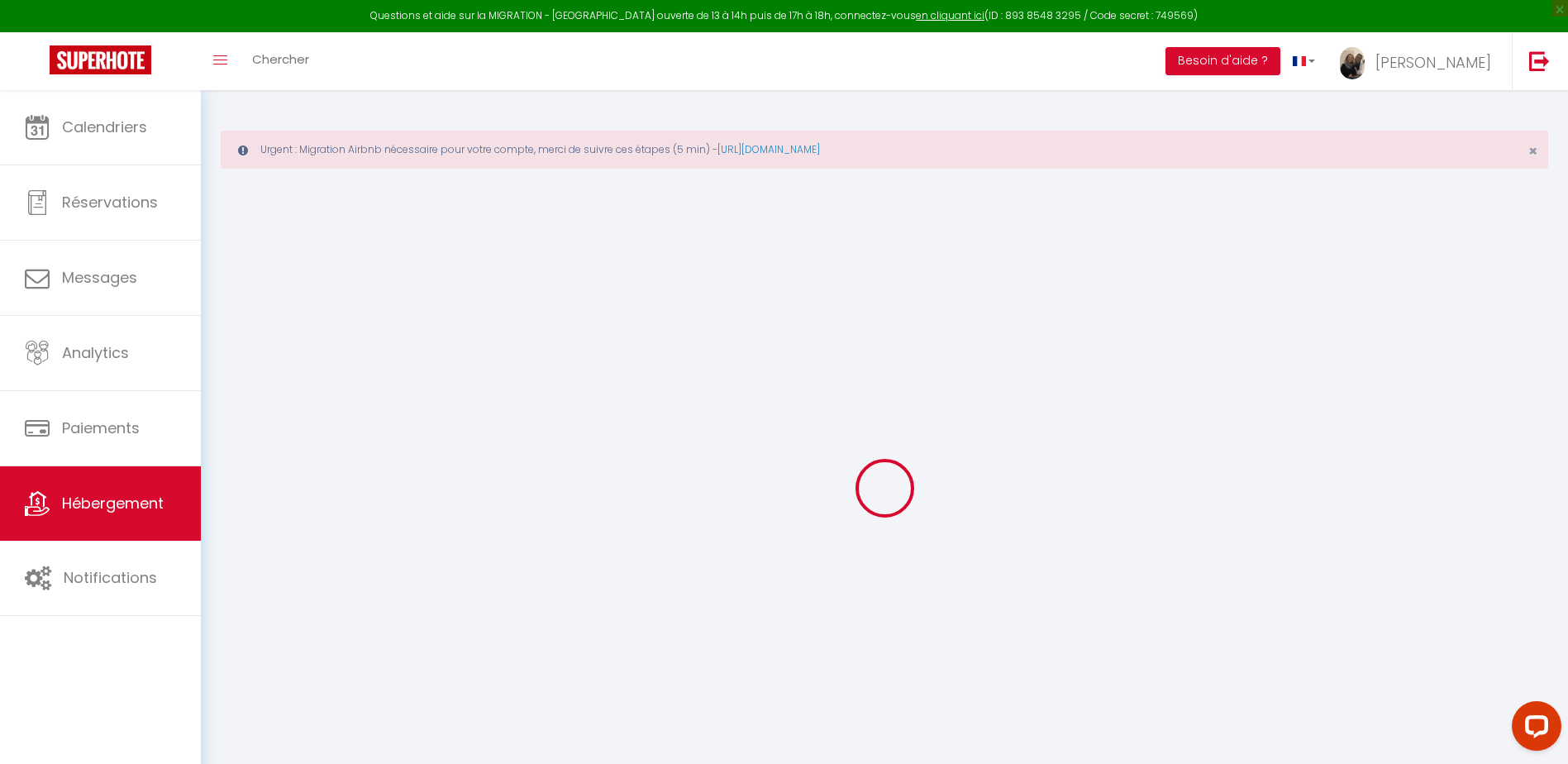
select select
checkbox input "false"
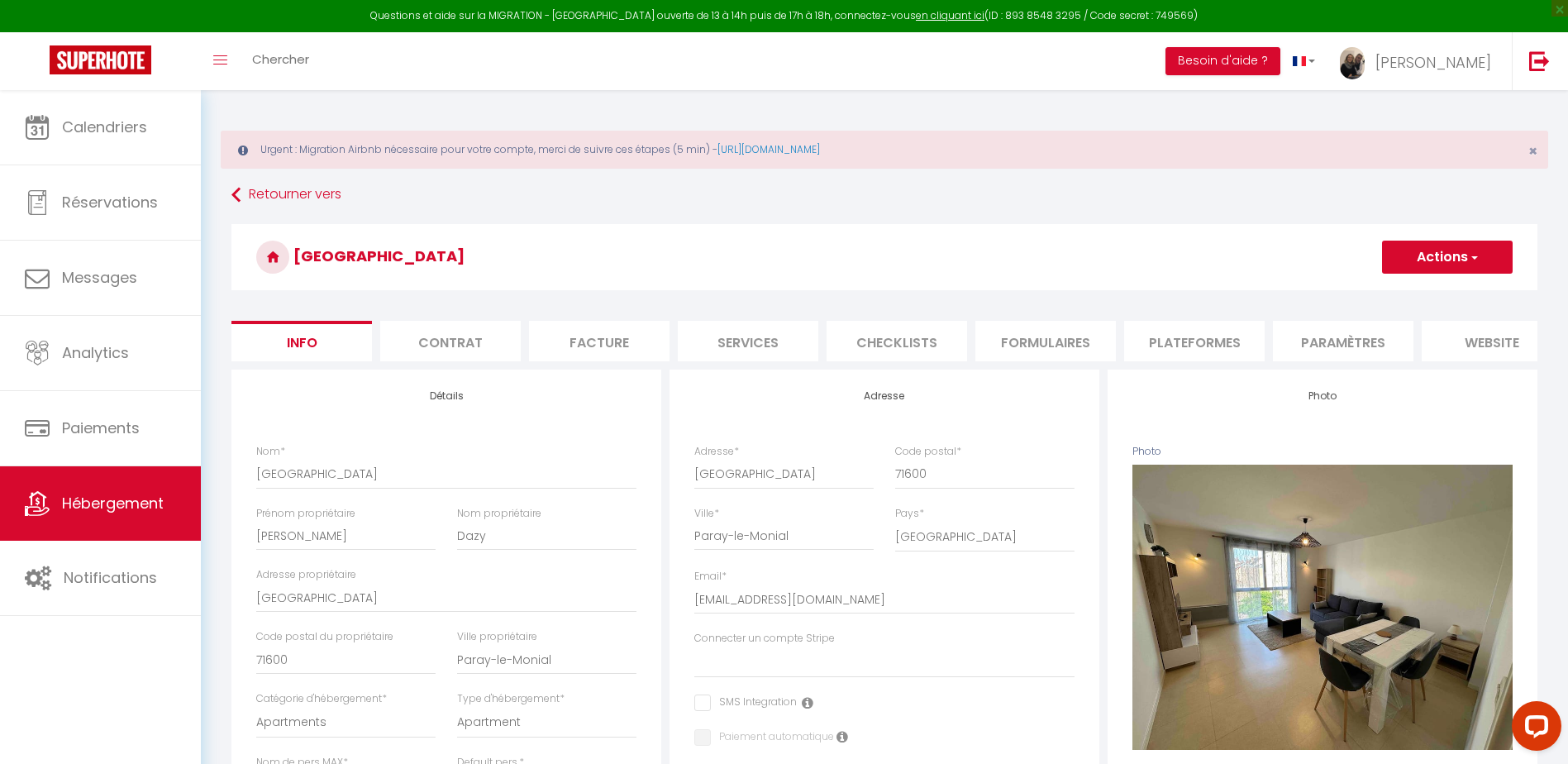
click at [1196, 342] on li "Plateformes" at bounding box center [1194, 341] width 140 height 41
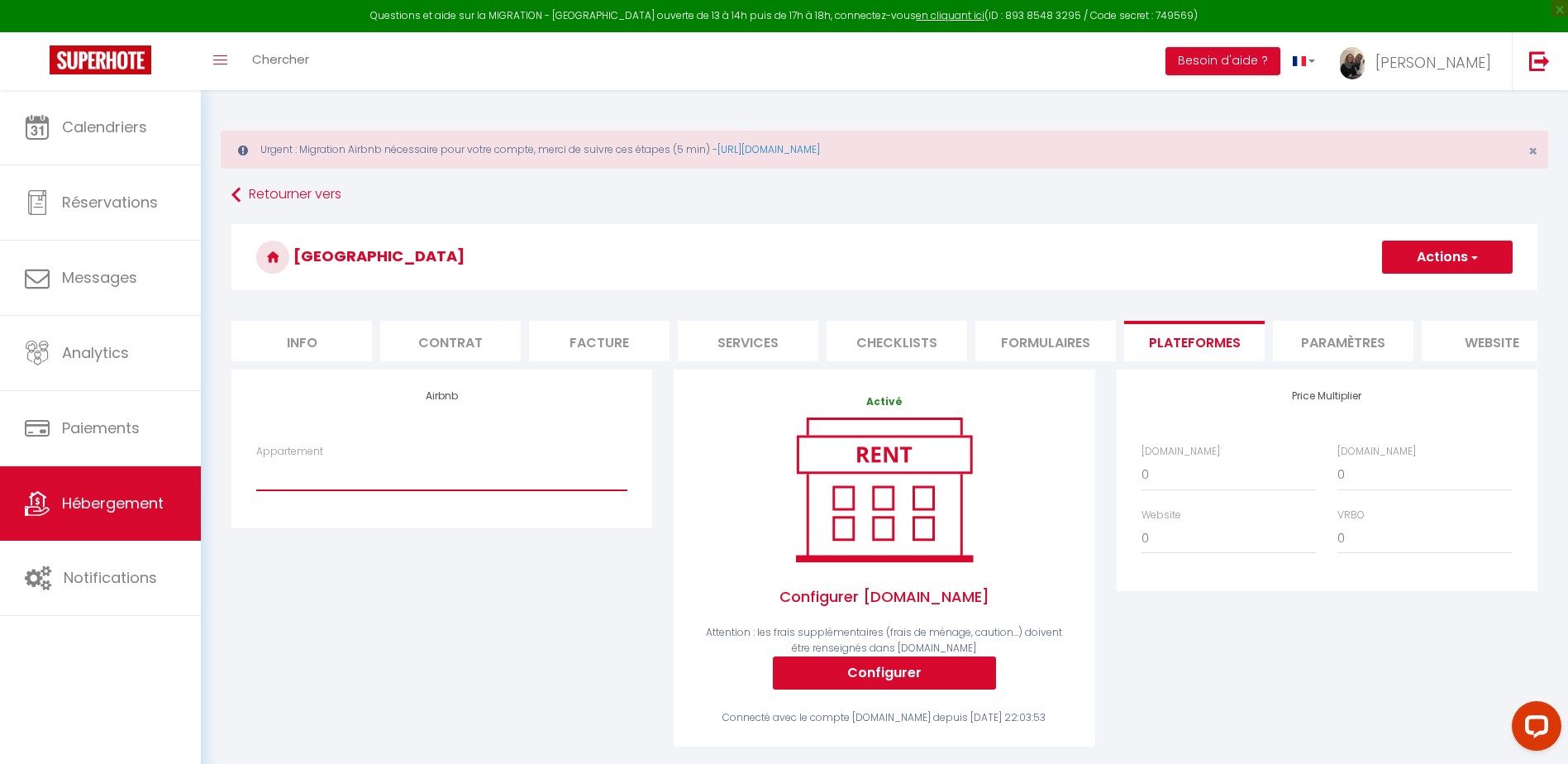
click at [391, 491] on select "Studio n°2 calme et fonctionnel centré pk gratuit - lagencederoanne@gmail.com S…" at bounding box center [441, 475] width 371 height 32
click at [521, 551] on div "Airbnb Appartement Studio n°2 calme et fonctionnel centré pk gratuit - lagenced…" at bounding box center [442, 569] width 442 height 399
click at [530, 482] on select "Studio n°2 calme et fonctionnel centré pk gratuit - lagencederoanne@gmail.com S…" at bounding box center [441, 475] width 371 height 32
click at [484, 618] on div "Airbnb Appartement Studio n°2 calme et fonctionnel centré pk gratuit - lagenced…" at bounding box center [442, 569] width 442 height 399
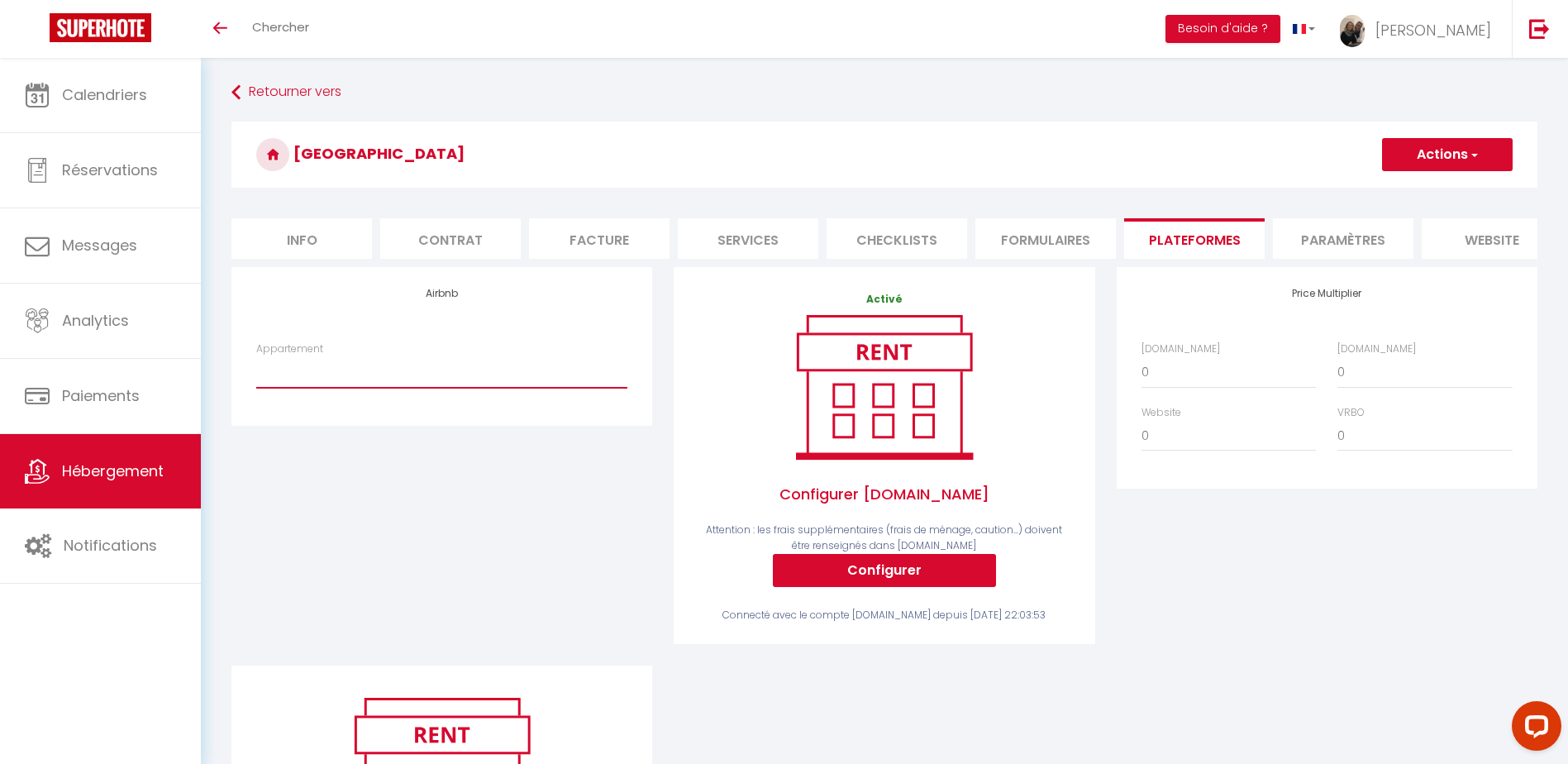
click at [421, 385] on select "Studio n°2 calme et fonctionnel centré pk gratuit - [EMAIL_ADDRESS][DOMAIN_NAME…" at bounding box center [441, 372] width 371 height 32
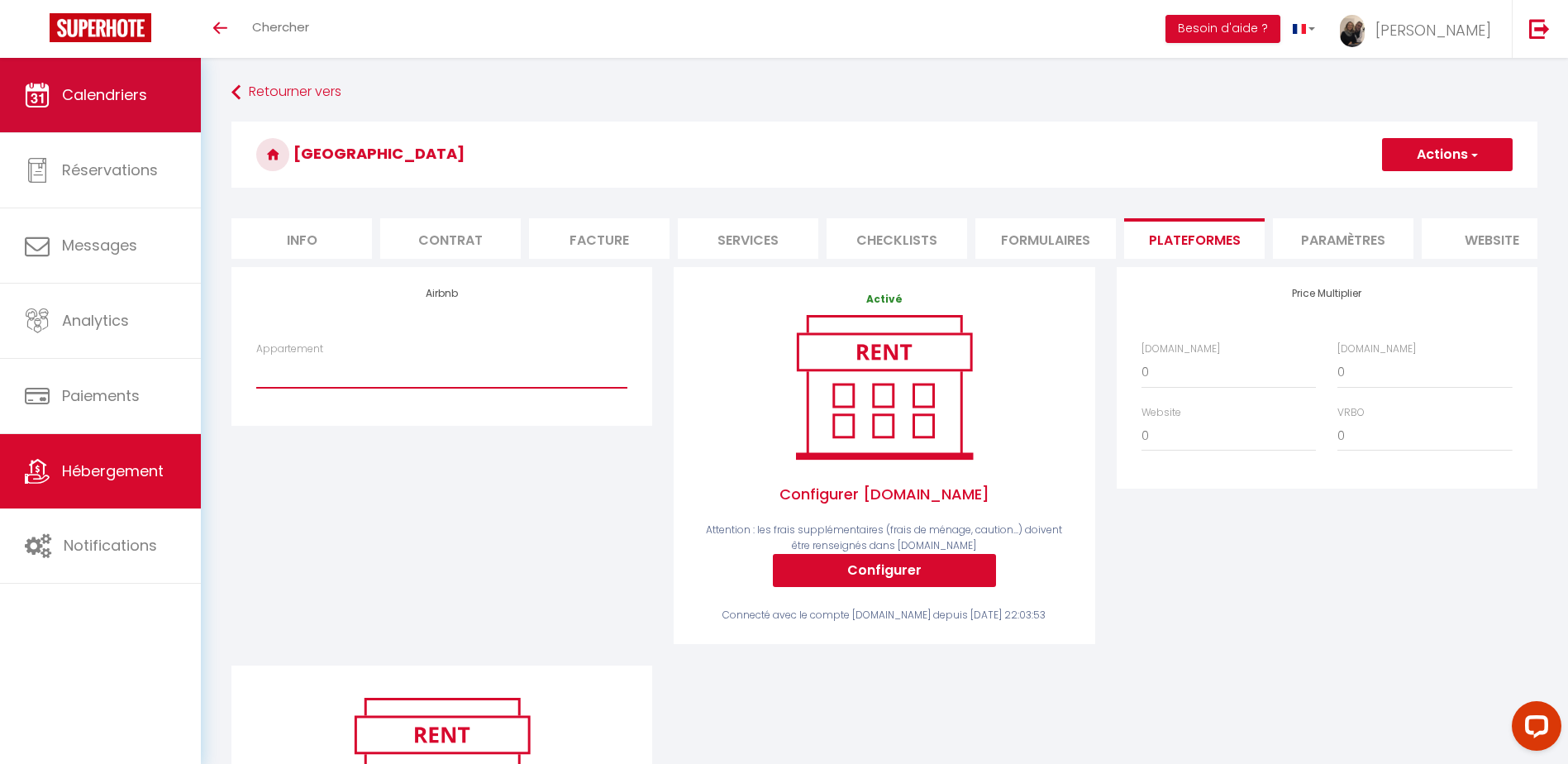
click at [87, 108] on link "Calendriers" at bounding box center [100, 94] width 201 height 74
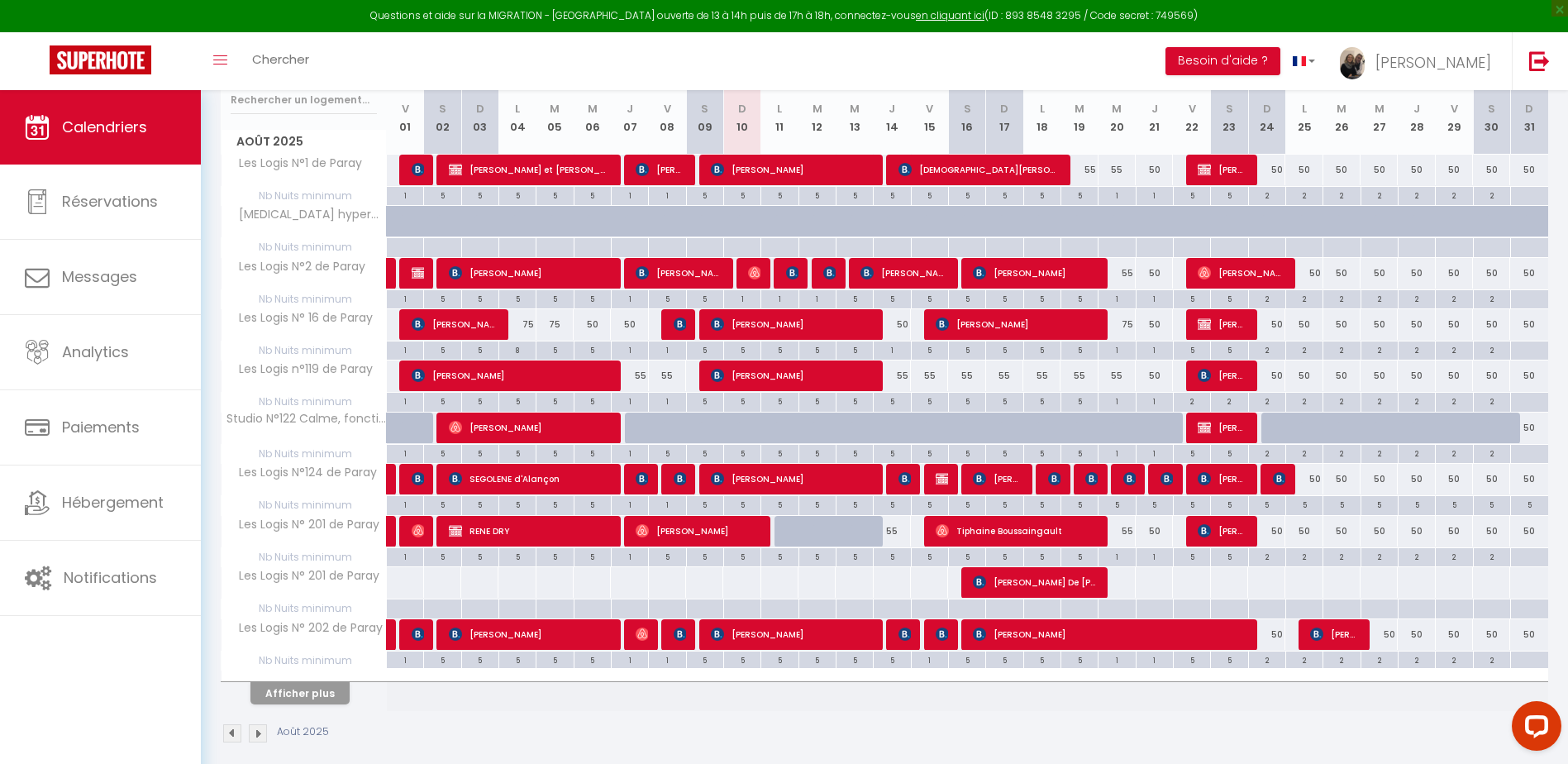
scroll to position [309, 0]
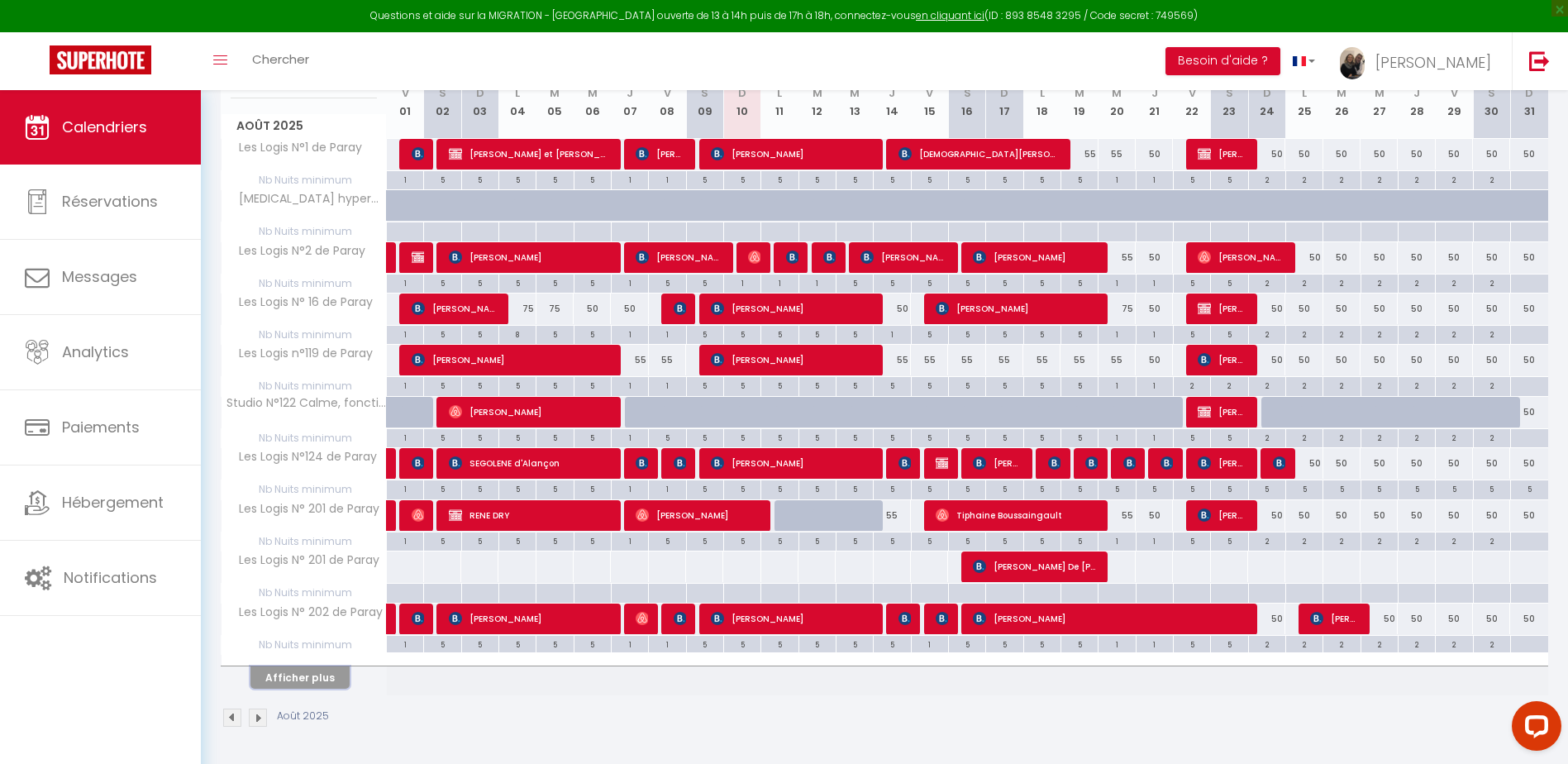
click at [314, 683] on button "Afficher plus" at bounding box center [300, 678] width 99 height 23
checkbox input "false"
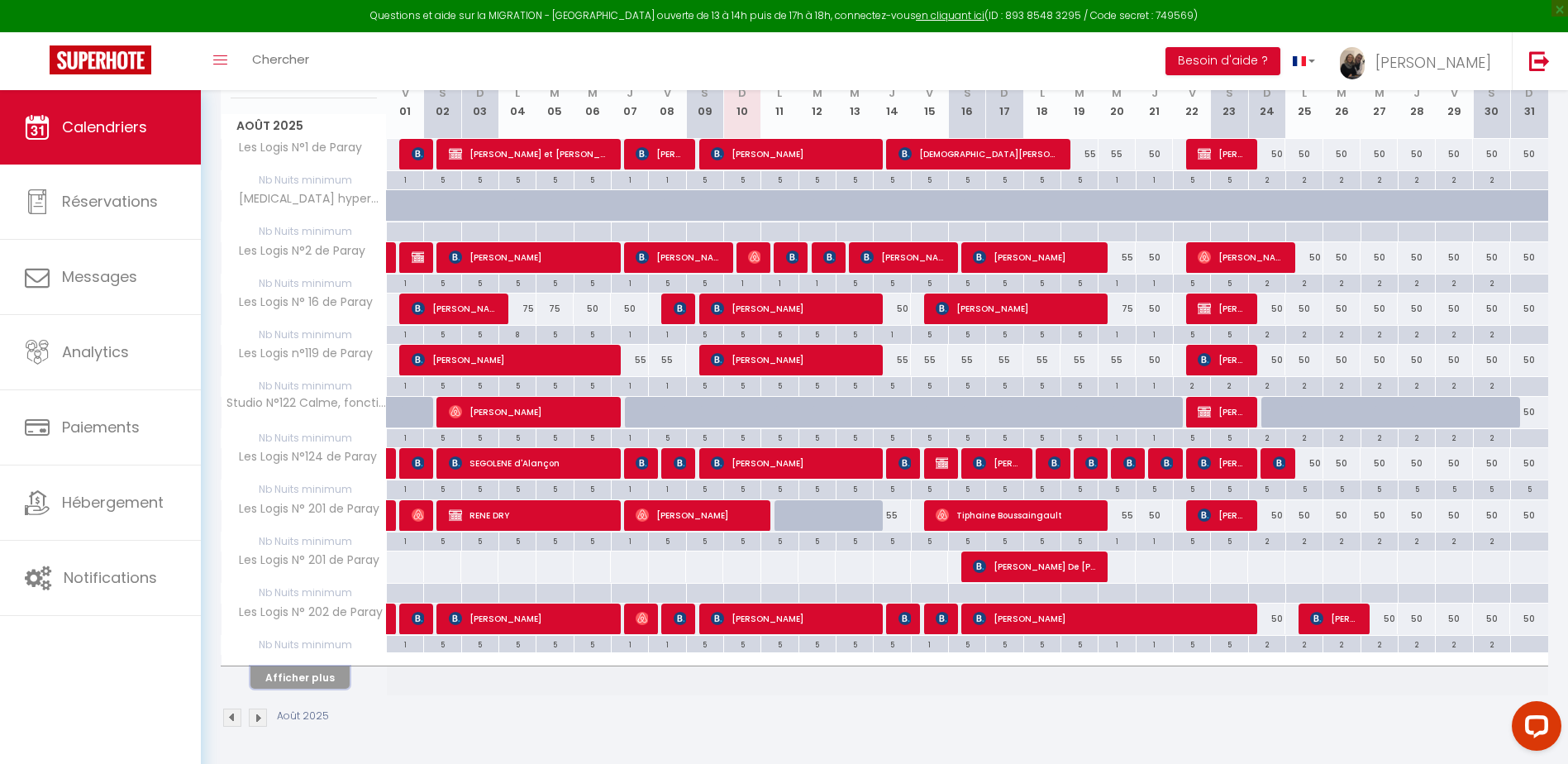
checkbox input "false"
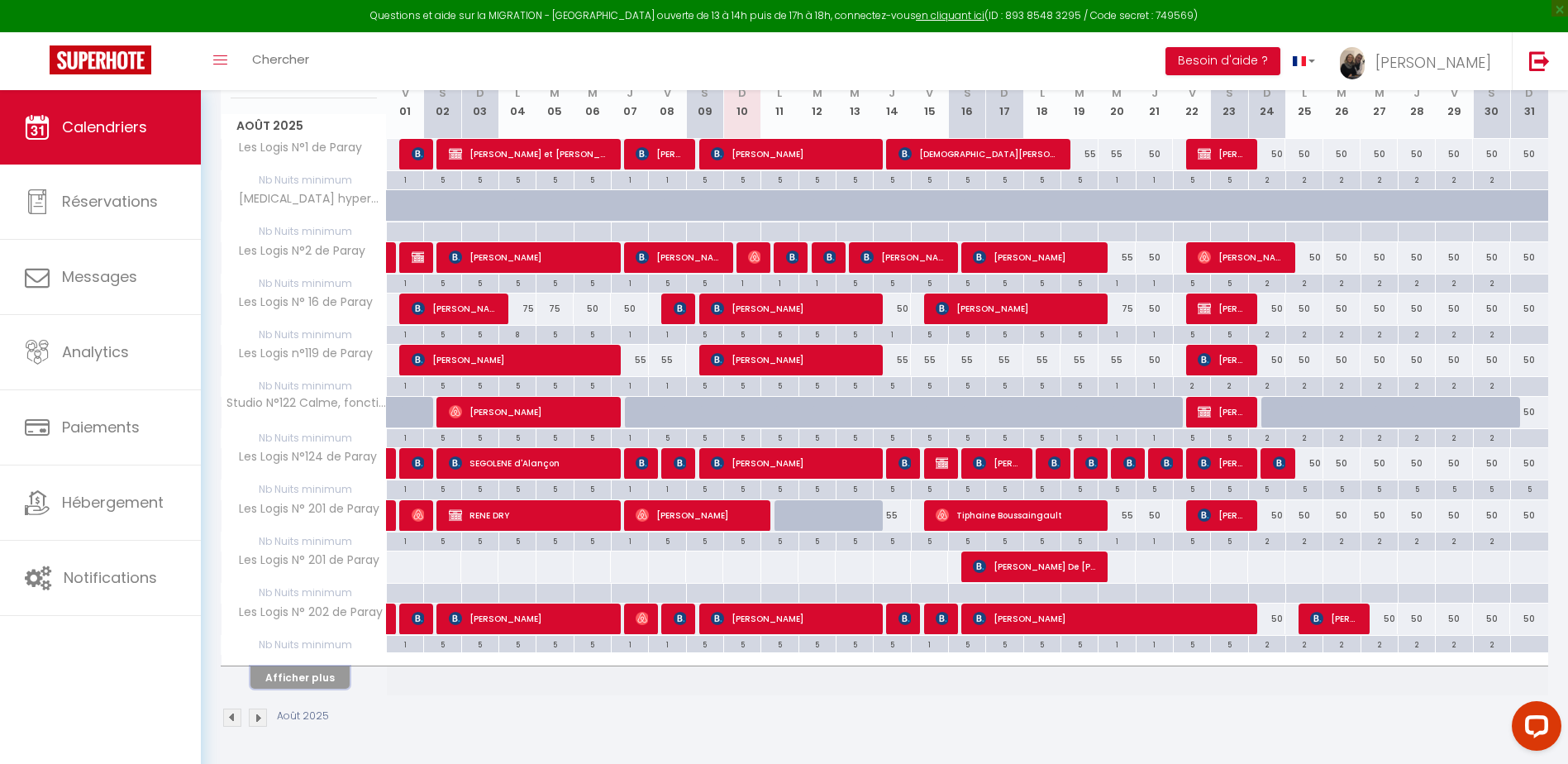
checkbox input "false"
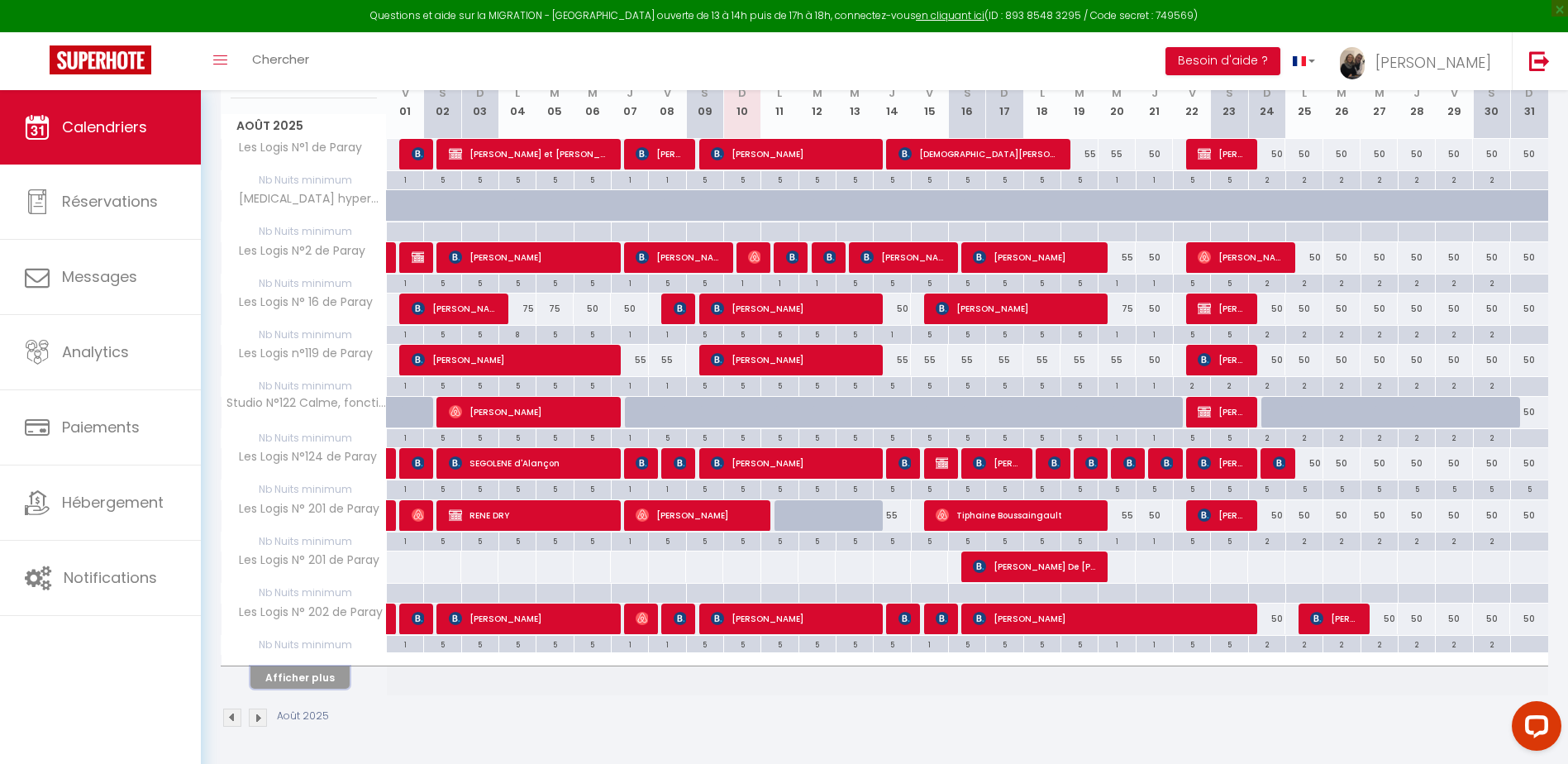
checkbox input "false"
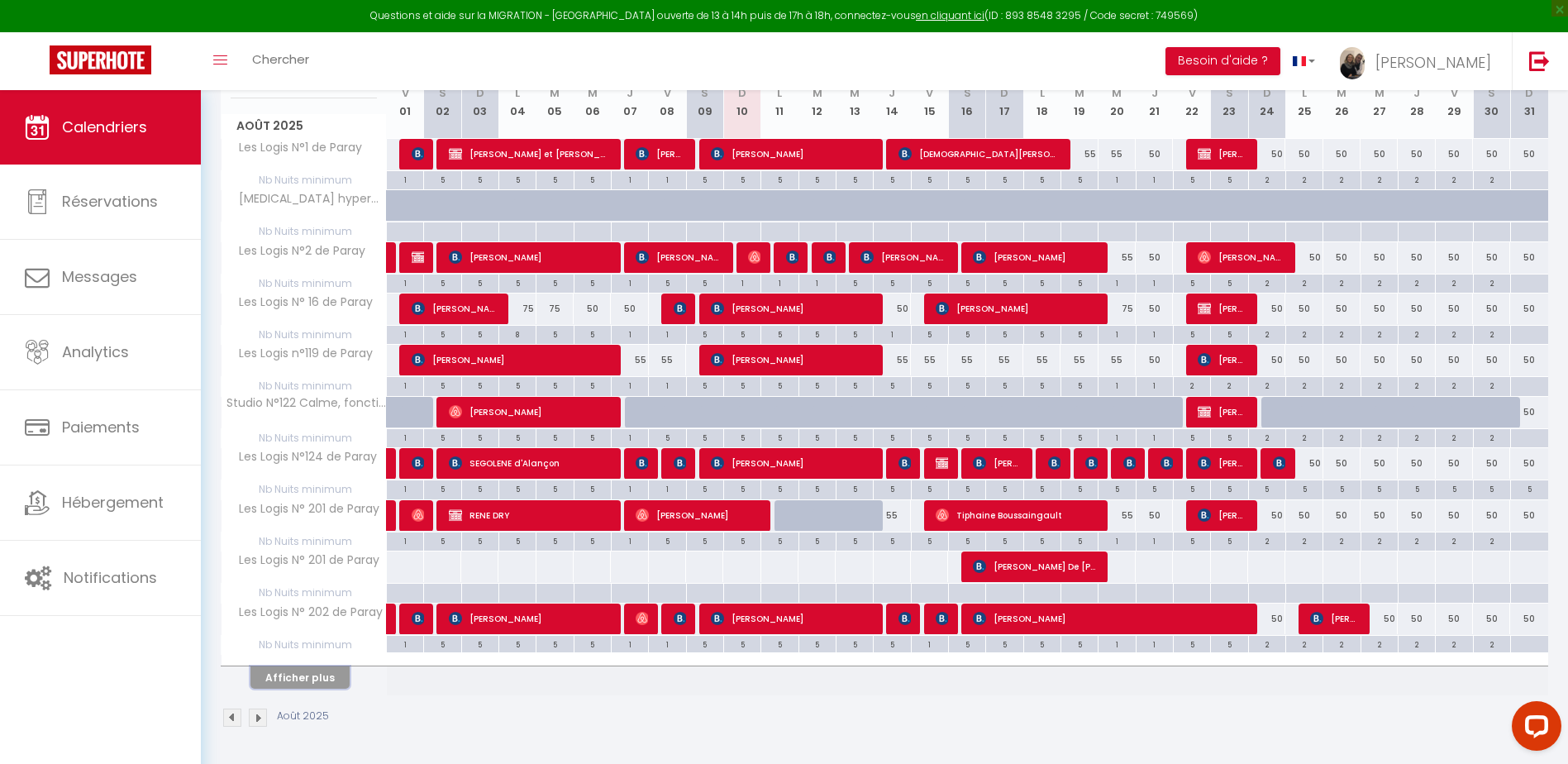
checkbox input "false"
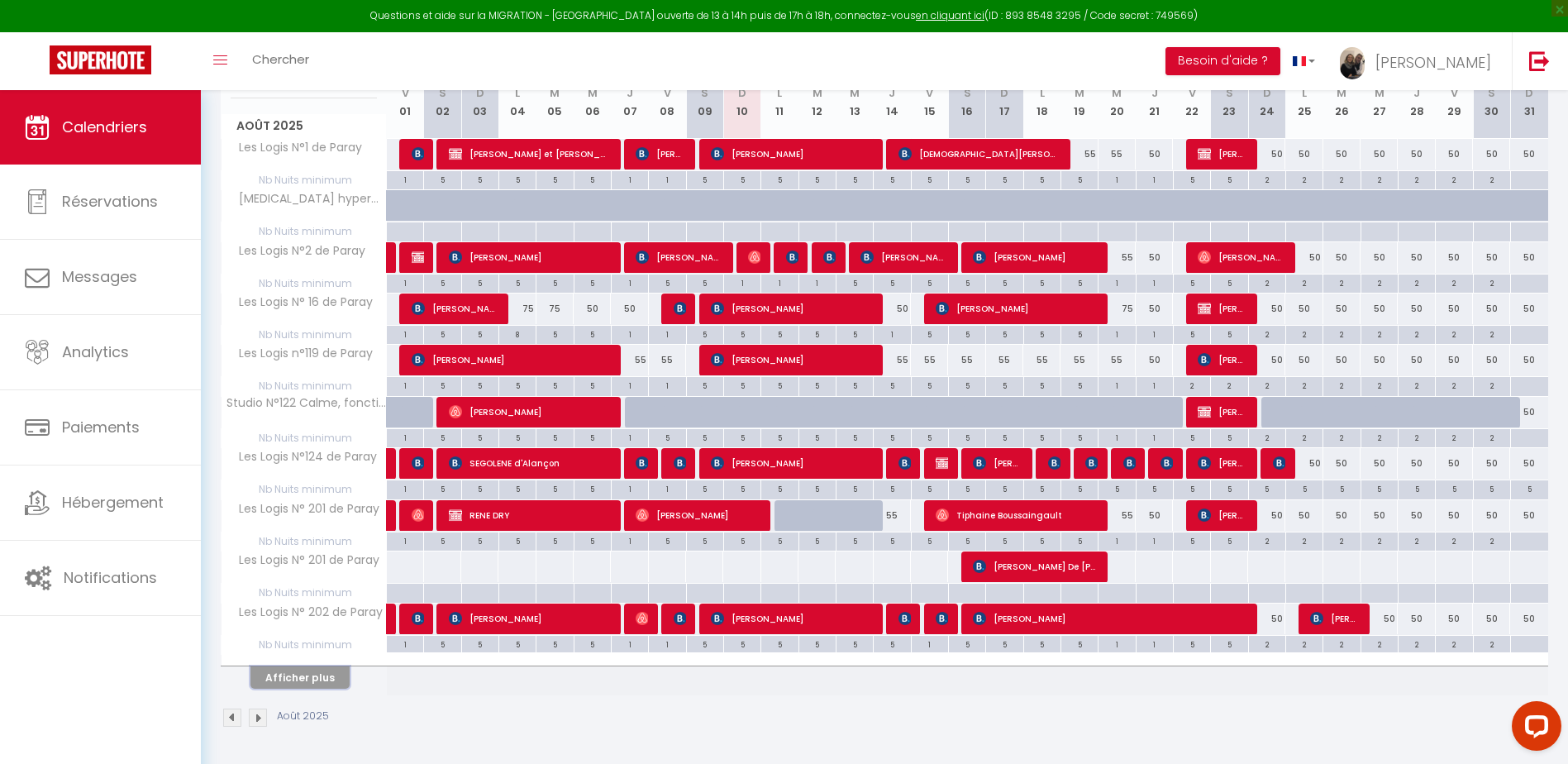
checkbox input "false"
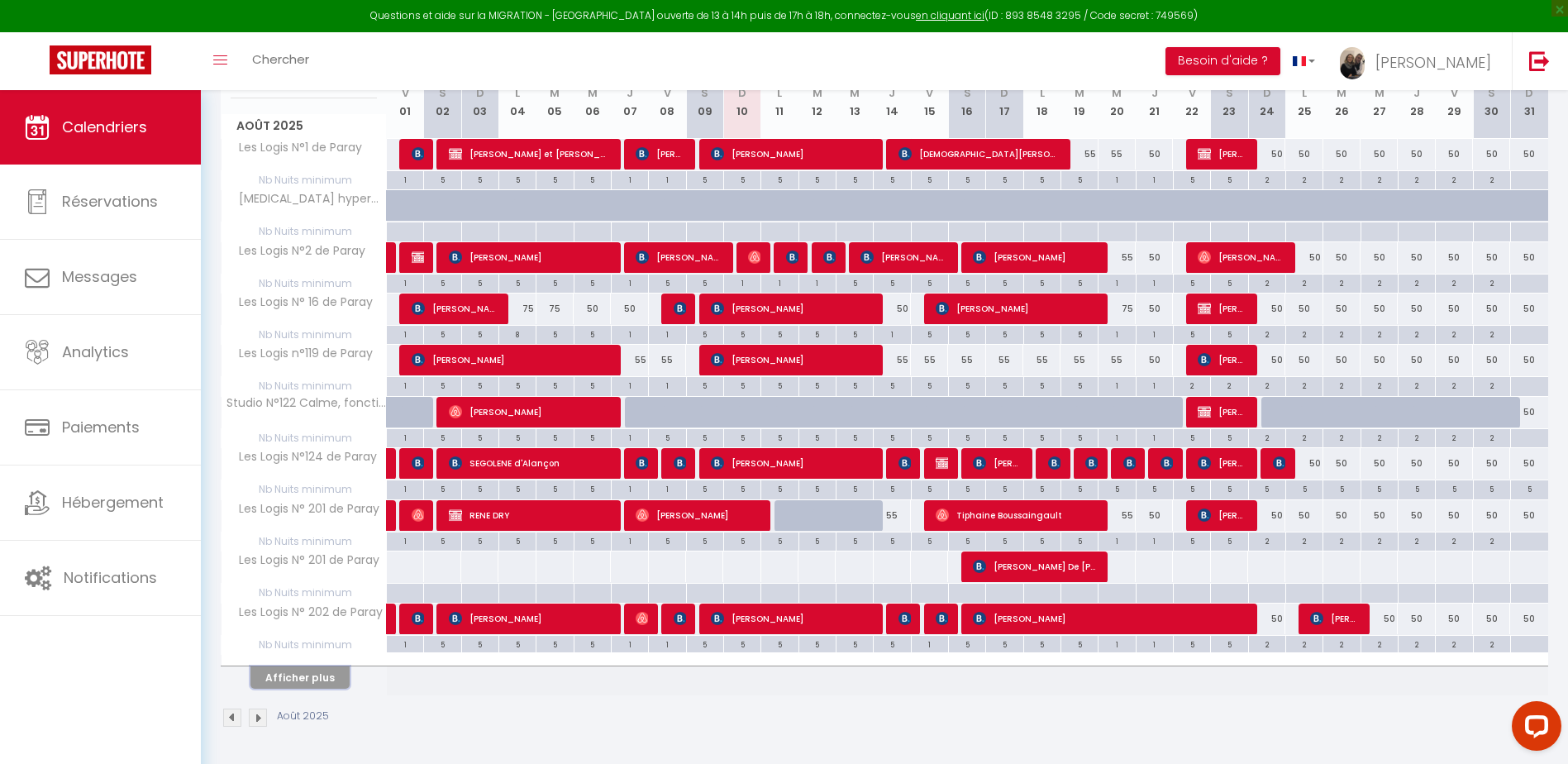
checkbox input "false"
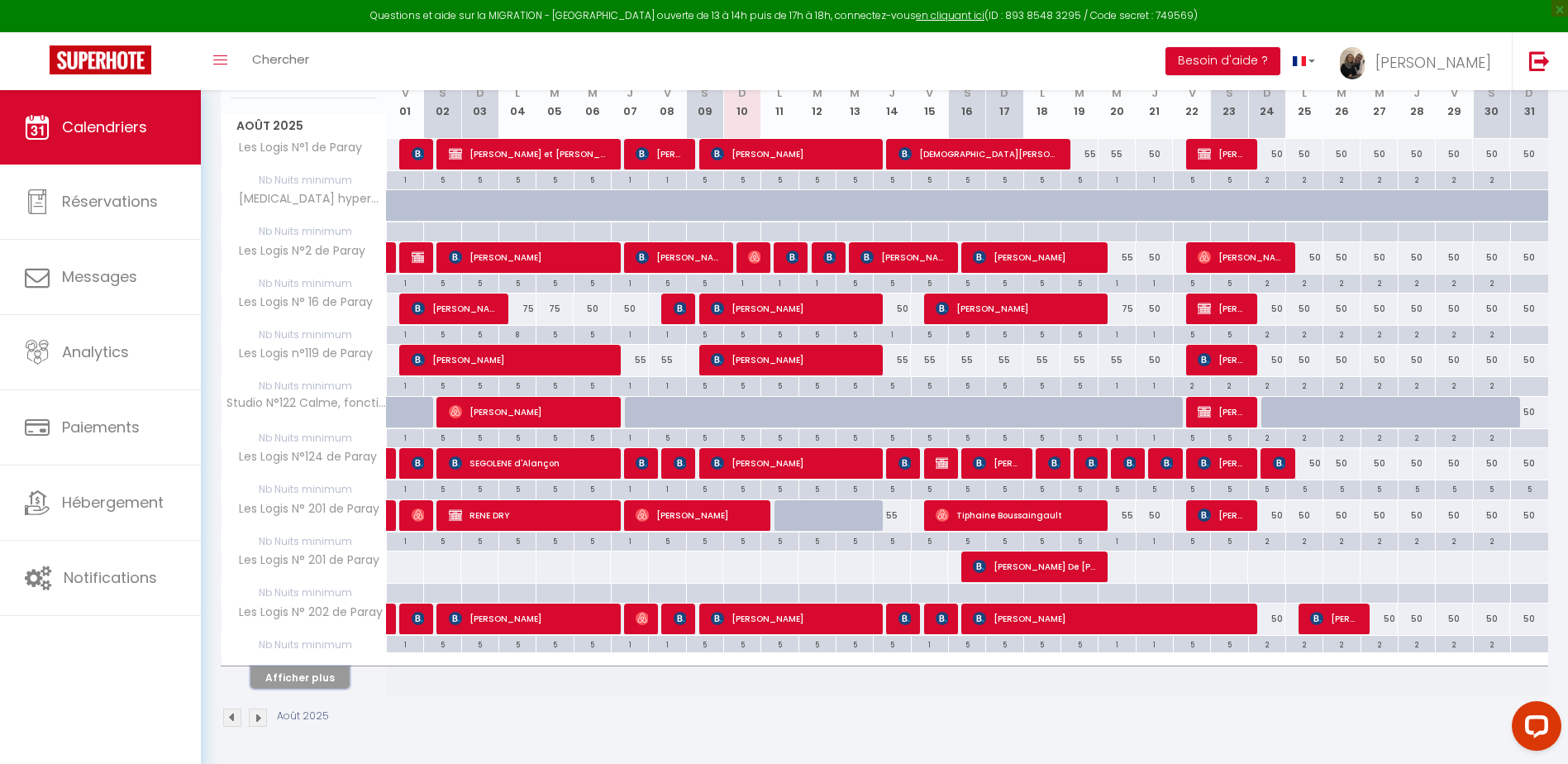
checkbox input "false"
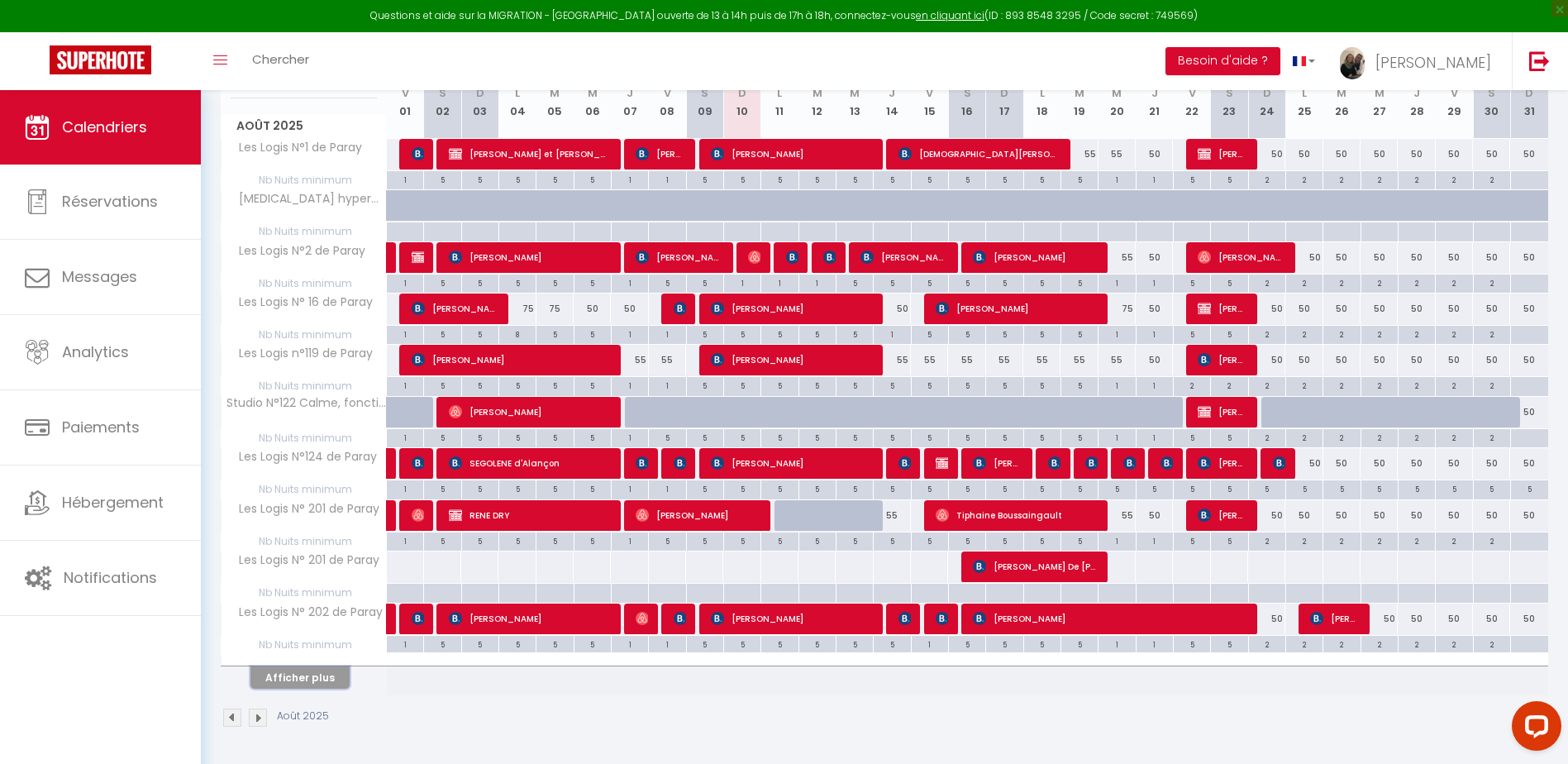
checkbox input "false"
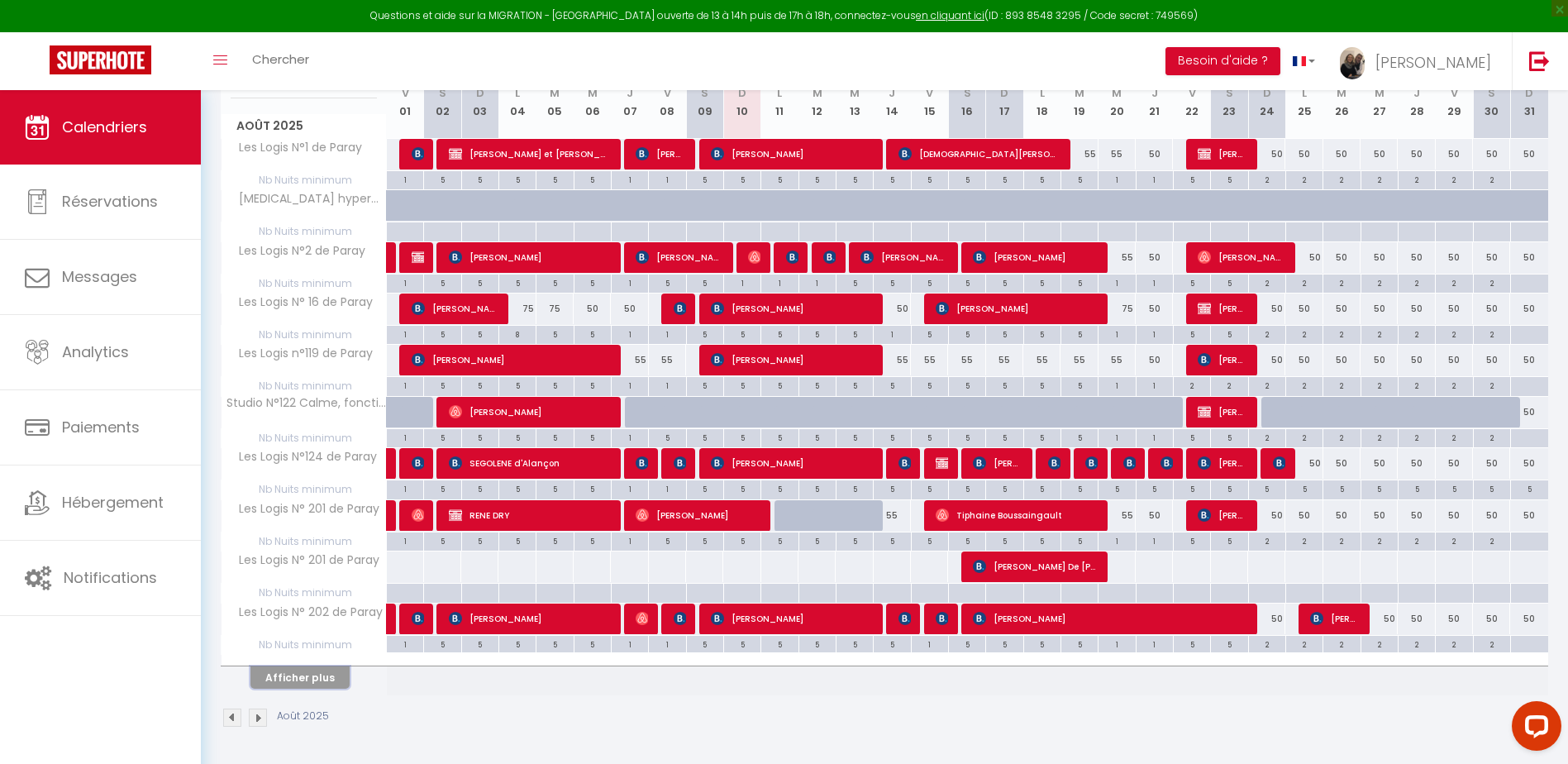
checkbox input "false"
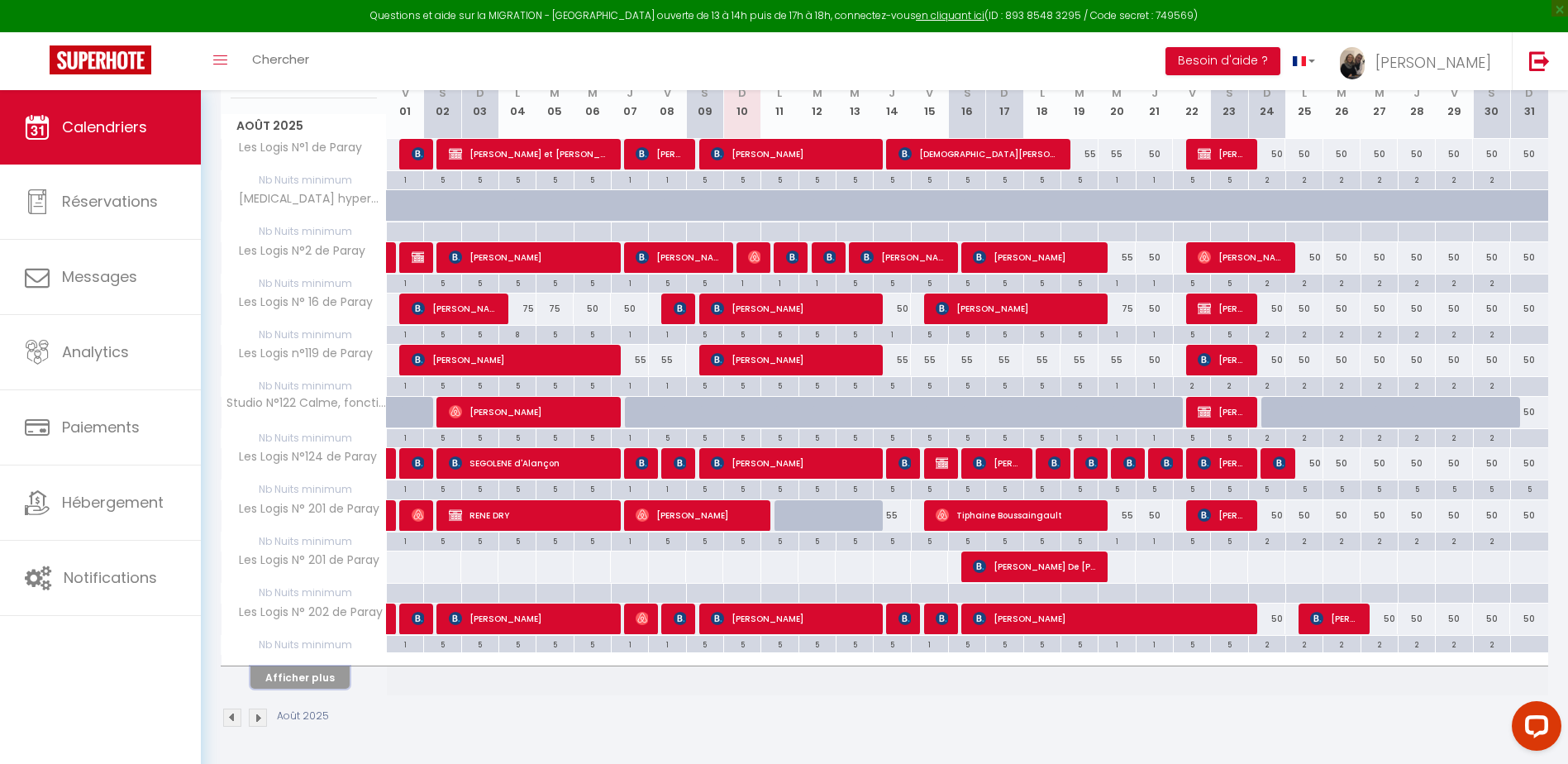
checkbox input "false"
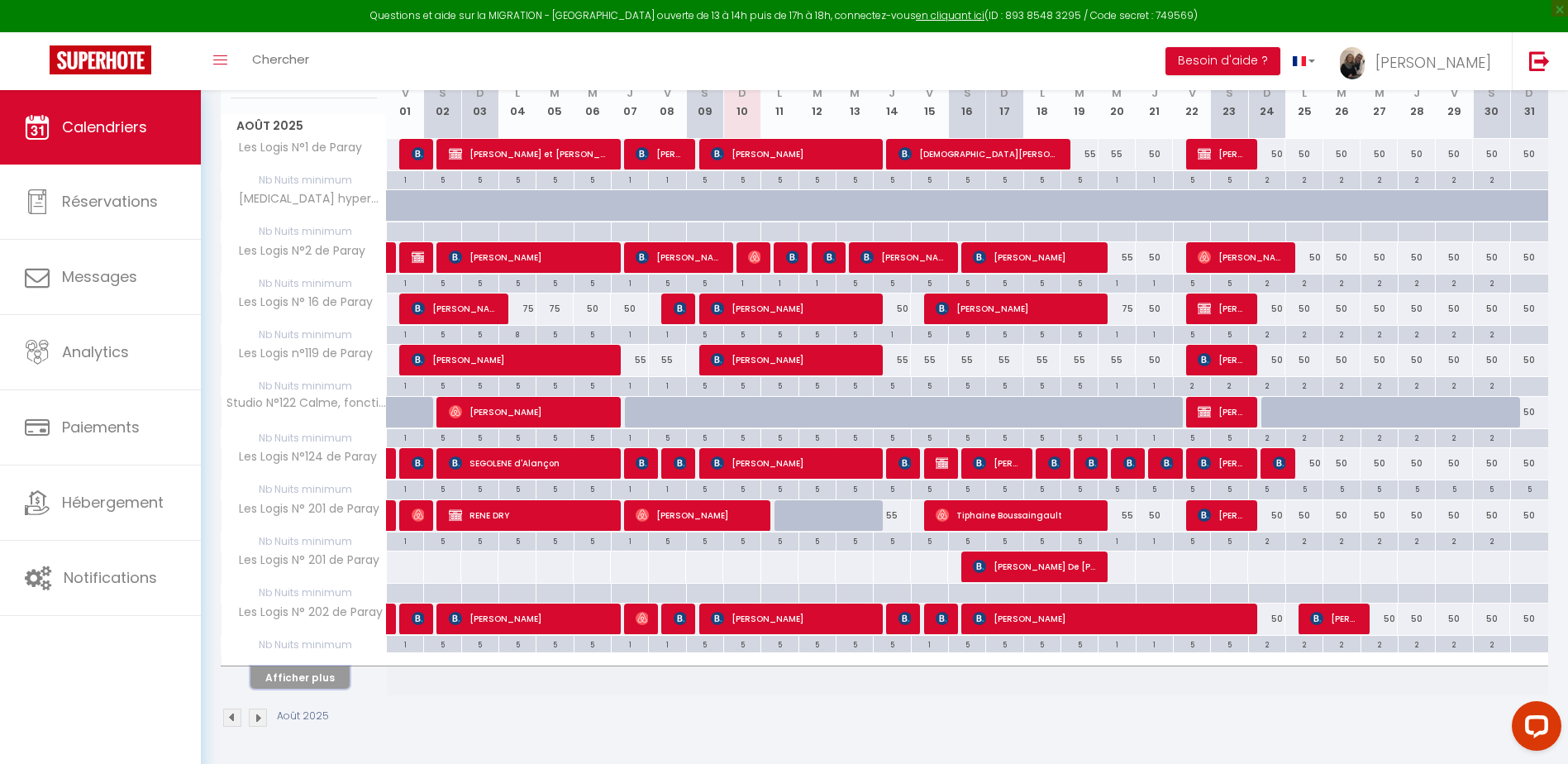
checkbox input "false"
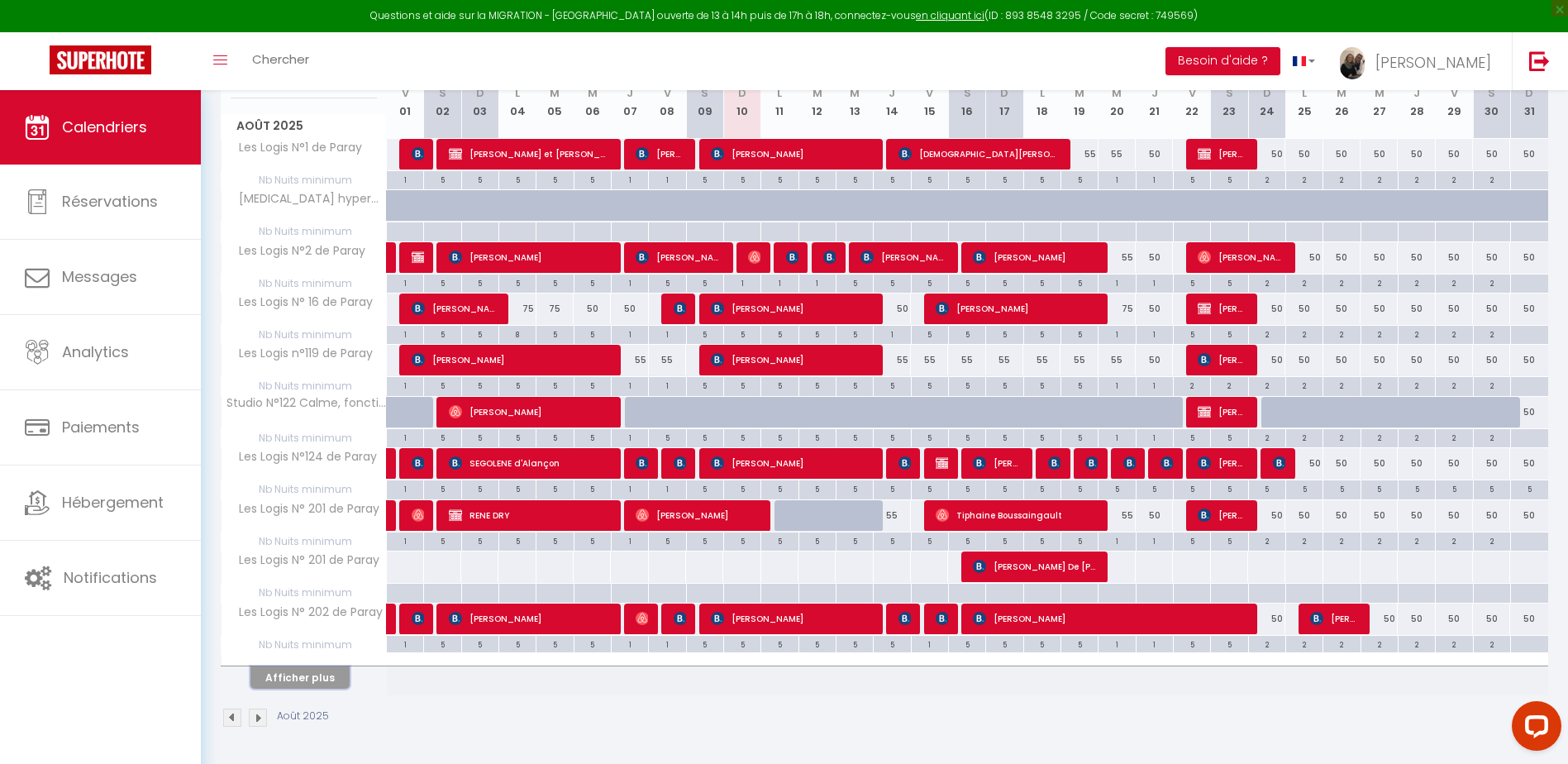
checkbox input "false"
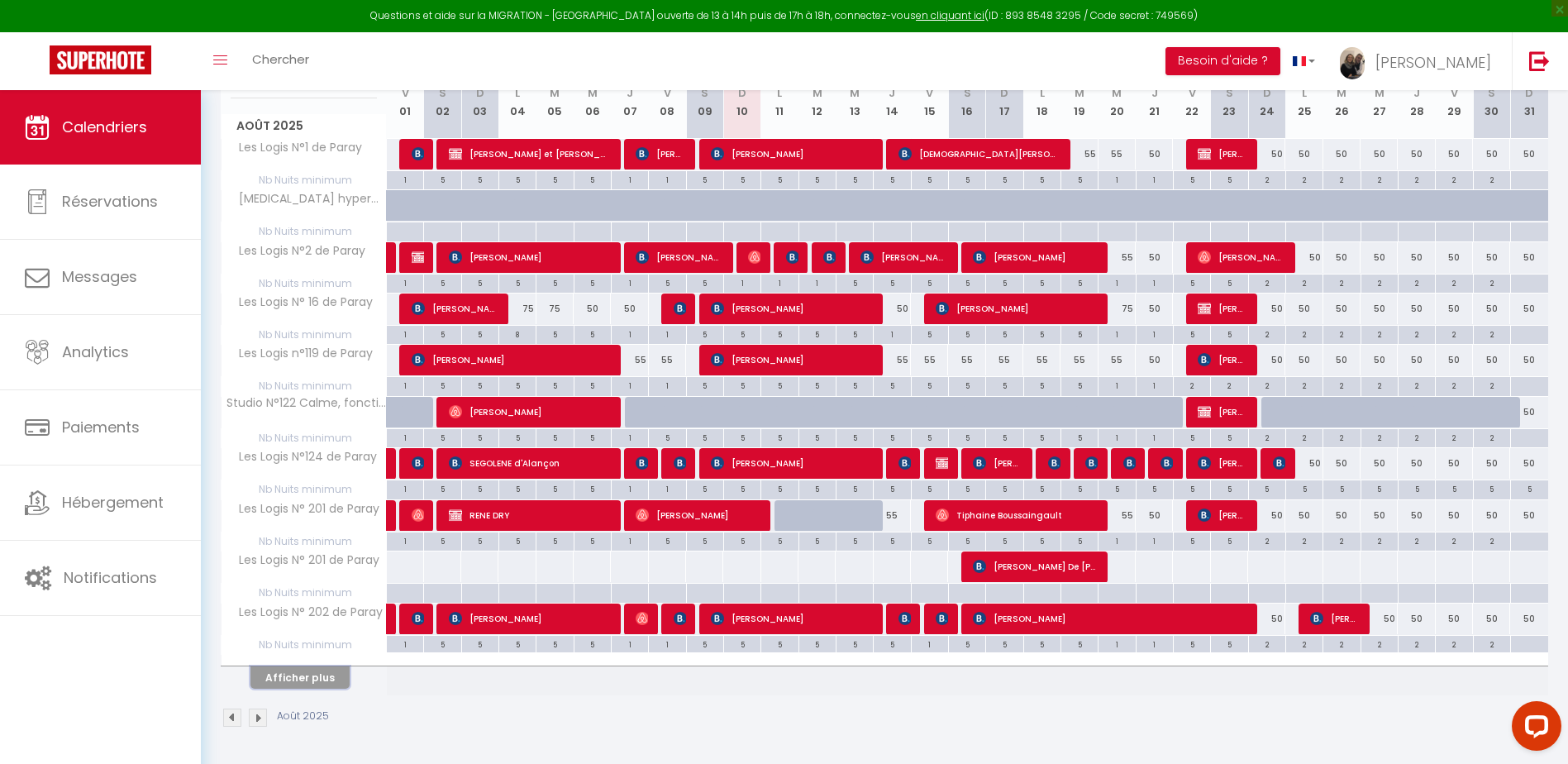
checkbox input "false"
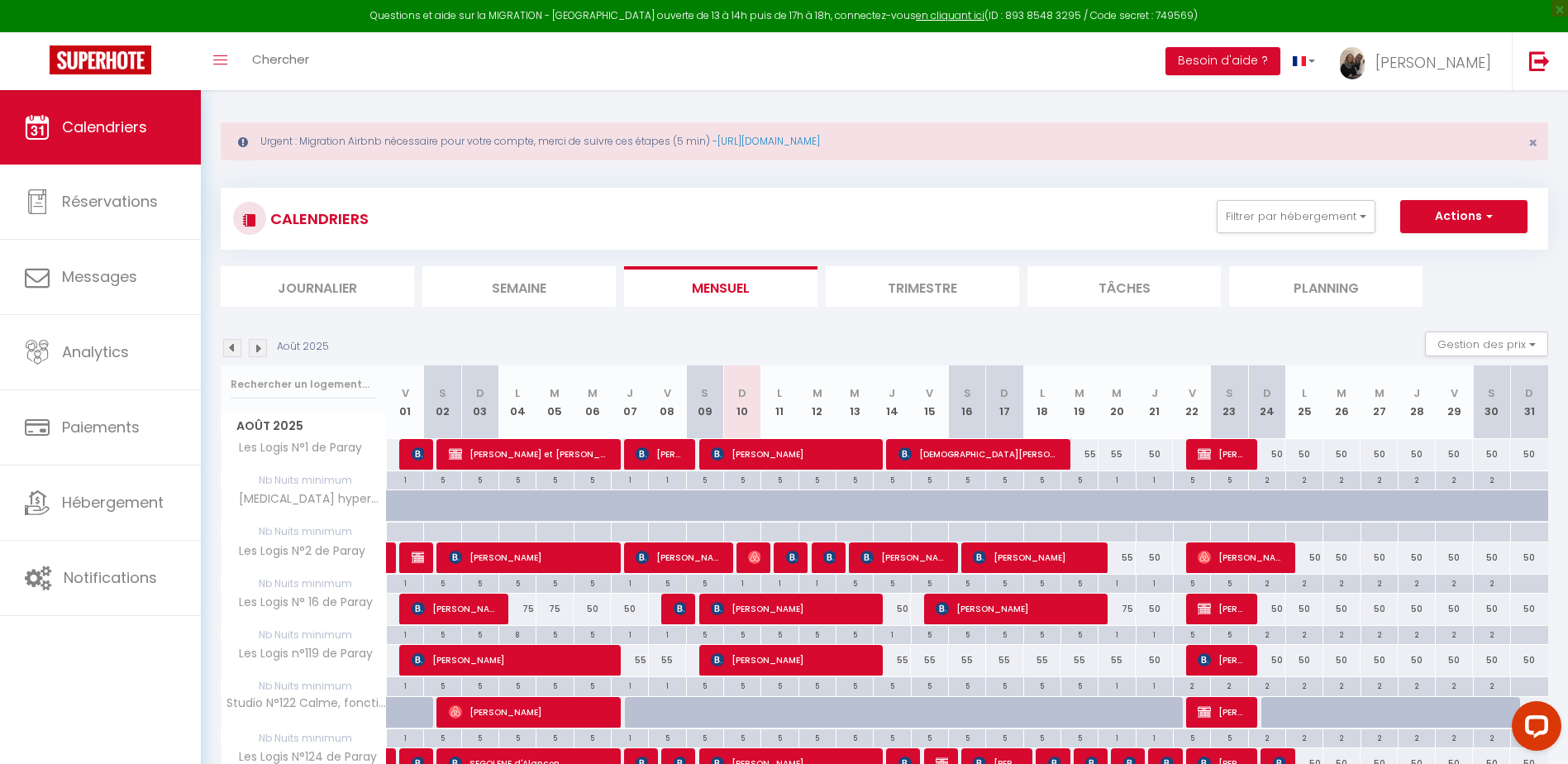
scroll to position [0, 0]
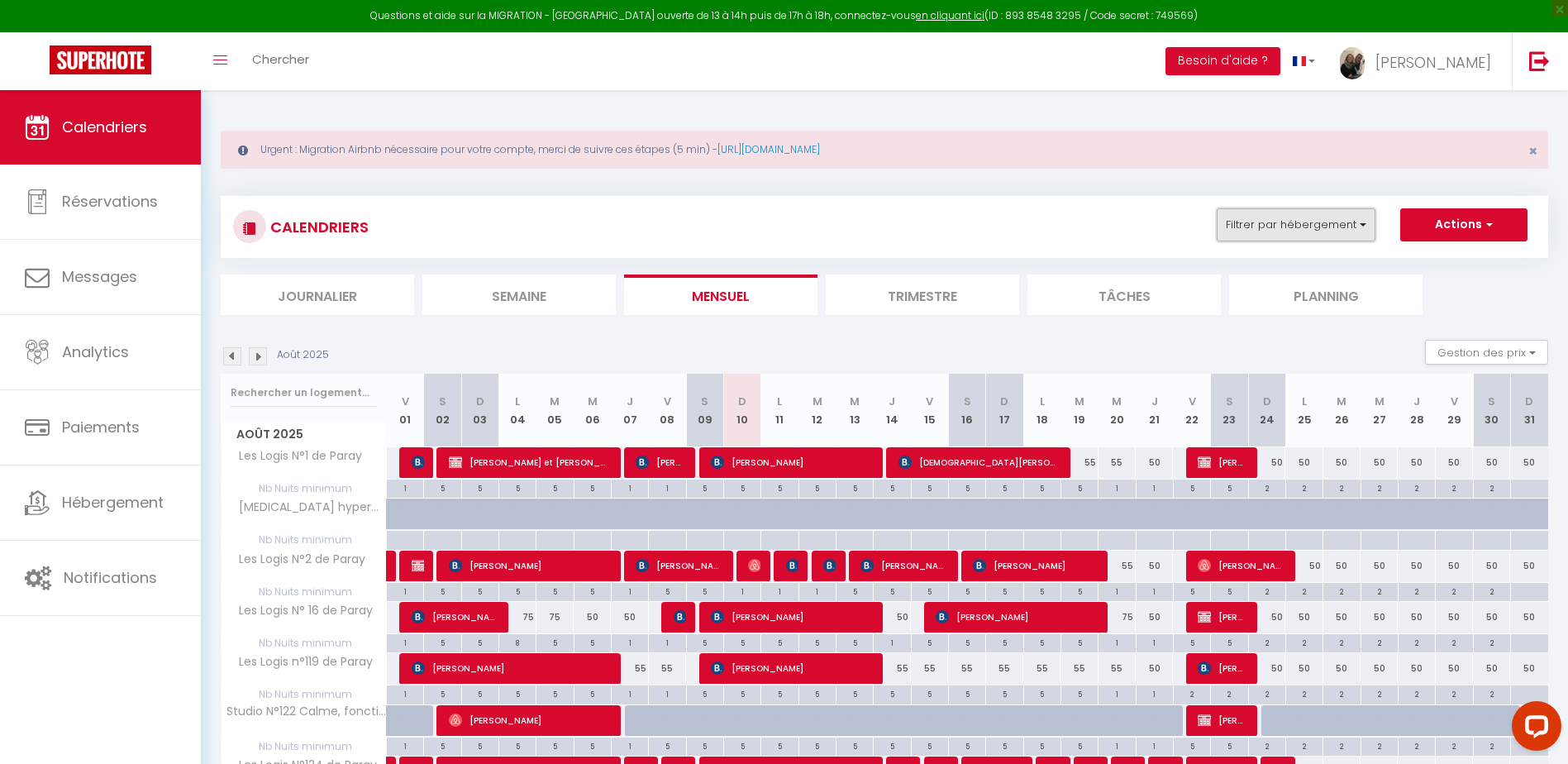
click at [1324, 240] on button "Filtrer par hébergement" at bounding box center [1296, 225] width 159 height 33
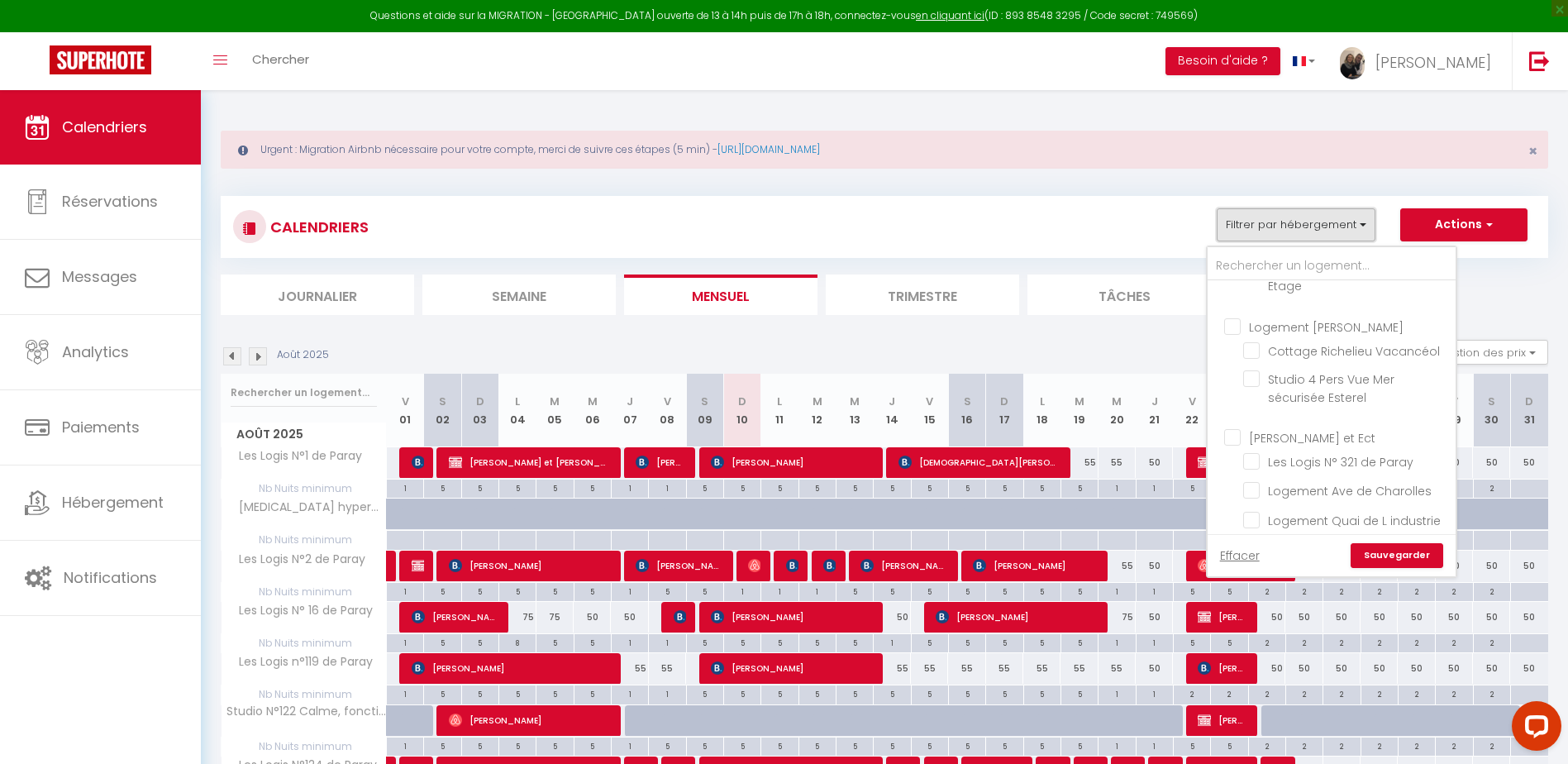
scroll to position [993, 0]
drag, startPoint x: 1233, startPoint y: 418, endPoint x: 1296, endPoint y: 489, distance: 94.9
click at [1232, 428] on input "[PERSON_NAME] et Ect" at bounding box center [1348, 436] width 248 height 17
checkbox input "true"
checkbox input "false"
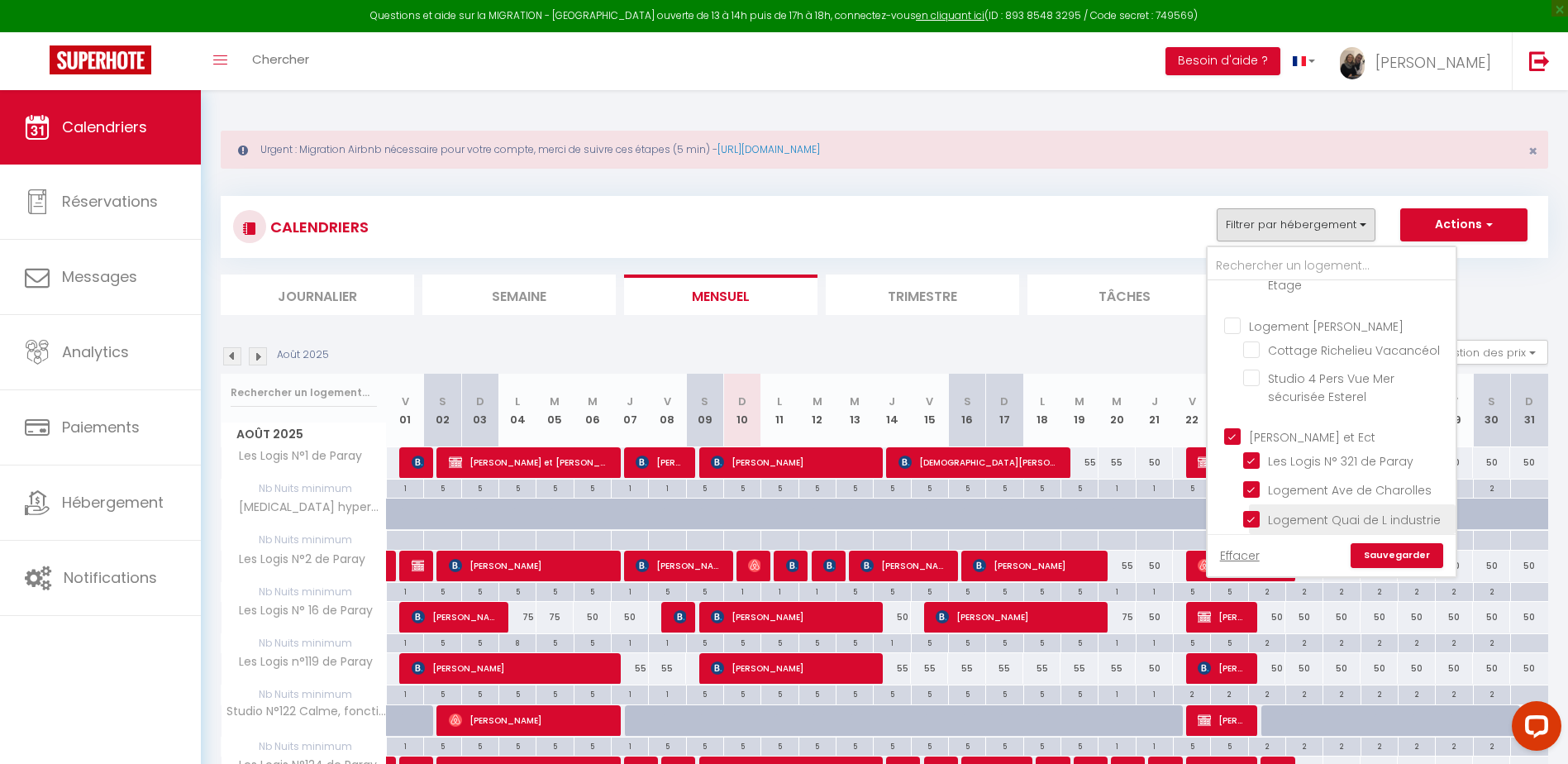
checkbox input "false"
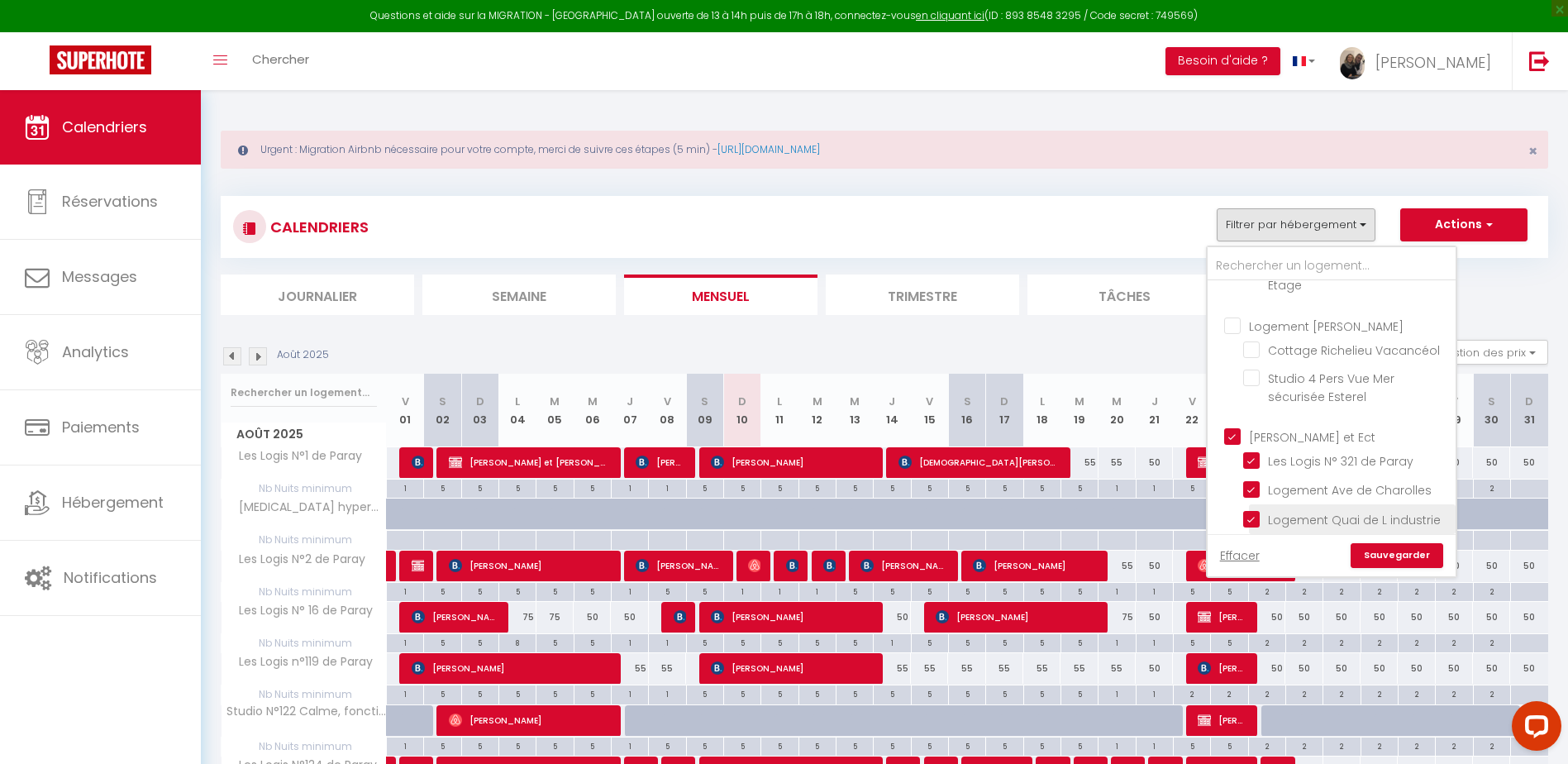
checkbox input "false"
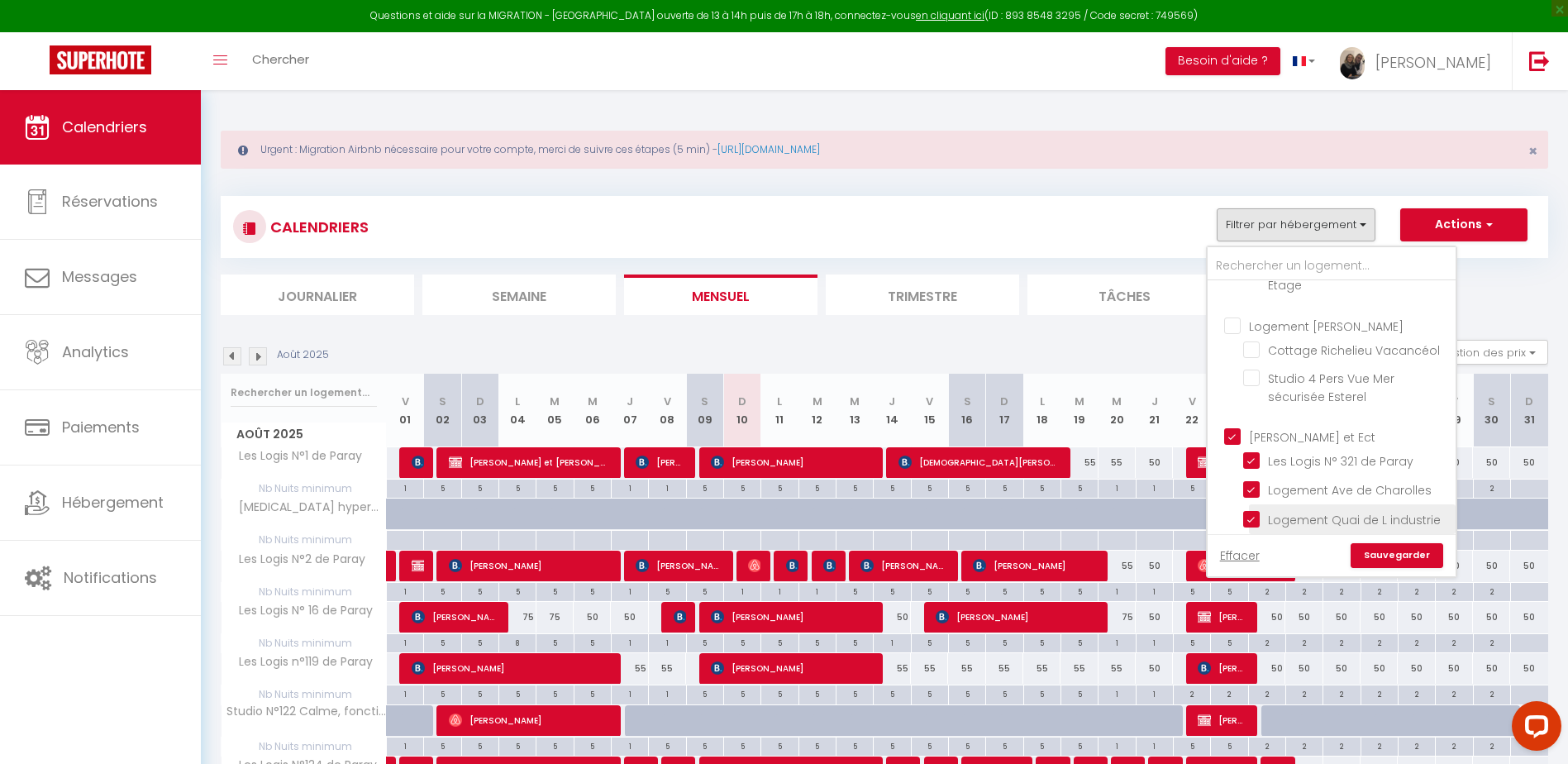
checkbox input "false"
checkbox input "true"
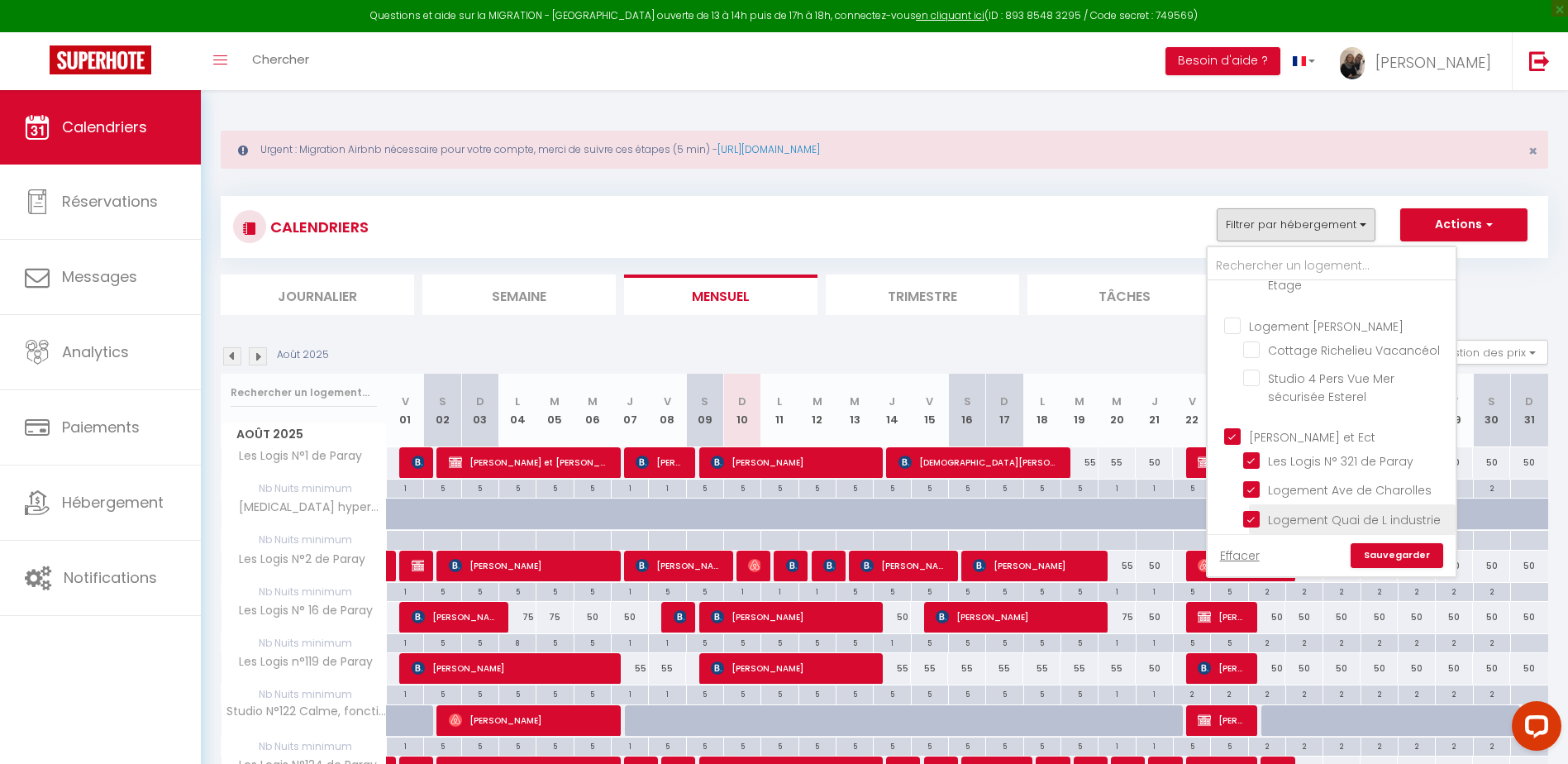
checkbox input "false"
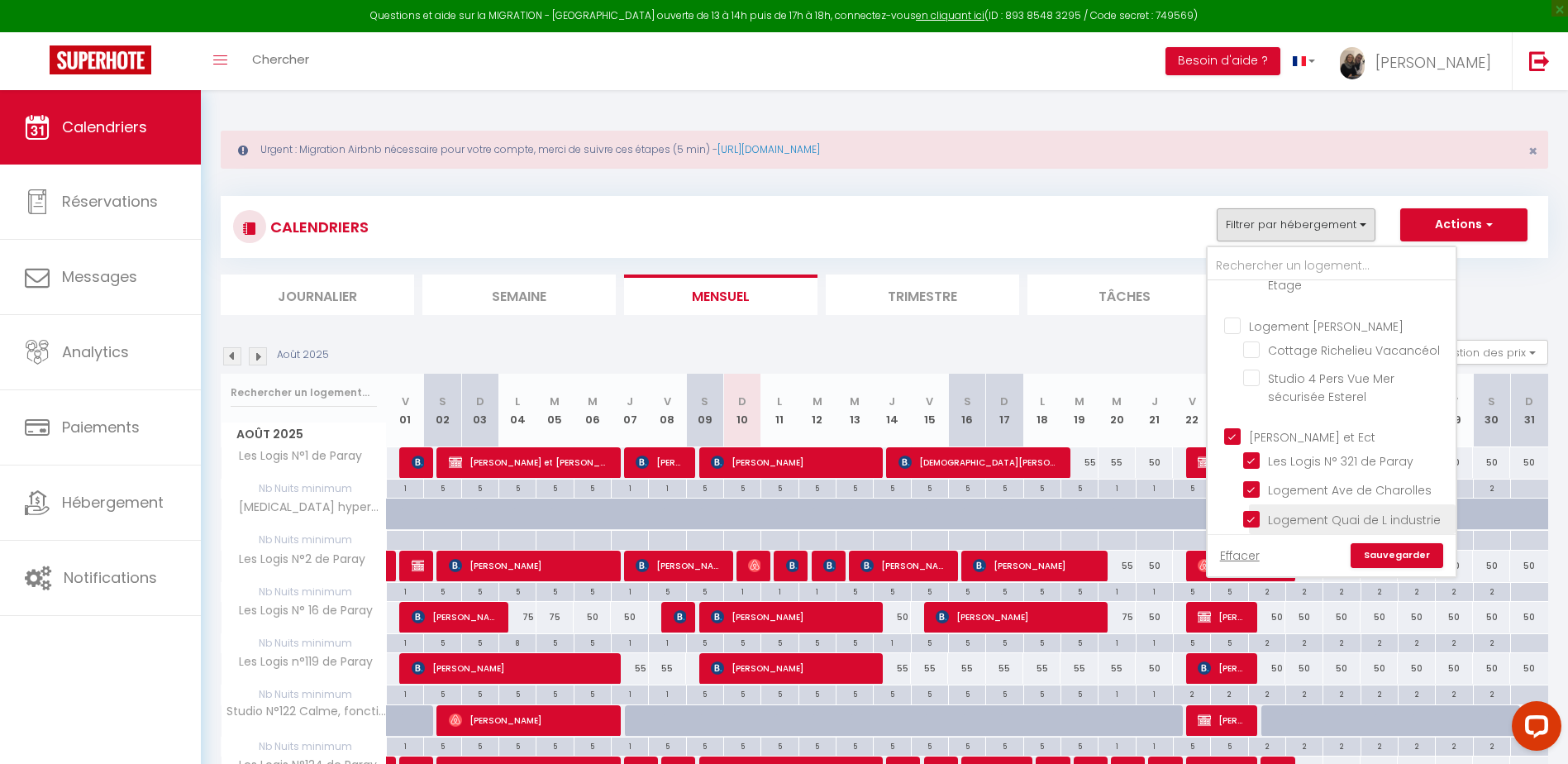
checkbox input "false"
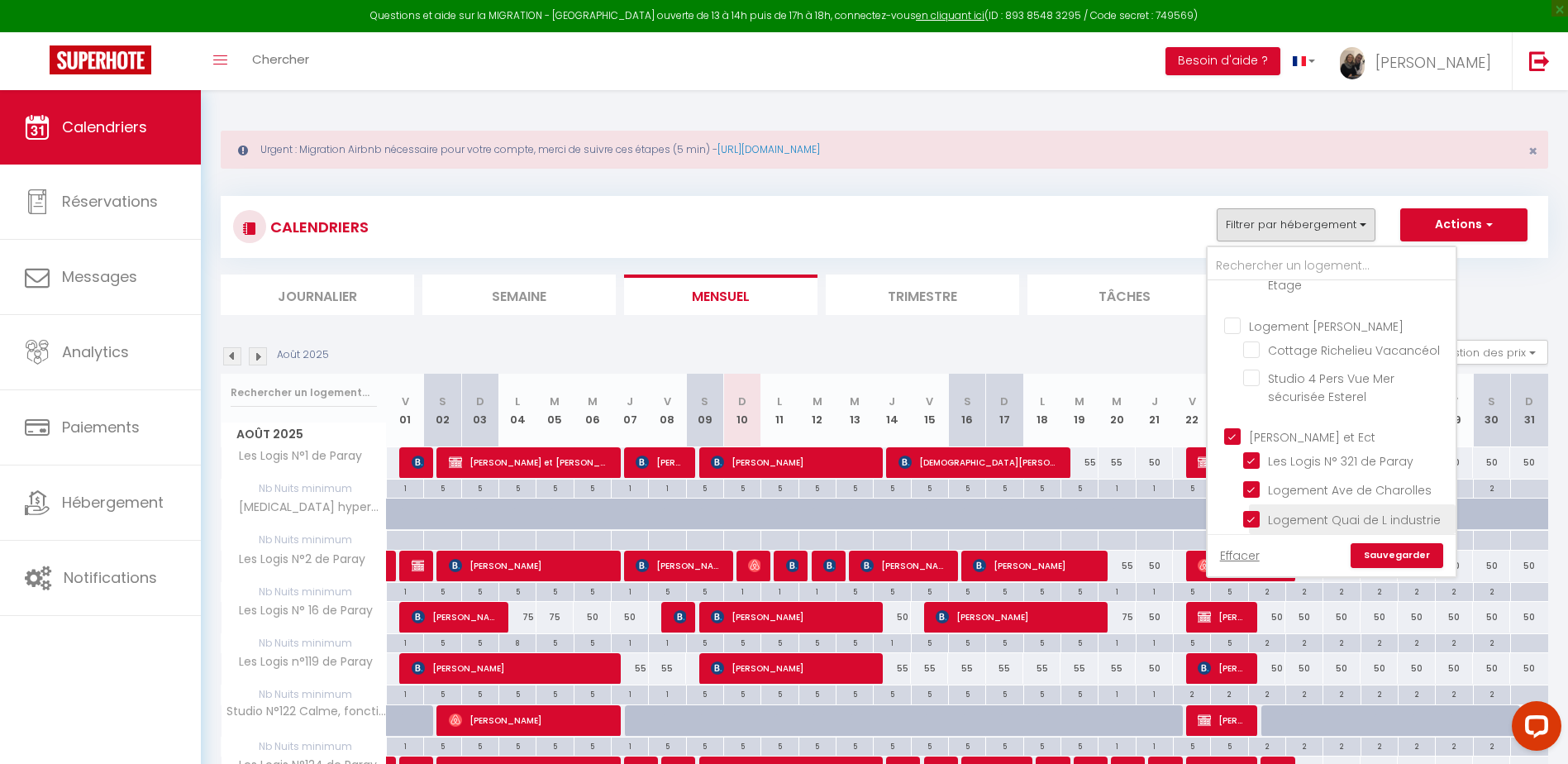
checkbox input "false"
checkbox input "true"
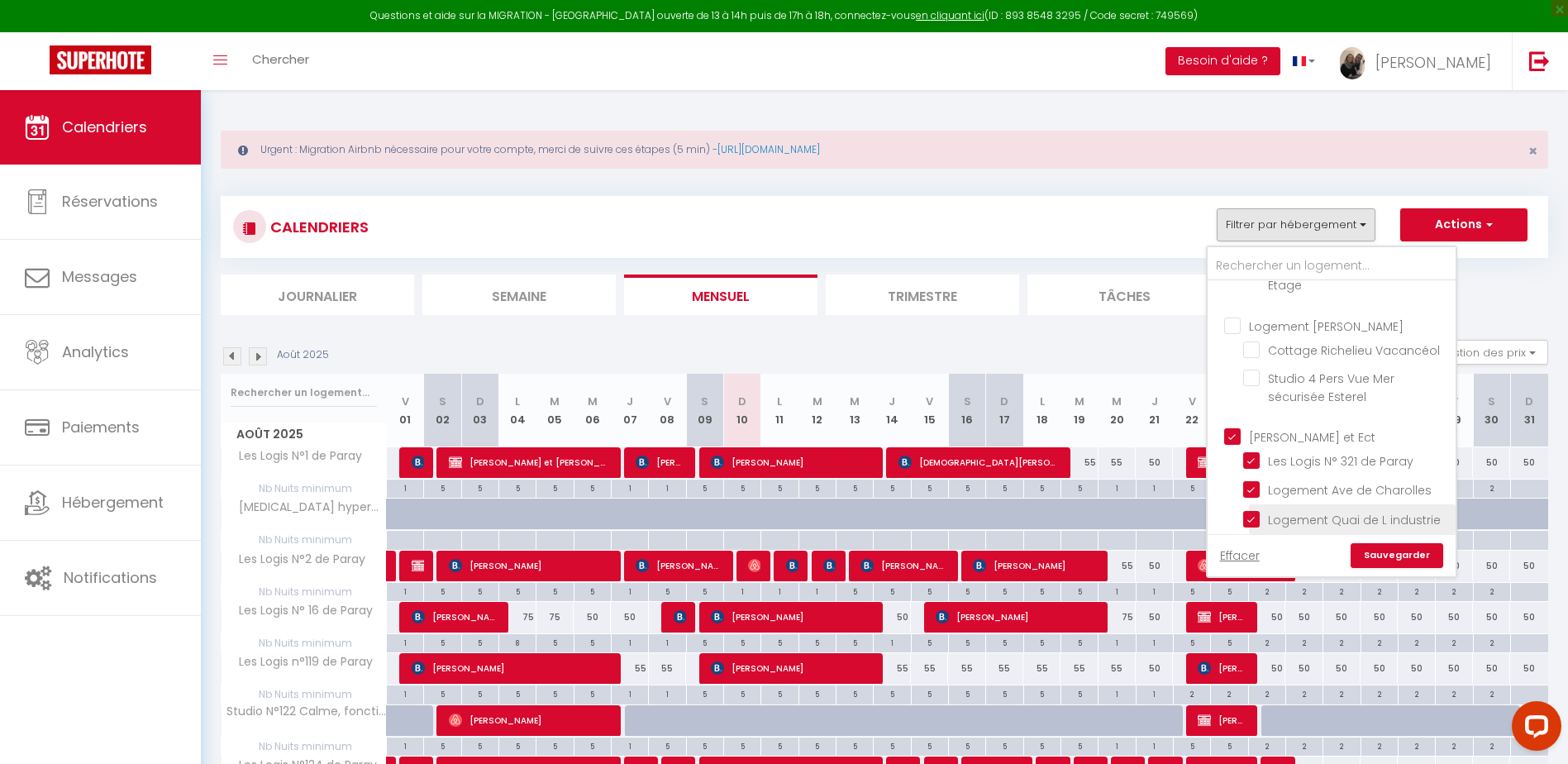
checkbox input "true"
checkbox input "false"
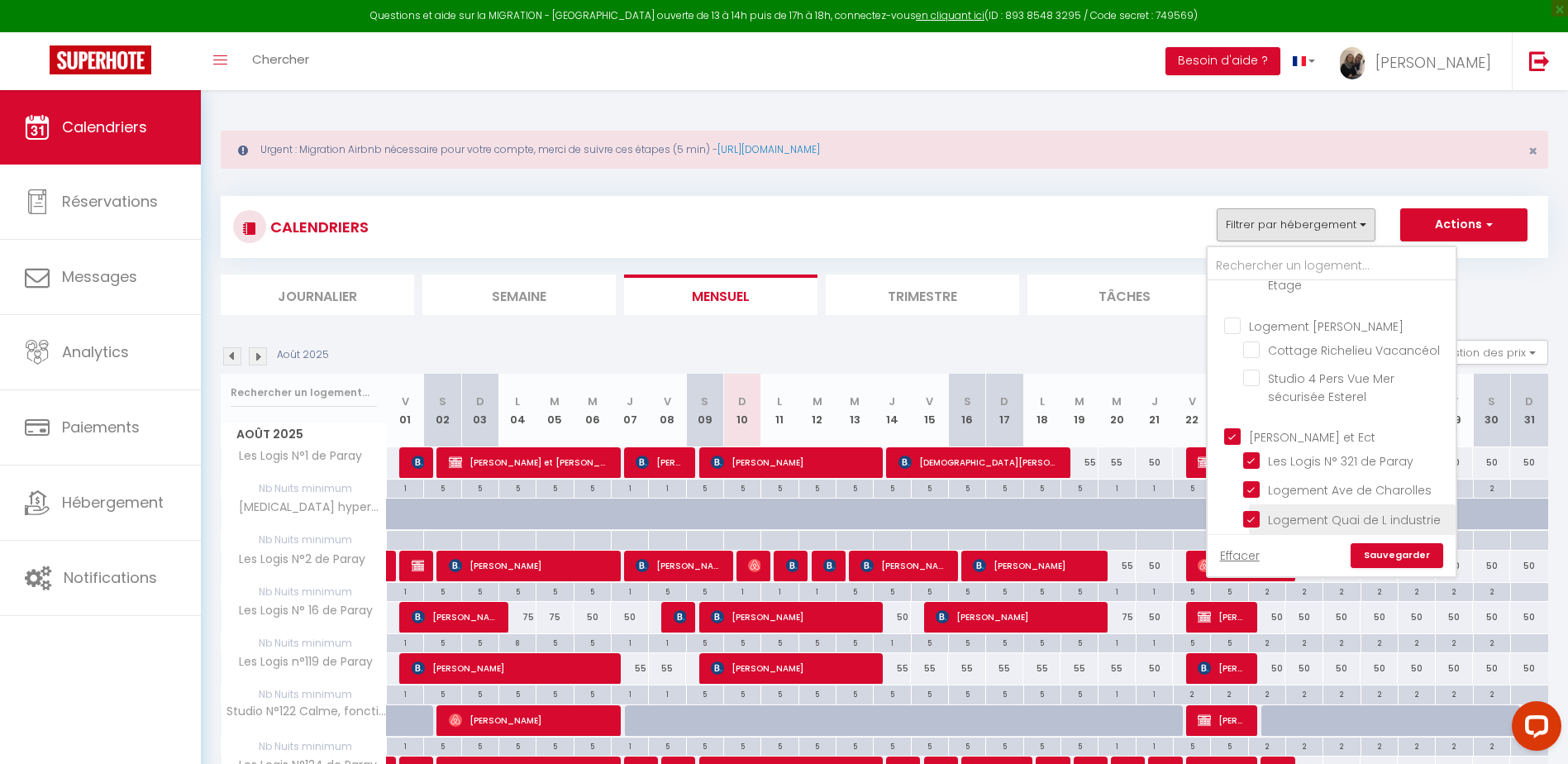
checkbox input "false"
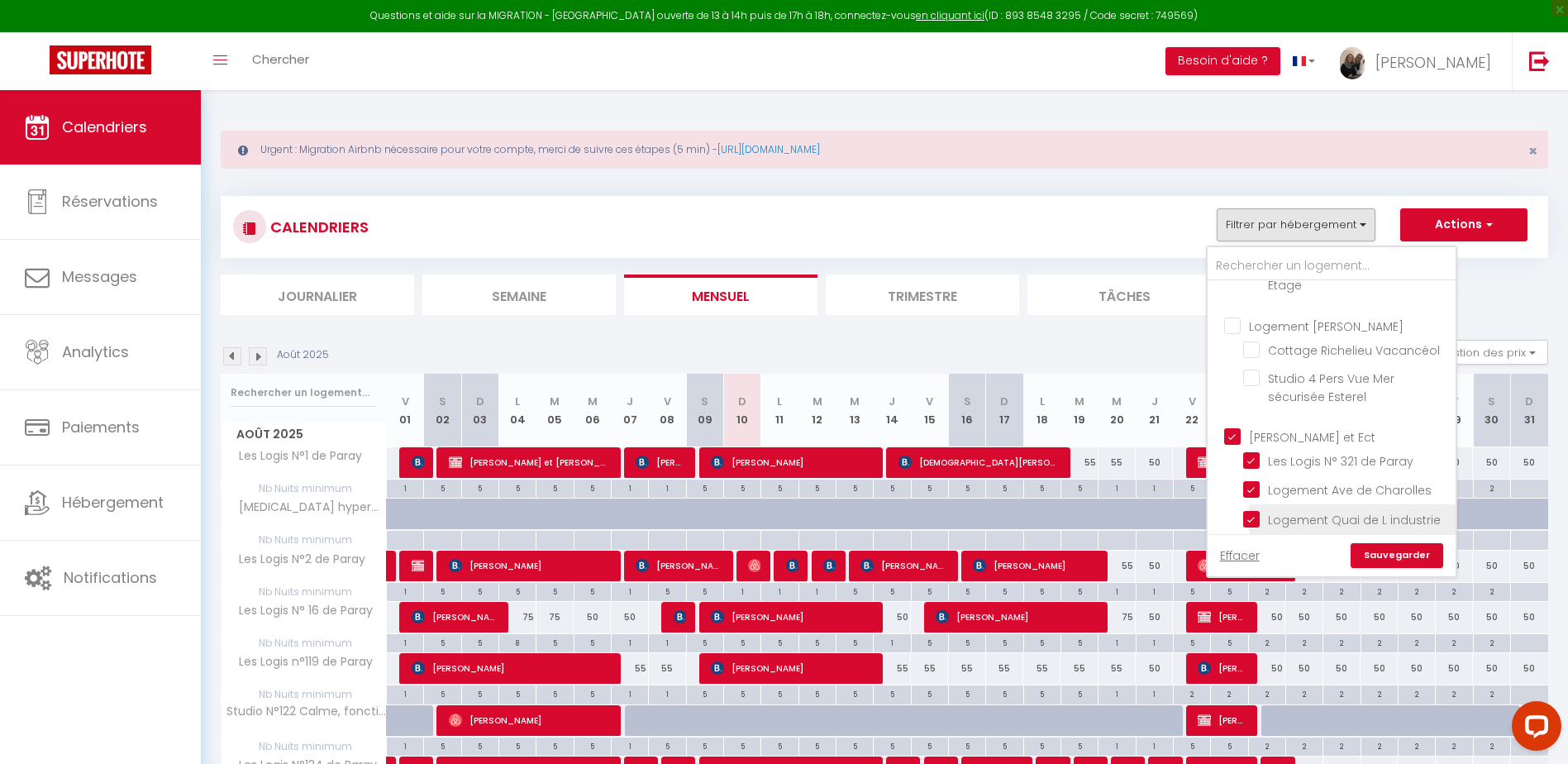
checkbox input "false"
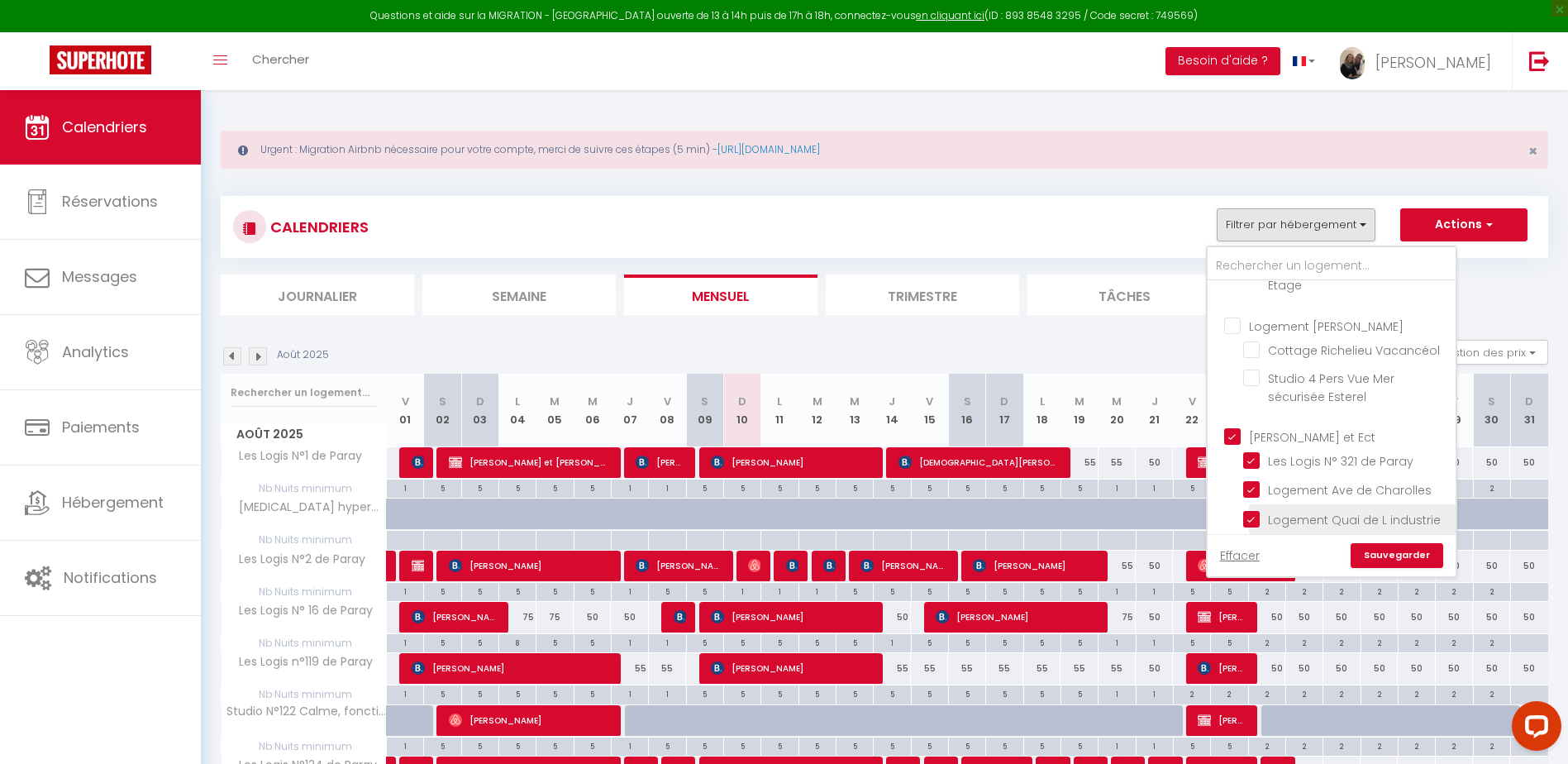
checkbox input "false"
checkbox input "true"
checkbox input "false"
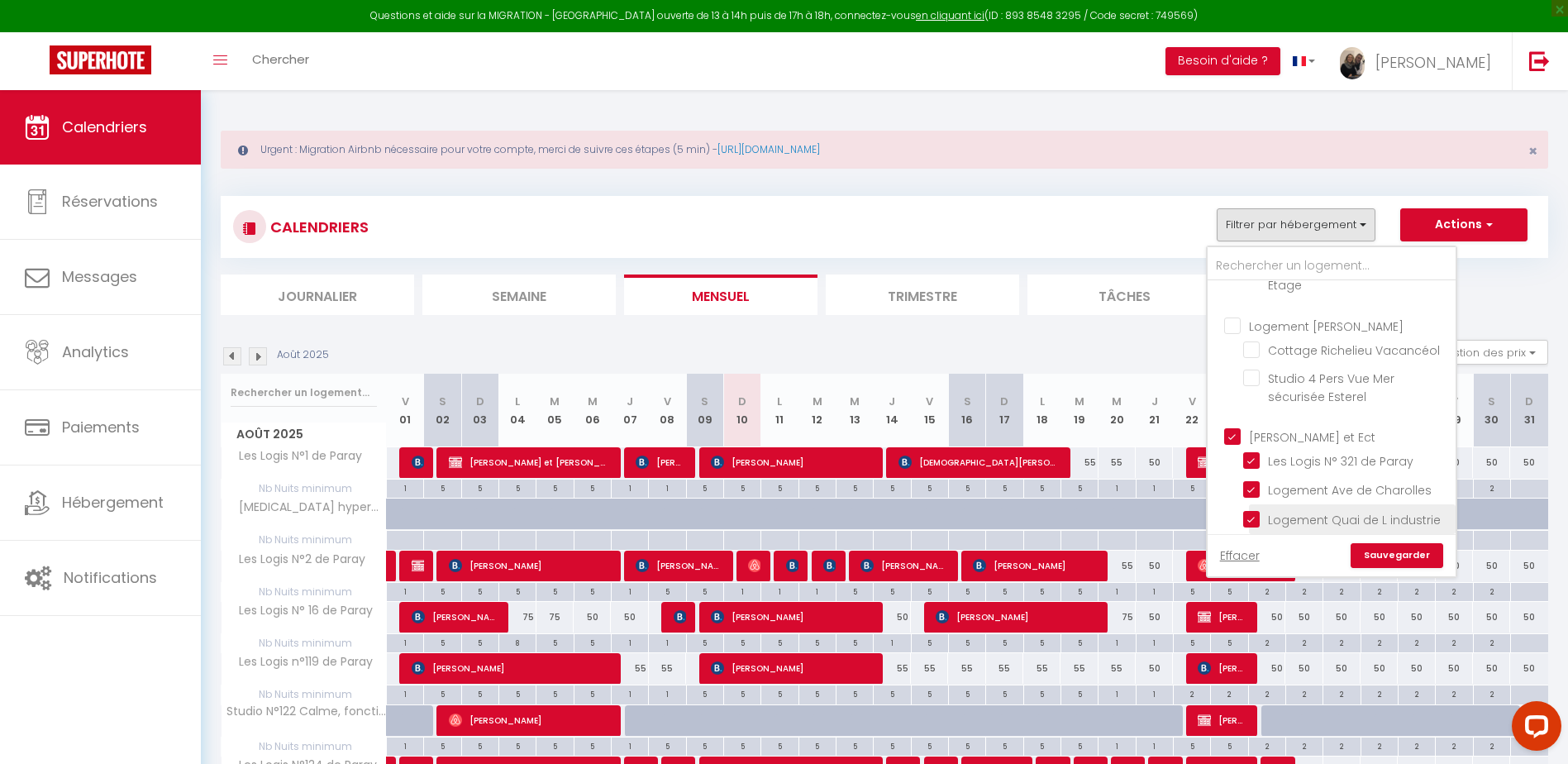
checkbox input "false"
checkbox input "true"
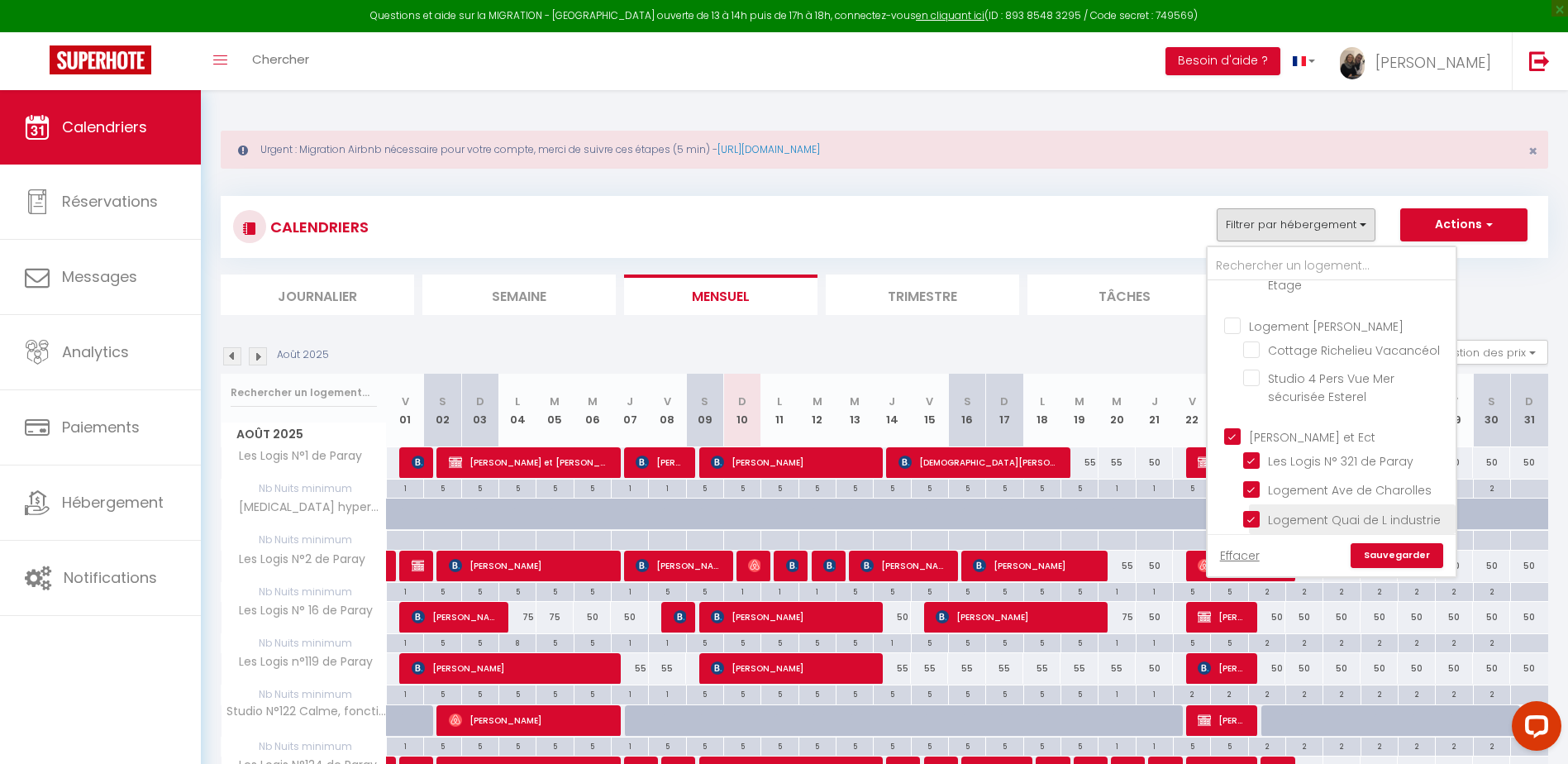
checkbox input "true"
checkbox input "false"
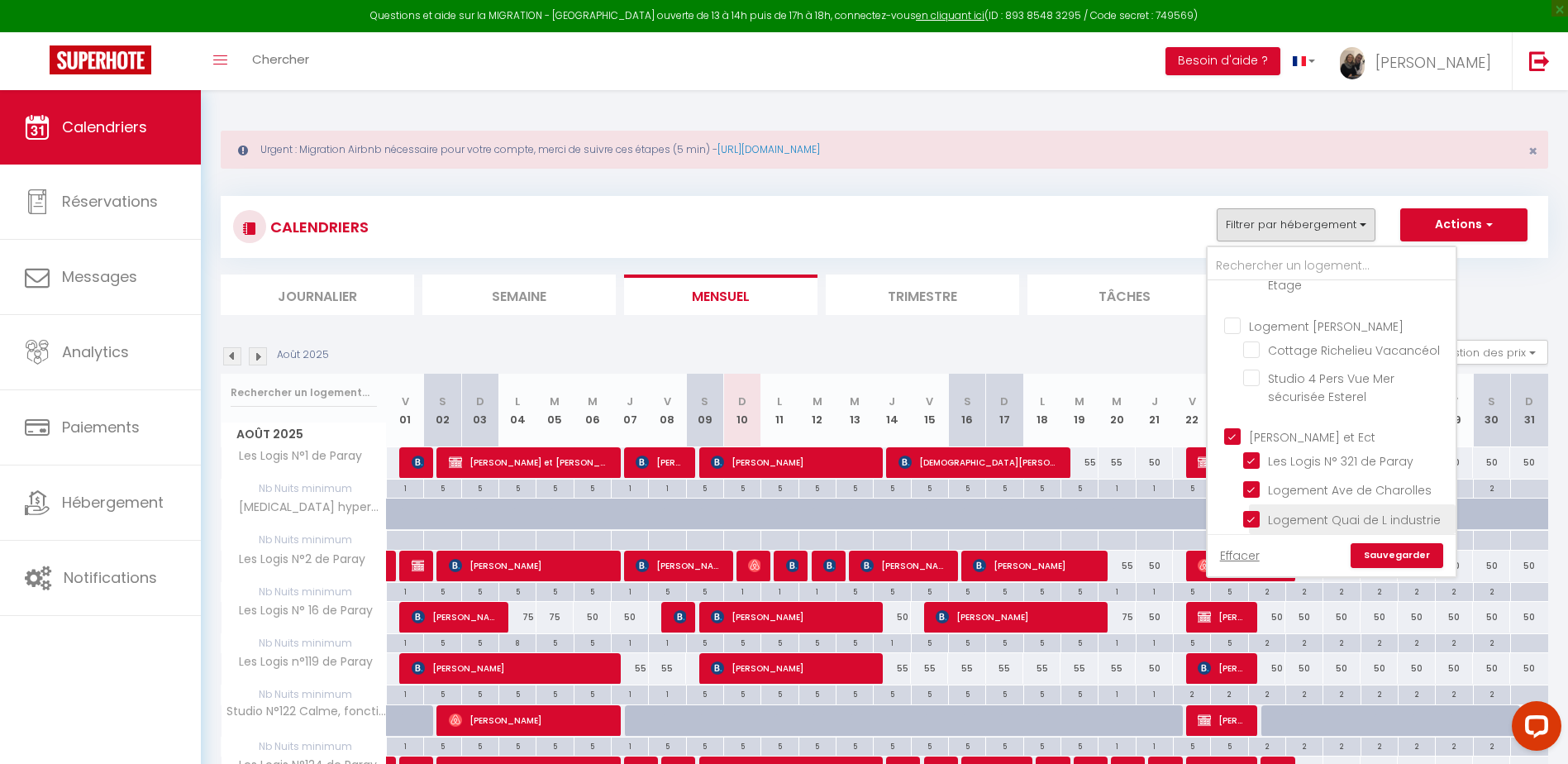
checkbox input "false"
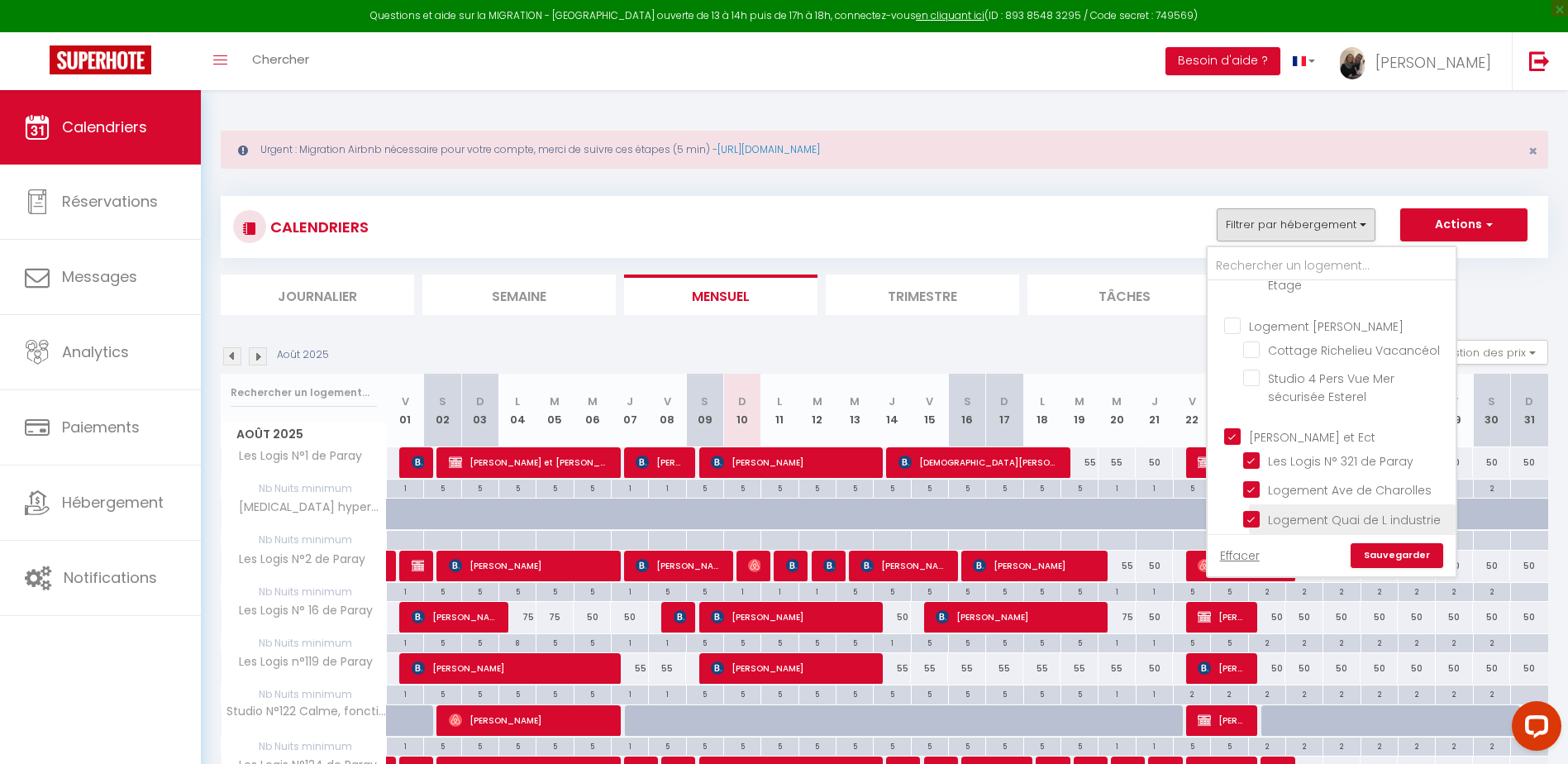
checkbox input "false"
click at [1418, 556] on link "Sauvegarder" at bounding box center [1397, 556] width 93 height 25
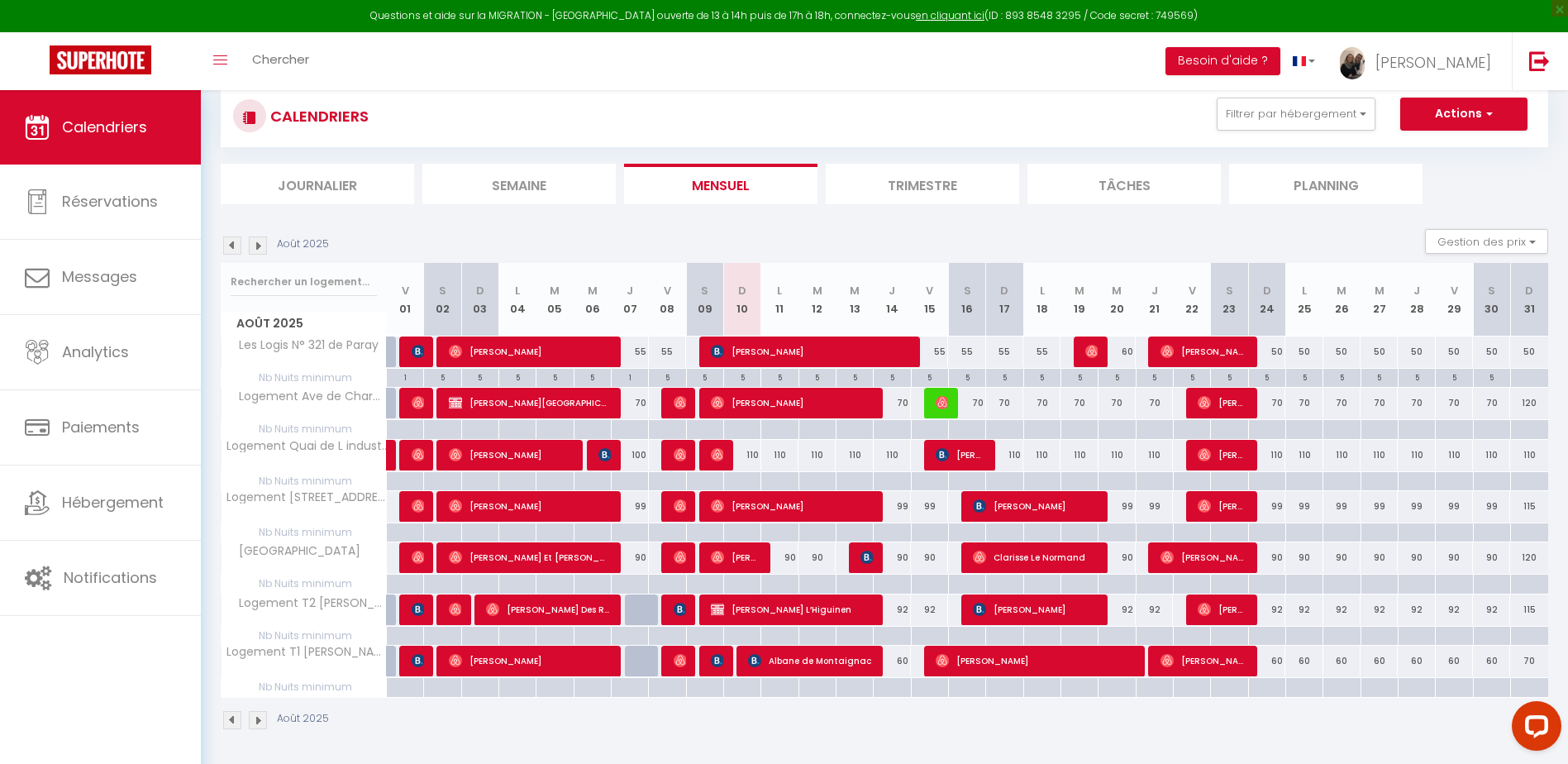
scroll to position [114, 0]
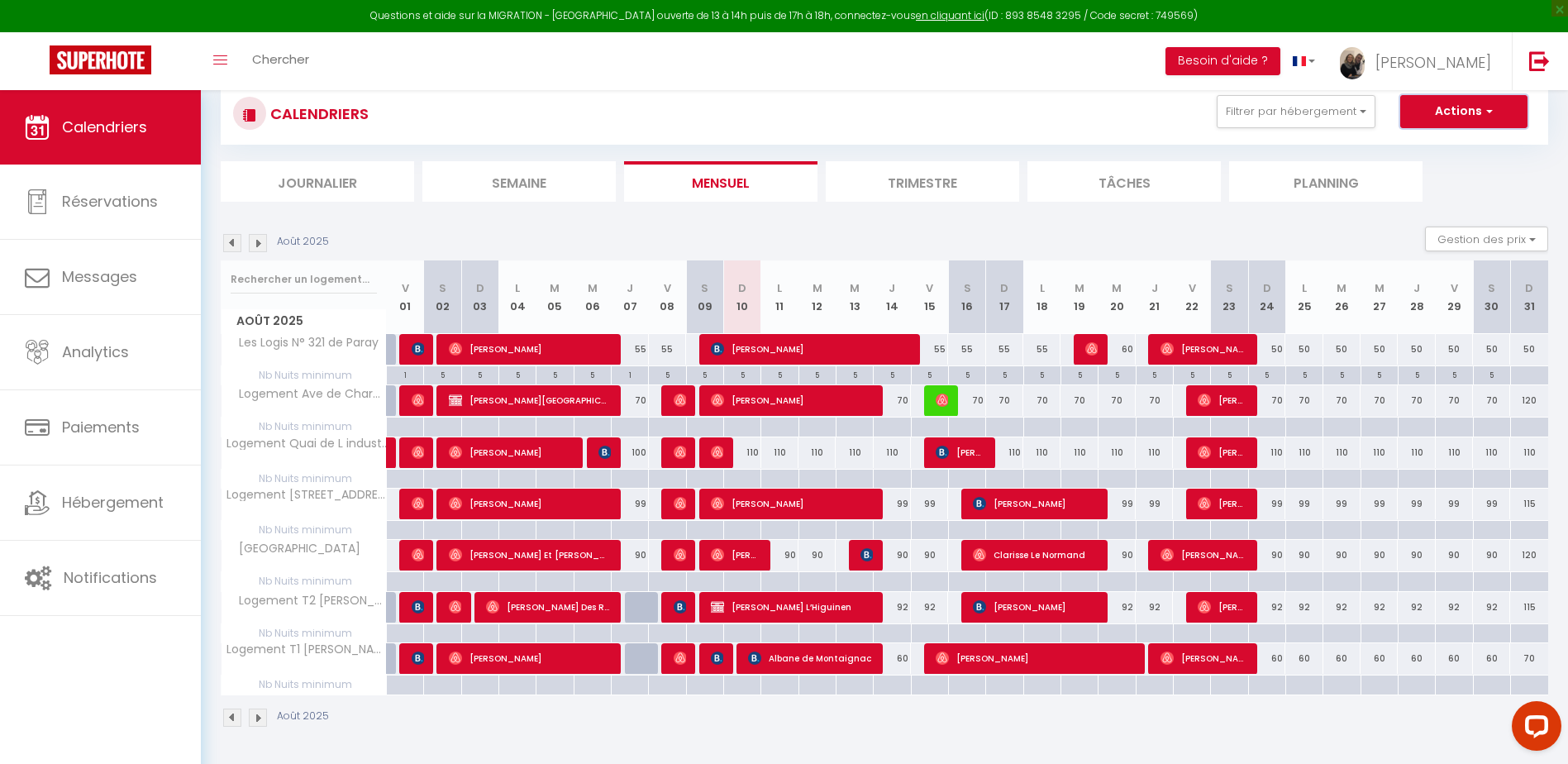
click at [1485, 115] on span "button" at bounding box center [1487, 111] width 10 height 17
click at [1032, 119] on div "CALENDRIERS Filtrer par hébergement Les logis de Paray Les Logis N°1 de Paray L…" at bounding box center [884, 114] width 1303 height 38
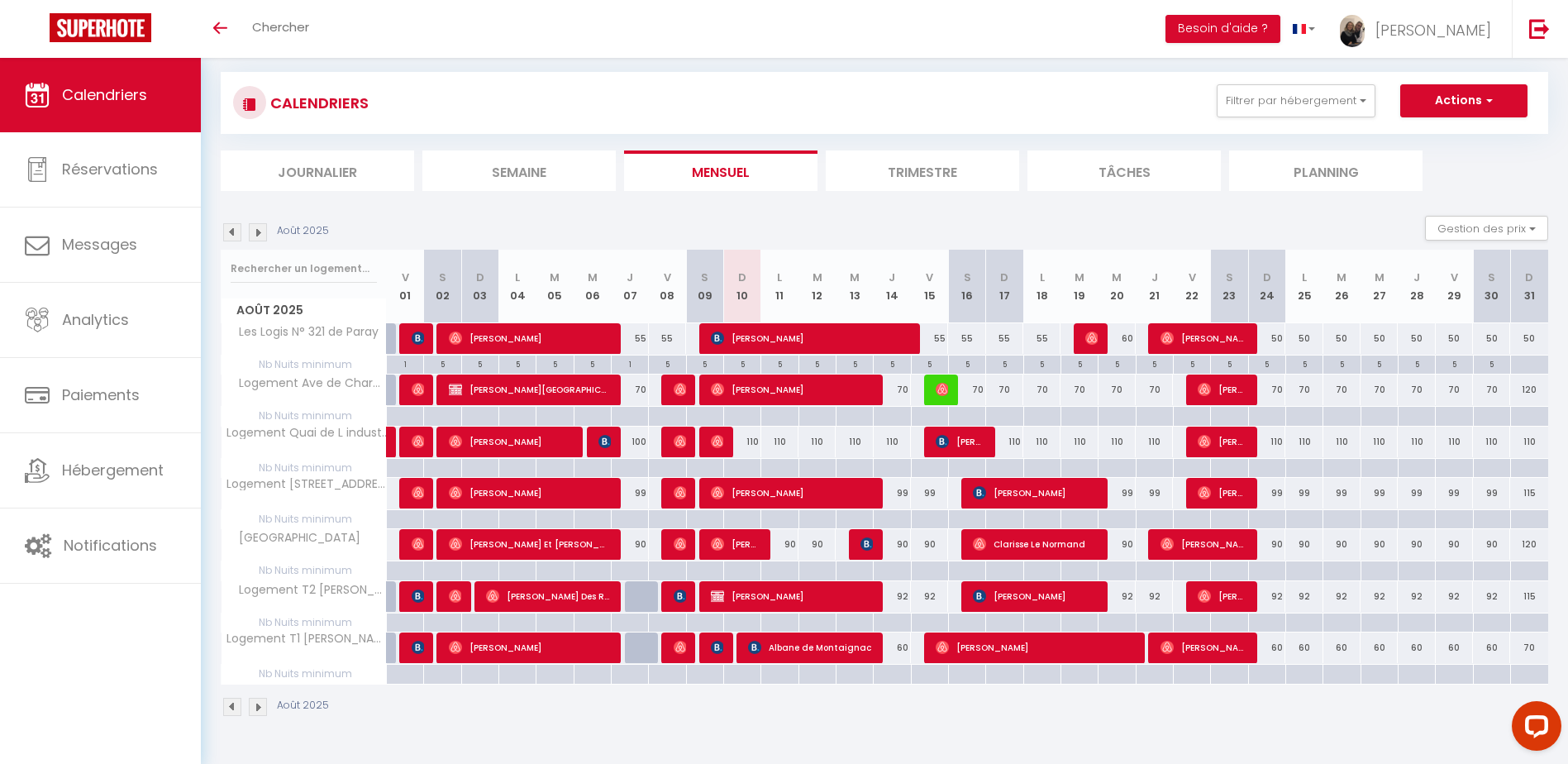
scroll to position [58, 0]
